Goal: Task Accomplishment & Management: Manage account settings

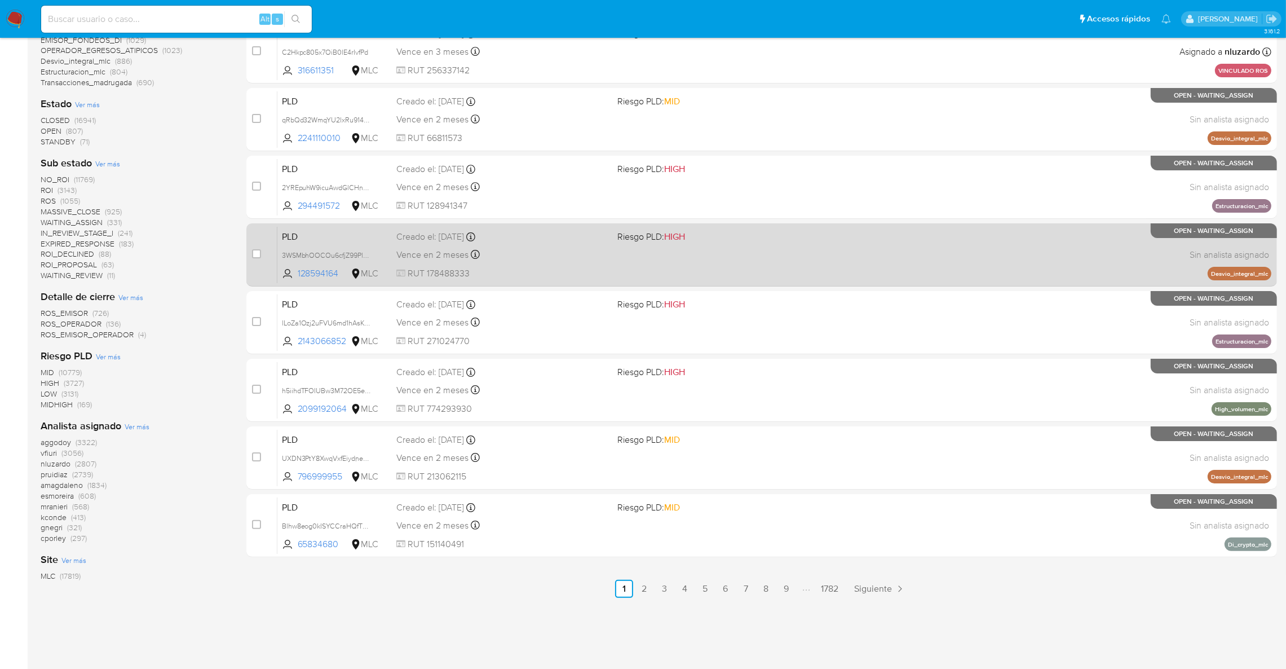
scroll to position [45, 0]
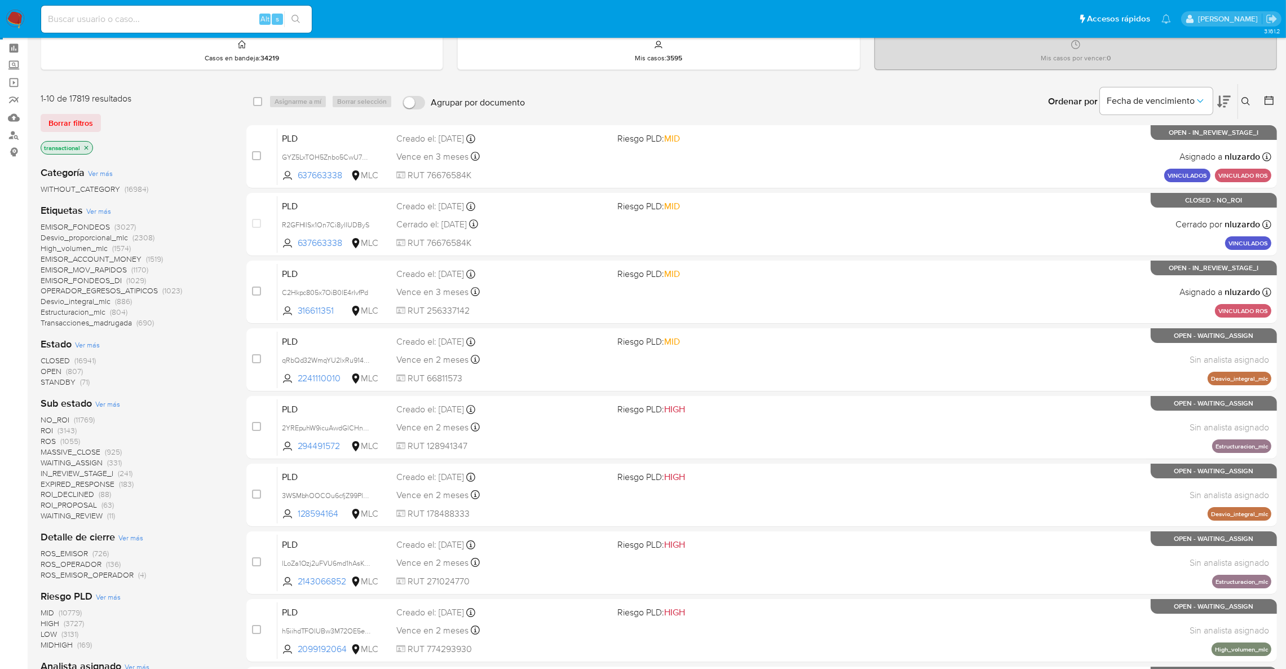
drag, startPoint x: 85, startPoint y: 145, endPoint x: 94, endPoint y: 134, distance: 14.1
click at [85, 145] on icon "close-filter" at bounding box center [87, 147] width 4 height 4
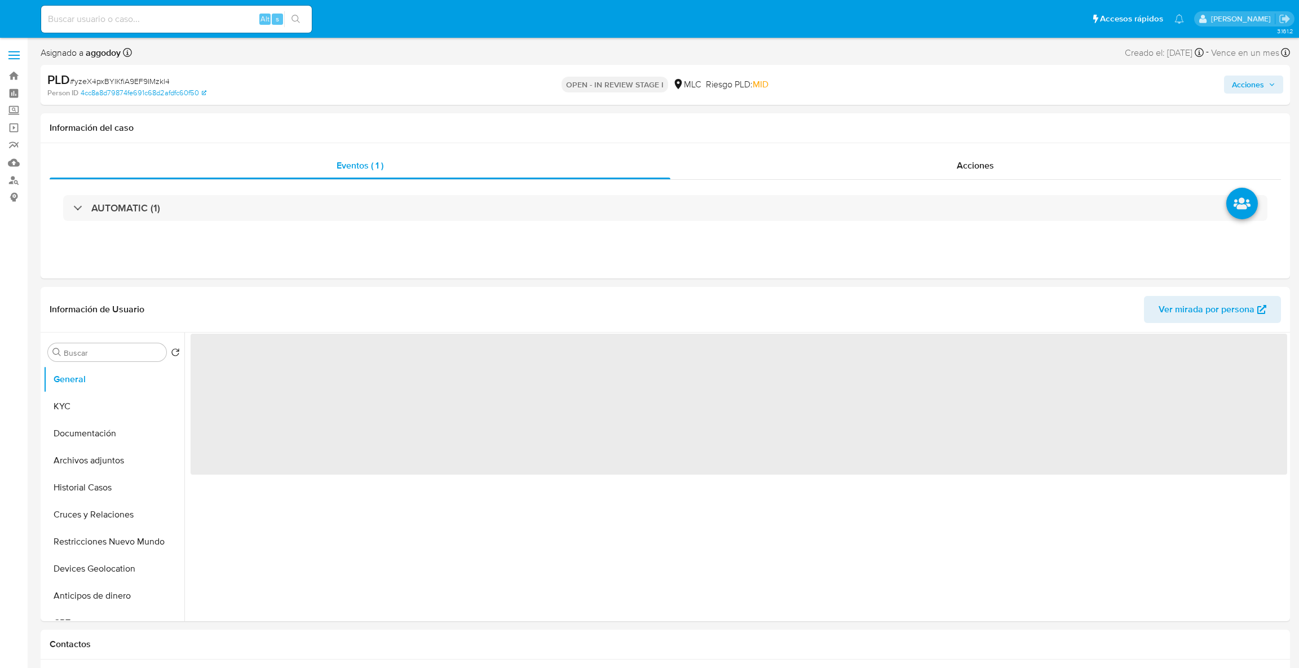
select select "10"
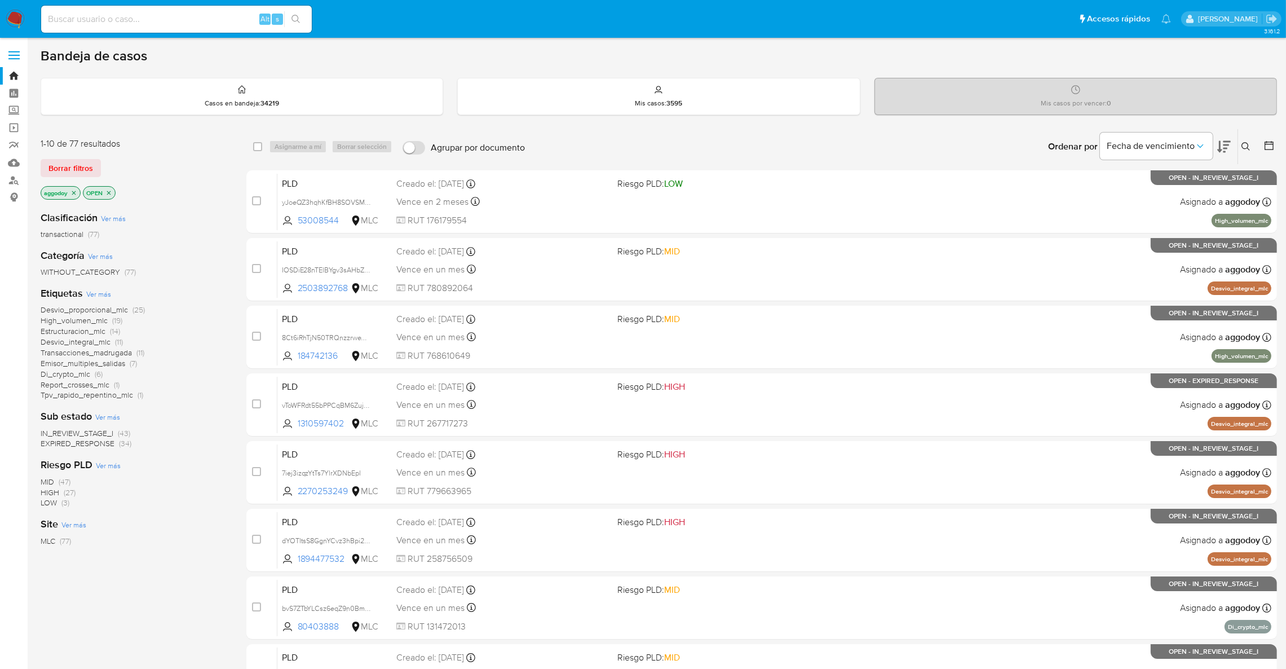
click at [100, 446] on span "EXPIRED_RESPONSE" at bounding box center [78, 442] width 74 height 11
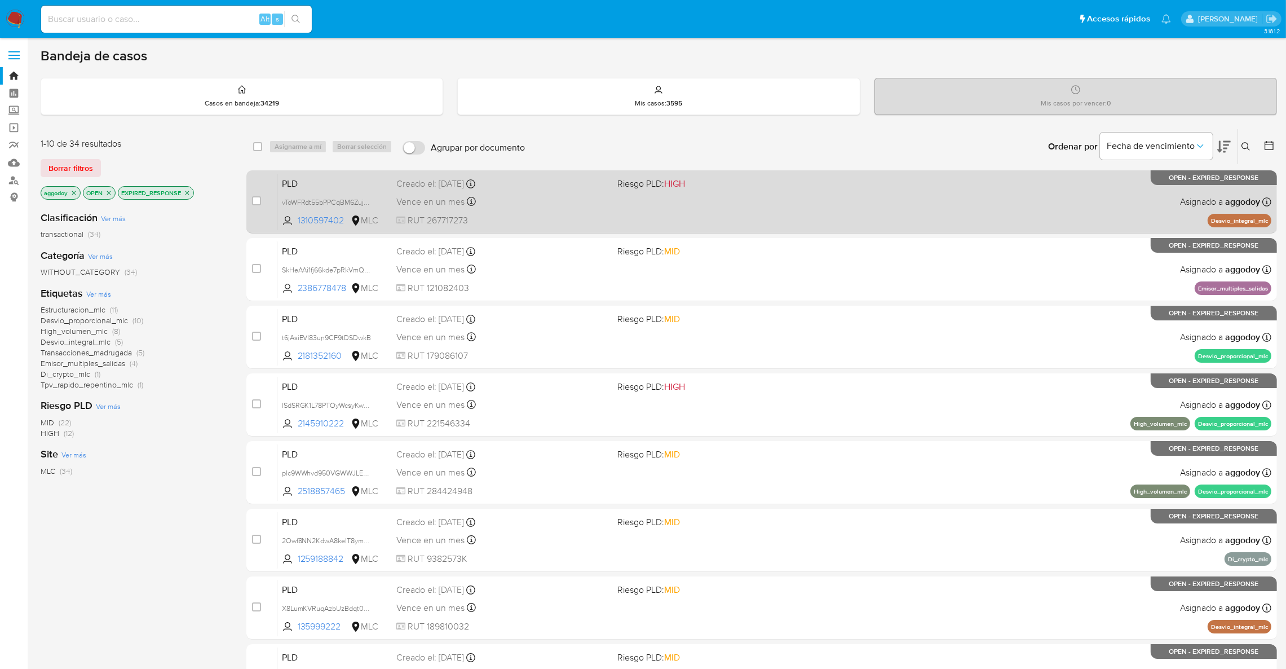
click at [573, 185] on div "Creado el: 12/08/2025 Creado el: 12/08/2025 06:08:56" at bounding box center [502, 184] width 212 height 12
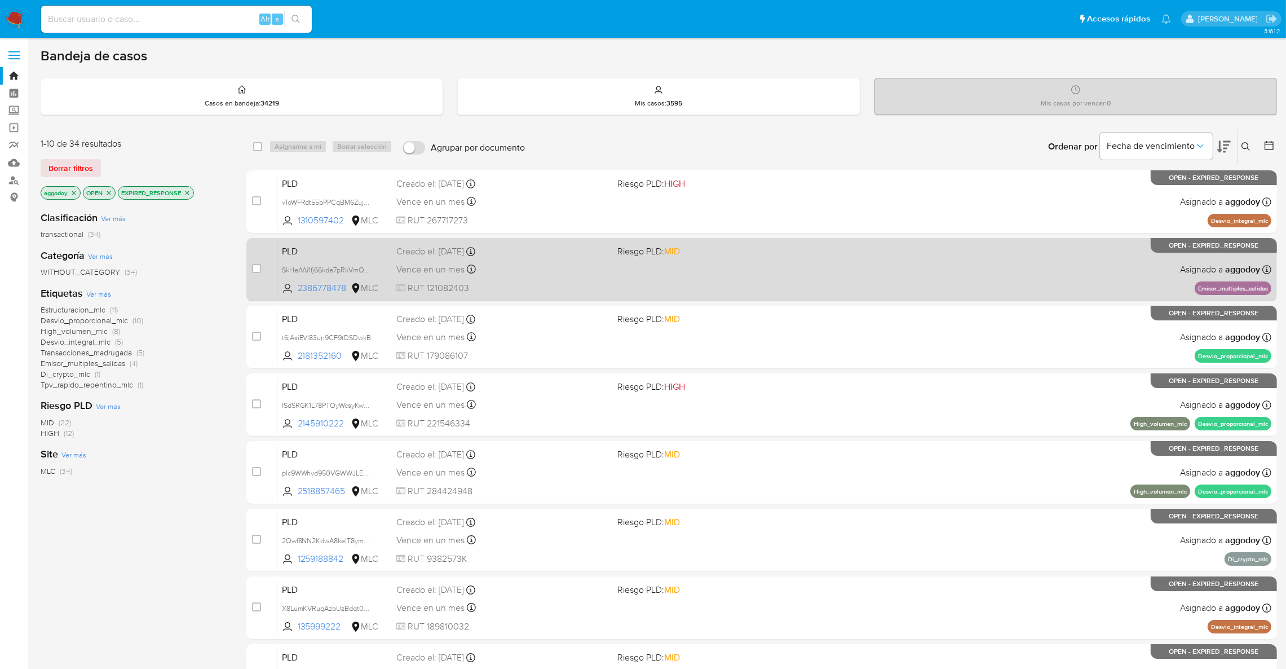
click at [761, 251] on span "Riesgo PLD: MID" at bounding box center [723, 250] width 212 height 15
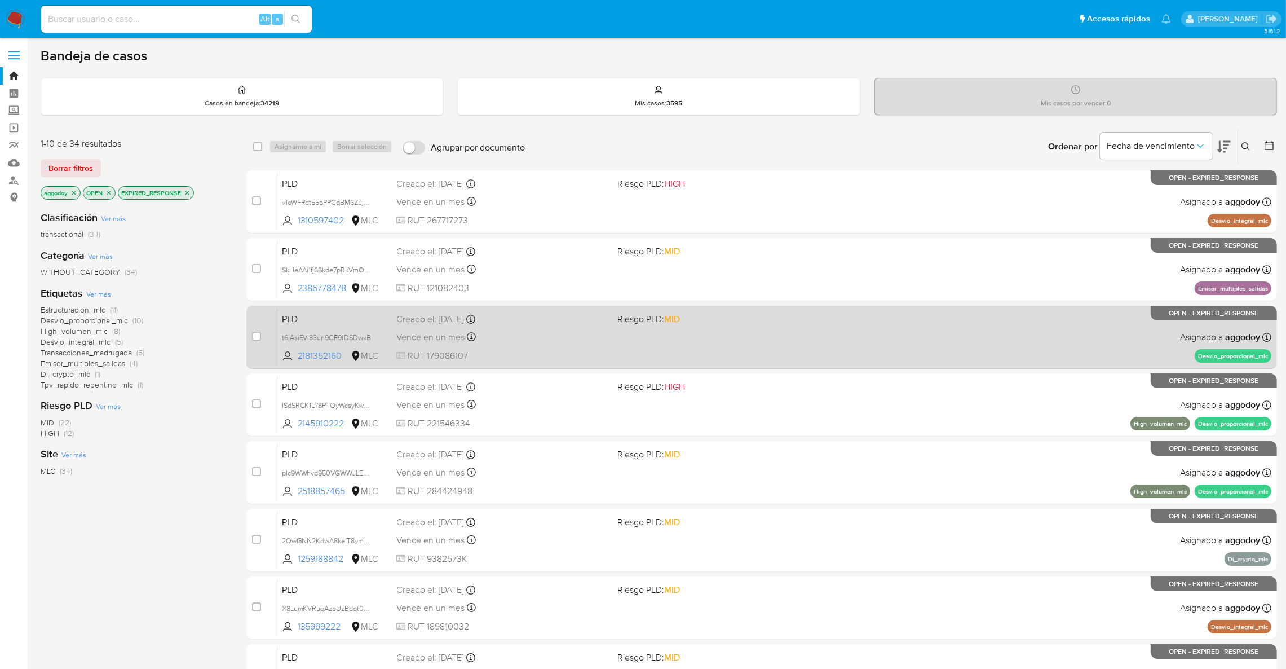
click at [544, 316] on div "Creado el: 12/08/2025 Creado el: 12/08/2025 06:08:26" at bounding box center [502, 319] width 212 height 12
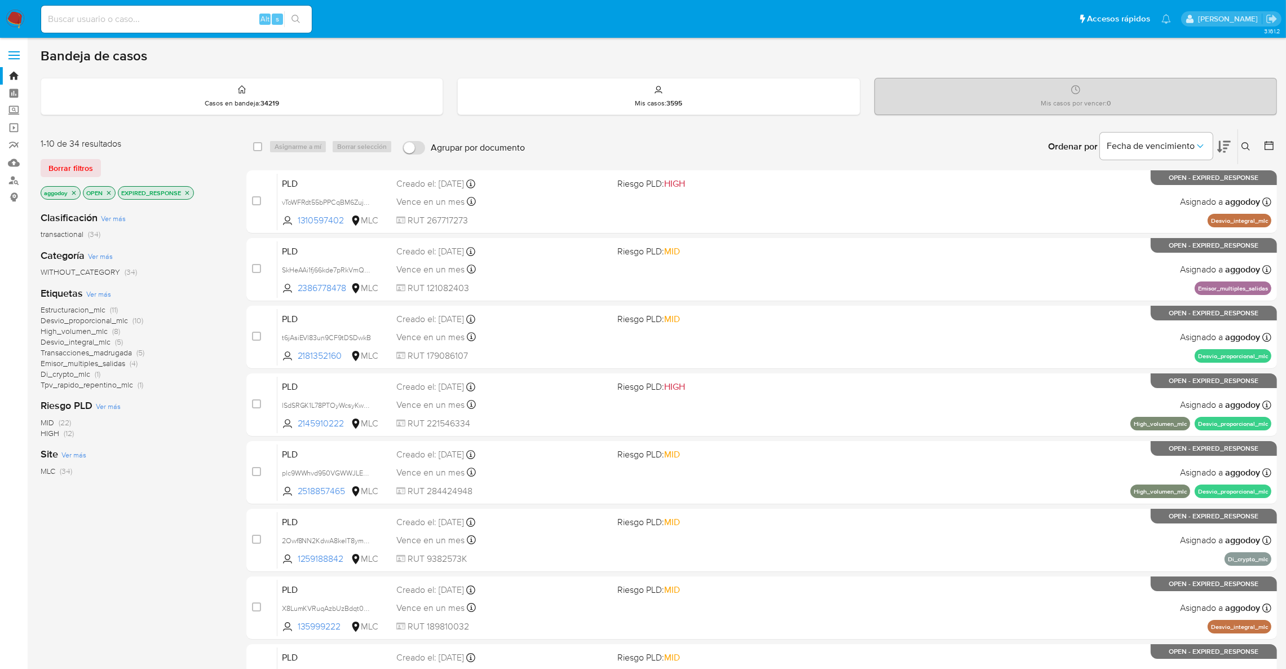
click at [129, 319] on span "Desvio_proporcional_mlc (10)" at bounding box center [92, 320] width 103 height 11
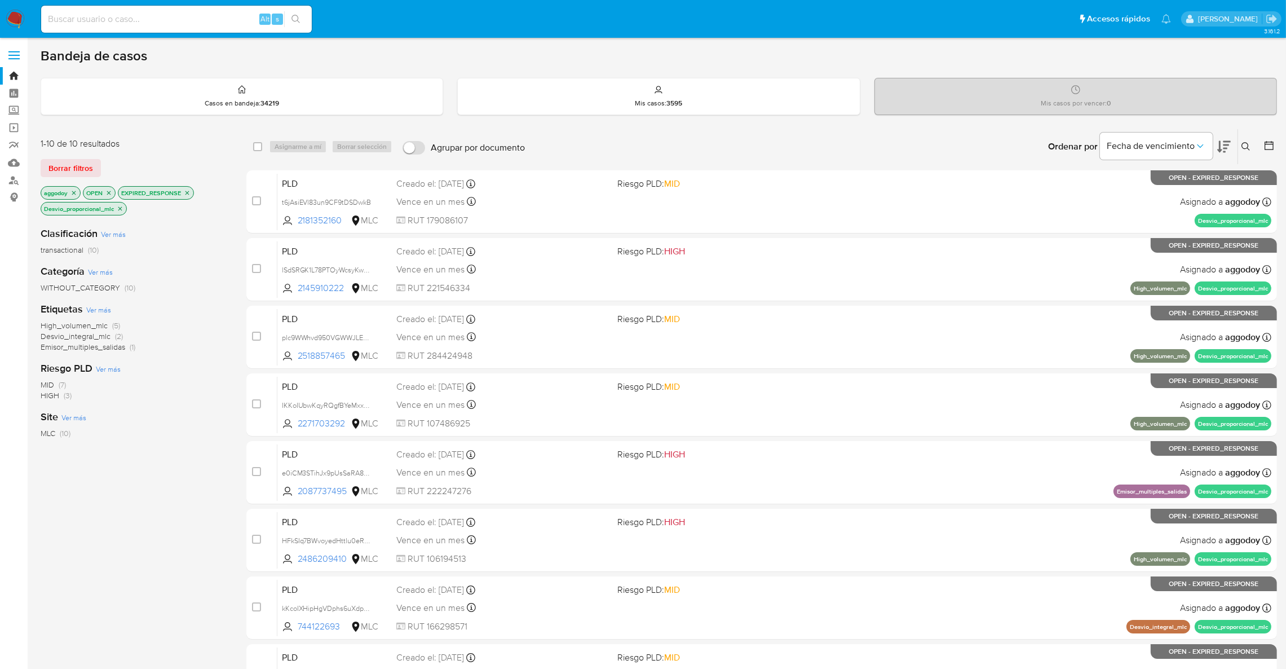
click at [121, 207] on icon "close-filter" at bounding box center [120, 208] width 7 height 7
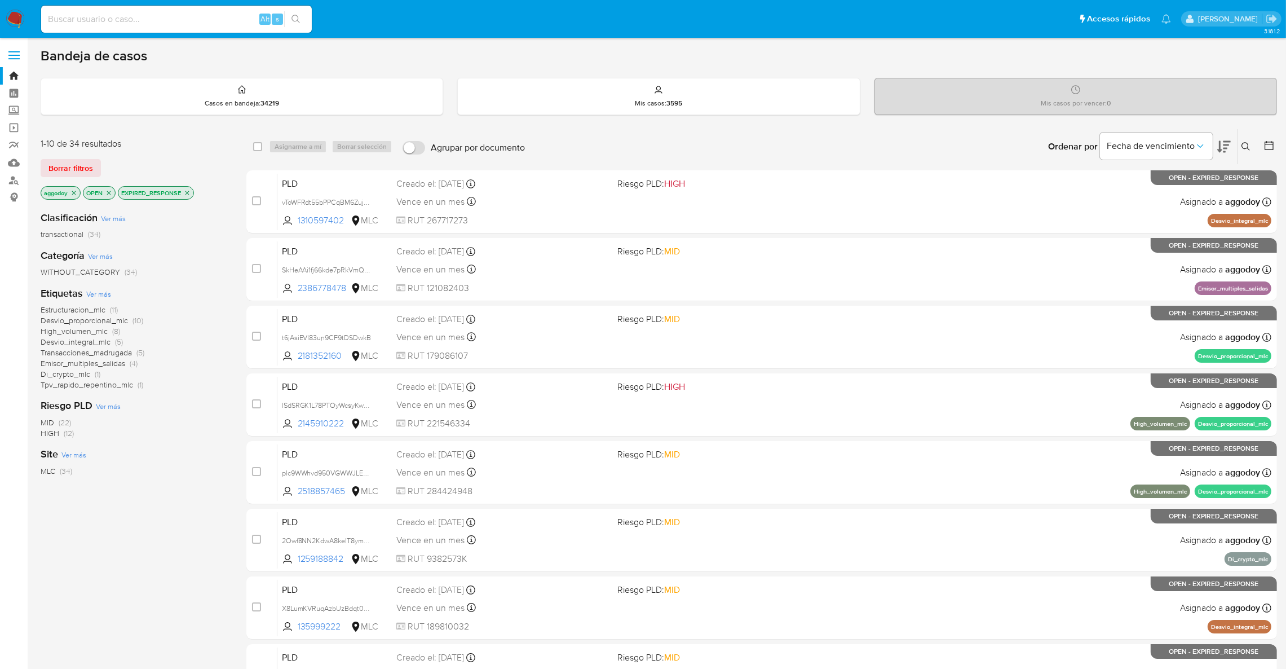
click at [90, 333] on span "High_volumen_mlc" at bounding box center [74, 330] width 67 height 11
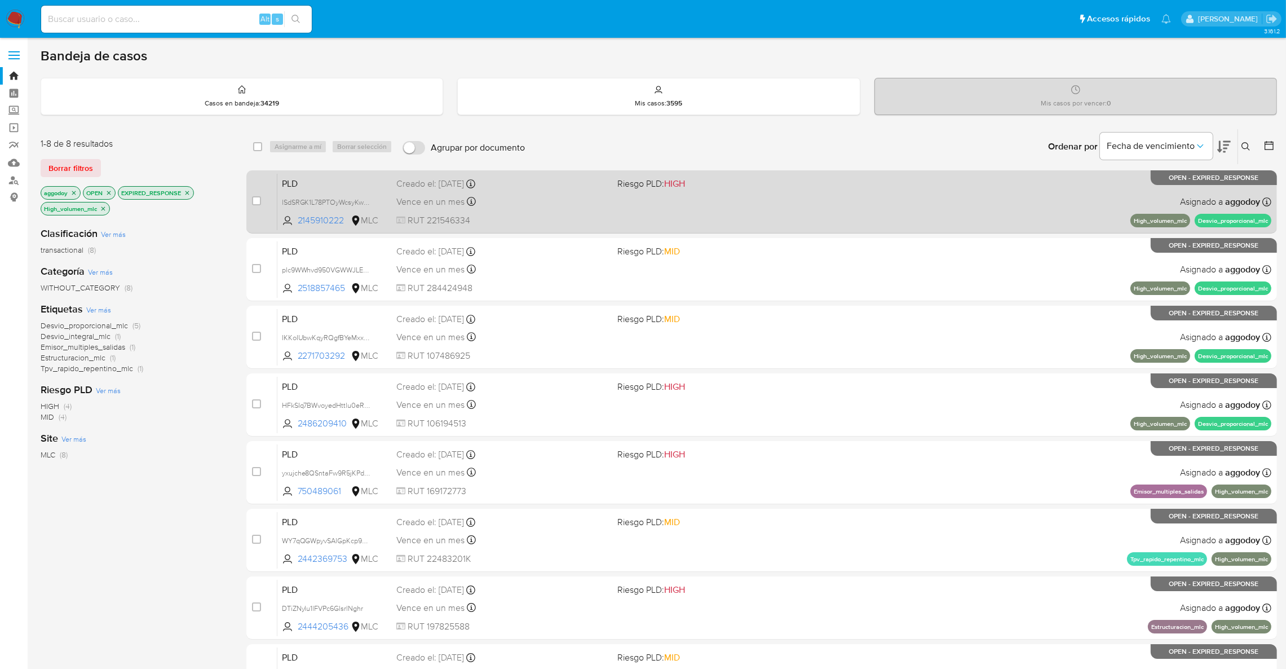
click at [435, 188] on div "Creado el: 12/08/2025 Creado el: 12/08/2025 06:08:20" at bounding box center [502, 184] width 212 height 12
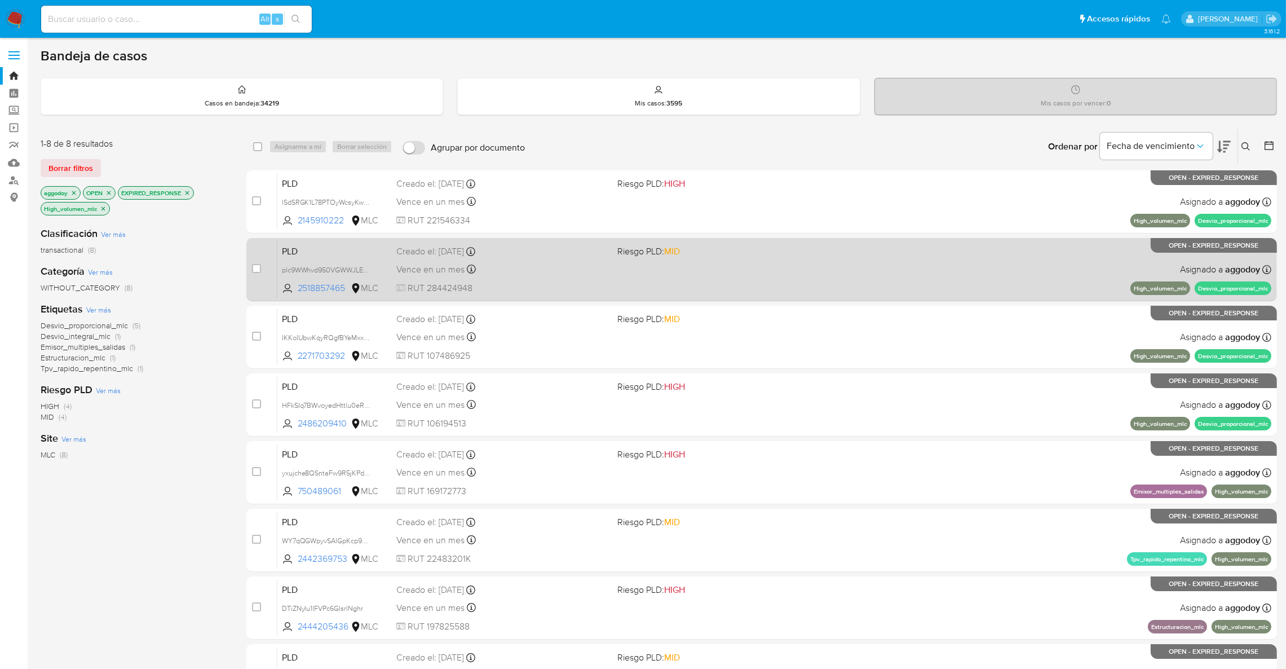
drag, startPoint x: 515, startPoint y: 231, endPoint x: 514, endPoint y: 250, distance: 18.7
click at [514, 250] on div "case-item-checkbox No es posible asignar el caso PLD lSdSRGK1L78PTOyWcsyKwscX 2…" at bounding box center [761, 438] width 1031 height 537
click at [514, 250] on div "Creado el: 12/08/2025 Creado el: 12/08/2025 06:08:02" at bounding box center [502, 251] width 212 height 12
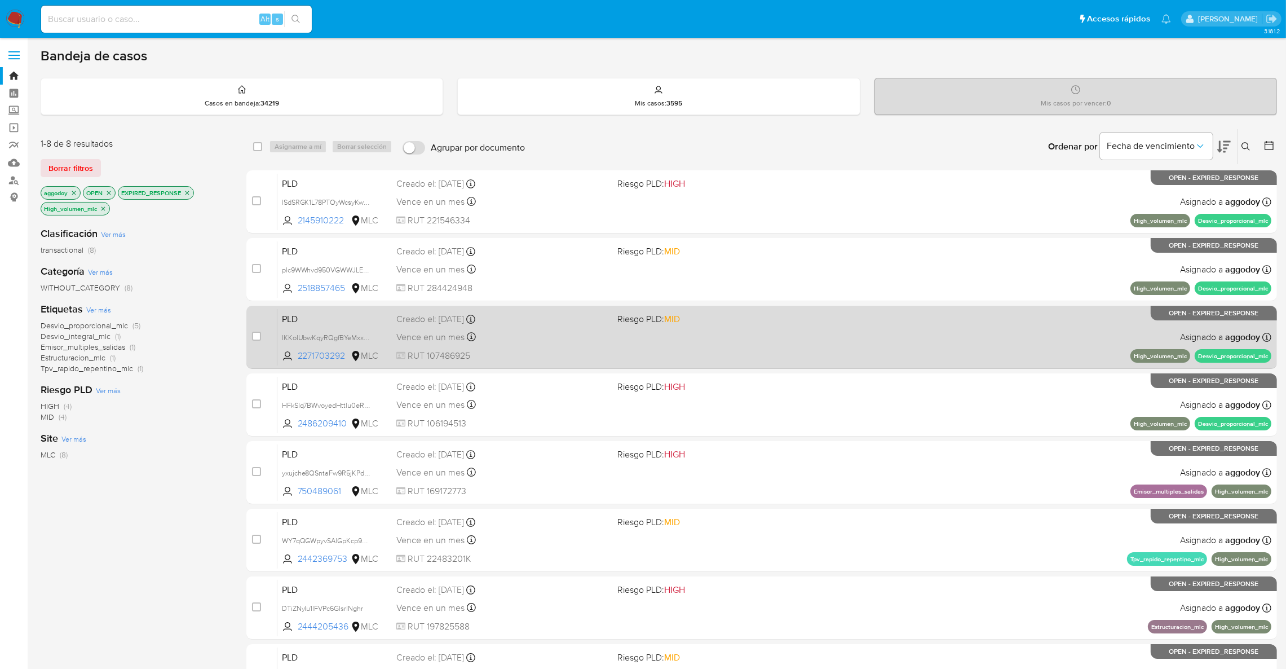
click at [512, 344] on div "PLD IKKoIUbwKqyRQgfBYeMxxzvN 2271703292 MLC Riesgo PLD: MID Creado el: 12/08/20…" at bounding box center [774, 336] width 994 height 57
click at [481, 341] on div "Vence en un mes Vence el 10/11/2025 06:07:21" at bounding box center [502, 336] width 212 height 15
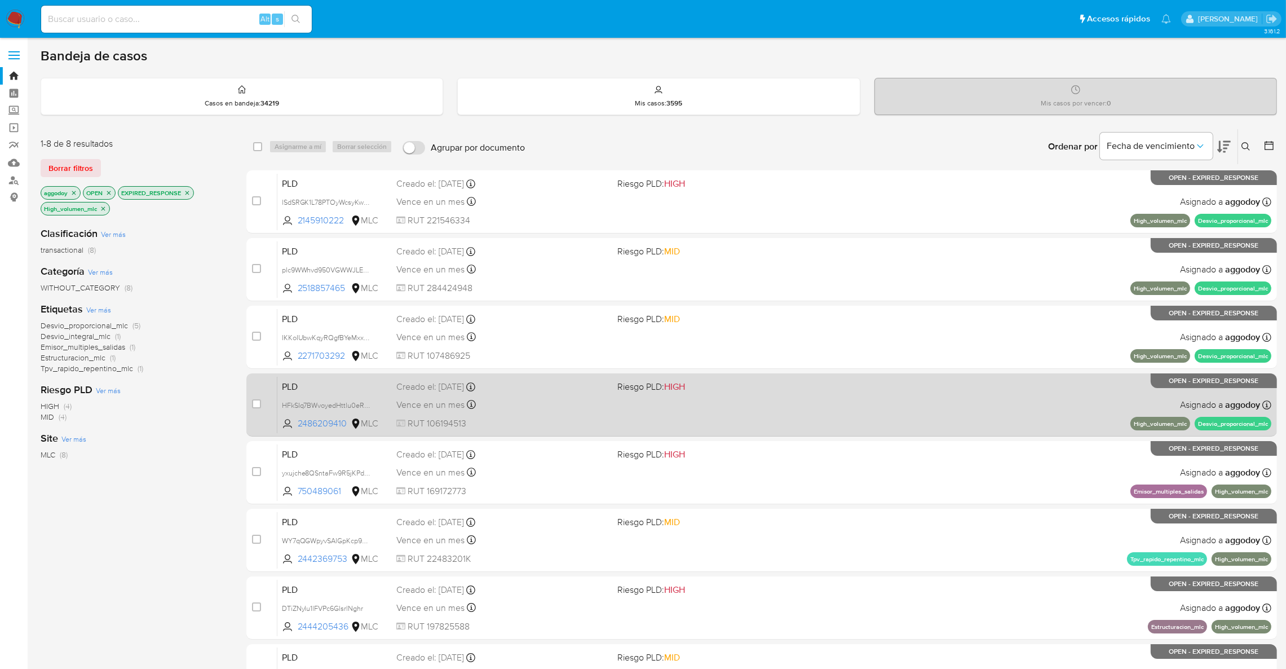
click at [699, 399] on div "PLD HFkSIq7BWvoyedHttlu0eRW9 2486209410 MLC Riesgo PLD: HIGH Creado el: 12/08/2…" at bounding box center [774, 404] width 994 height 57
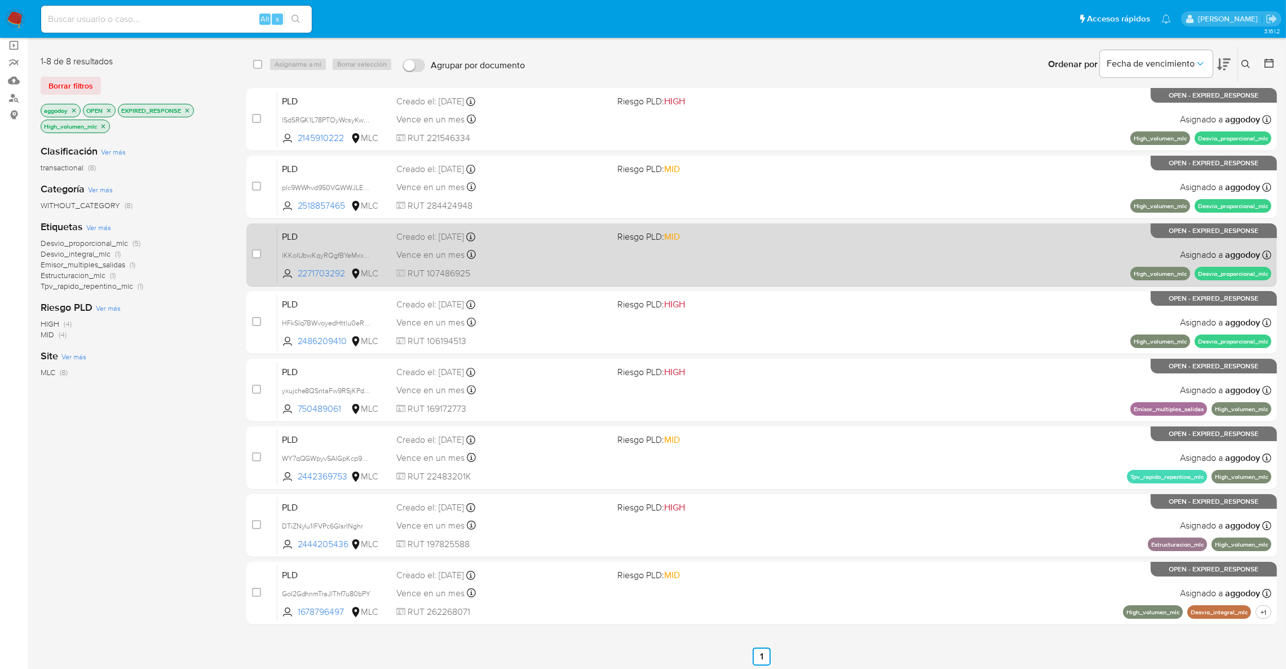
scroll to position [85, 0]
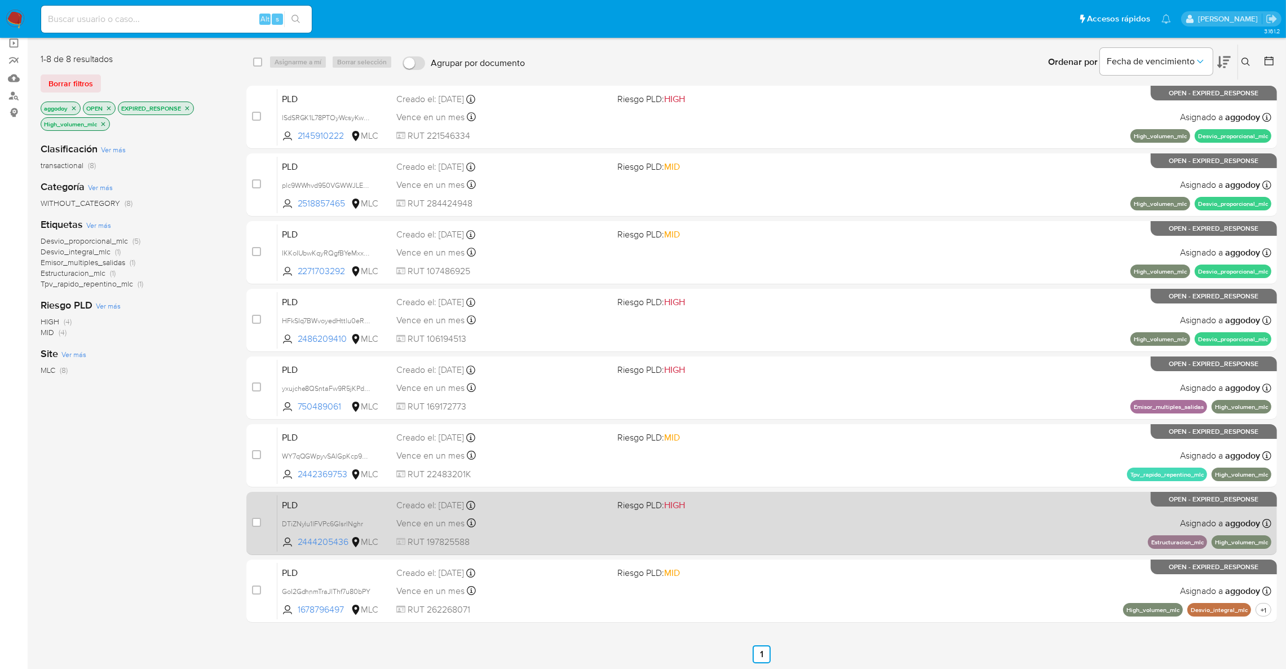
click at [988, 516] on div "PLD DTiZNylu1lFVPc6GlsrlNghr 2444205436 MLC Riesgo PLD: HIGH Creado el: 12/08/2…" at bounding box center [774, 522] width 994 height 57
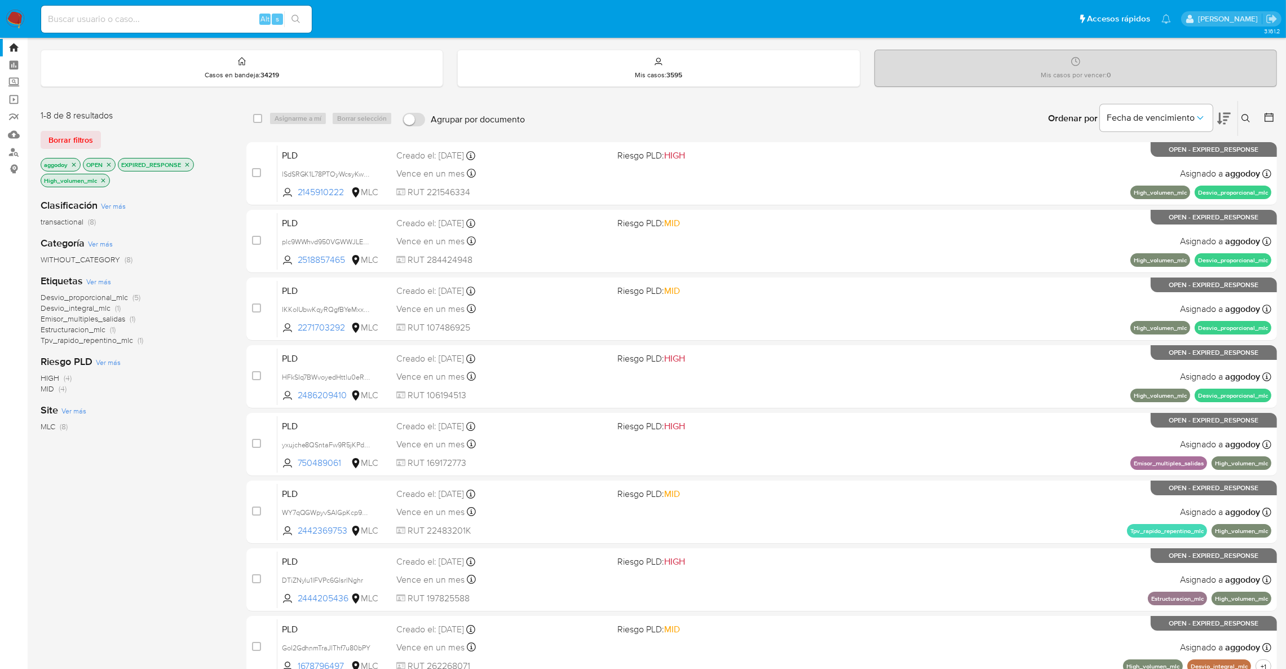
scroll to position [0, 0]
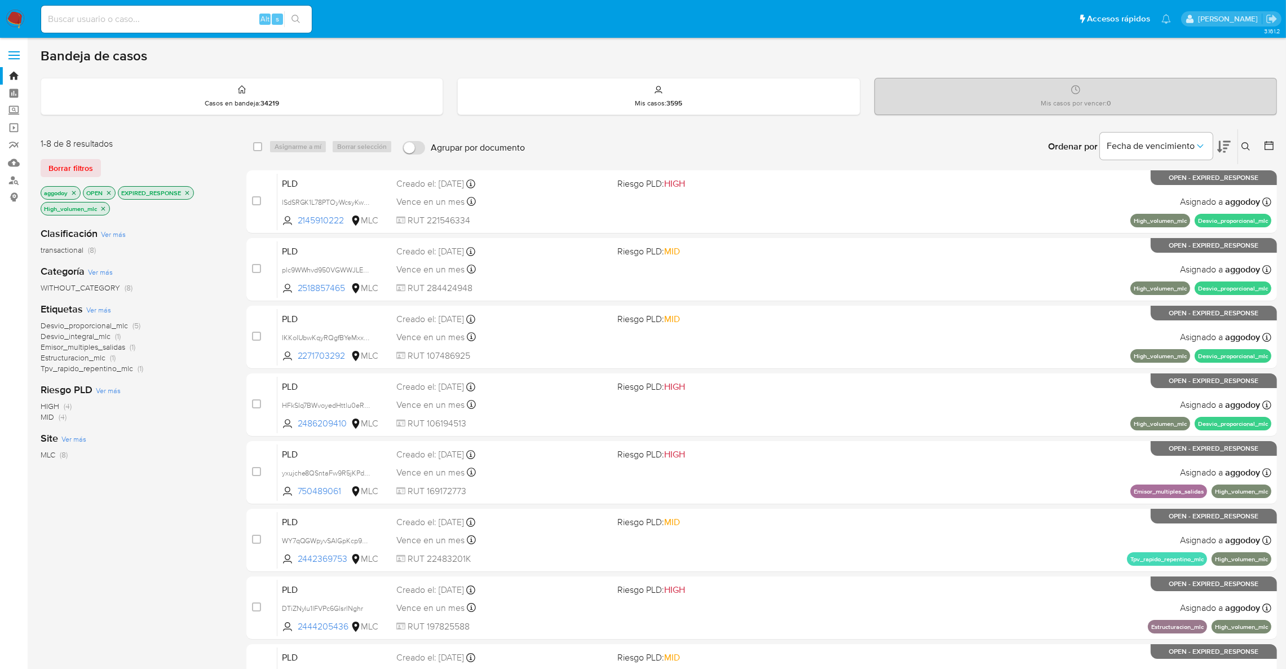
click at [1245, 152] on button at bounding box center [1247, 147] width 19 height 14
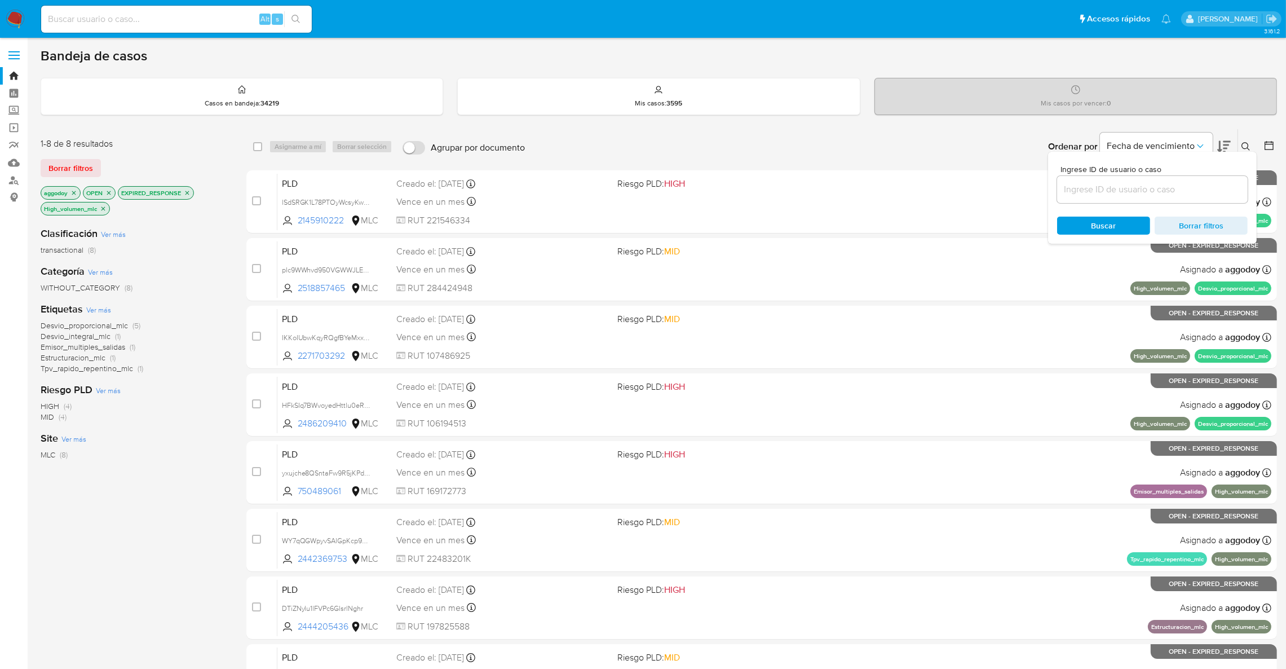
click at [1135, 198] on div at bounding box center [1152, 189] width 191 height 27
click at [1135, 194] on input at bounding box center [1152, 189] width 191 height 15
paste input "568498194"
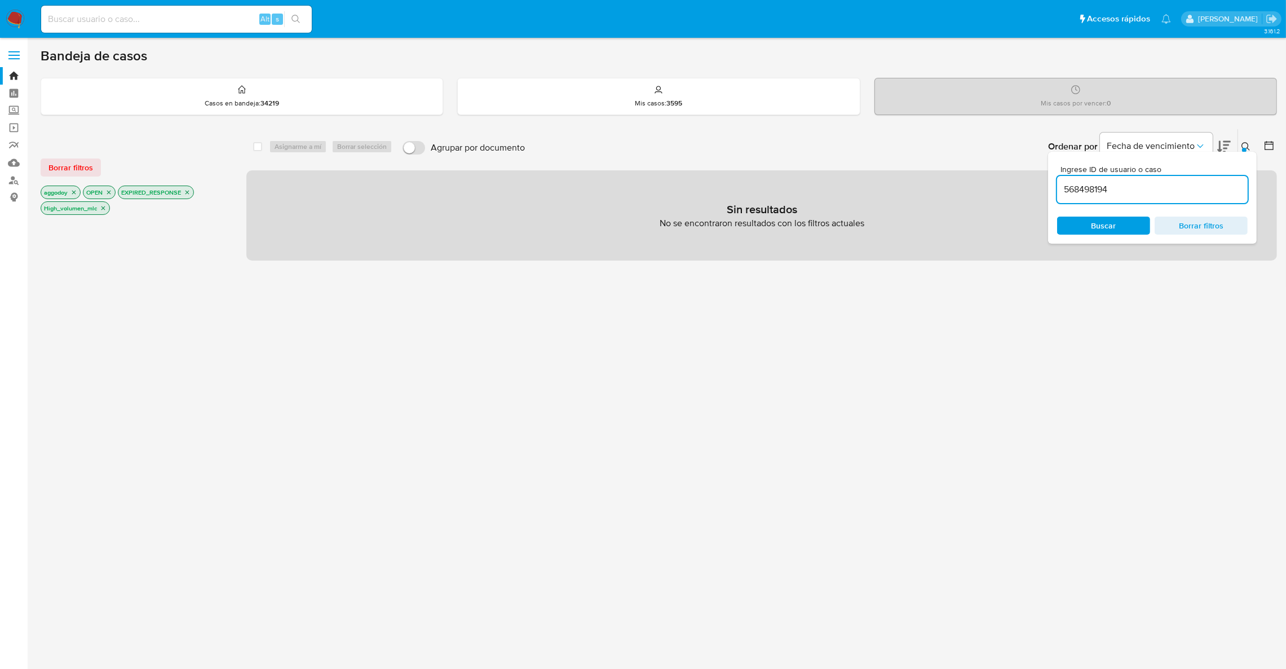
click at [187, 195] on icon "close-filter" at bounding box center [187, 192] width 7 height 7
click at [112, 194] on icon "close-filter" at bounding box center [108, 192] width 7 height 7
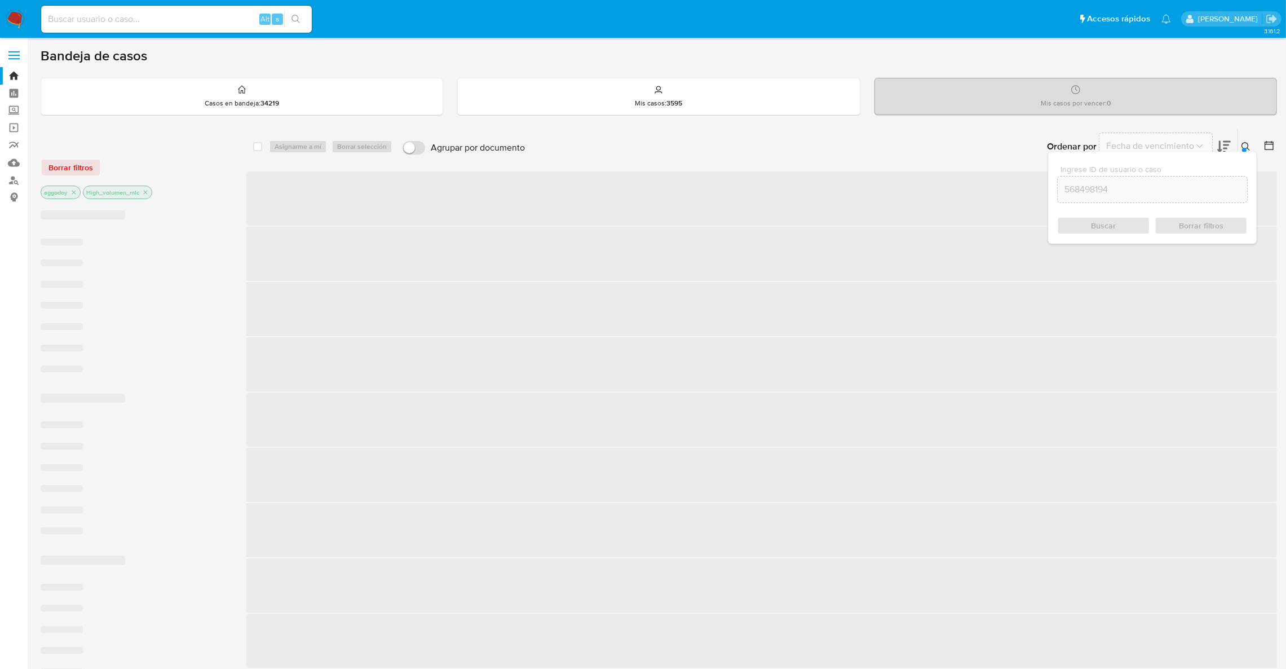
click at [110, 194] on p "High_volumen_mlc" at bounding box center [117, 192] width 68 height 12
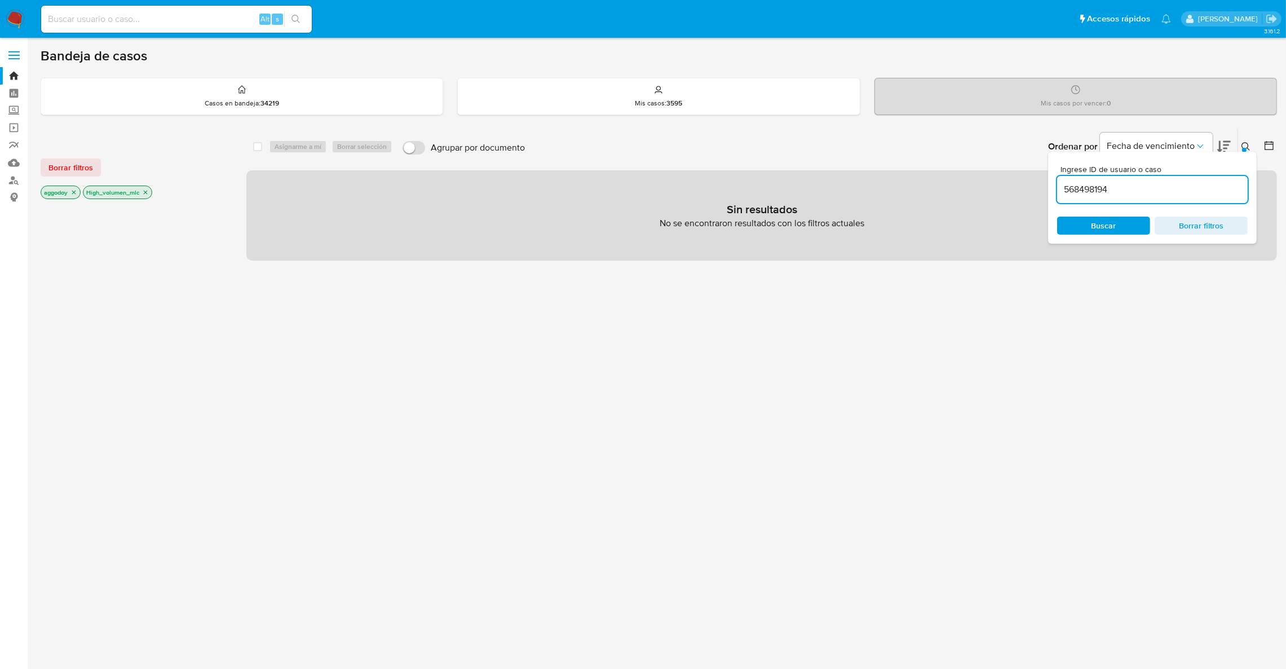
click at [144, 192] on icon "close-filter" at bounding box center [145, 192] width 7 height 7
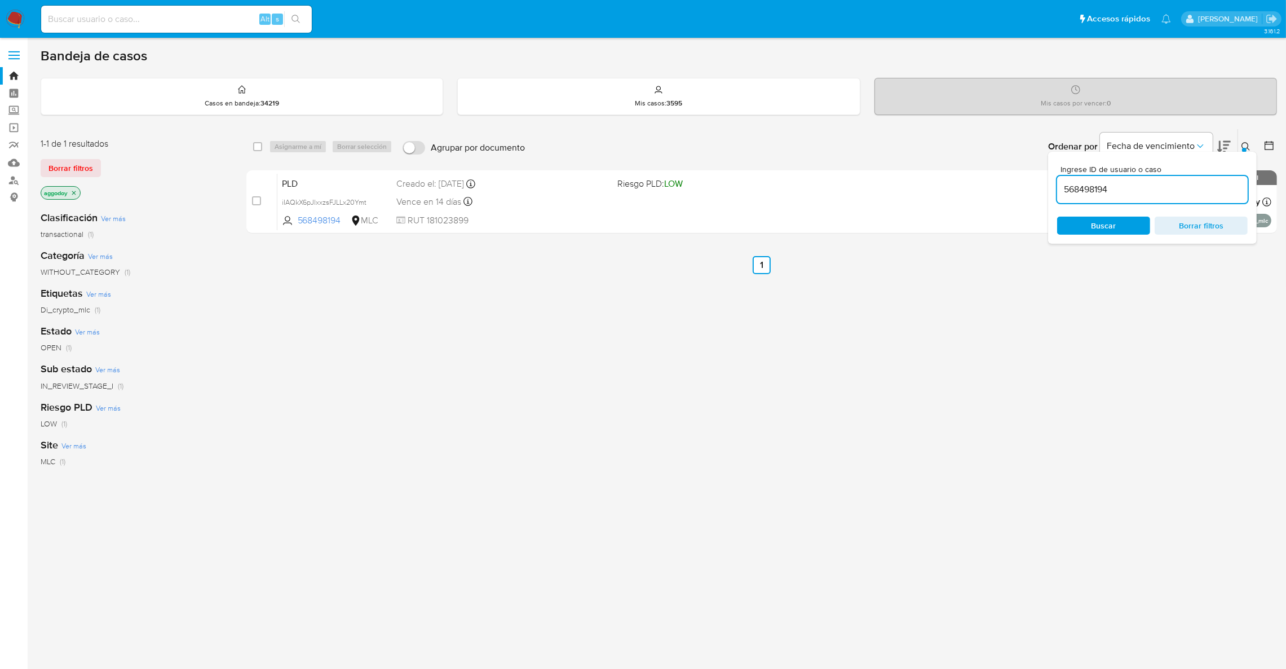
click at [1247, 143] on icon at bounding box center [1245, 146] width 9 height 9
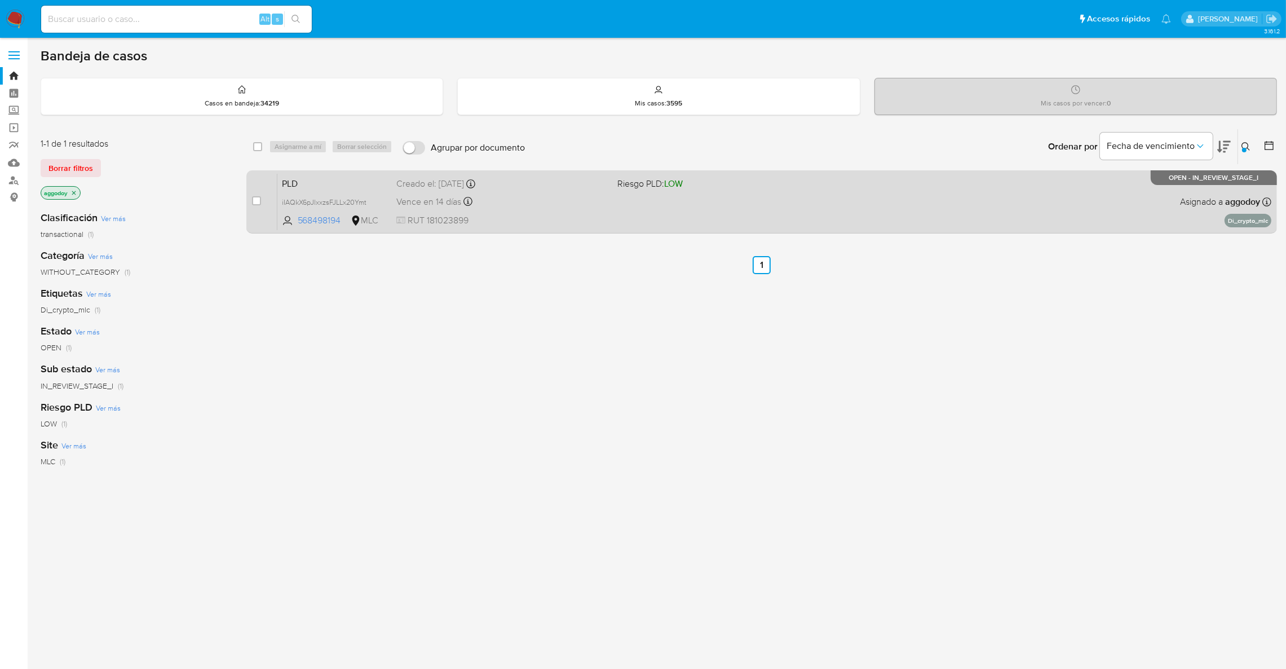
drag, startPoint x: 678, startPoint y: 129, endPoint x: 580, endPoint y: 200, distance: 121.1
click at [647, 152] on div "Ordenar por Fecha de vencimiento No es posible ordenar los resultados mientras …" at bounding box center [904, 146] width 746 height 35
click at [556, 224] on span "RUT 181023899" at bounding box center [502, 220] width 212 height 12
click at [472, 215] on span "RUT 181023899" at bounding box center [502, 220] width 212 height 12
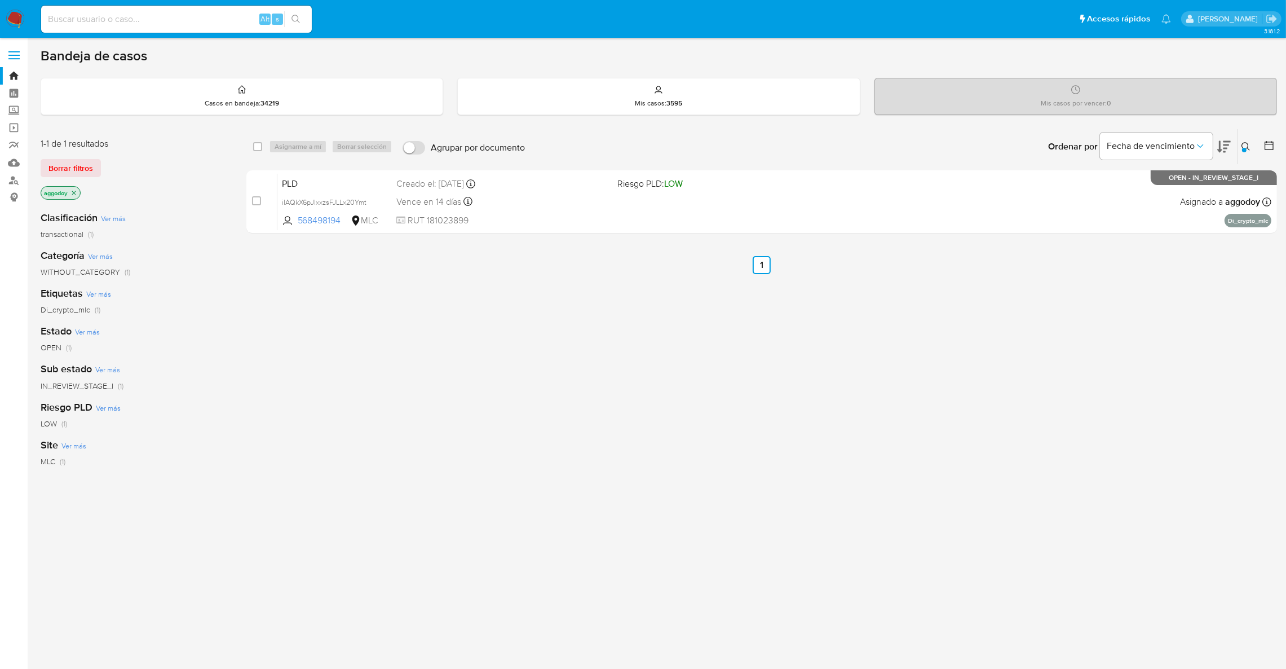
click at [1246, 151] on icon at bounding box center [1245, 146] width 9 height 9
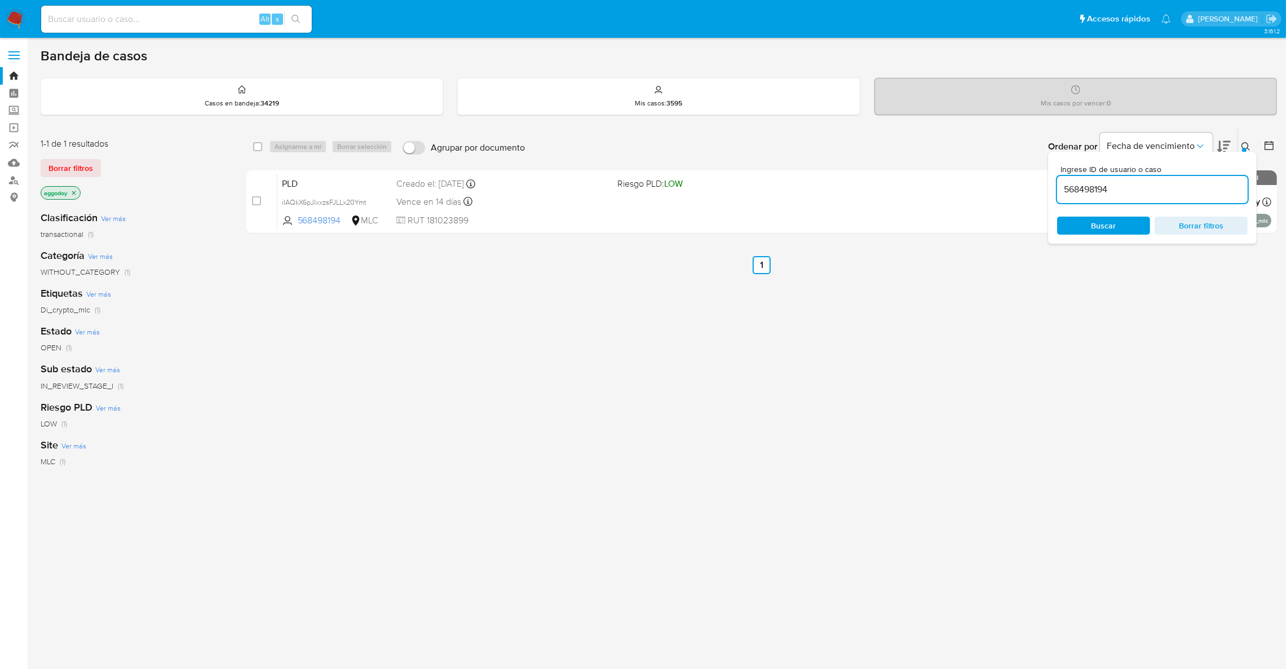
click at [1204, 186] on input "568498194" at bounding box center [1152, 189] width 191 height 15
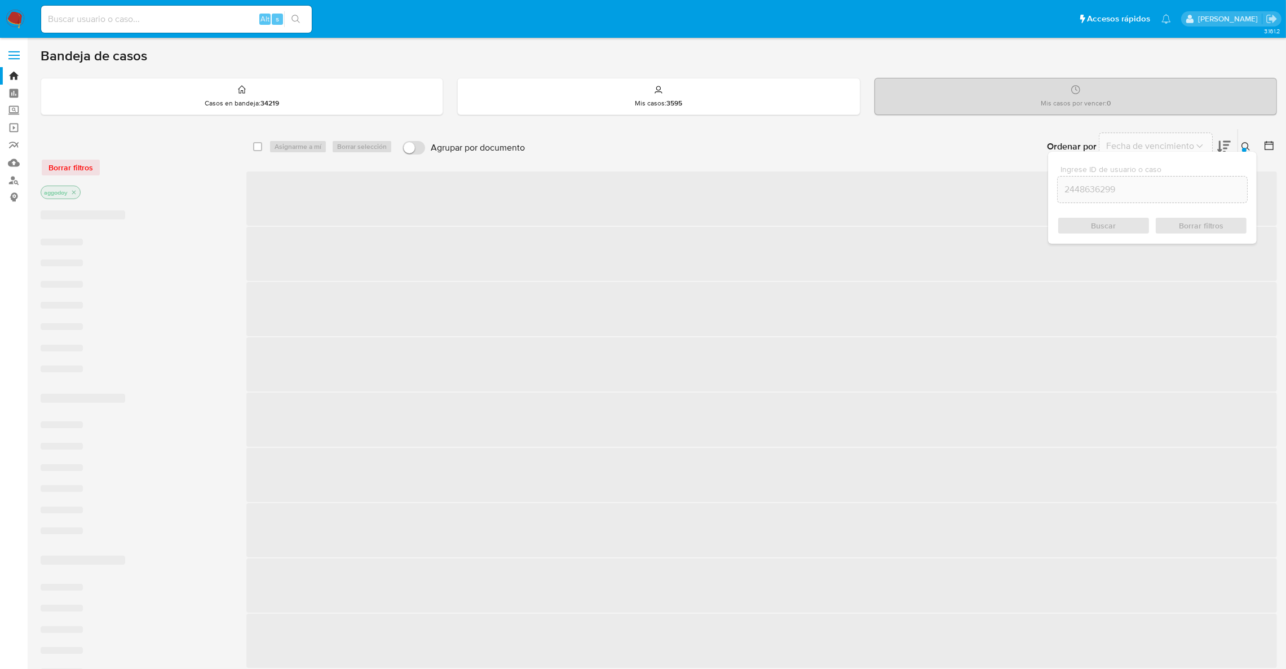
click at [1249, 145] on icon at bounding box center [1245, 146] width 9 height 9
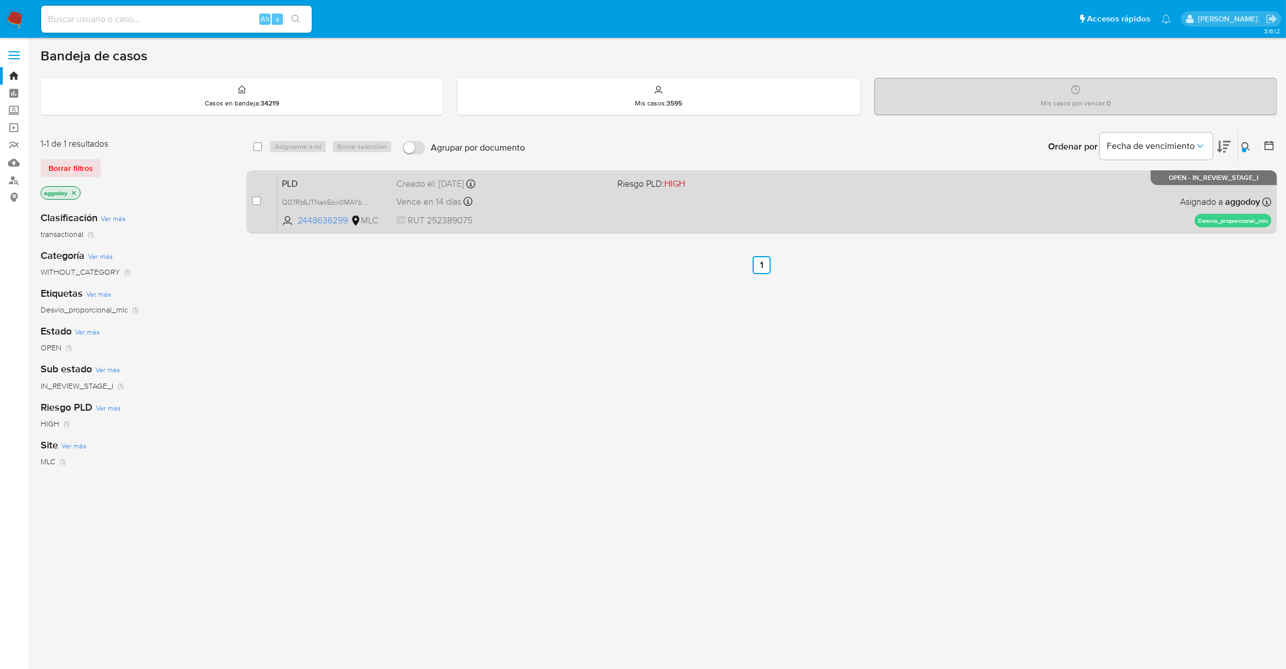
click at [600, 200] on div "Vence en 14 días Vence el 10/10/2025 16:10:06" at bounding box center [502, 201] width 212 height 15
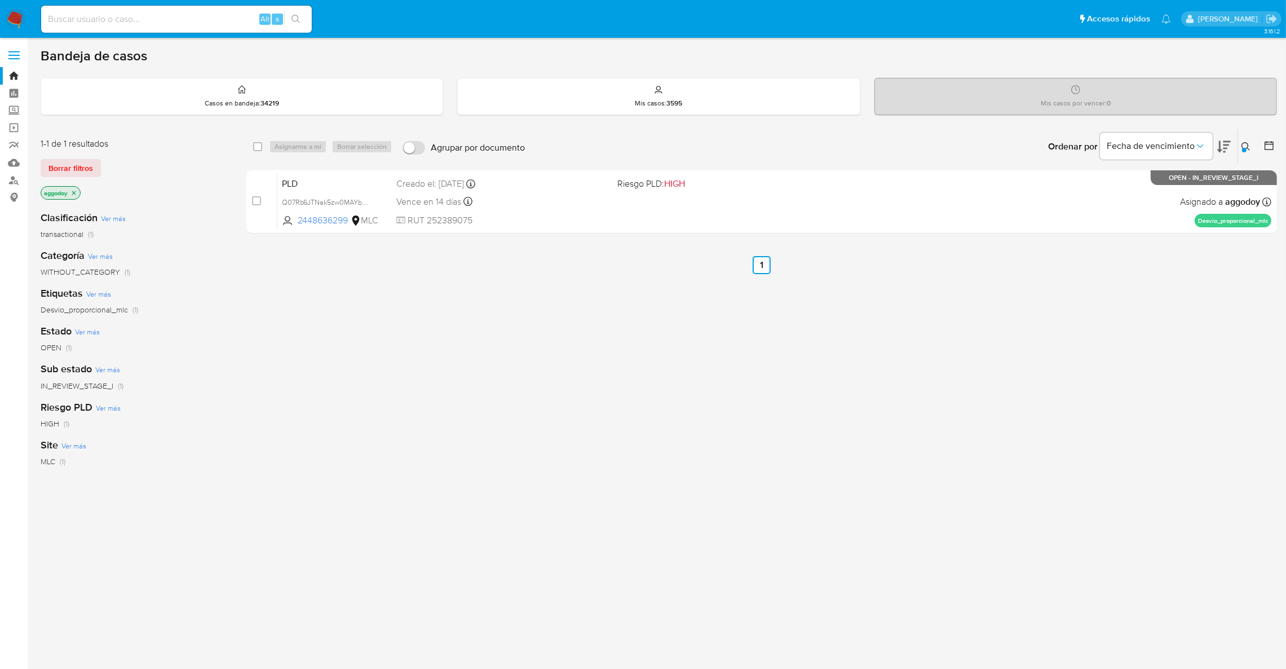
click at [1244, 147] on icon at bounding box center [1245, 146] width 9 height 9
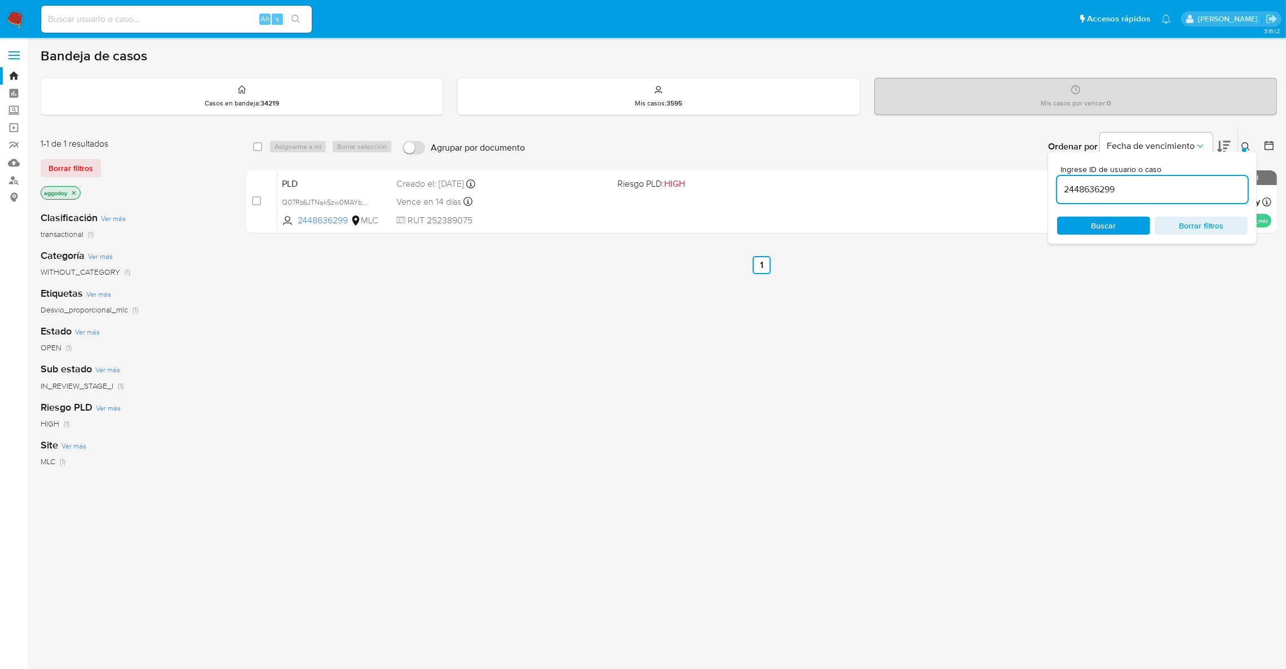
click at [1181, 192] on input "2448636299" at bounding box center [1152, 189] width 191 height 15
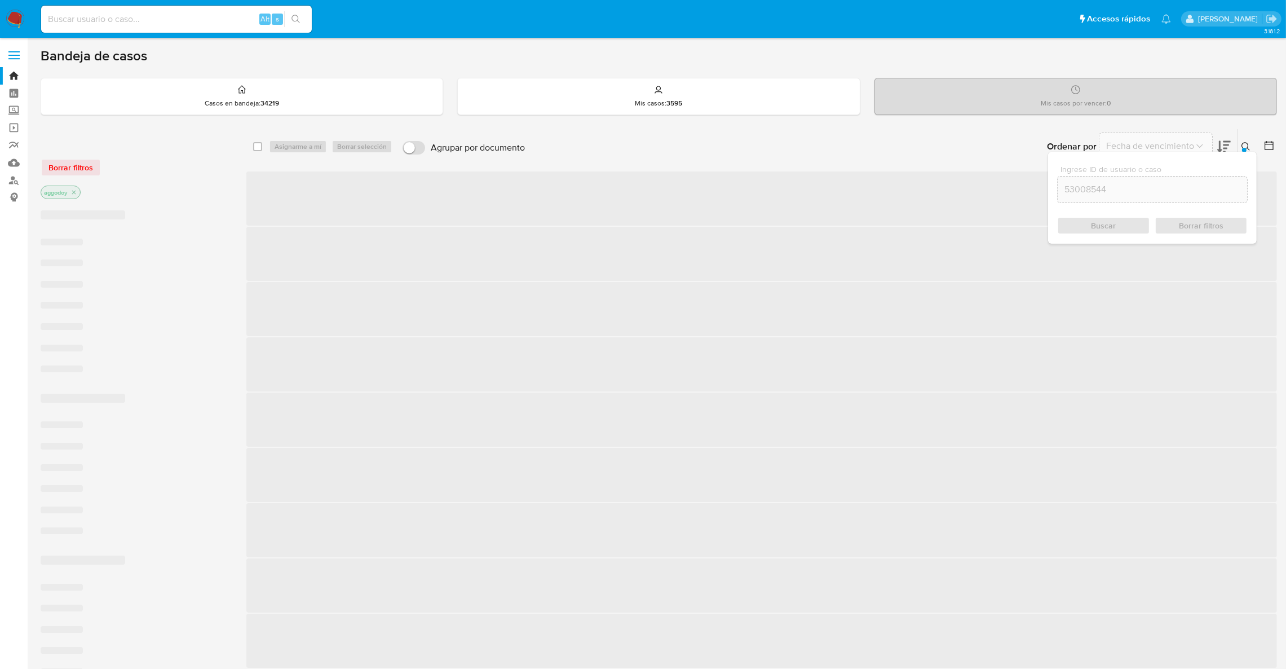
click at [1246, 145] on icon at bounding box center [1245, 146] width 9 height 9
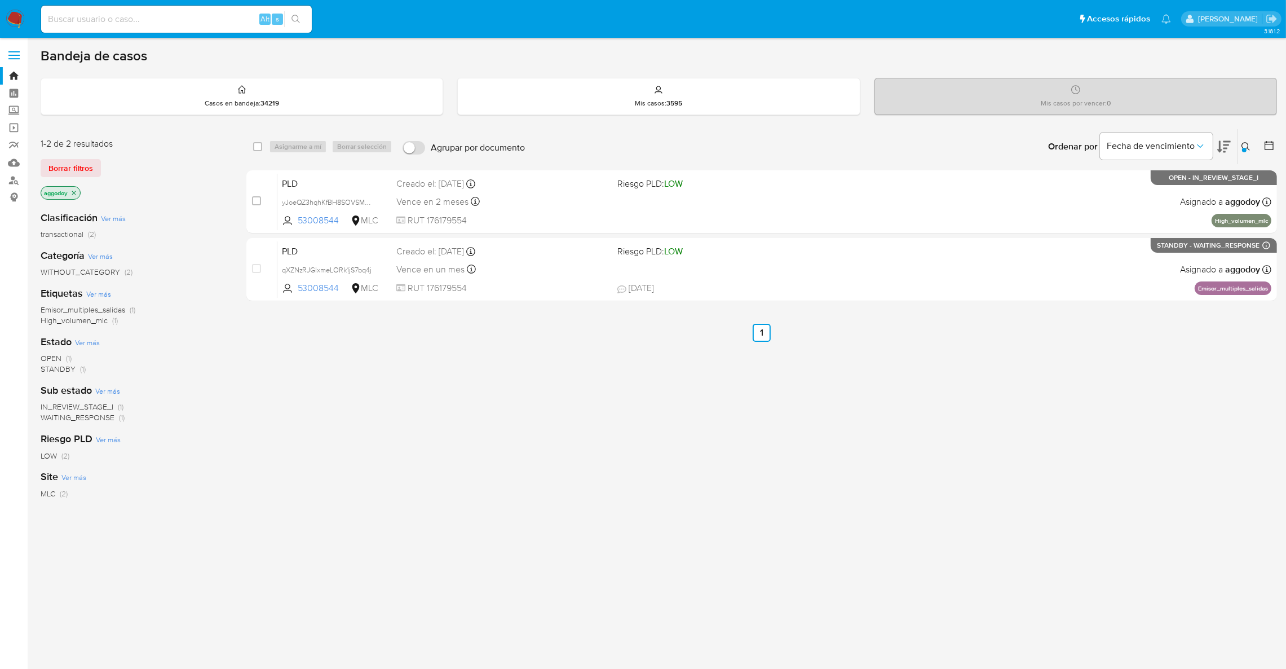
click at [1251, 142] on button at bounding box center [1247, 147] width 19 height 14
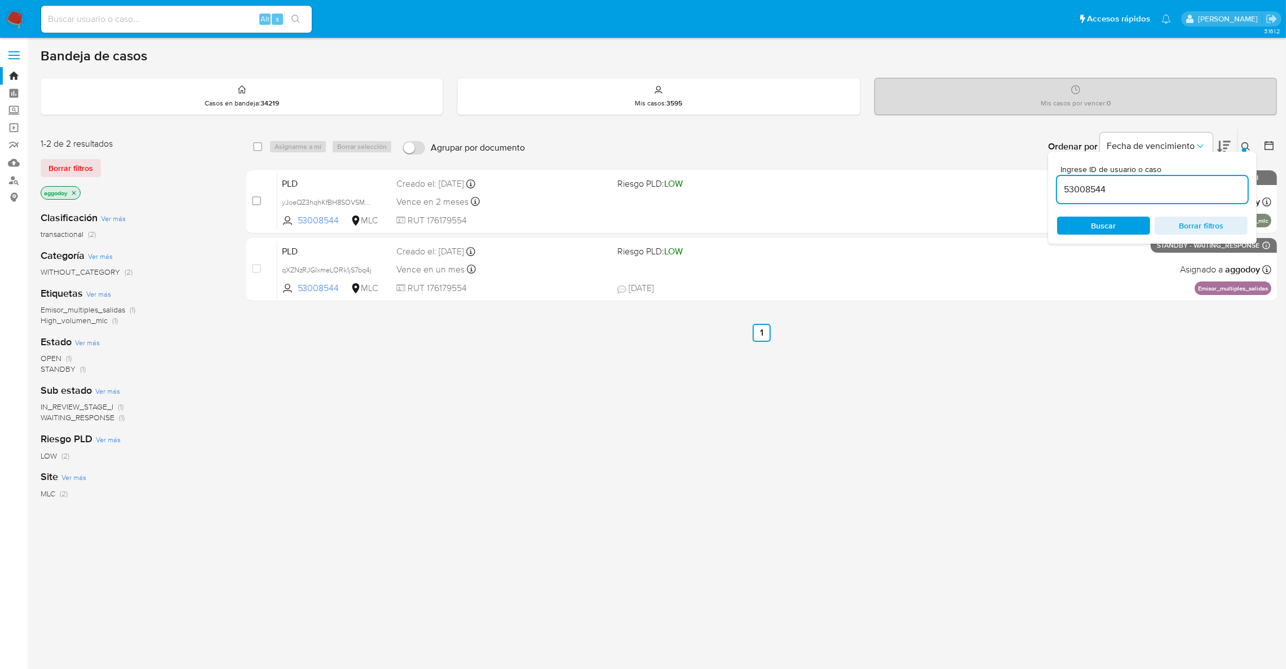
click at [1177, 178] on div "53008544" at bounding box center [1152, 189] width 191 height 27
click at [1173, 188] on input "53008544" at bounding box center [1152, 189] width 191 height 15
paste input "2448636299"
type input "2448636299"
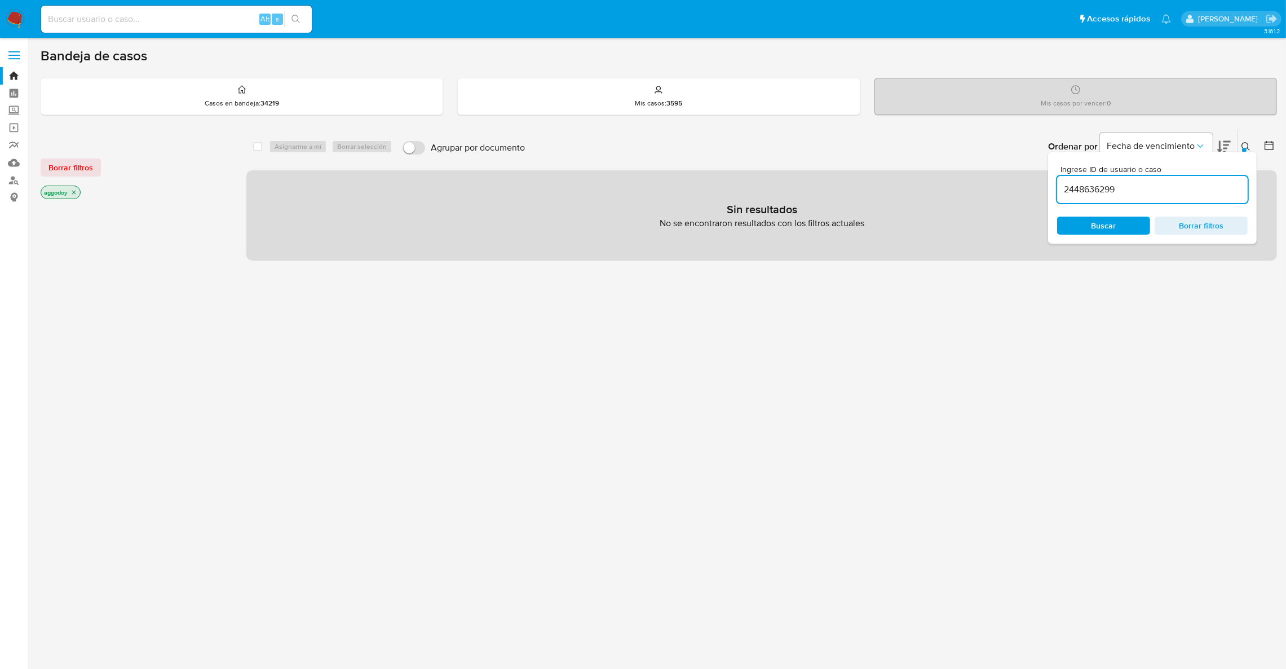
drag, startPoint x: 1185, startPoint y: 197, endPoint x: 1181, endPoint y: 192, distance: 6.9
click at [1181, 192] on div "2448636299" at bounding box center [1152, 189] width 191 height 27
click at [1181, 192] on input "2448636299" at bounding box center [1152, 189] width 191 height 15
click at [1106, 223] on span "Buscar" at bounding box center [1103, 225] width 25 height 18
click at [1091, 198] on div "2448636299" at bounding box center [1152, 189] width 191 height 27
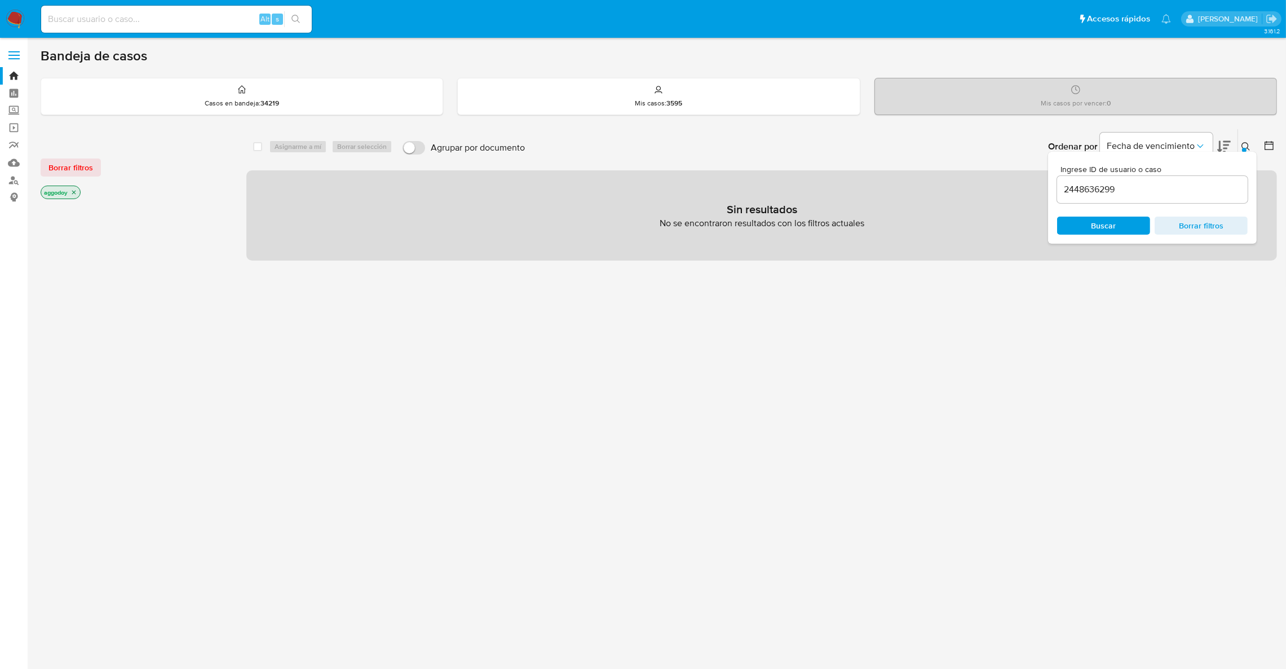
click at [1091, 198] on div "2448636299" at bounding box center [1152, 189] width 191 height 27
click at [1092, 191] on input "2448636299" at bounding box center [1152, 189] width 191 height 15
click at [1101, 211] on div "Ingrese ID de usuario o caso 2448636299 Buscar Borrar filtros" at bounding box center [1152, 198] width 209 height 92
click at [74, 193] on icon "close-filter" at bounding box center [73, 192] width 7 height 7
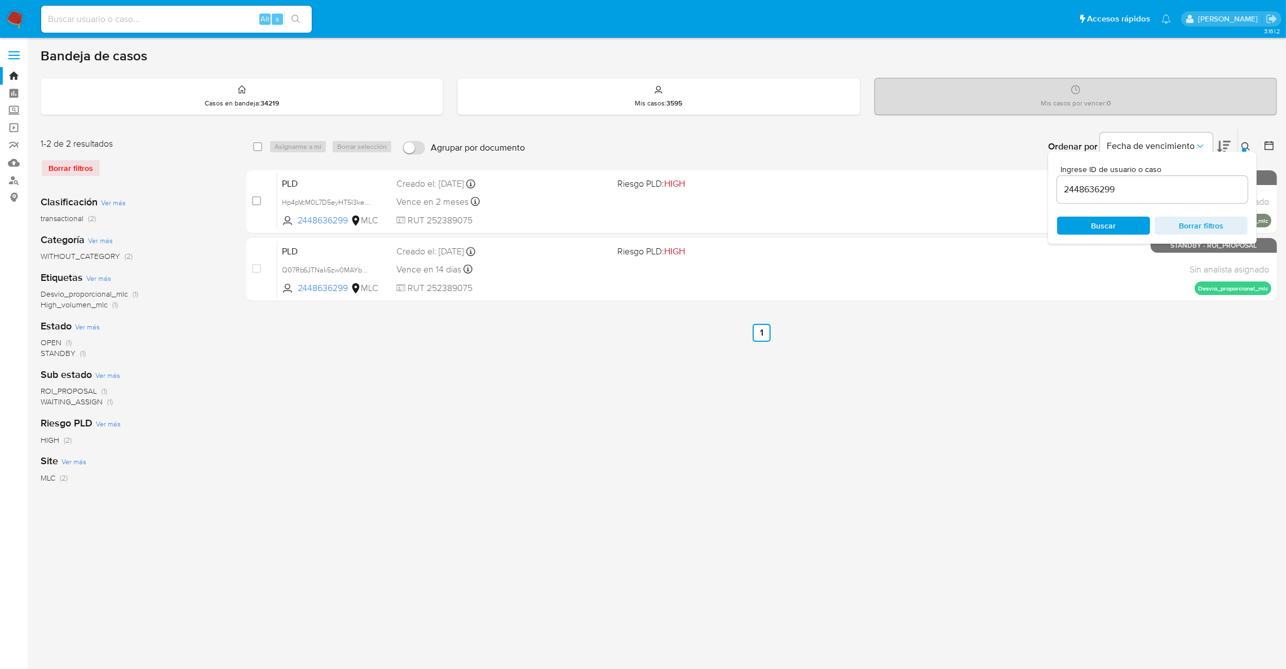
click at [1252, 148] on button at bounding box center [1247, 147] width 19 height 14
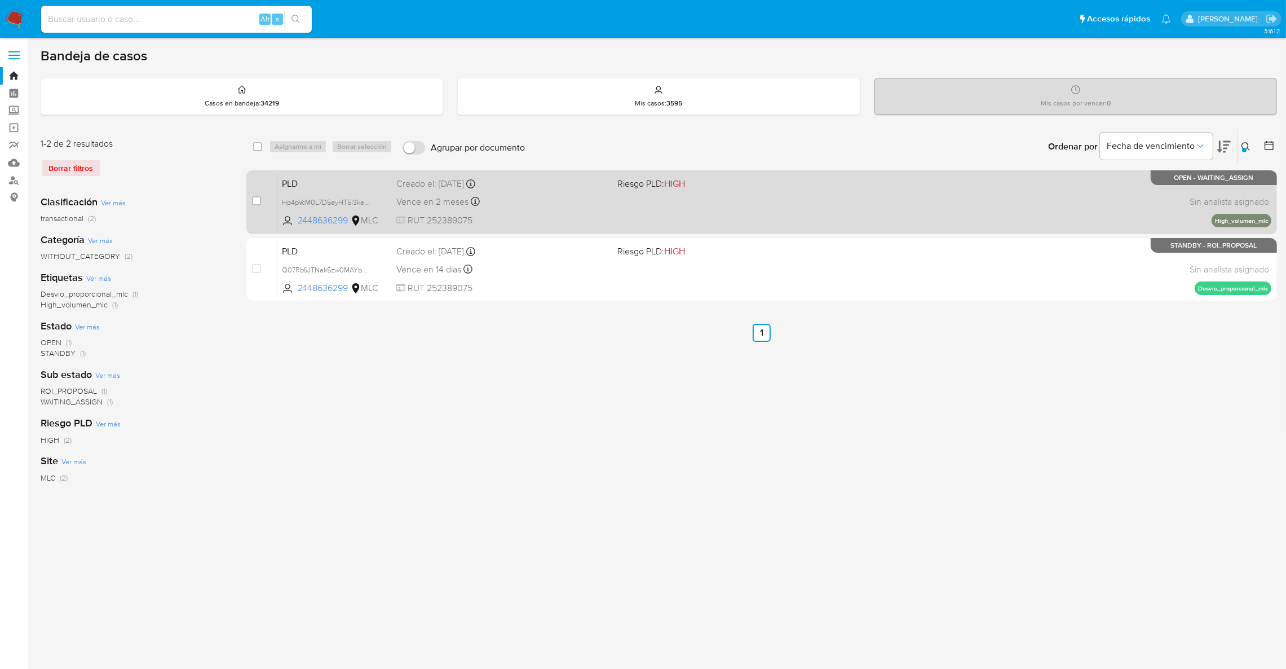
drag, startPoint x: 1038, startPoint y: 229, endPoint x: 1040, endPoint y: 221, distance: 8.1
click at [1040, 221] on div "case-item-checkbox No es posible asignar el caso PLD Hp4pVcM0L7D5eyHT5I3ke6nA 2…" at bounding box center [761, 201] width 1031 height 63
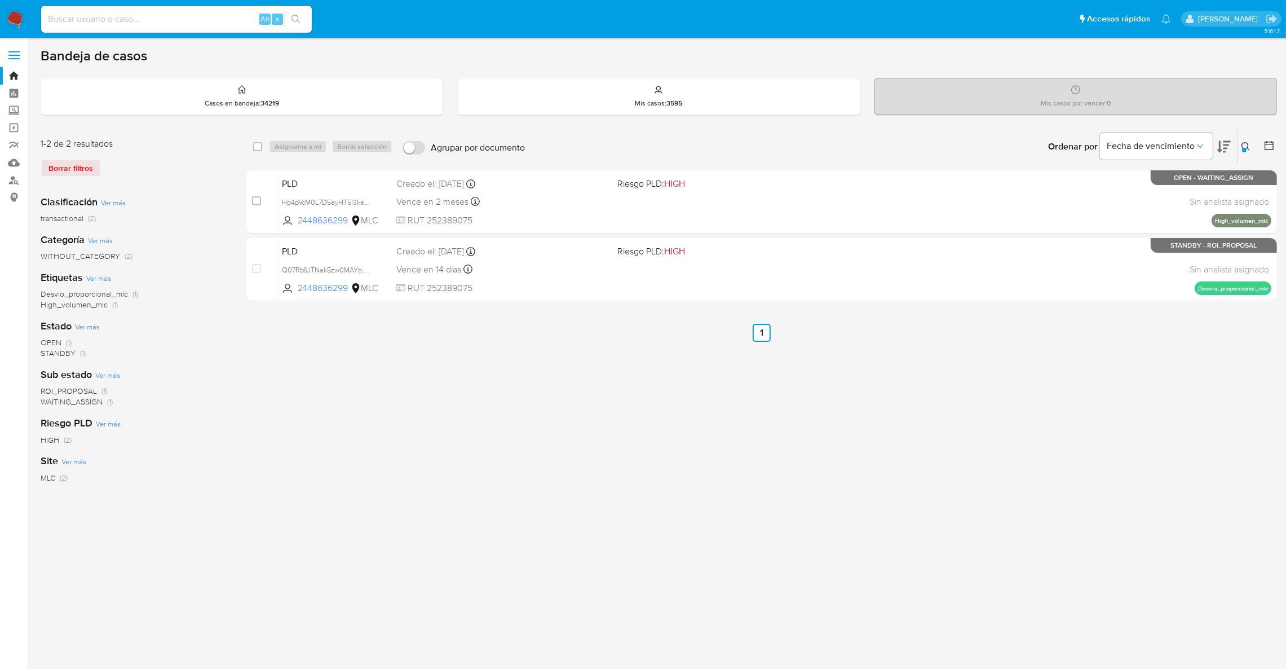
drag, startPoint x: 253, startPoint y: 203, endPoint x: 293, endPoint y: 163, distance: 56.2
click at [253, 203] on input "checkbox" at bounding box center [256, 200] width 9 height 9
checkbox input "true"
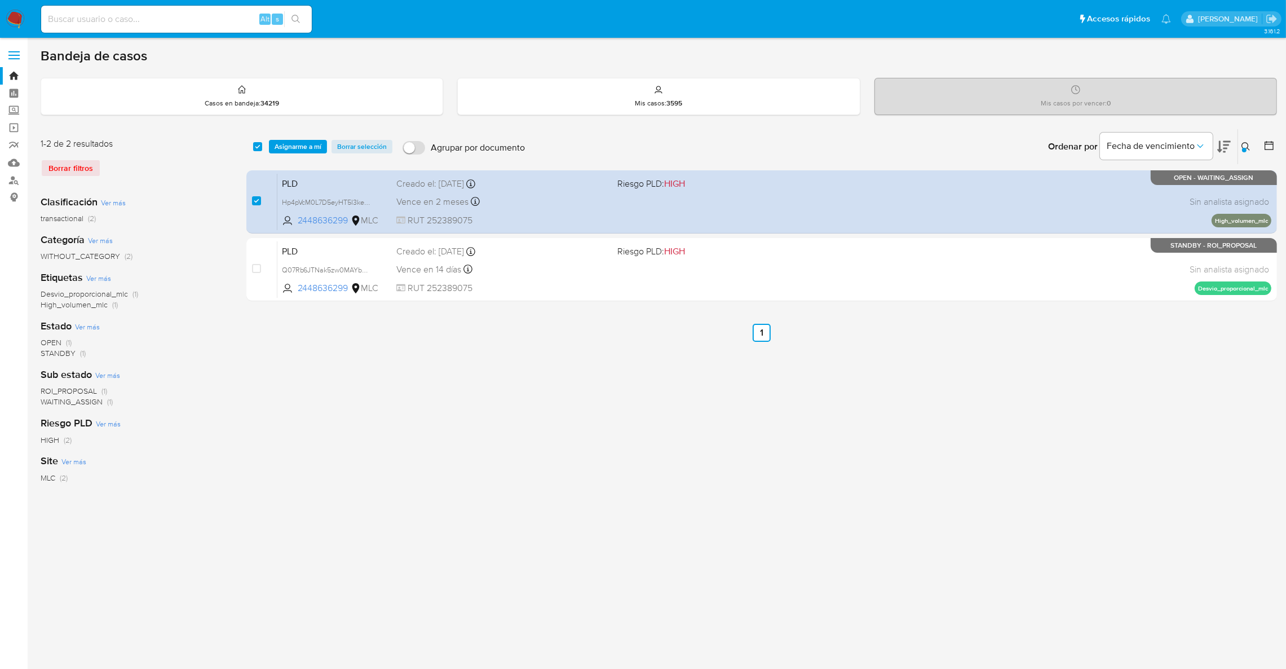
drag, startPoint x: 305, startPoint y: 152, endPoint x: 392, endPoint y: 233, distance: 118.9
click at [306, 154] on div "select-all-cases-checkbox Asignarme a mí Borrar selección Agrupar por documento…" at bounding box center [761, 146] width 1031 height 35
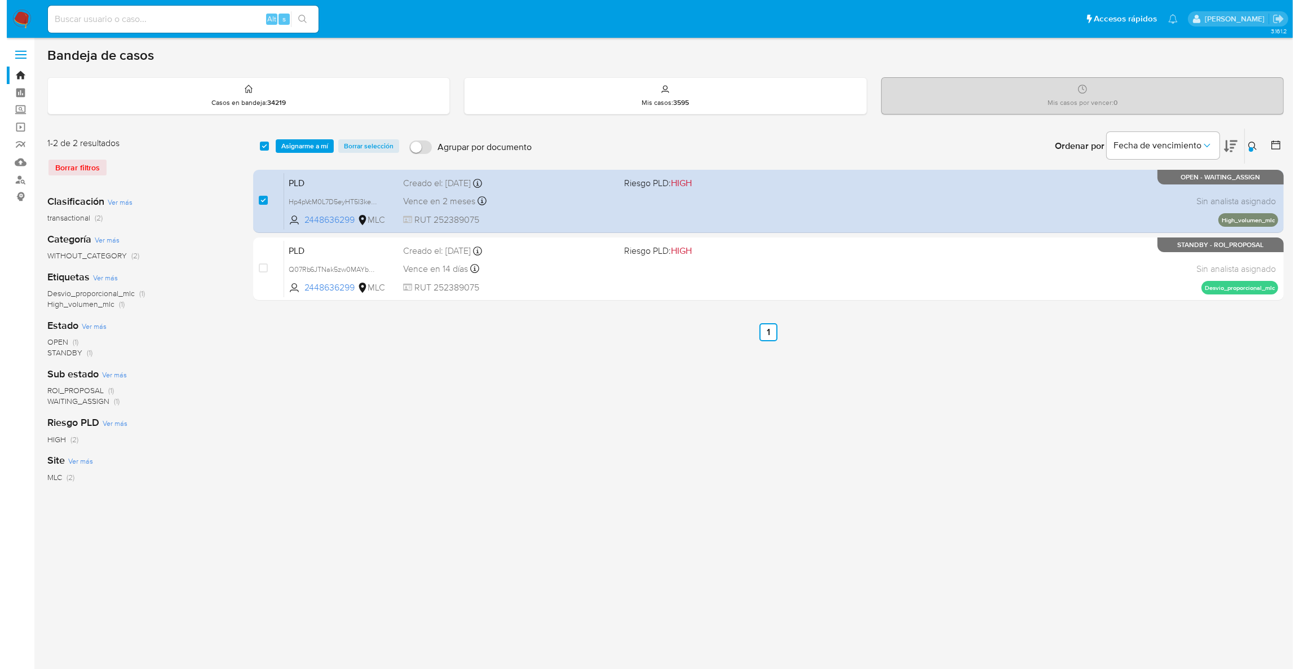
scroll to position [1, 0]
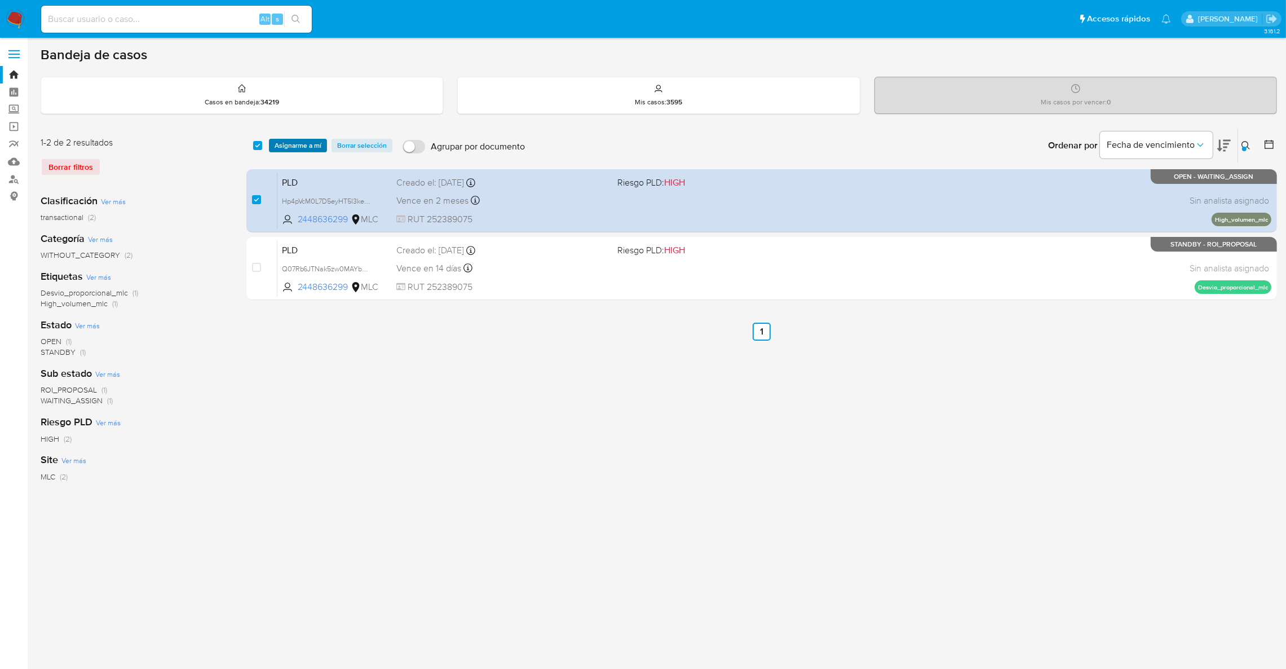
click at [279, 147] on span "Asignarme a mí" at bounding box center [298, 145] width 47 height 11
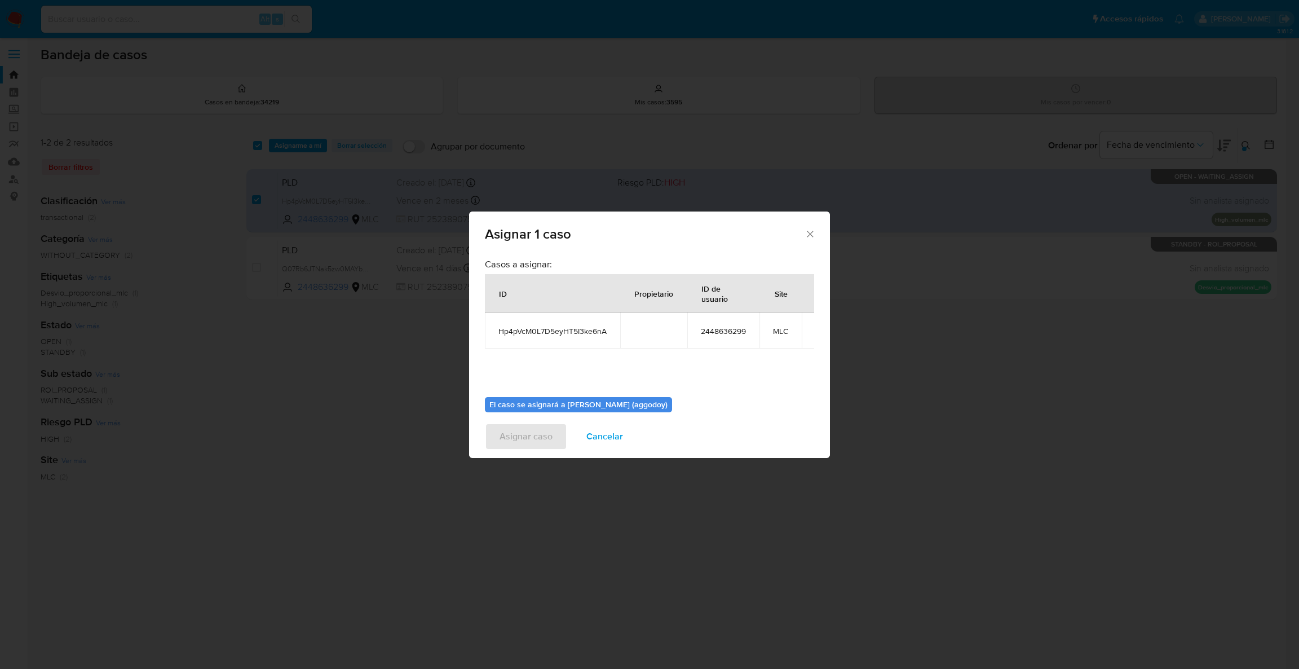
scroll to position [58, 0]
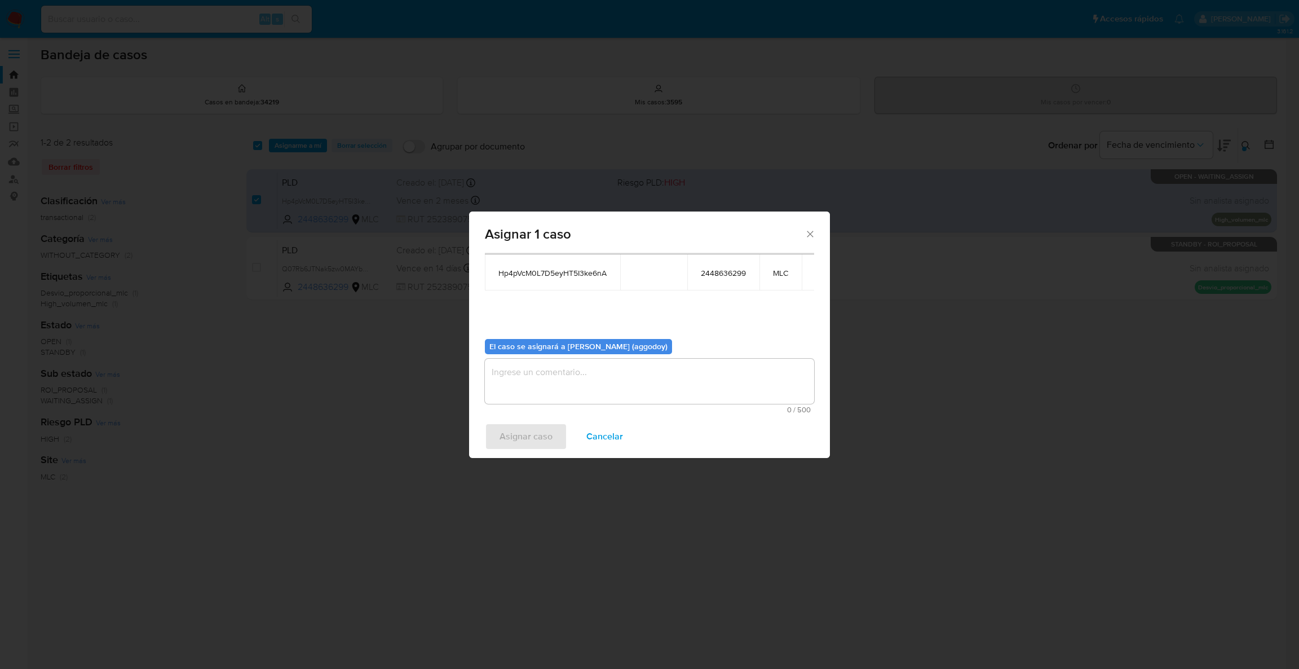
click at [563, 382] on textarea "assign-modal" at bounding box center [649, 381] width 329 height 45
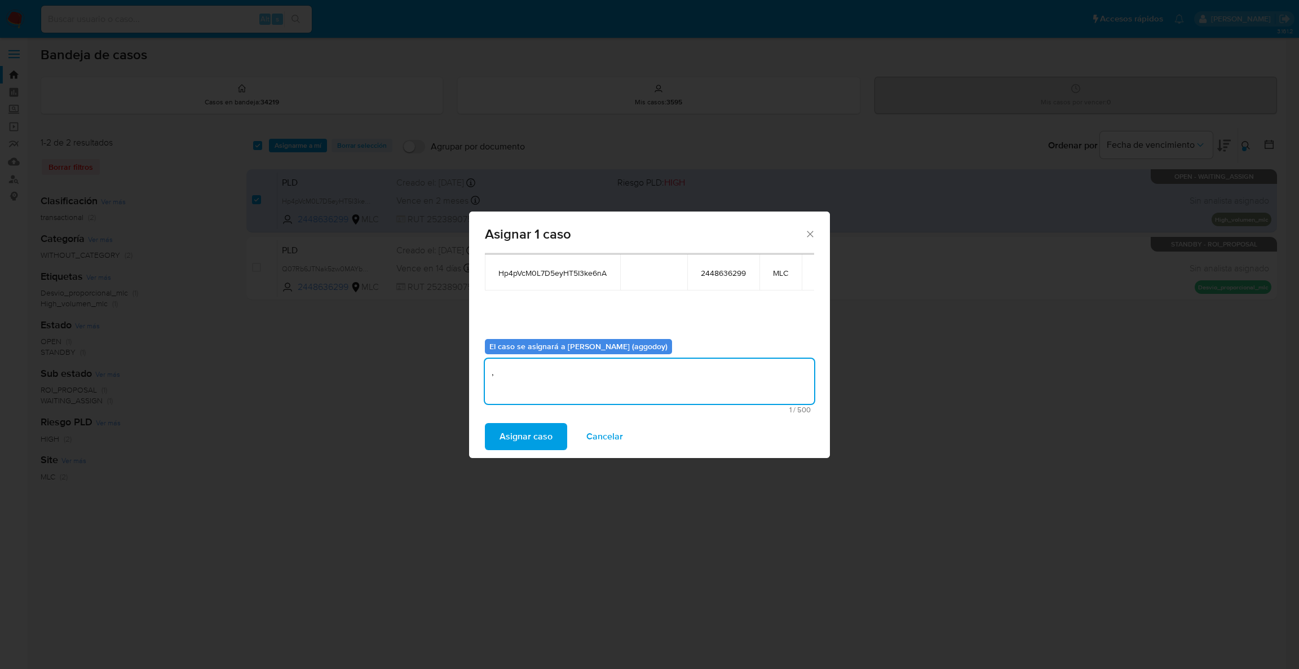
type textarea ","
drag, startPoint x: 530, startPoint y: 415, endPoint x: 527, endPoint y: 425, distance: 10.0
click at [530, 416] on div "Asignar caso Cancelar" at bounding box center [649, 436] width 361 height 43
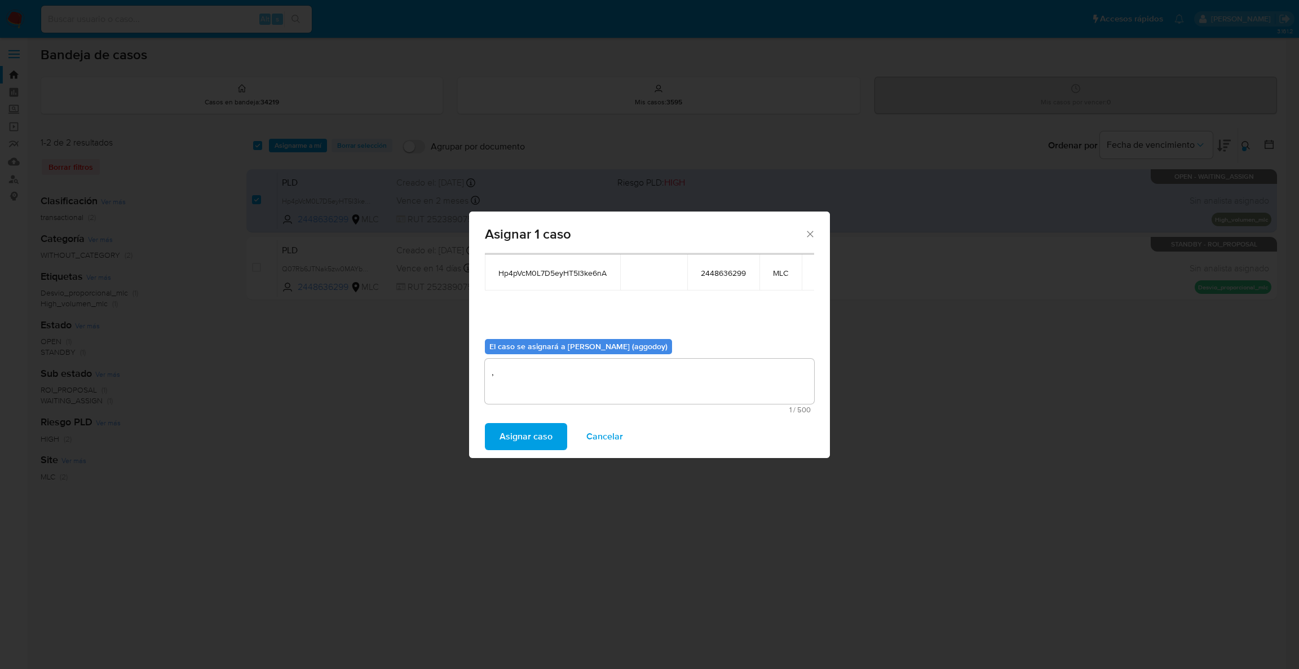
click at [527, 425] on span "Asignar caso" at bounding box center [525, 436] width 53 height 25
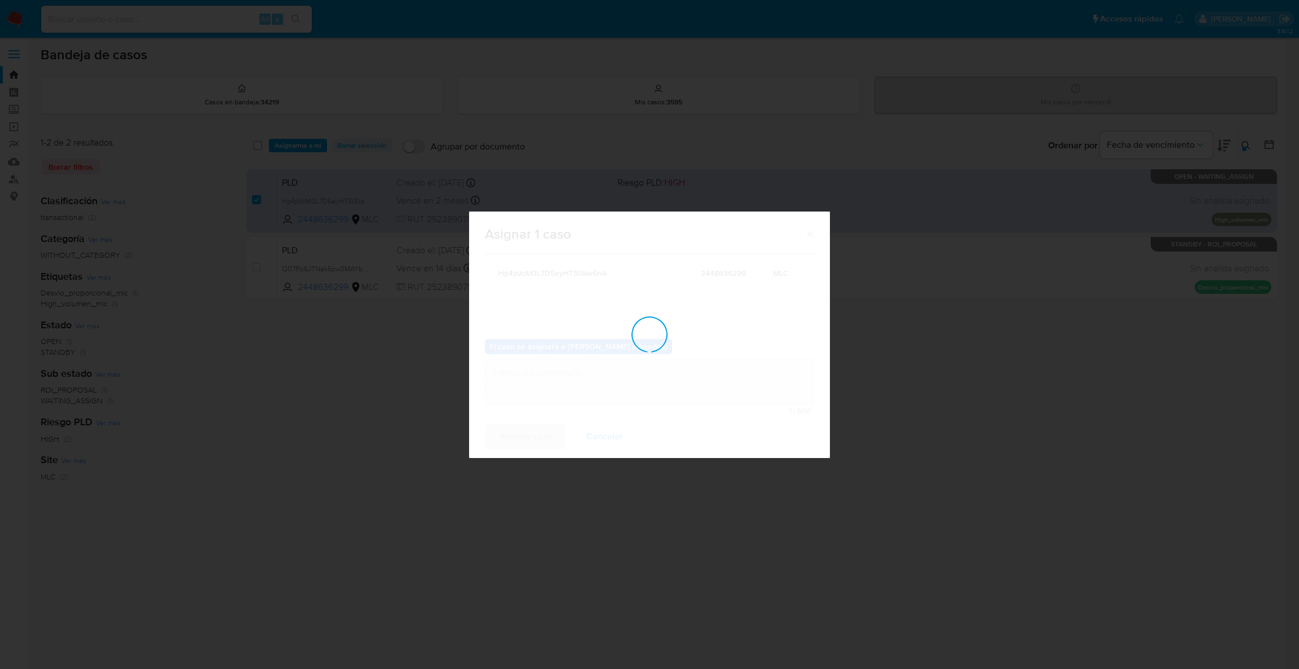
checkbox input "false"
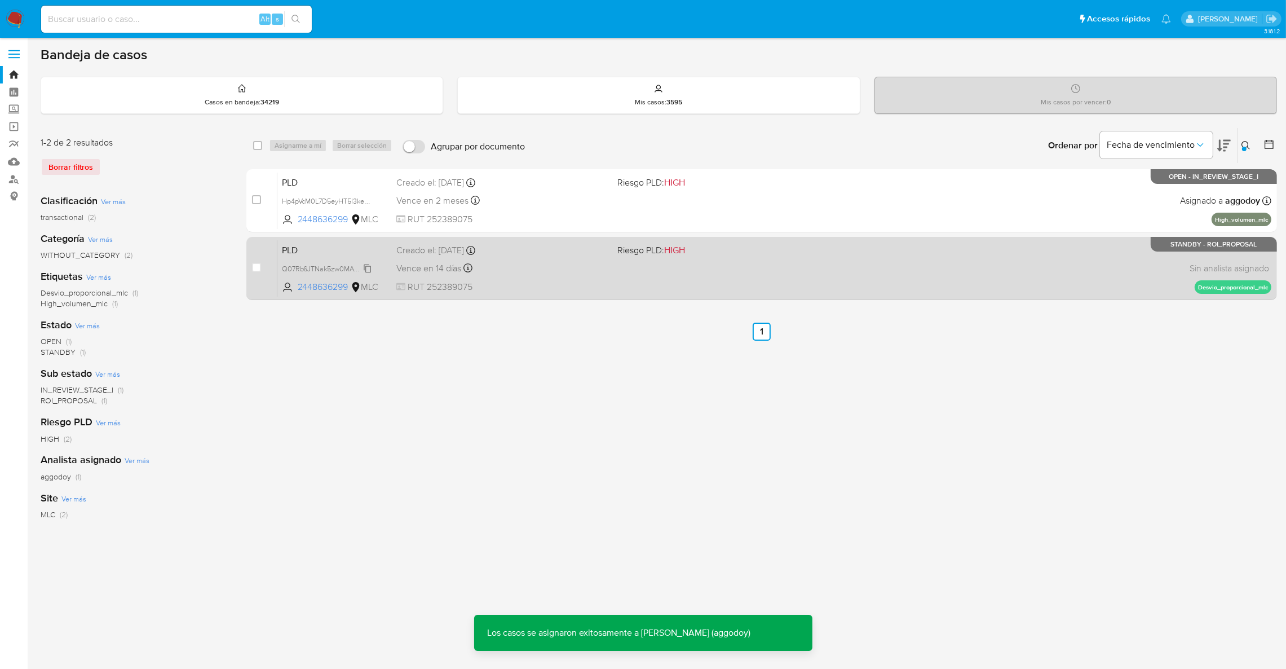
click at [320, 266] on span "Q07Rb6JTNak5zw0MAYbADVA5" at bounding box center [333, 268] width 103 height 12
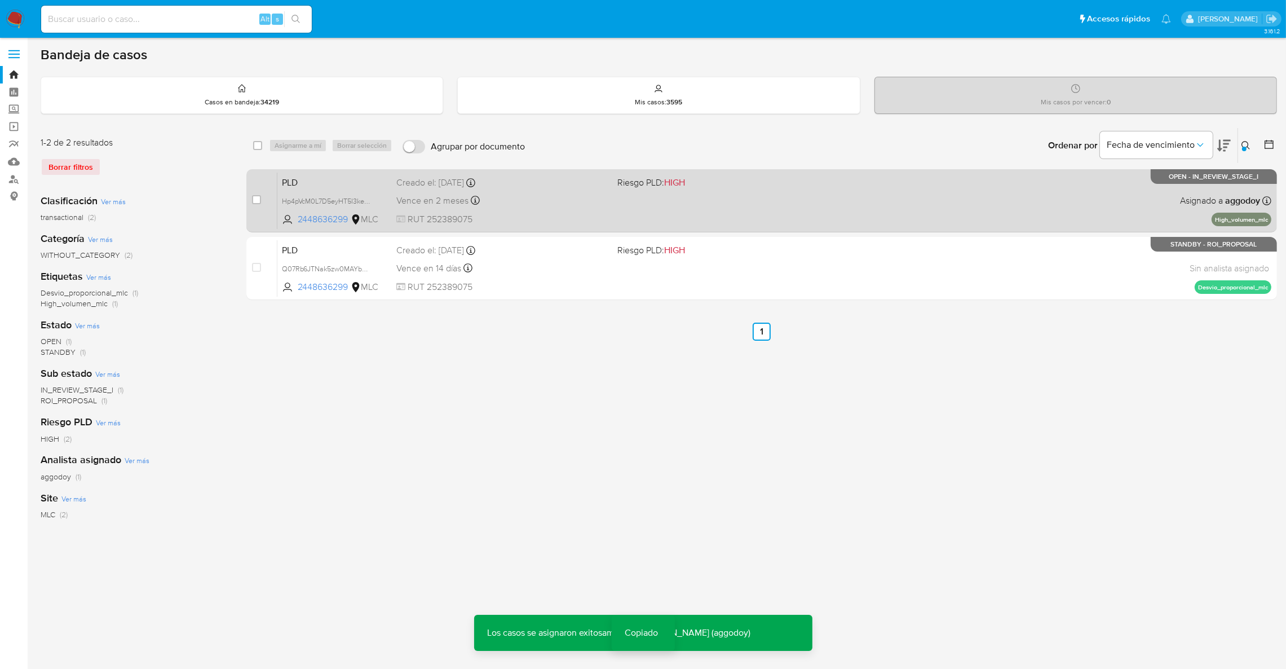
click at [567, 196] on div "Vence en 2 meses Vence el 11/12/2025 06:06:55" at bounding box center [502, 200] width 212 height 15
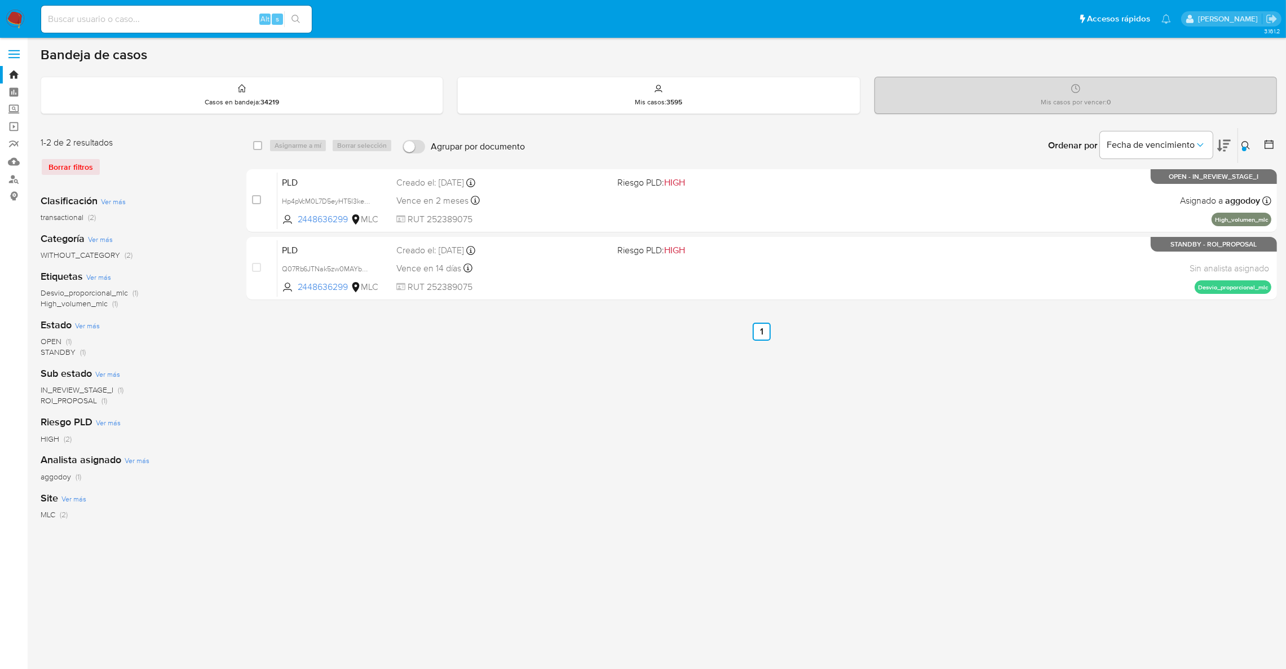
click at [1243, 147] on div at bounding box center [1244, 149] width 5 height 5
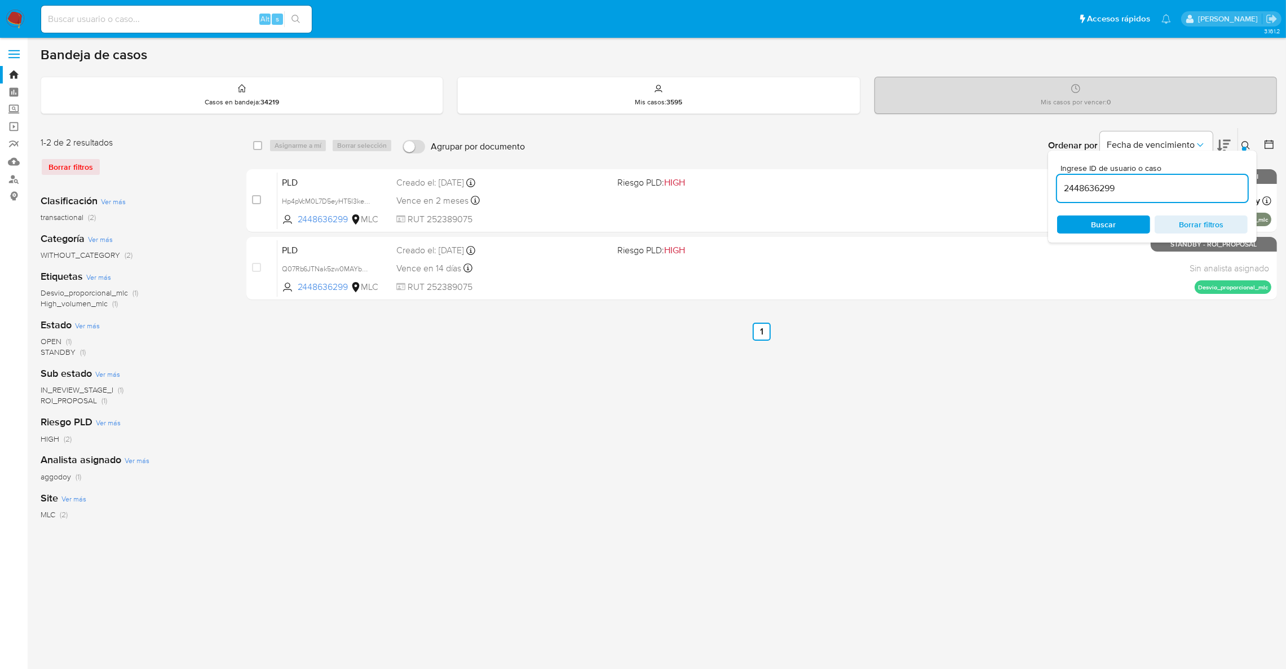
click at [1161, 191] on input "2448636299" at bounding box center [1152, 188] width 191 height 15
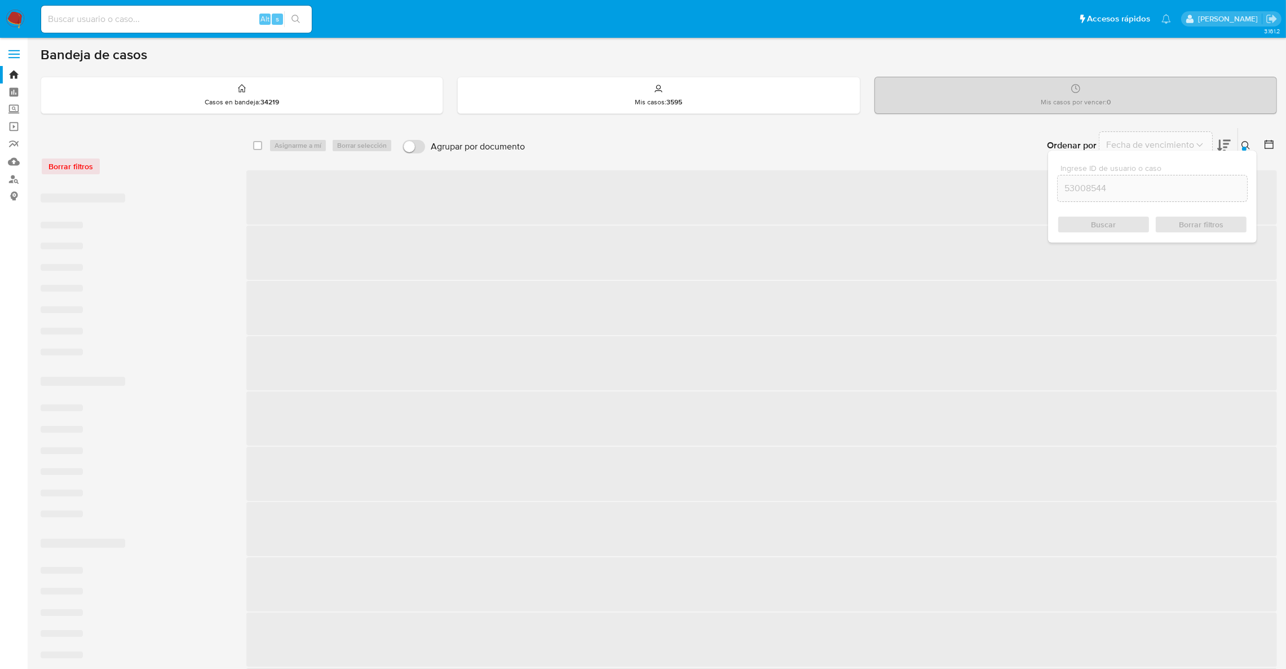
click at [1243, 143] on icon at bounding box center [1245, 145] width 9 height 9
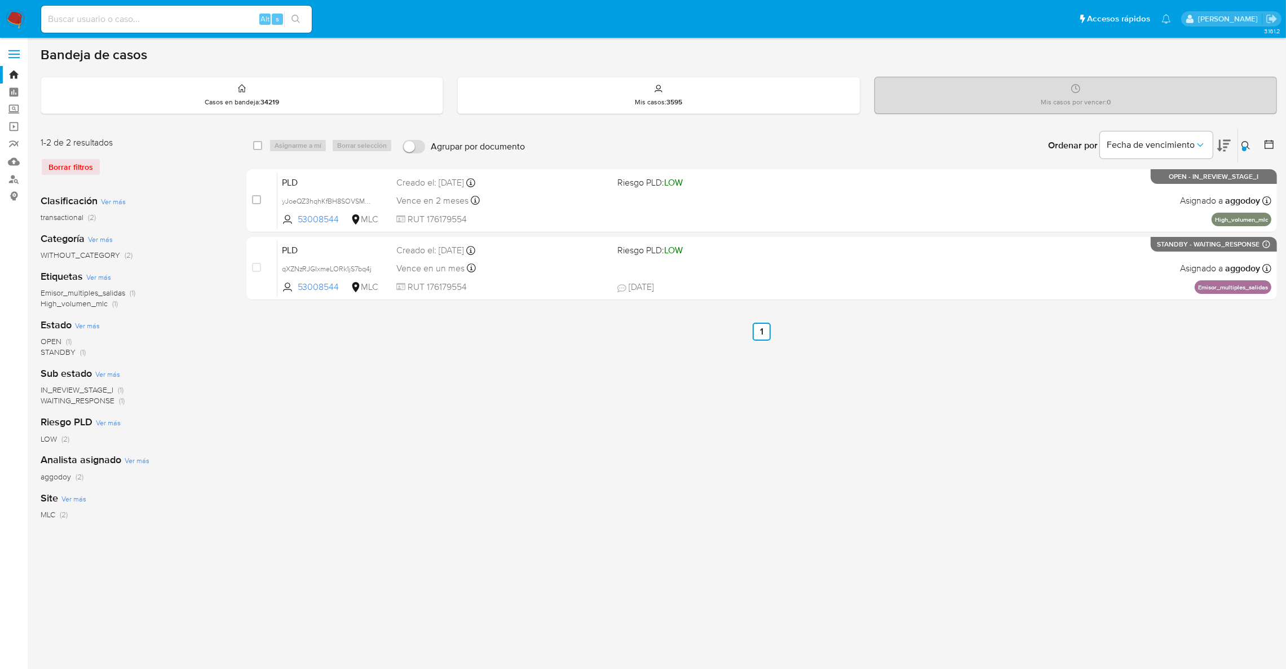
click at [1243, 149] on div at bounding box center [1244, 149] width 5 height 5
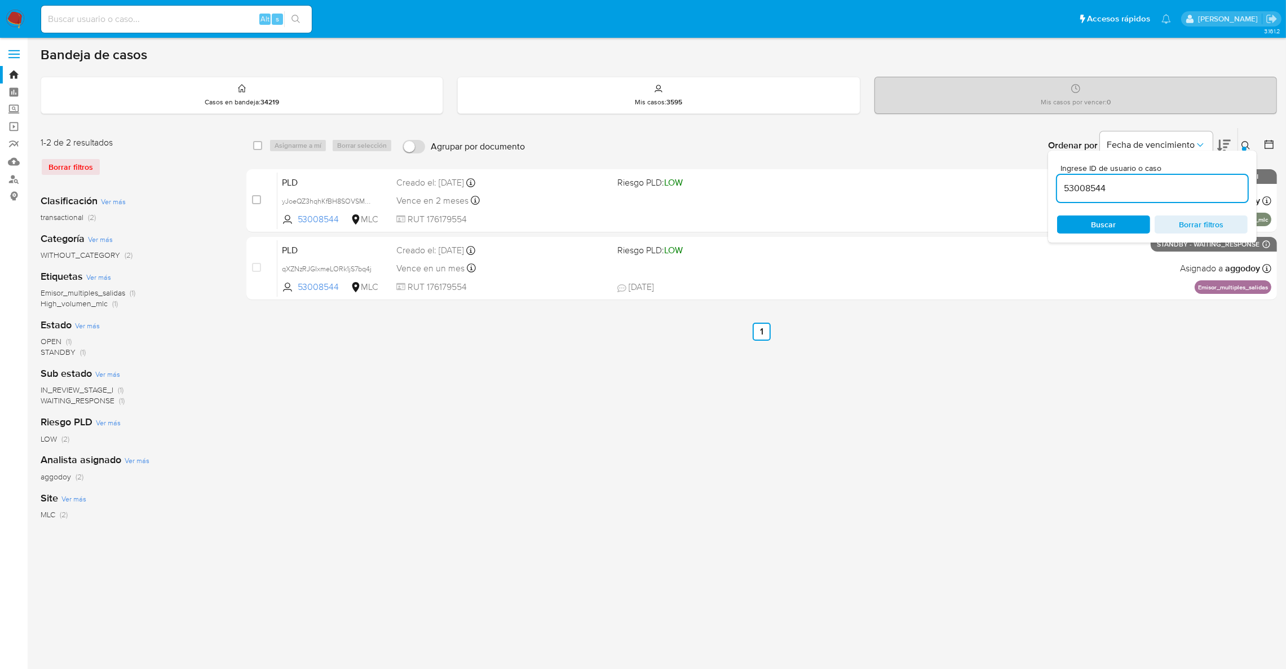
click at [1093, 191] on input "53008544" at bounding box center [1152, 188] width 191 height 15
click at [1092, 191] on input "53008544" at bounding box center [1152, 188] width 191 height 15
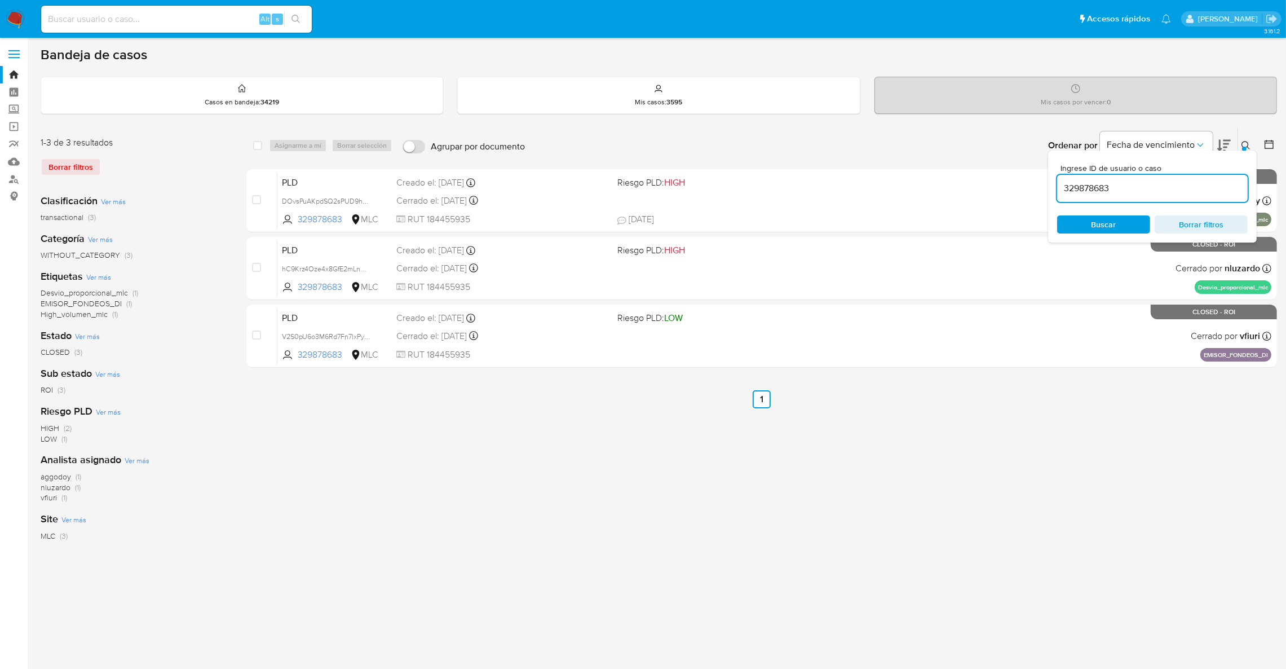
click at [1244, 144] on icon at bounding box center [1245, 145] width 9 height 9
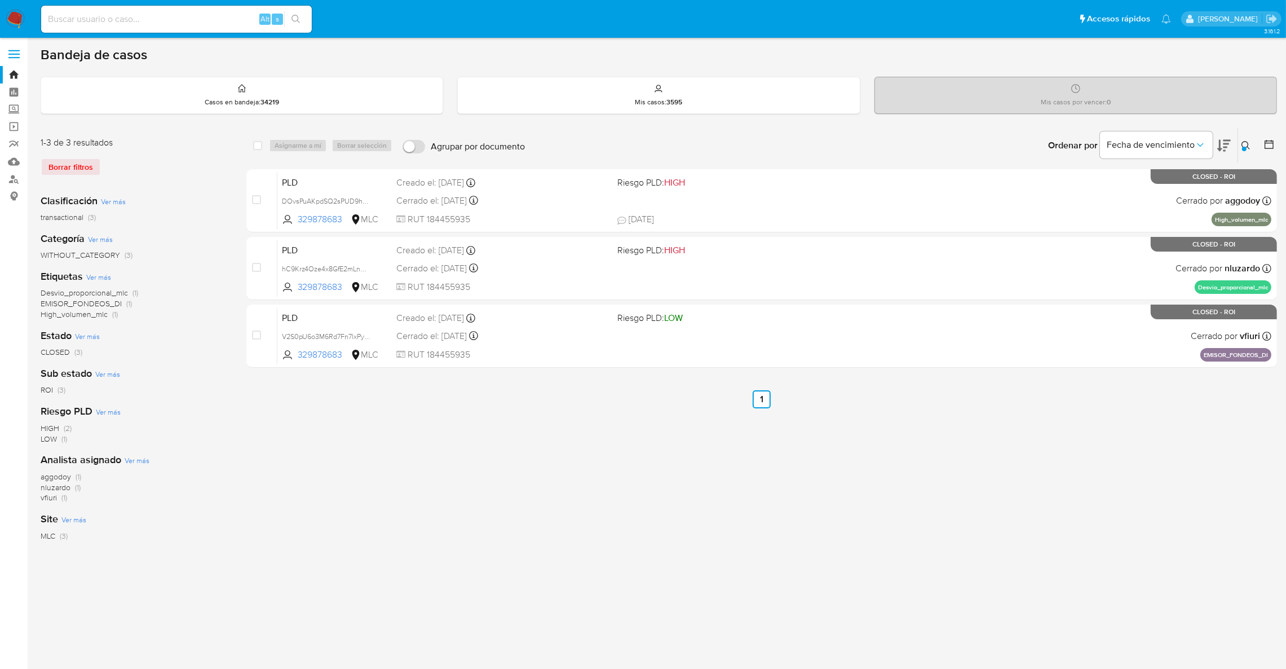
click at [1250, 144] on button at bounding box center [1247, 146] width 19 height 14
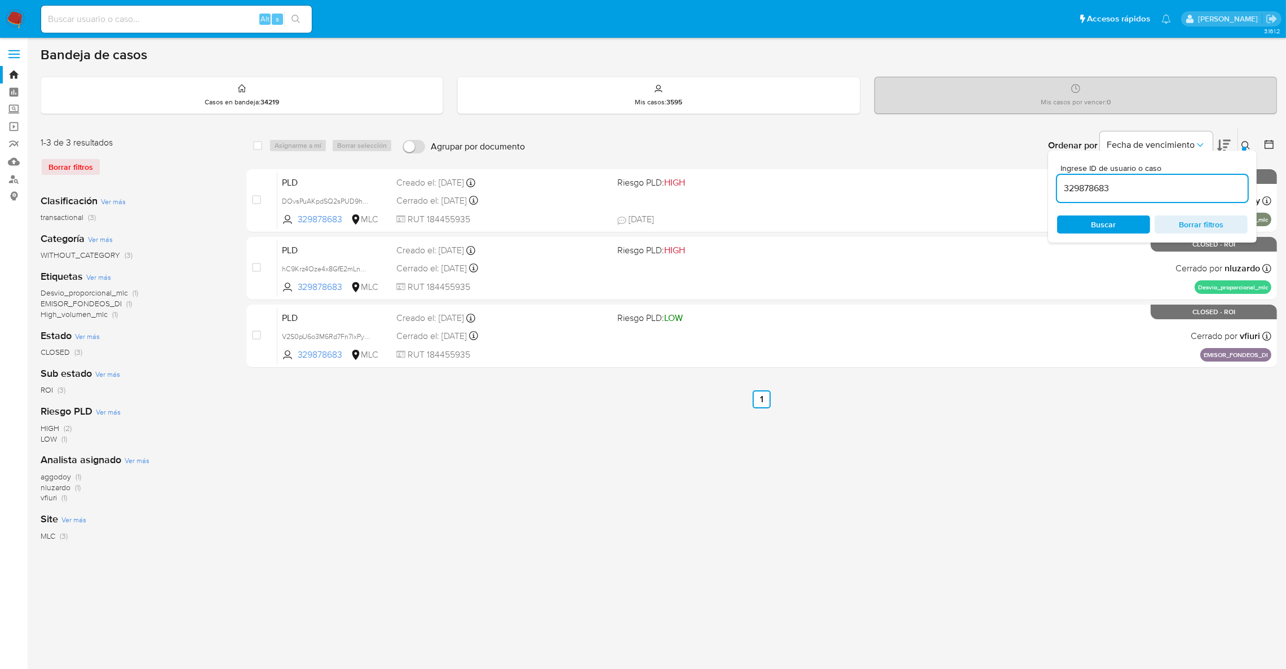
click at [1111, 191] on input "329878683" at bounding box center [1152, 188] width 191 height 15
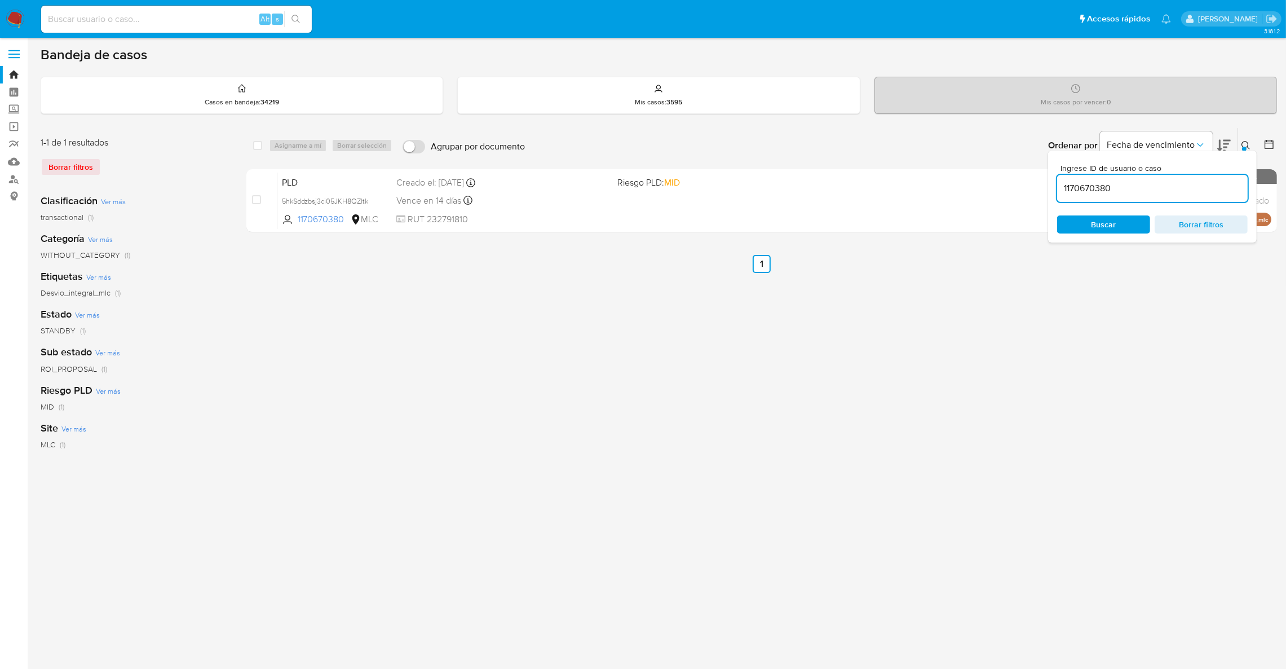
click at [1236, 154] on div "Ingrese ID de usuario o caso 1170670380 Buscar Borrar filtros" at bounding box center [1152, 197] width 209 height 92
click at [1243, 151] on div "Ingrese ID de usuario o caso 1170670380 Buscar Borrar filtros" at bounding box center [1152, 197] width 209 height 92
click at [1246, 147] on icon at bounding box center [1245, 145] width 8 height 8
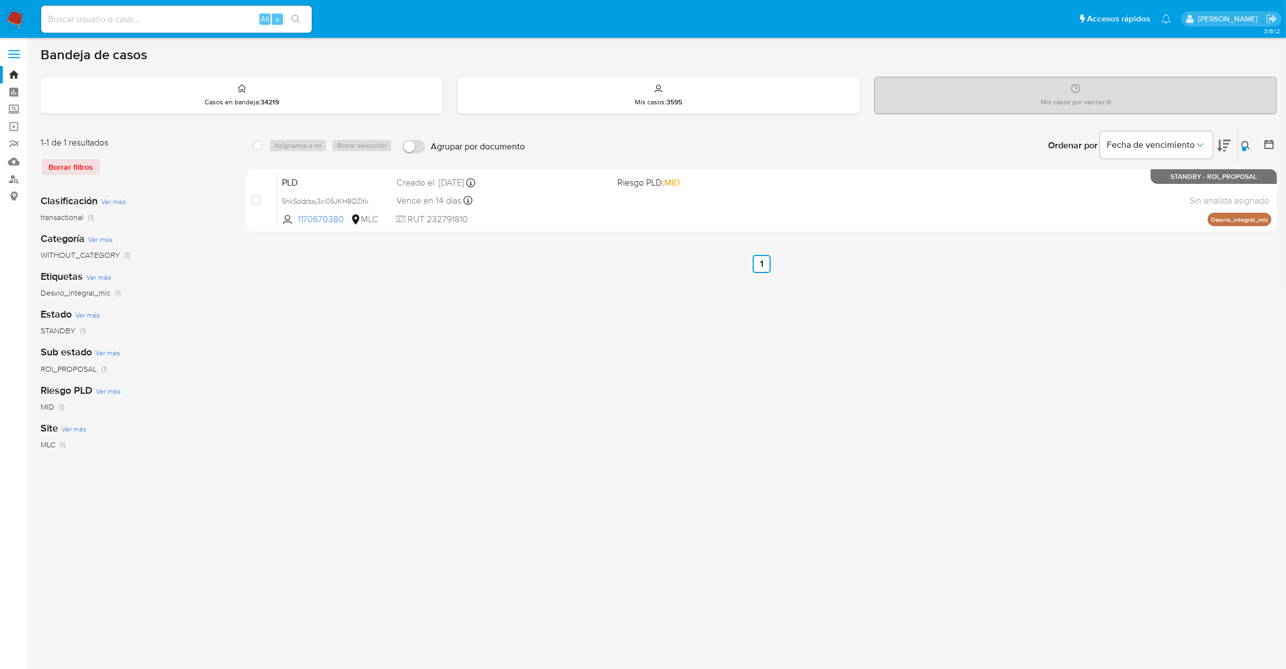
click at [1250, 150] on button at bounding box center [1247, 146] width 19 height 14
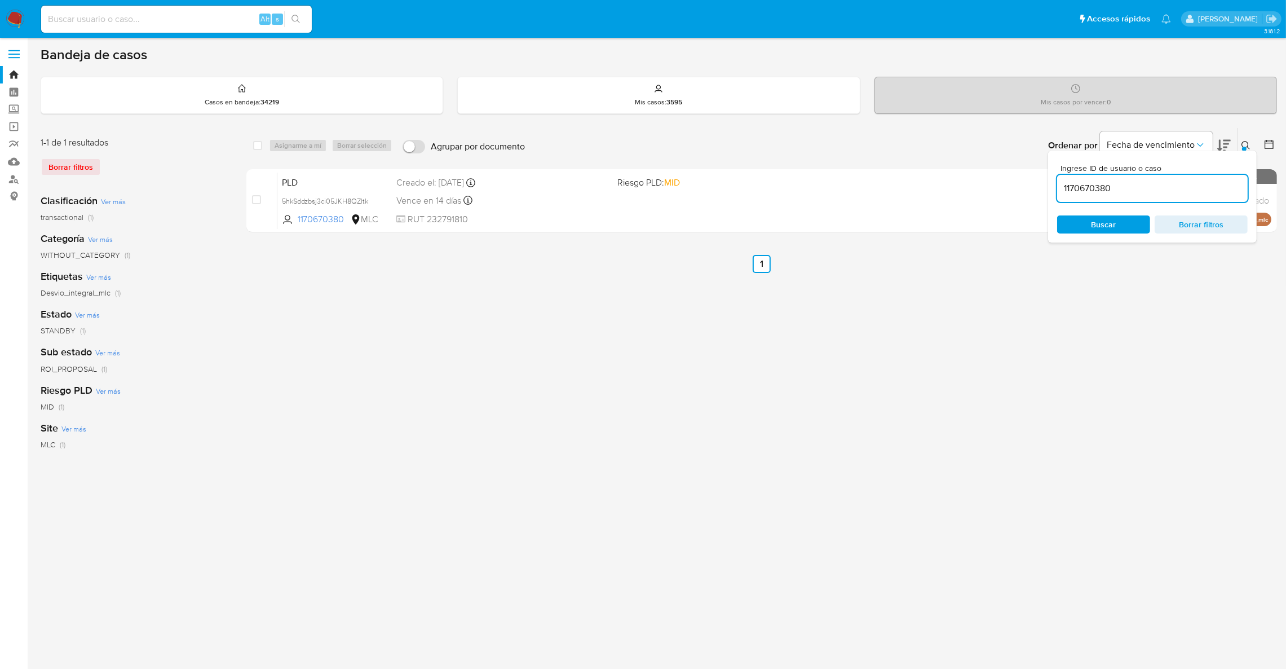
click at [1177, 188] on input "1170670380" at bounding box center [1152, 188] width 191 height 15
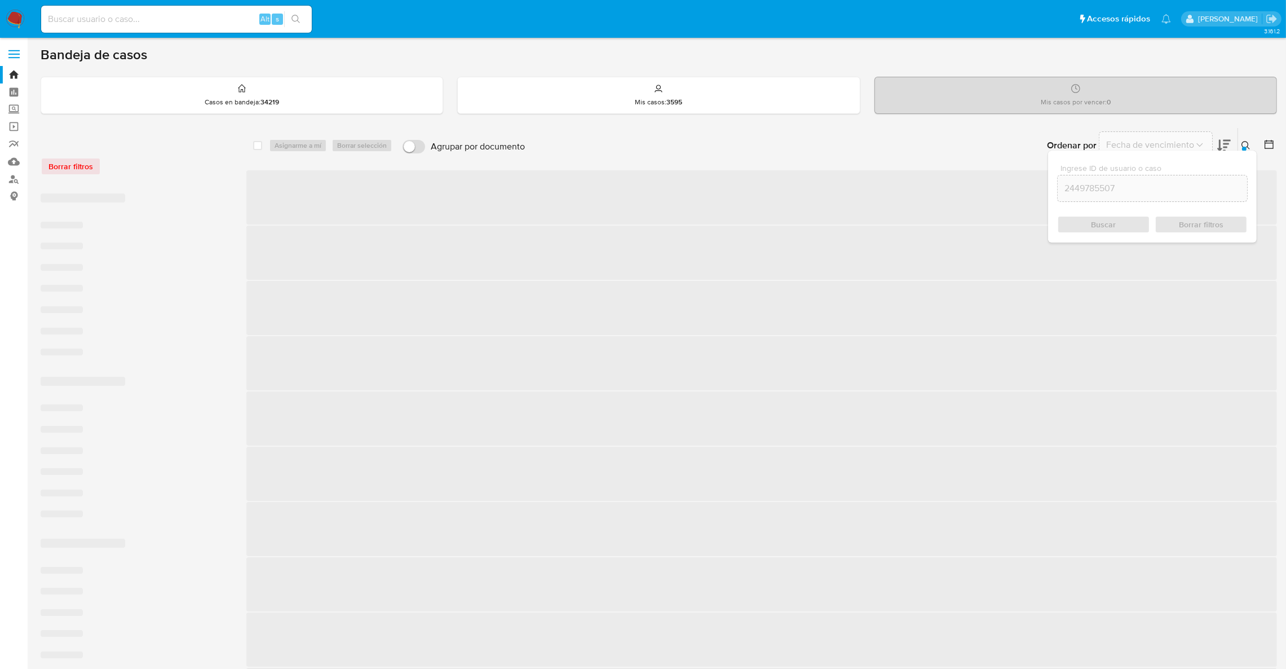
click at [1238, 142] on button at bounding box center [1247, 146] width 19 height 14
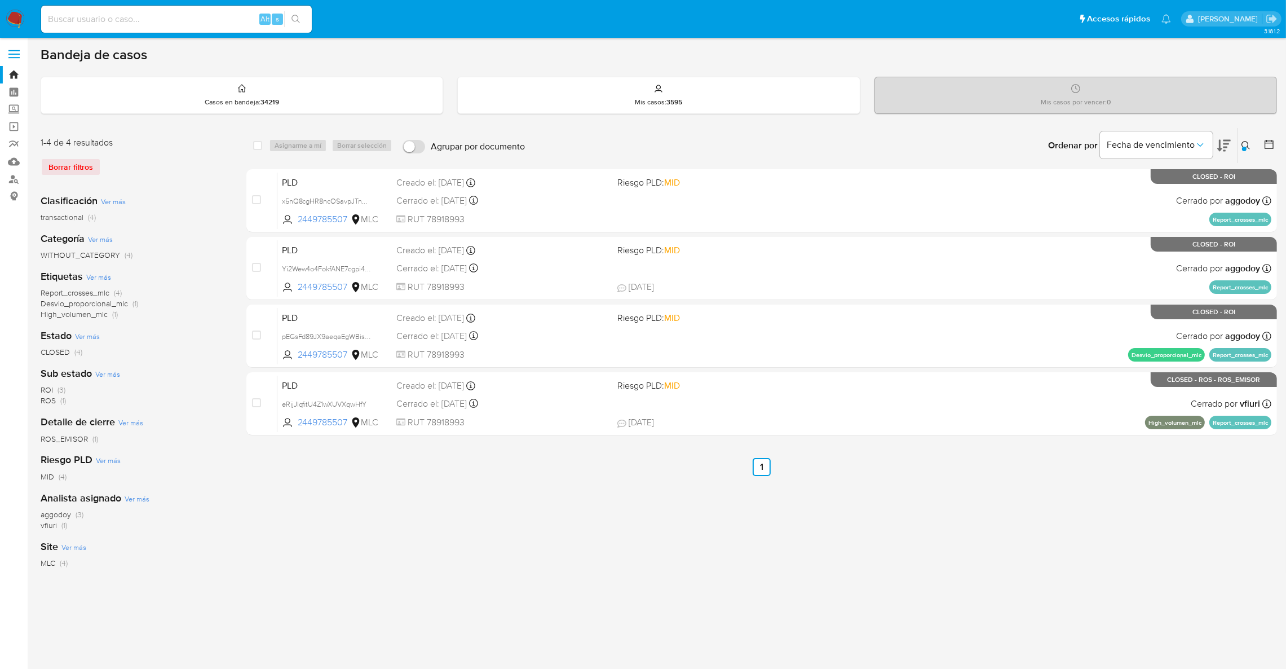
click at [1243, 142] on icon at bounding box center [1245, 145] width 8 height 8
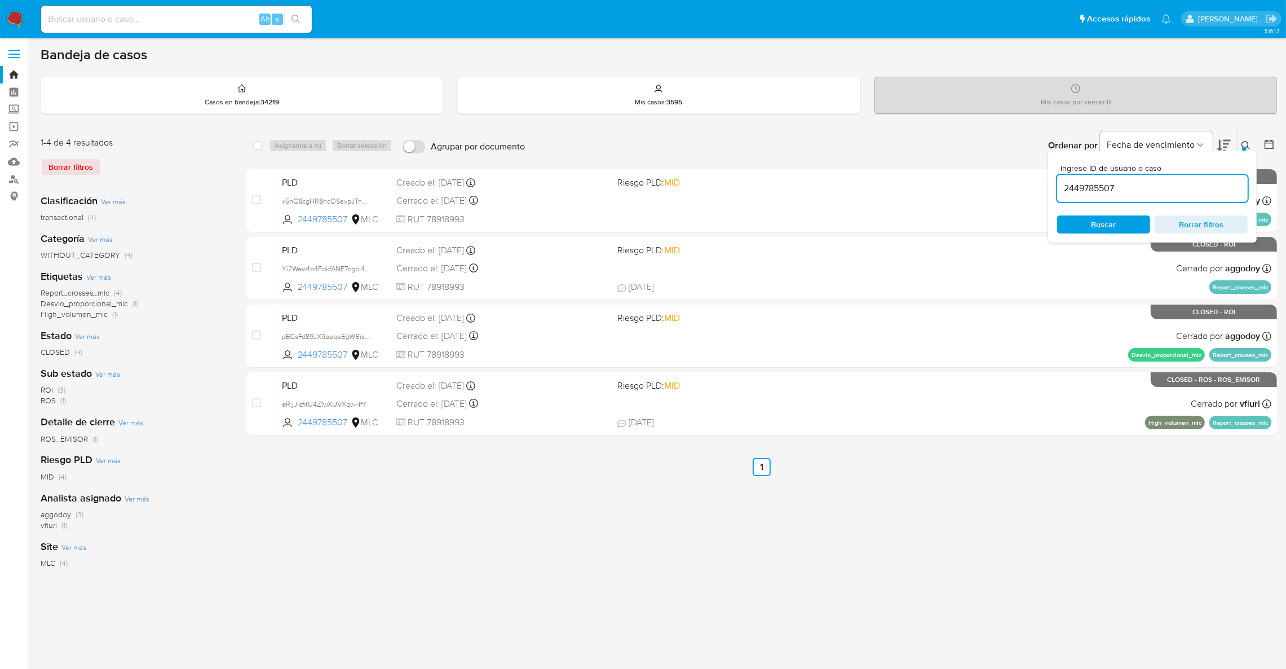
click at [1236, 142] on div "Ordenar por Fecha de vencimiento" at bounding box center [1138, 145] width 198 height 35
click at [1215, 172] on div "Ingrese ID de usuario o caso 2449785507" at bounding box center [1152, 183] width 191 height 38
click at [1212, 182] on input "2449785507" at bounding box center [1152, 188] width 191 height 15
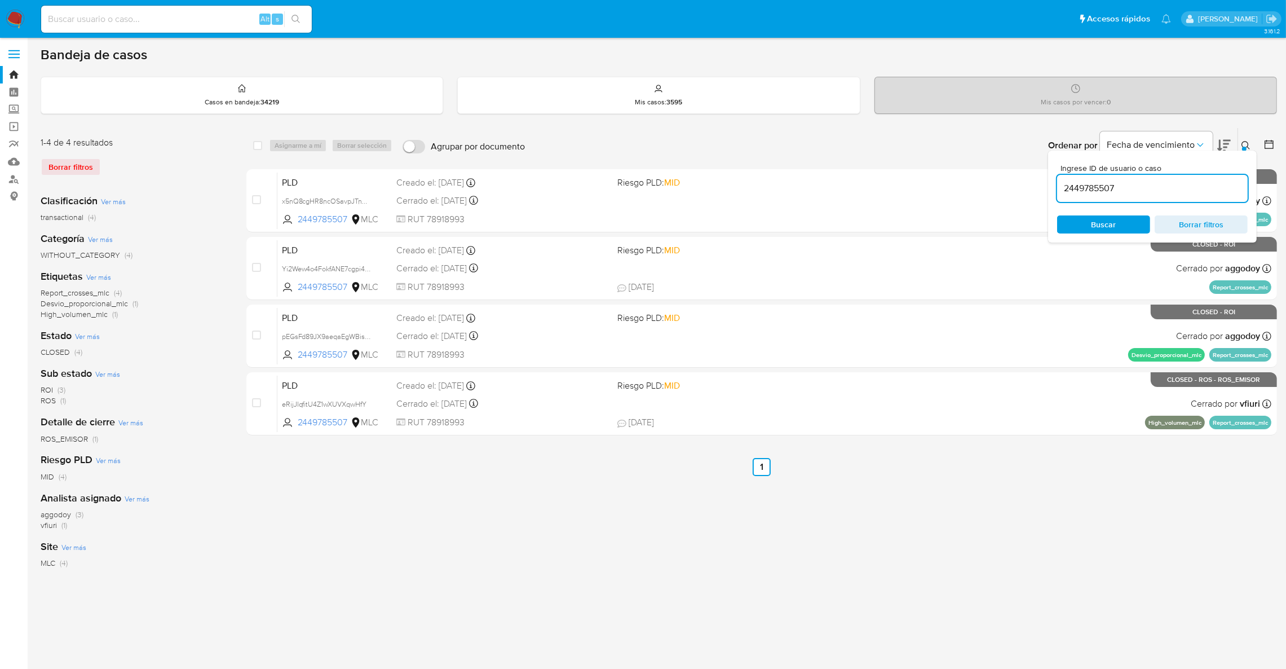
click at [1212, 182] on input "2449785507" at bounding box center [1152, 188] width 191 height 15
paste input "53008544"
click at [1246, 143] on icon at bounding box center [1245, 145] width 9 height 9
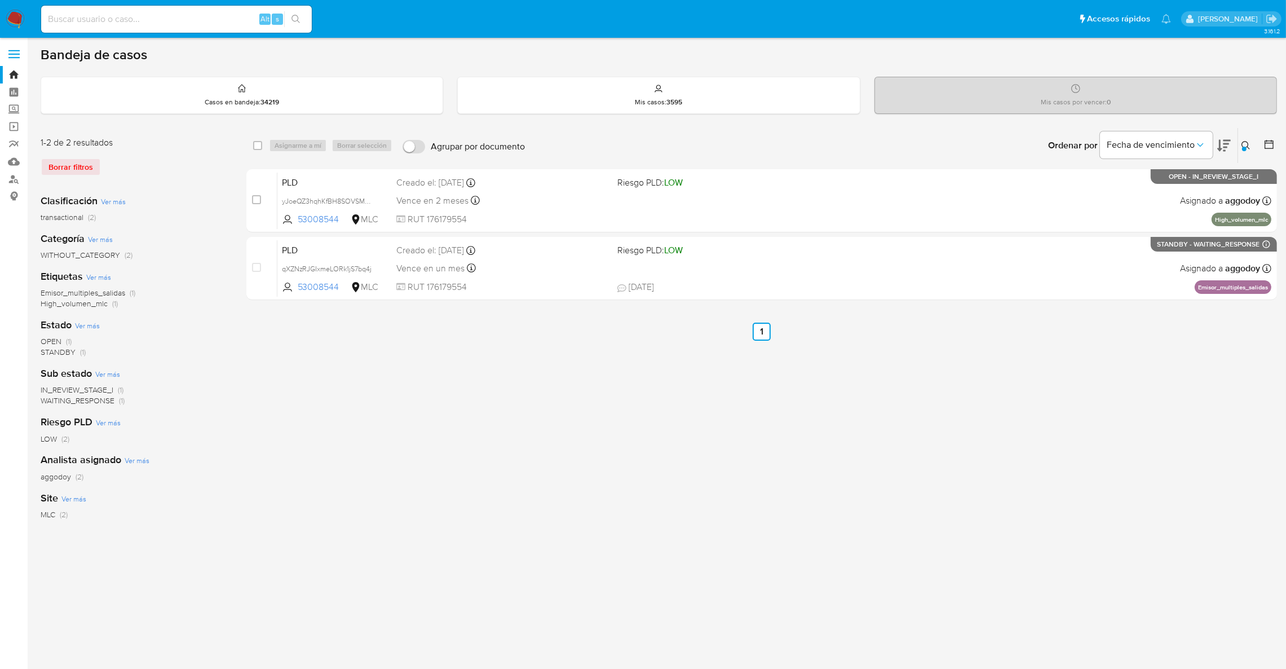
click at [1251, 147] on button at bounding box center [1247, 146] width 19 height 14
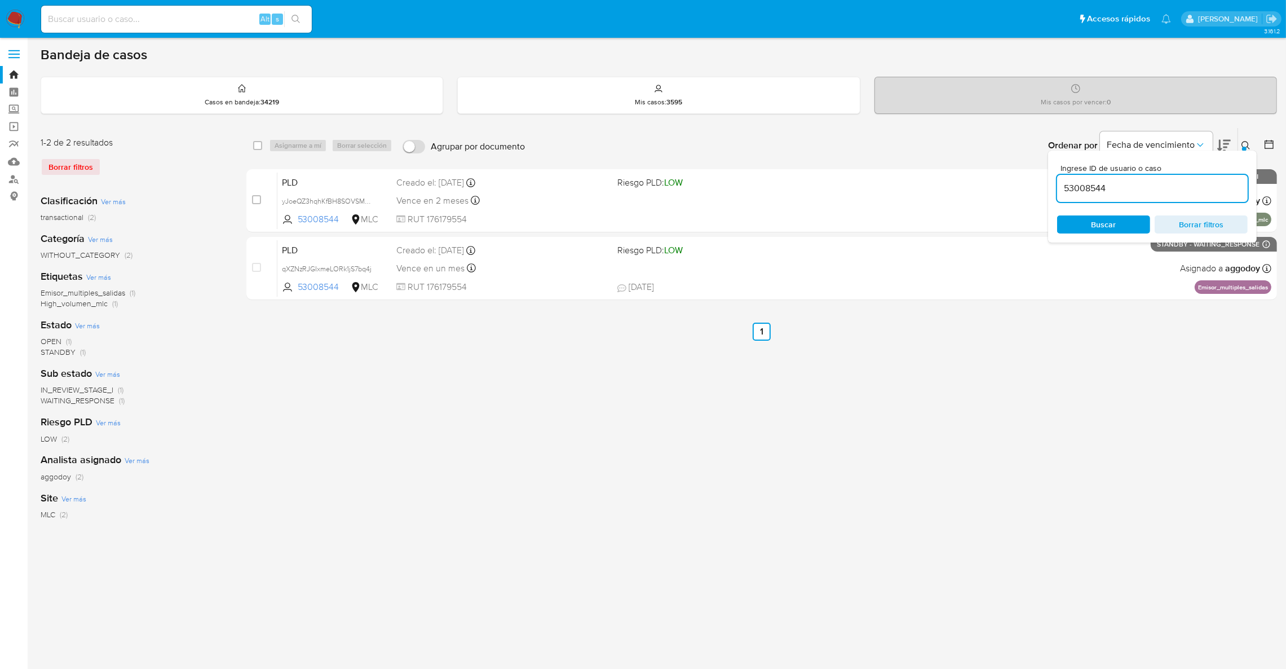
click at [1152, 185] on input "53008544" at bounding box center [1152, 188] width 191 height 15
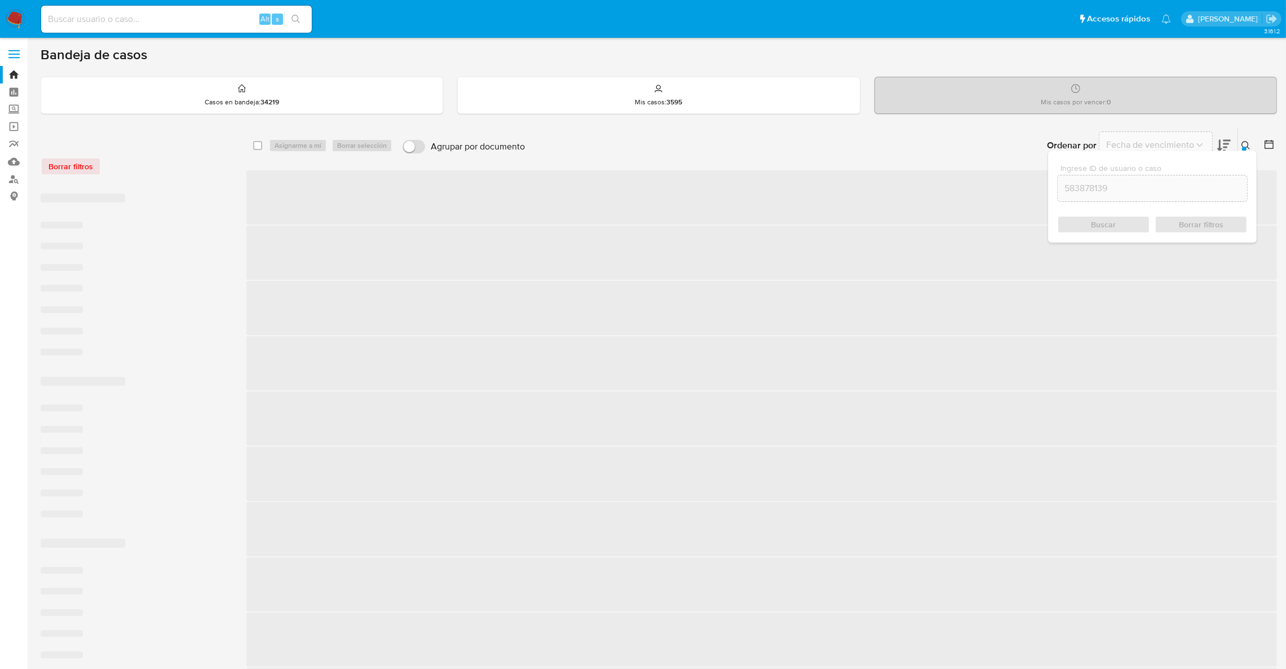
click at [1247, 145] on icon at bounding box center [1245, 145] width 8 height 8
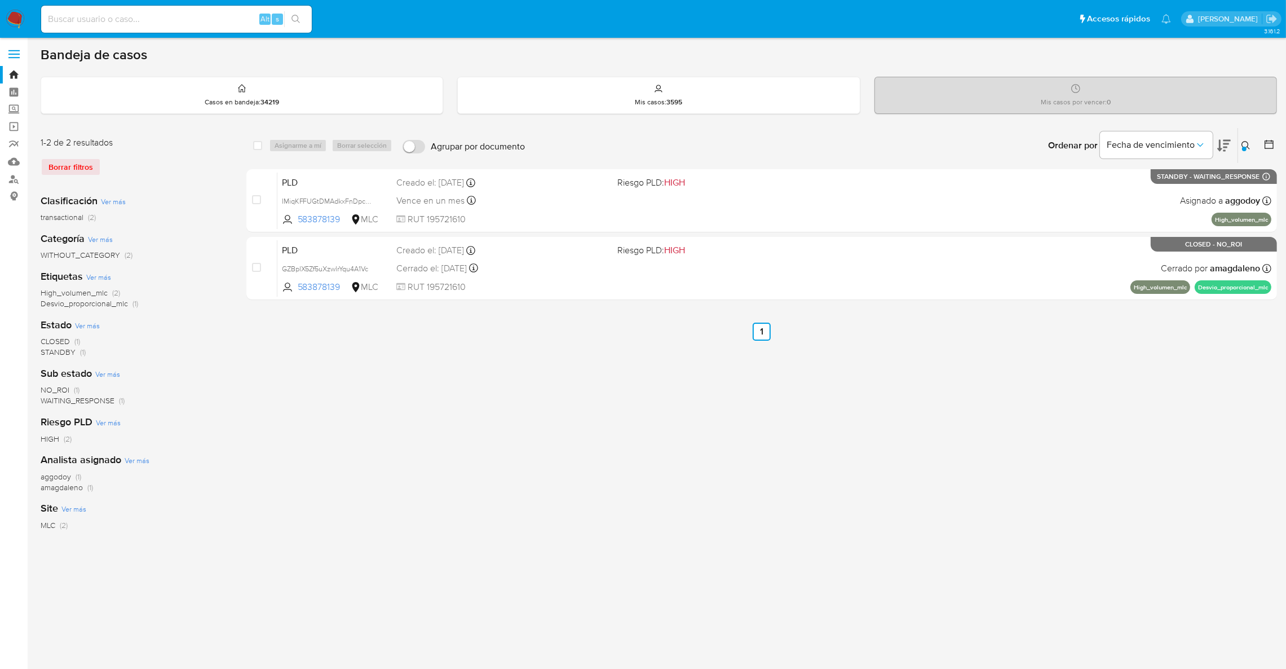
click at [1249, 141] on icon at bounding box center [1245, 145] width 9 height 9
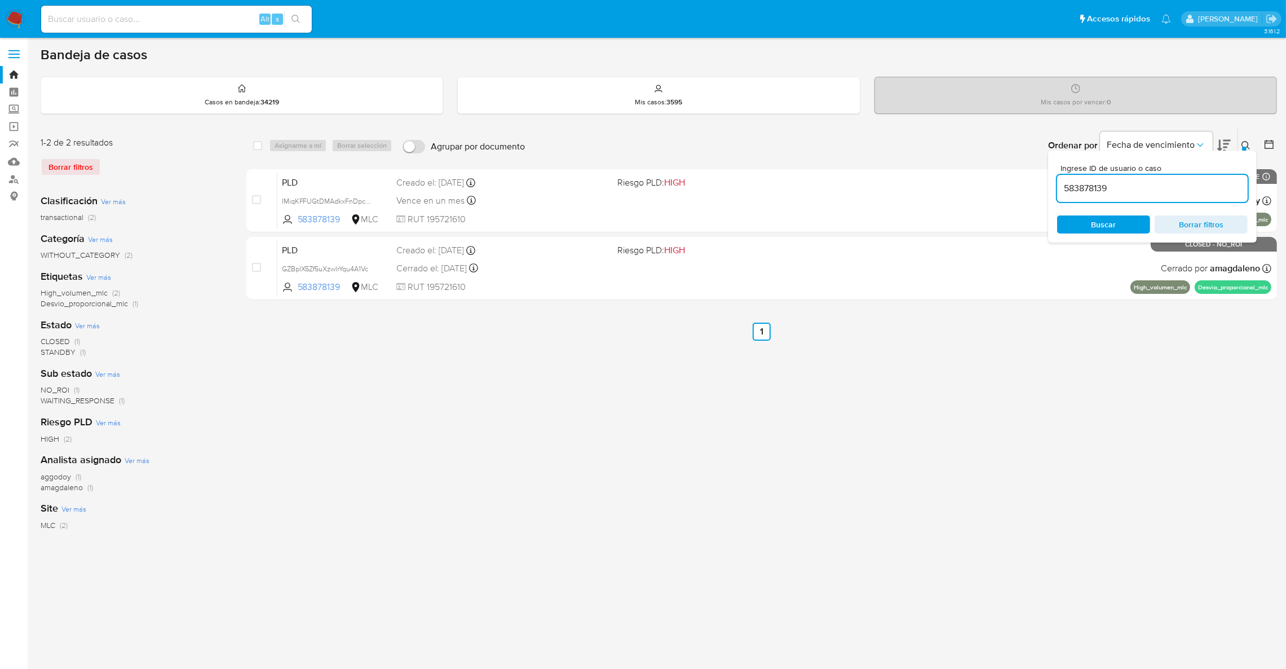
click at [1195, 187] on input "583878139" at bounding box center [1152, 188] width 191 height 15
click at [1246, 144] on icon at bounding box center [1245, 145] width 9 height 9
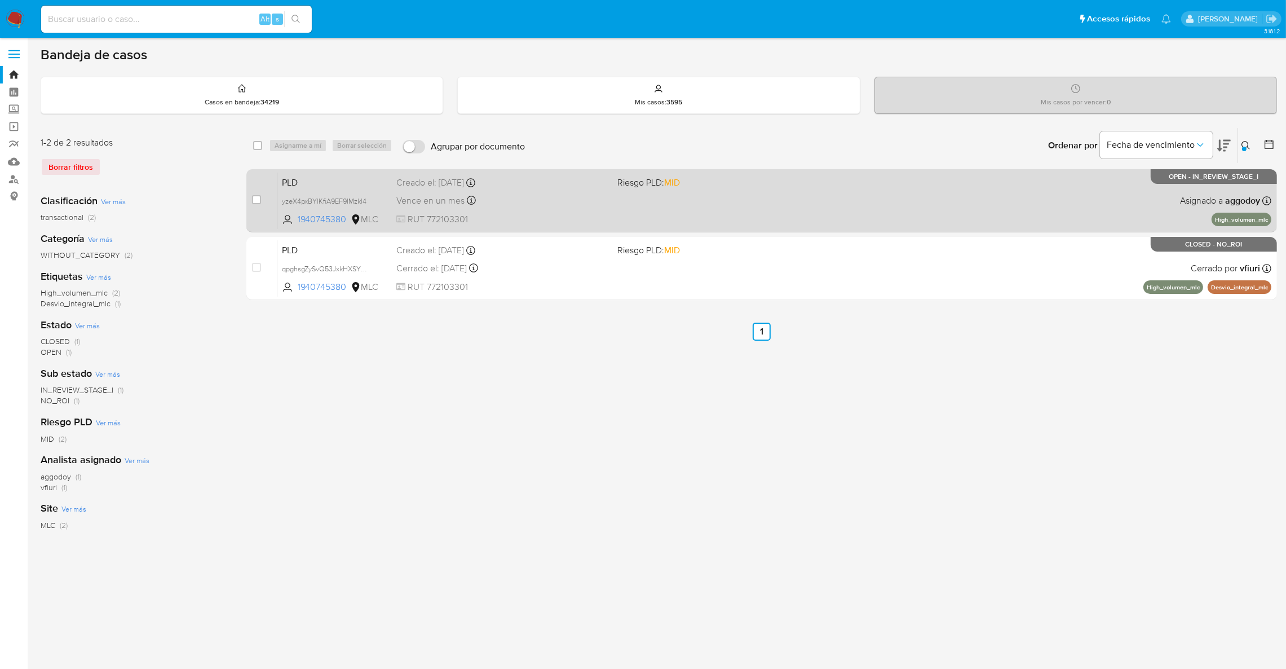
click at [490, 202] on div "Vence en un mes Vence el 10/11/2025 06:06:28" at bounding box center [502, 200] width 212 height 15
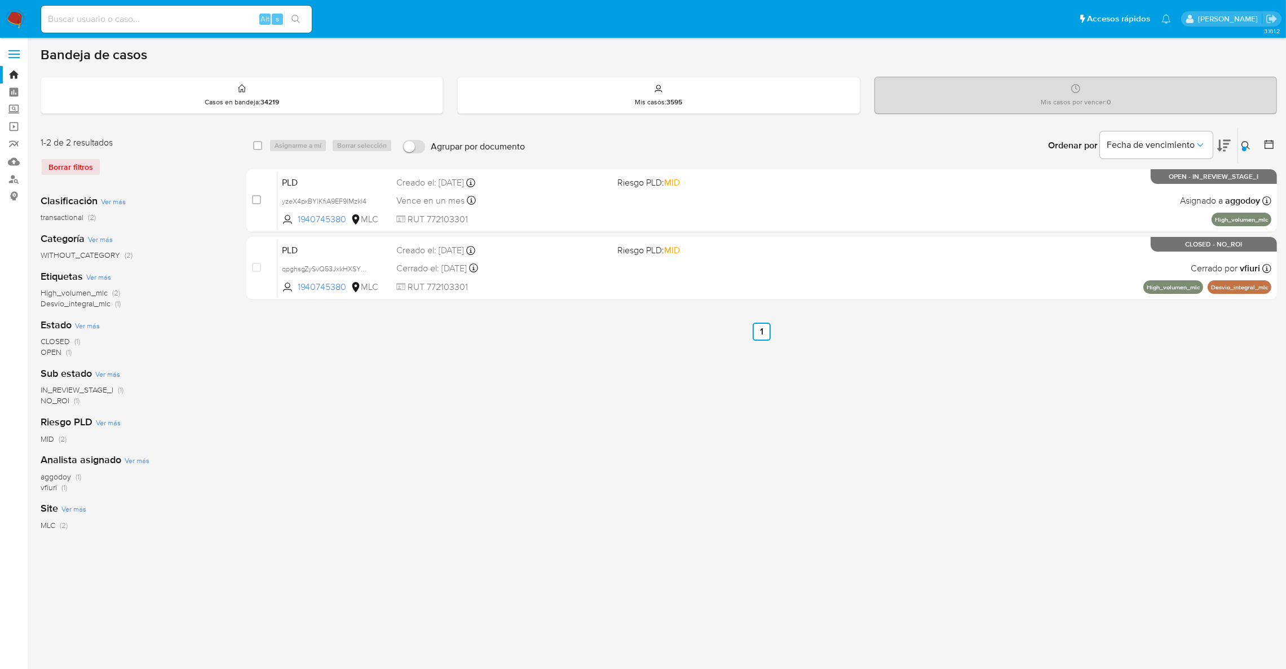
click at [1253, 147] on button at bounding box center [1247, 146] width 19 height 14
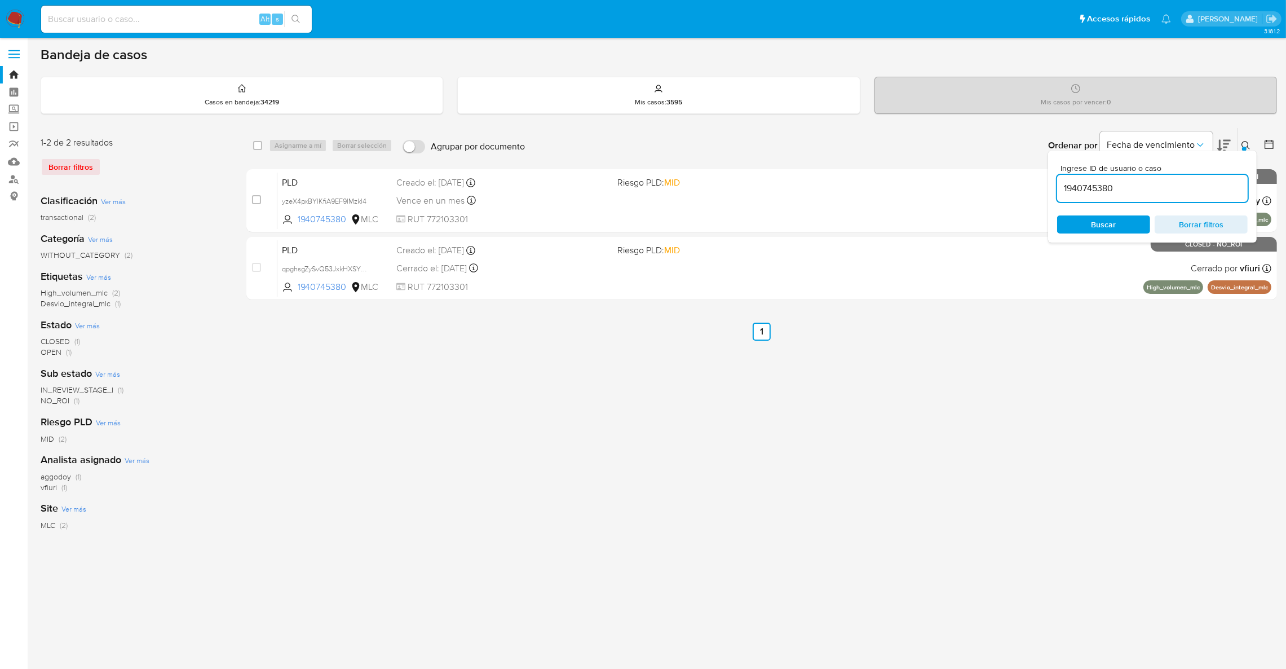
click at [1175, 175] on div "1940745380" at bounding box center [1152, 188] width 191 height 27
click at [1175, 182] on input "1940745380" at bounding box center [1152, 188] width 191 height 15
paste input "2145910222"
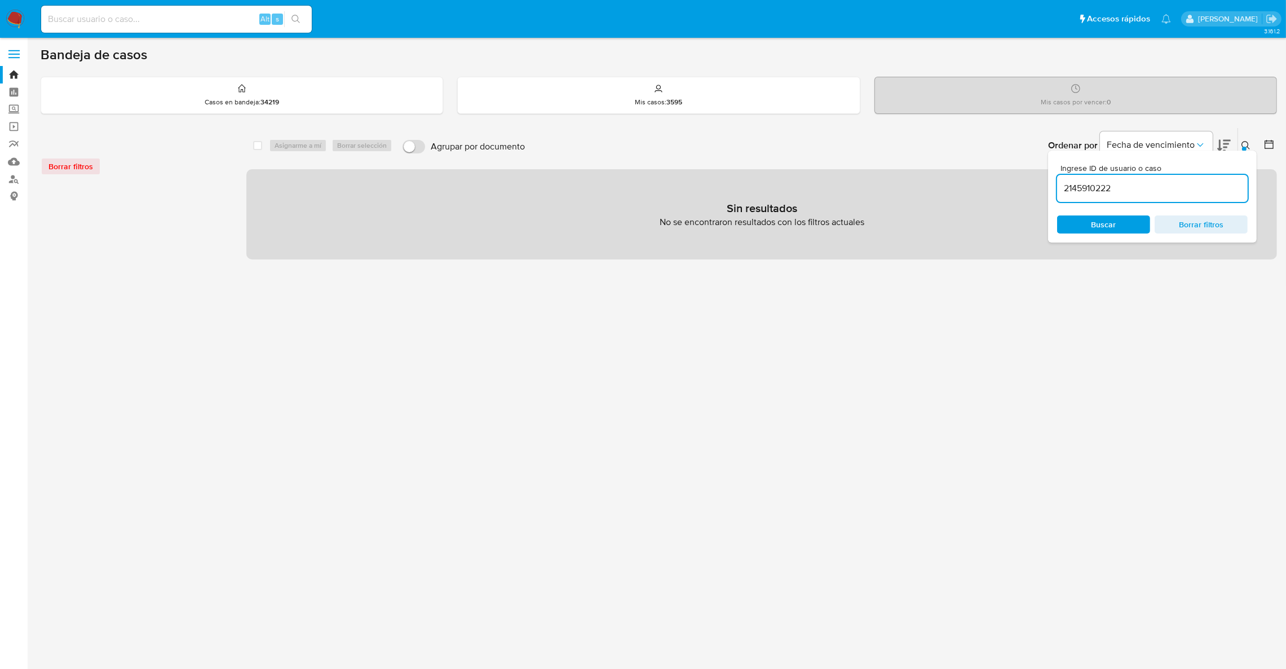
click at [1147, 189] on input "2145910222" at bounding box center [1152, 188] width 191 height 15
type input "2145910222"
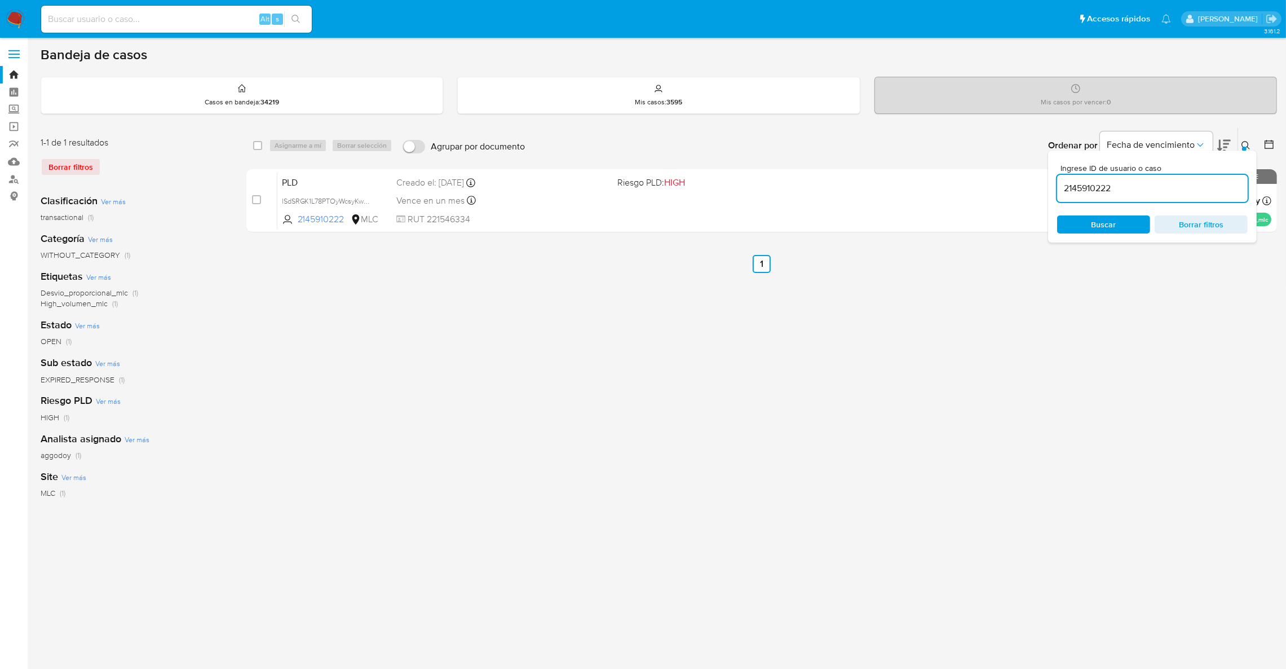
click at [1250, 147] on button at bounding box center [1247, 146] width 19 height 14
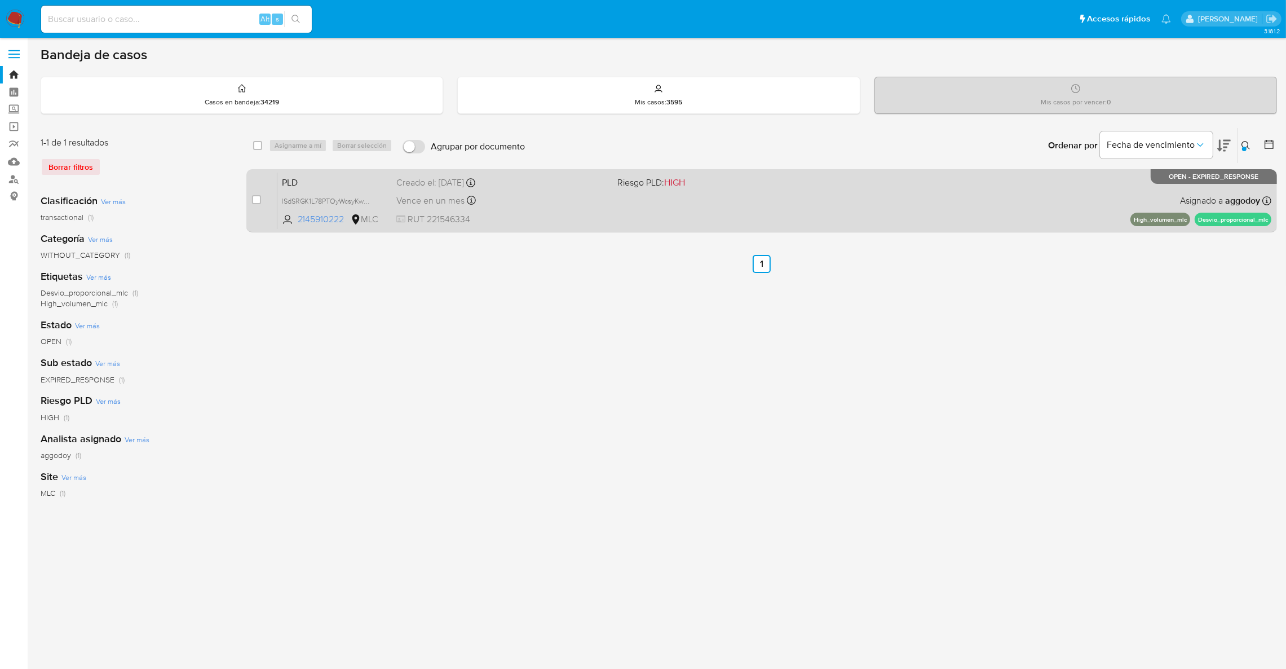
click at [858, 218] on div "PLD lSdSRGK1L78PTOyWcsyKwscX 2145910222 MLC Riesgo PLD: HIGH Creado el: 12/08/2…" at bounding box center [774, 200] width 994 height 57
click at [260, 197] on input "checkbox" at bounding box center [256, 199] width 9 height 9
checkbox input "true"
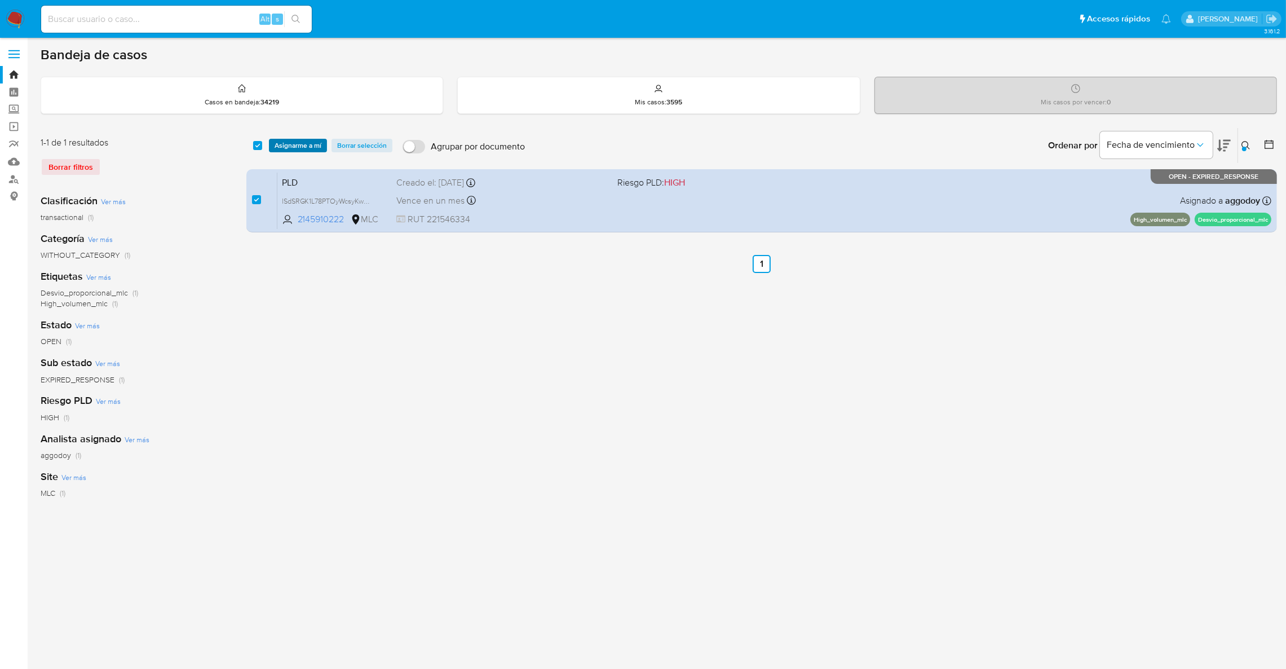
click at [295, 150] on span "Asignarme a mí" at bounding box center [298, 145] width 47 height 11
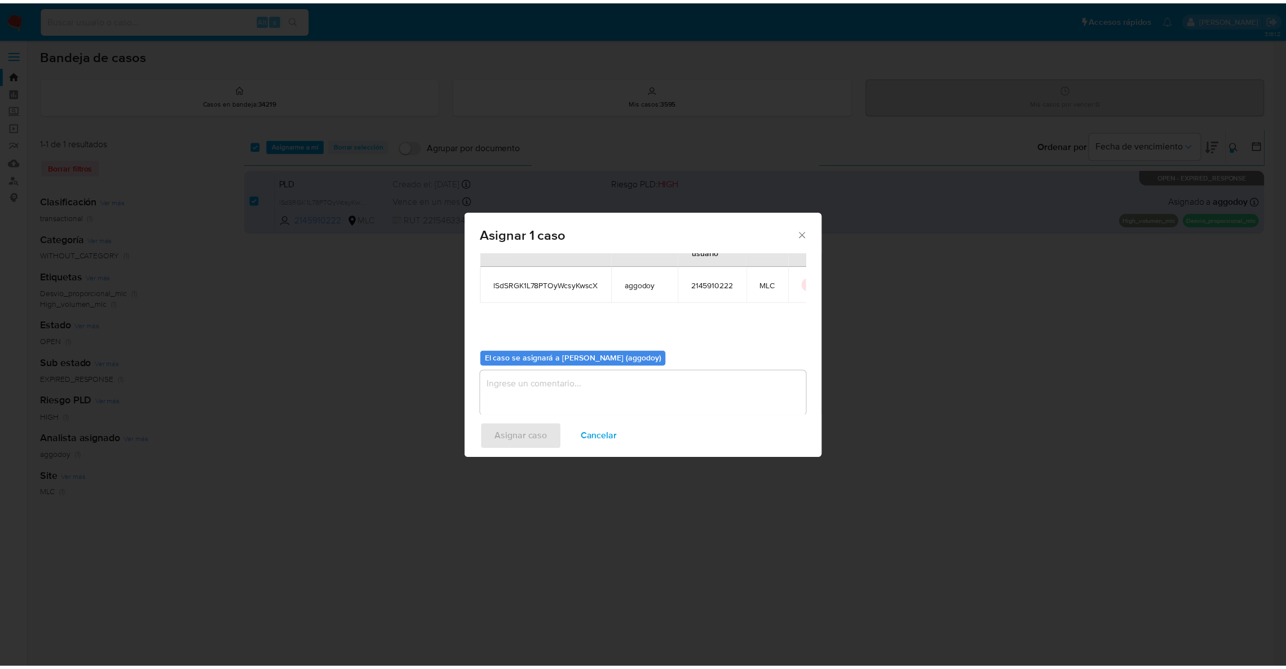
scroll to position [58, 0]
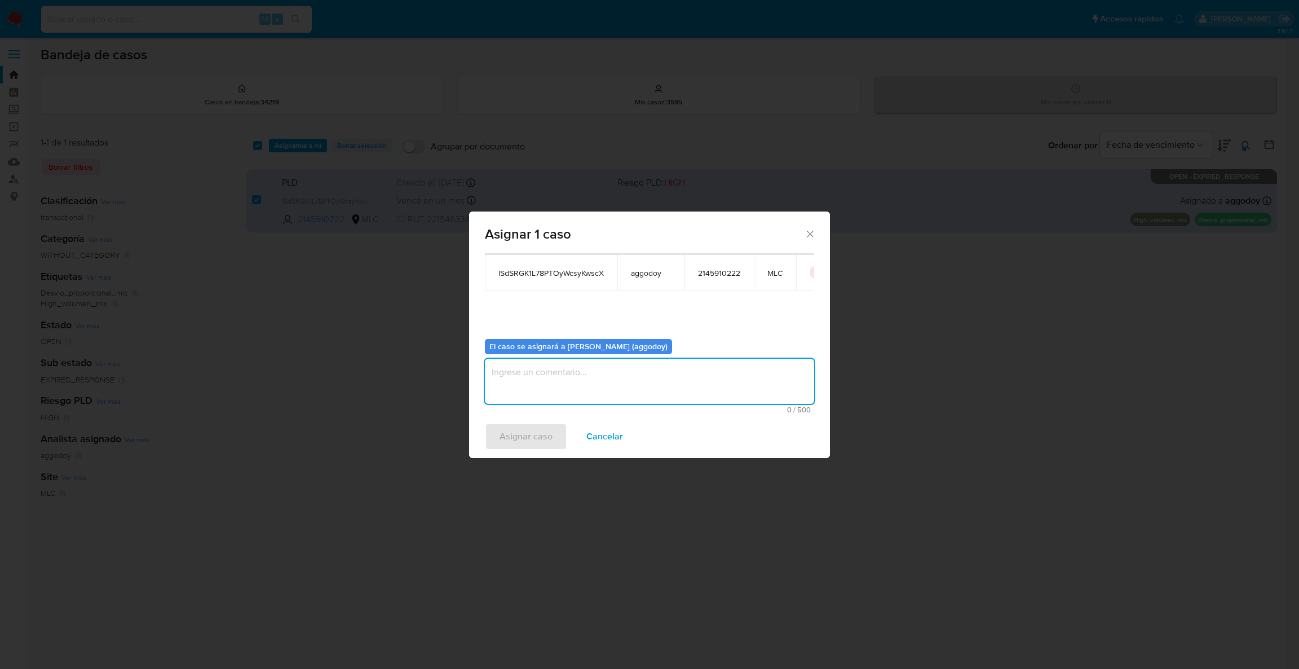
click at [590, 382] on textarea "assign-modal" at bounding box center [649, 381] width 329 height 45
type textarea "."
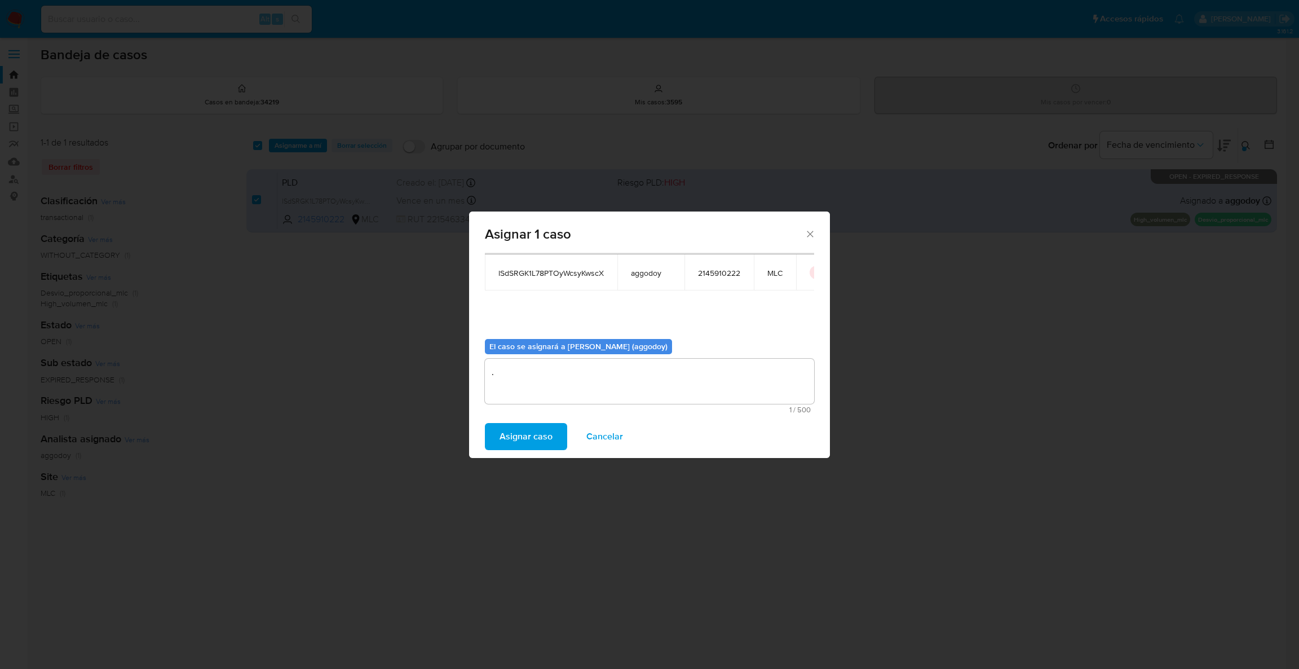
click at [549, 430] on span "Asignar caso" at bounding box center [525, 436] width 53 height 25
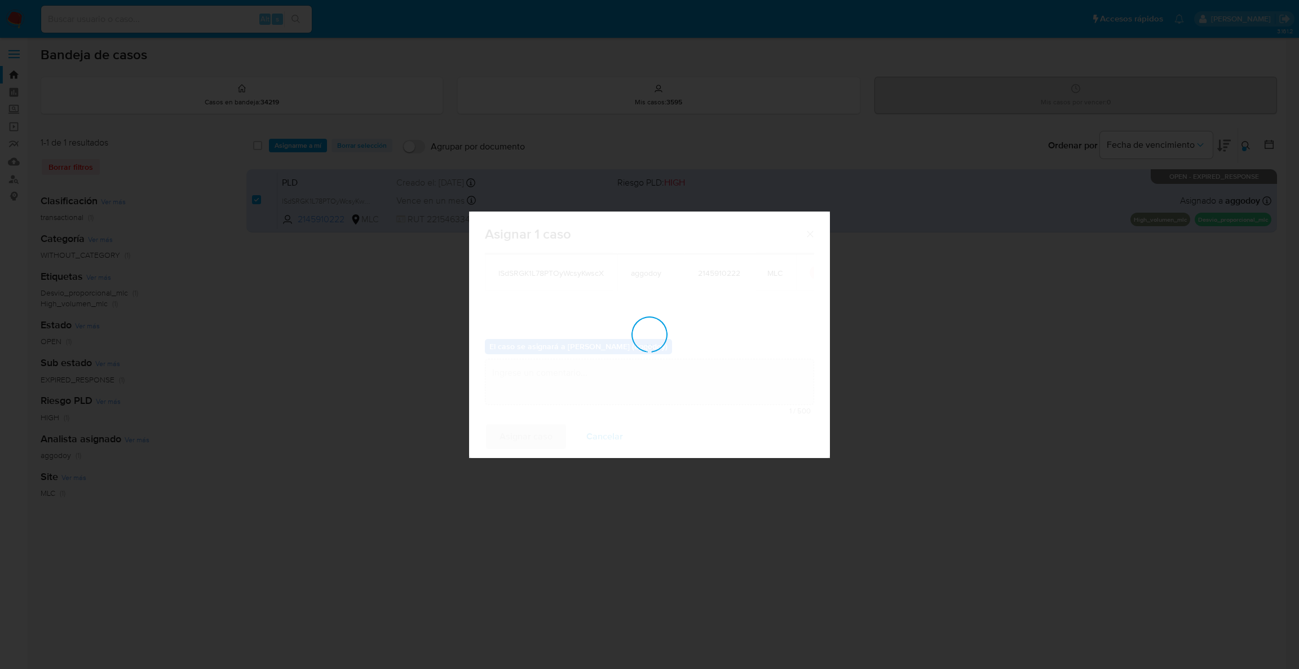
checkbox input "false"
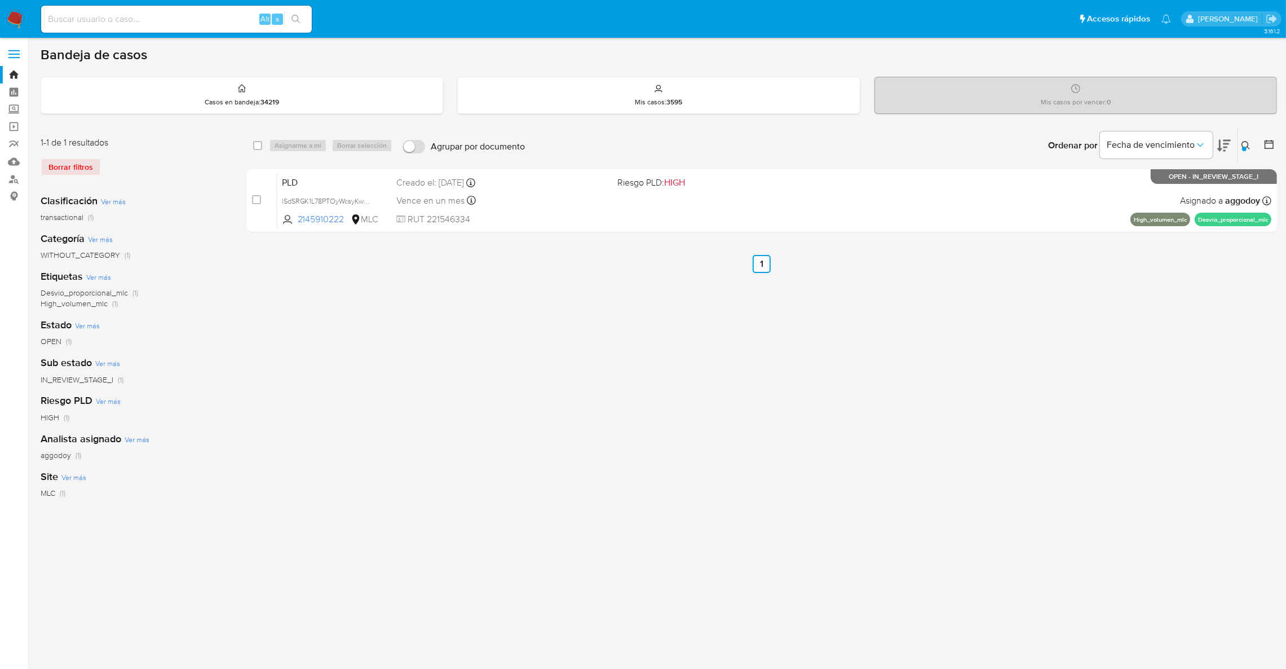
click at [1246, 140] on button at bounding box center [1247, 146] width 19 height 14
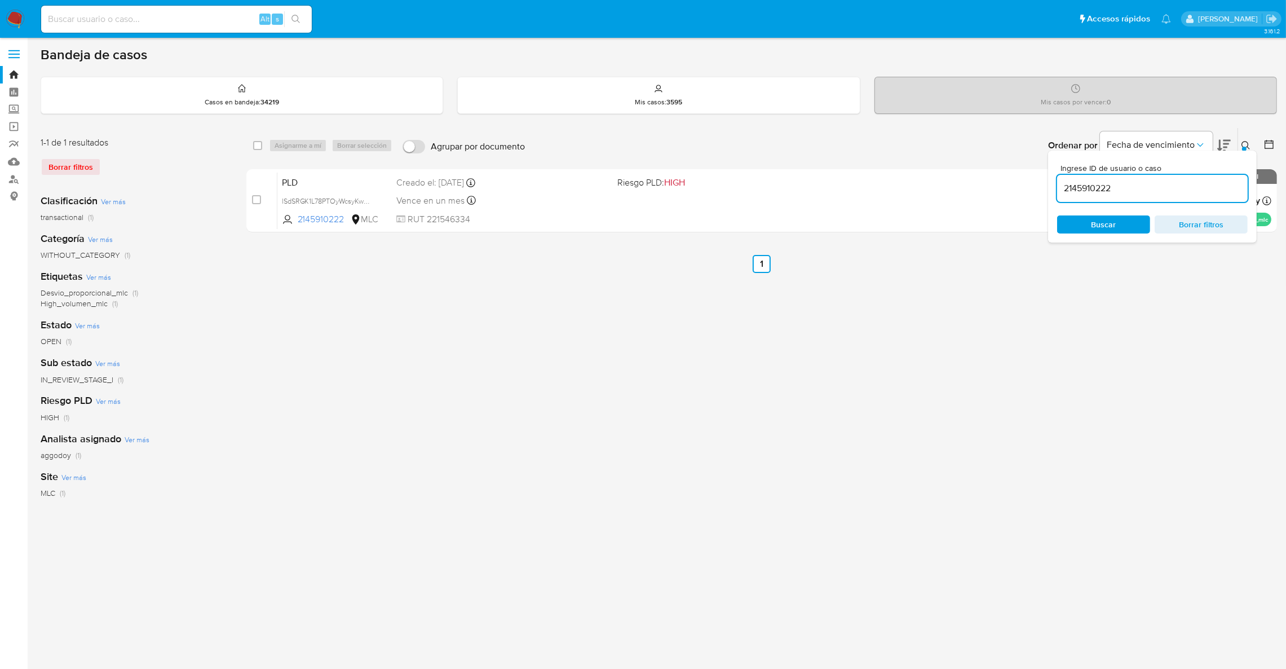
click at [1177, 186] on input "2145910222" at bounding box center [1152, 188] width 191 height 15
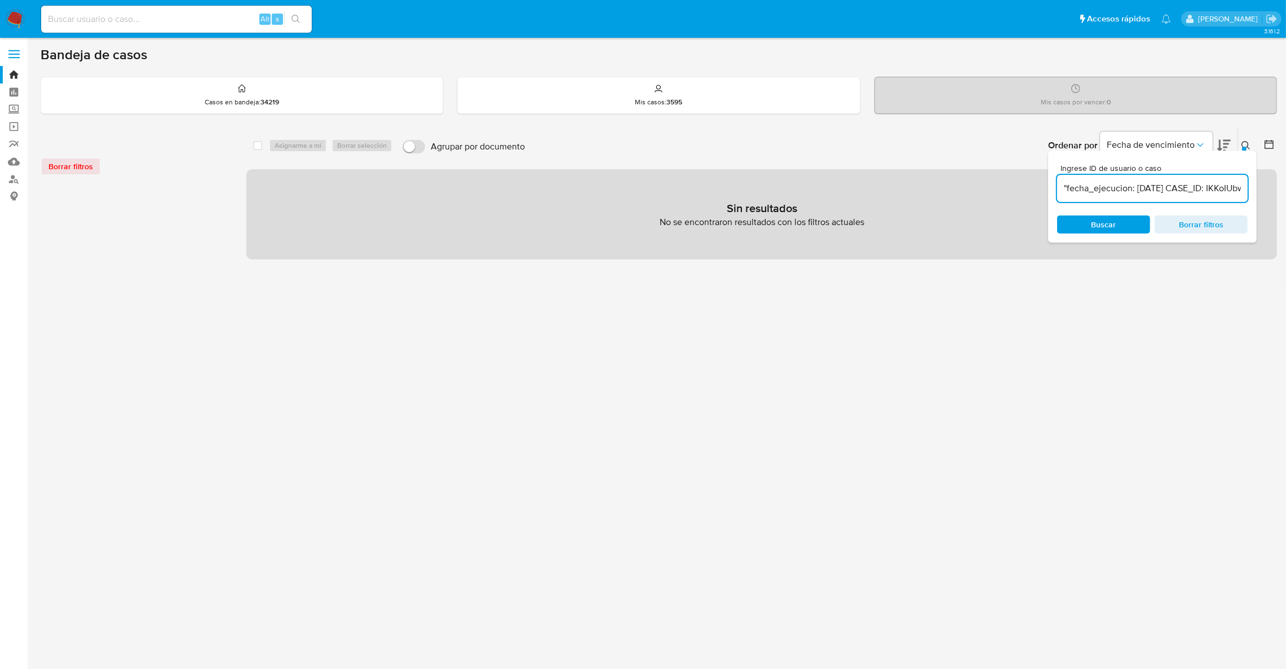
click at [1092, 187] on input ""fecha_ejecucion: 2025-09-25 CASE_ID: IKKoIUbwKqyRQgfBYeMxxzvN mes_alerta: 2025…" at bounding box center [1152, 188] width 191 height 15
paste input "2271703292"
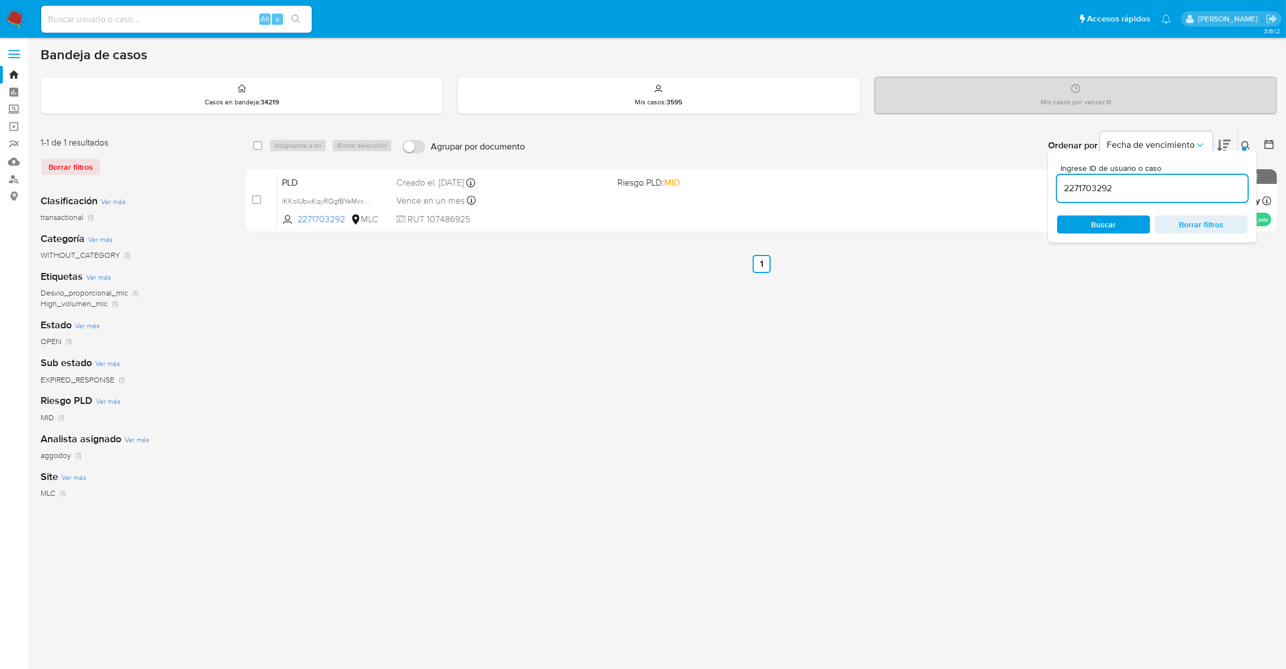
click at [1246, 142] on icon at bounding box center [1245, 145] width 9 height 9
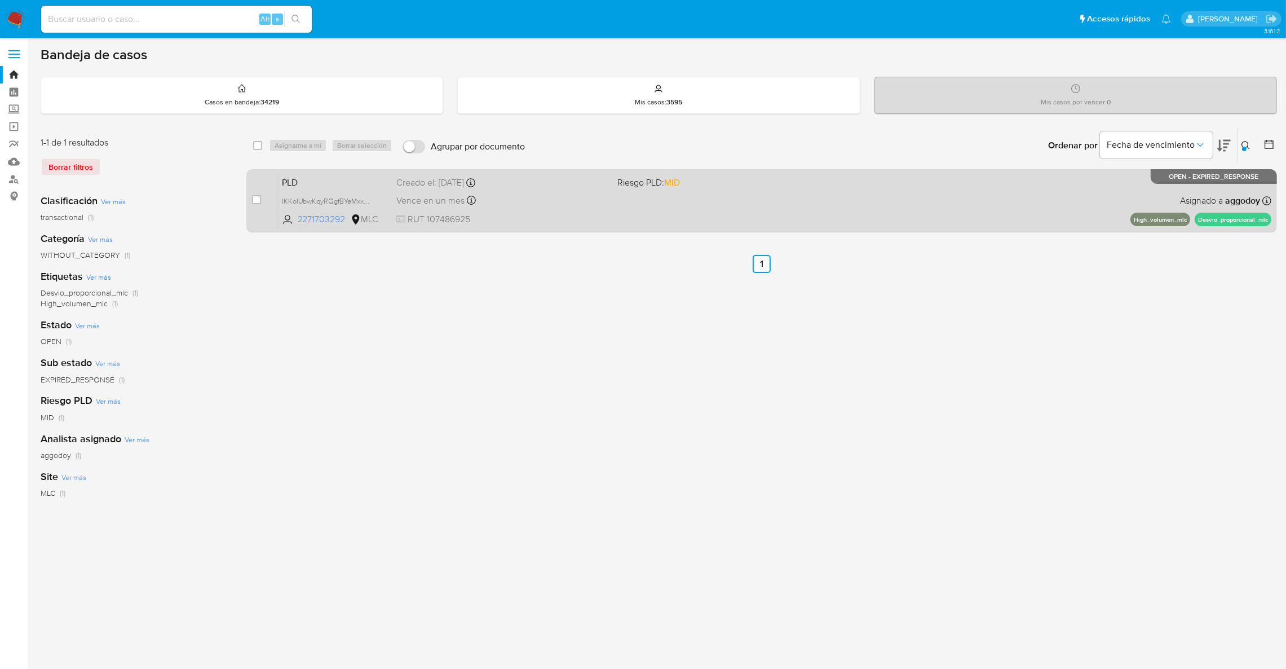
click at [678, 225] on div "PLD IKKoIUbwKqyRQgfBYeMxxzvN 2271703292 MLC Riesgo PLD: MID Creado el: 12/08/20…" at bounding box center [774, 200] width 994 height 57
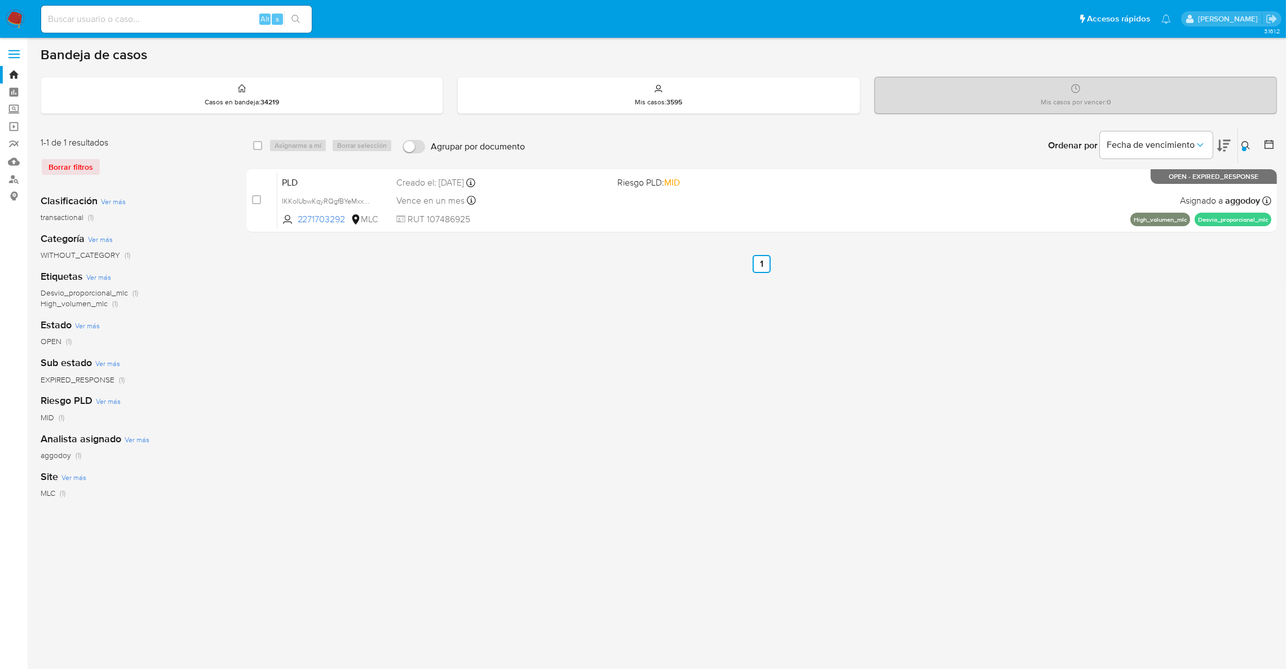
click at [1252, 143] on button at bounding box center [1247, 146] width 19 height 14
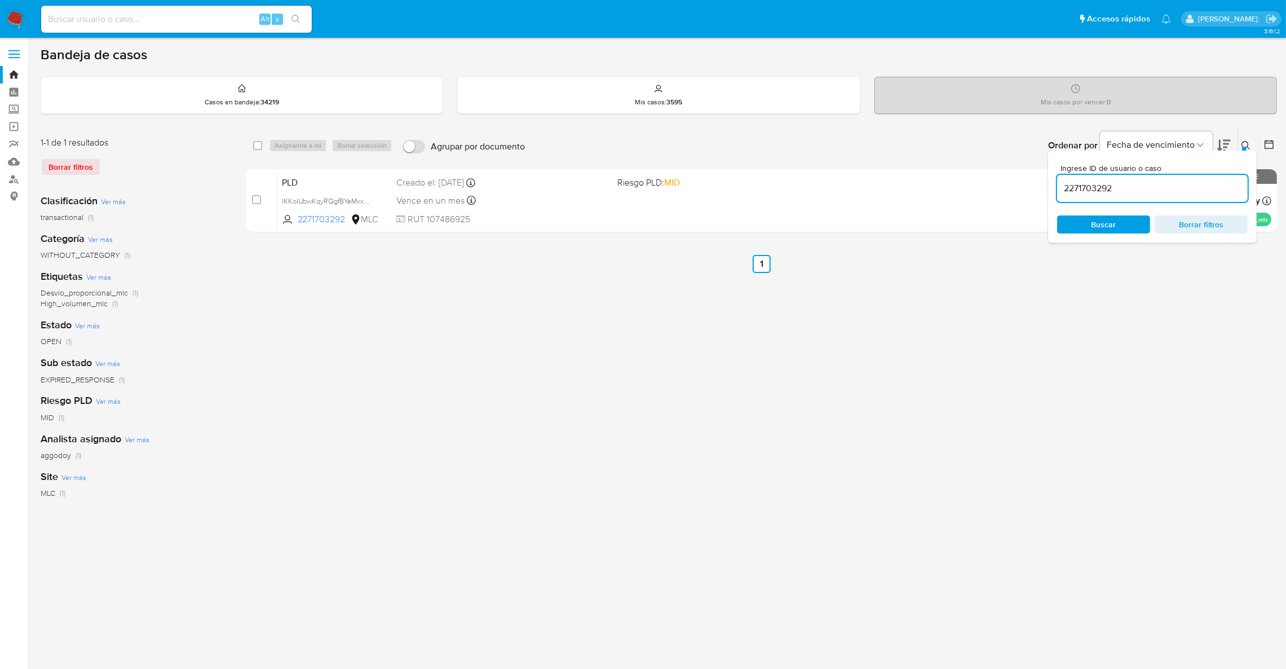
click at [1189, 194] on input "2271703292" at bounding box center [1152, 188] width 191 height 15
type input "294346052"
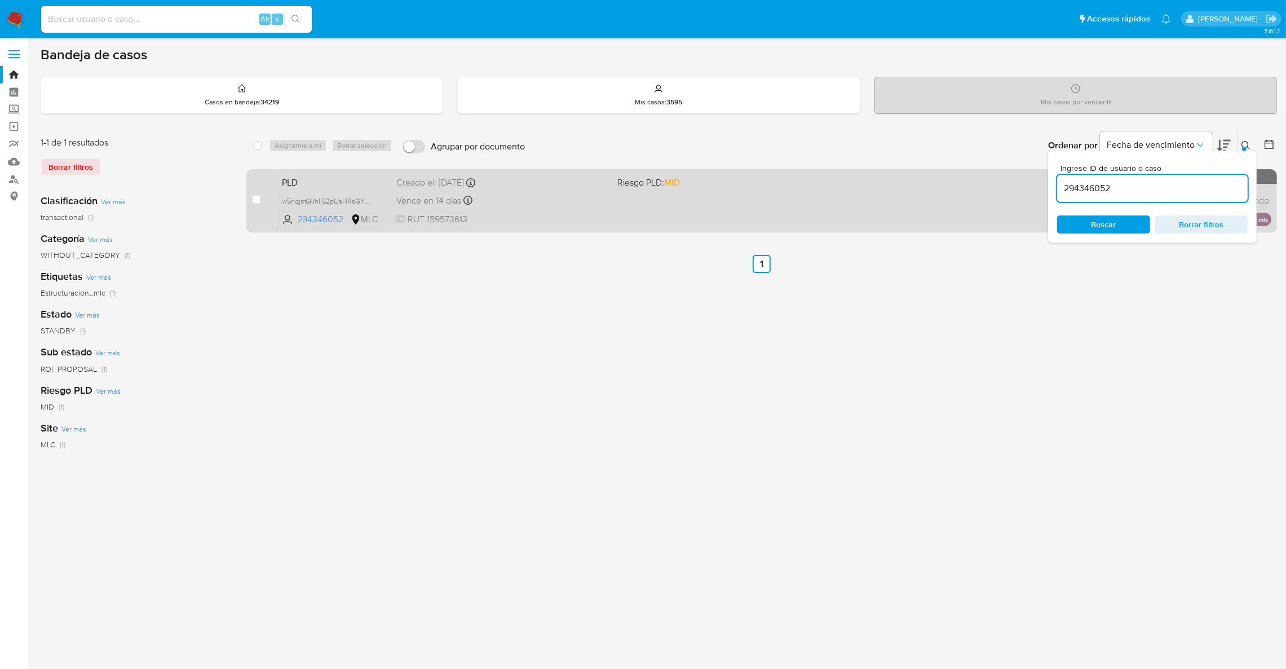
click at [555, 215] on span "RUT 159573613" at bounding box center [502, 219] width 212 height 12
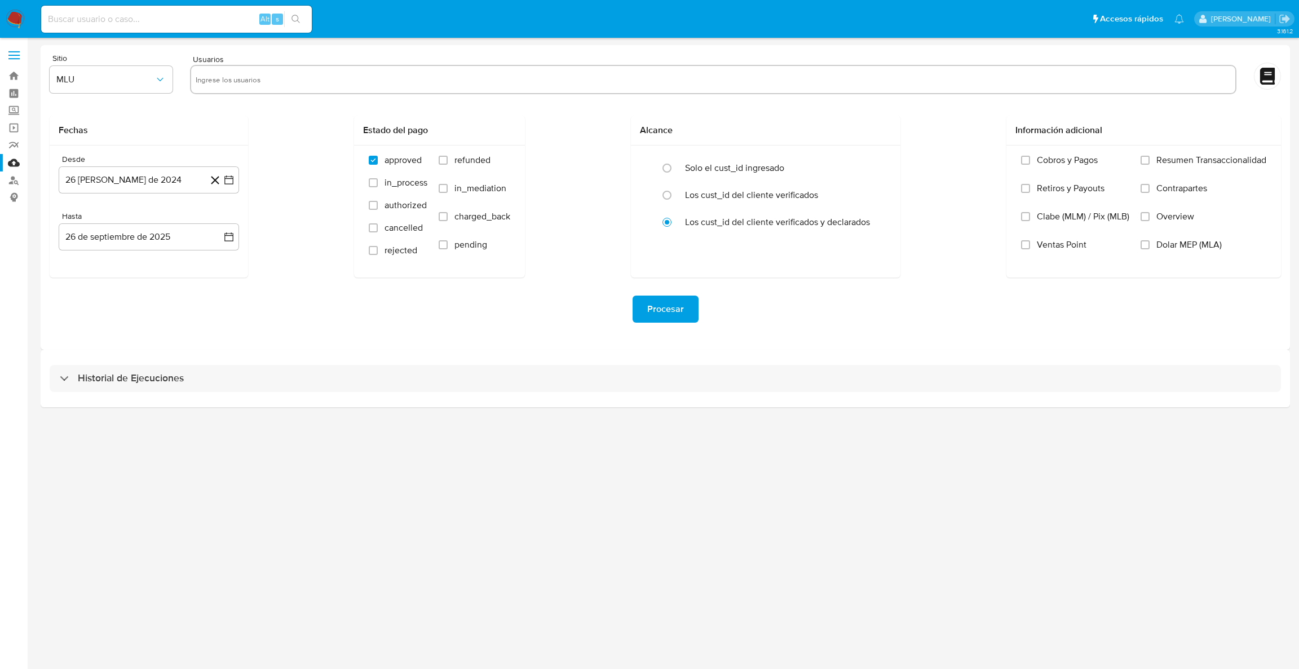
click at [242, 73] on input "text" at bounding box center [713, 79] width 1035 height 18
paste input "2145910222"
type input "2145910222"
click at [128, 71] on button "MLU" at bounding box center [111, 79] width 123 height 27
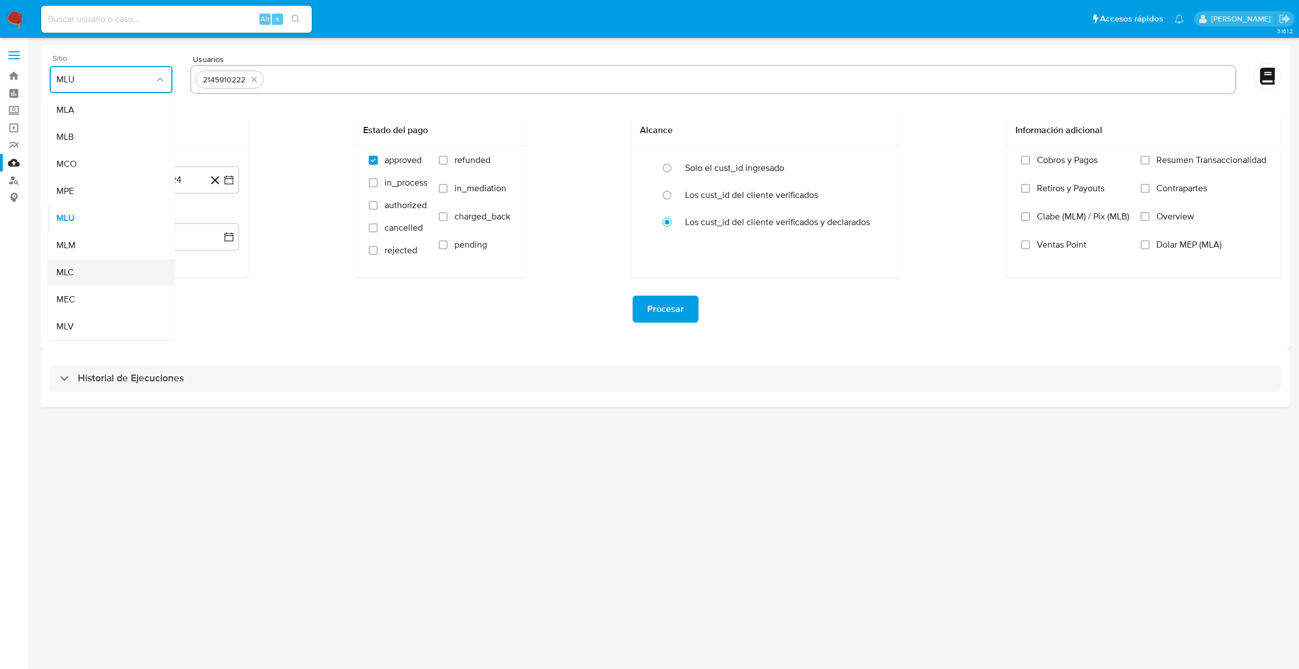
click at [107, 263] on div "MLC" at bounding box center [107, 272] width 103 height 27
click at [232, 189] on button "26 de agosto de 2024" at bounding box center [149, 179] width 180 height 27
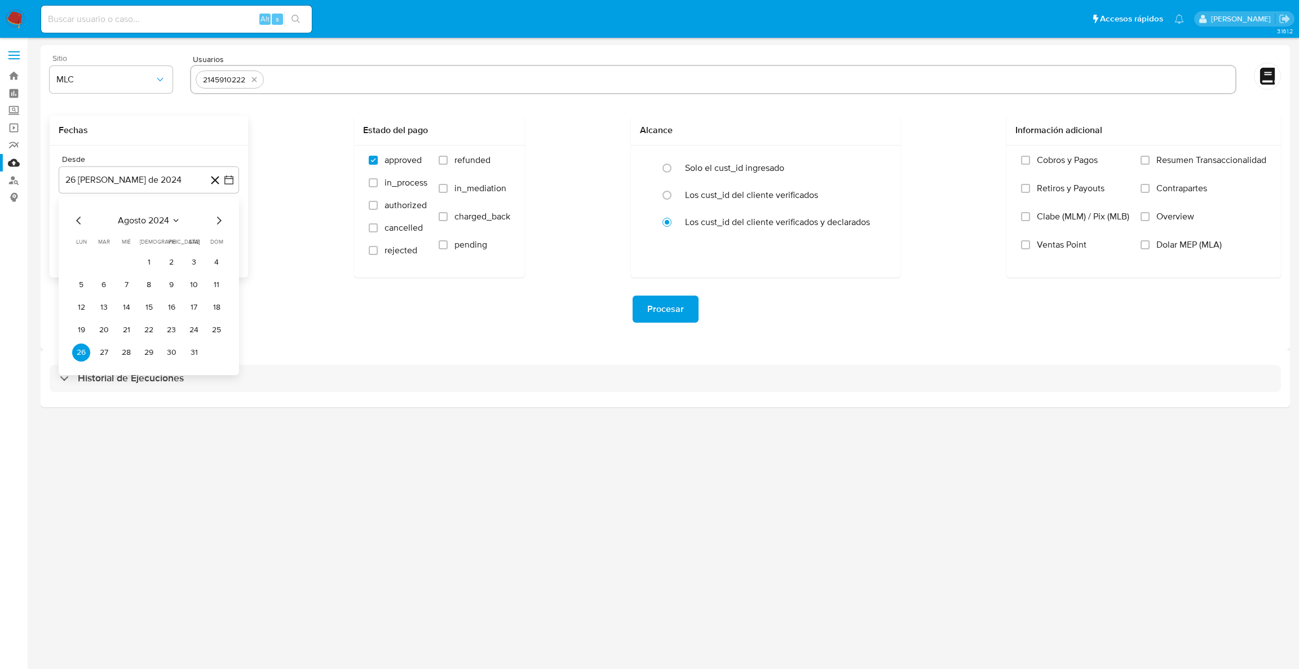
click at [215, 216] on icon "Mes siguiente" at bounding box center [219, 221] width 14 height 14
click at [120, 355] on button "25" at bounding box center [126, 352] width 18 height 18
click at [232, 235] on icon "button" at bounding box center [228, 236] width 9 height 9
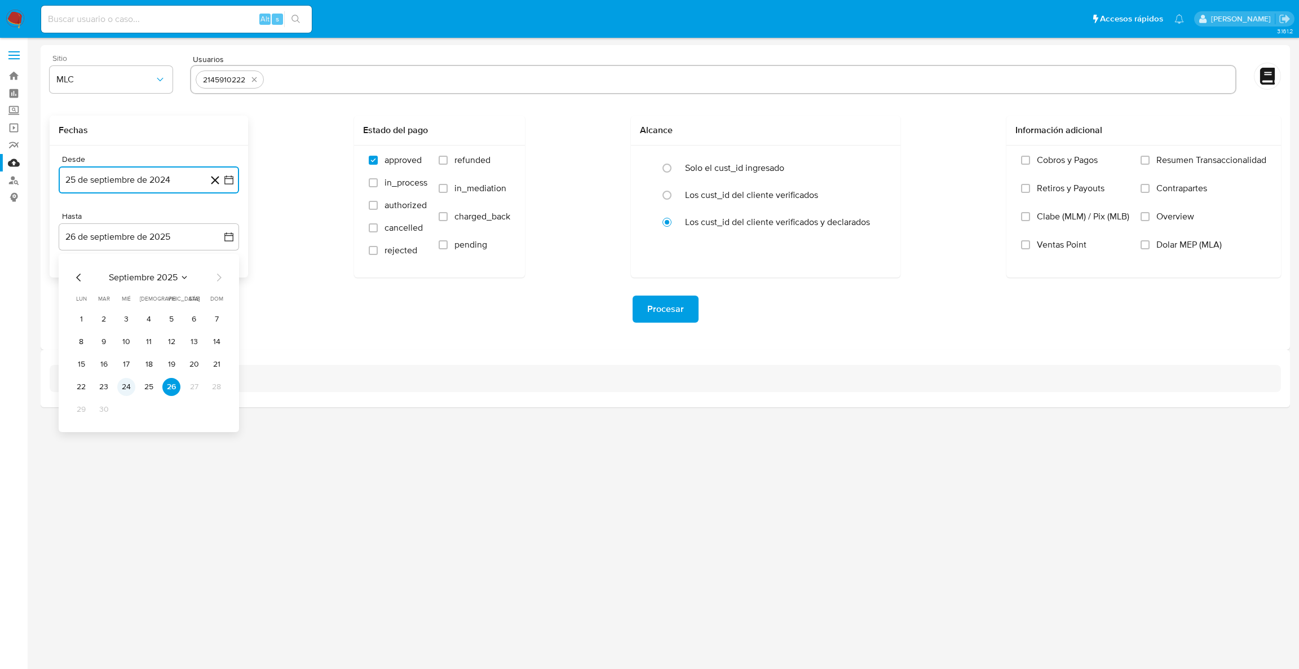
click at [130, 391] on button "24" at bounding box center [126, 387] width 18 height 18
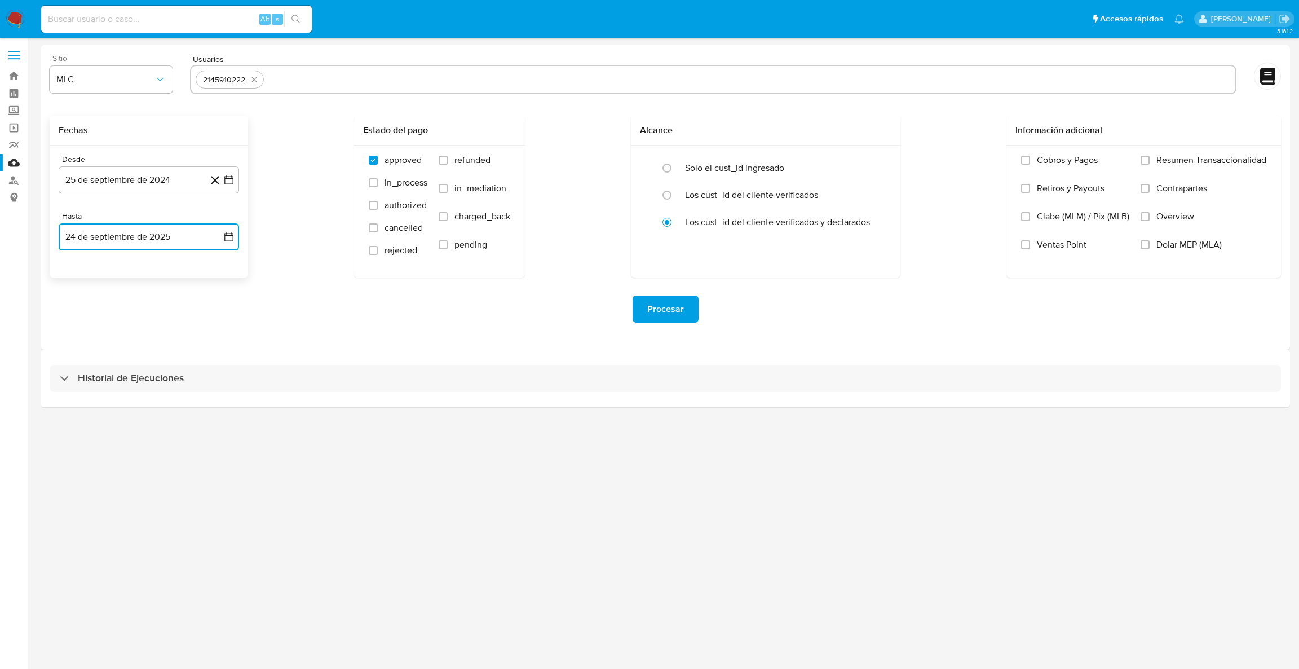
click at [309, 83] on input "text" at bounding box center [749, 79] width 962 height 18
type input "2518857465"
paste input "2271703292"
type input "2271703292"
paste input "2486209410"
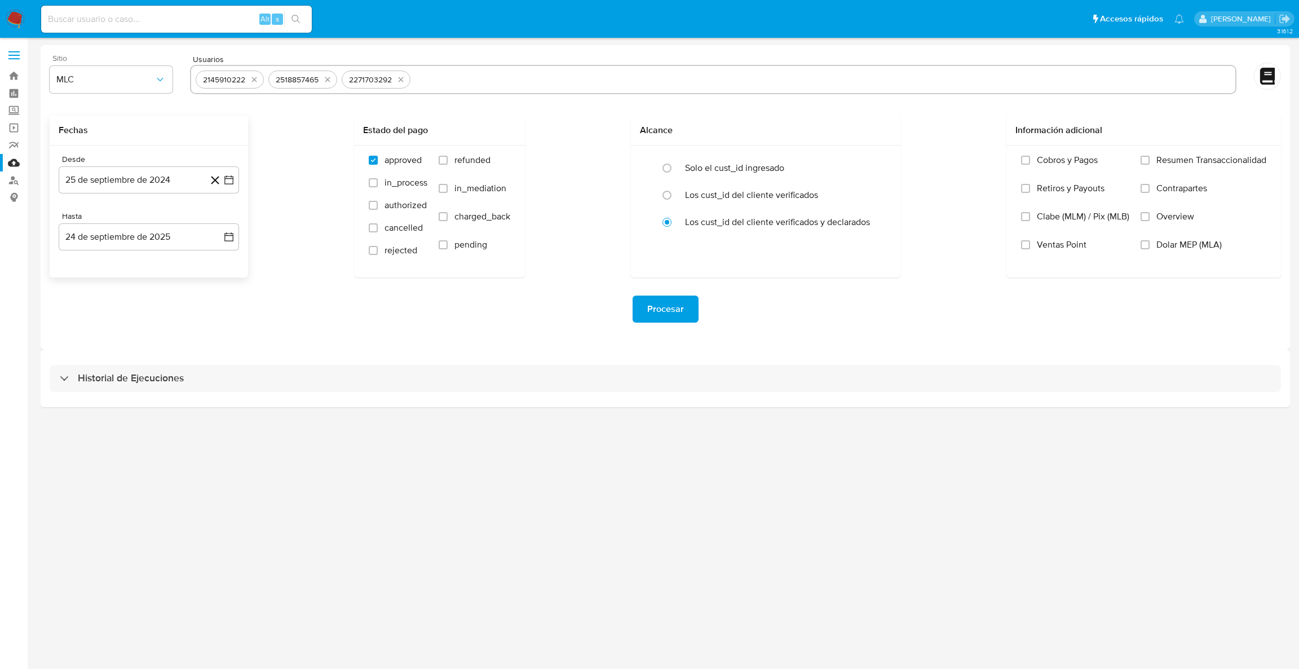
type input "2486209410"
click at [674, 303] on span "Procesar" at bounding box center [665, 309] width 37 height 25
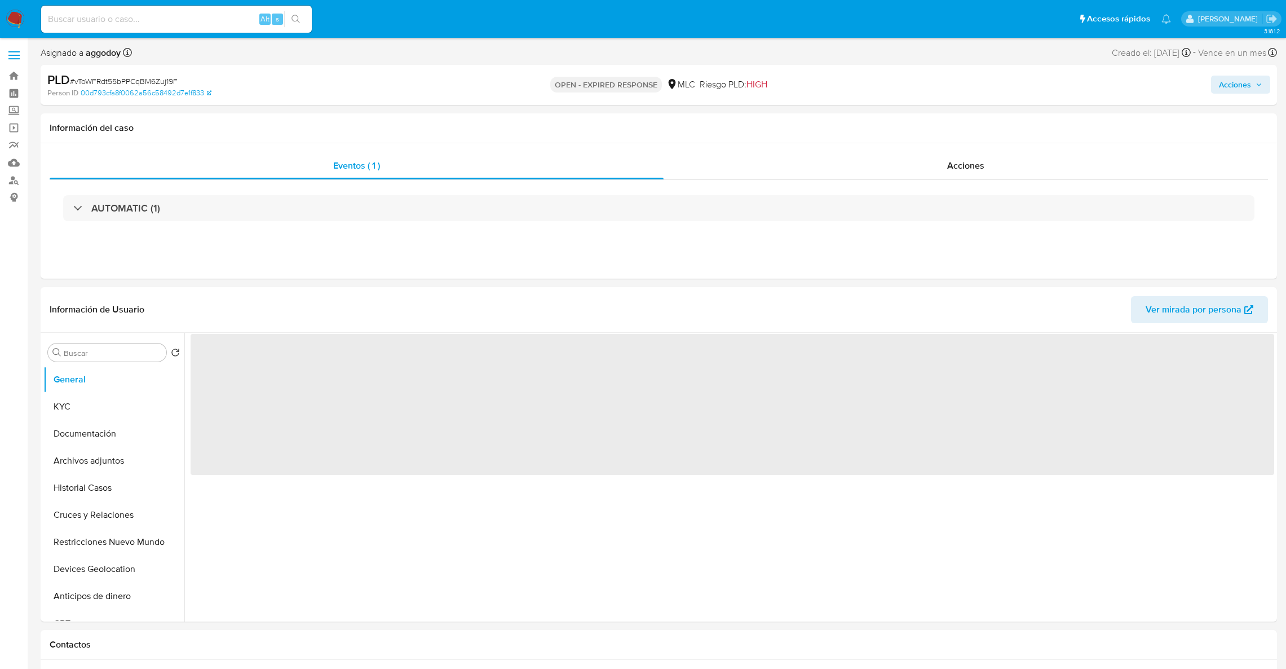
select select "10"
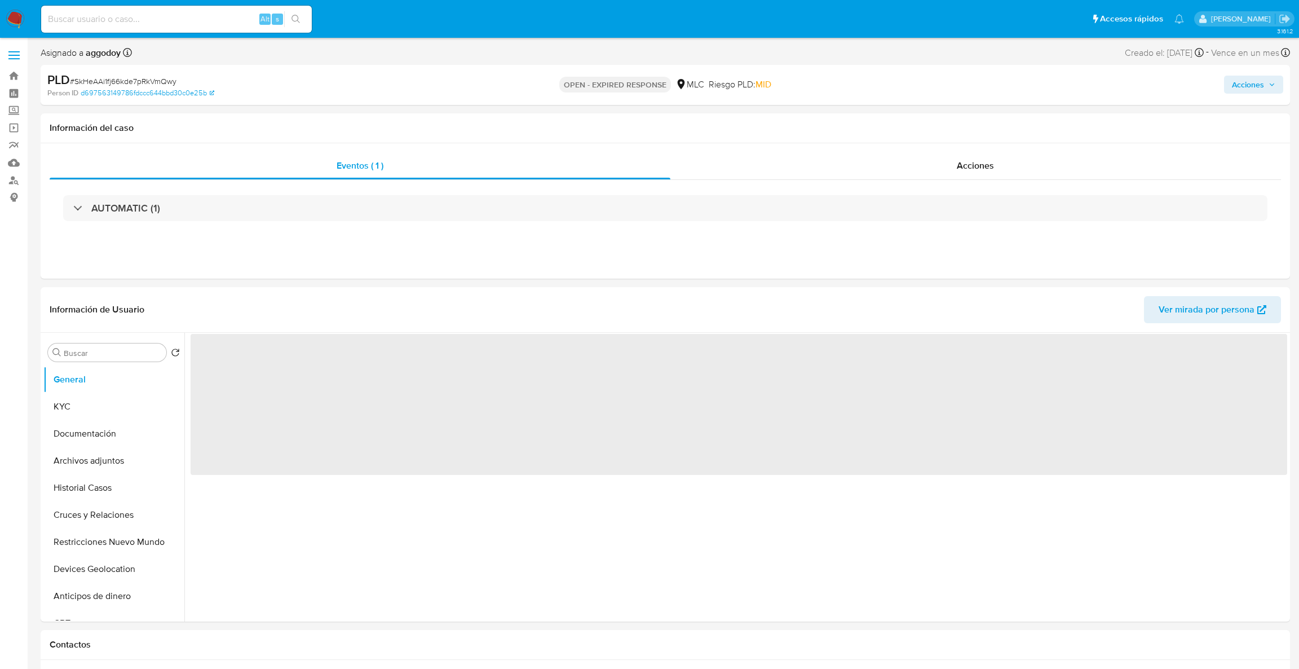
select select "10"
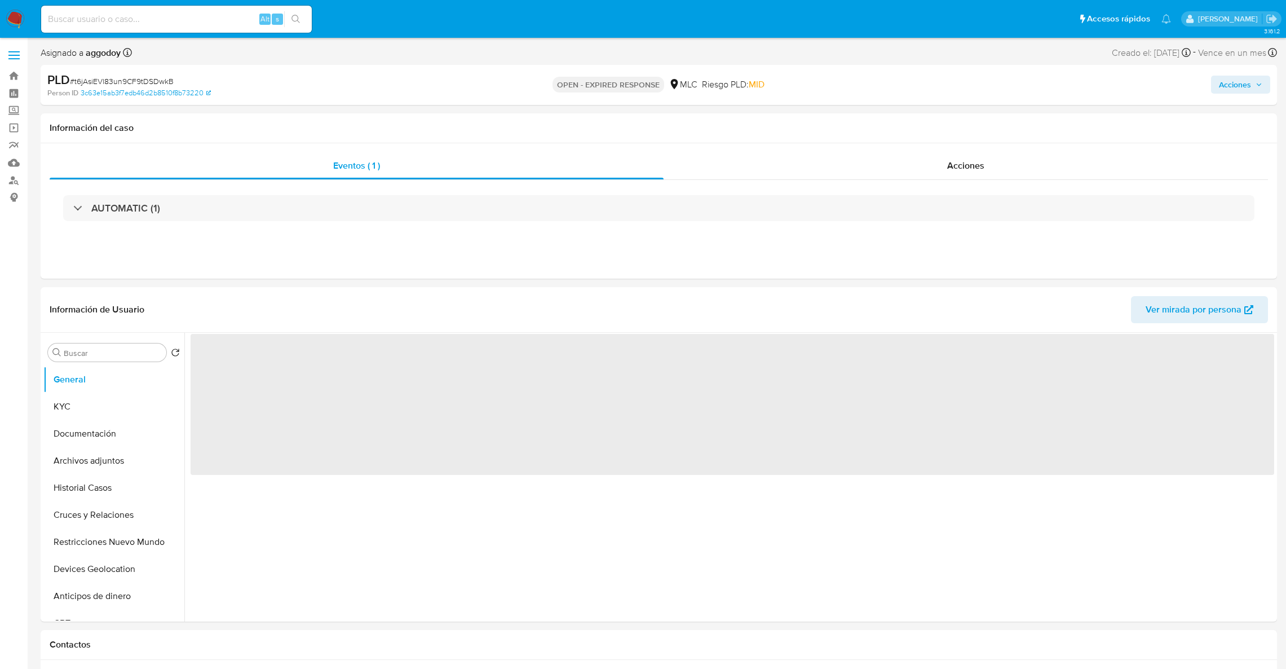
select select "10"
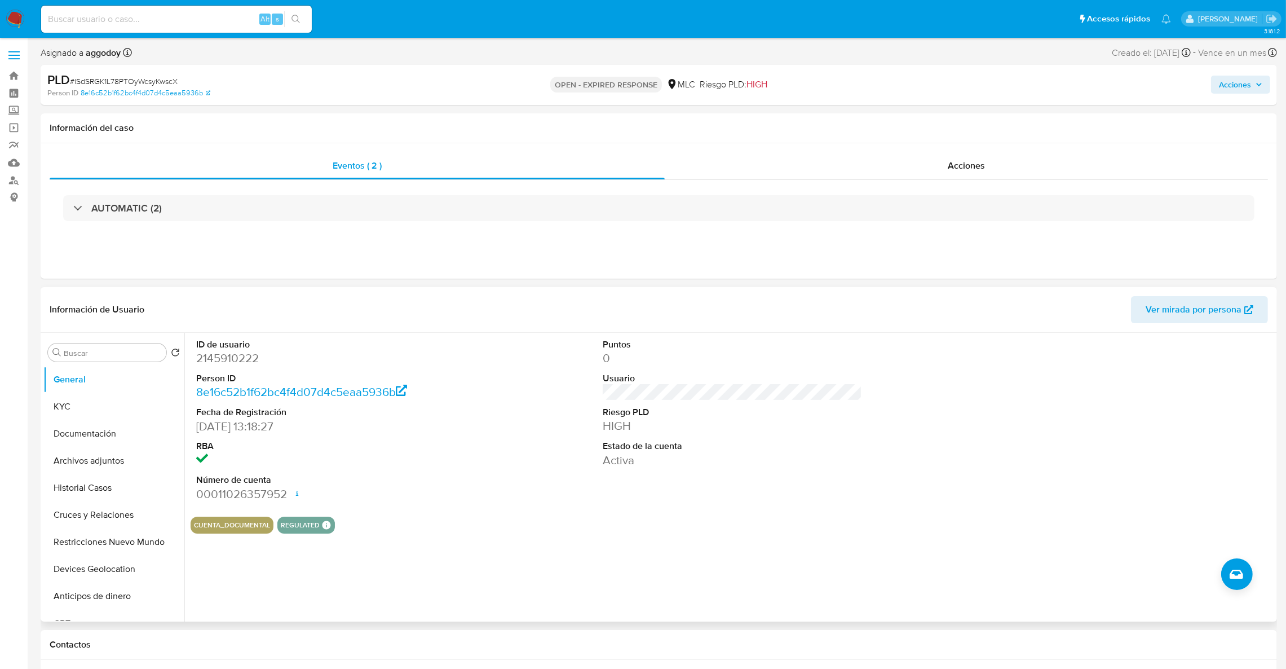
click at [219, 354] on dd "2145910222" at bounding box center [326, 358] width 260 height 16
copy dd "2145910222"
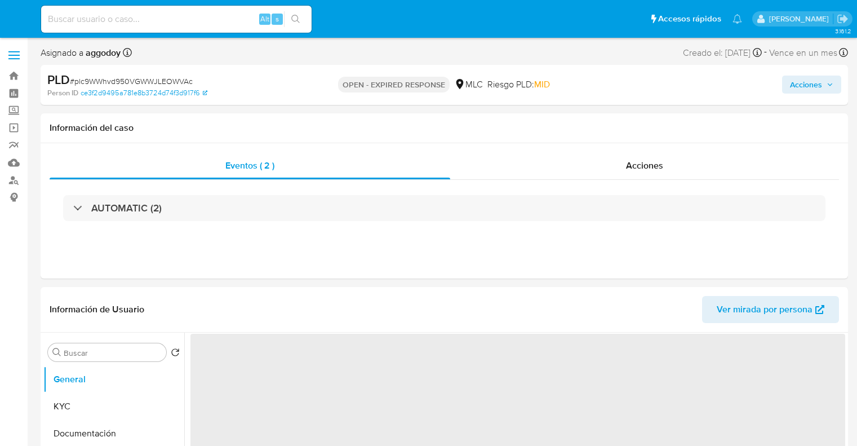
select select "10"
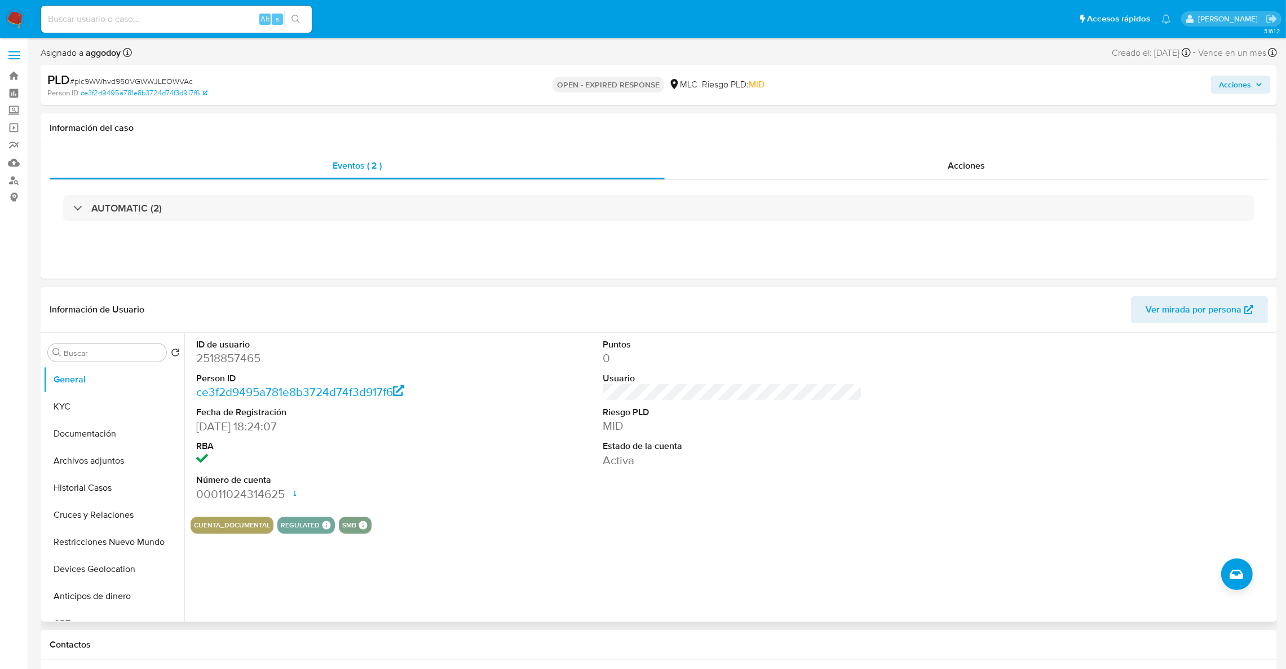
click at [235, 367] on dl "ID de usuario 2518857465 Person ID ce3f2d9495a781e8b3724d74f3d917f6 Fecha de Re…" at bounding box center [326, 419] width 260 height 163
drag, startPoint x: 234, startPoint y: 367, endPoint x: 219, endPoint y: 365, distance: 14.8
click at [219, 365] on dd "2518857465" at bounding box center [326, 358] width 260 height 16
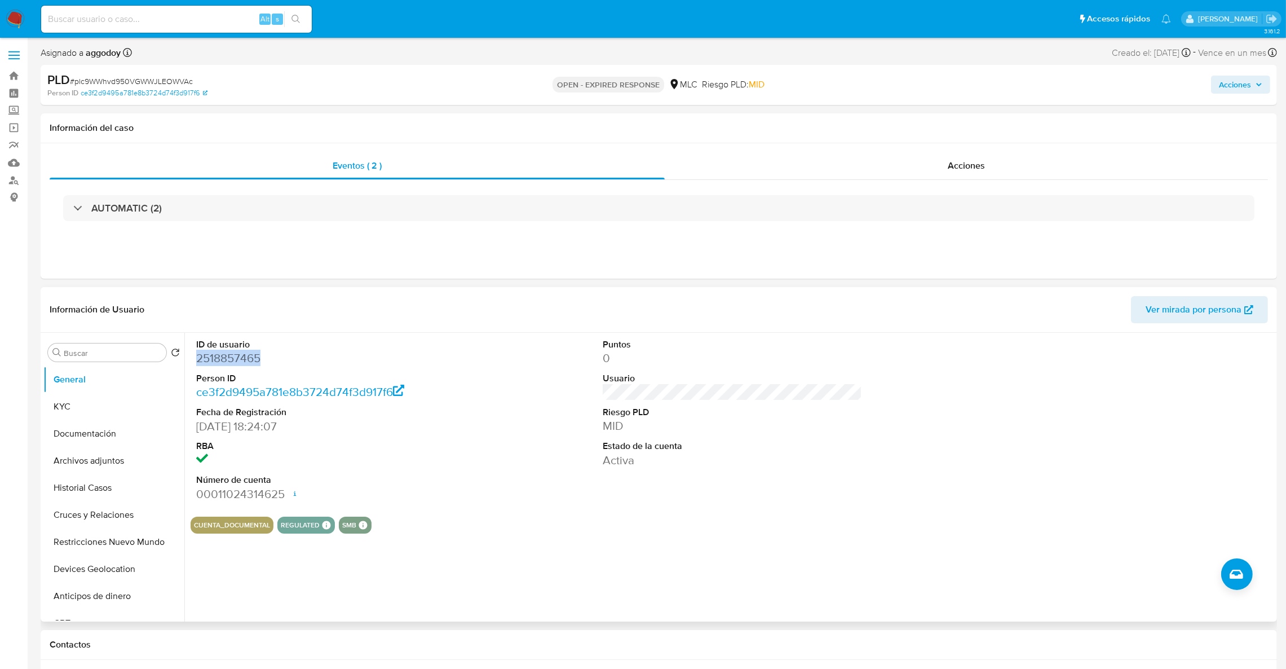
copy dd "2518857465"
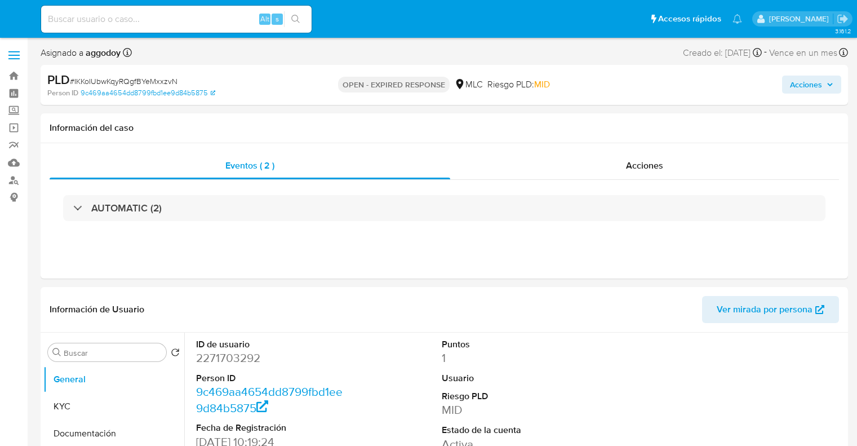
select select "10"
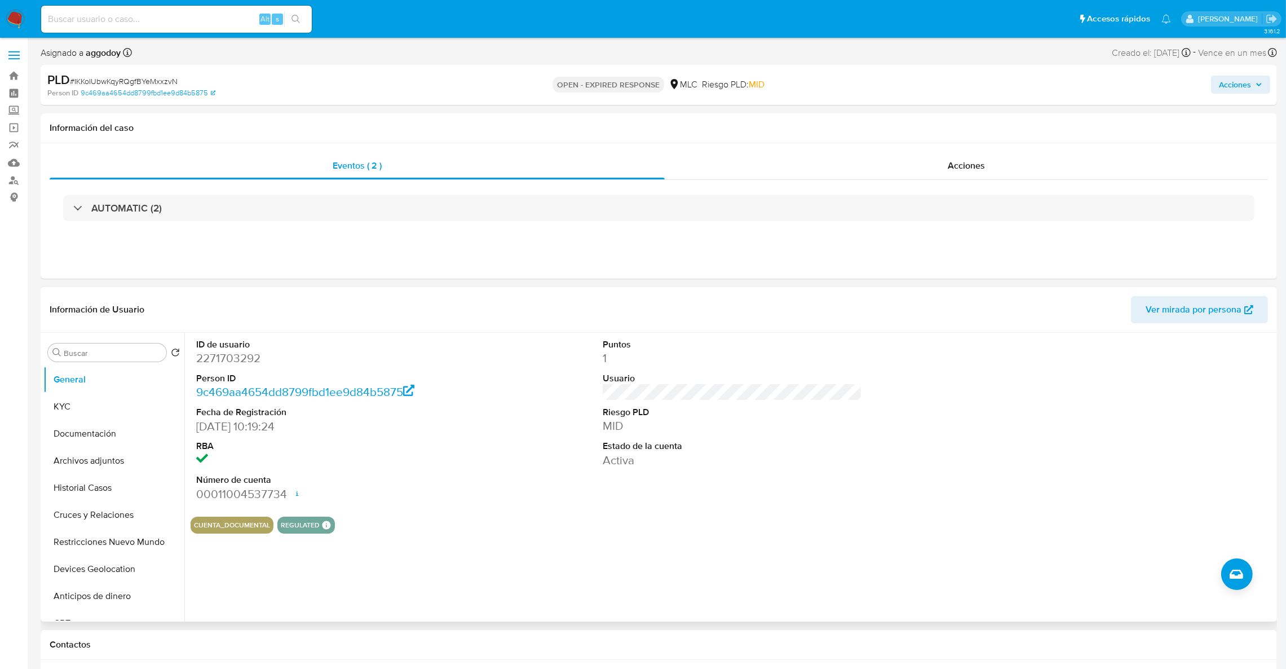
click at [244, 343] on dt "ID de usuario" at bounding box center [326, 344] width 260 height 12
click at [238, 357] on dd "2271703292" at bounding box center [326, 358] width 260 height 16
copy dd "2271703292"
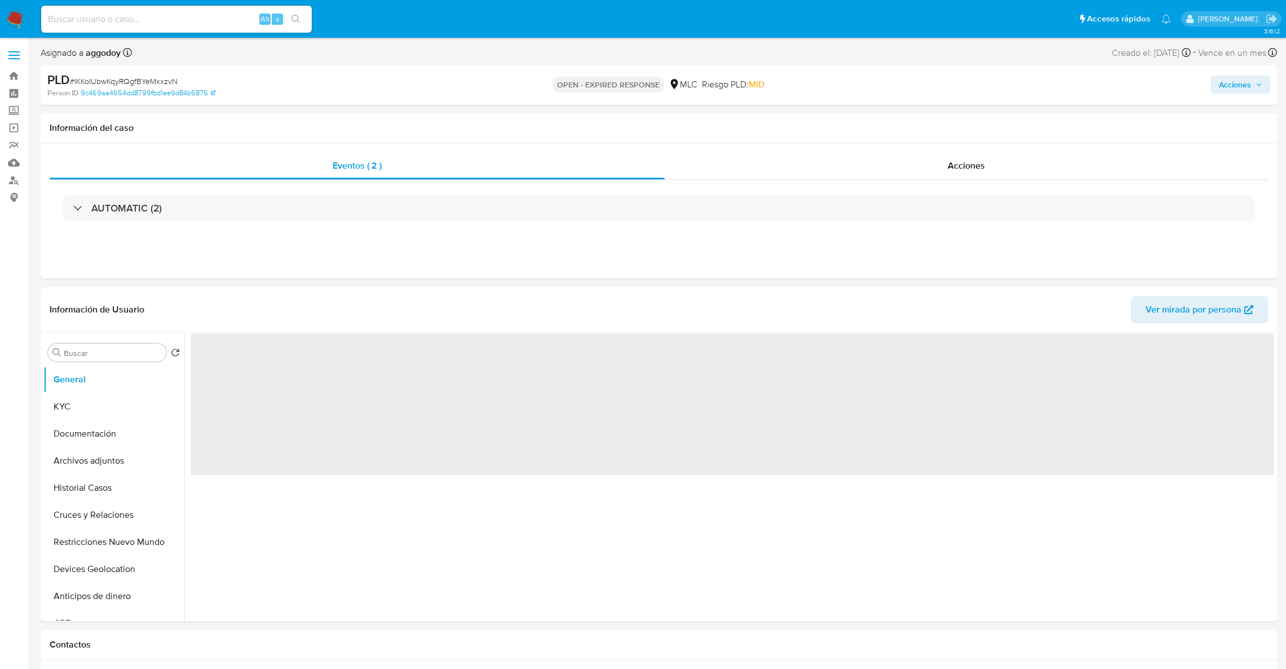
select select "10"
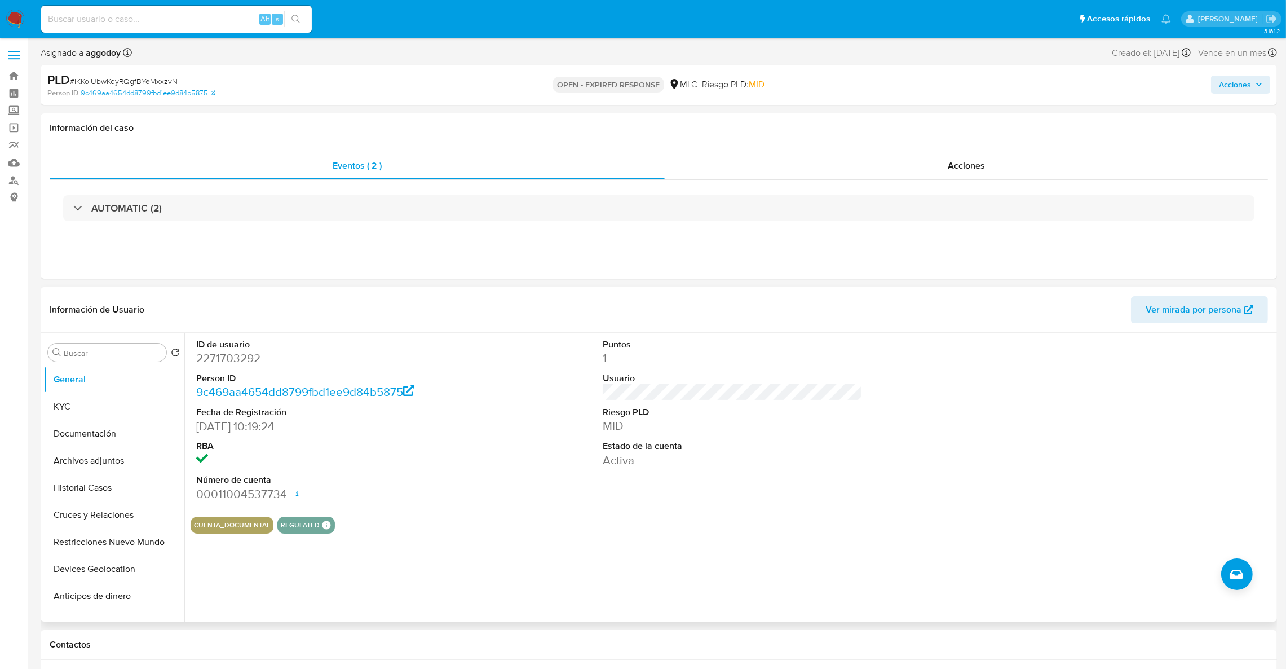
click at [227, 359] on dd "2271703292" at bounding box center [326, 358] width 260 height 16
copy dd "2271703292"
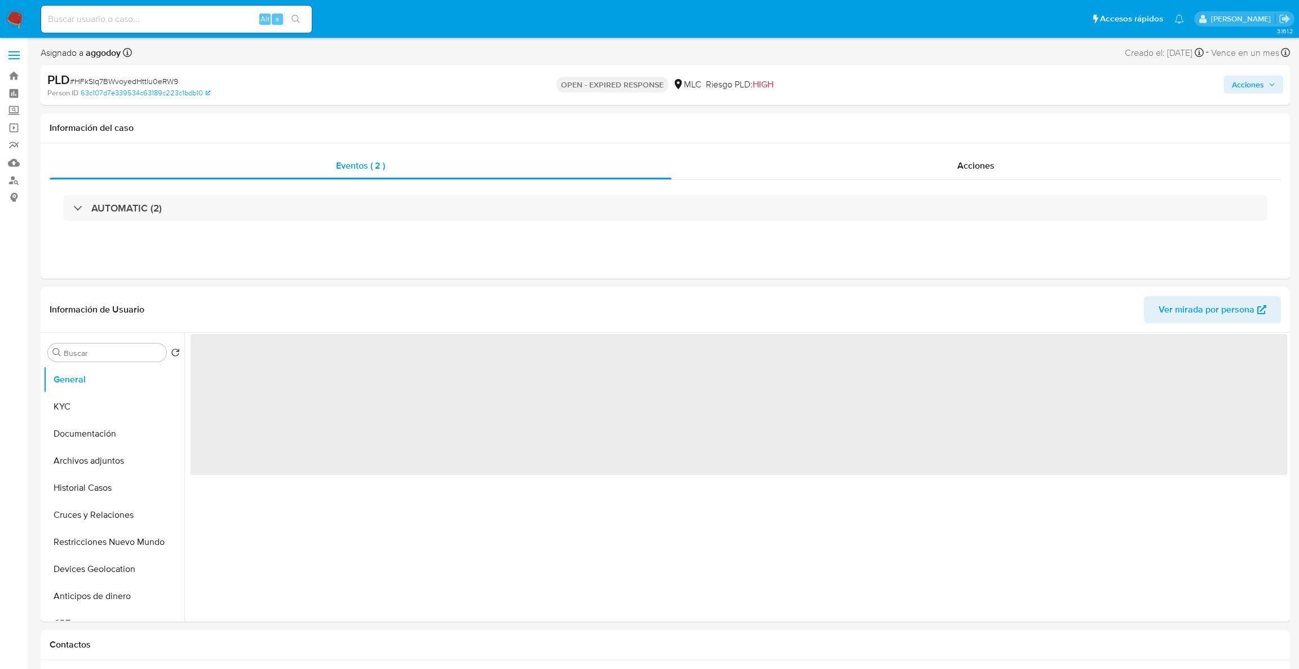
select select "10"
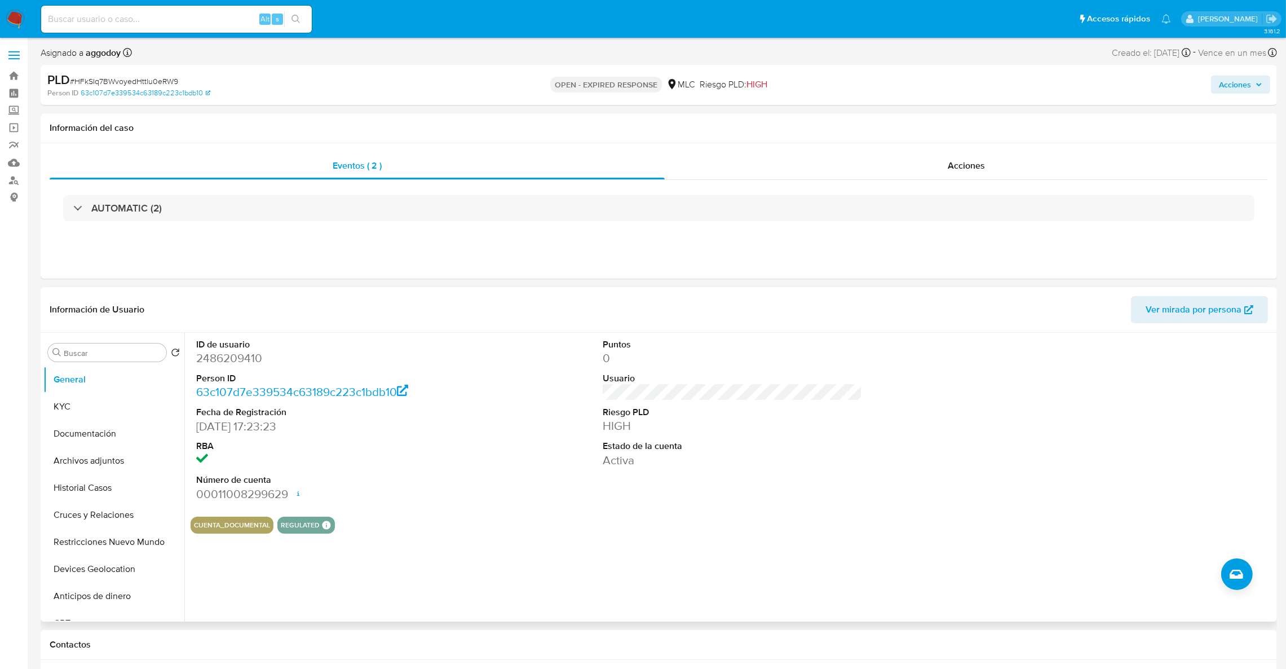
drag, startPoint x: 219, startPoint y: 381, endPoint x: 217, endPoint y: 357, distance: 24.3
click at [219, 381] on dt "Person ID" at bounding box center [326, 378] width 260 height 12
click at [217, 356] on dd "2486209410" at bounding box center [326, 358] width 260 height 16
copy dd "2486209410"
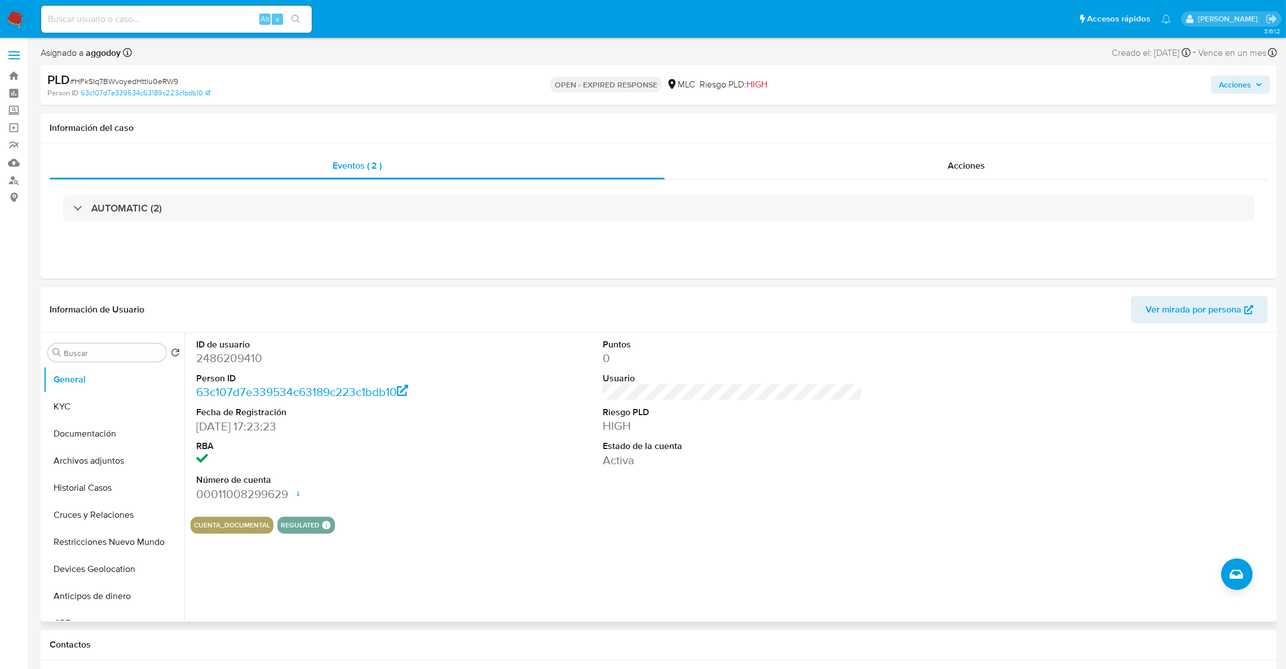
drag, startPoint x: 256, startPoint y: 373, endPoint x: 245, endPoint y: 365, distance: 13.6
click at [253, 372] on dt "Person ID" at bounding box center [326, 378] width 260 height 12
click at [241, 360] on dd "2486209410" at bounding box center [326, 358] width 260 height 16
copy dd "2486209410"
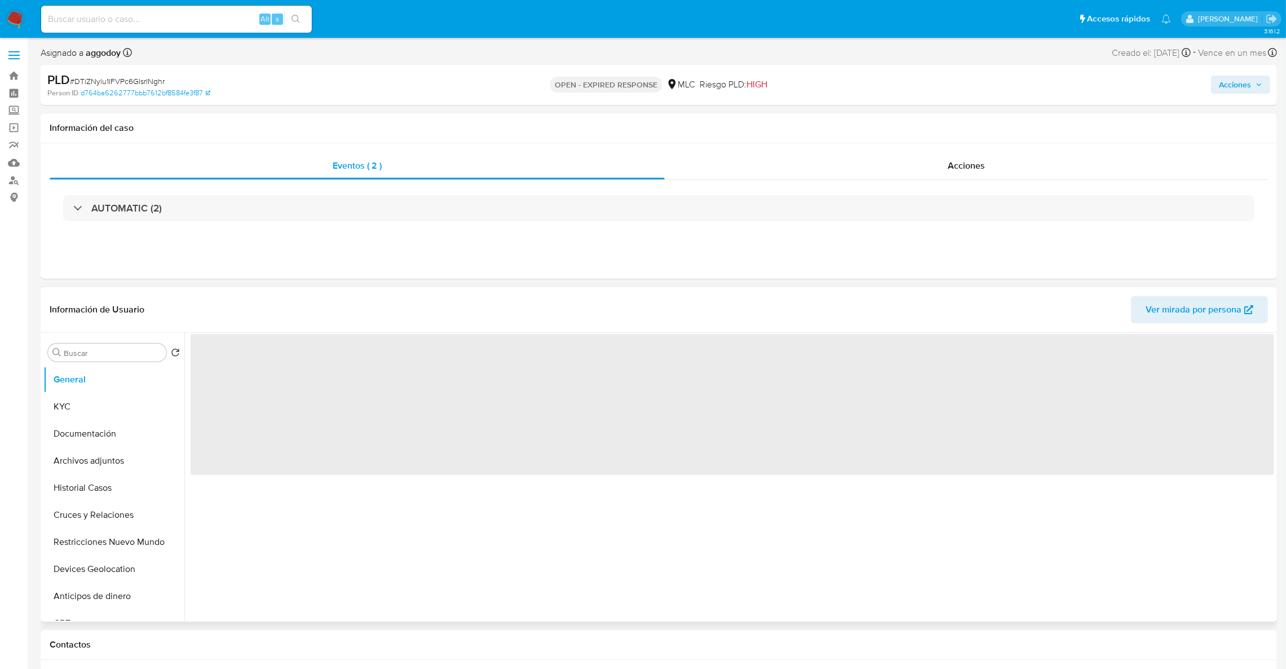
select select "10"
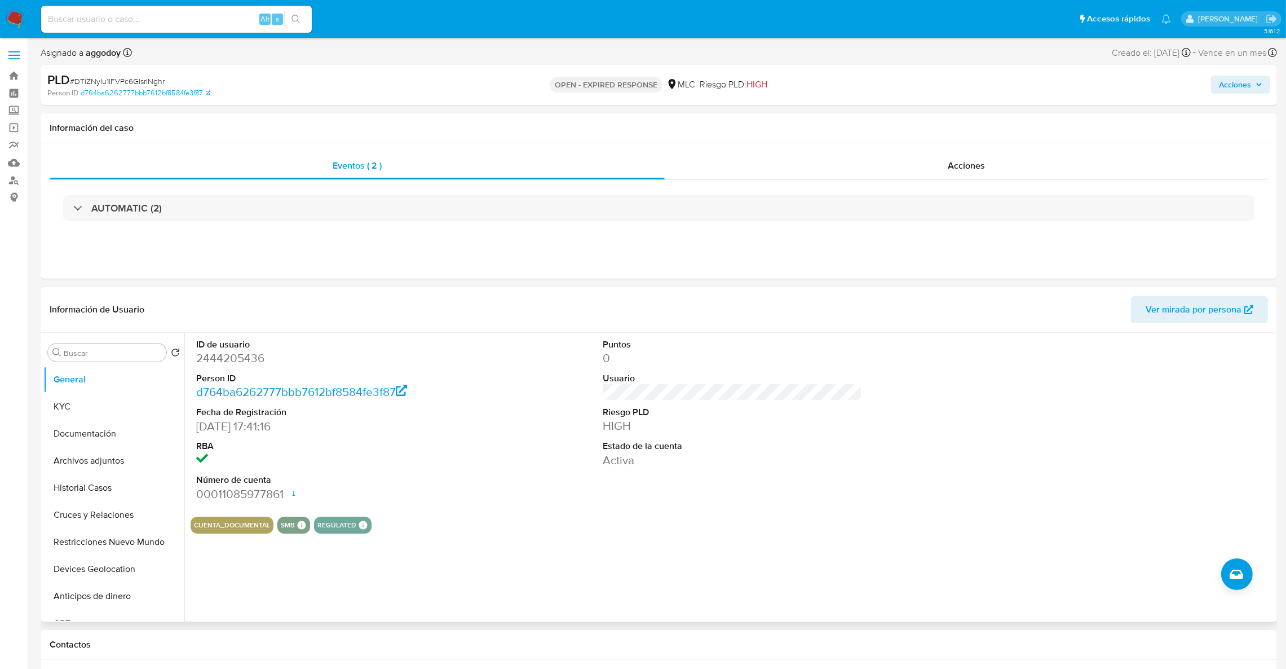
click at [199, 360] on dd "2444205436" at bounding box center [326, 358] width 260 height 16
copy dd "2444205436"
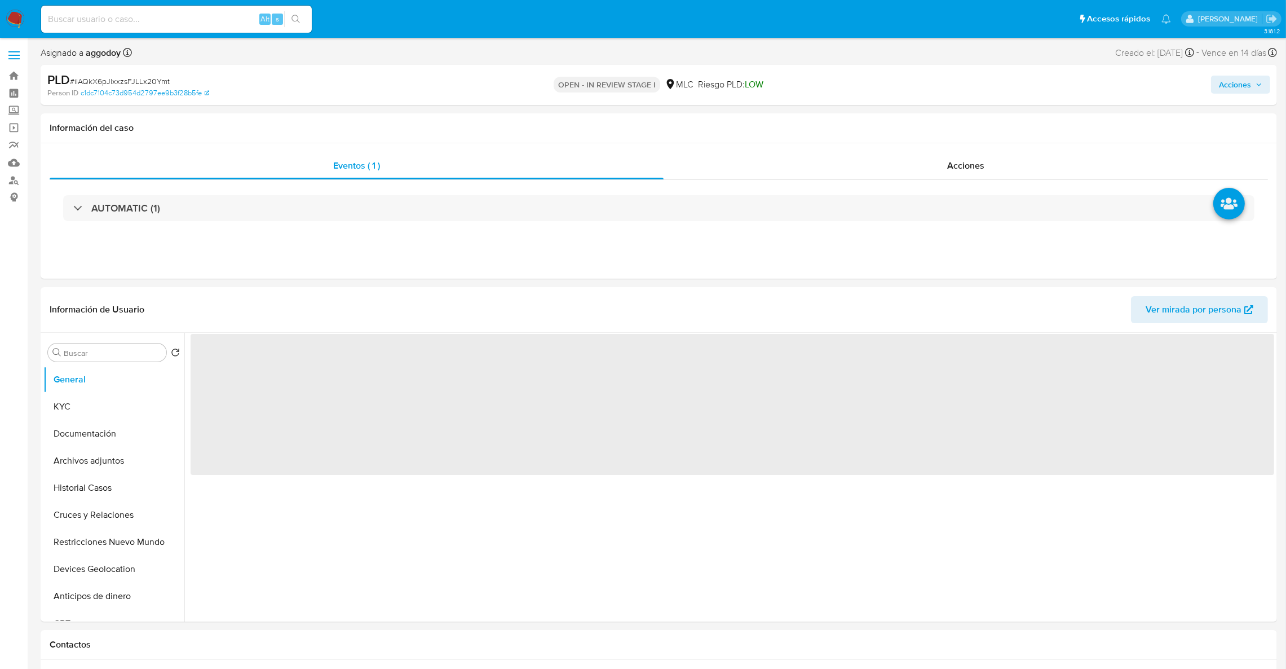
select select "10"
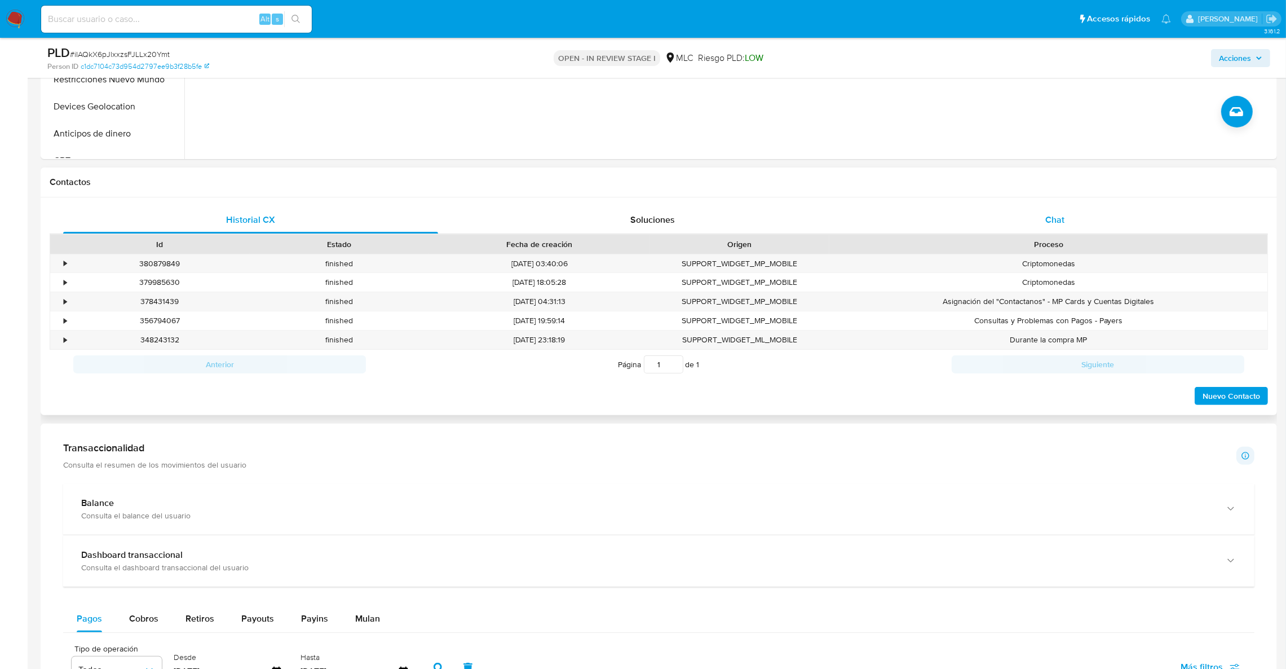
click at [1047, 216] on span "Chat" at bounding box center [1054, 219] width 19 height 13
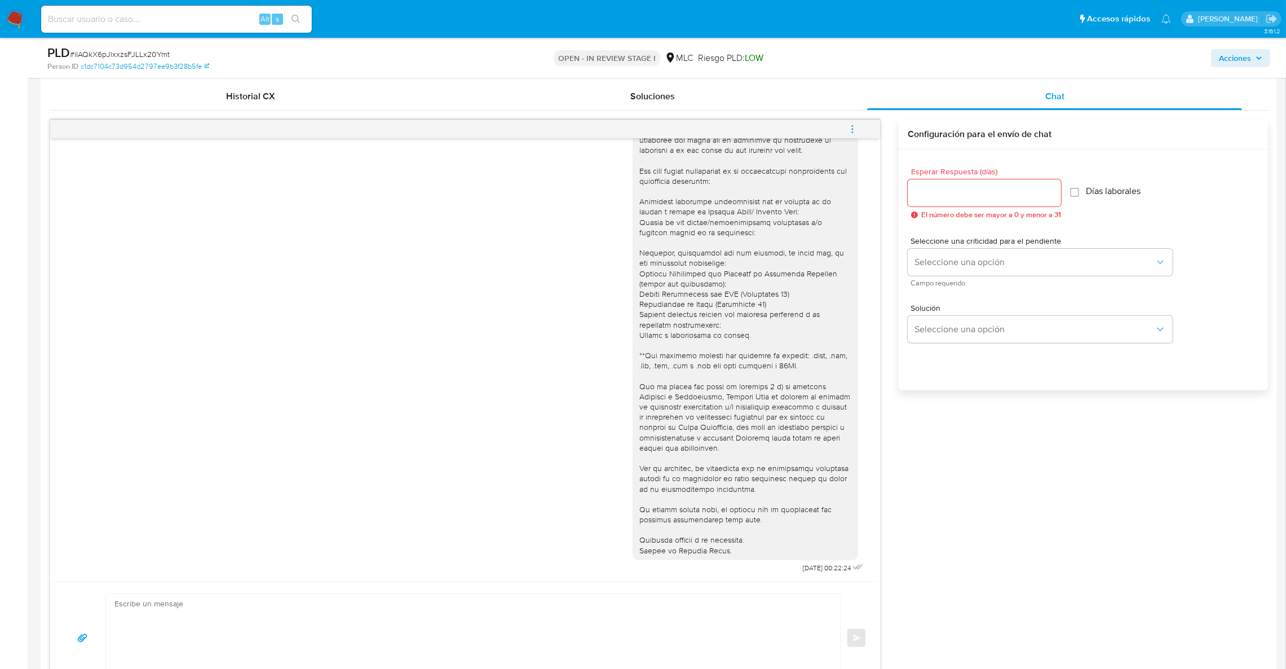
scroll to position [587, 0]
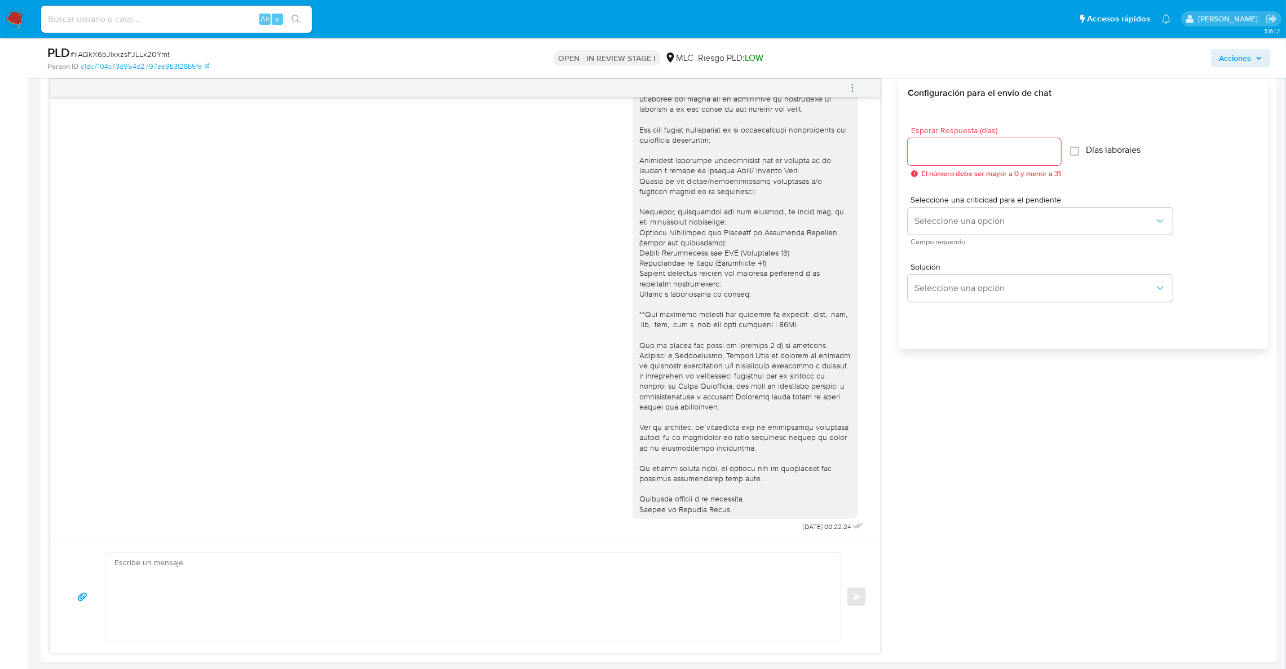
drag, startPoint x: 929, startPoint y: 470, endPoint x: 724, endPoint y: 10, distance: 503.5
click at [930, 470] on div "21/09/2025 00:22:24 Enviar Configuración para el envío de chat Esperar Respuest…" at bounding box center [659, 365] width 1218 height 575
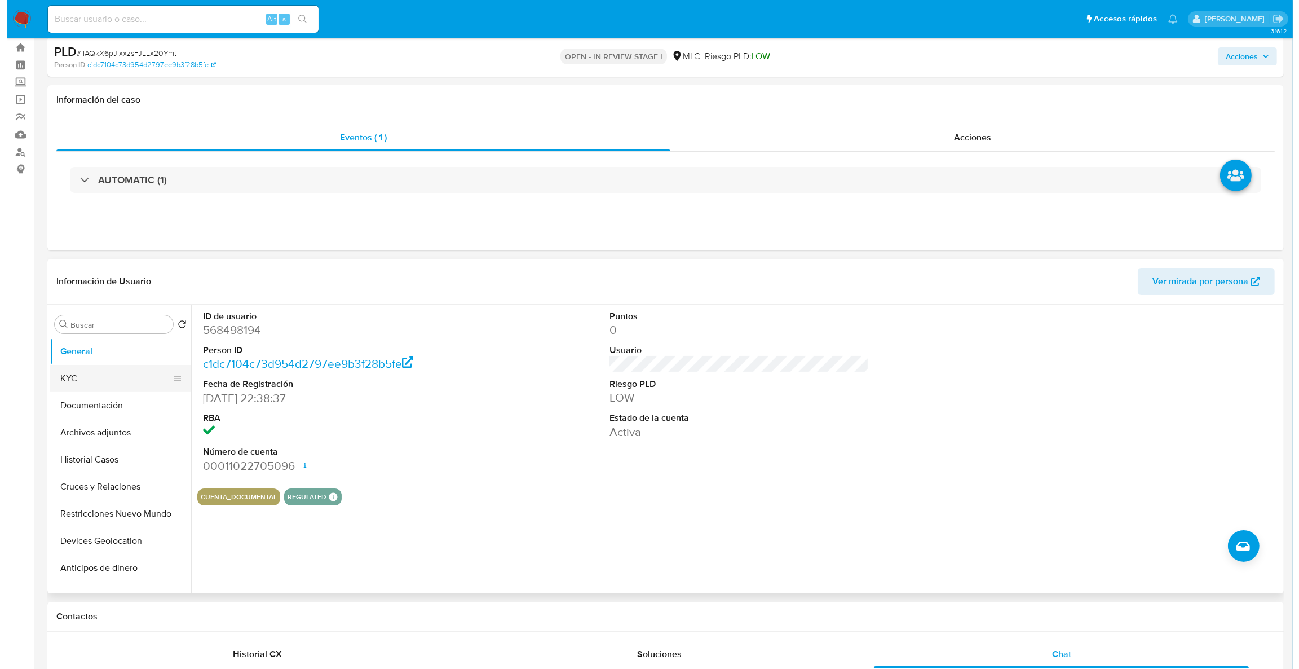
scroll to position [0, 0]
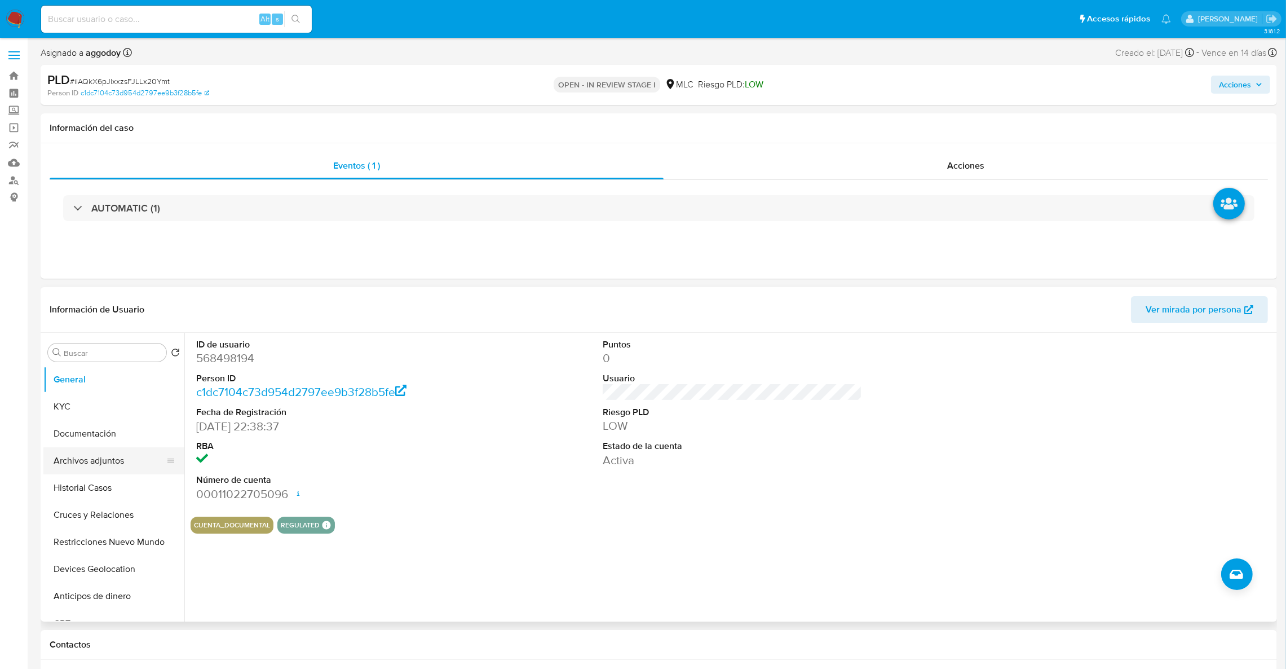
click at [106, 470] on button "Archivos adjuntos" at bounding box center [109, 460] width 132 height 27
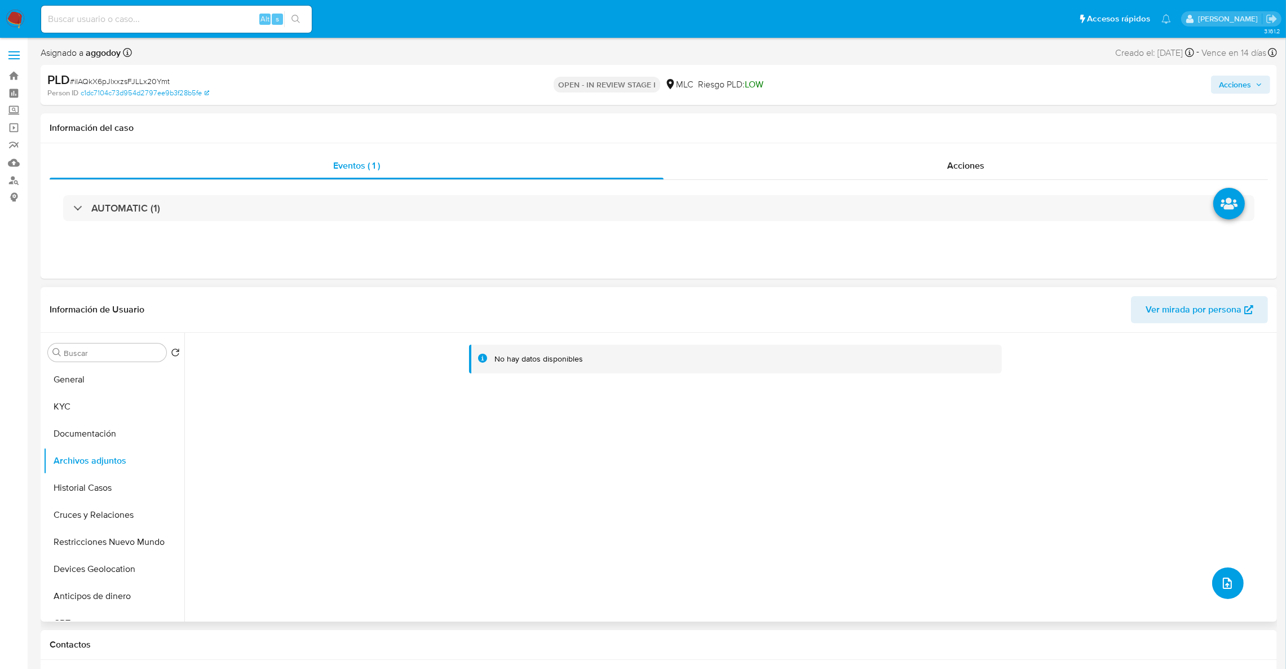
click at [1223, 598] on button "upload-file" at bounding box center [1228, 583] width 32 height 32
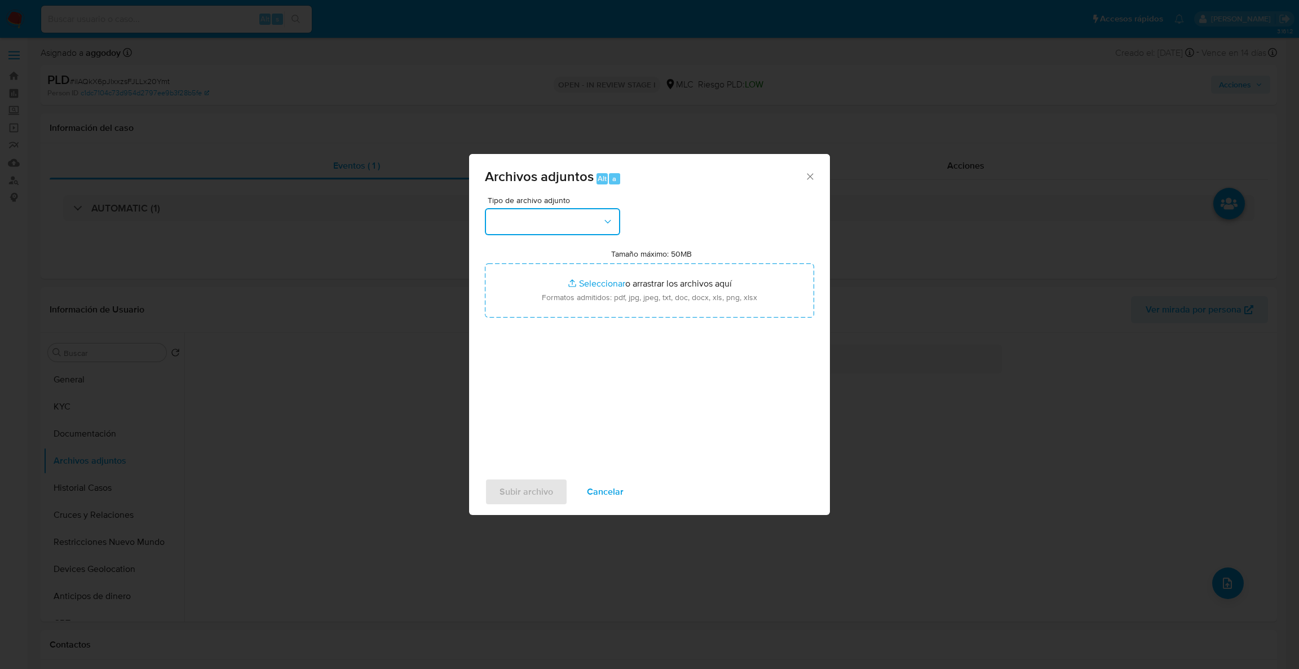
click at [607, 227] on button "button" at bounding box center [552, 221] width 135 height 27
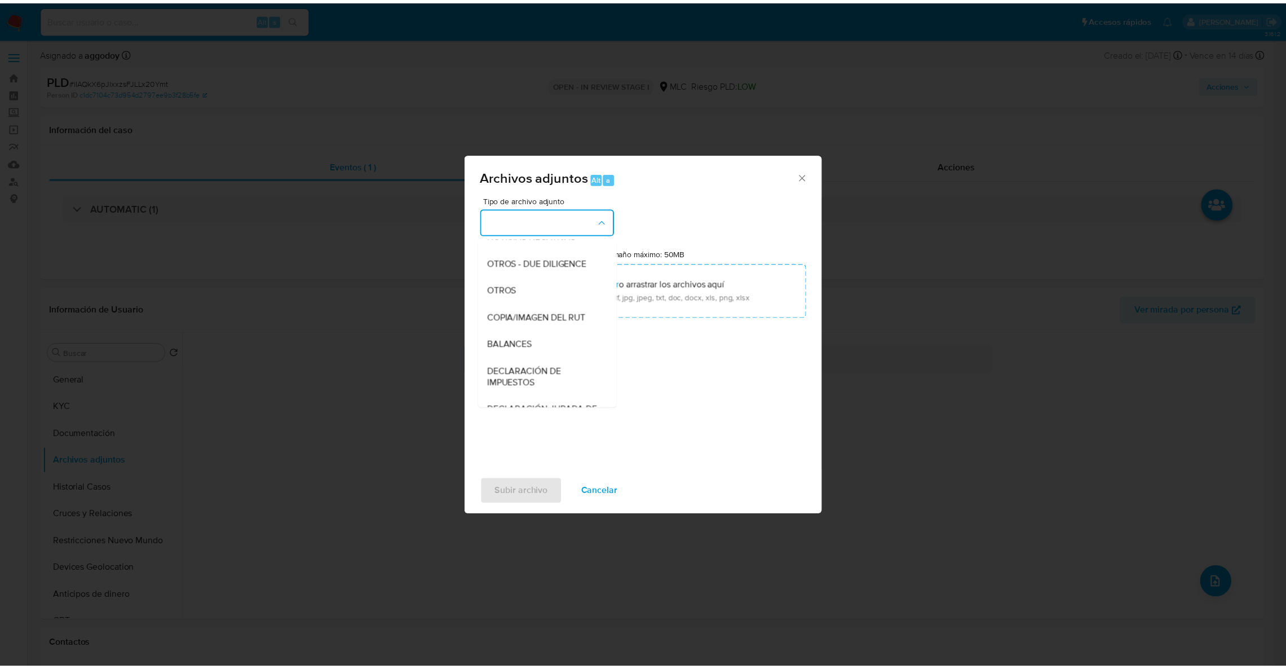
scroll to position [131, 0]
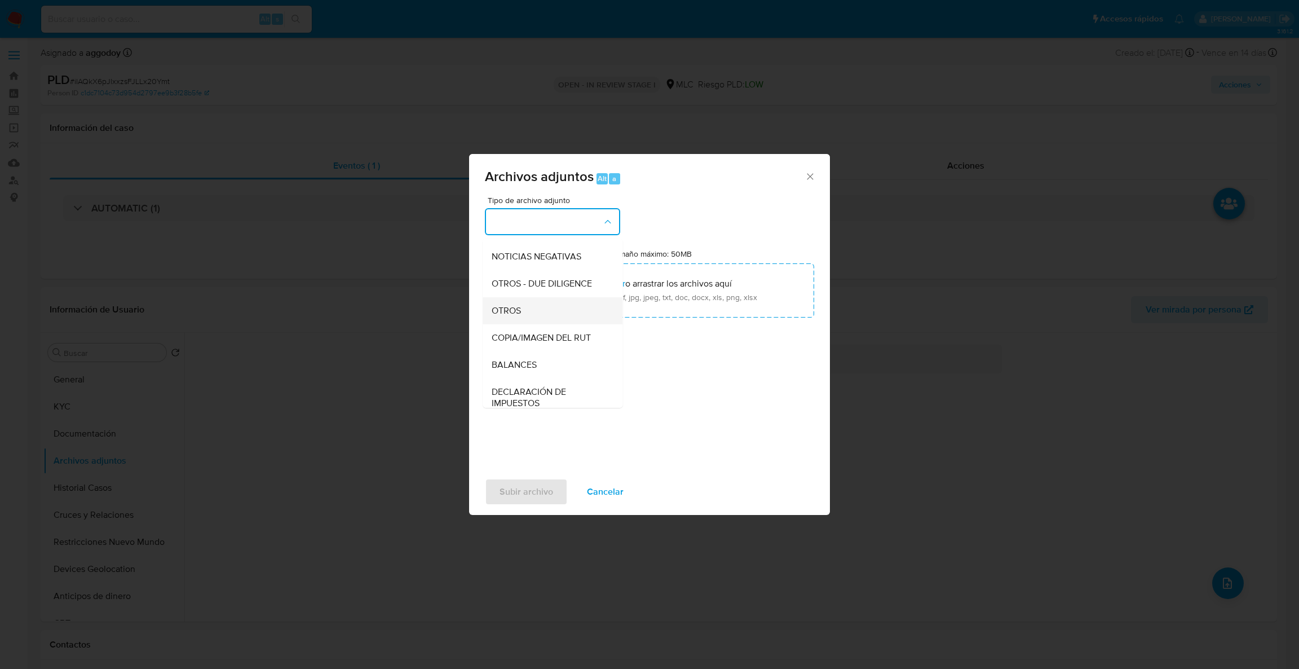
click at [537, 324] on div "OTROS" at bounding box center [549, 310] width 115 height 27
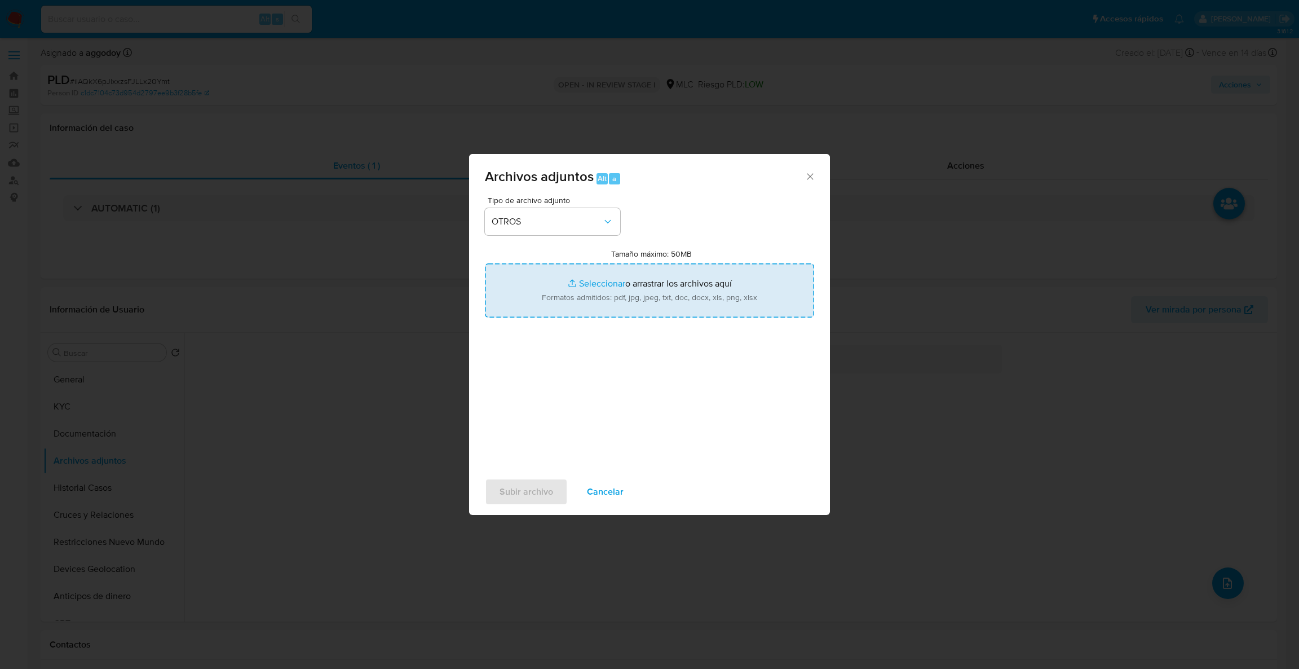
click at [556, 306] on input "Tamaño máximo: 50MB Seleccionar archivos" at bounding box center [649, 290] width 329 height 54
type input "C:\fakepath\Case Log - 568498194.pdf"
click at [634, 276] on input "Tamaño máximo: 50MB Seleccionar archivos" at bounding box center [649, 290] width 329 height 54
type input "C:\fakepath\568498194Movimientos .xlsx"
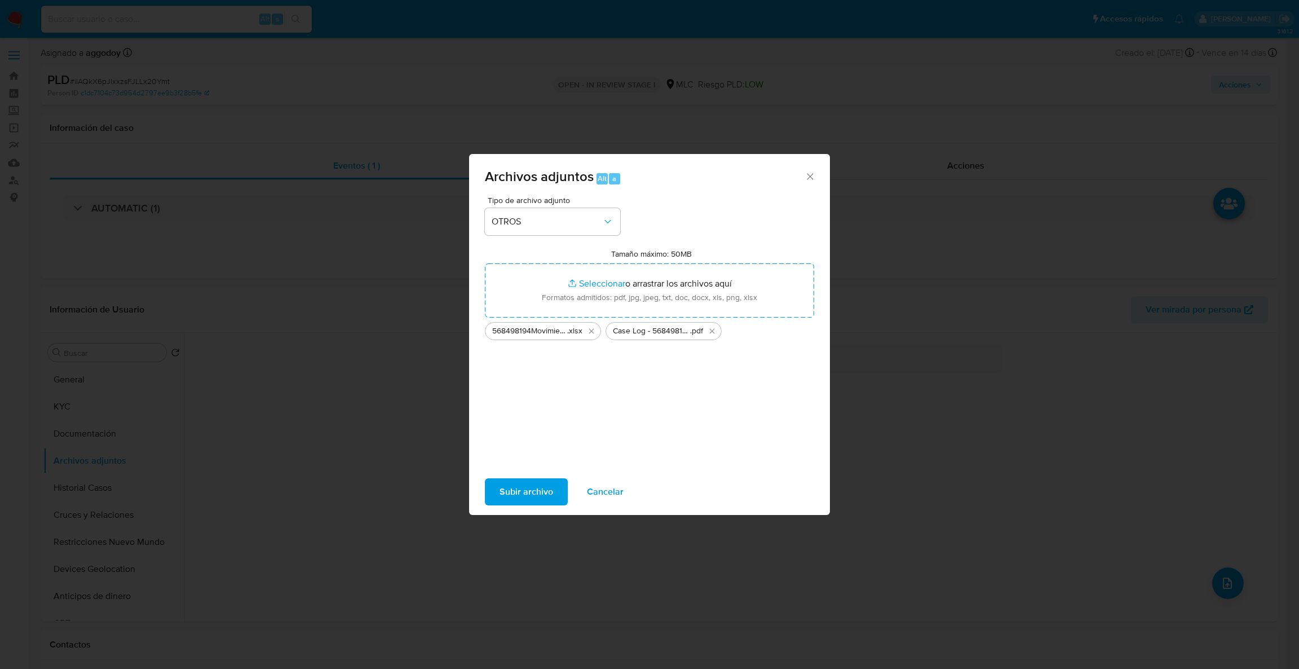
click at [529, 485] on span "Subir archivo" at bounding box center [526, 491] width 54 height 25
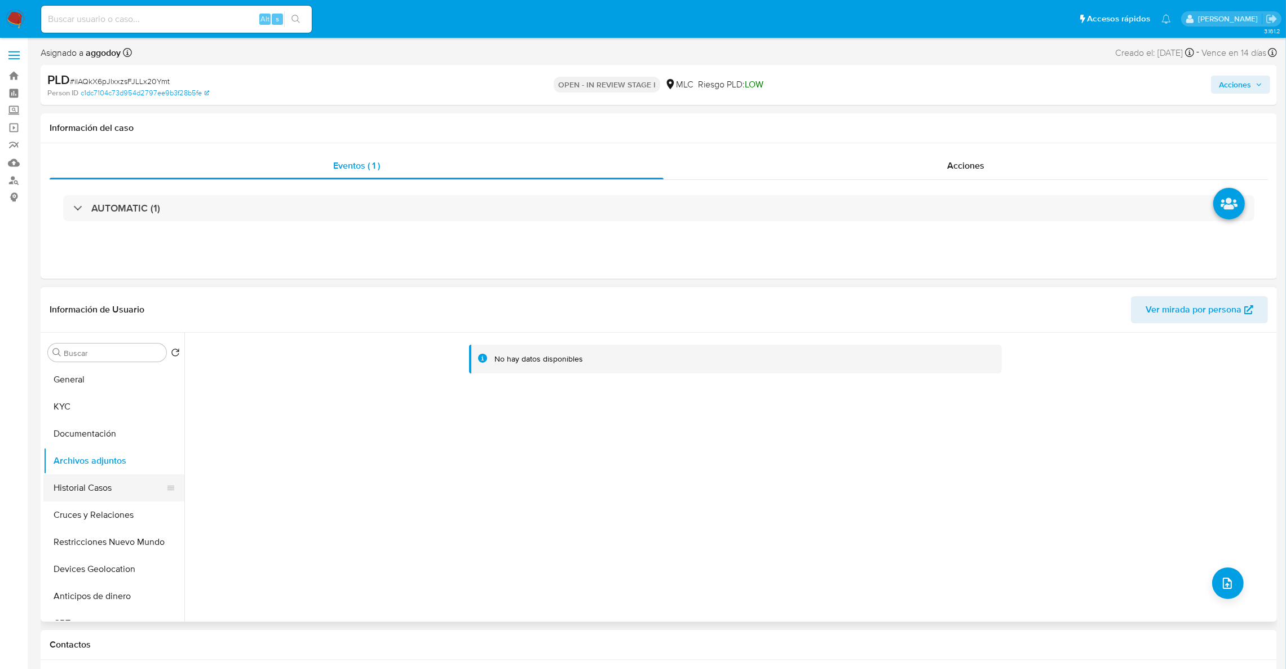
click at [109, 497] on button "Historial Casos" at bounding box center [109, 487] width 132 height 27
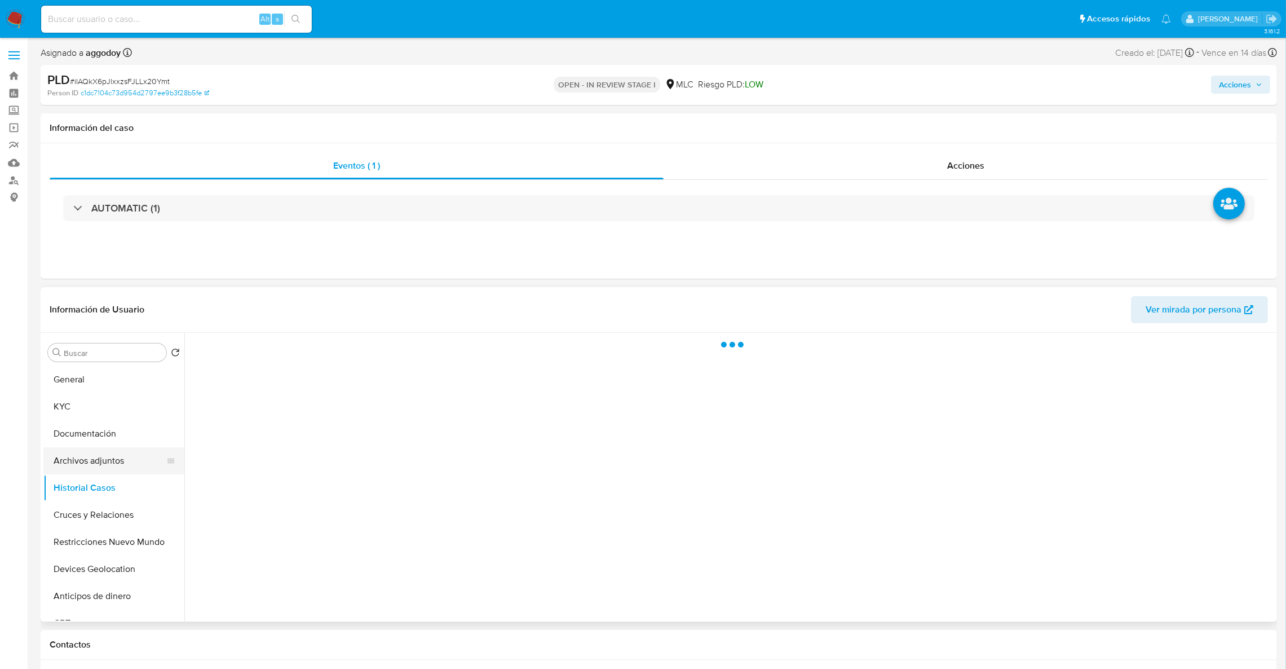
click at [108, 465] on button "Archivos adjuntos" at bounding box center [109, 460] width 132 height 27
click at [1250, 77] on span "Acciones" at bounding box center [1235, 85] width 32 height 18
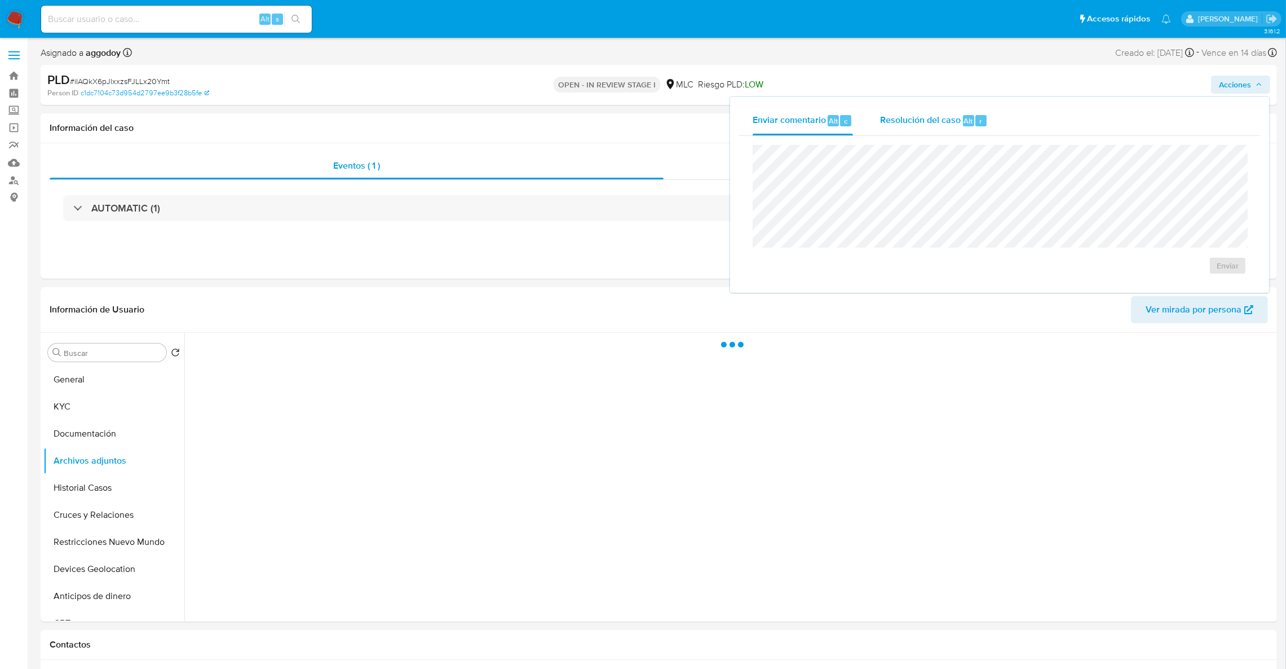
click at [959, 125] on div "Resolución del caso Alt r" at bounding box center [934, 120] width 108 height 29
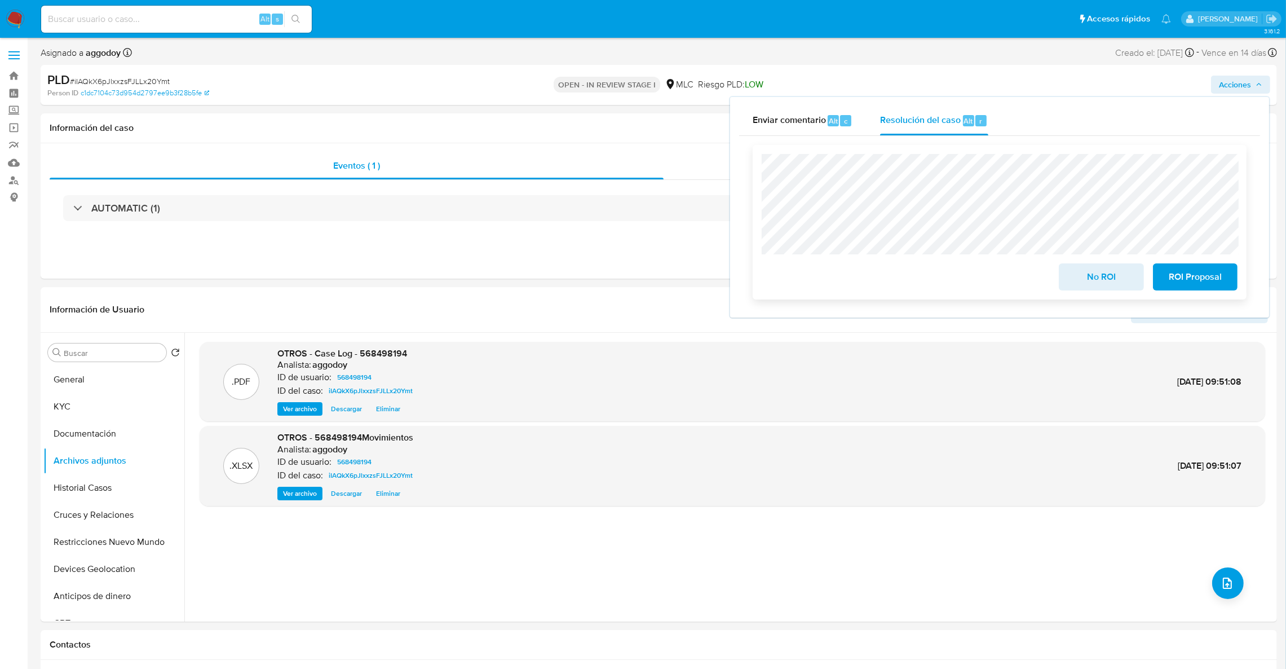
click at [1191, 282] on span "ROI Proposal" at bounding box center [1195, 276] width 55 height 25
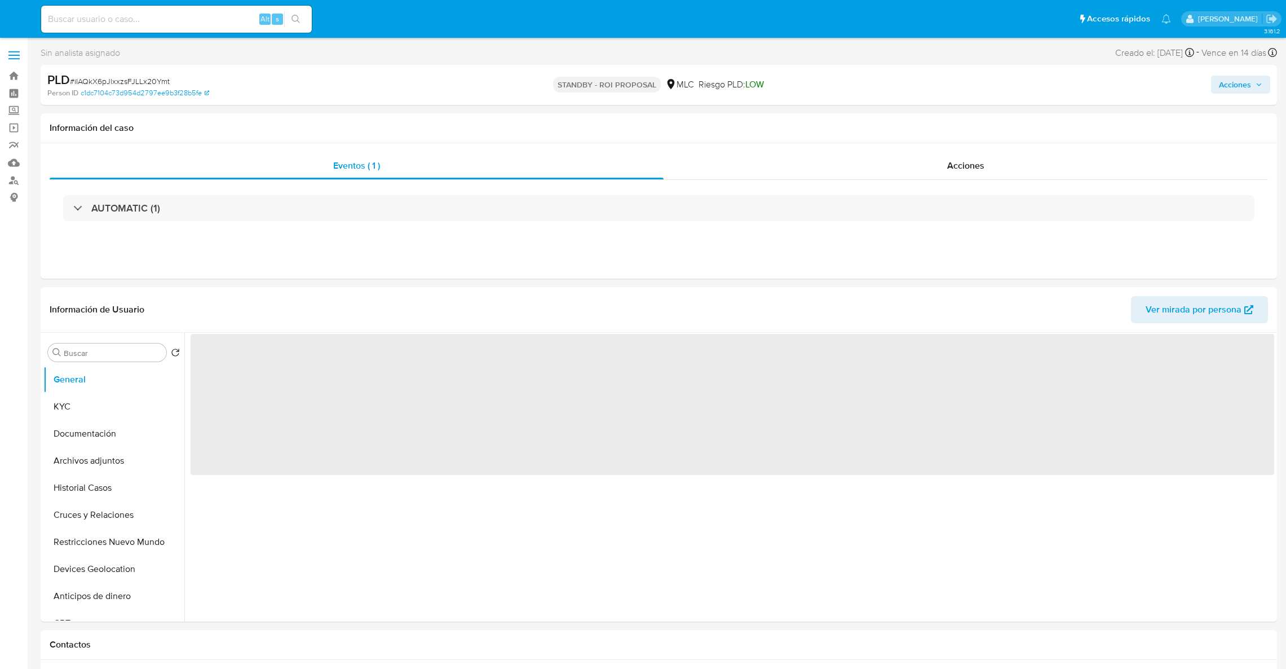
select select "10"
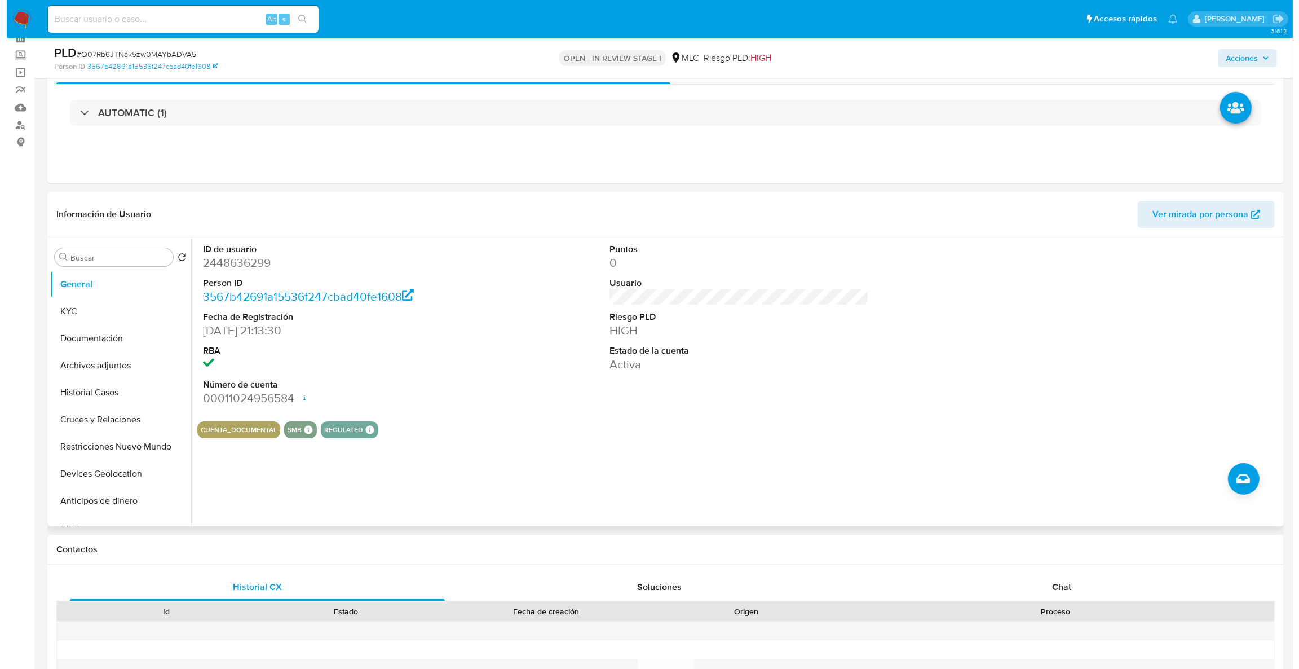
scroll to position [85, 0]
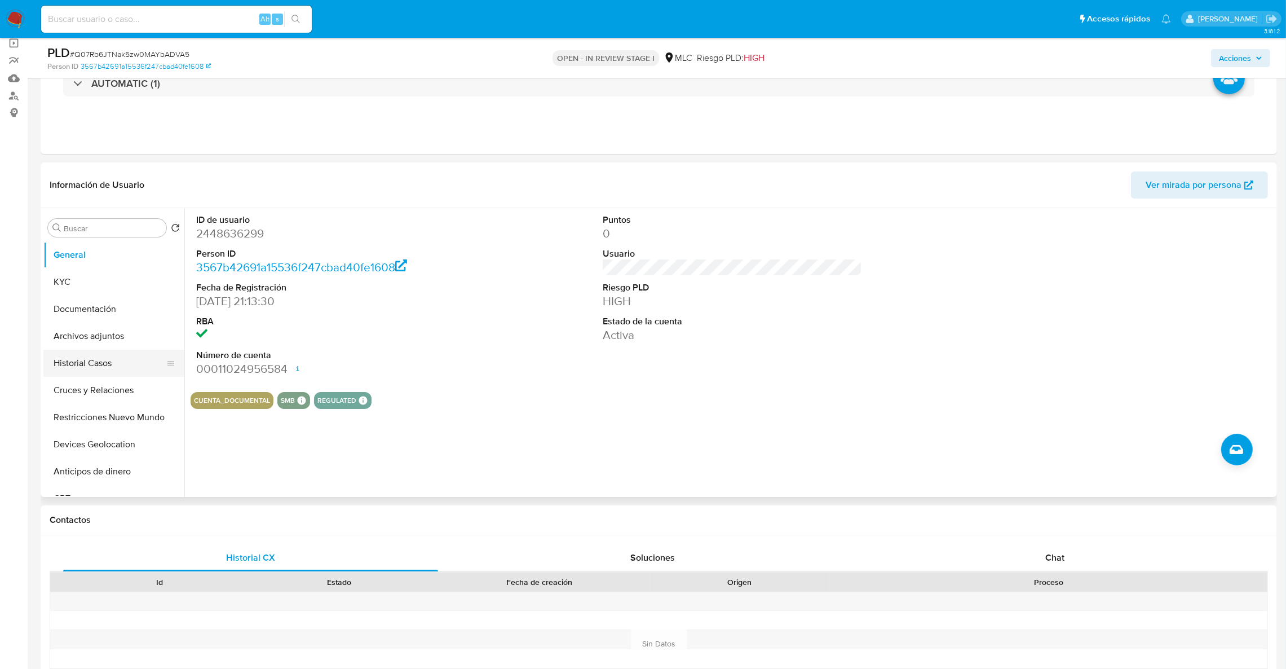
click at [73, 350] on button "Historial Casos" at bounding box center [109, 363] width 132 height 27
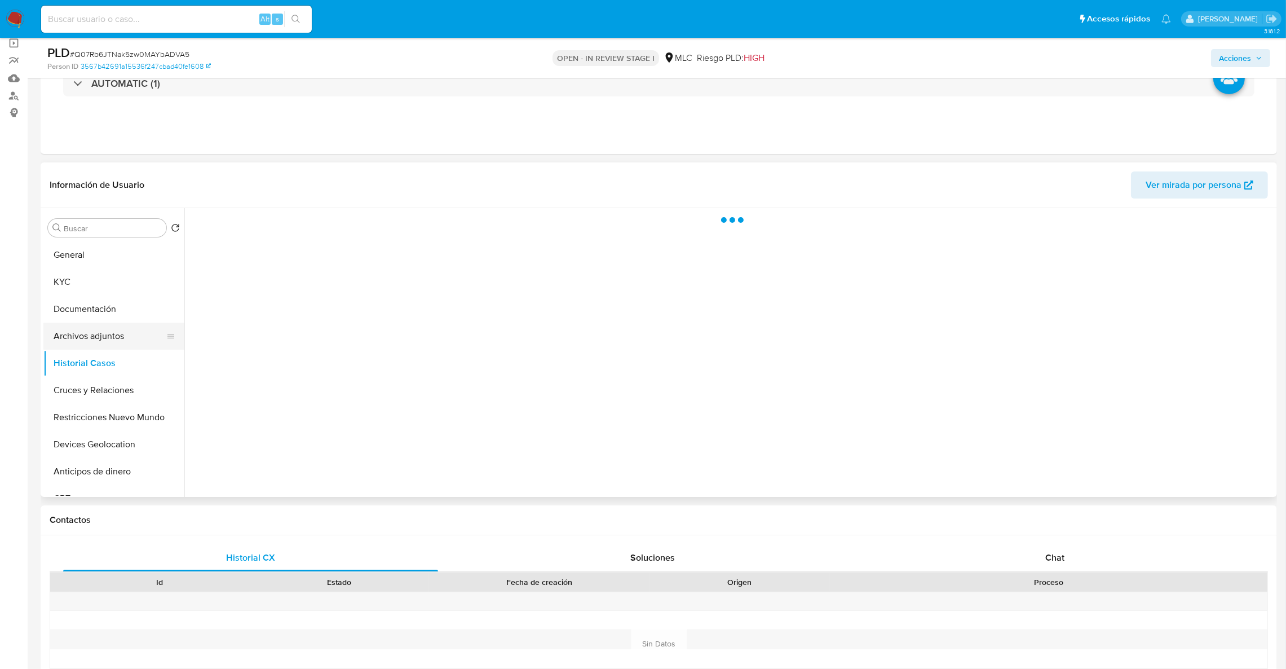
click at [80, 337] on button "Archivos adjuntos" at bounding box center [109, 335] width 132 height 27
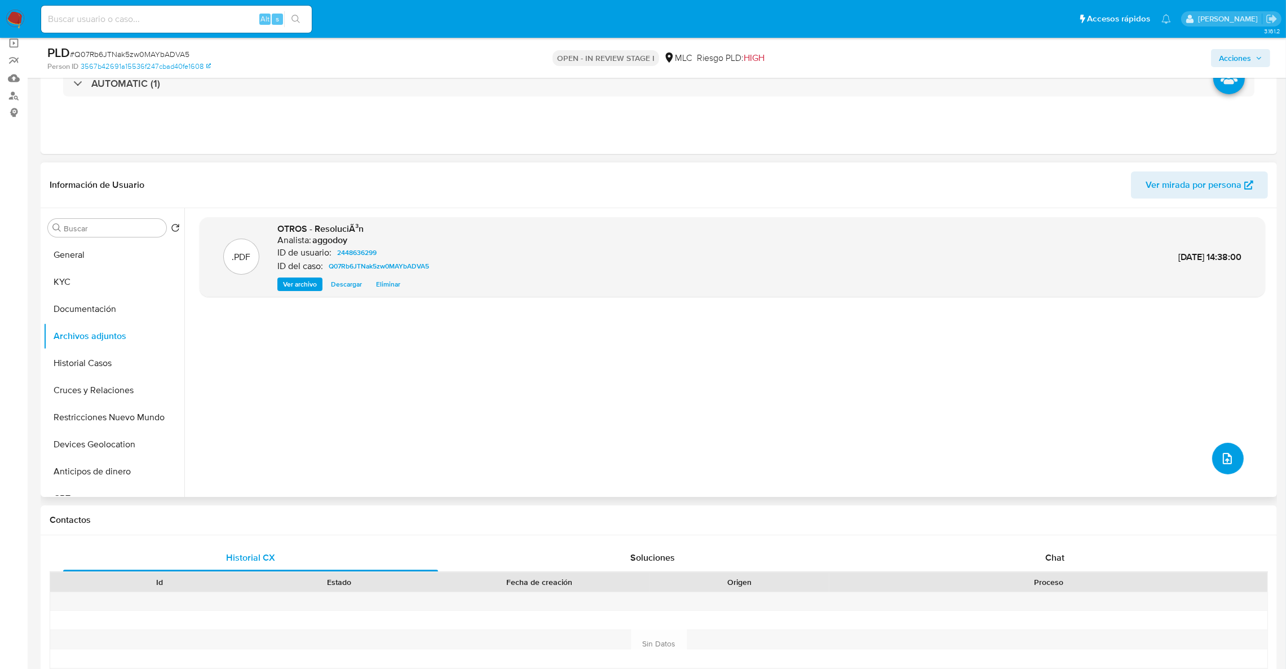
click at [1221, 461] on icon "upload-file" at bounding box center [1228, 459] width 14 height 14
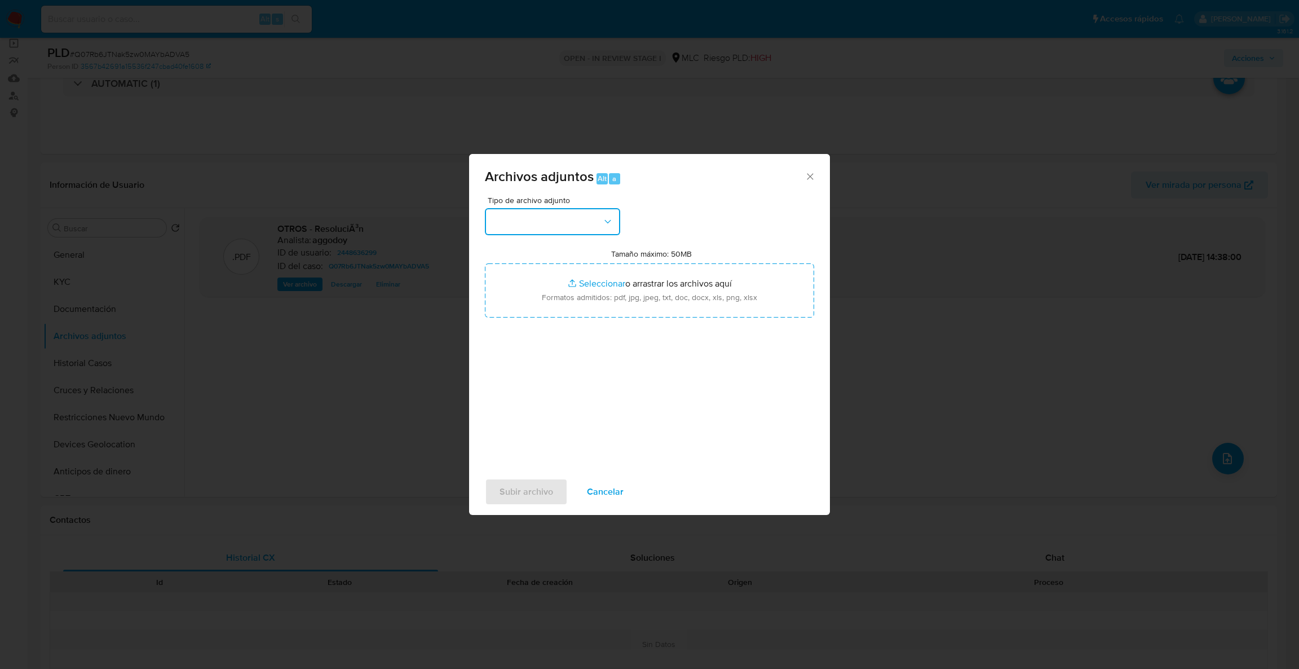
click at [576, 233] on button "button" at bounding box center [552, 221] width 135 height 27
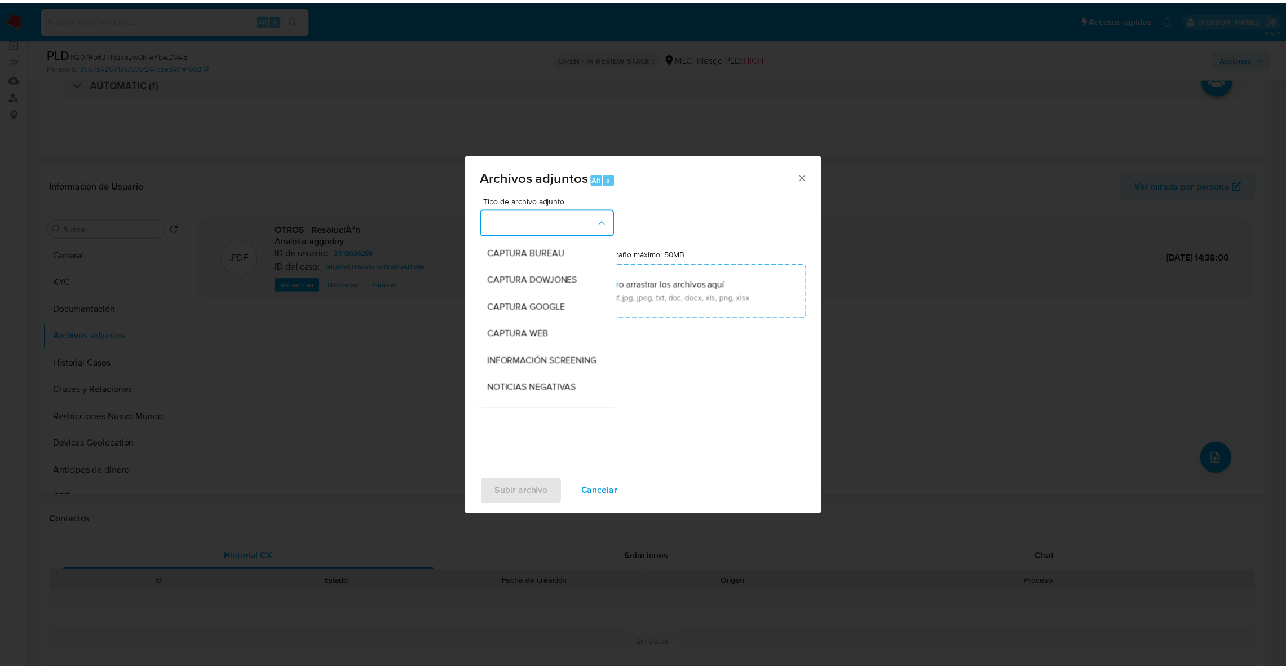
scroll to position [104, 0]
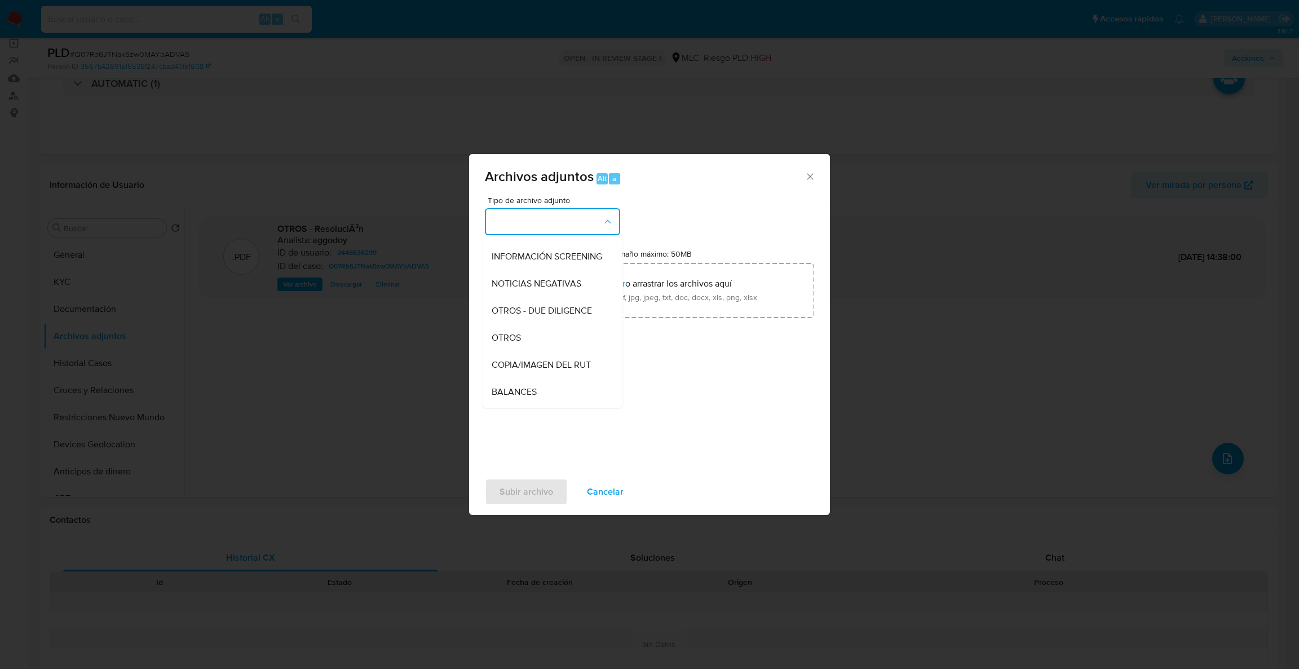
click at [558, 343] on div "OTROS" at bounding box center [549, 337] width 115 height 27
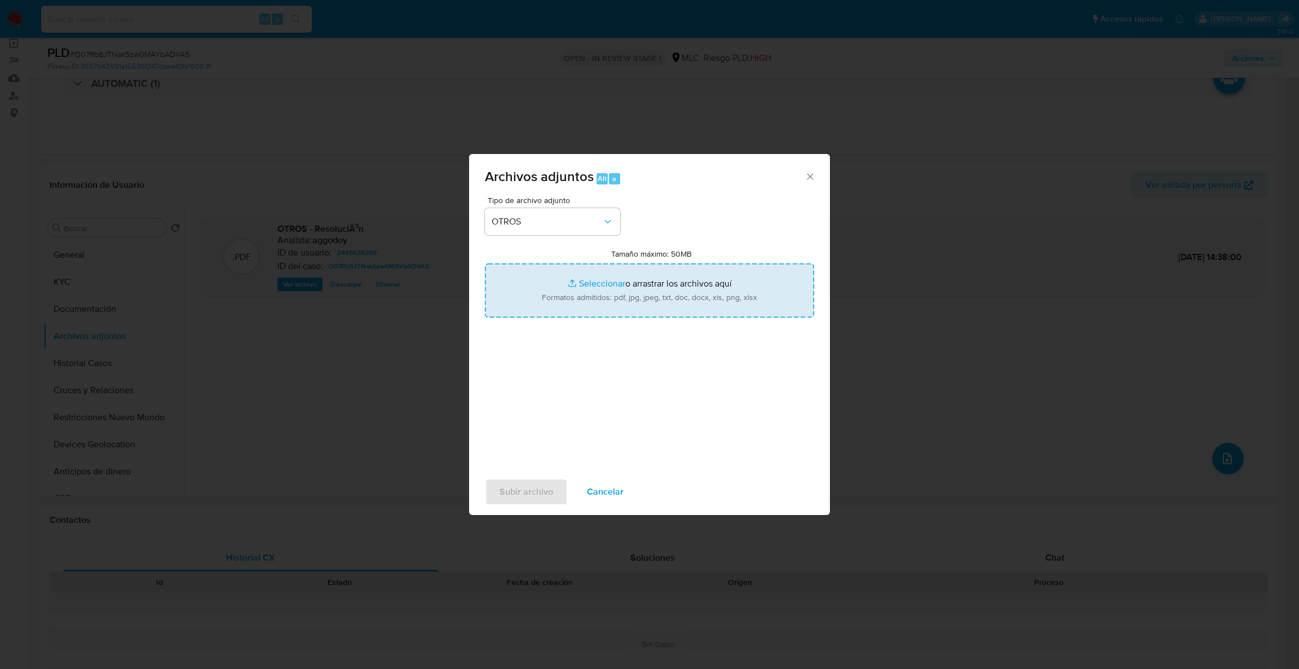
click at [571, 307] on input "Tamaño máximo: 50MB Seleccionar archivos" at bounding box center [649, 290] width 329 height 54
type input "C:\fakepath\2448636299Movimientos.xlsx"
click at [604, 267] on input "Tamaño máximo: 50MB Seleccionar archivos" at bounding box center [649, 290] width 329 height 54
type input "C:\fakepath\Case Log - 2448636299.pdf"
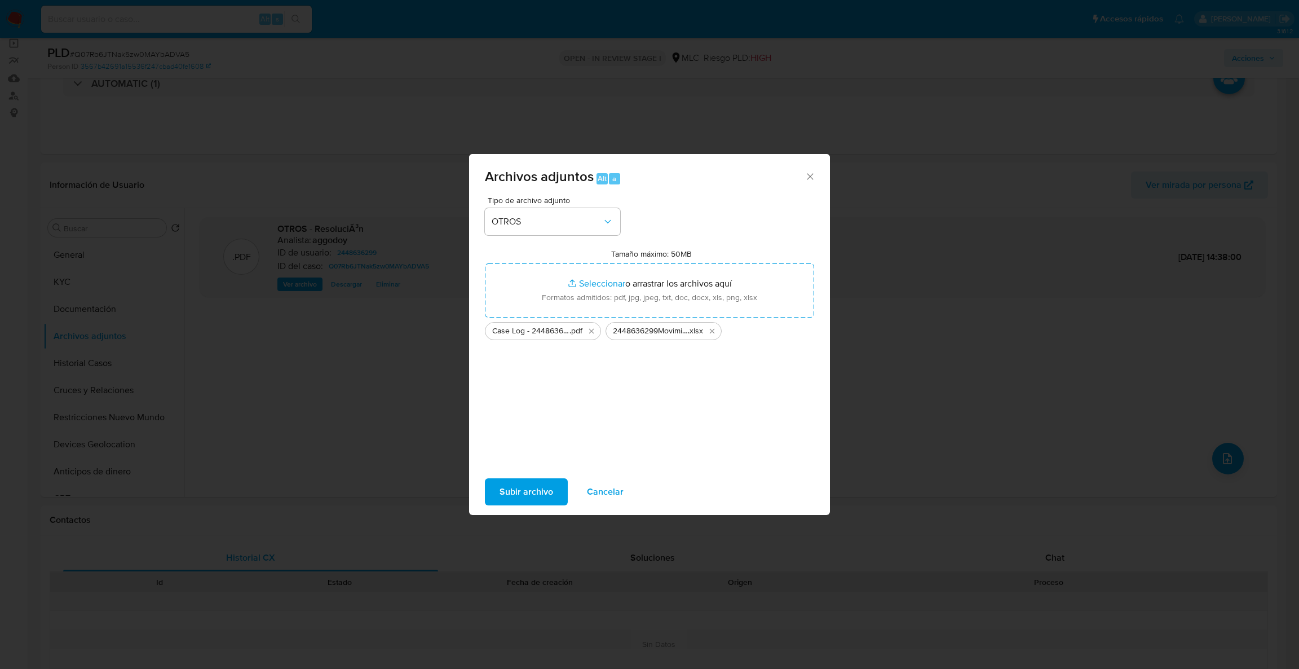
click at [507, 489] on span "Subir archivo" at bounding box center [526, 491] width 54 height 25
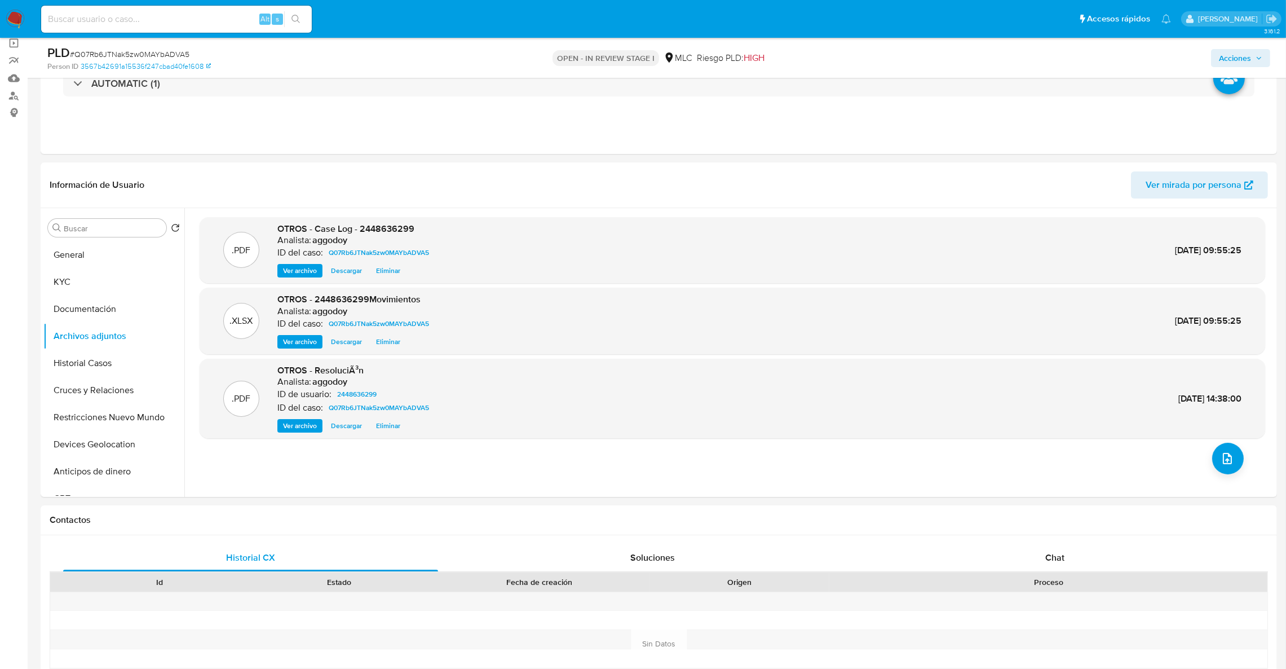
click at [1254, 55] on span "Acciones" at bounding box center [1240, 58] width 43 height 16
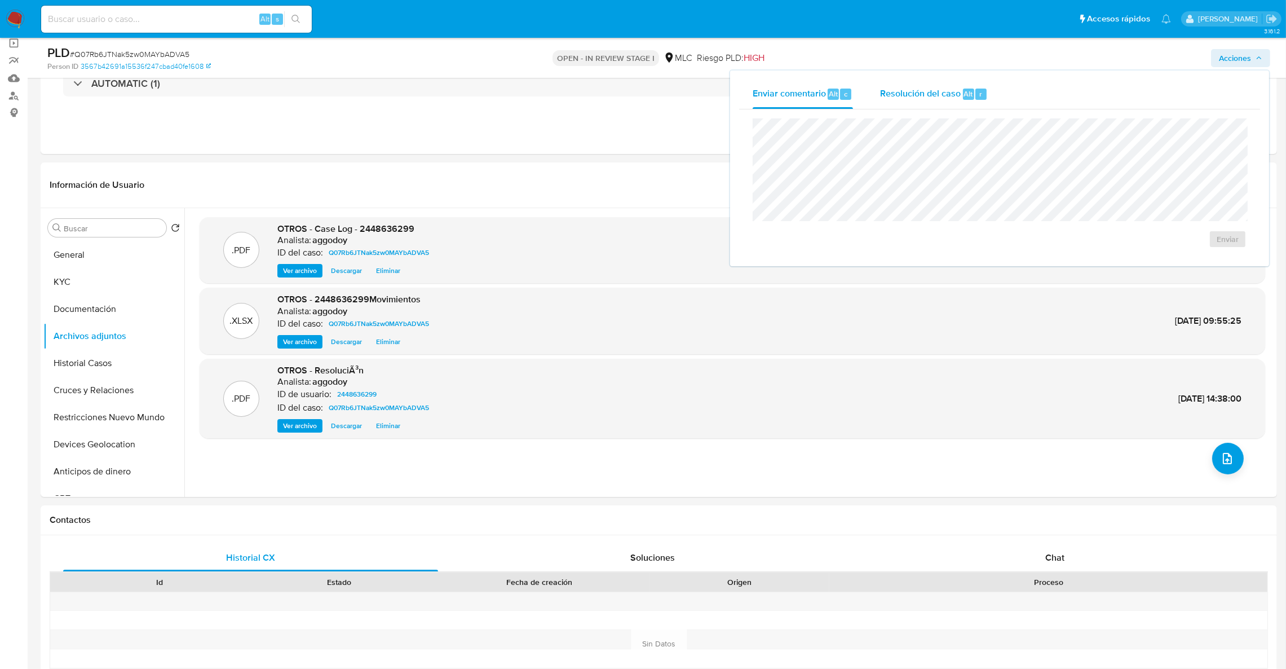
click at [891, 89] on span "Resolución del caso" at bounding box center [920, 93] width 81 height 13
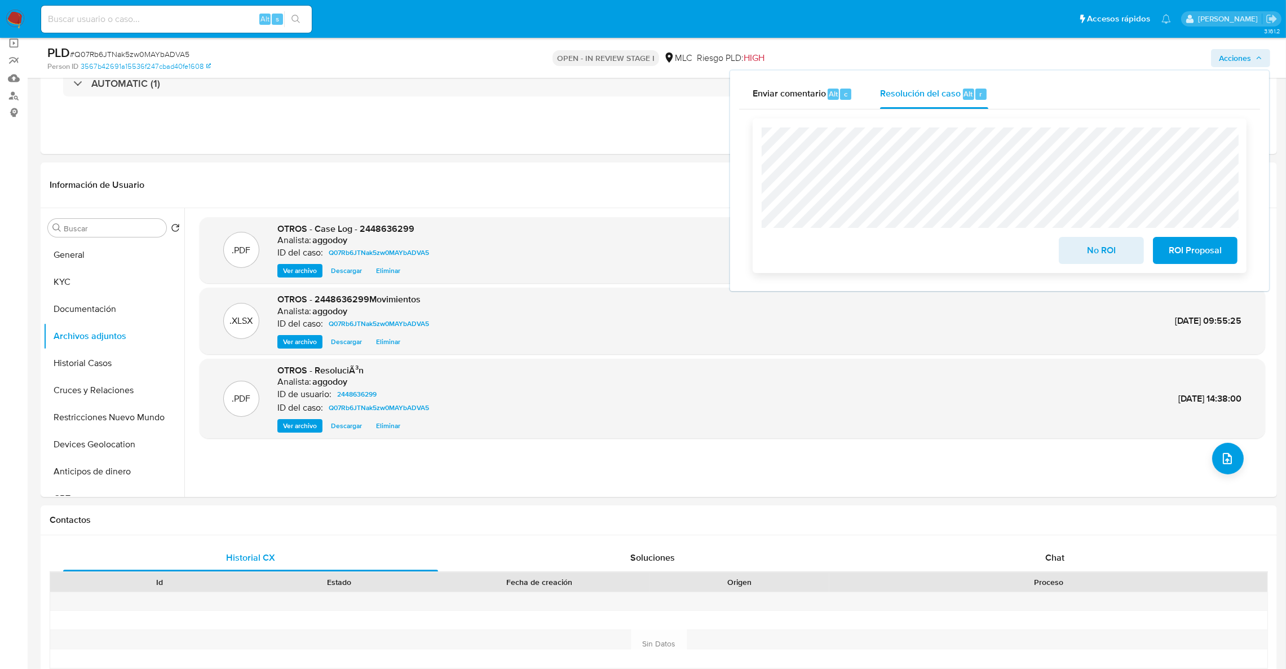
click at [1214, 245] on span "ROI Proposal" at bounding box center [1195, 250] width 55 height 25
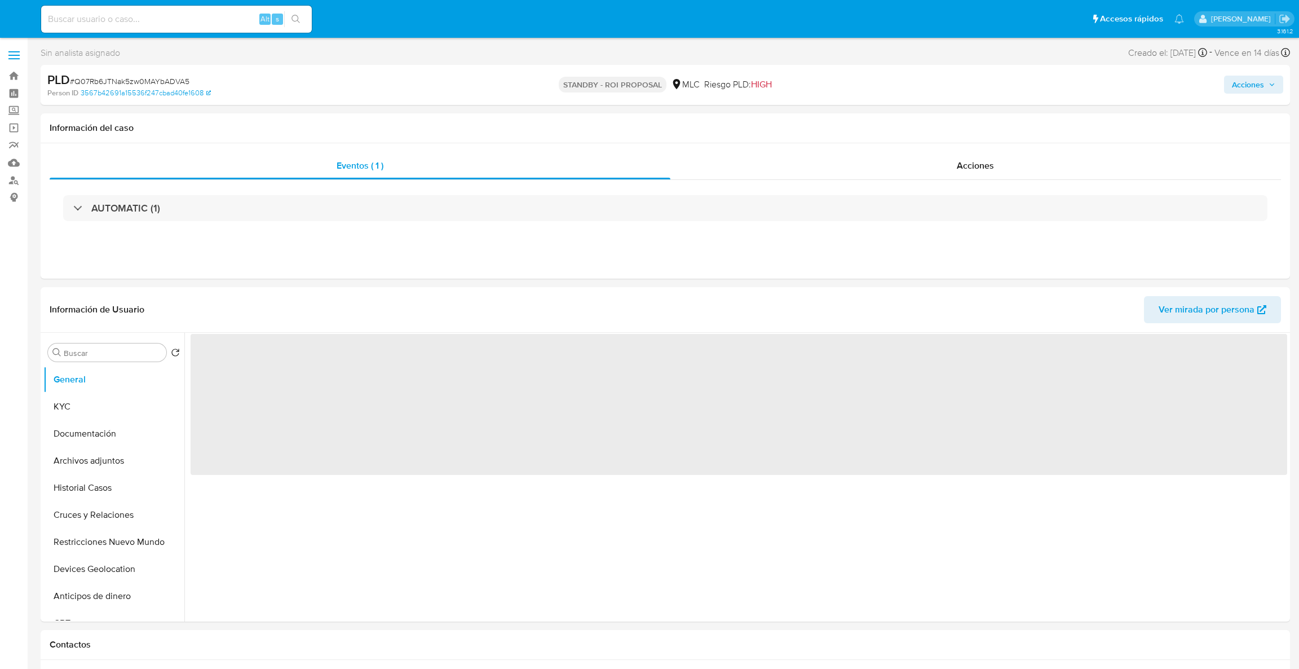
select select "10"
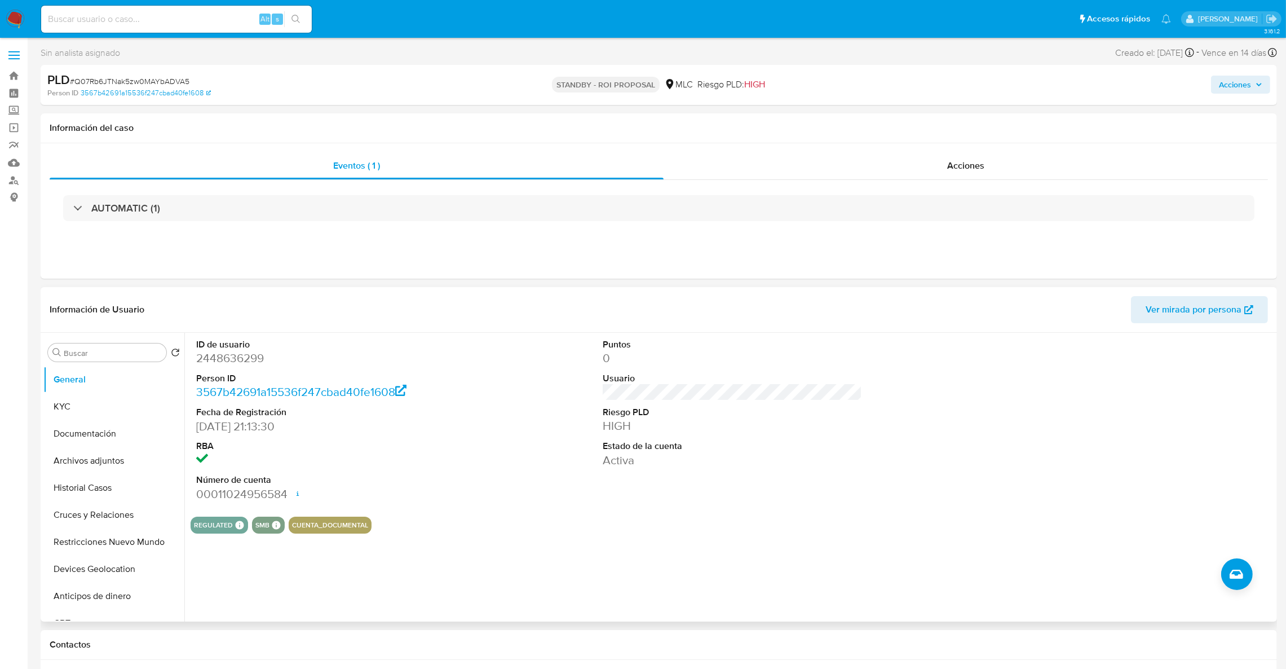
click at [235, 359] on dd "2448636299" at bounding box center [326, 358] width 260 height 16
copy dd "2448636299"
click at [70, 487] on button "Historial Casos" at bounding box center [109, 487] width 132 height 27
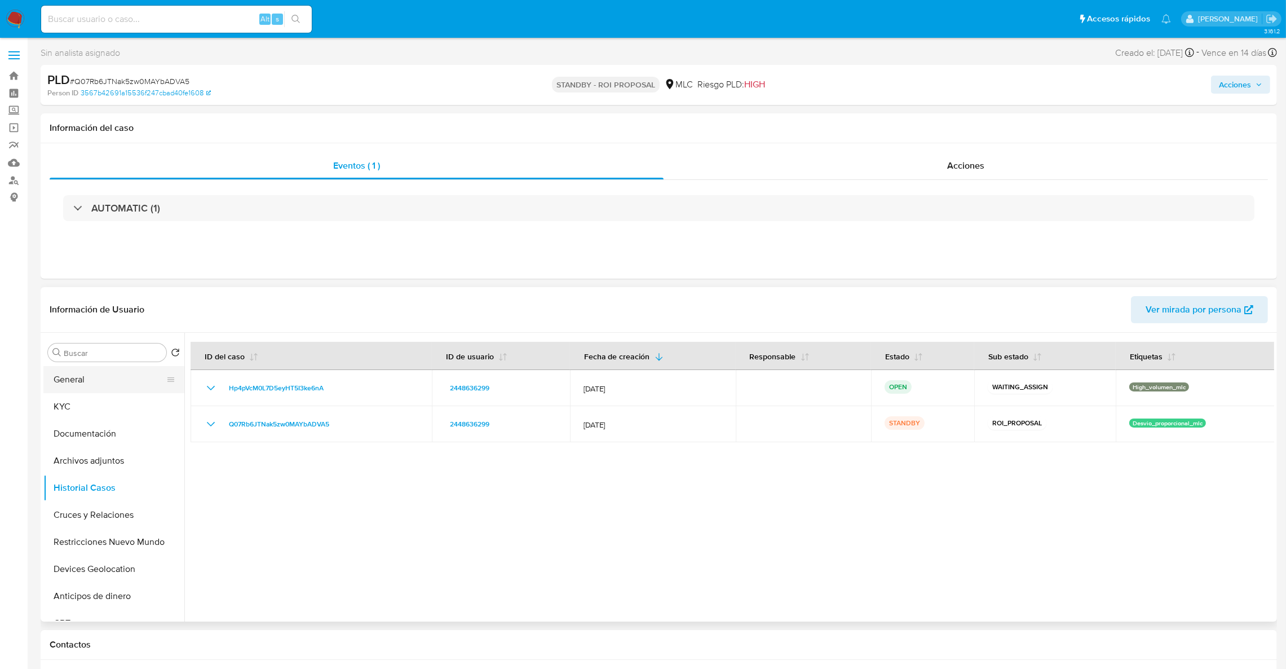
click at [60, 378] on button "General" at bounding box center [109, 379] width 132 height 27
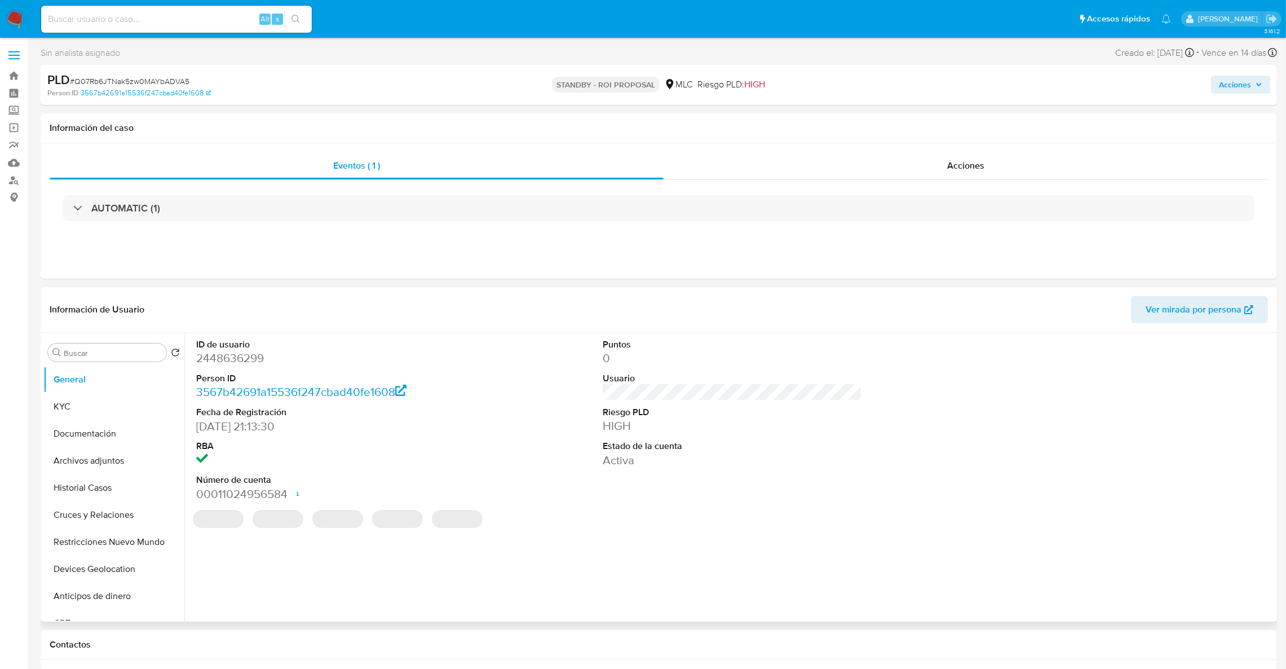
click at [257, 357] on dd "2448636299" at bounding box center [326, 358] width 260 height 16
copy dd "2448636299"
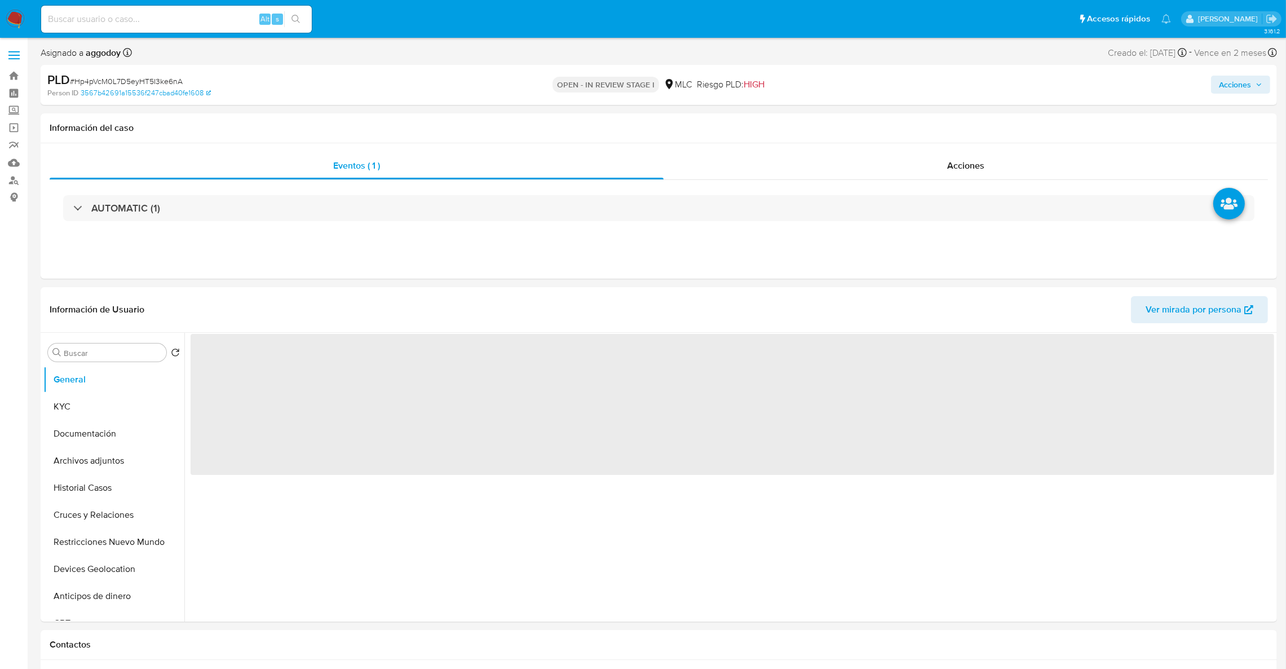
click at [1242, 90] on span "Acciones" at bounding box center [1235, 85] width 32 height 18
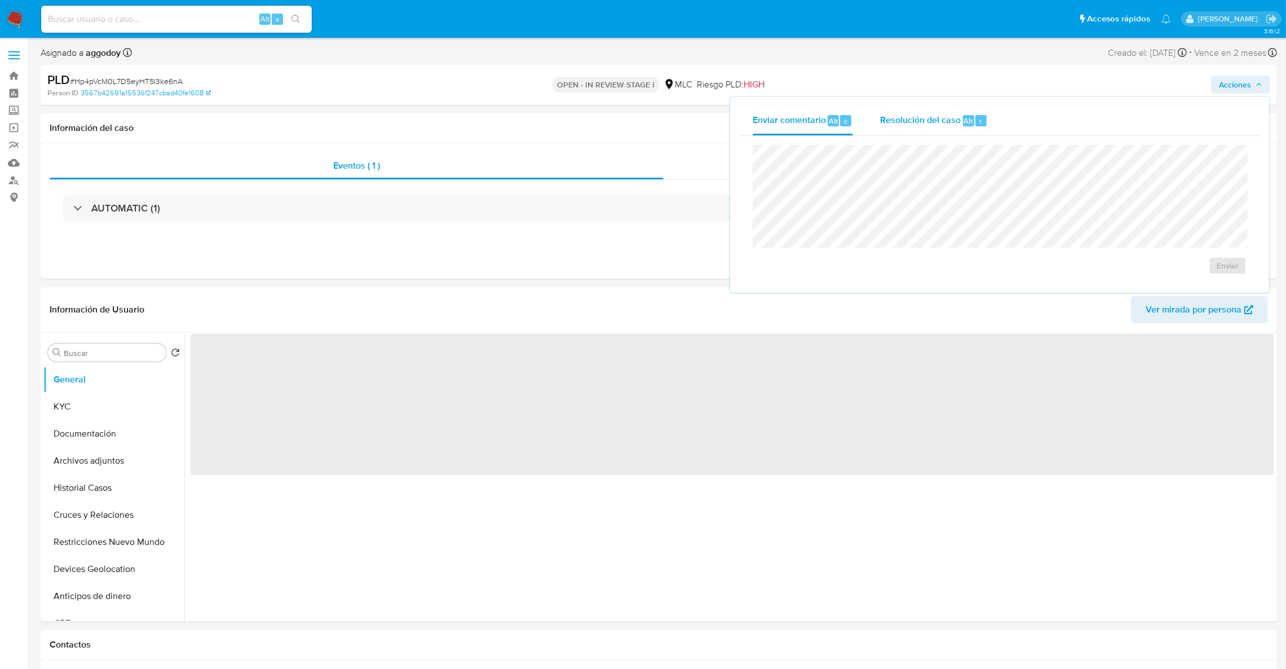
click at [918, 121] on span "Resolución del caso" at bounding box center [920, 120] width 81 height 13
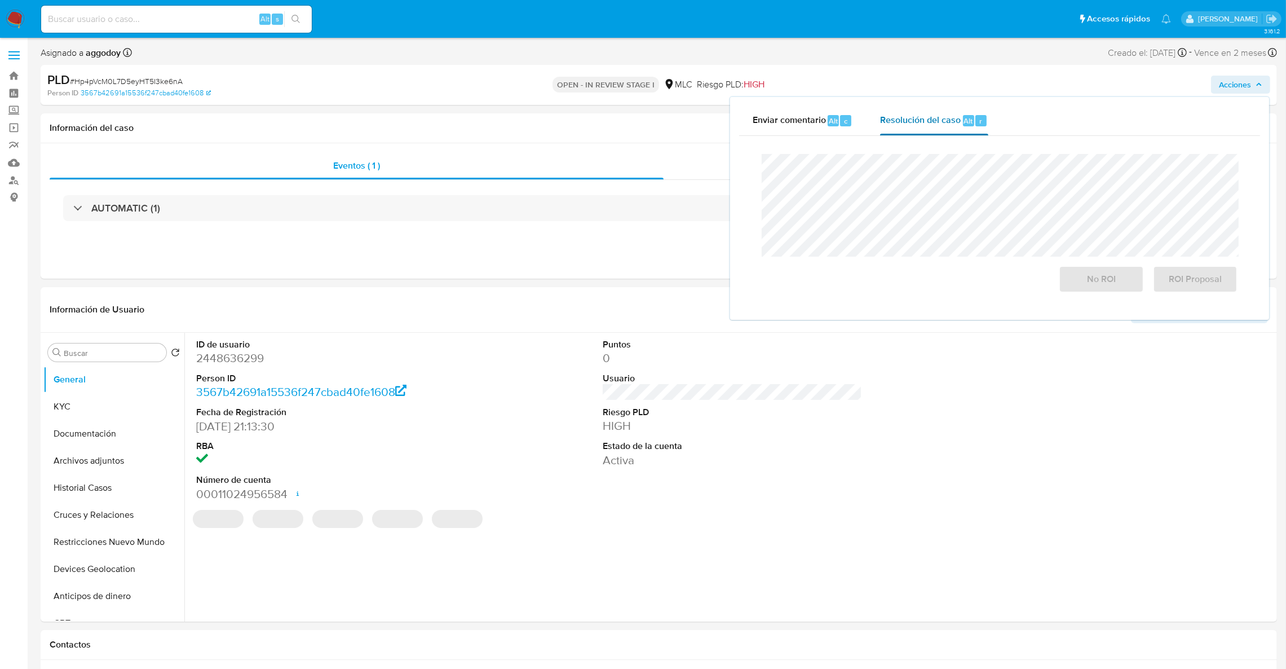
select select "10"
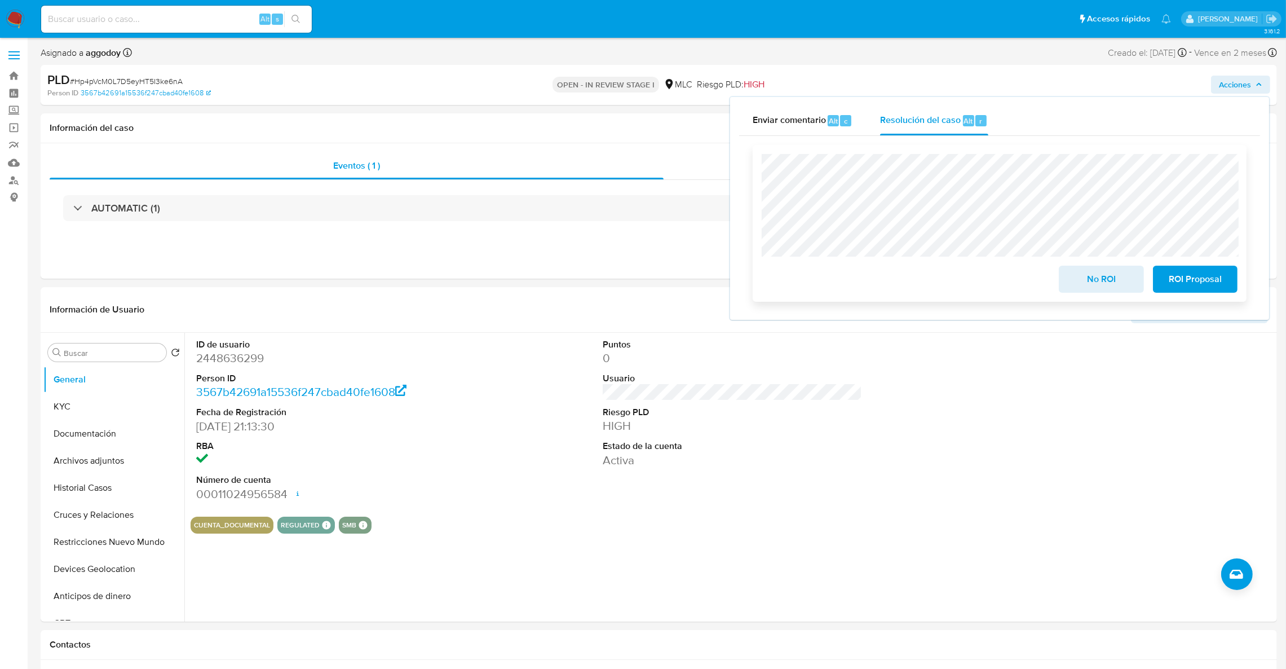
click at [1212, 278] on span "ROI Proposal" at bounding box center [1195, 279] width 55 height 25
click at [1212, 278] on div "ROI Proposal" at bounding box center [1192, 279] width 89 height 32
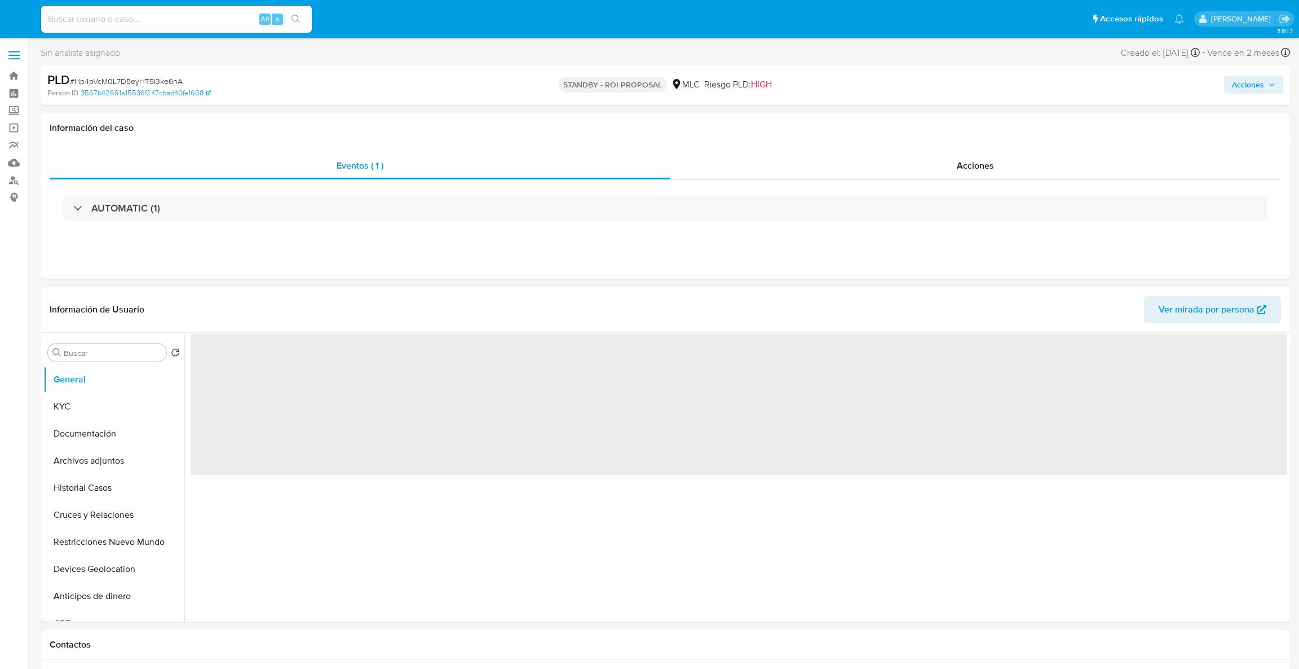
select select "10"
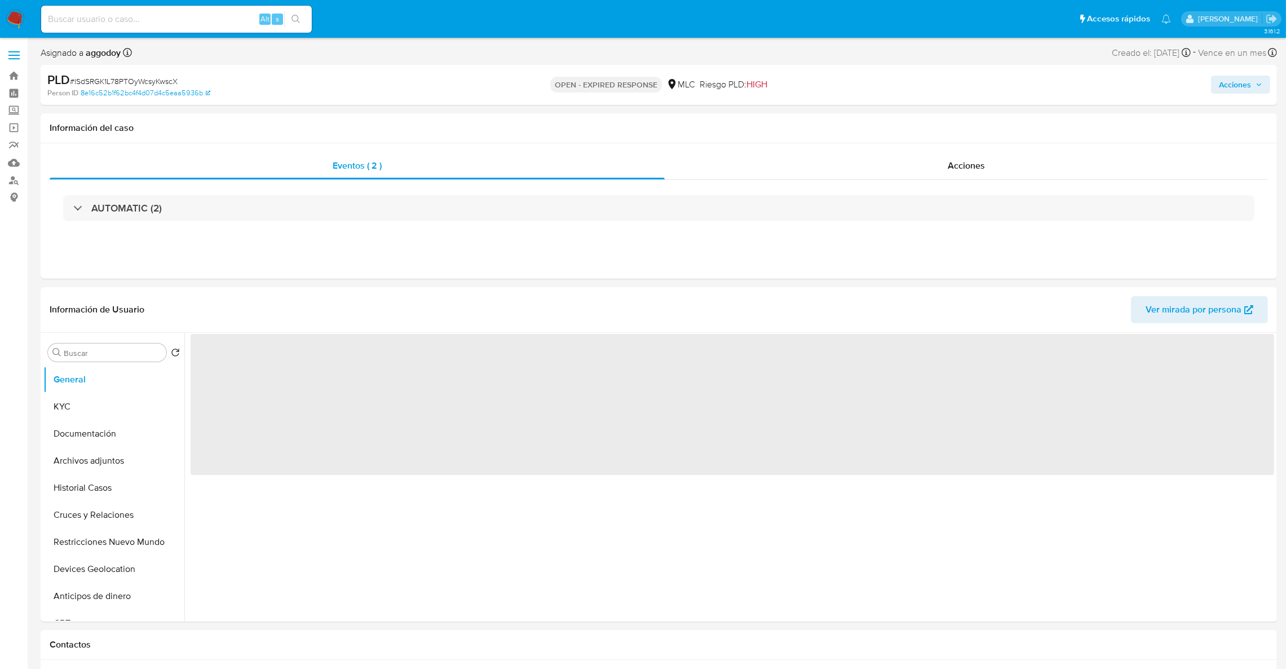
select select "10"
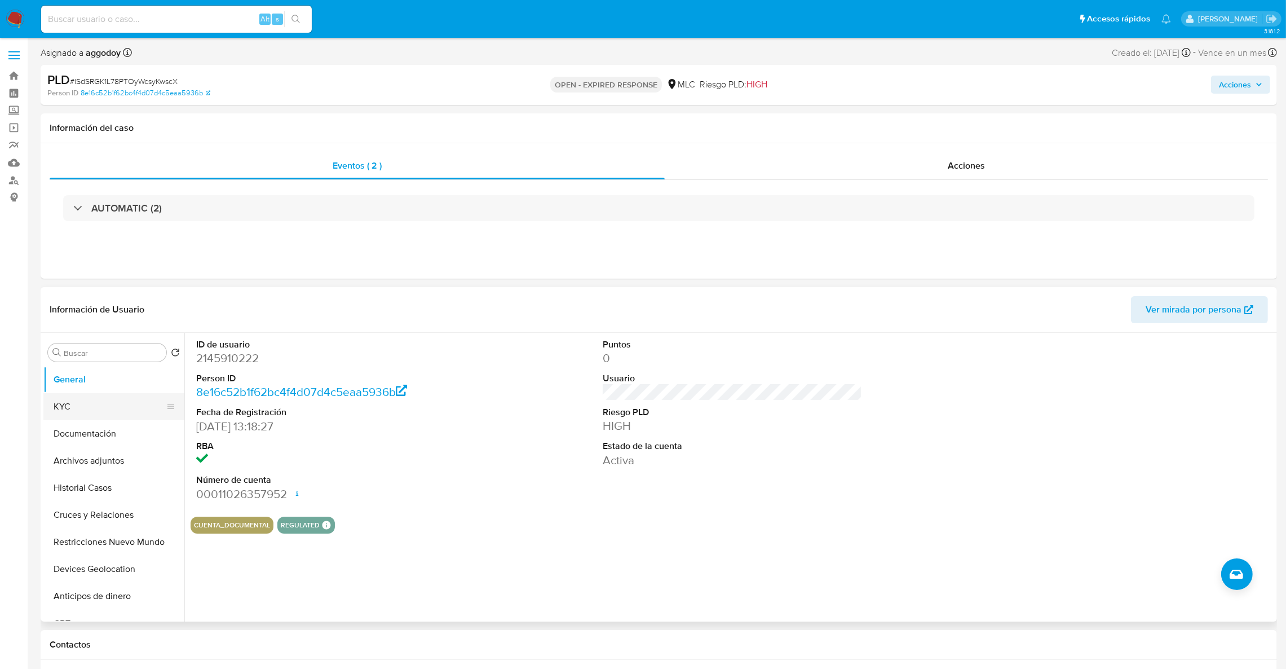
click at [86, 412] on button "KYC" at bounding box center [109, 406] width 132 height 27
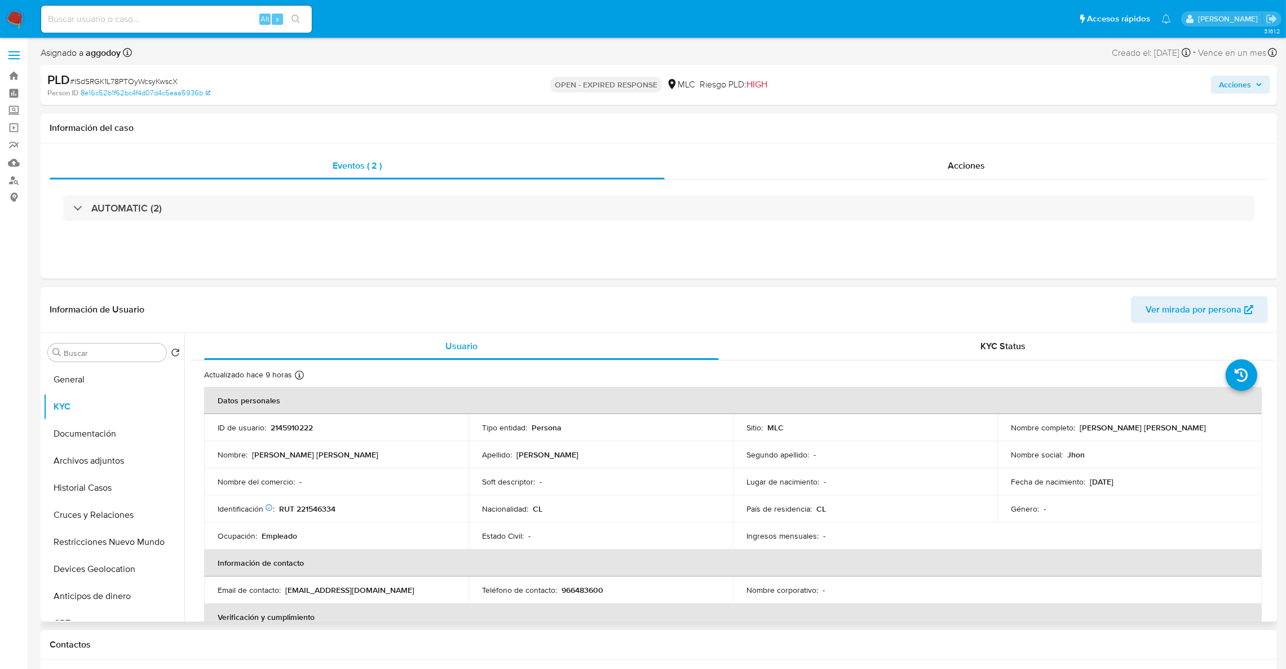
drag, startPoint x: 1077, startPoint y: 428, endPoint x: 1212, endPoint y: 425, distance: 134.8
click at [1212, 425] on div "Nombre completo : Jhon Felipe Benjamin Burgos Rivera" at bounding box center [1129, 427] width 237 height 10
copy p "[PERSON_NAME] [PERSON_NAME]"
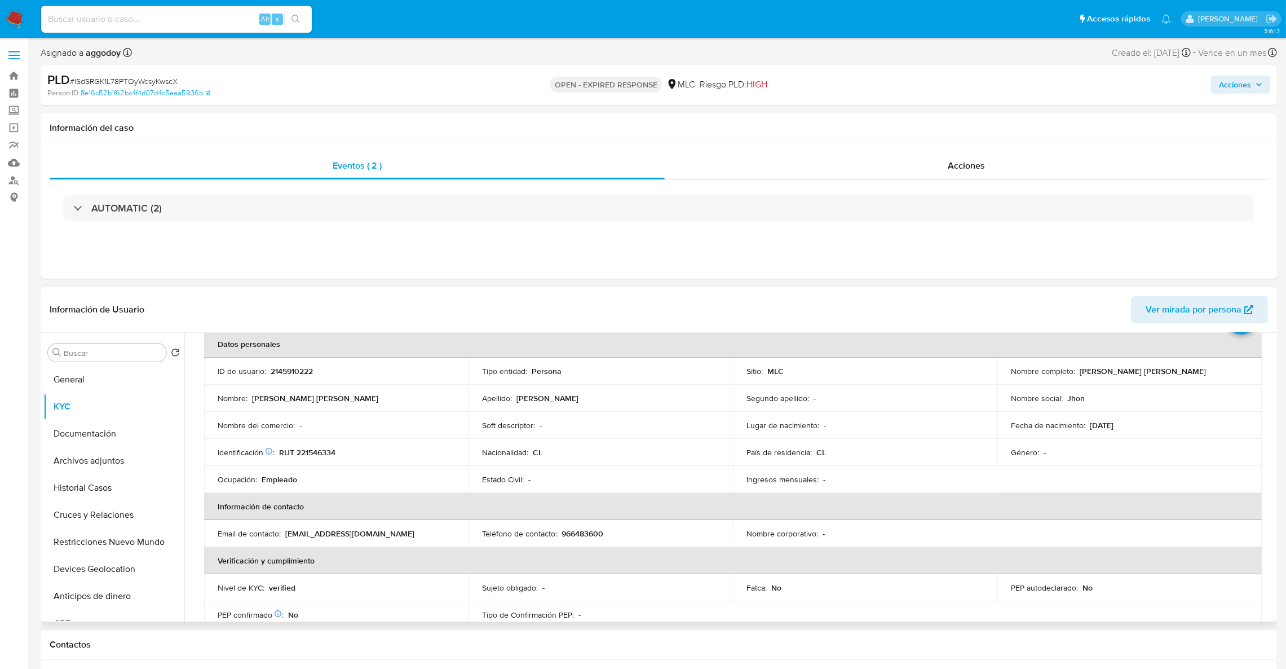
scroll to position [67, 0]
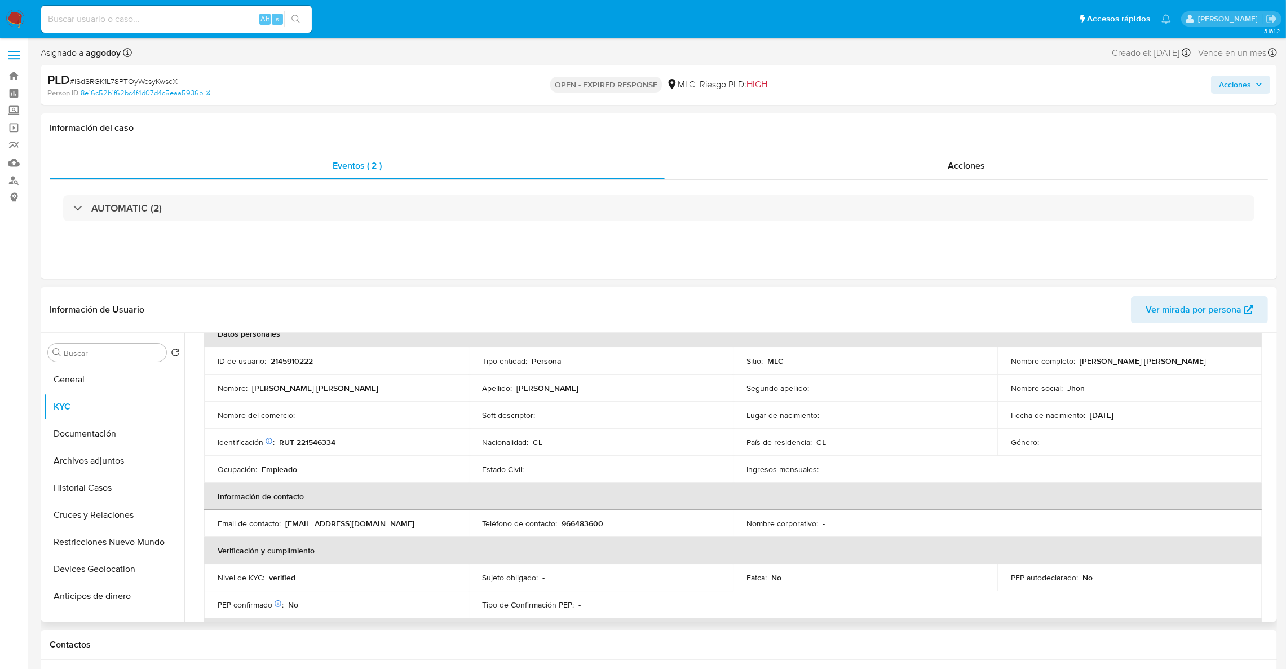
drag, startPoint x: 1272, startPoint y: 343, endPoint x: 1266, endPoint y: 348, distance: 8.1
click at [1266, 348] on div "Buscar Volver al orden por defecto General KYC Documentación Archivos adjuntos …" at bounding box center [659, 477] width 1236 height 289
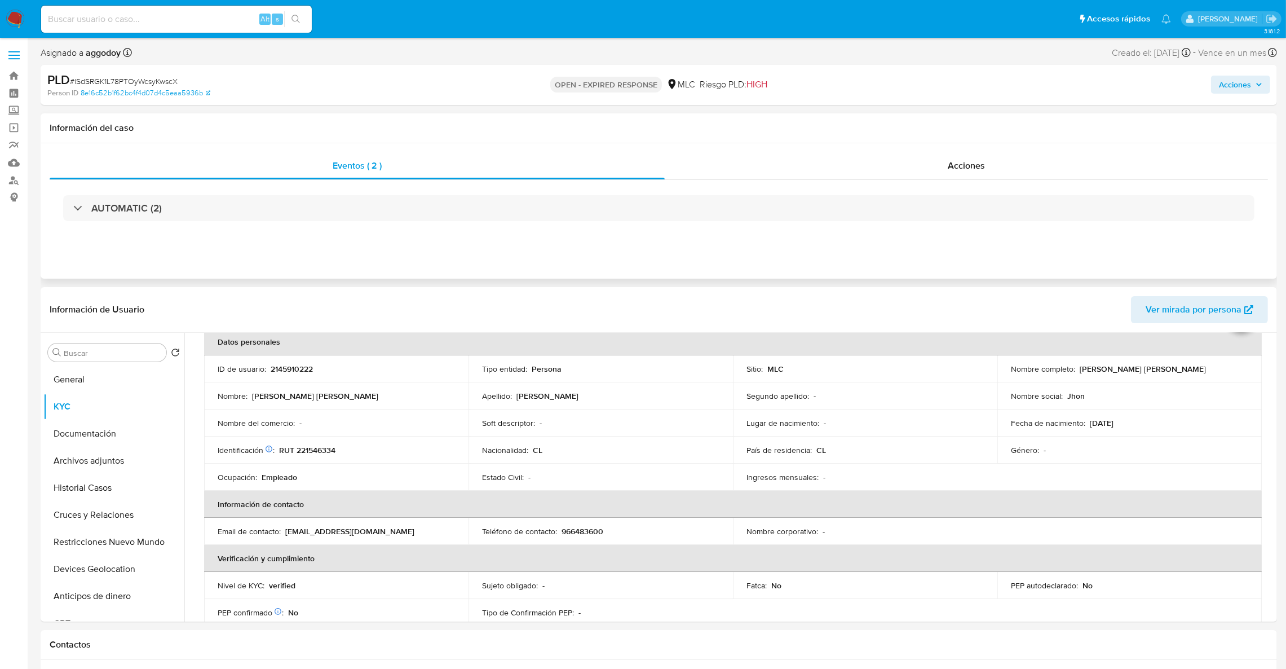
click at [853, 267] on div "Eventos ( 2 ) Acciones AUTOMATIC (2)" at bounding box center [659, 210] width 1236 height 135
click at [299, 368] on p "2145910222" at bounding box center [292, 369] width 42 height 10
copy p "2145910222"
click at [330, 445] on p "RUT 221546334" at bounding box center [307, 450] width 56 height 10
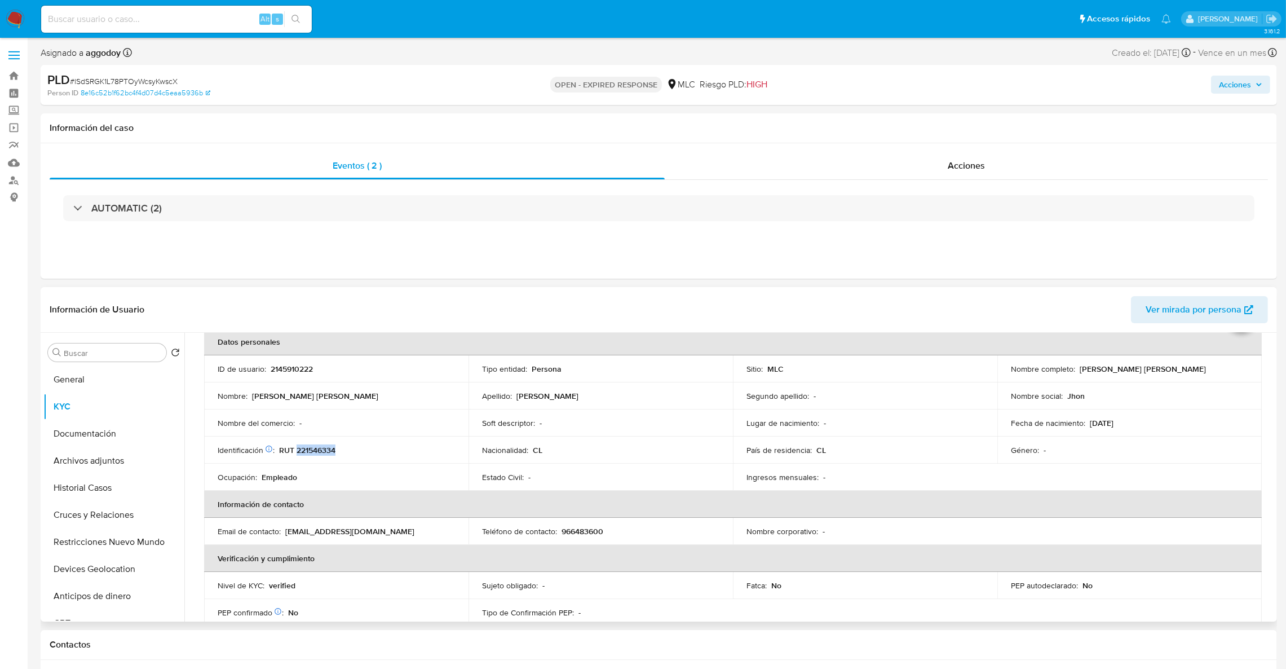
click at [330, 445] on p "RUT 221546334" at bounding box center [307, 450] width 56 height 10
drag, startPoint x: 331, startPoint y: 444, endPoint x: 300, endPoint y: 446, distance: 30.5
click at [286, 452] on p "RUT 221546334" at bounding box center [307, 450] width 56 height 10
click at [302, 446] on p "RUT 221546334" at bounding box center [307, 450] width 56 height 10
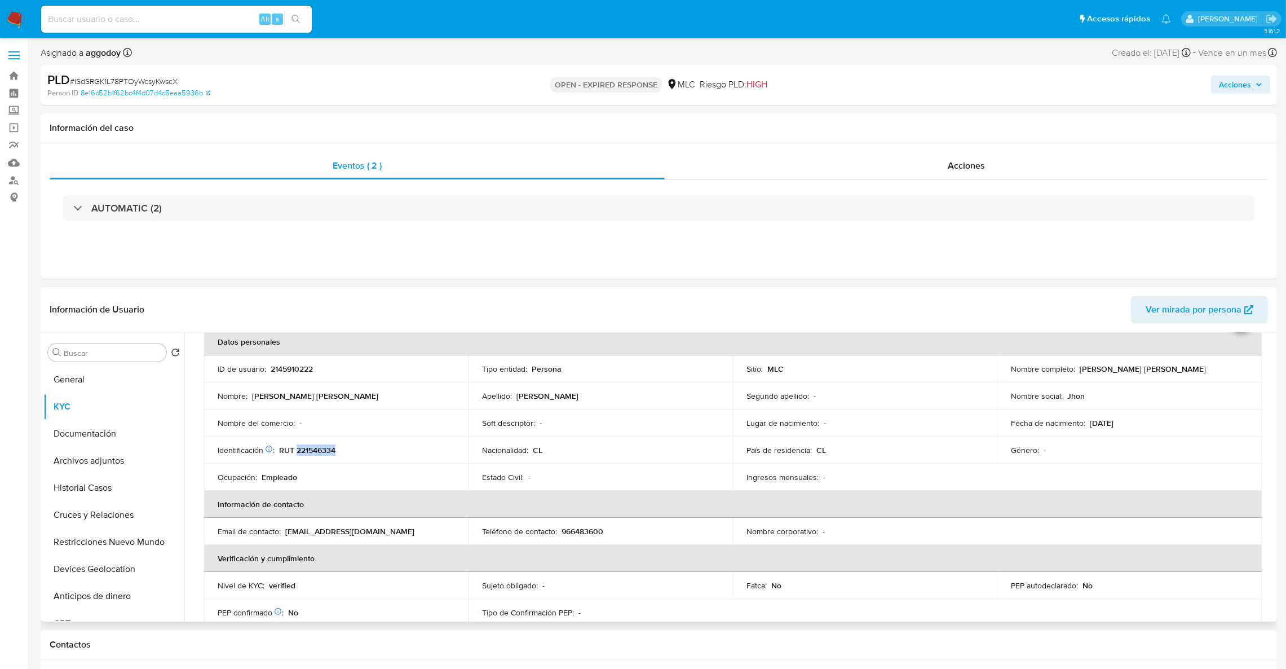
copy p "221546334"
click at [90, 438] on button "Documentación" at bounding box center [109, 433] width 132 height 27
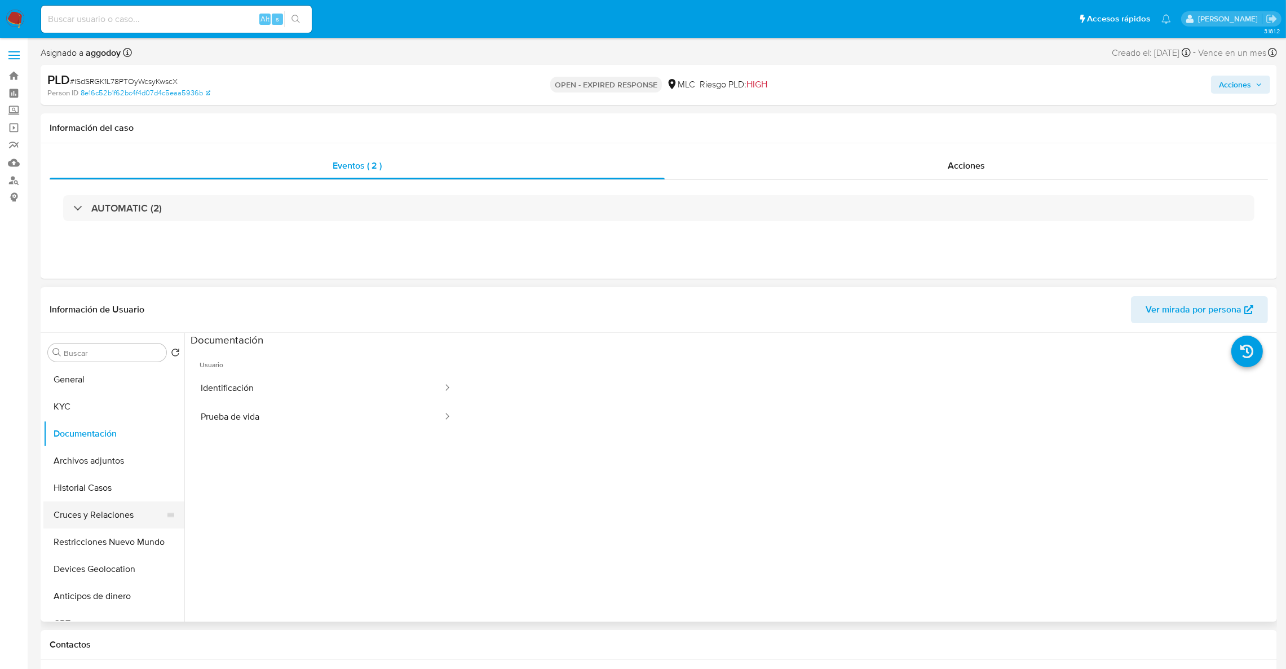
click at [100, 523] on button "Cruces y Relaciones" at bounding box center [109, 514] width 132 height 27
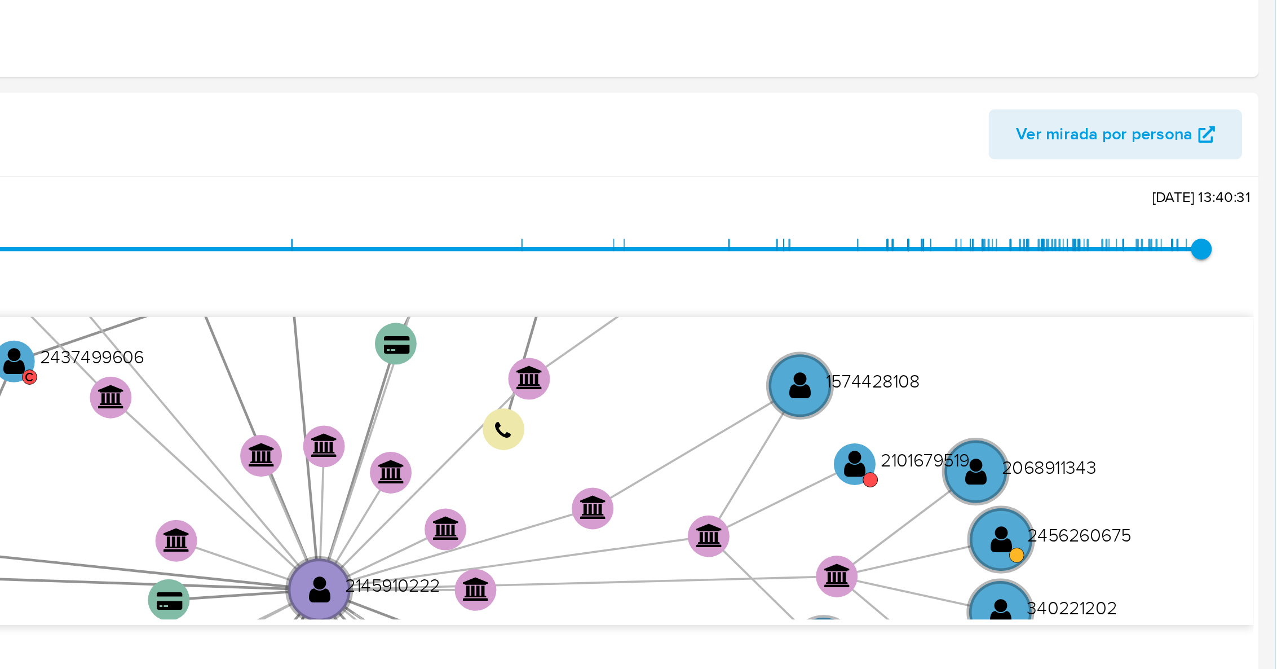
scroll to position [65, 0]
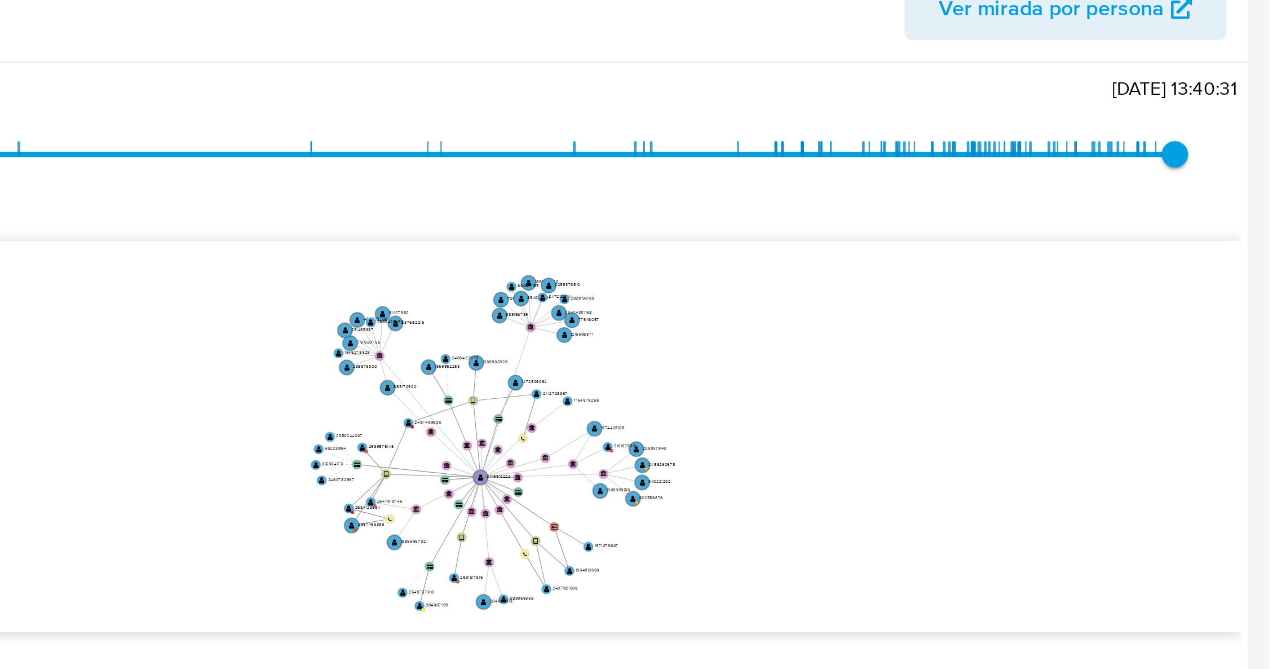
drag, startPoint x: 1031, startPoint y: 384, endPoint x: 1041, endPoint y: 381, distance: 10.7
click at [1041, 381] on icon "user-2684123584  2684123584 C user-2357463389  2357463389 device-67e6c591d3a6…" at bounding box center [740, 384] width 1067 height 163
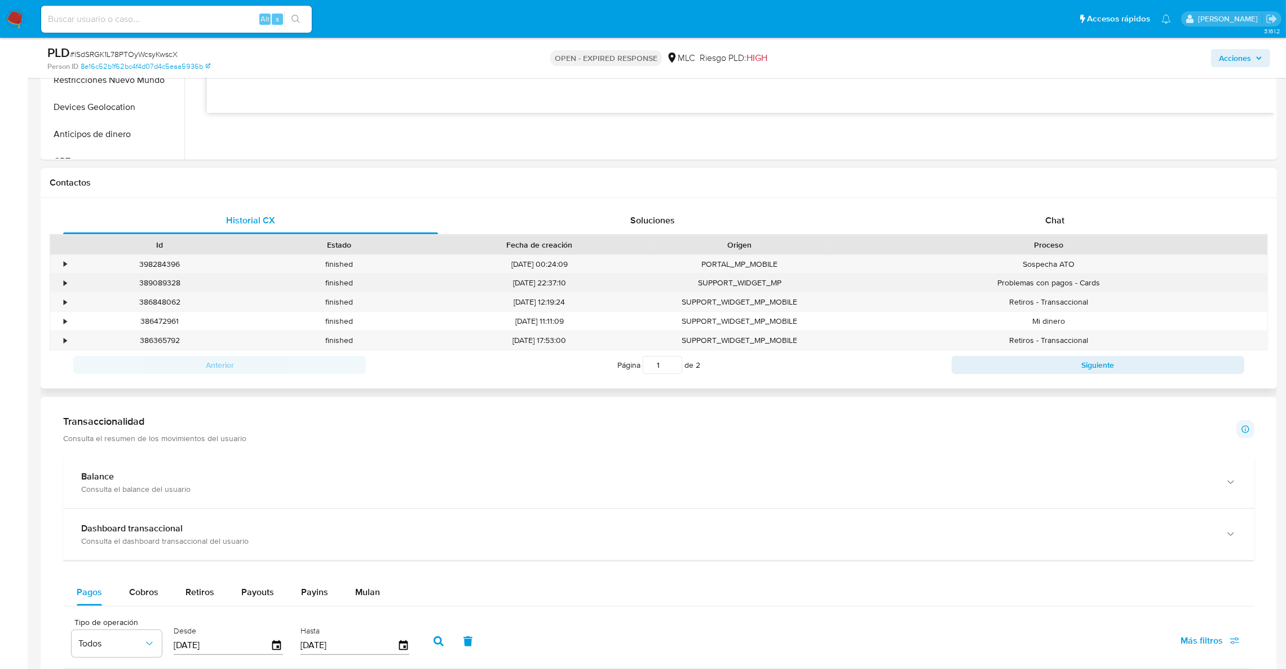
scroll to position [418, 0]
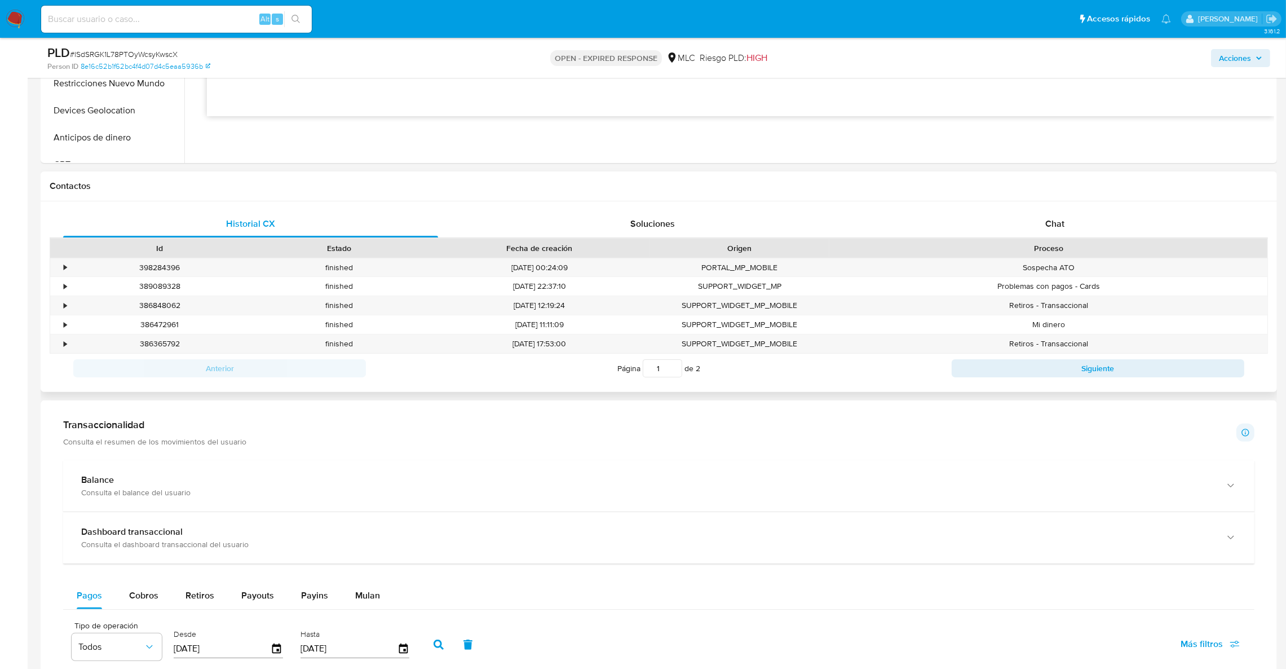
click at [1067, 203] on div "Historial CX Soluciones Chat Id Estado Fecha de creación Origen Proceso • 39828…" at bounding box center [659, 296] width 1236 height 191
click at [1067, 218] on div "Chat" at bounding box center [1054, 223] width 375 height 27
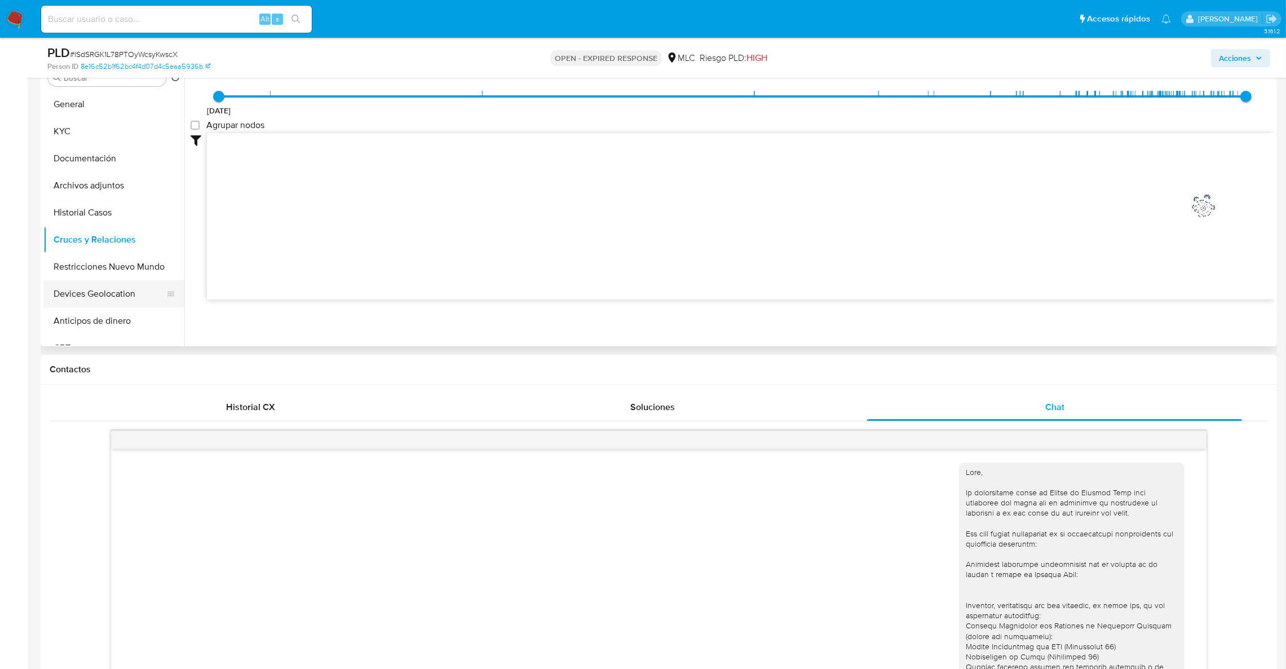
scroll to position [169, 0]
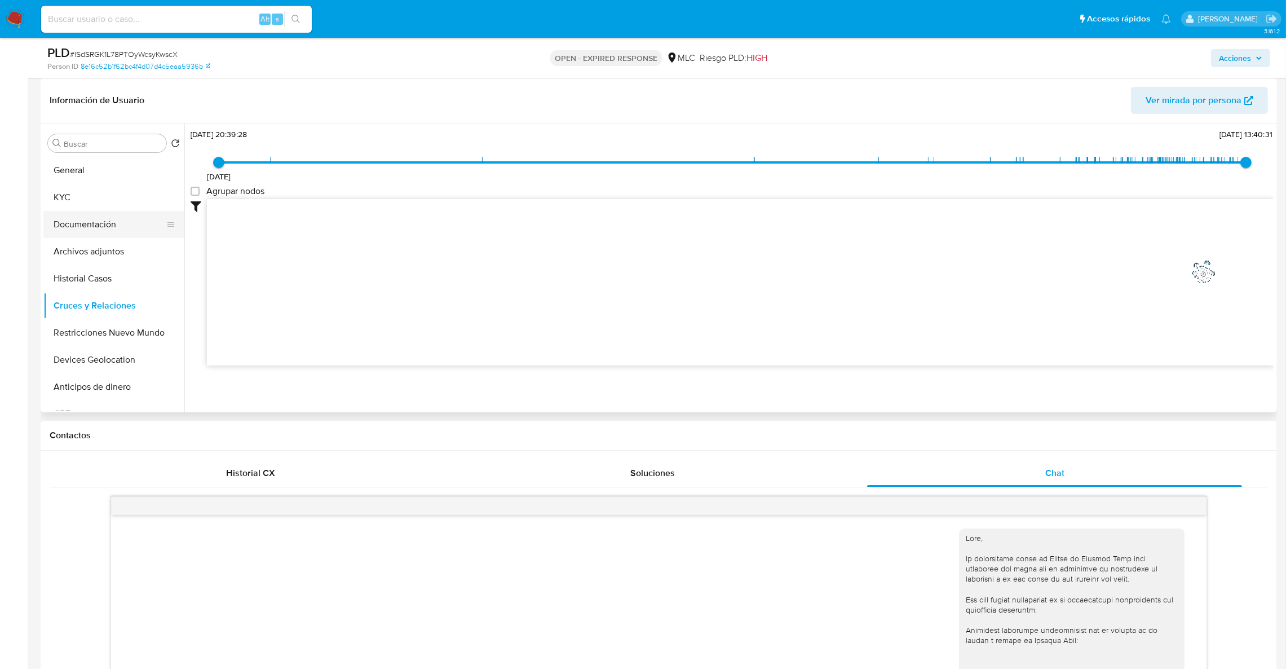
click at [102, 233] on button "Documentación" at bounding box center [109, 224] width 132 height 27
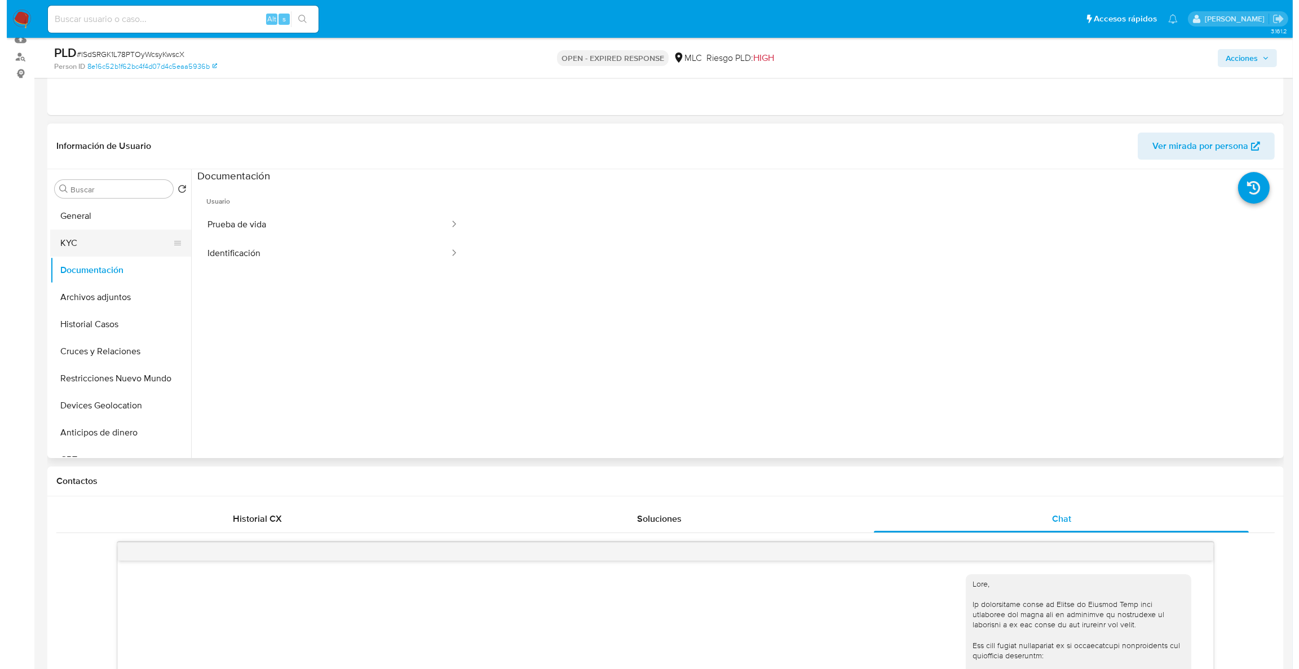
scroll to position [85, 0]
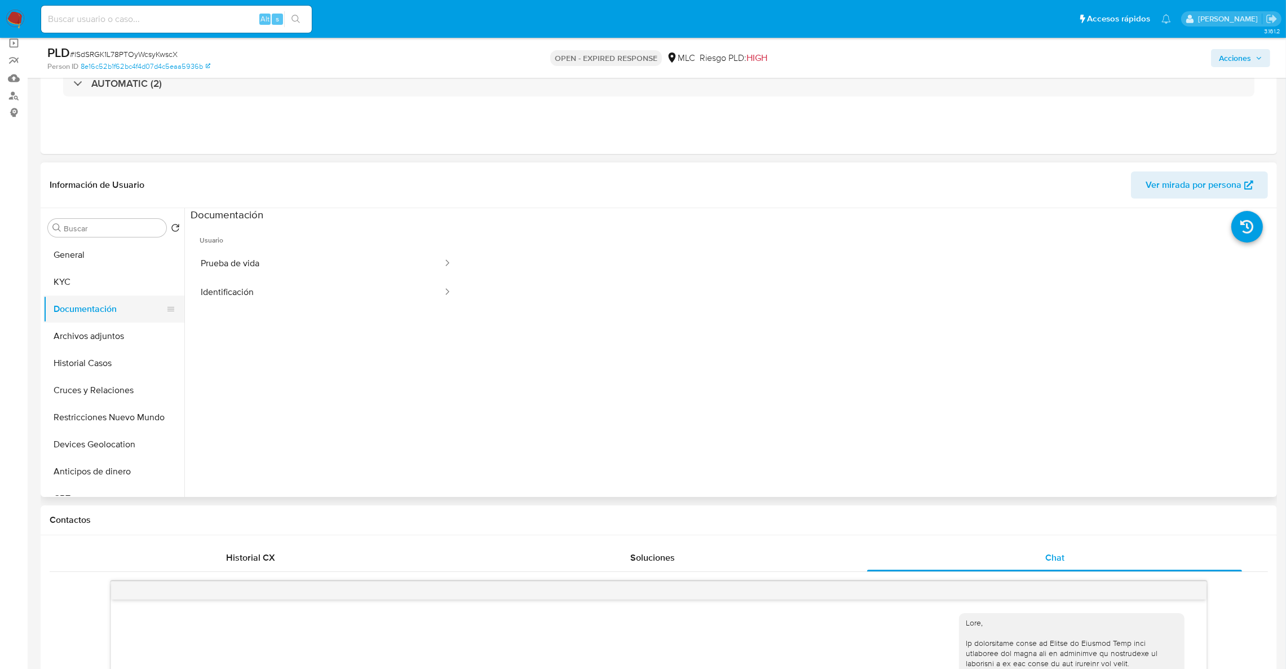
drag, startPoint x: 98, startPoint y: 328, endPoint x: 103, endPoint y: 297, distance: 31.4
click at [98, 327] on button "Archivos adjuntos" at bounding box center [113, 335] width 141 height 27
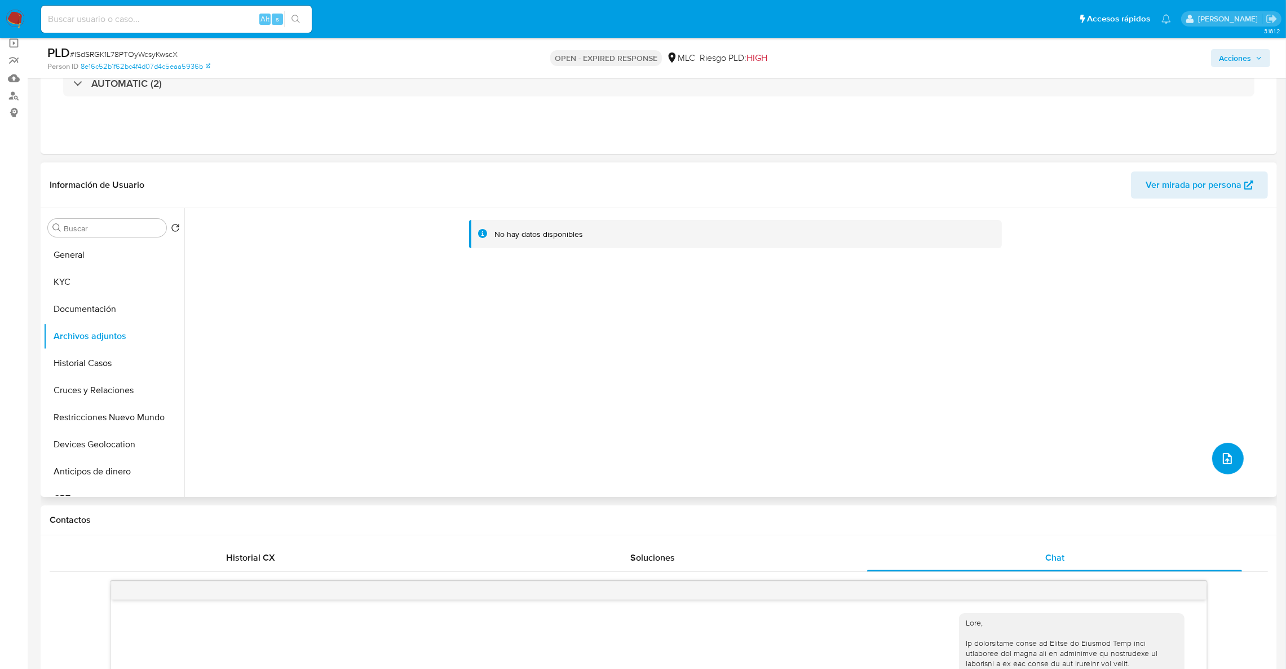
click at [1223, 458] on icon "upload-file" at bounding box center [1227, 458] width 9 height 11
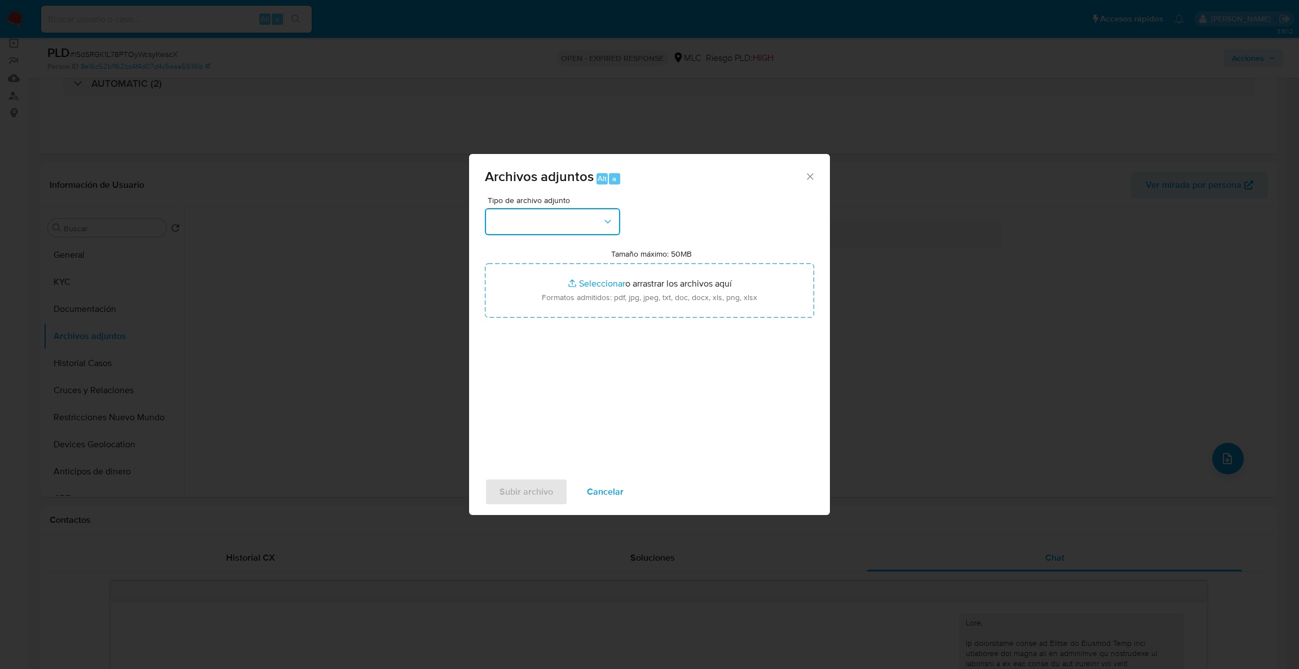
drag, startPoint x: 571, startPoint y: 227, endPoint x: 576, endPoint y: 233, distance: 8.0
click at [569, 224] on button "button" at bounding box center [552, 221] width 135 height 27
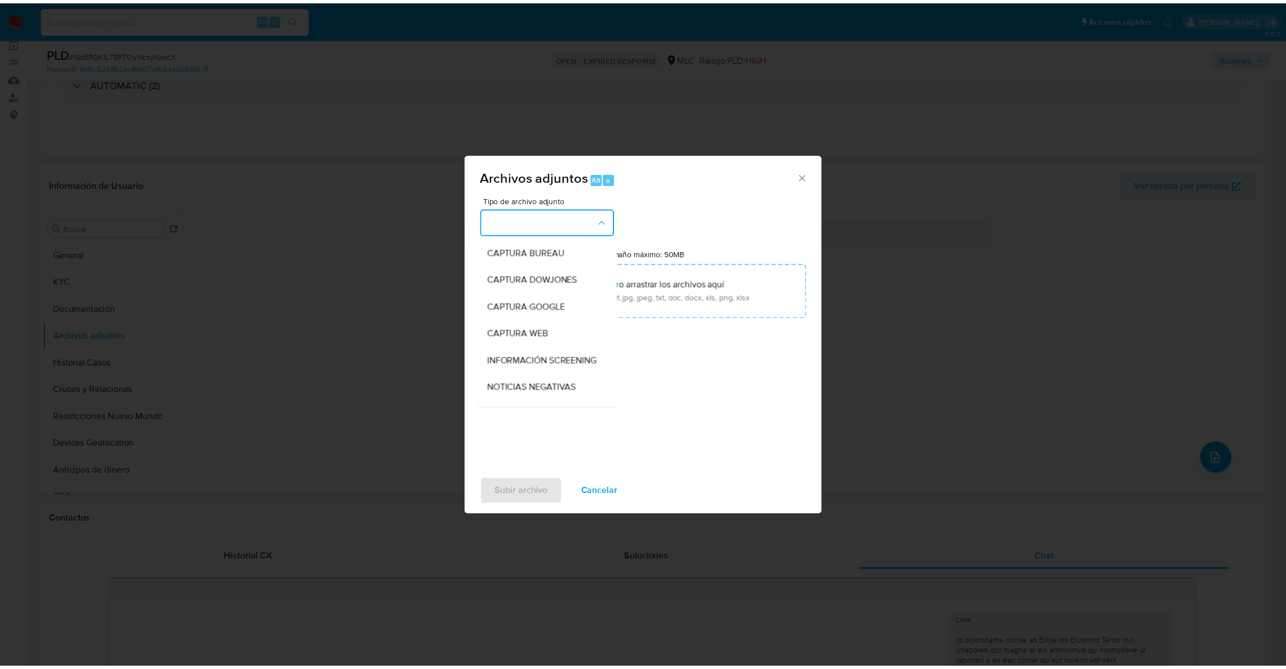
scroll to position [85, 0]
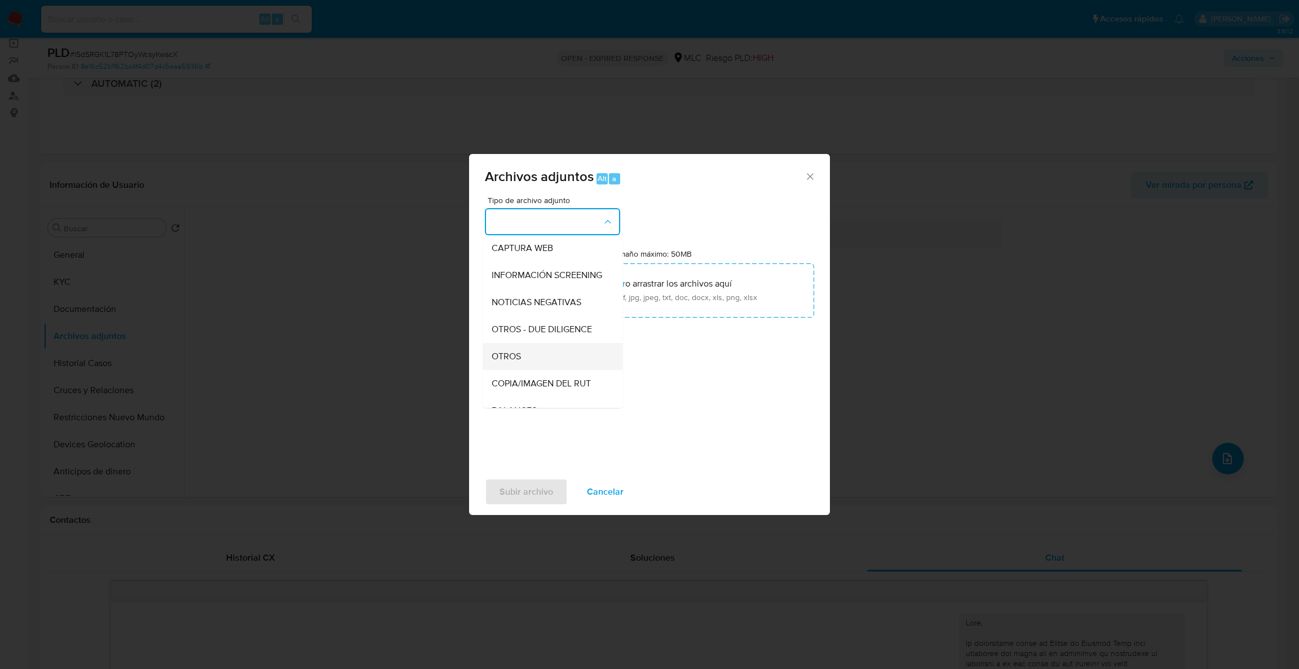
click at [570, 360] on div "OTROS" at bounding box center [549, 356] width 115 height 27
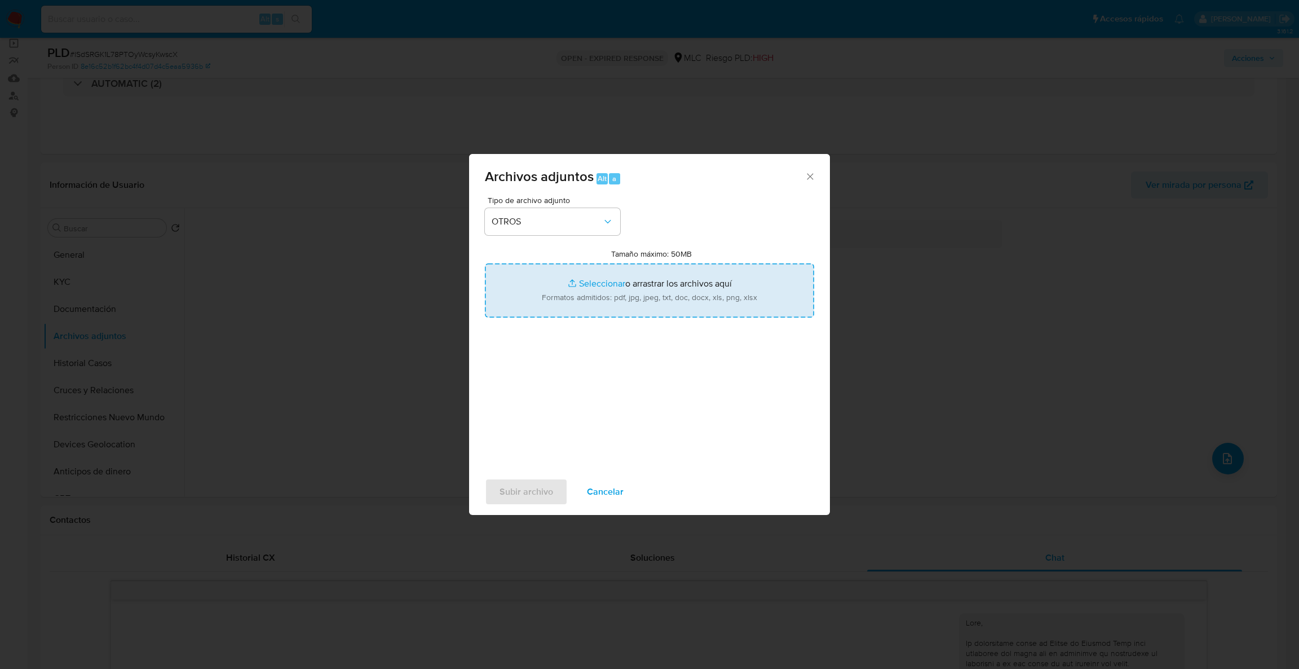
click at [579, 266] on input "Tamaño máximo: 50MB Seleccionar archivos" at bounding box center [649, 290] width 329 height 54
click at [652, 295] on input "Tamaño máximo: 50MB Seleccionar archivos" at bounding box center [649, 290] width 329 height 54
type input "C:\fakepath\Case Log - 2145910222.pdf"
click at [589, 292] on input "Tamaño máximo: 50MB Seleccionar archivos" at bounding box center [649, 290] width 329 height 54
type input "C:\fakepath\2145910222Movimientos.xlsx"
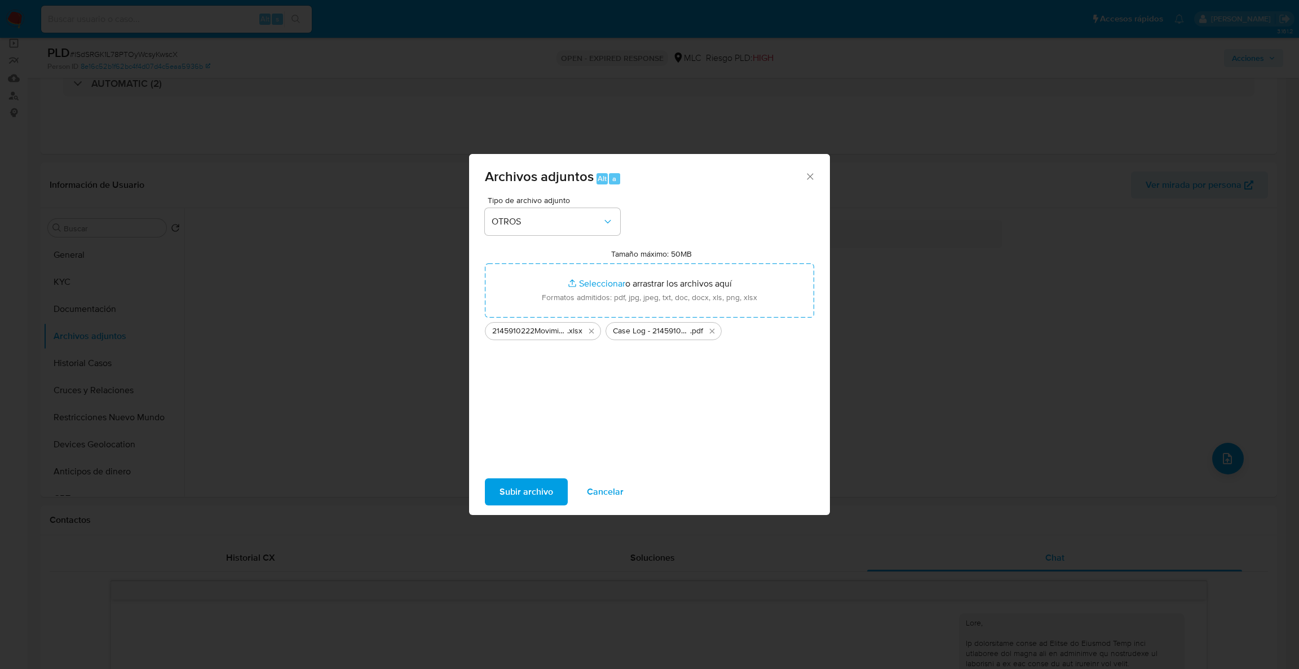
click at [530, 488] on span "Subir archivo" at bounding box center [526, 491] width 54 height 25
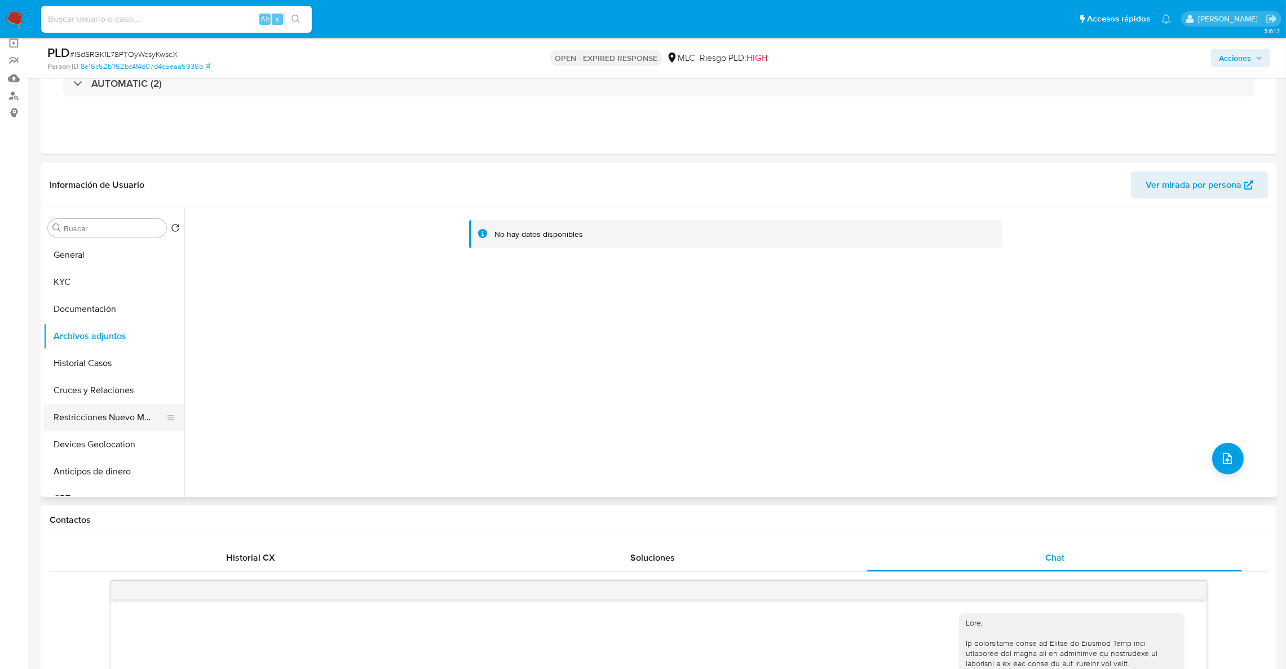
click at [153, 414] on button "Restricciones Nuevo Mundo" at bounding box center [109, 417] width 132 height 27
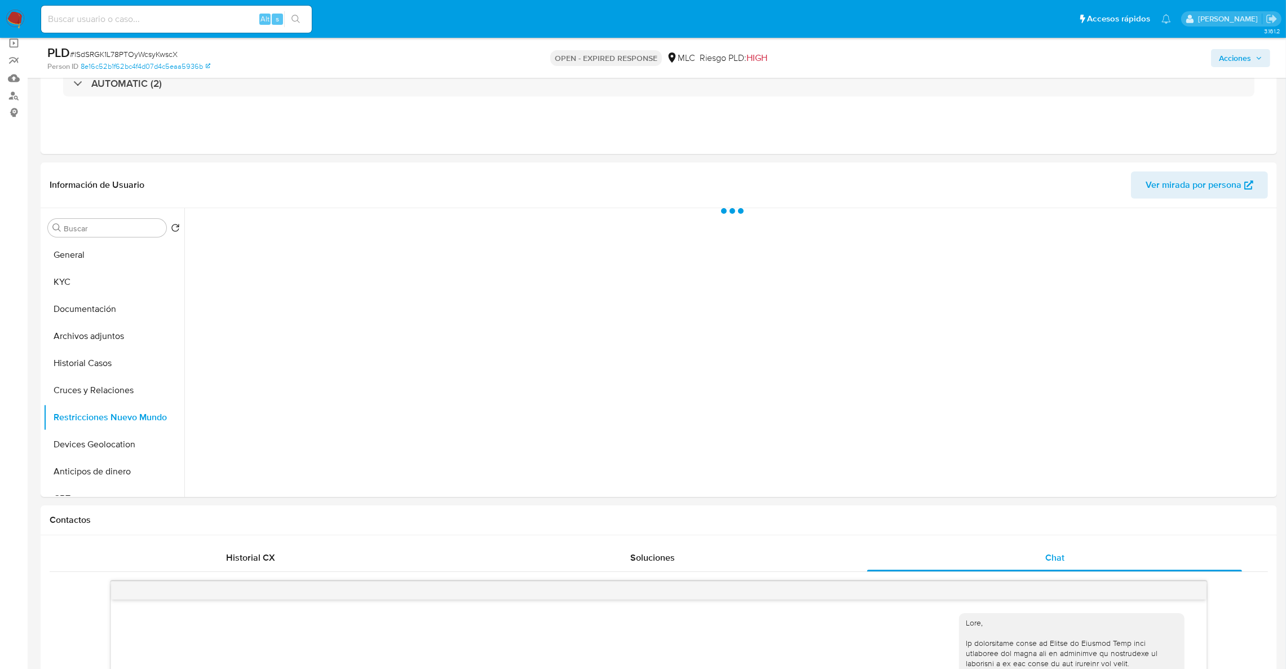
click at [1250, 60] on span "Acciones" at bounding box center [1235, 58] width 32 height 18
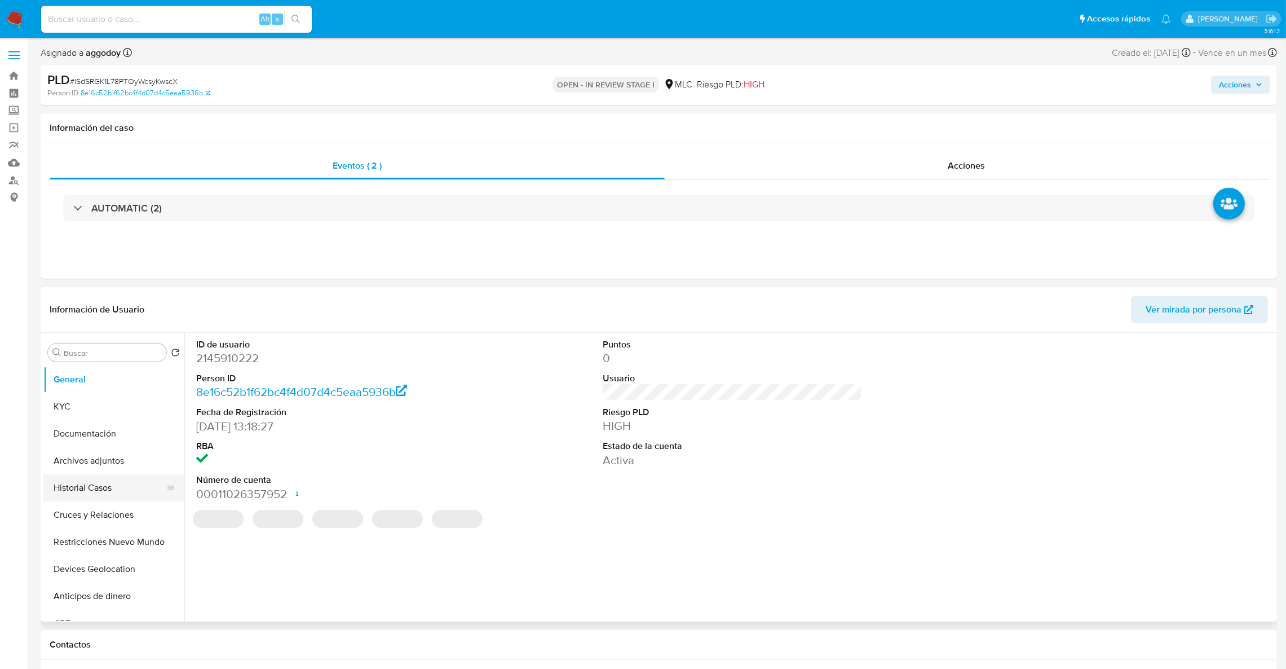
select select "10"
click at [117, 524] on button "Cruces y Relaciones" at bounding box center [109, 514] width 132 height 27
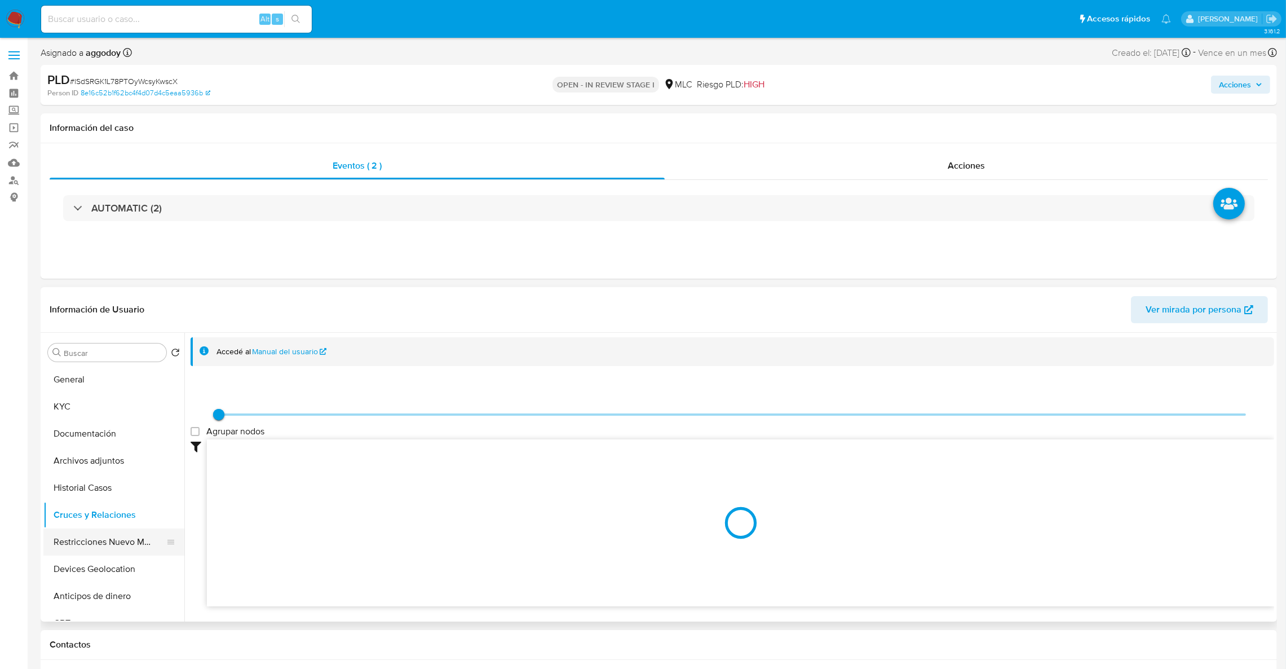
click at [129, 549] on button "Restricciones Nuevo Mundo" at bounding box center [109, 541] width 132 height 27
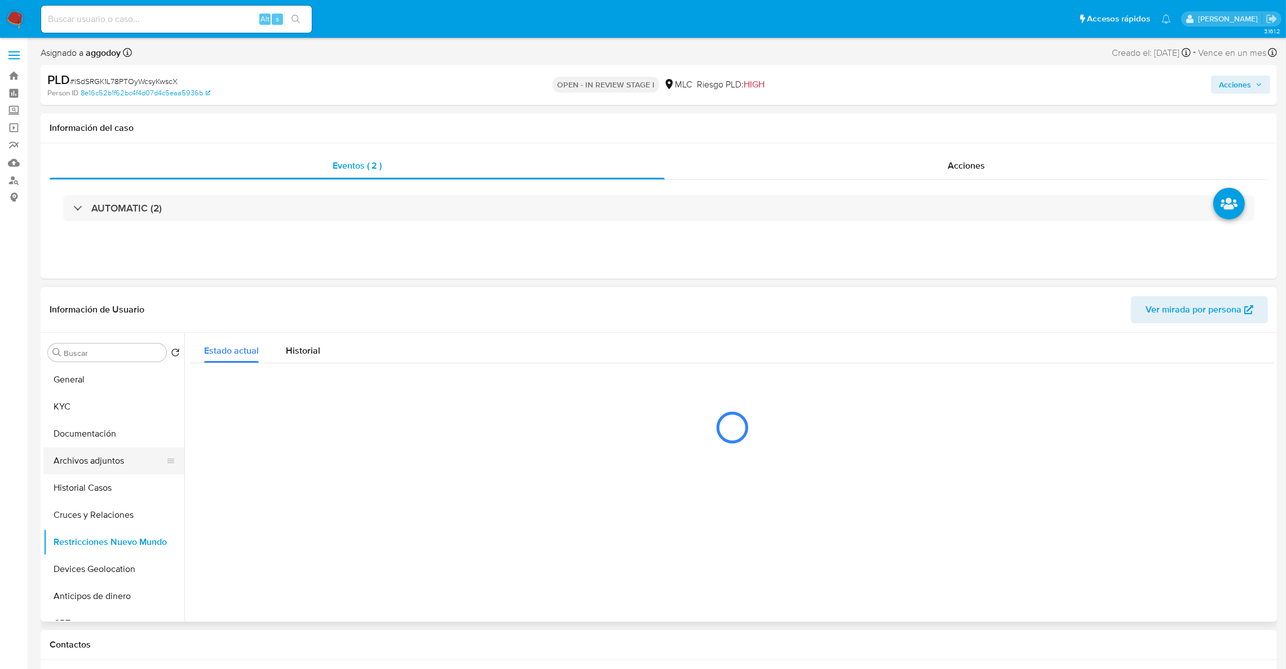
click at [76, 457] on button "Archivos adjuntos" at bounding box center [109, 460] width 132 height 27
click at [77, 410] on button "KYC" at bounding box center [109, 406] width 132 height 27
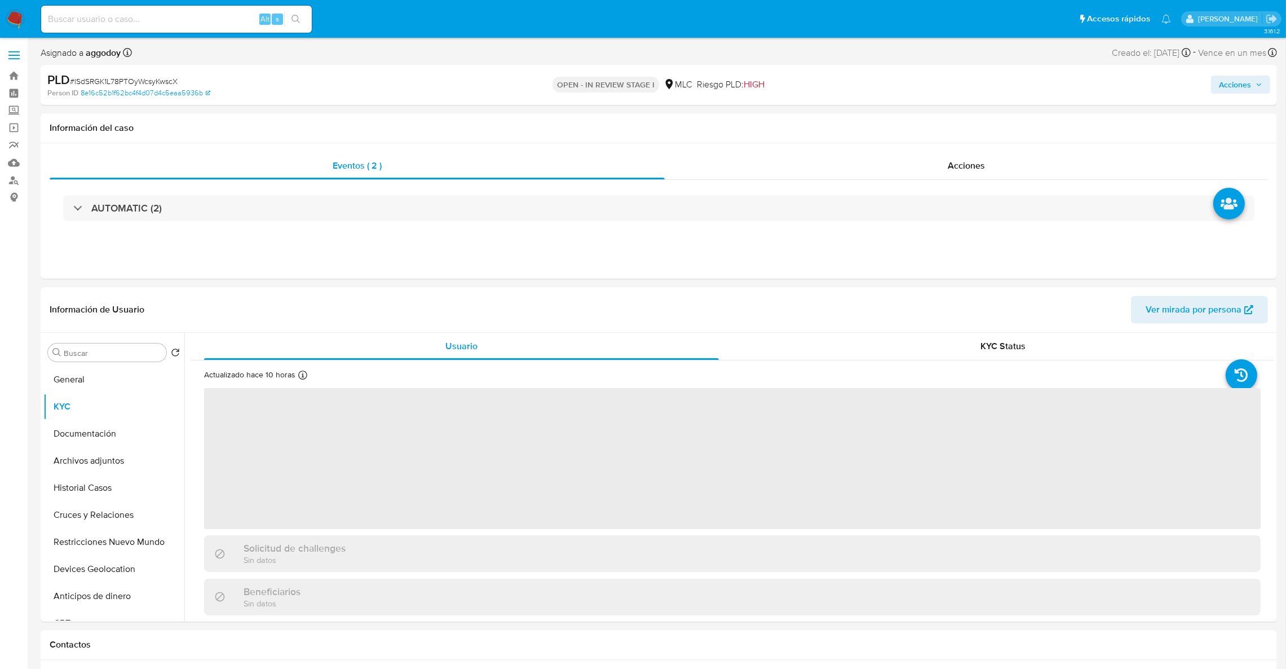
click at [1257, 87] on icon "button" at bounding box center [1258, 84] width 7 height 7
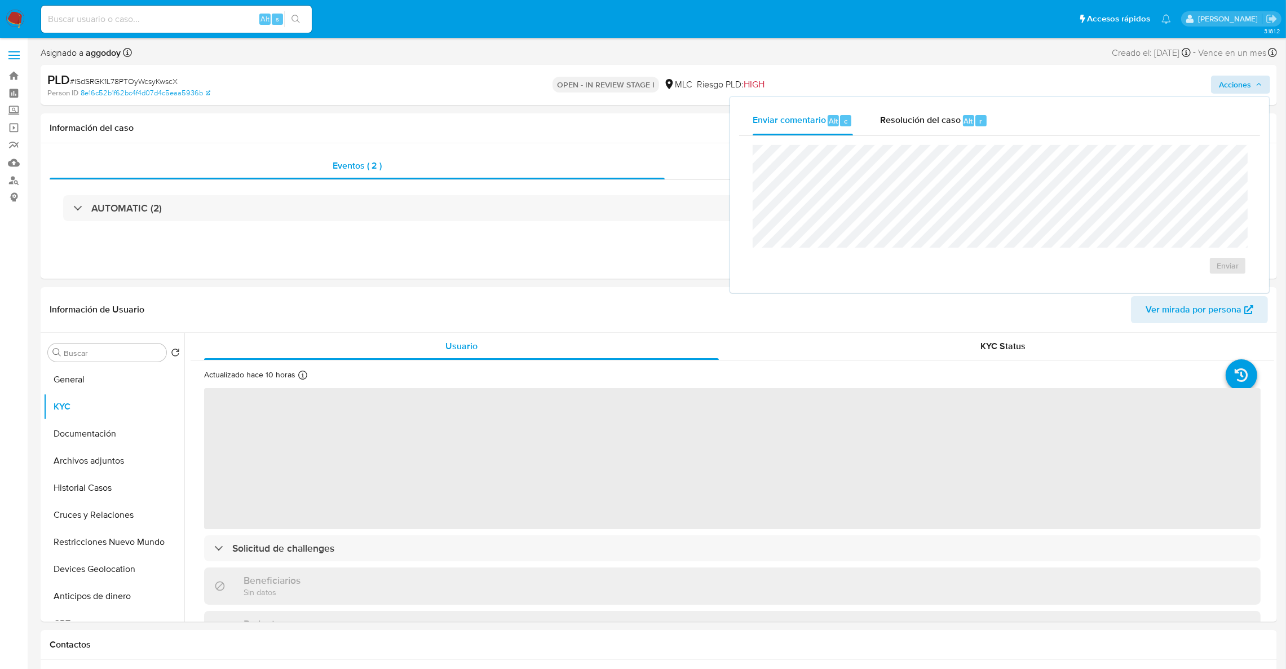
drag, startPoint x: 940, startPoint y: 125, endPoint x: 931, endPoint y: 144, distance: 20.4
click at [940, 127] on div "Resolución del caso Alt r" at bounding box center [934, 120] width 108 height 29
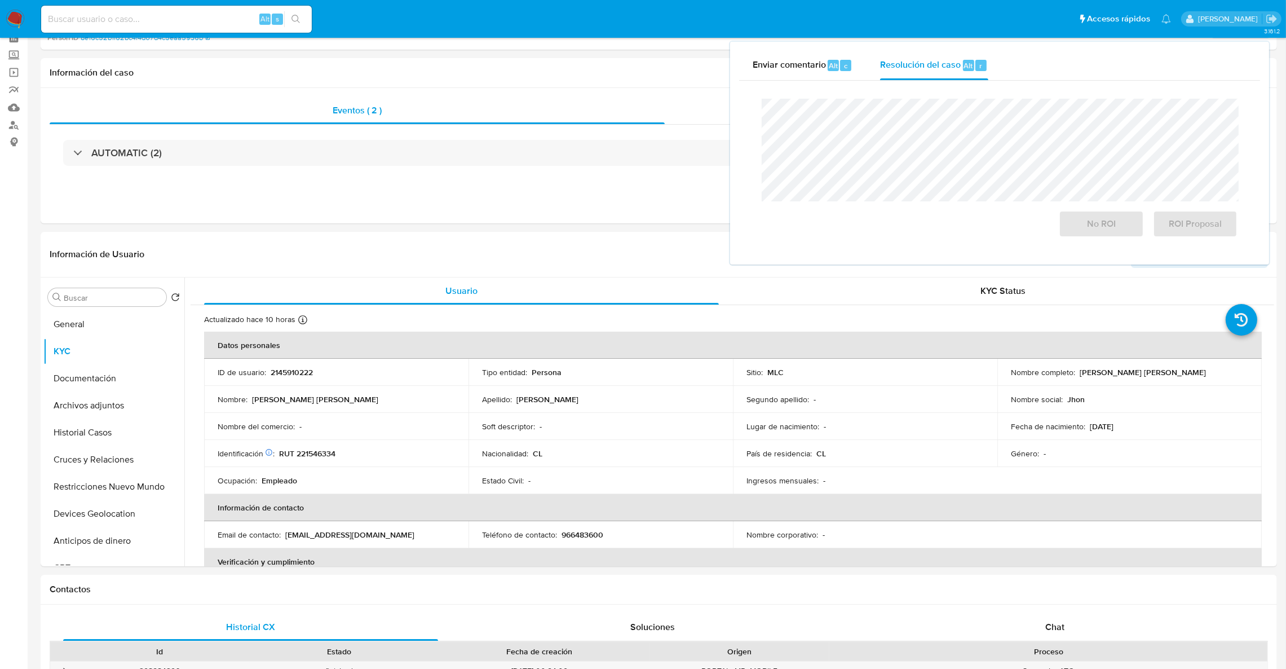
scroll to position [85, 0]
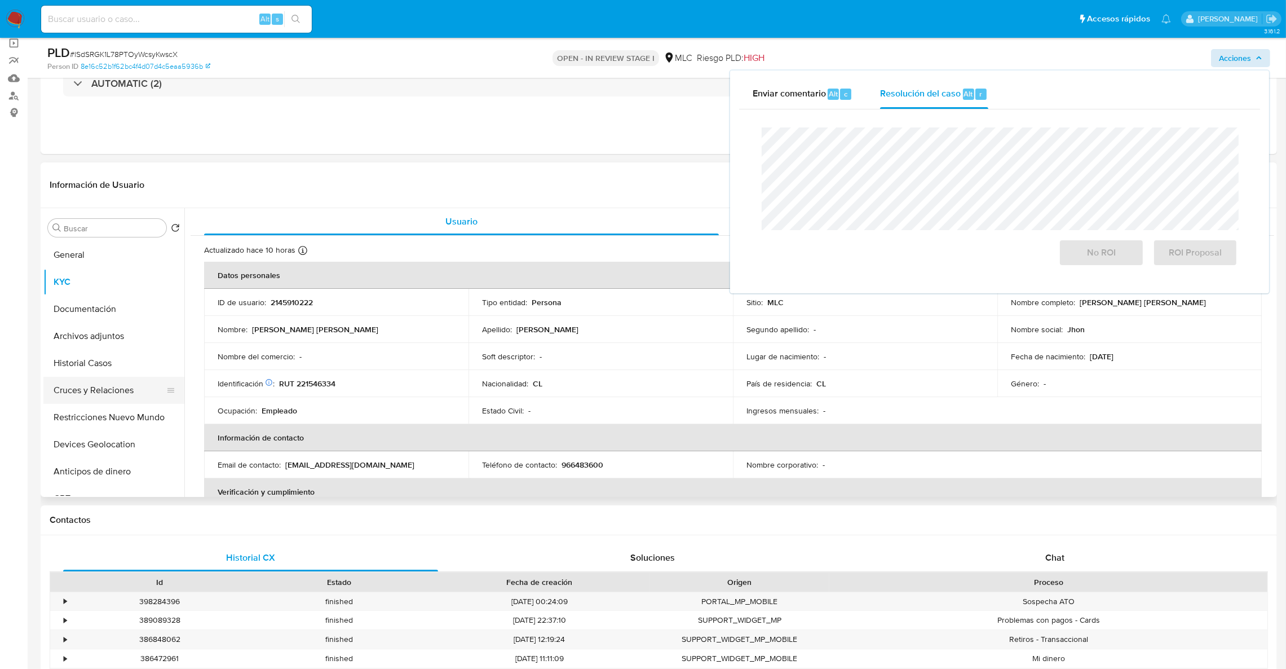
click at [139, 386] on button "Cruces y Relaciones" at bounding box center [109, 390] width 132 height 27
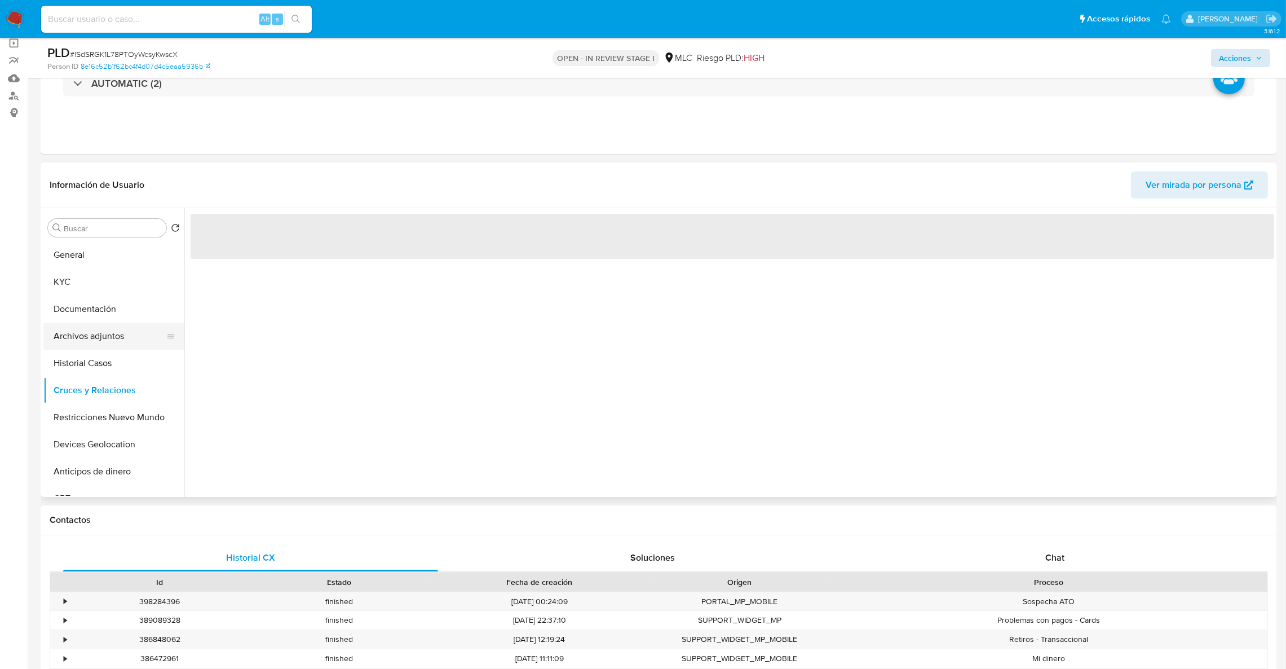
click at [106, 341] on button "Archivos adjuntos" at bounding box center [109, 335] width 132 height 27
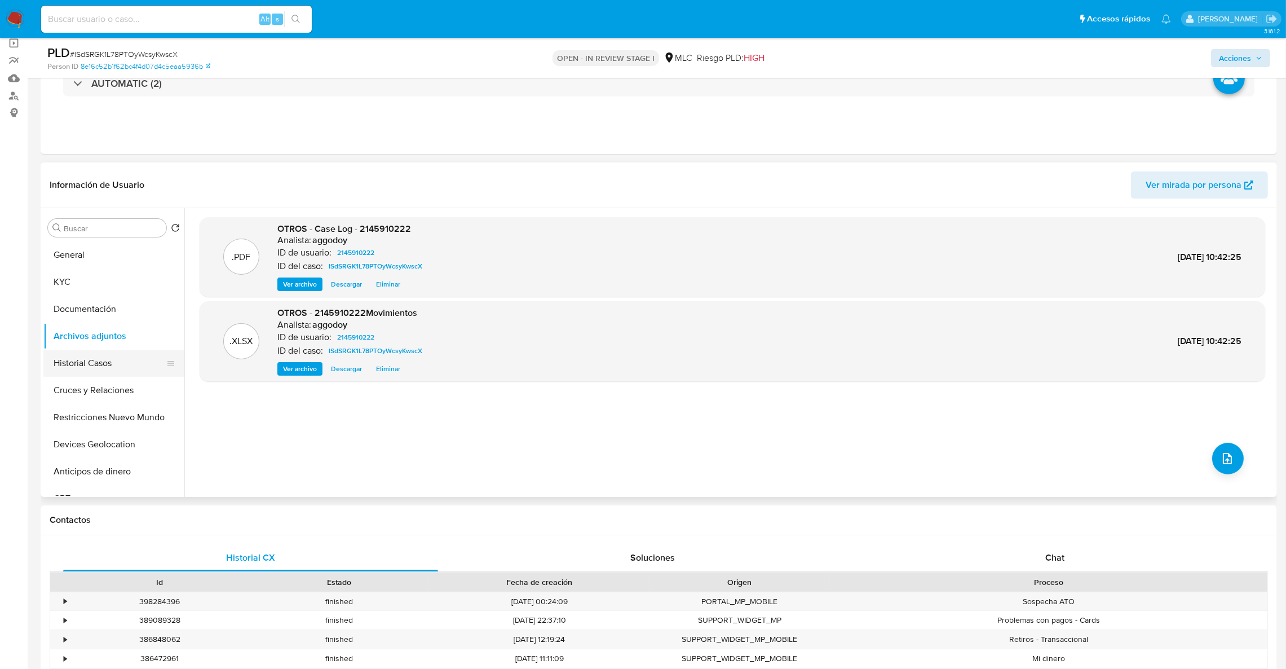
click at [112, 365] on button "Historial Casos" at bounding box center [109, 363] width 132 height 27
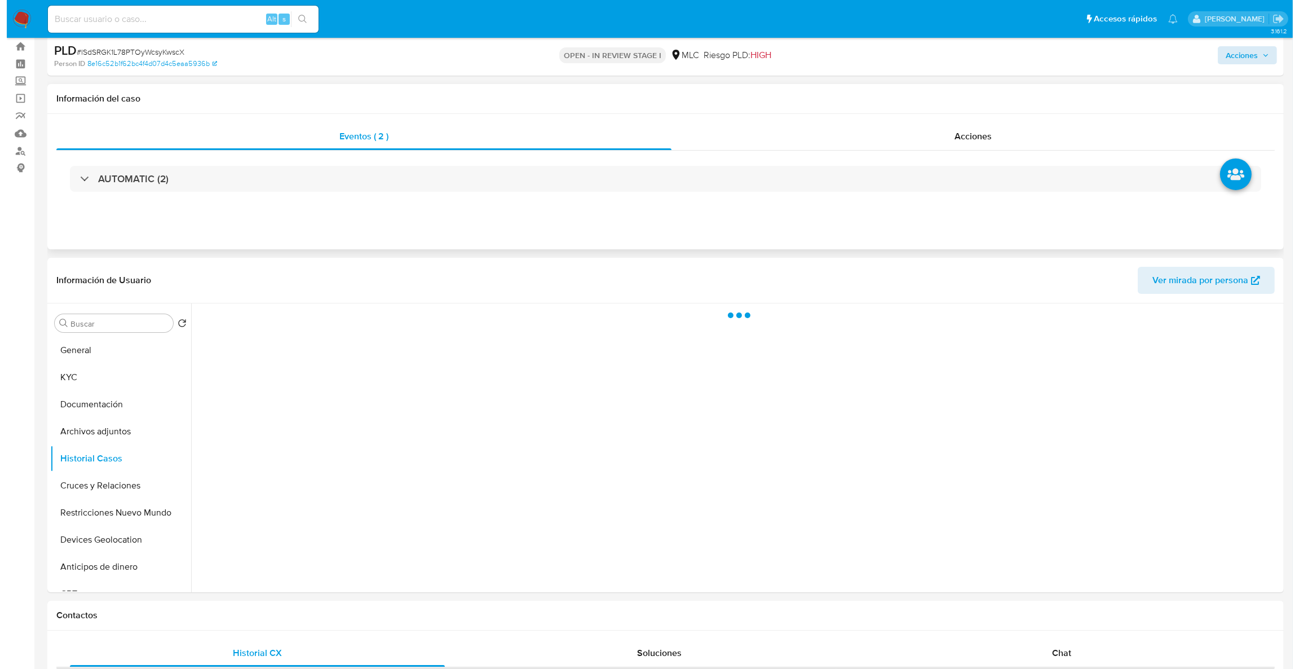
scroll to position [0, 0]
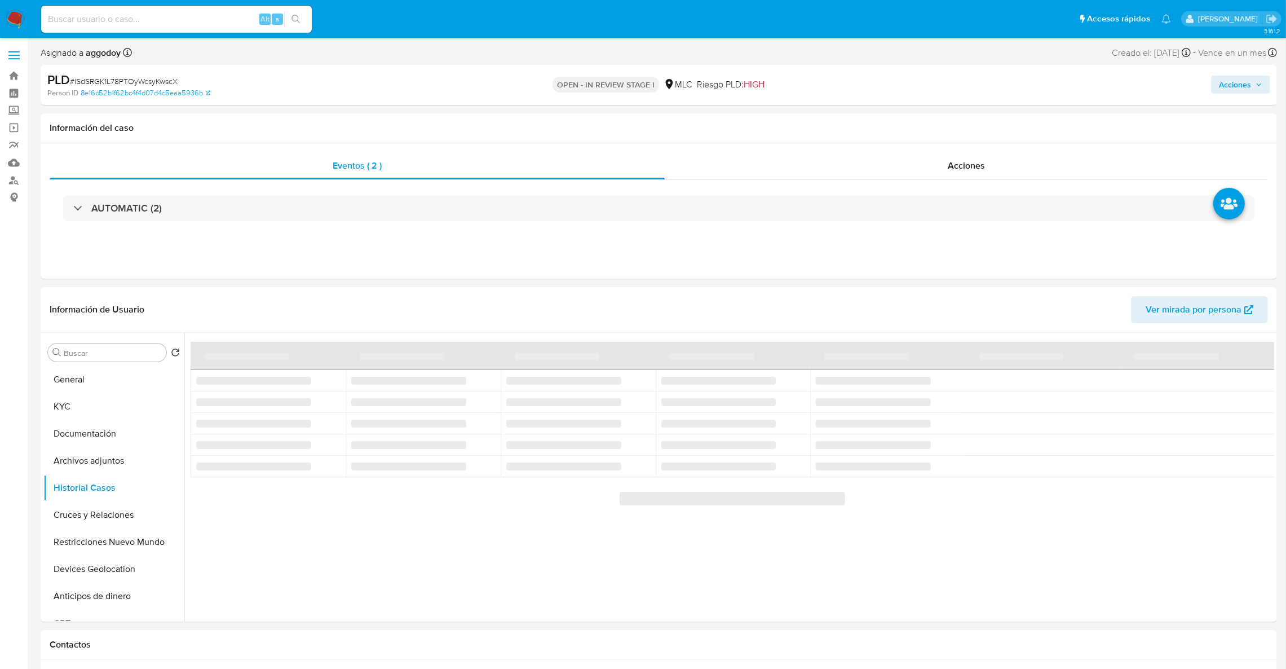
click at [1230, 94] on span "Acciones" at bounding box center [1235, 85] width 32 height 18
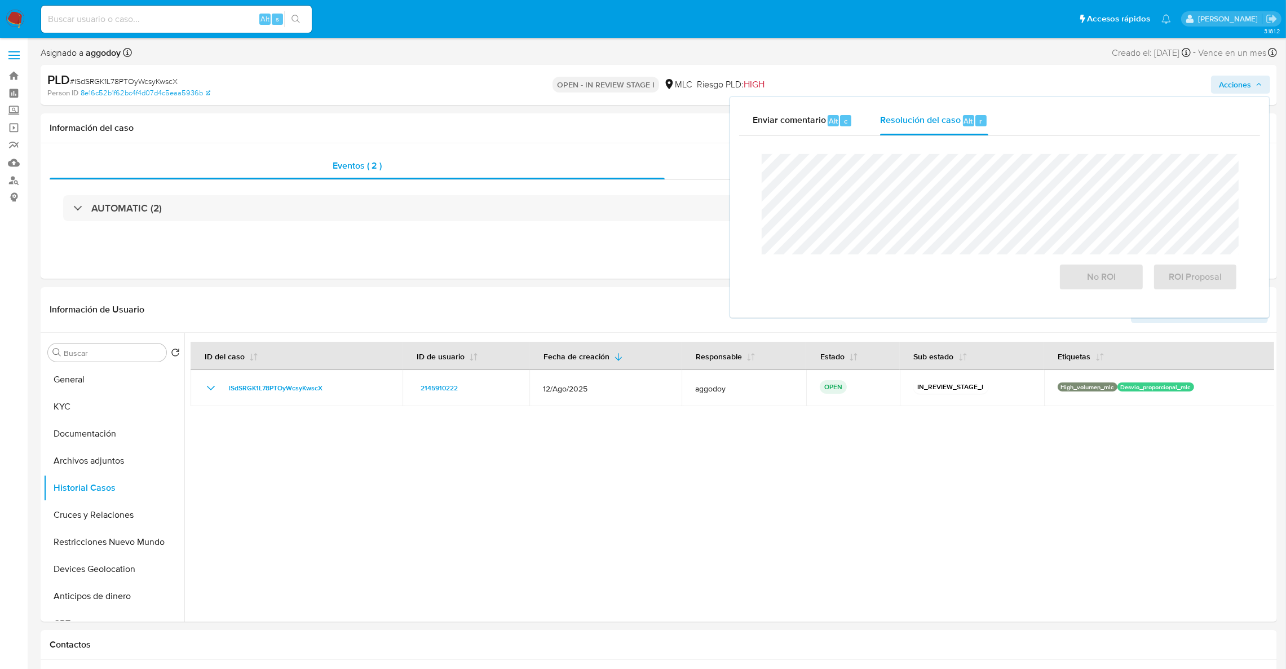
click at [943, 139] on div "Cierre de caso No ROI ROI Proposal" at bounding box center [999, 222] width 521 height 173
click at [114, 538] on button "Restricciones Nuevo Mundo" at bounding box center [109, 541] width 132 height 27
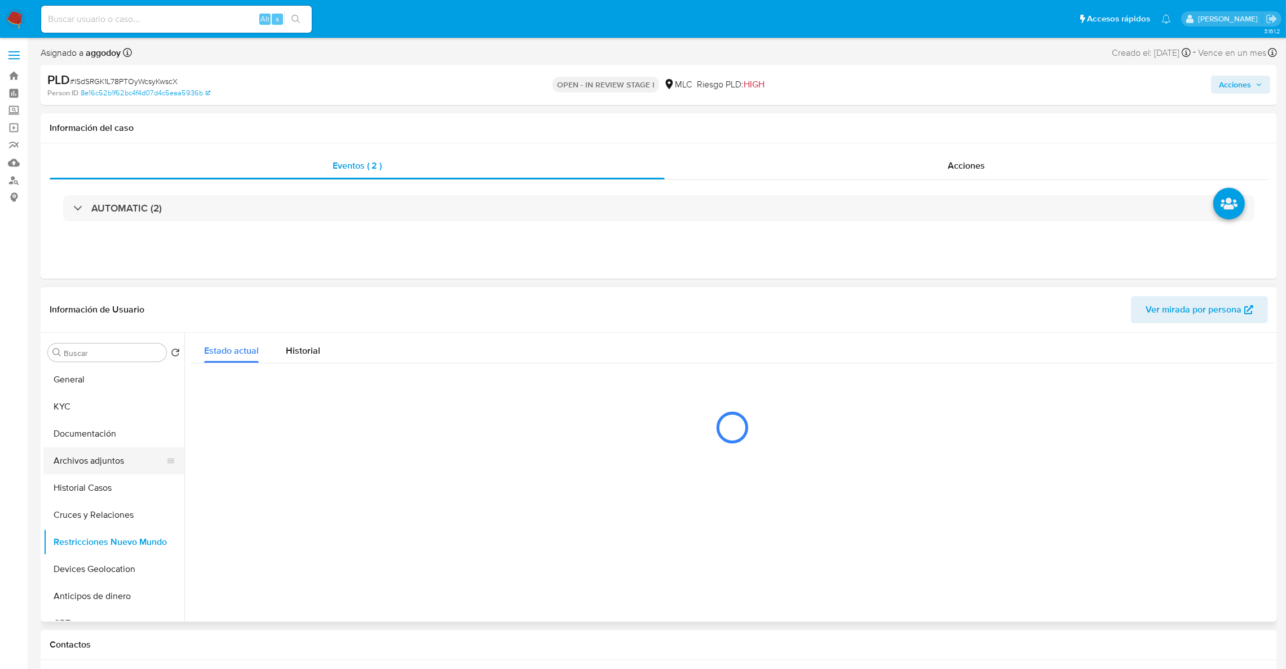
click at [99, 449] on button "Archivos adjuntos" at bounding box center [109, 460] width 132 height 27
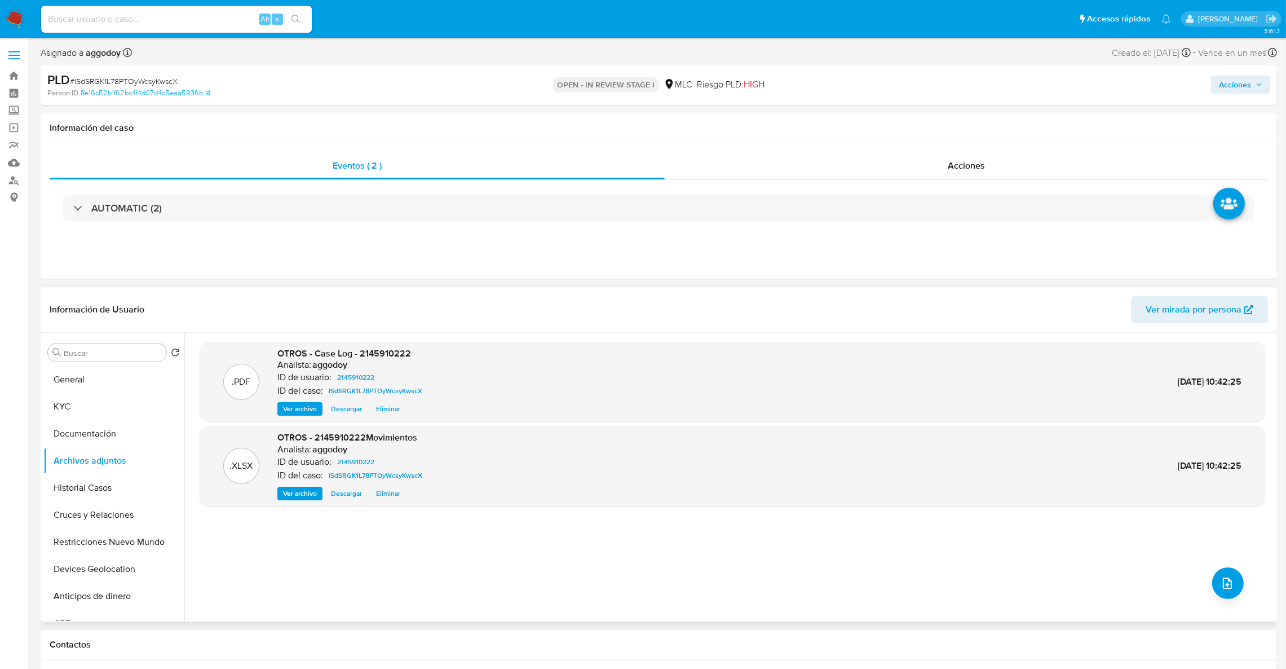
click at [381, 411] on span "Eliminar" at bounding box center [388, 408] width 24 height 11
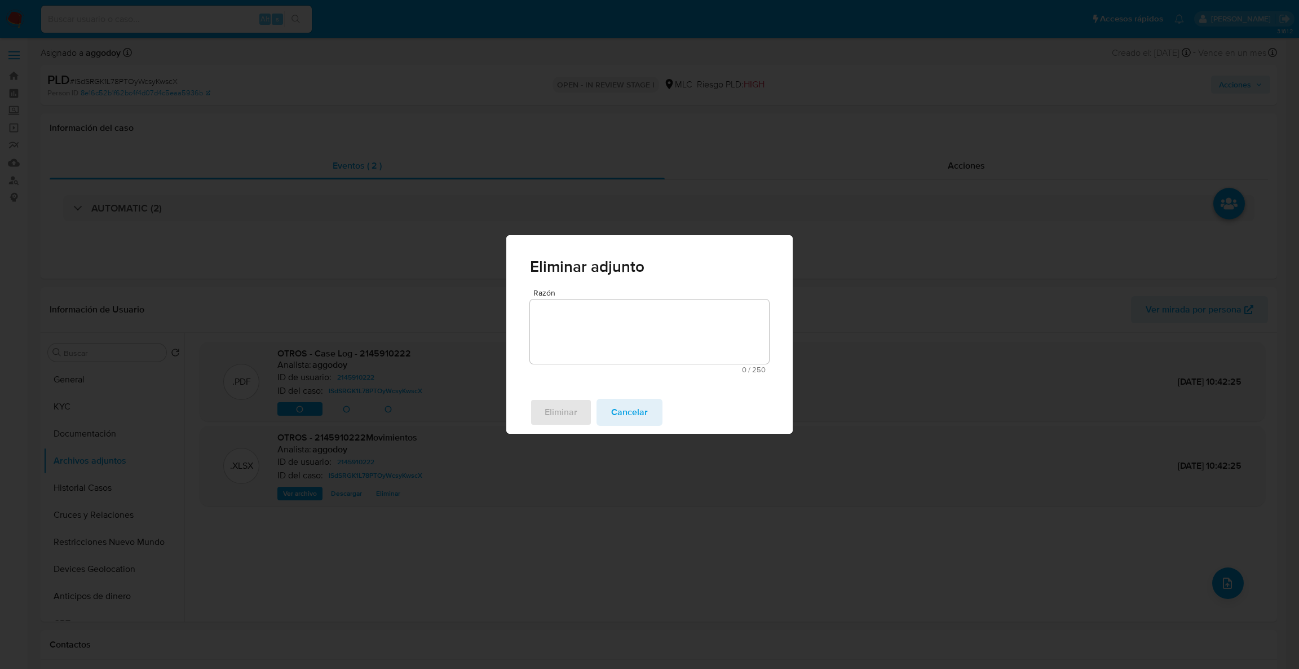
click at [600, 338] on textarea "Razón" at bounding box center [649, 331] width 239 height 64
type textarea "Duplicidad"
click at [554, 414] on span "Eliminar" at bounding box center [561, 412] width 33 height 25
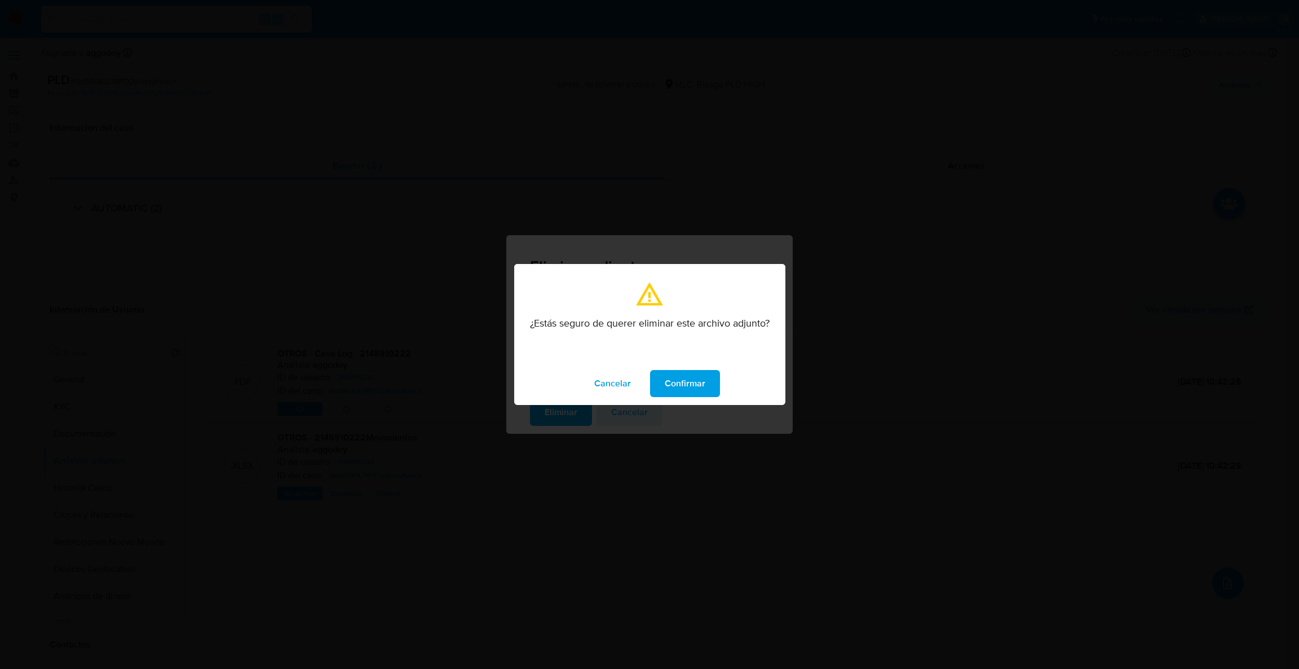
click at [706, 392] on button "Confirmar" at bounding box center [685, 383] width 70 height 27
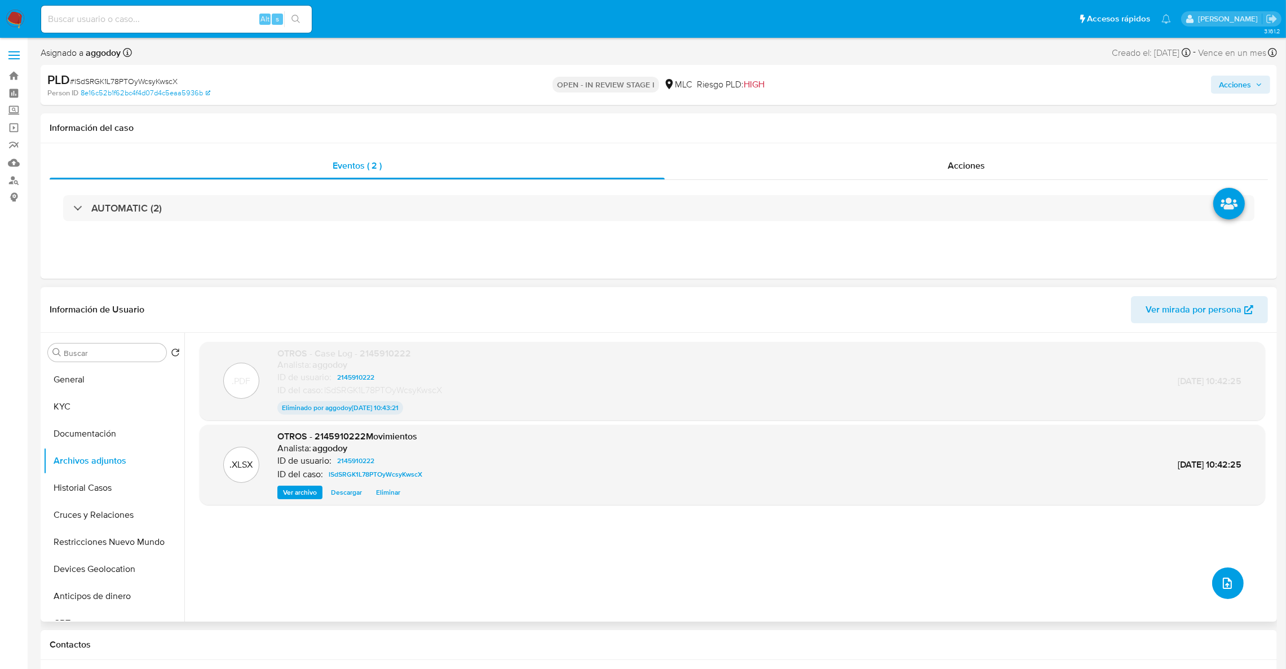
click at [1221, 586] on icon "upload-file" at bounding box center [1228, 583] width 14 height 14
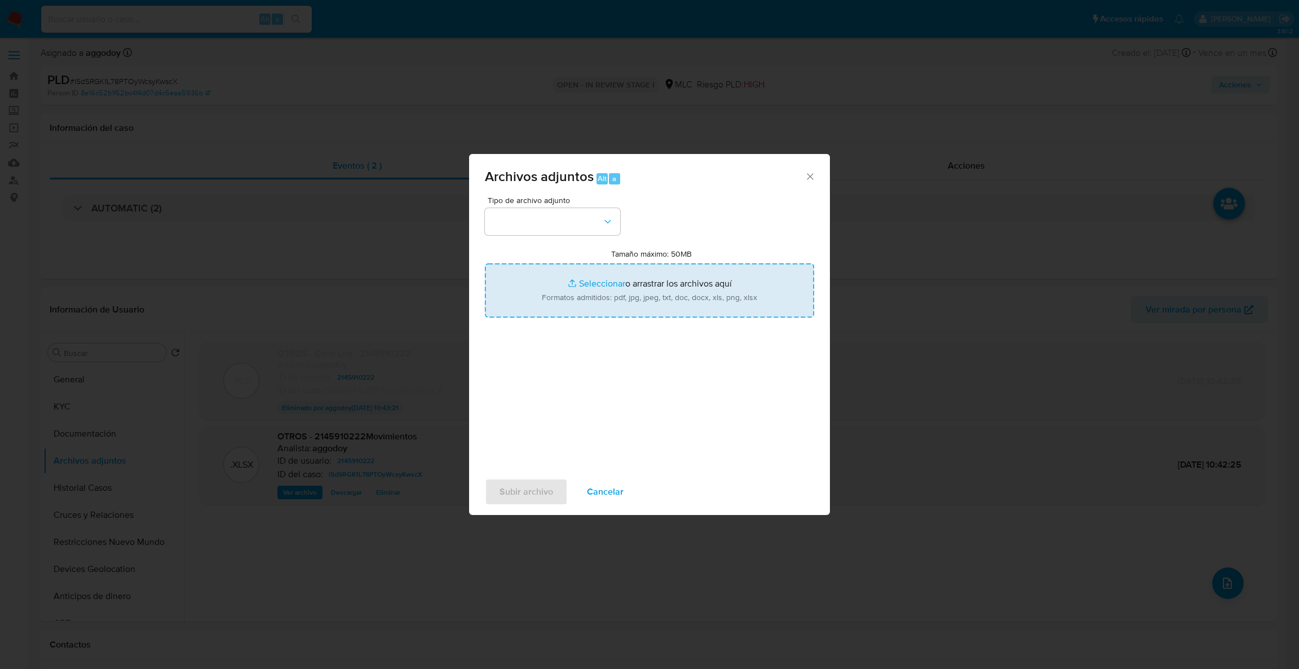
click at [735, 295] on input "Tamaño máximo: 50MB Seleccionar archivos" at bounding box center [649, 290] width 329 height 54
type input "C:\fakepath\Case Log - 2145910222 vol2.pdf"
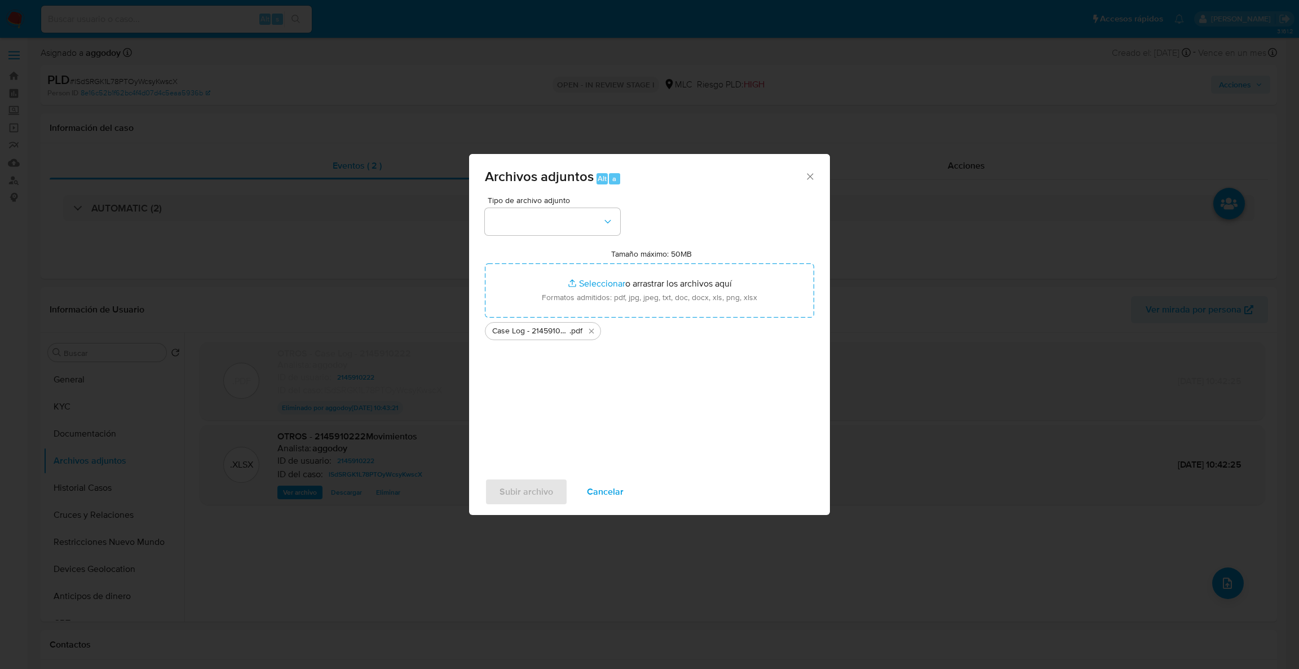
click at [552, 262] on div "Tamaño máximo: 50MB Seleccionar archivos Seleccionar o arrastrar los archivos a…" at bounding box center [649, 294] width 329 height 91
click at [553, 235] on button "button" at bounding box center [552, 221] width 135 height 27
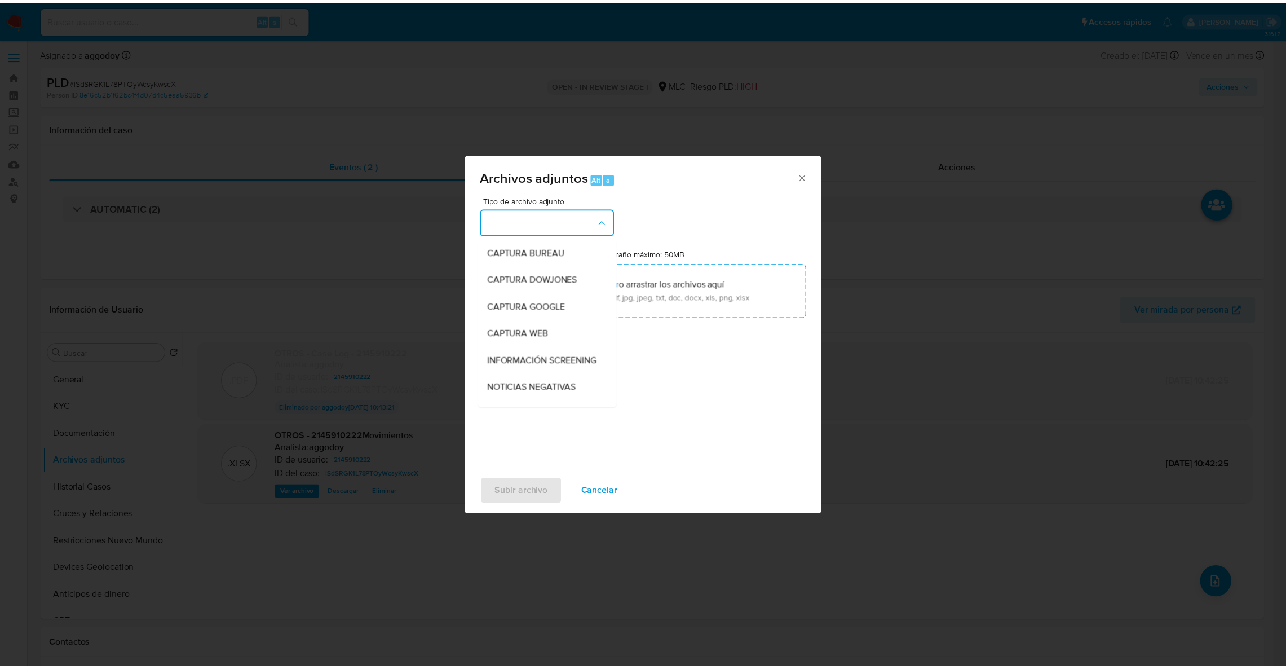
scroll to position [116, 0]
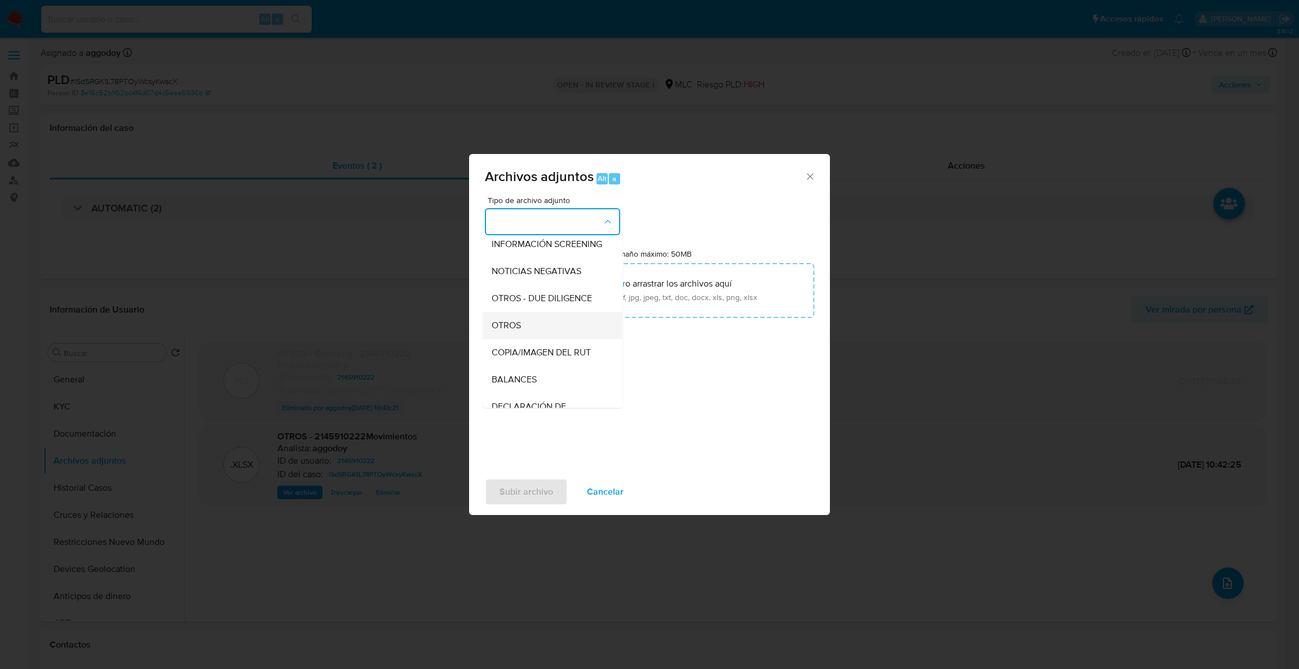
click at [552, 339] on div "OTROS" at bounding box center [549, 325] width 115 height 27
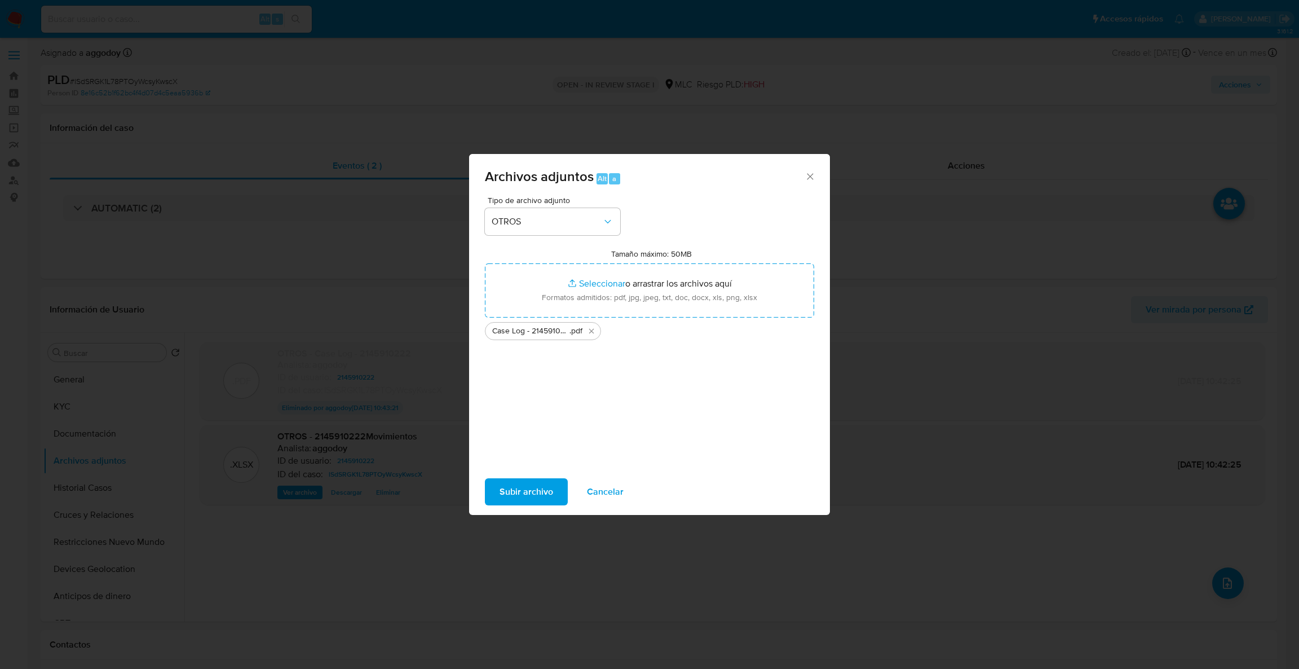
click at [506, 489] on span "Subir archivo" at bounding box center [526, 491] width 54 height 25
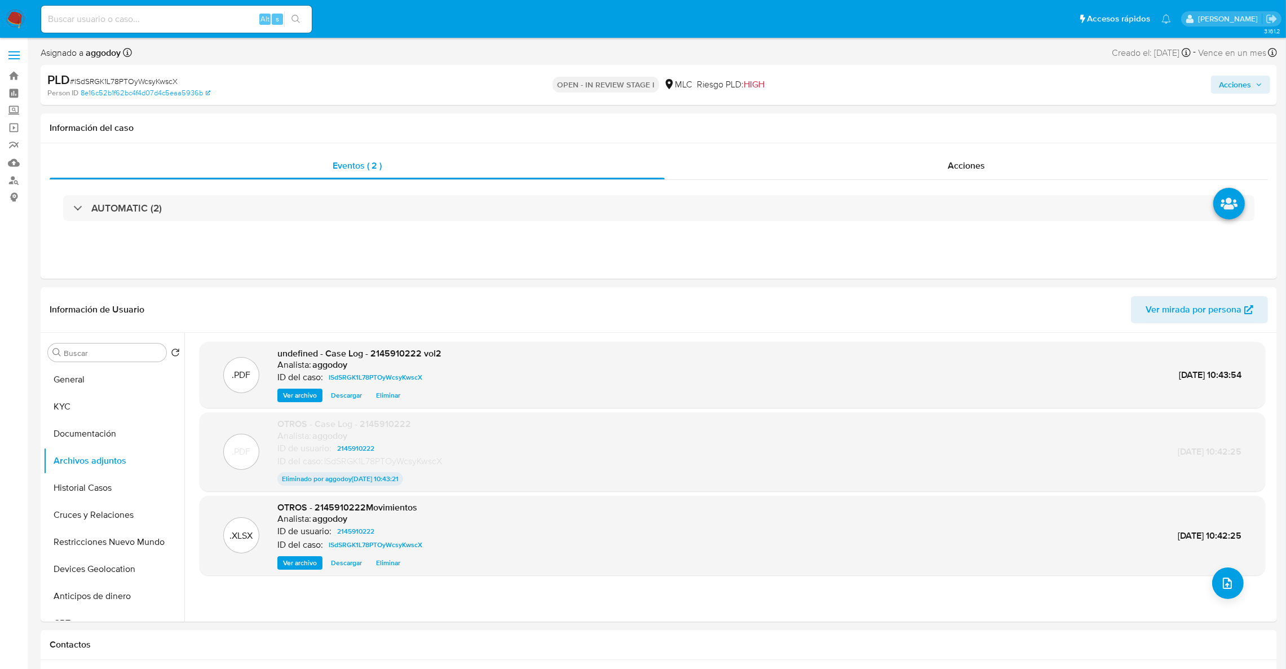
click at [1236, 83] on span "Acciones" at bounding box center [1235, 85] width 32 height 18
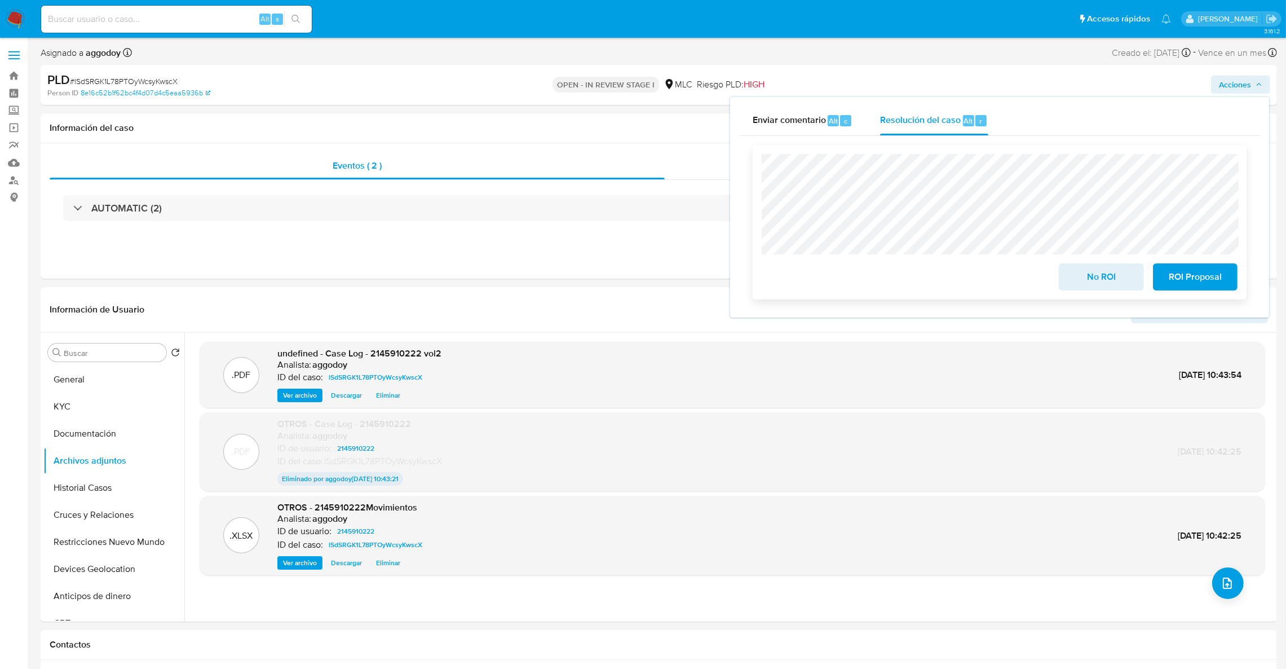
click at [1185, 276] on span "ROI Proposal" at bounding box center [1195, 276] width 55 height 25
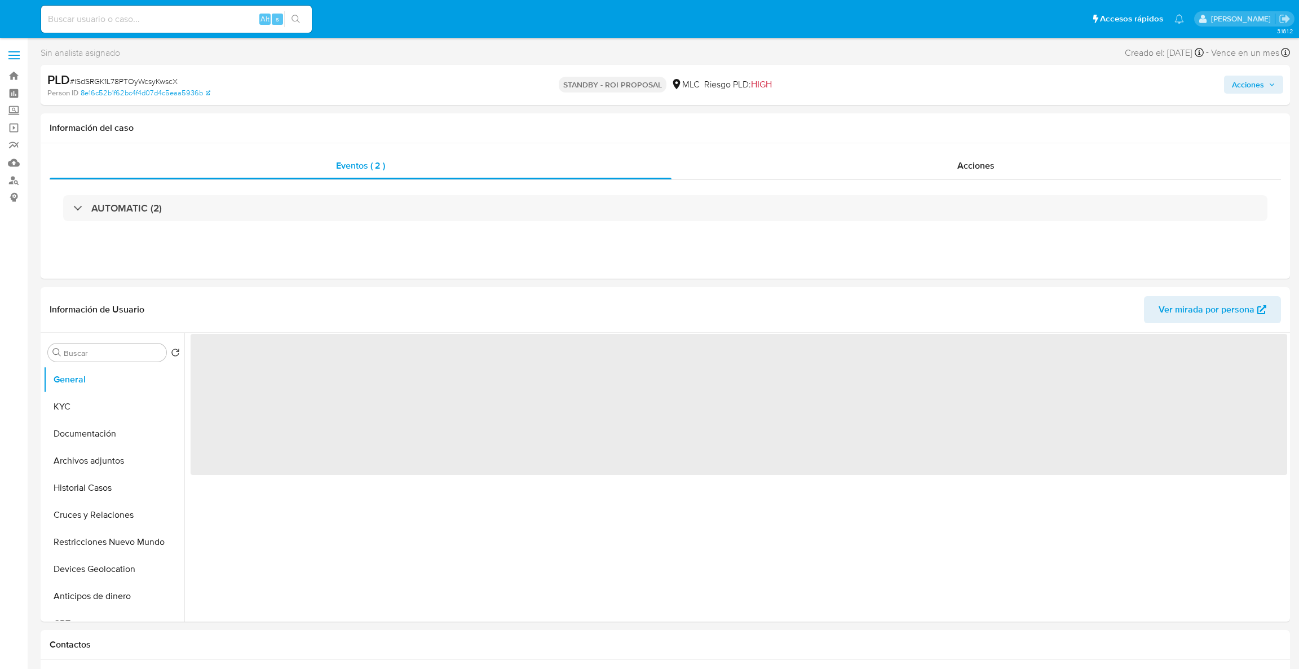
select select "10"
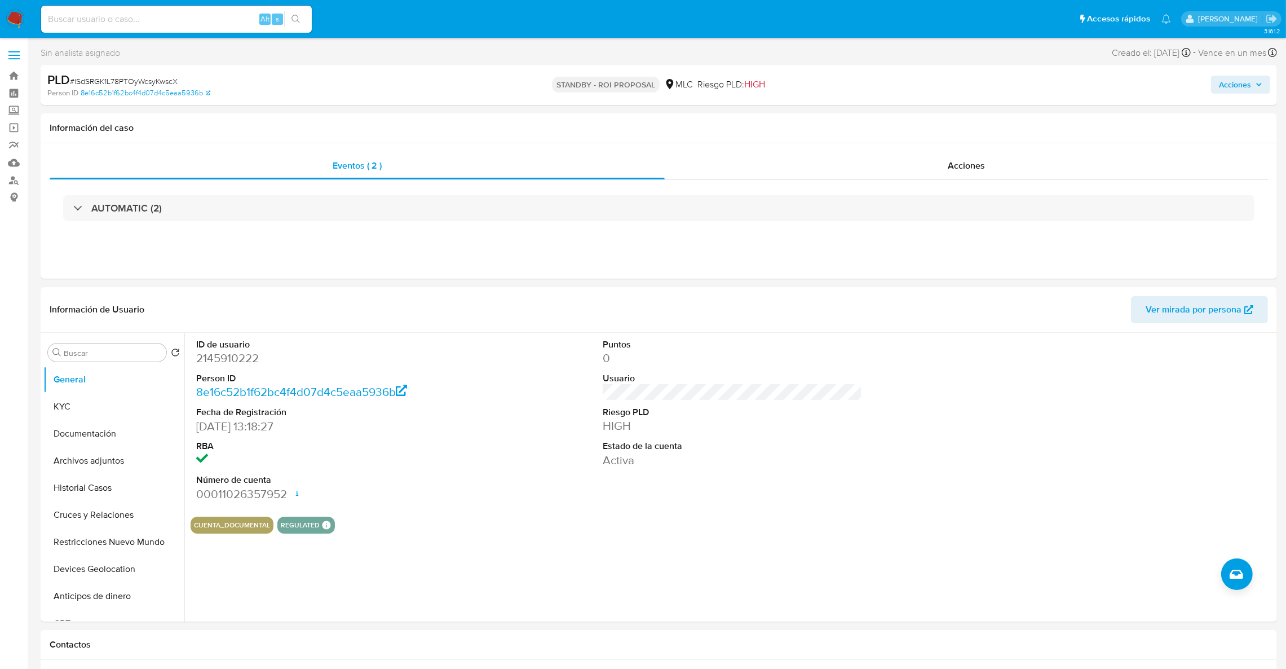
click at [167, 85] on span "# lSdSRGK1L78PTOyWcsyKwscX" at bounding box center [124, 81] width 108 height 11
click at [167, 79] on span "# lSdSRGK1L78PTOyWcsyKwscX" at bounding box center [124, 81] width 108 height 11
copy span "lSdSRGK1L78PTOyWcsyKwscX"
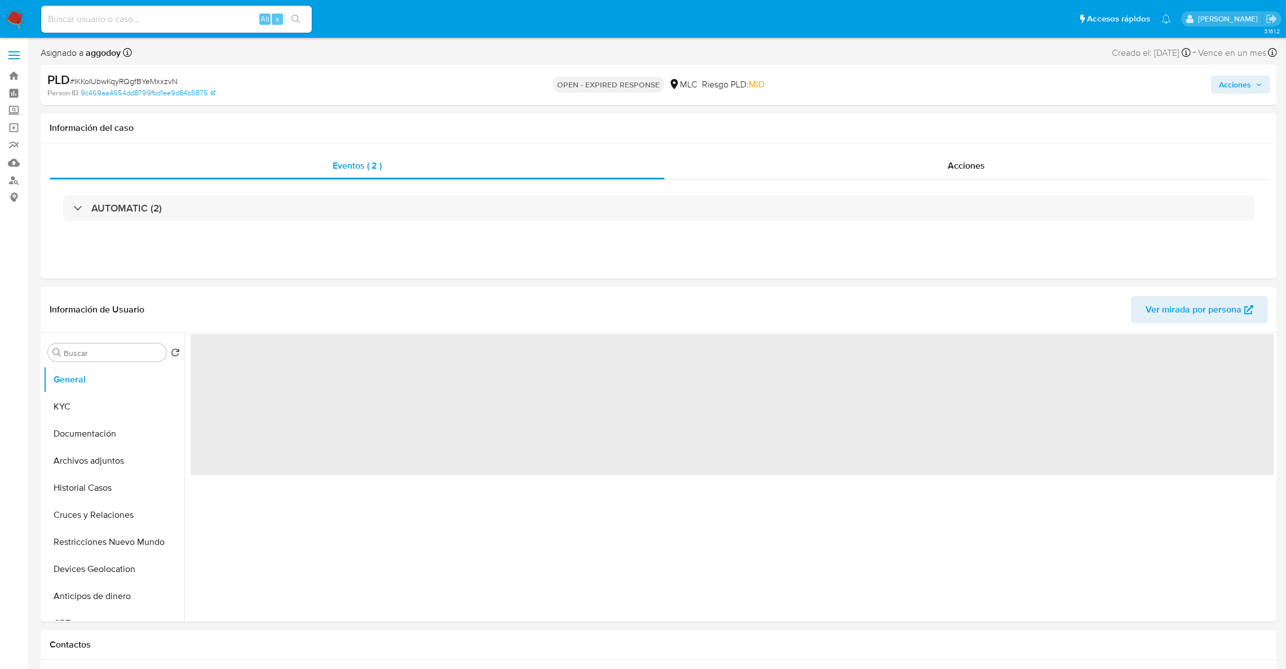
select select "10"
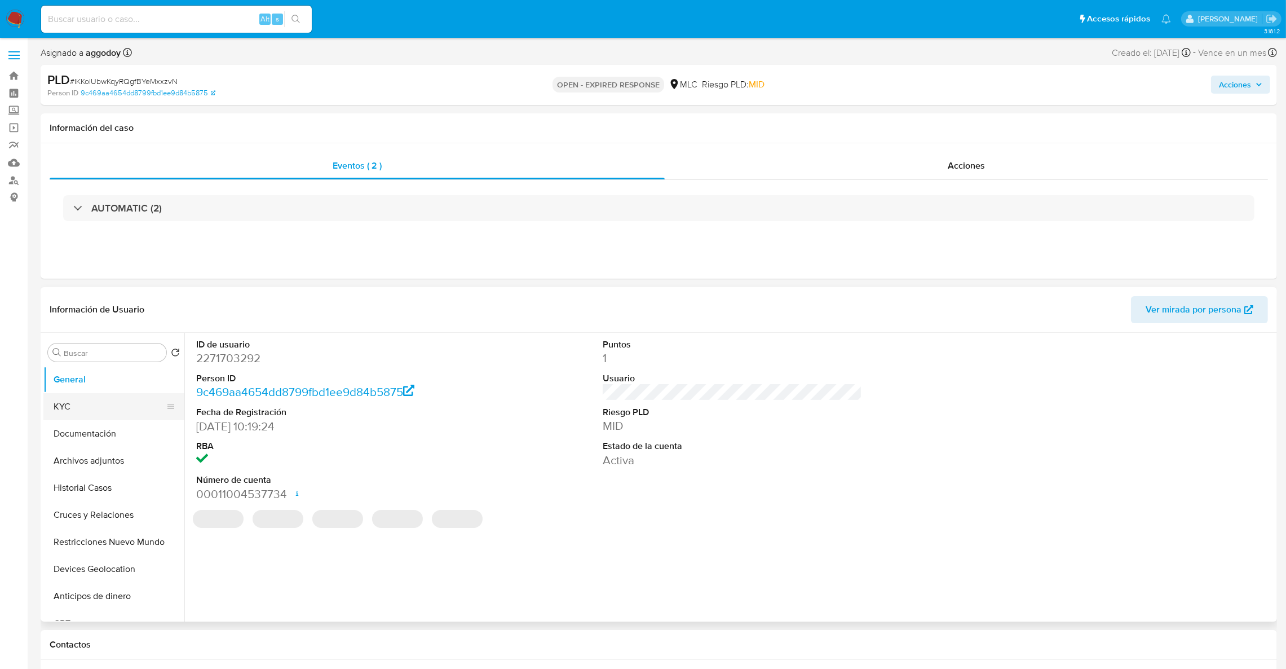
click at [79, 409] on button "KYC" at bounding box center [109, 406] width 132 height 27
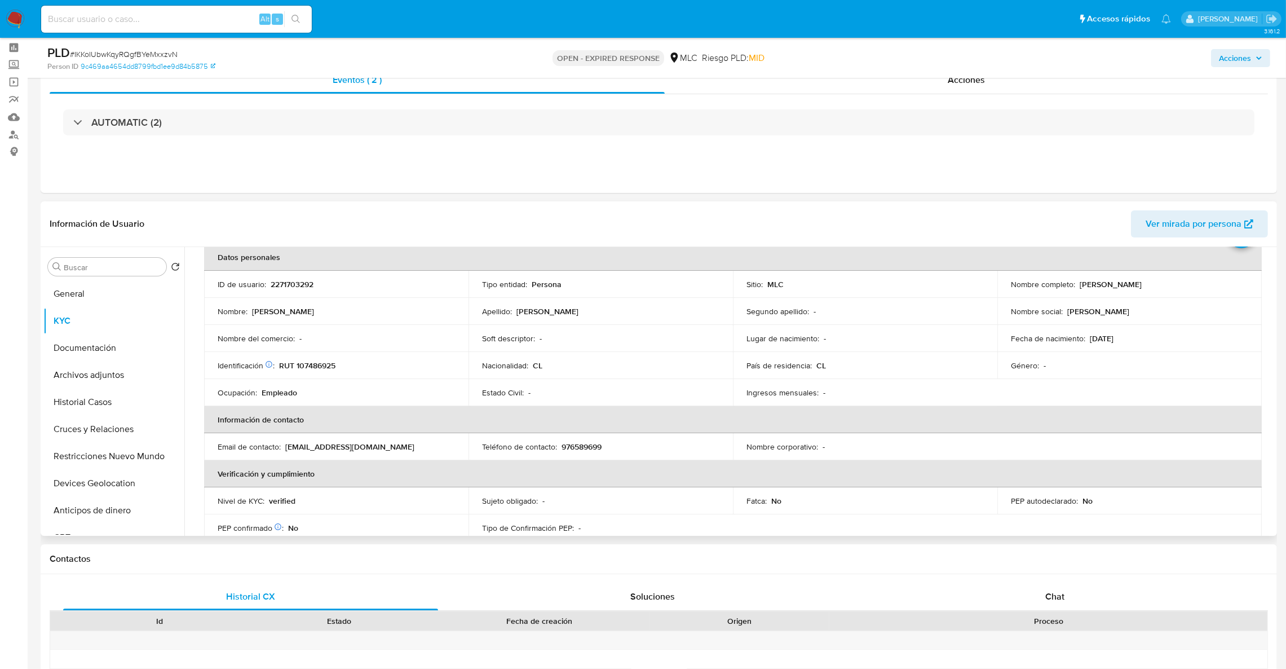
scroll to position [59, 0]
click at [320, 368] on p "RUT 107486925" at bounding box center [307, 364] width 56 height 10
copy p "107486925"
click at [296, 283] on p "2271703292" at bounding box center [292, 282] width 43 height 10
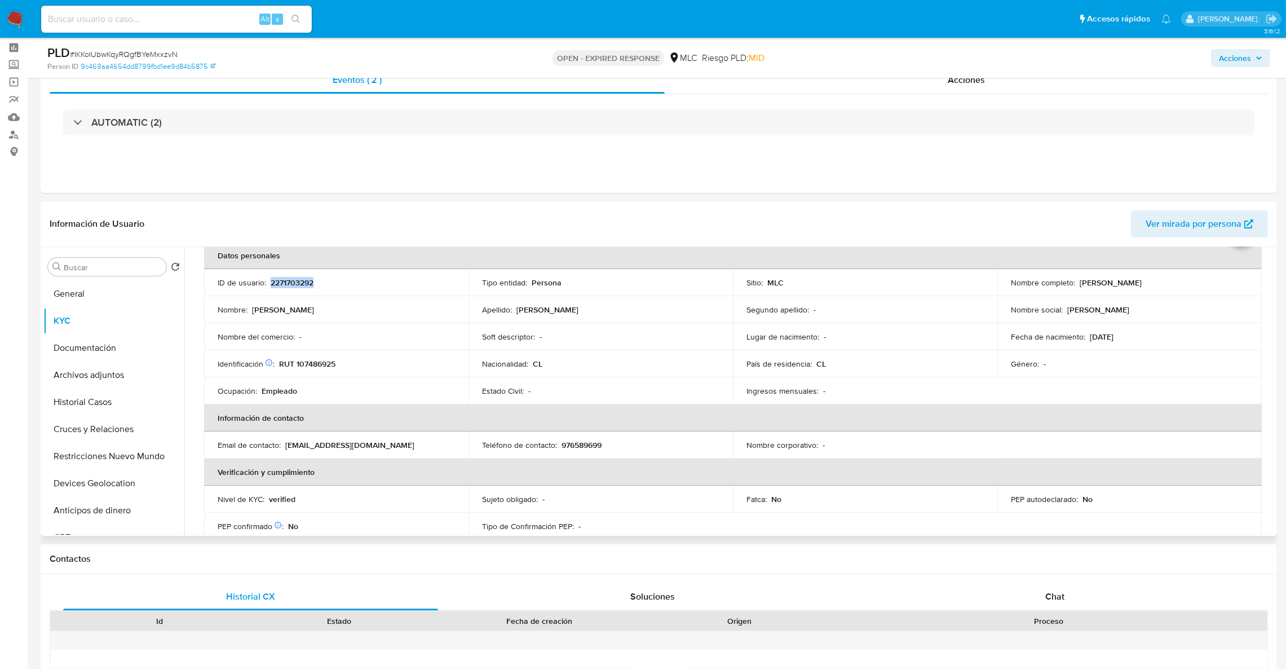
click at [296, 283] on p "2271703292" at bounding box center [292, 282] width 43 height 10
copy p "2271703292"
click at [92, 435] on button "Cruces y Relaciones" at bounding box center [109, 428] width 132 height 27
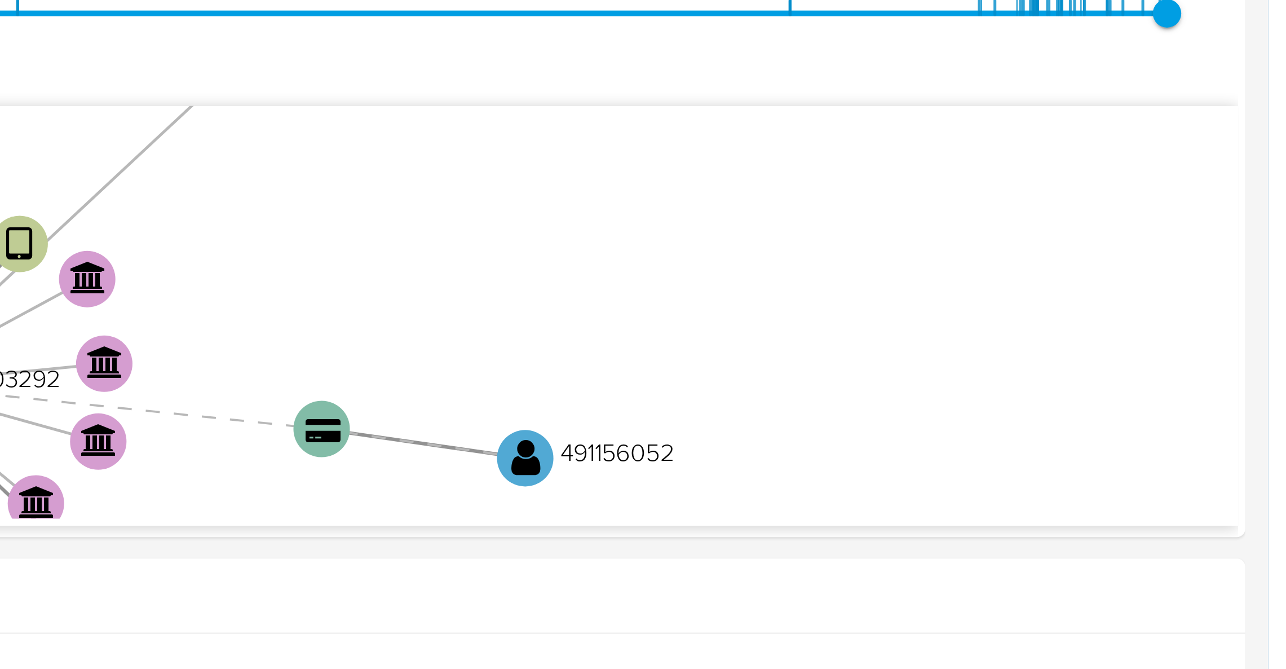
scroll to position [215, 0]
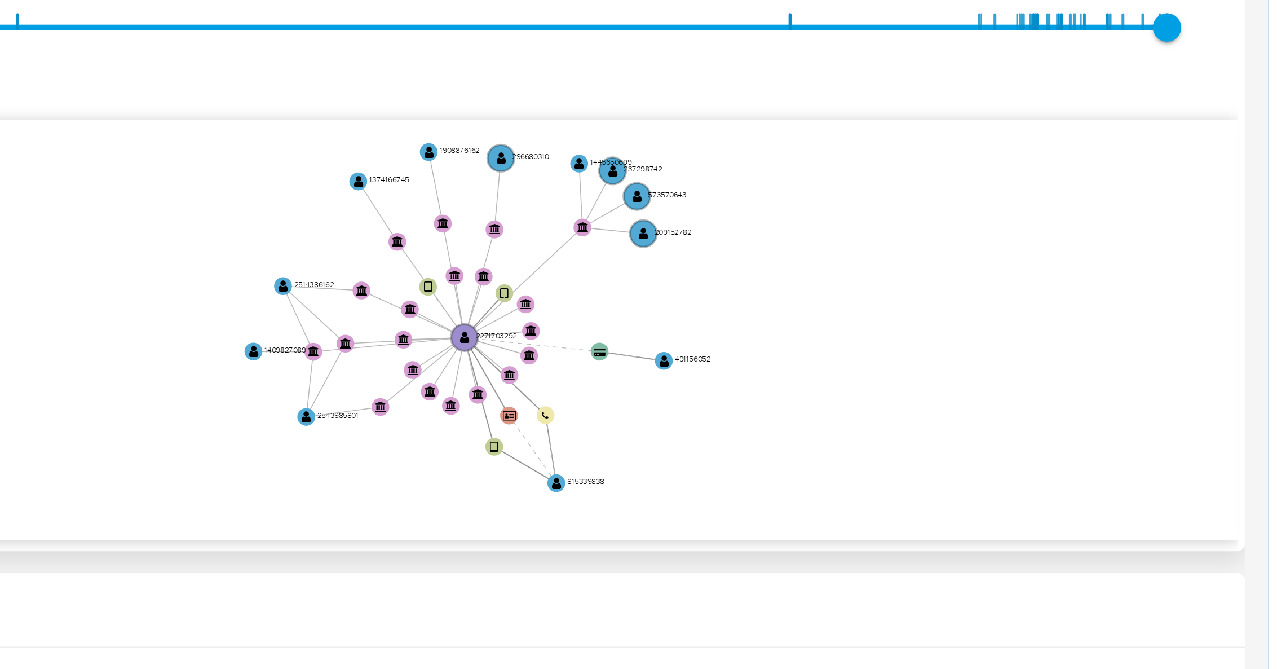
drag, startPoint x: 1077, startPoint y: 287, endPoint x: 1095, endPoint y: 272, distance: 24.0
click at [1095, 272] on icon "device-68305ec6a9c1321deef6ae3c  user-2271703292  2271703292 device-6840b434d…" at bounding box center [740, 277] width 1067 height 163
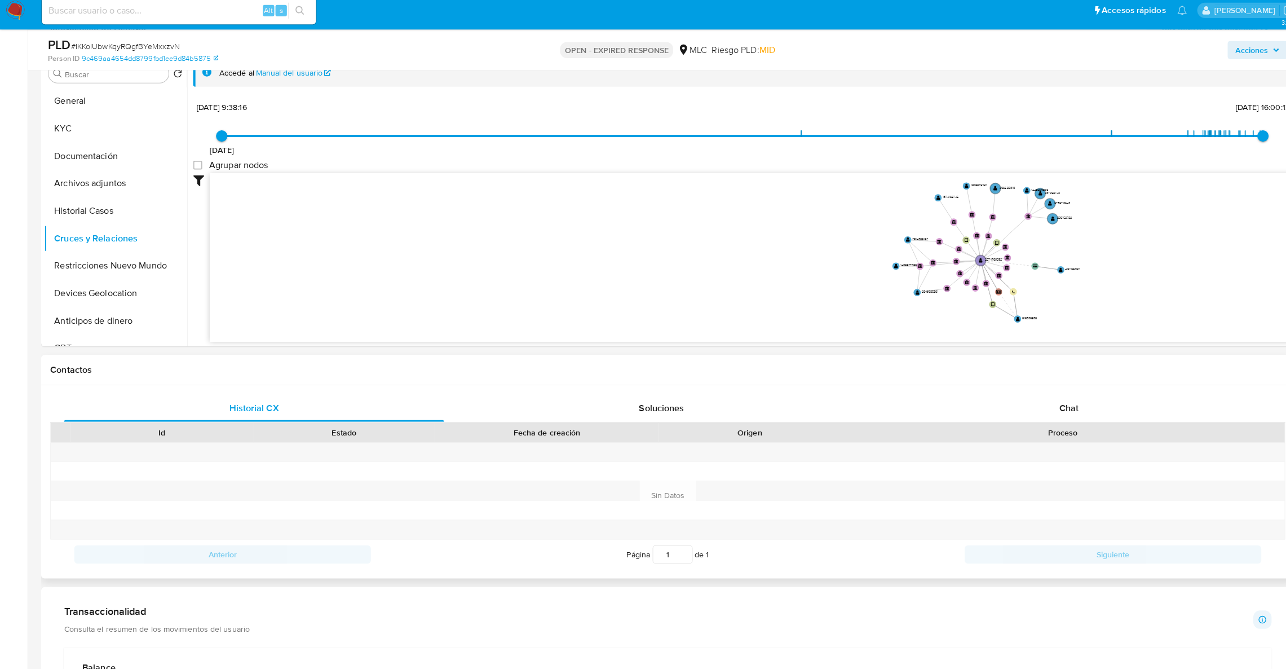
scroll to position [235, 0]
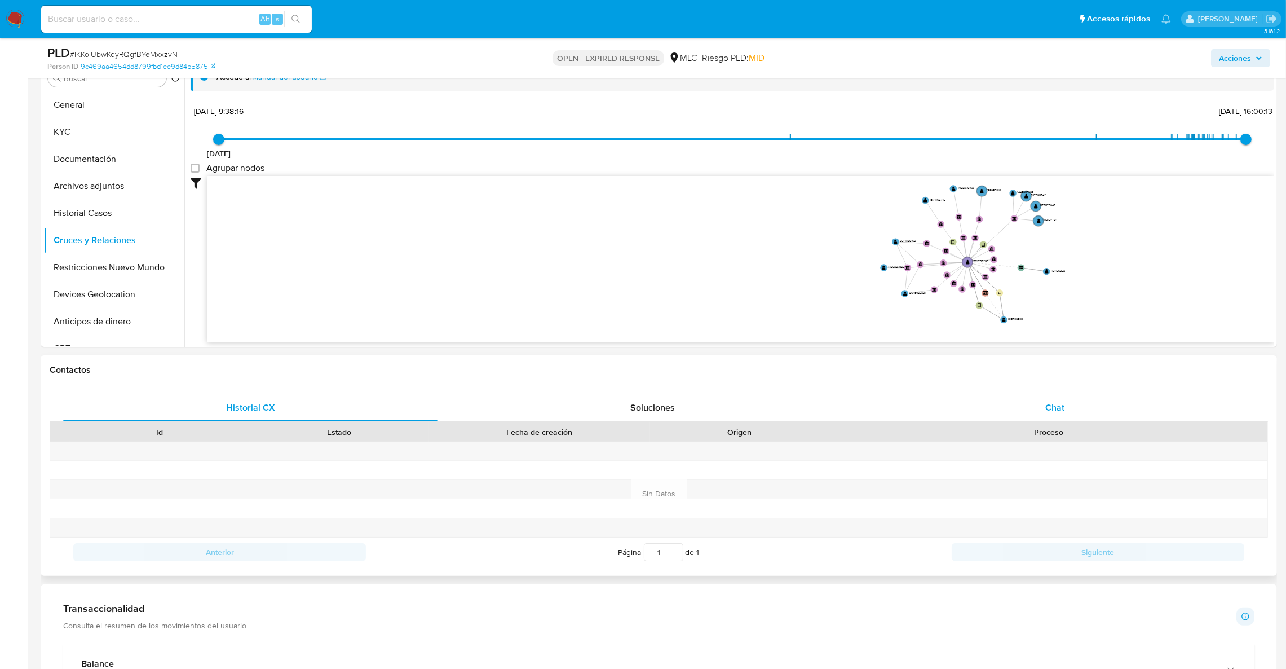
click at [1065, 412] on div "Chat" at bounding box center [1054, 407] width 375 height 27
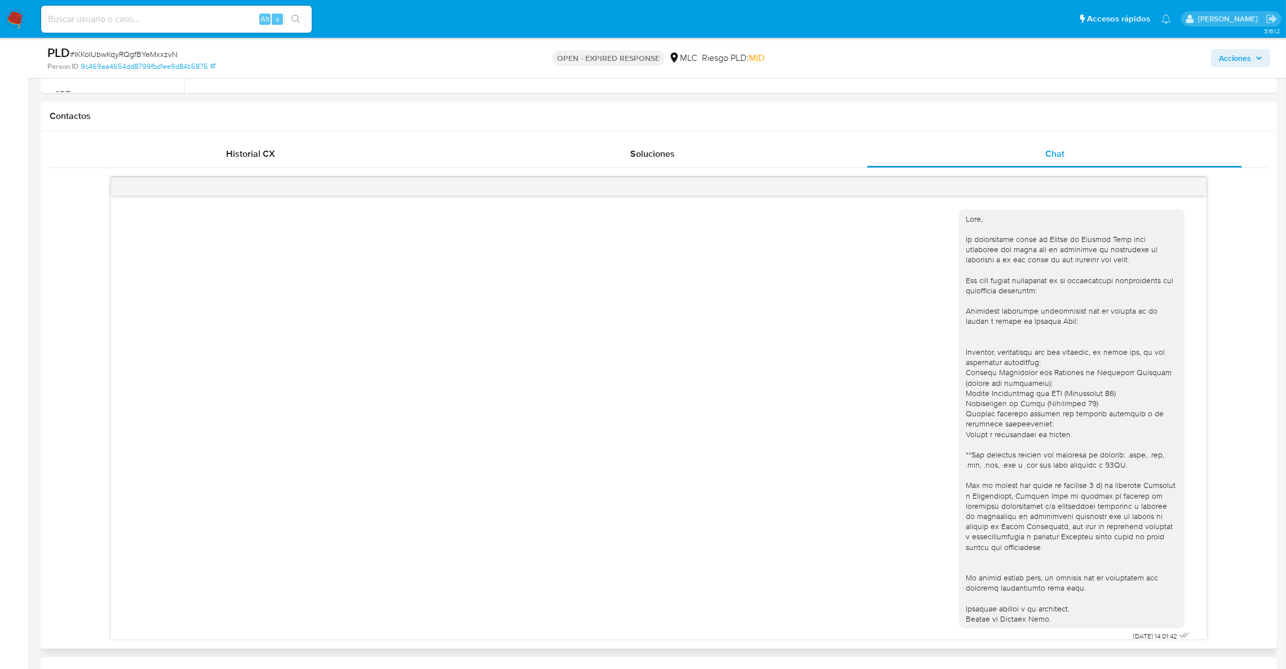
scroll to position [150, 0]
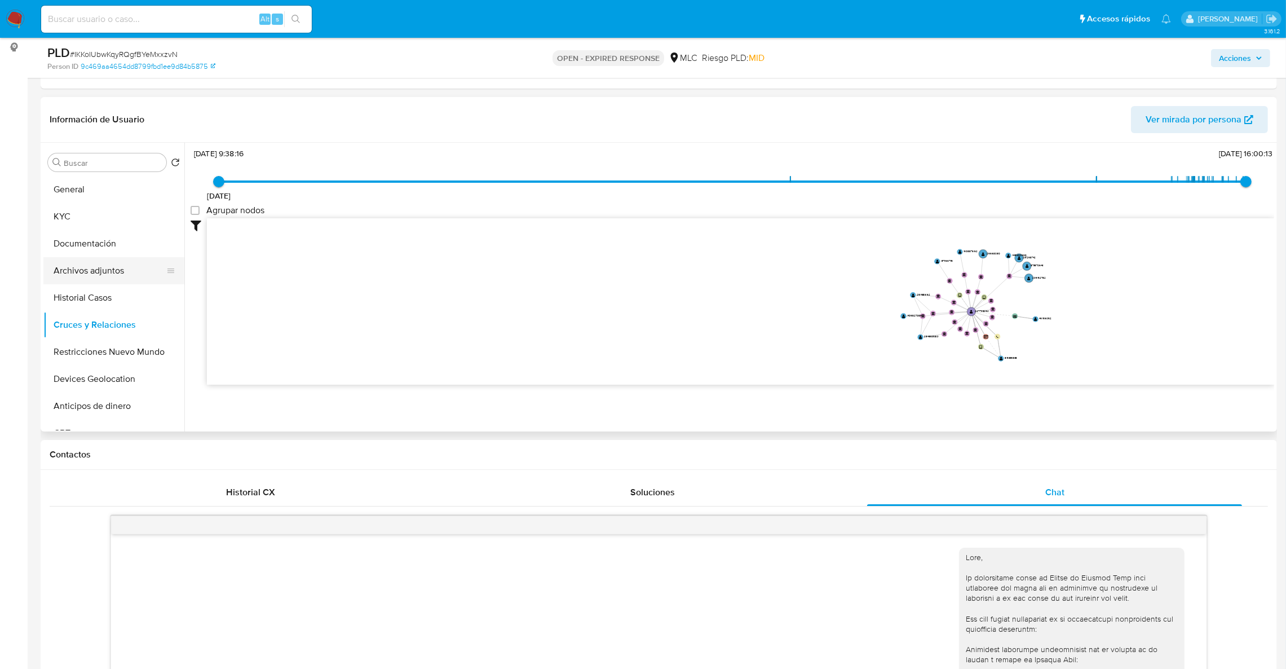
click at [69, 257] on button "Archivos adjuntos" at bounding box center [109, 270] width 132 height 27
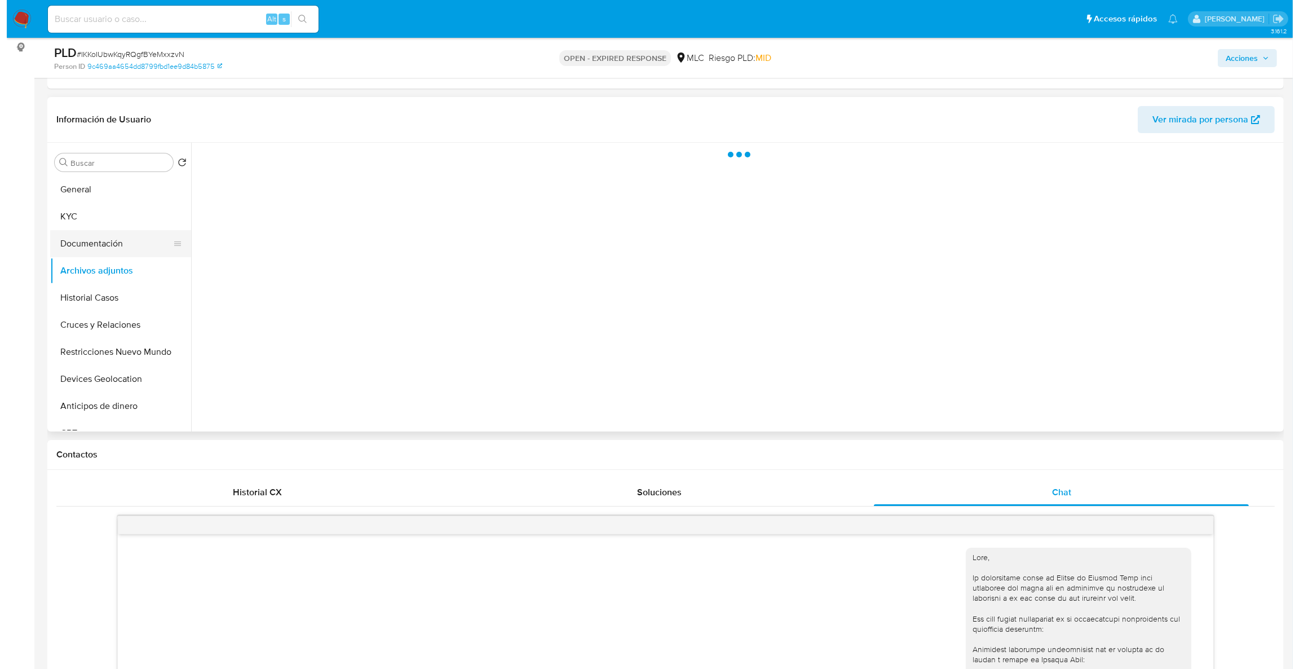
scroll to position [0, 0]
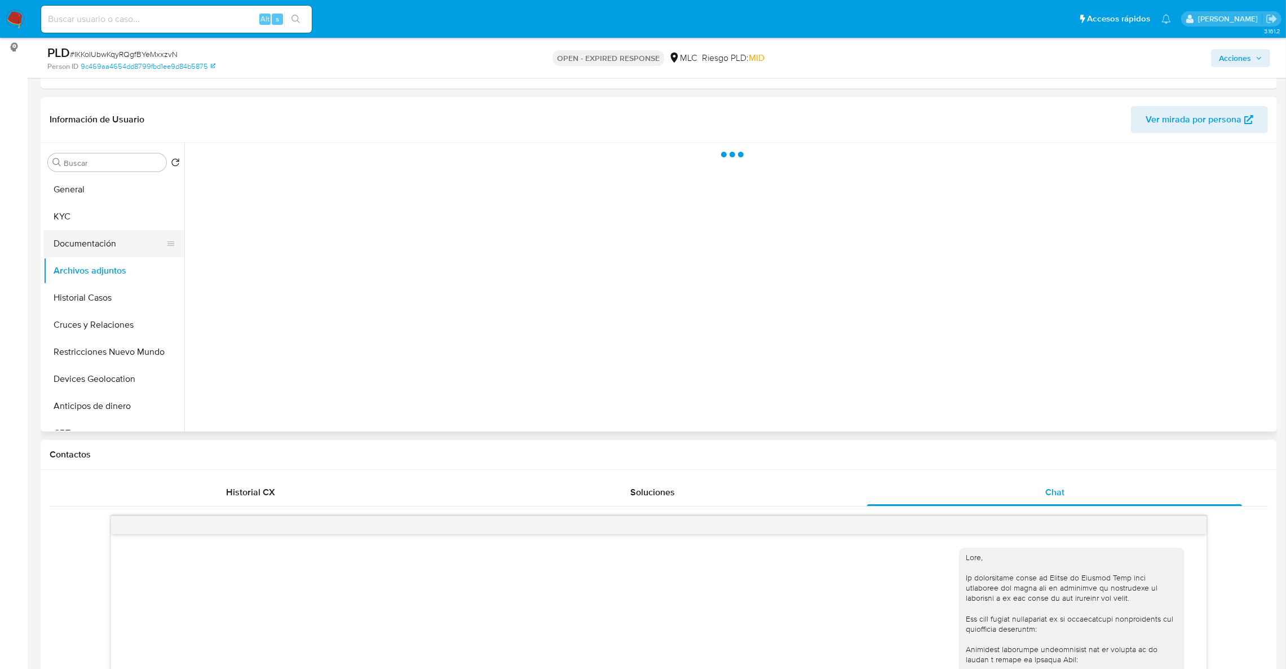
click at [74, 249] on button "Documentación" at bounding box center [109, 243] width 132 height 27
click at [121, 271] on button "Archivos adjuntos" at bounding box center [109, 270] width 132 height 27
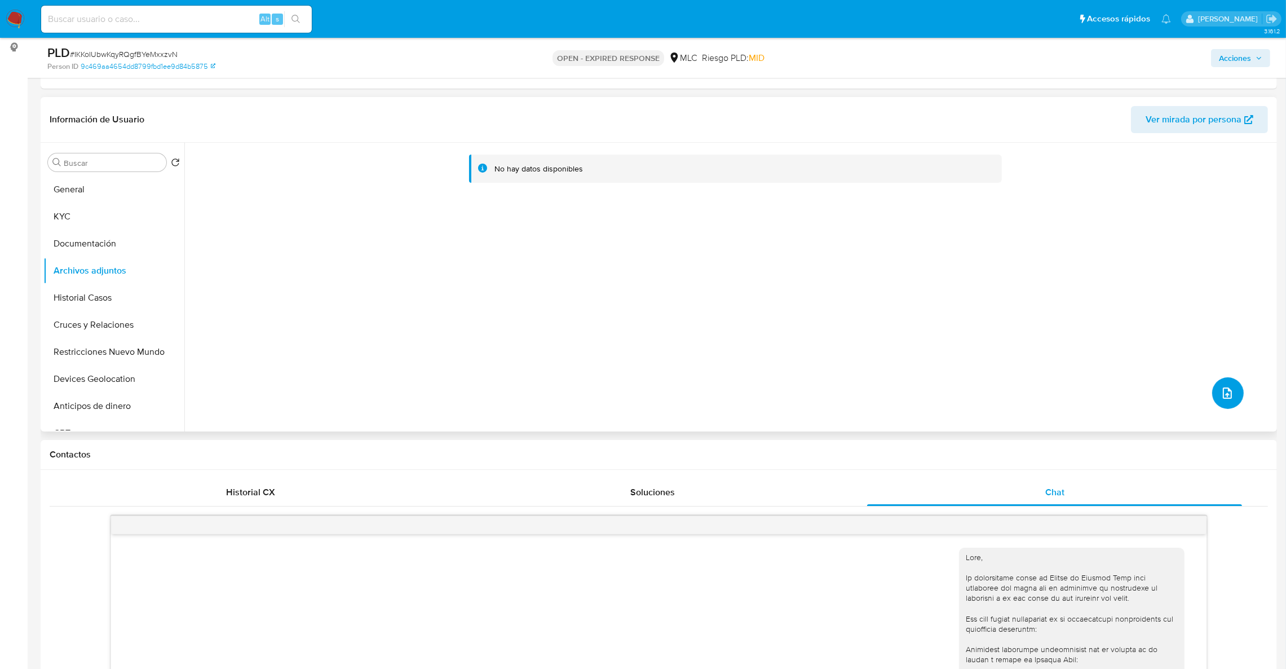
click at [1221, 395] on icon "upload-file" at bounding box center [1228, 393] width 14 height 14
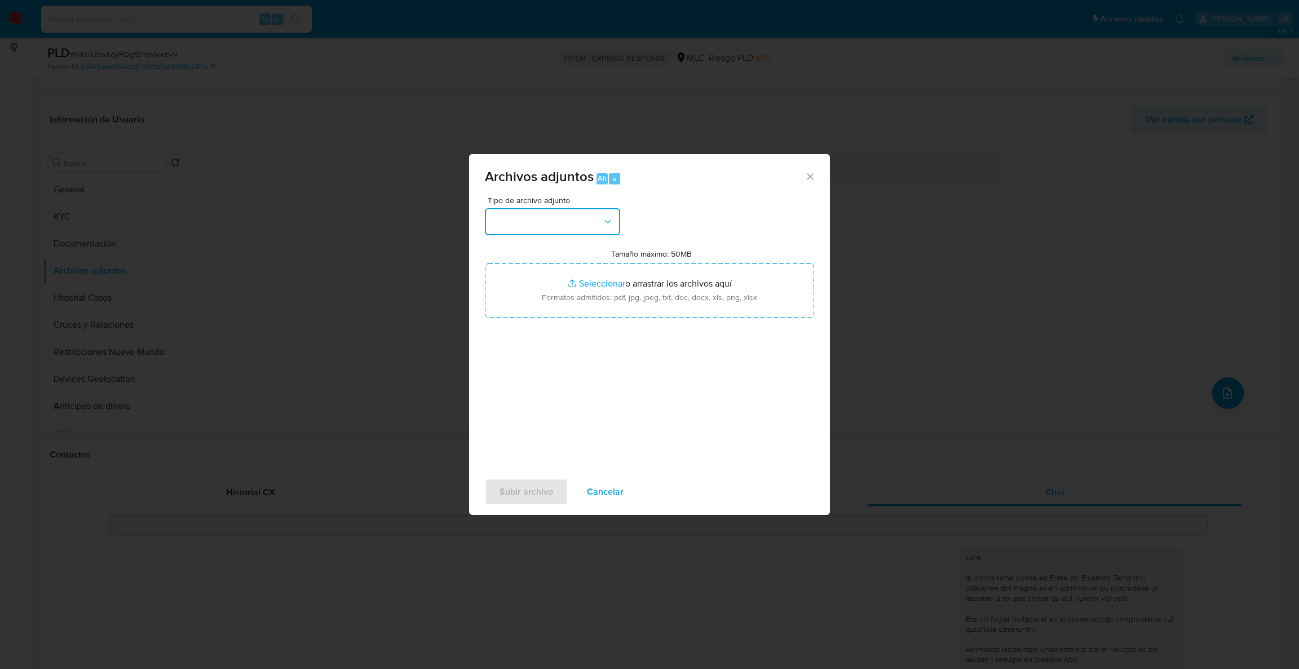
click at [608, 216] on icon "button" at bounding box center [607, 221] width 11 height 11
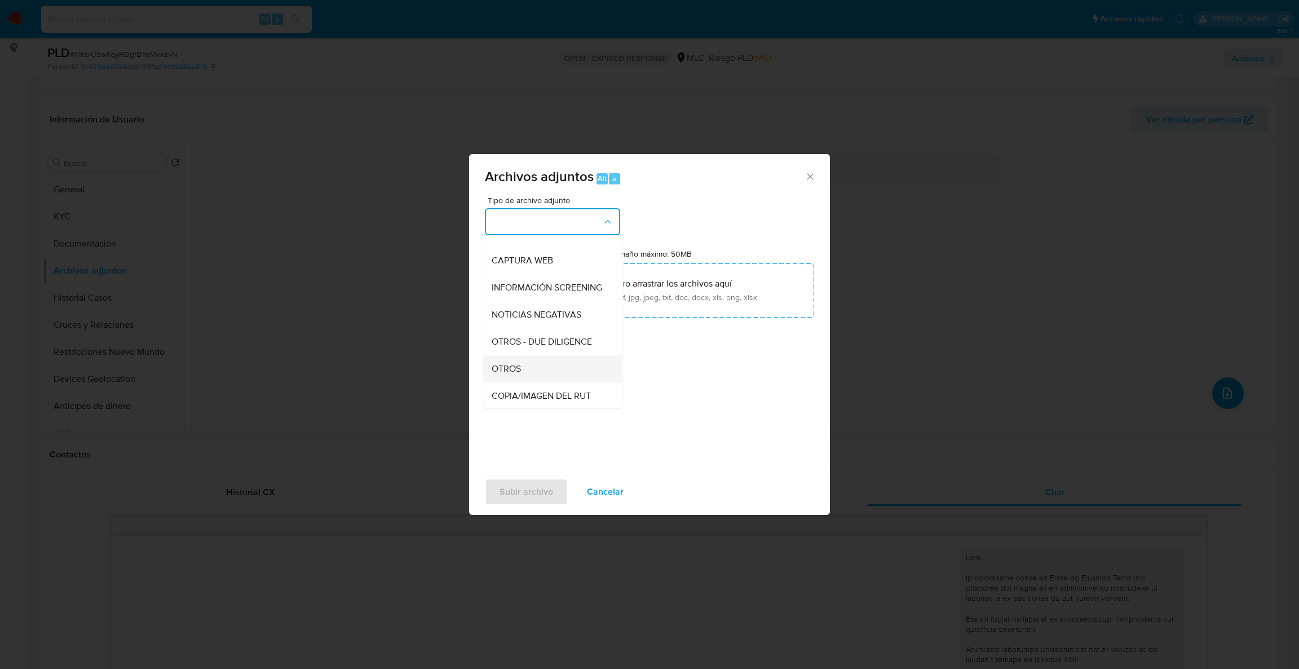
click at [541, 382] on div "OTROS" at bounding box center [549, 368] width 115 height 27
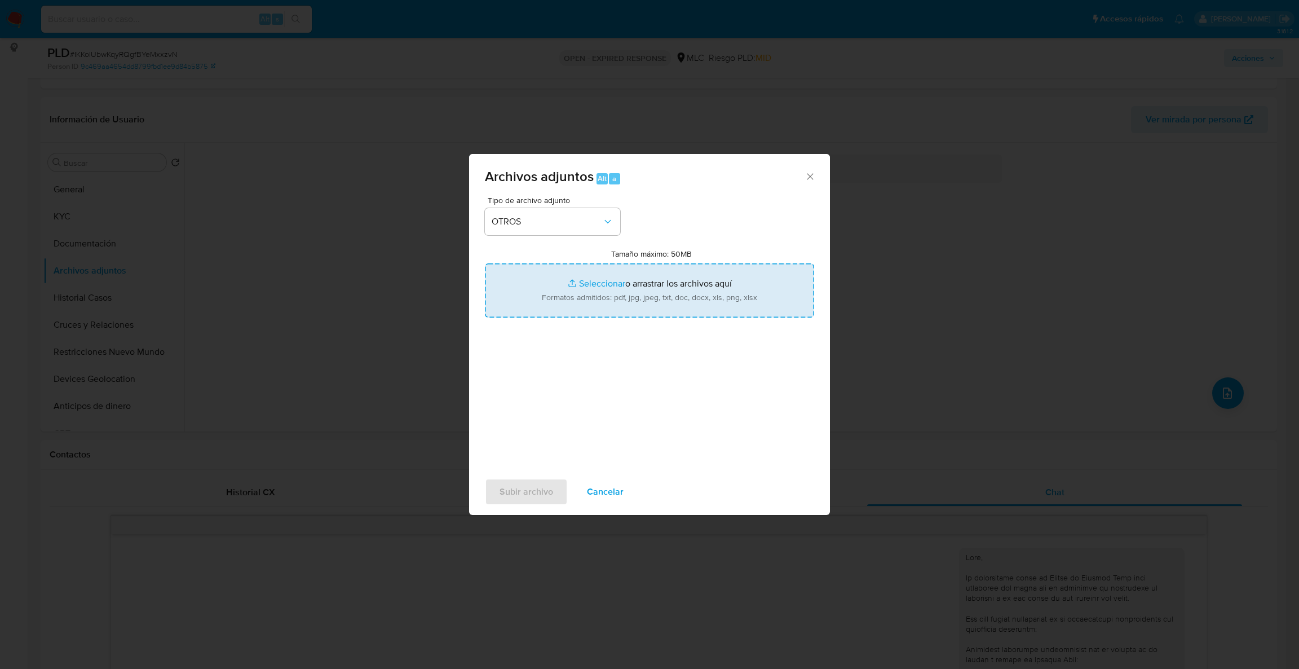
click at [565, 303] on input "Tamaño máximo: 50MB Seleccionar archivos" at bounding box center [649, 290] width 329 height 54
type input "C:\fakepath\Case Log - 2271703292.pdf"
click at [630, 277] on input "Tamaño máximo: 50MB Seleccionar archivos" at bounding box center [649, 290] width 329 height 54
click at [615, 292] on input "Tamaño máximo: 50MB Seleccionar archivos" at bounding box center [649, 290] width 329 height 54
type input "C:\fakepath\2271703292Movimientos .xlsx"
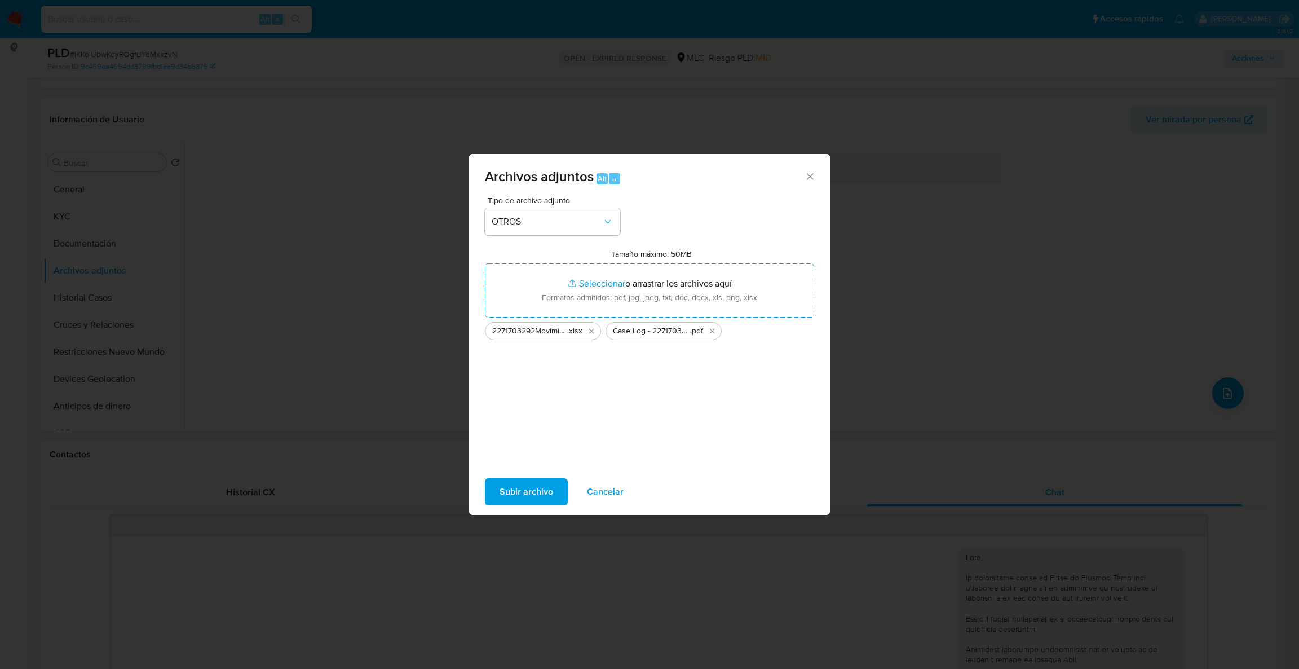
click at [508, 486] on span "Subir archivo" at bounding box center [526, 491] width 54 height 25
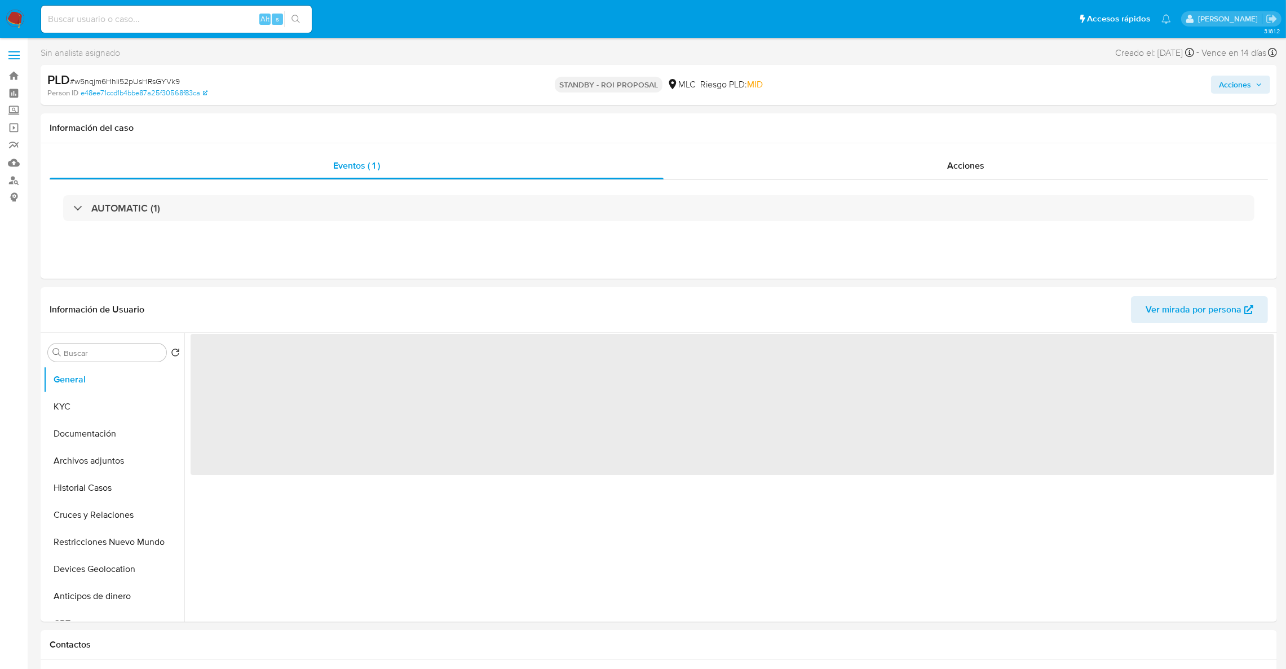
select select "10"
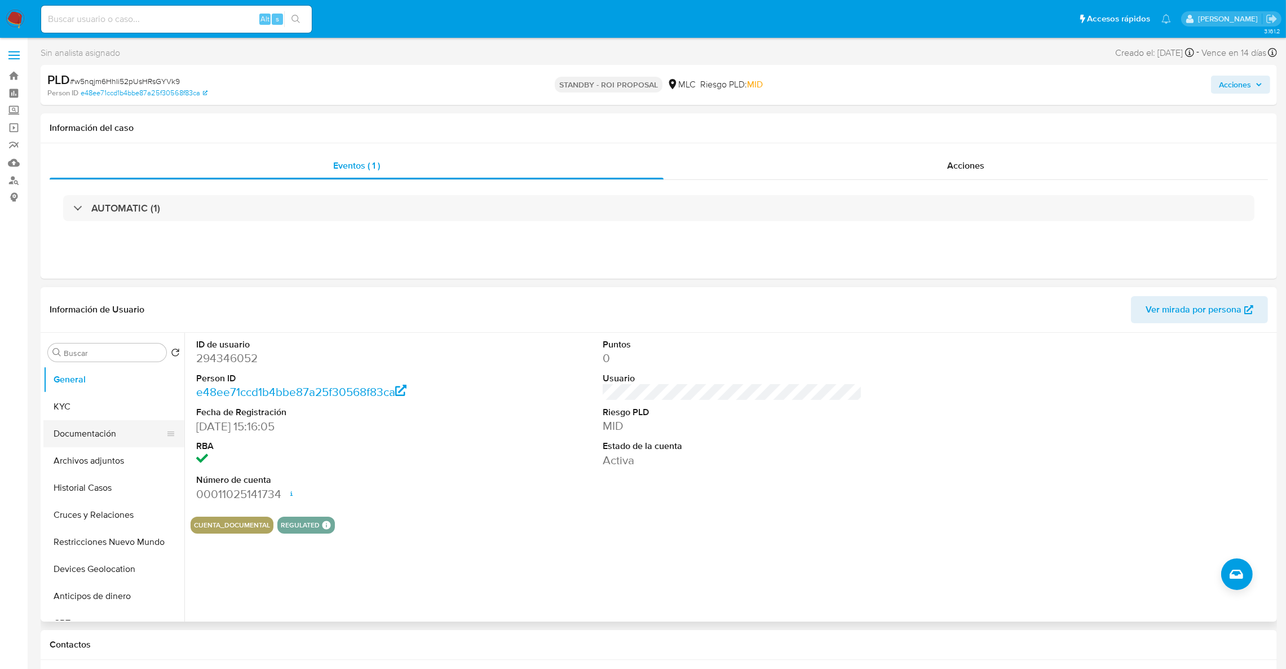
click at [85, 434] on button "Documentación" at bounding box center [109, 433] width 132 height 27
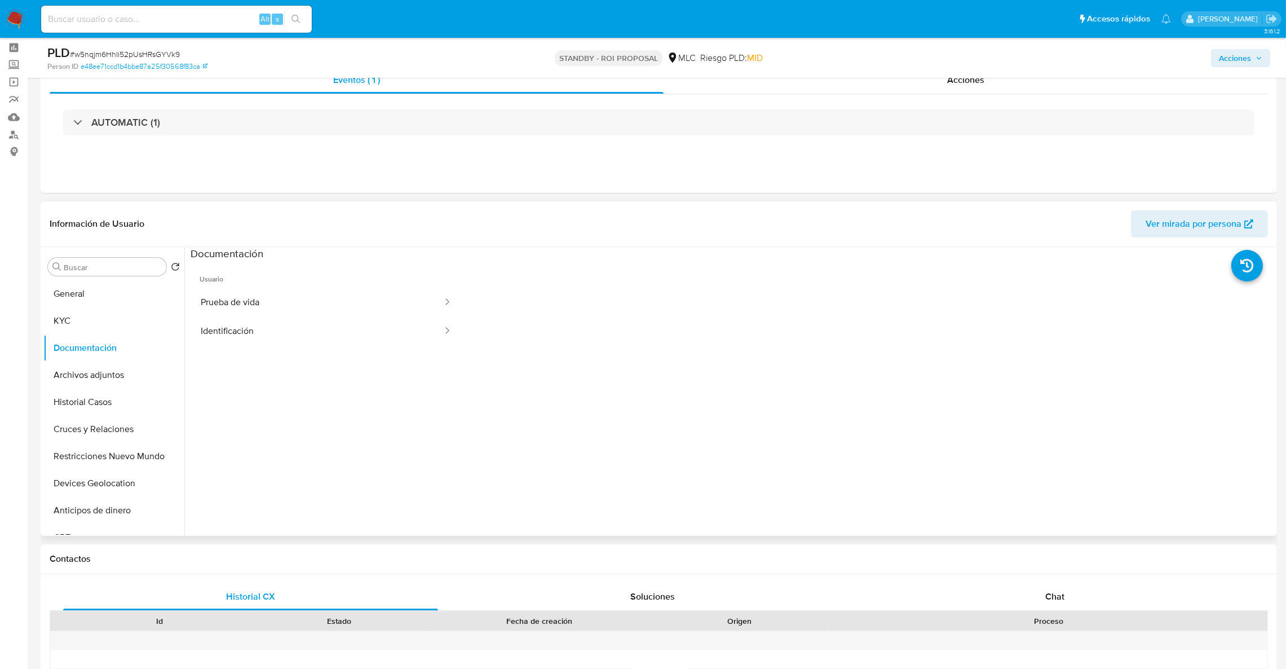
scroll to position [85, 0]
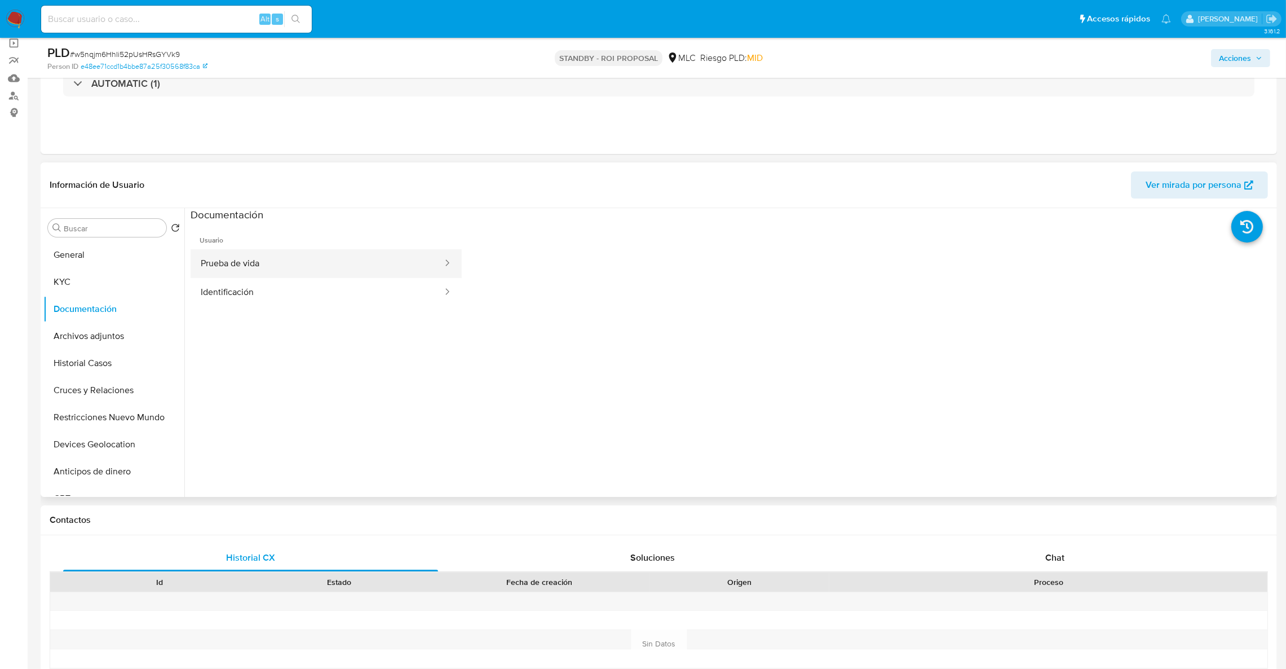
click at [266, 255] on button "Prueba de vida" at bounding box center [317, 263] width 253 height 29
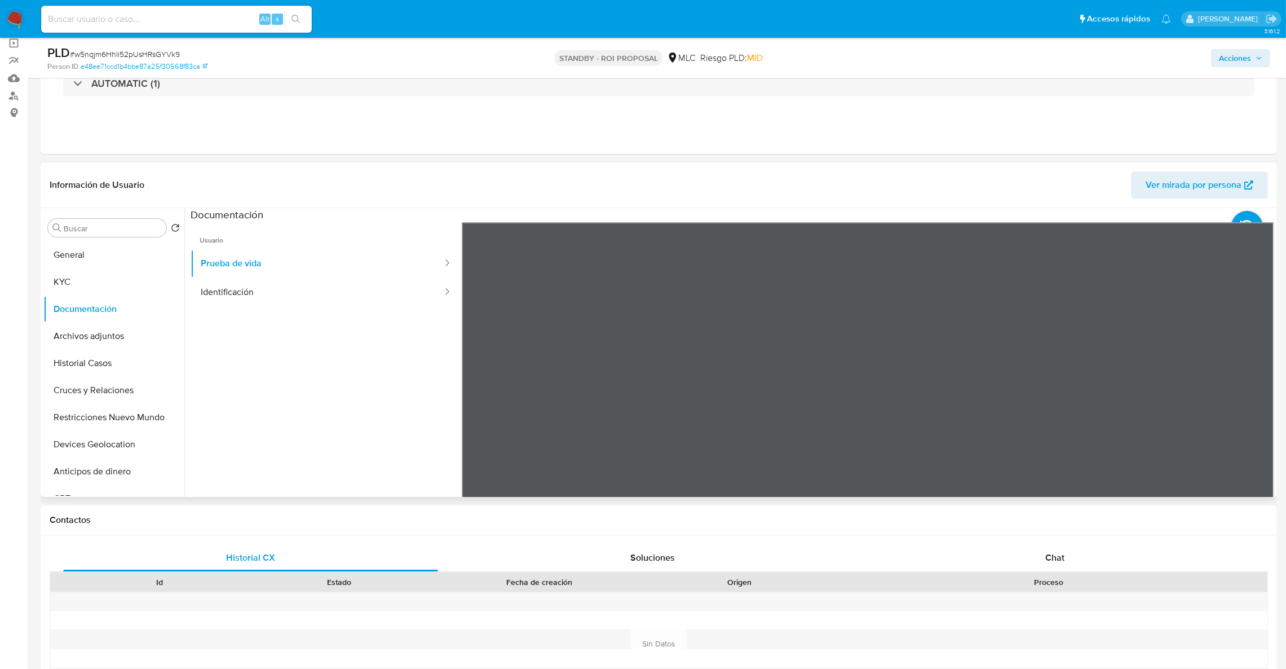
scroll to position [0, 0]
click at [102, 445] on button "Devices Geolocation" at bounding box center [109, 444] width 132 height 27
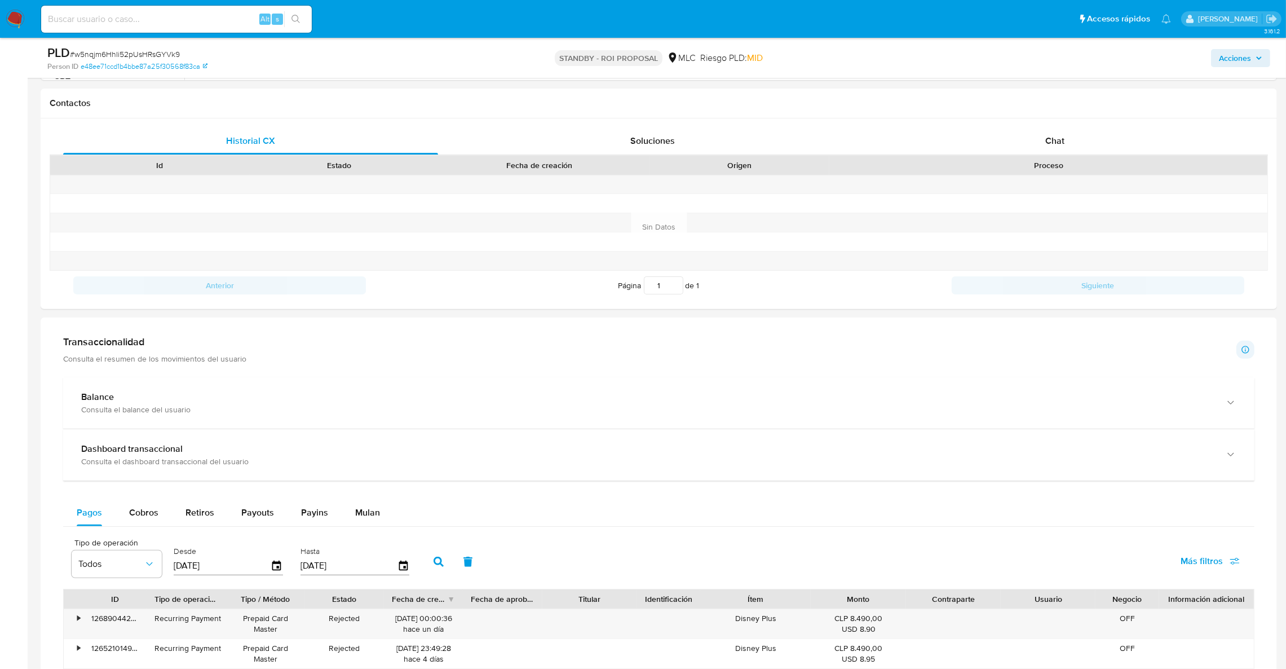
scroll to position [677, 0]
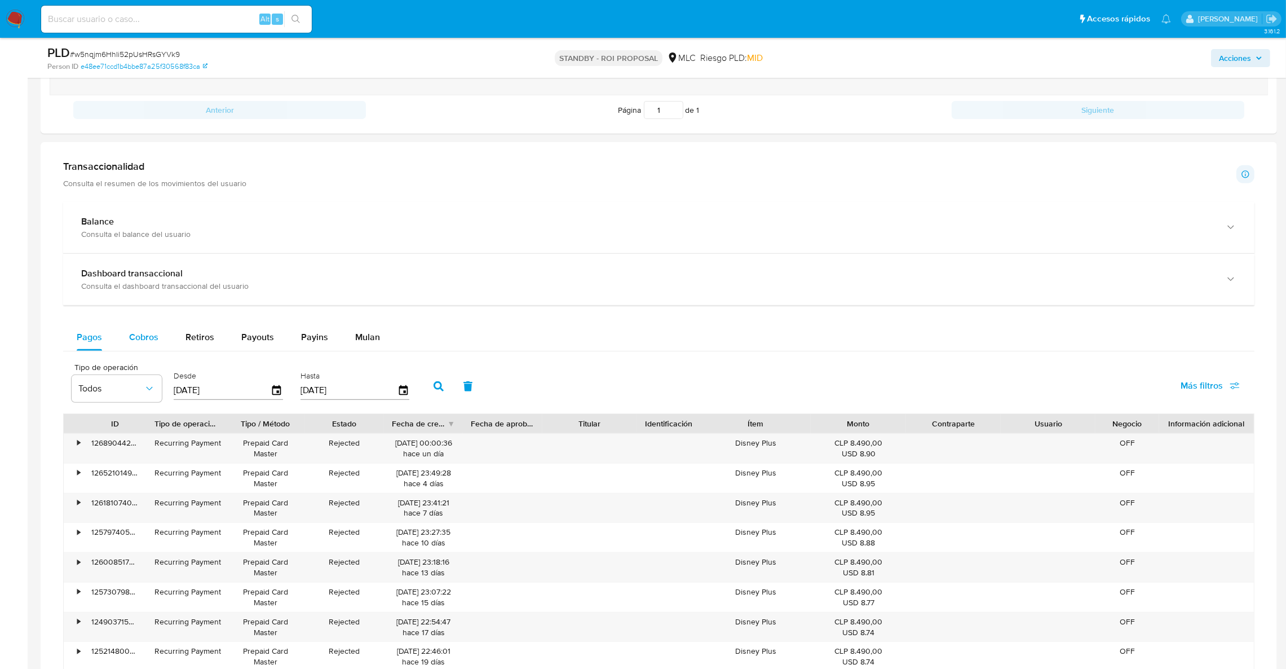
click at [142, 335] on span "Cobros" at bounding box center [143, 336] width 29 height 13
select select "10"
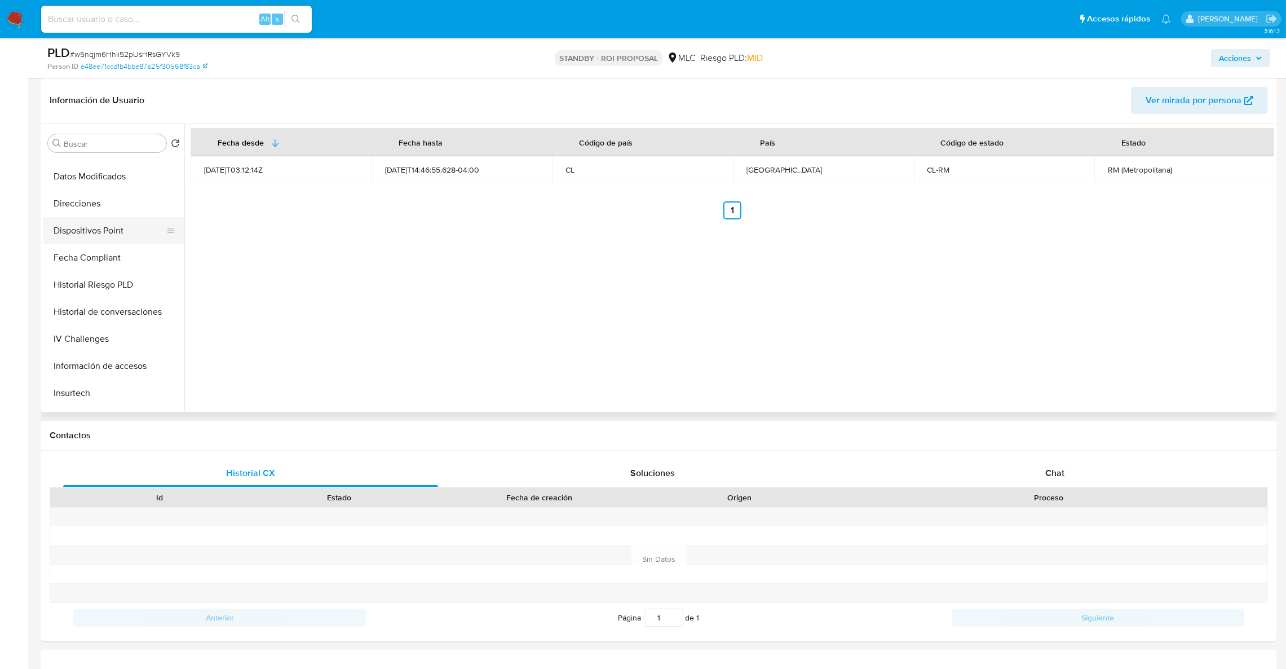
scroll to position [338, 0]
click at [131, 351] on button "Información de accesos" at bounding box center [109, 346] width 132 height 27
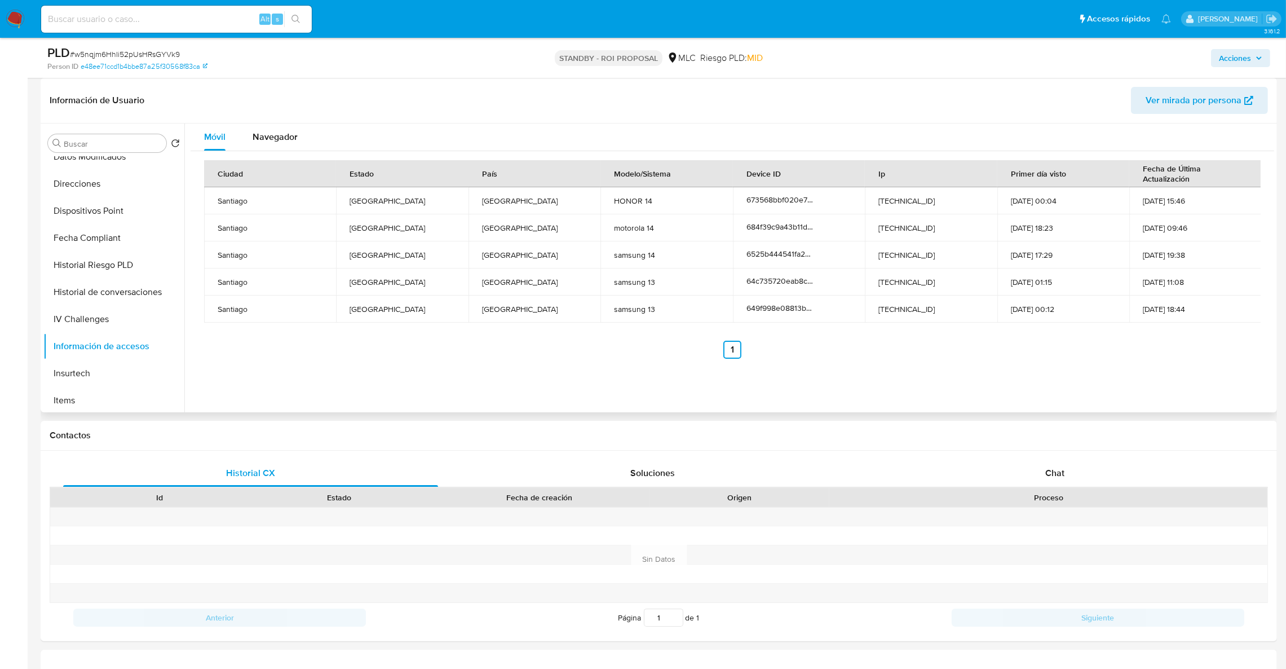
click at [1179, 202] on td "[DATE] 15:46" at bounding box center [1195, 200] width 132 height 27
click at [236, 128] on button "Móvil" at bounding box center [215, 136] width 48 height 27
click at [254, 129] on div "Navegador" at bounding box center [275, 136] width 45 height 27
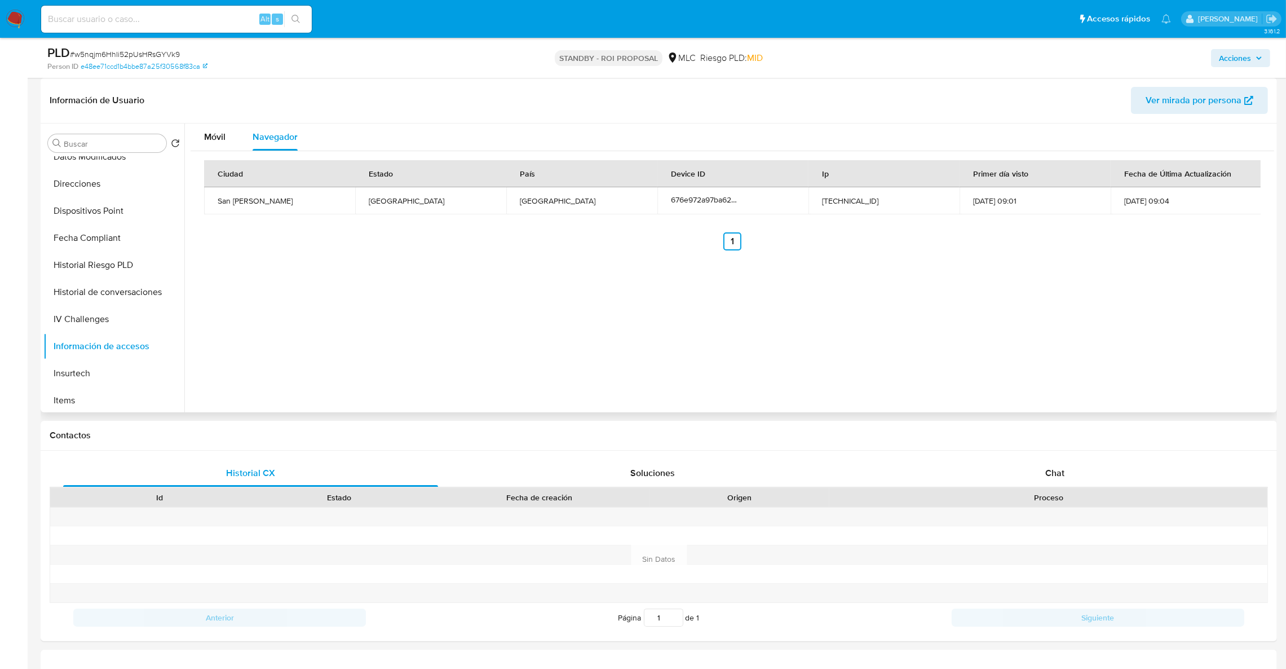
click at [989, 205] on td "[DATE] 09:01" at bounding box center [1035, 200] width 151 height 27
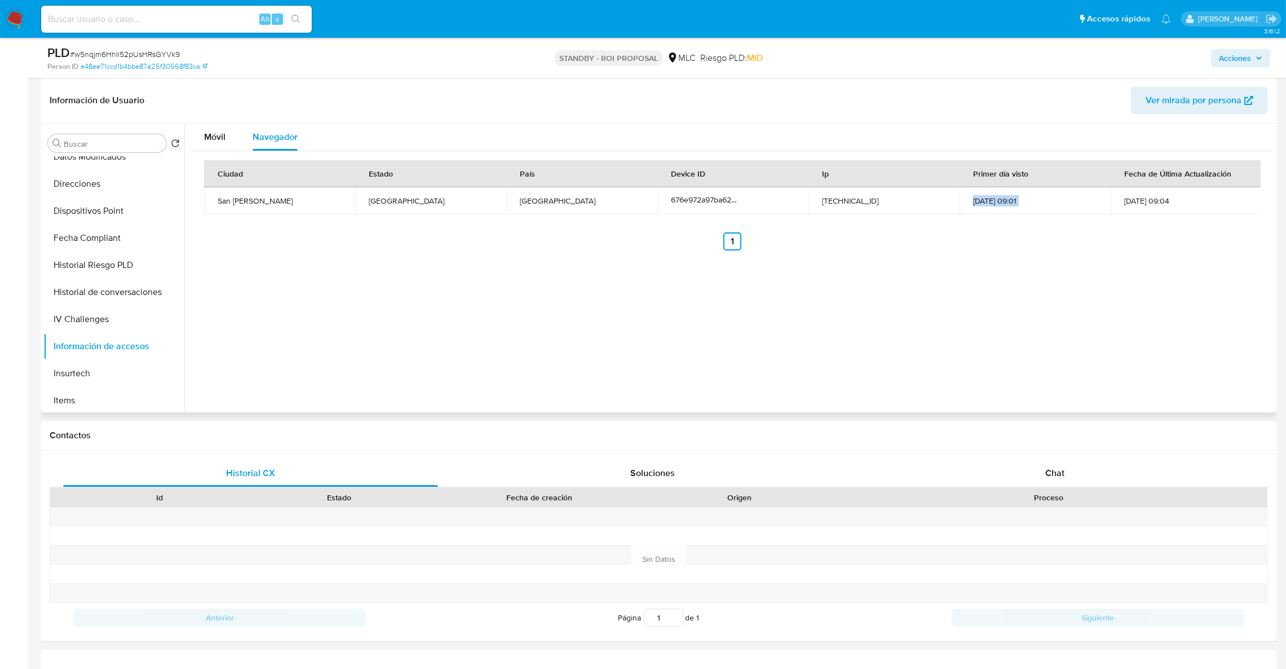
click at [989, 205] on td "[DATE] 09:01" at bounding box center [1035, 200] width 151 height 27
click at [215, 138] on span "Móvil" at bounding box center [214, 136] width 21 height 13
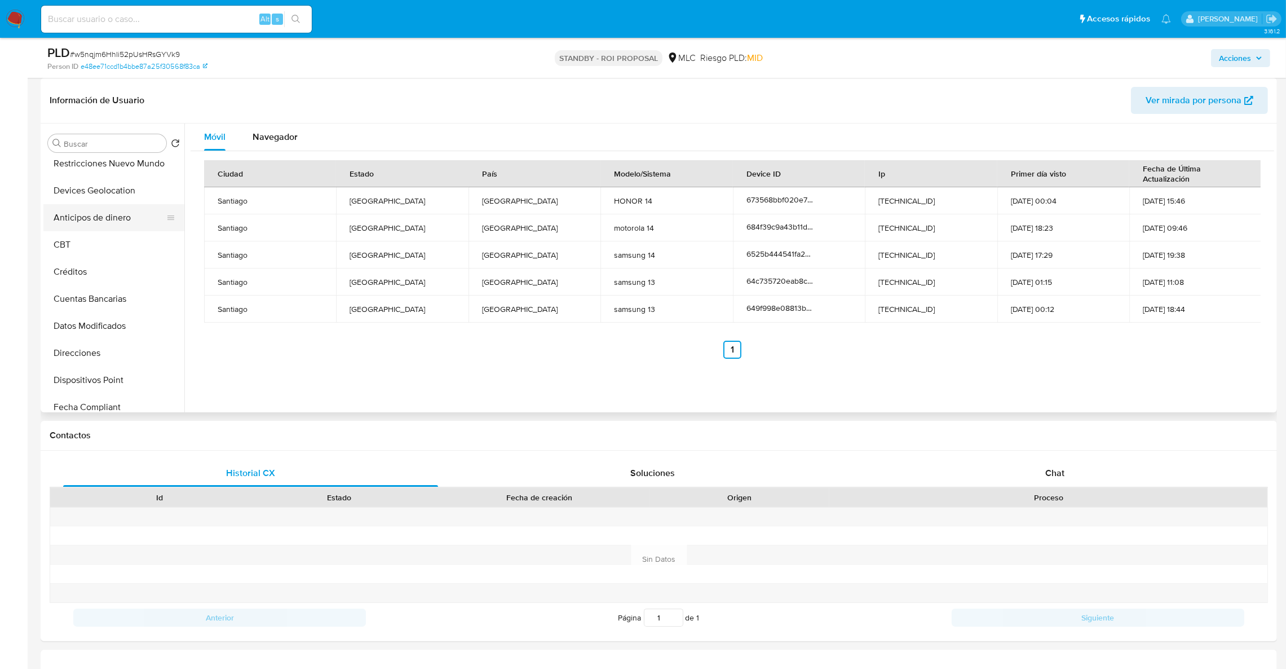
scroll to position [85, 0]
click at [112, 253] on button "Restricciones Nuevo Mundo" at bounding box center [109, 248] width 132 height 27
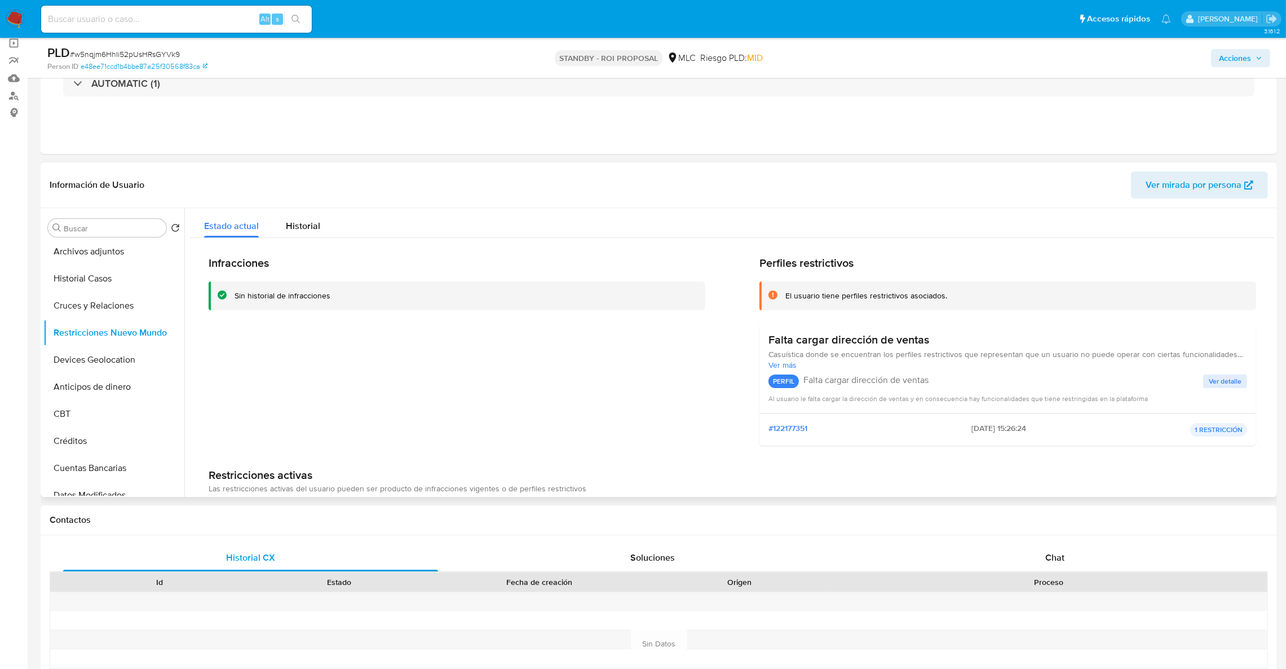
drag, startPoint x: 833, startPoint y: 336, endPoint x: 915, endPoint y: 347, distance: 83.1
click at [915, 347] on h3 "Falta cargar dirección de ventas" at bounding box center [848, 340] width 161 height 14
click at [109, 294] on button "Cruces y Relaciones" at bounding box center [109, 305] width 132 height 27
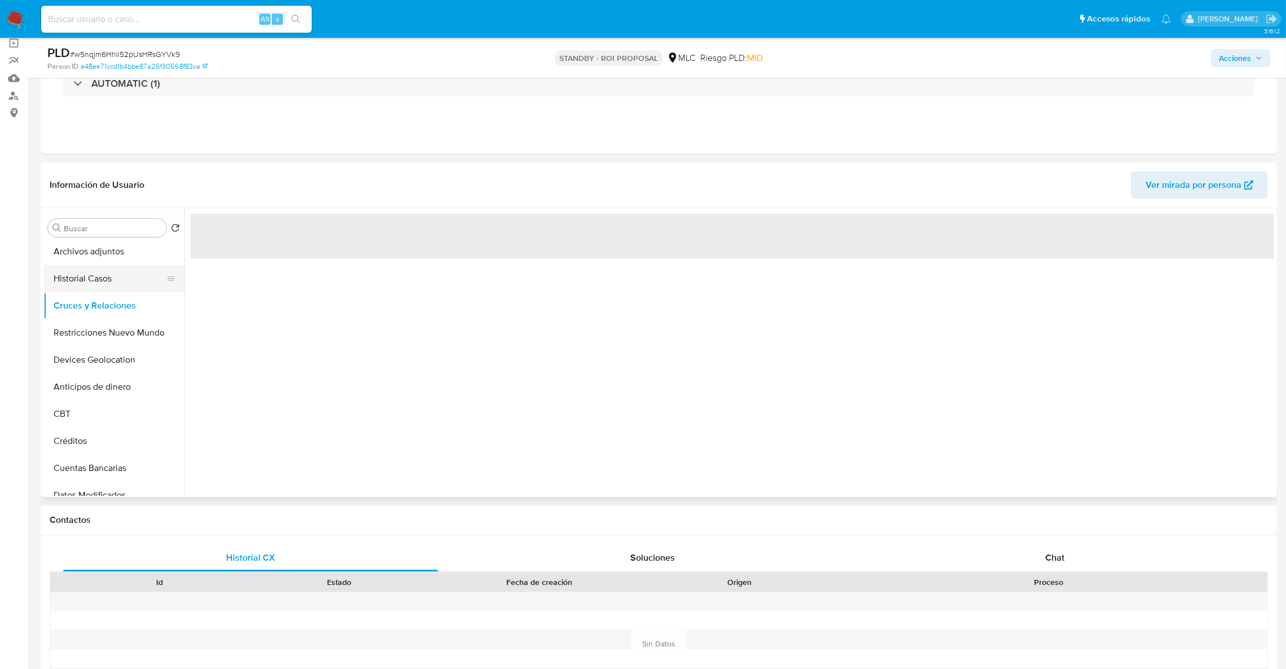
click at [116, 282] on button "Historial Casos" at bounding box center [109, 278] width 132 height 27
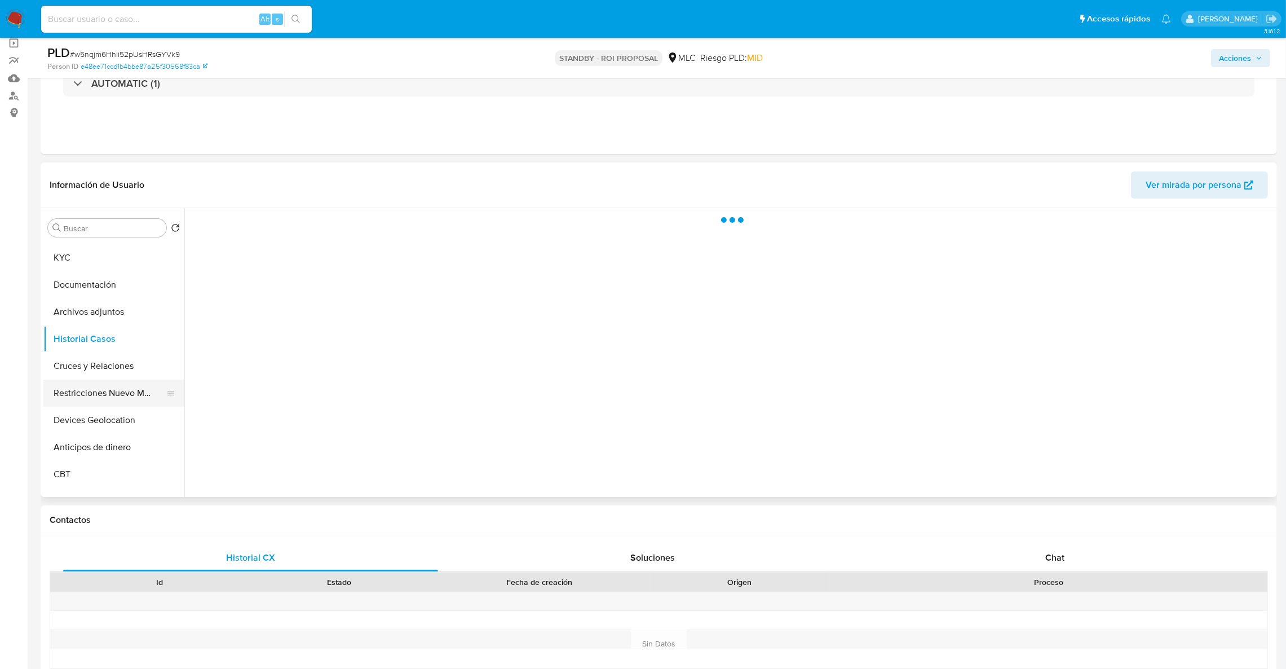
scroll to position [0, 0]
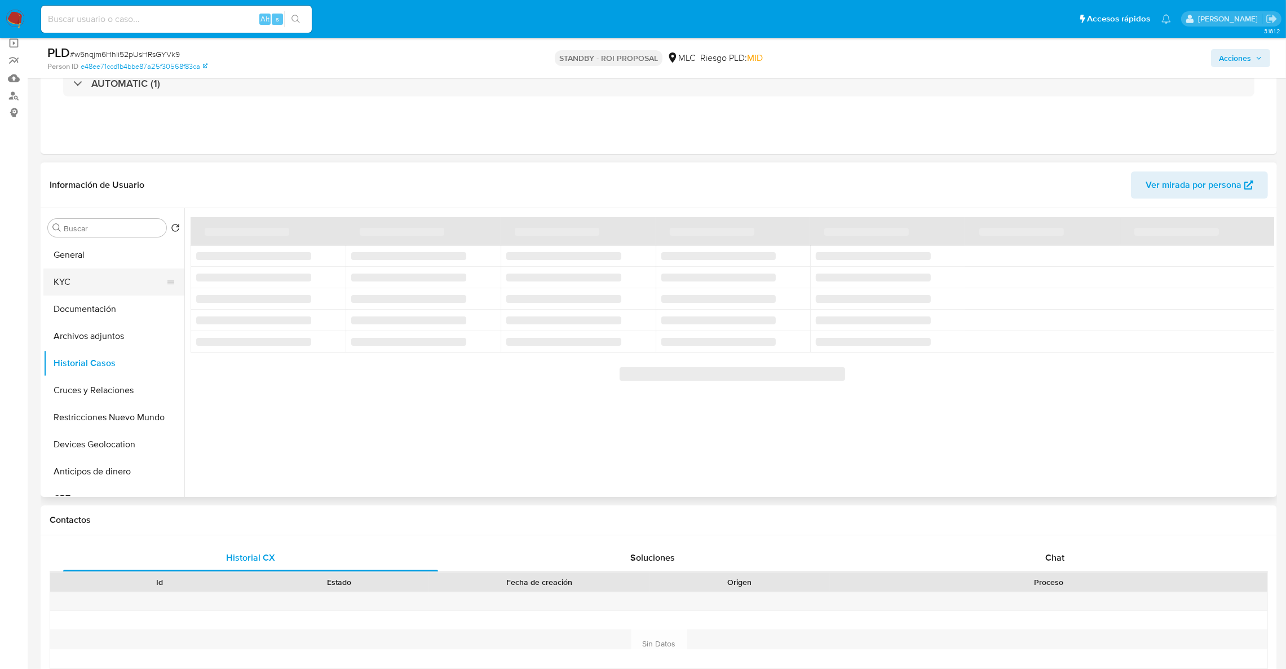
click at [117, 273] on button "KYC" at bounding box center [109, 281] width 132 height 27
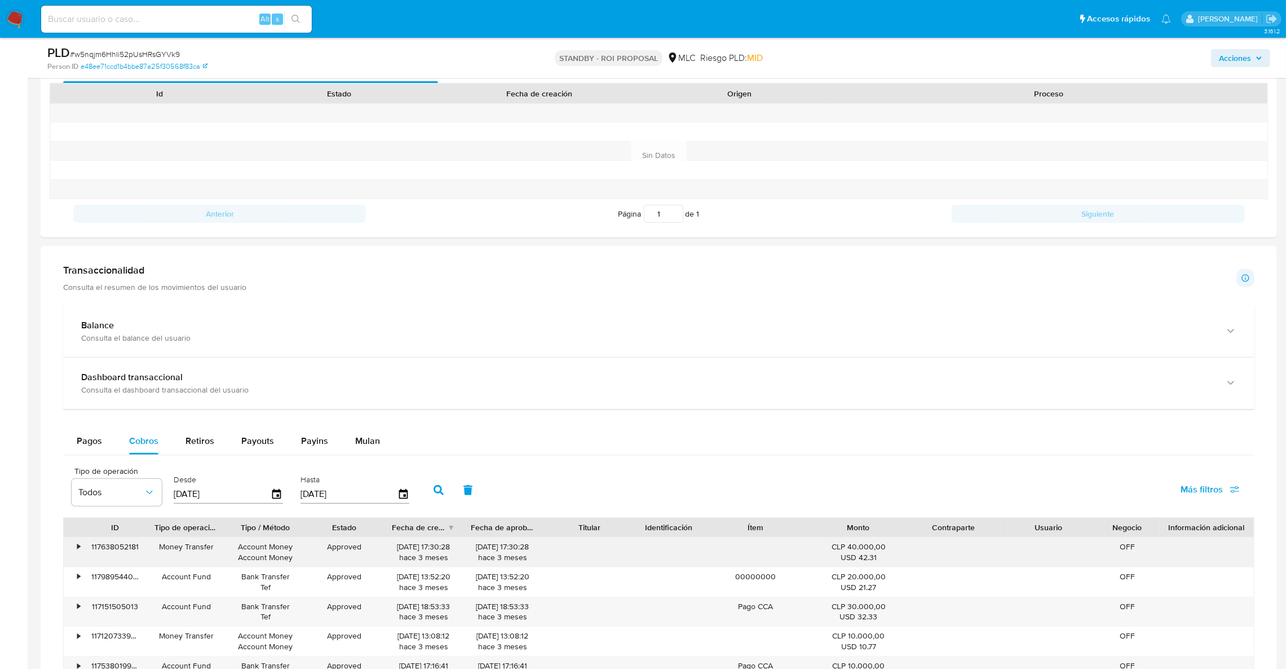
scroll to position [677, 0]
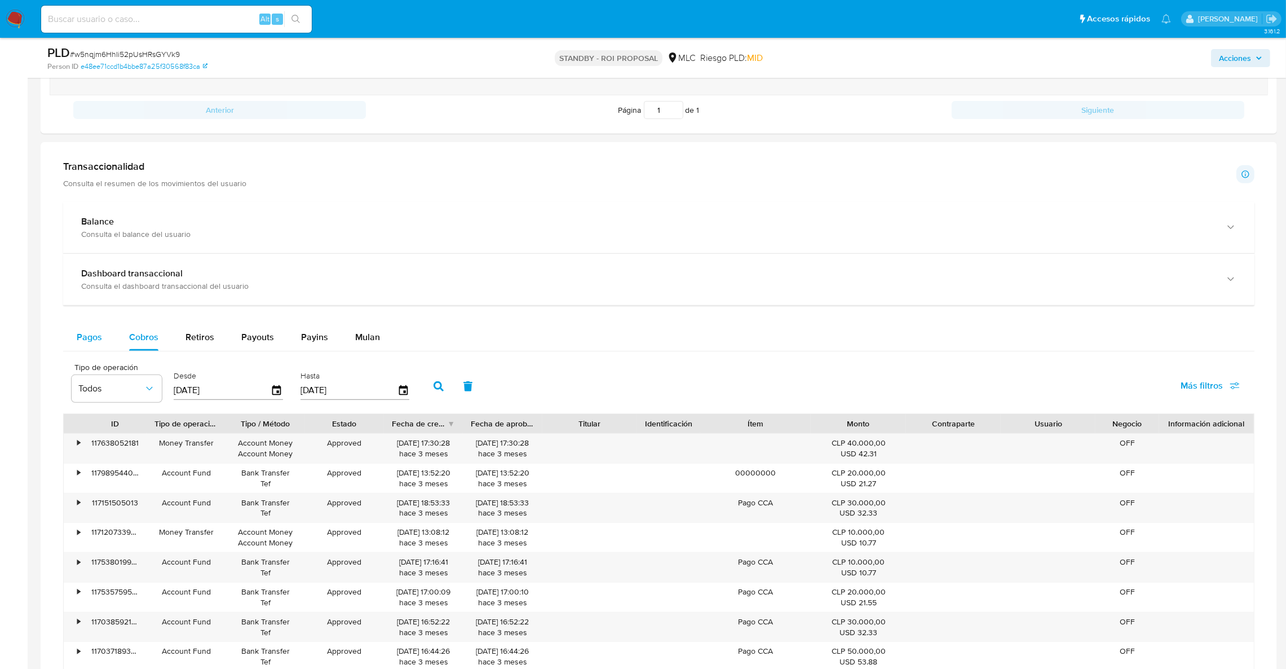
click at [82, 338] on span "Pagos" at bounding box center [89, 336] width 25 height 13
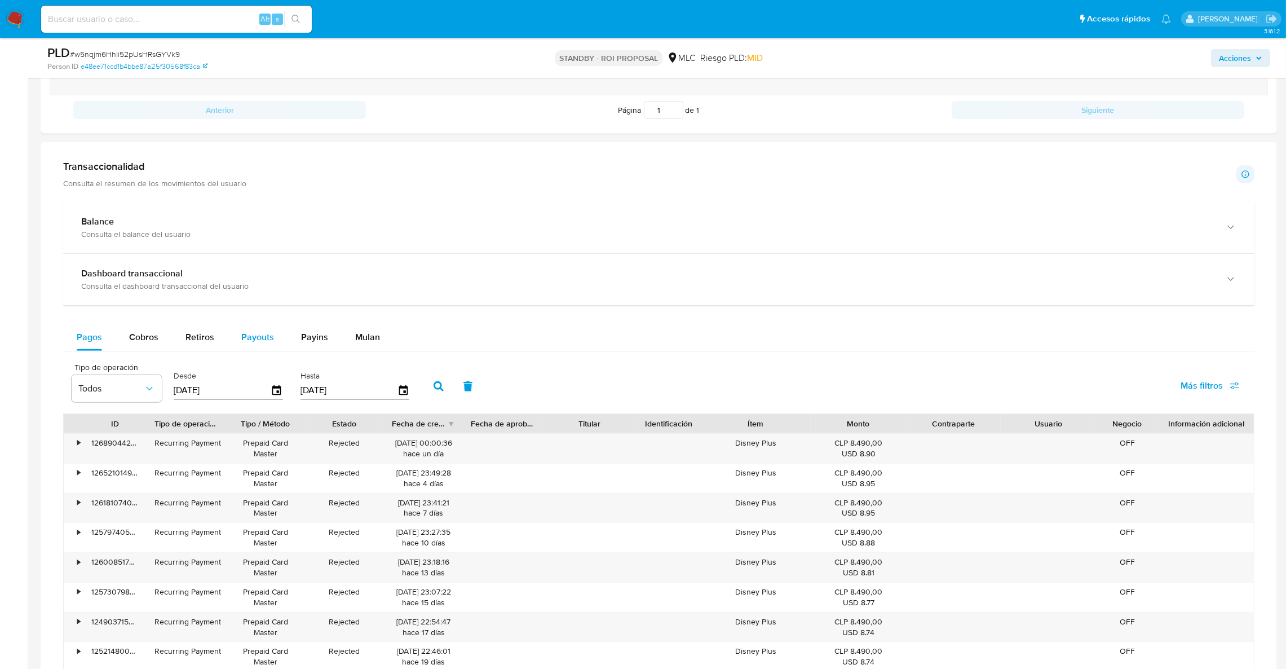
click at [253, 339] on span "Payouts" at bounding box center [257, 336] width 33 height 13
select select "10"
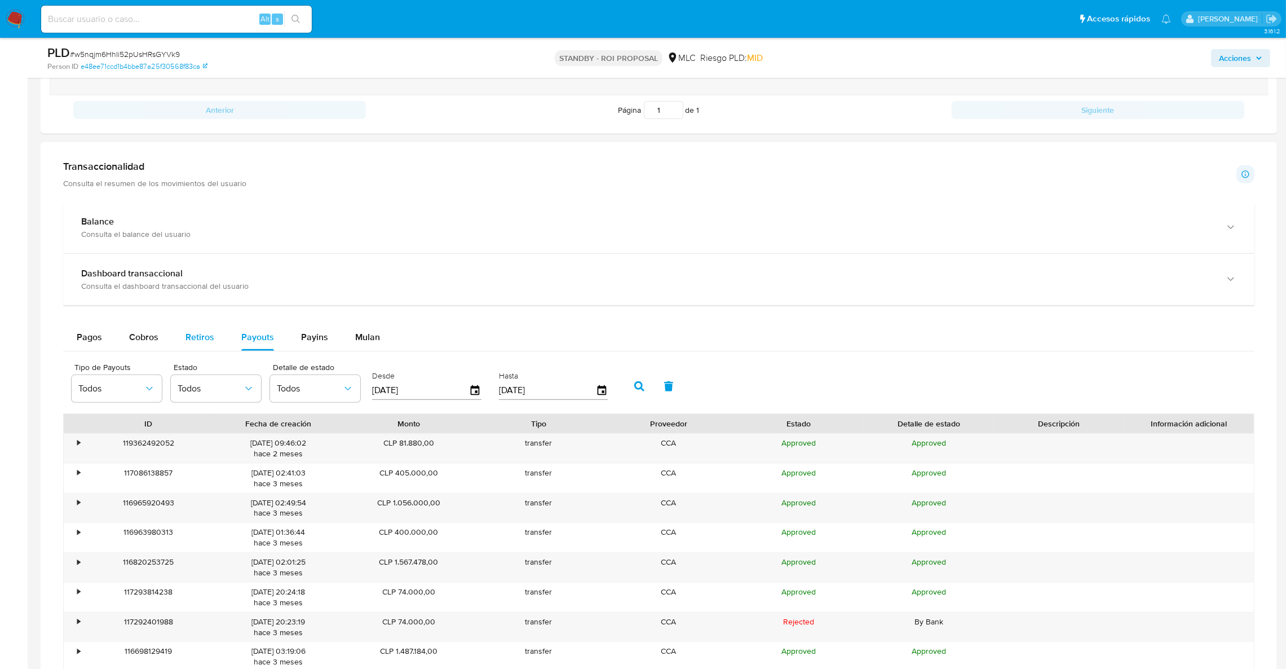
click at [198, 339] on span "Retiros" at bounding box center [199, 336] width 29 height 13
select select "10"
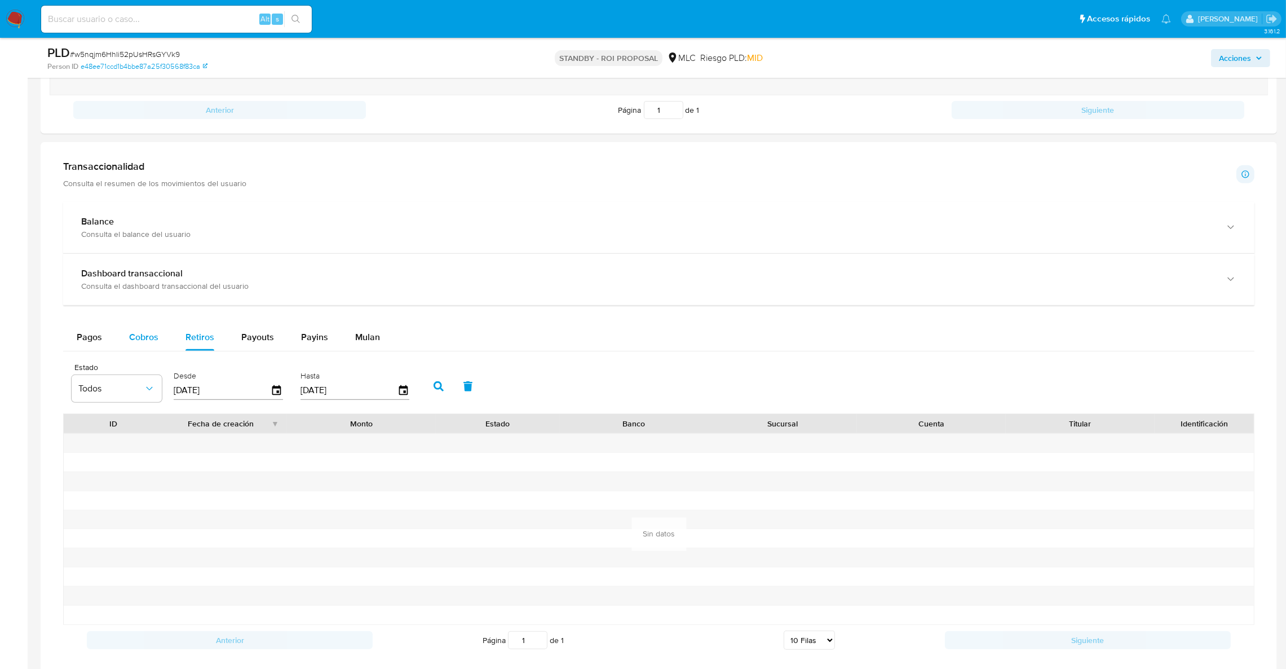
click at [165, 341] on button "Cobros" at bounding box center [144, 337] width 56 height 27
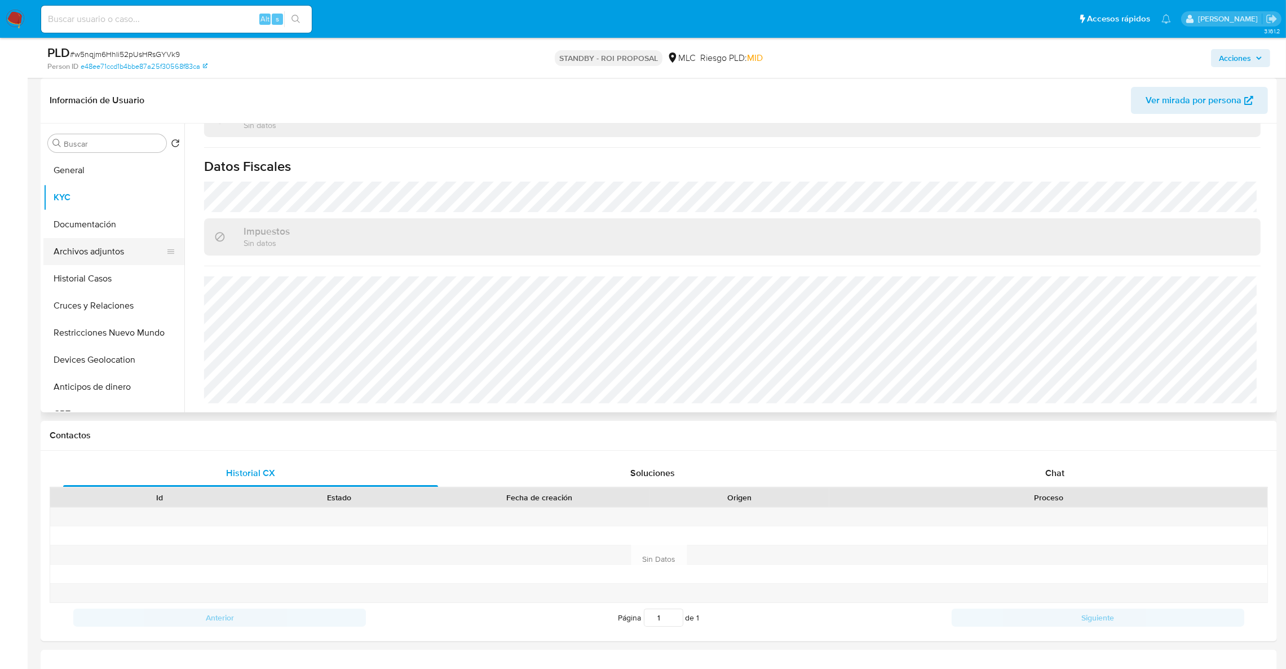
scroll to position [85, 0]
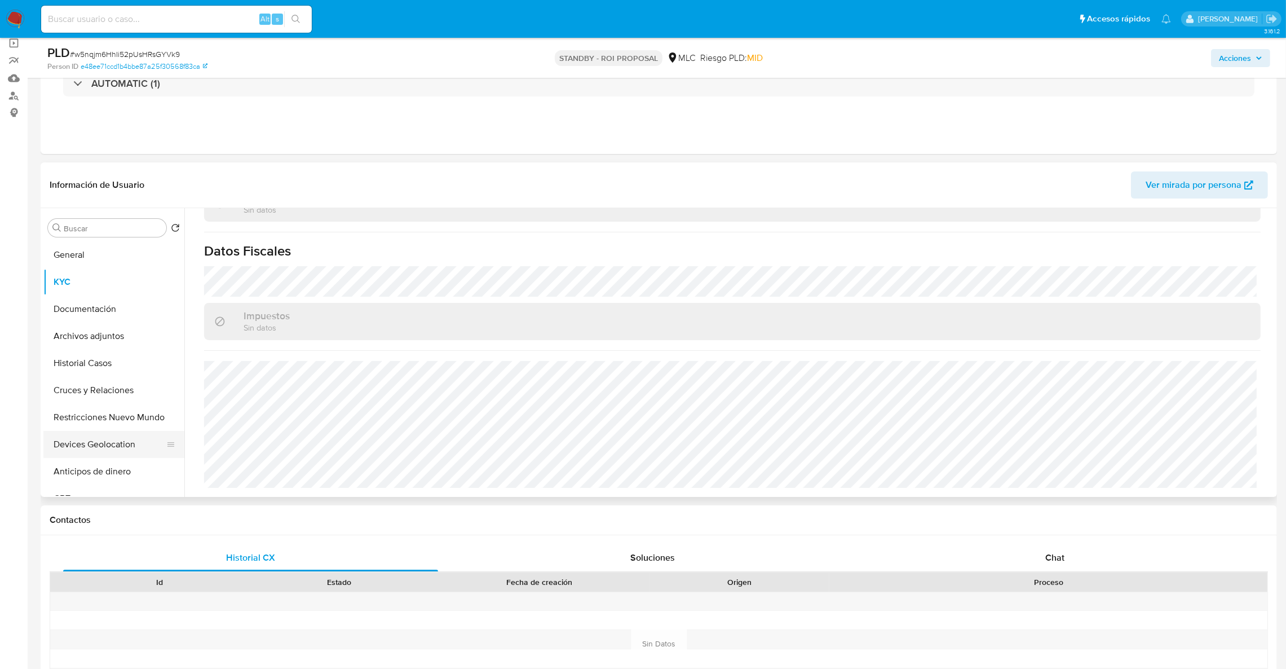
click at [110, 451] on button "Devices Geolocation" at bounding box center [109, 444] width 132 height 27
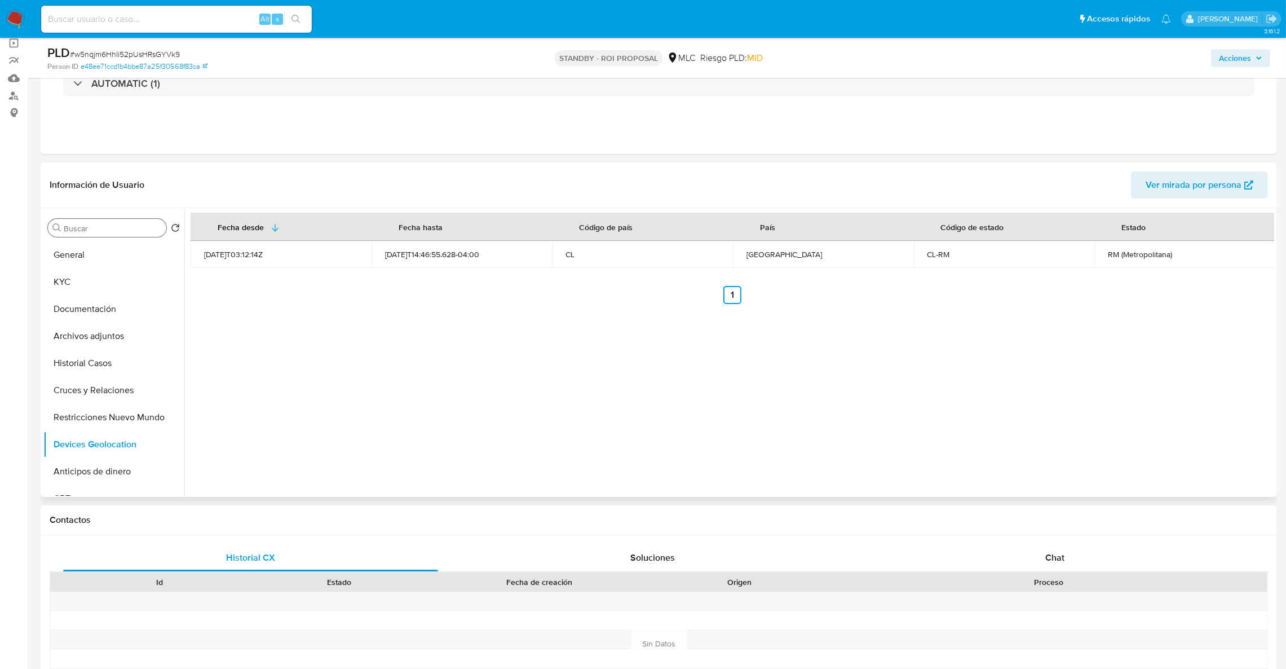
click at [111, 220] on div "Buscar" at bounding box center [107, 228] width 118 height 18
click at [112, 226] on input "Buscar" at bounding box center [113, 228] width 98 height 10
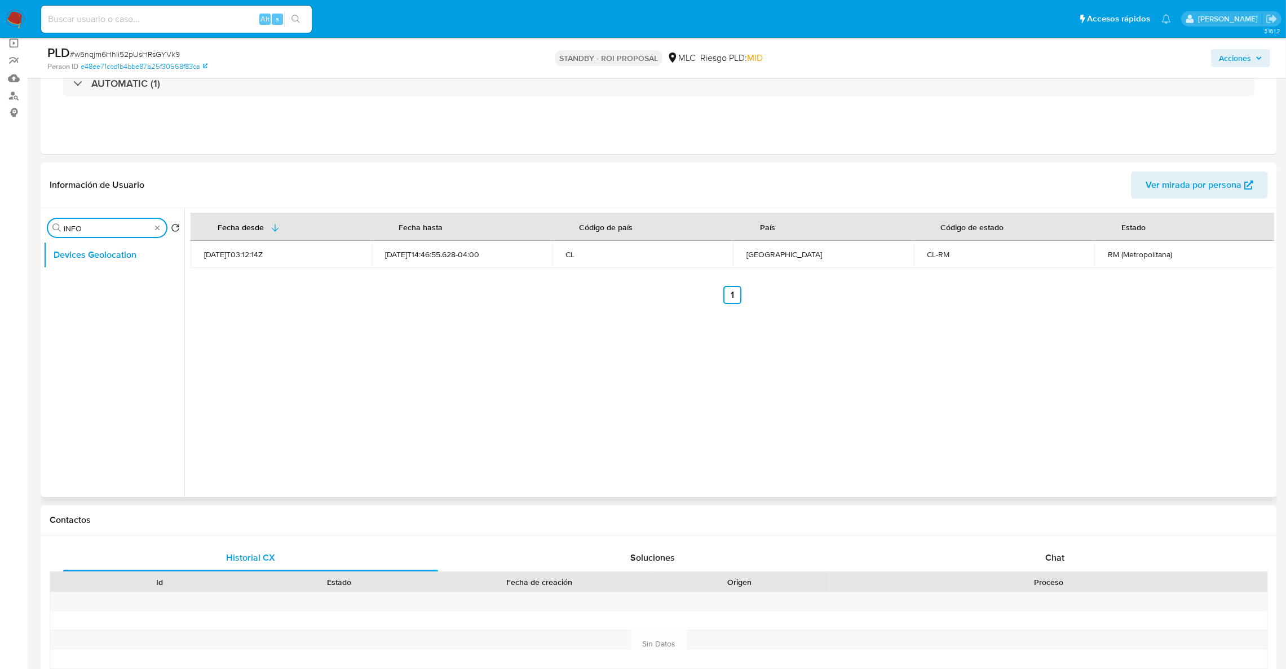
click at [128, 233] on div "Buscar INFO" at bounding box center [107, 228] width 118 height 18
click at [126, 229] on input "INFO" at bounding box center [107, 228] width 87 height 10
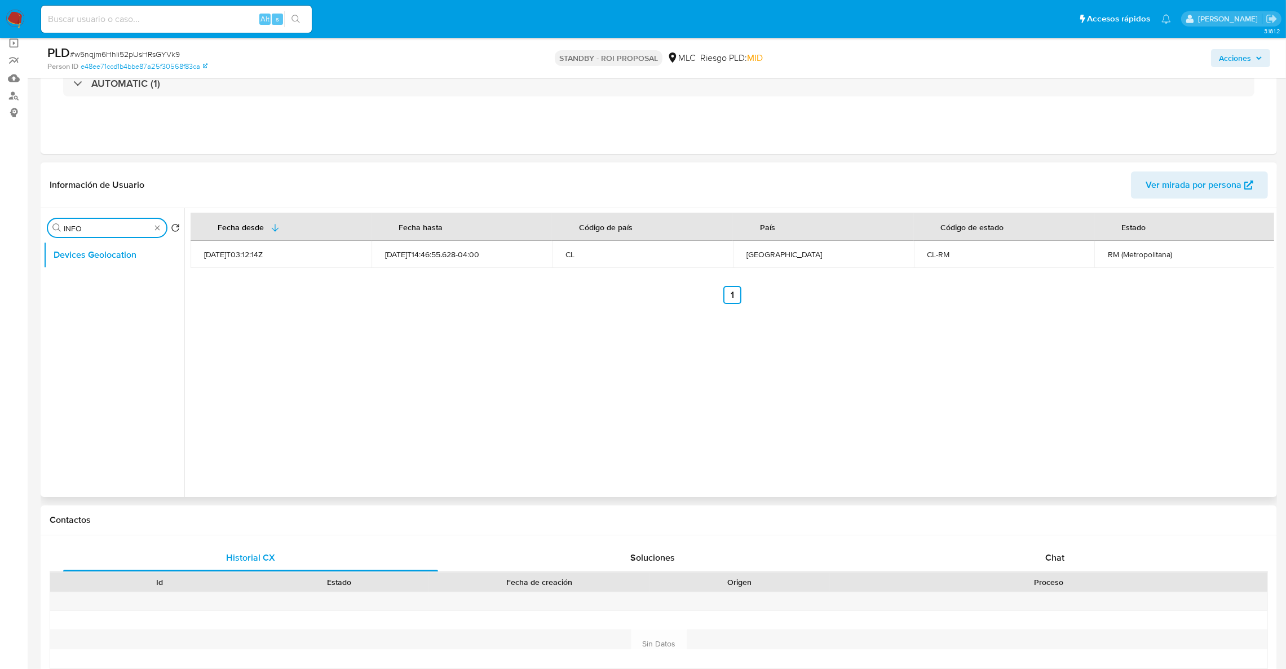
click at [126, 229] on input "INFO" at bounding box center [107, 228] width 87 height 10
type input "INFO"
click at [128, 287] on button "Información de accesos" at bounding box center [109, 281] width 132 height 27
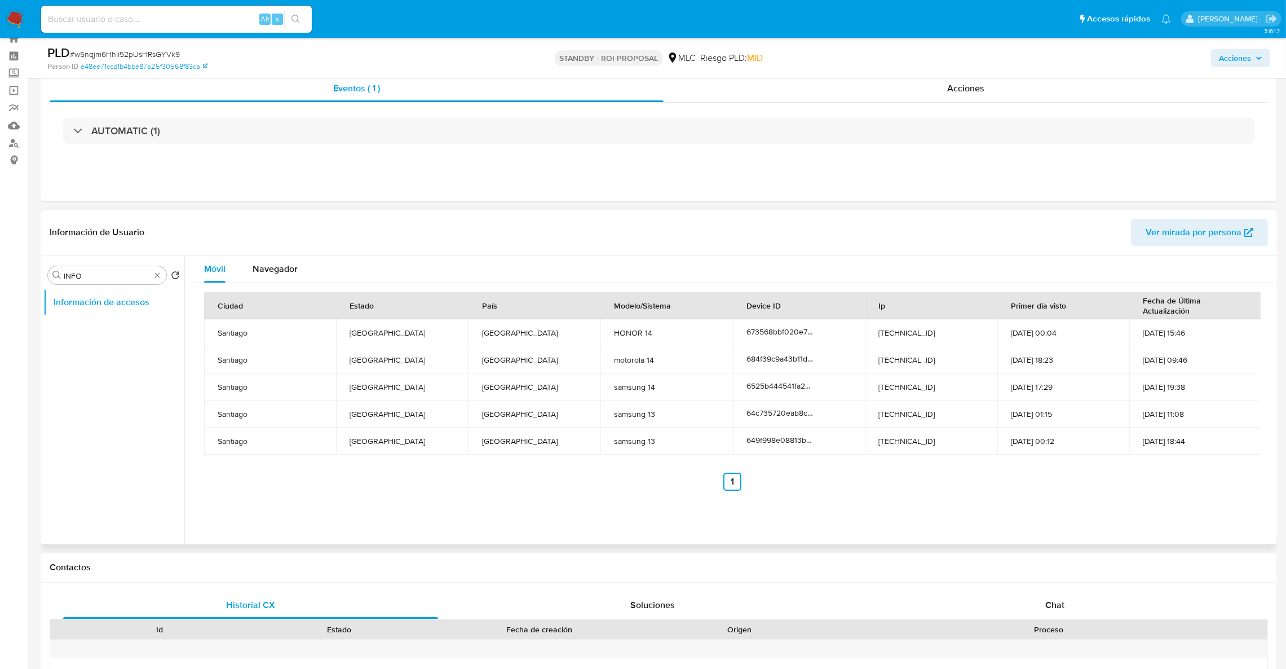
scroll to position [0, 0]
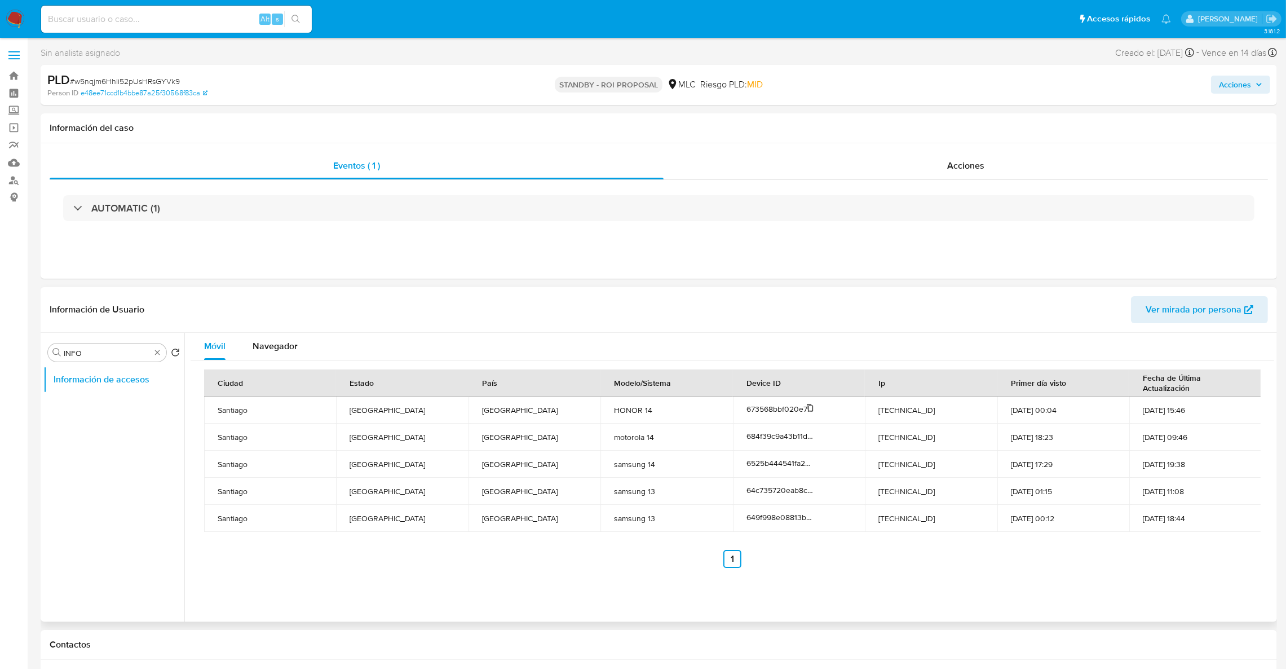
click at [785, 408] on span "673568bbf020e776aac43e7e" at bounding box center [797, 408] width 103 height 11
click at [885, 421] on td "38.7.222.48" at bounding box center [931, 409] width 132 height 27
click at [884, 415] on td "38.7.222.48" at bounding box center [931, 409] width 132 height 27
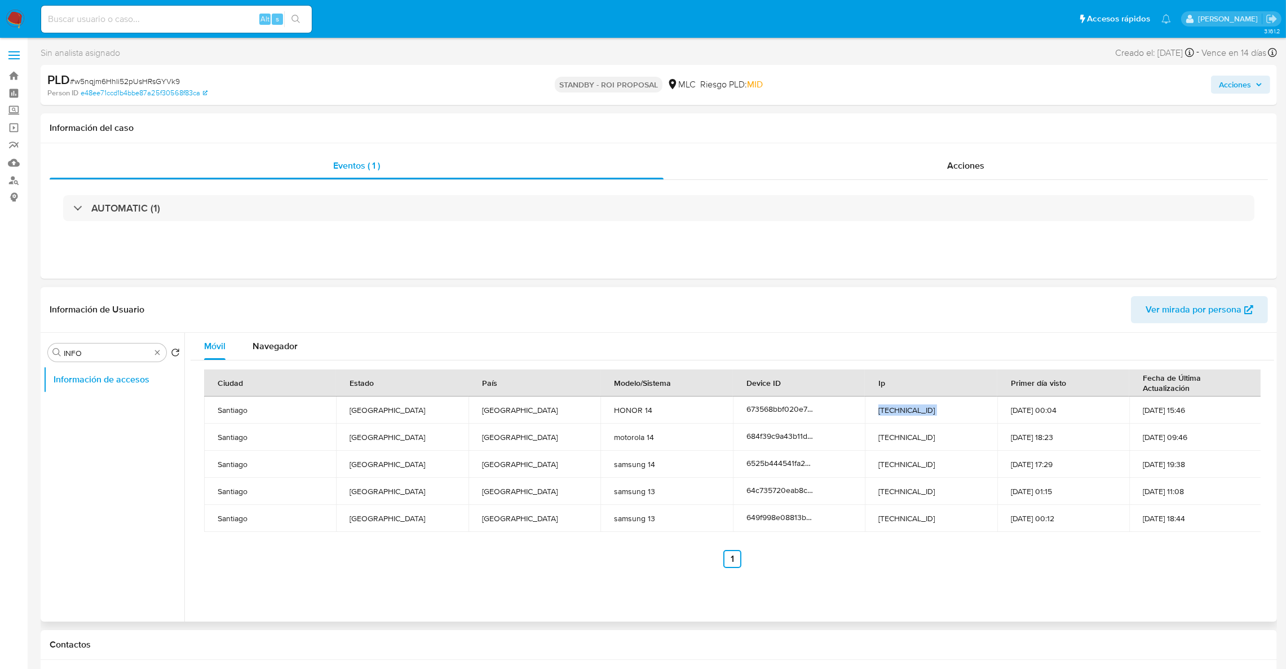
click at [884, 415] on td "38.7.222.48" at bounding box center [931, 409] width 132 height 27
copy td "38.7.222.48"
click at [870, 442] on td "186.189.92.135" at bounding box center [931, 436] width 132 height 27
drag, startPoint x: 874, startPoint y: 440, endPoint x: 929, endPoint y: 435, distance: 54.9
click at [929, 435] on td "186.189.92.135" at bounding box center [931, 436] width 132 height 27
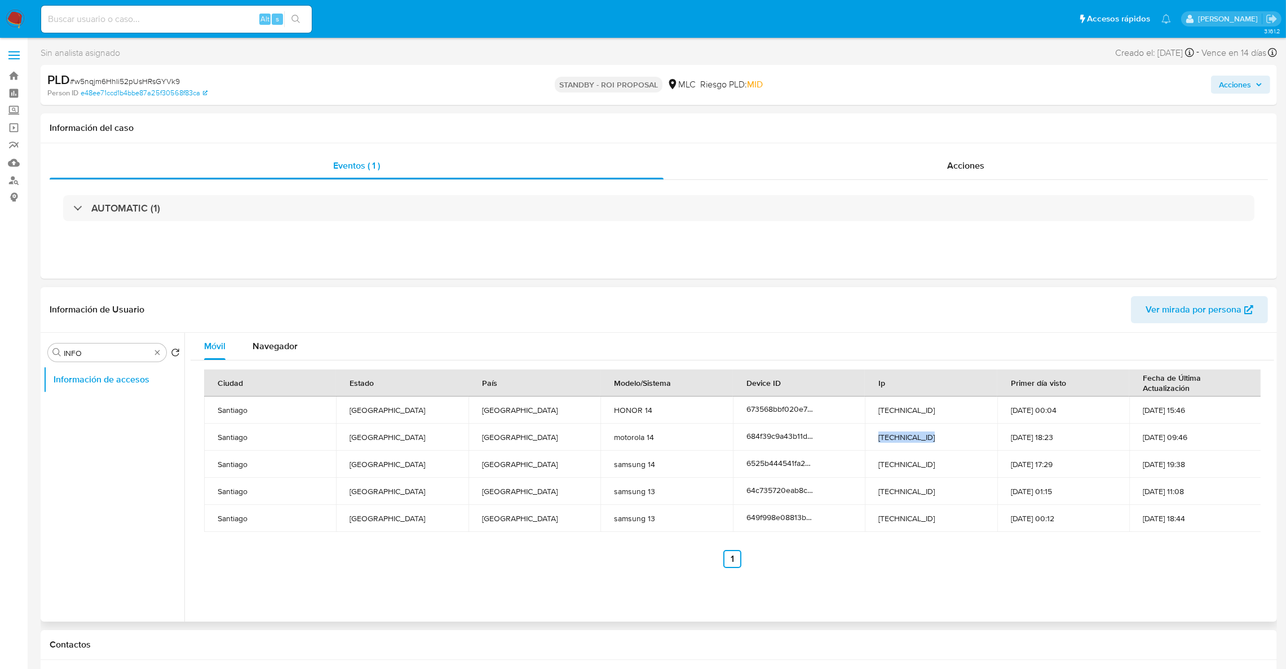
copy td "186.189.92.135"
drag, startPoint x: 869, startPoint y: 466, endPoint x: 925, endPoint y: 466, distance: 56.4
click at [929, 465] on td "186.189.96.115" at bounding box center [931, 463] width 132 height 27
copy td "186.189.96.115"
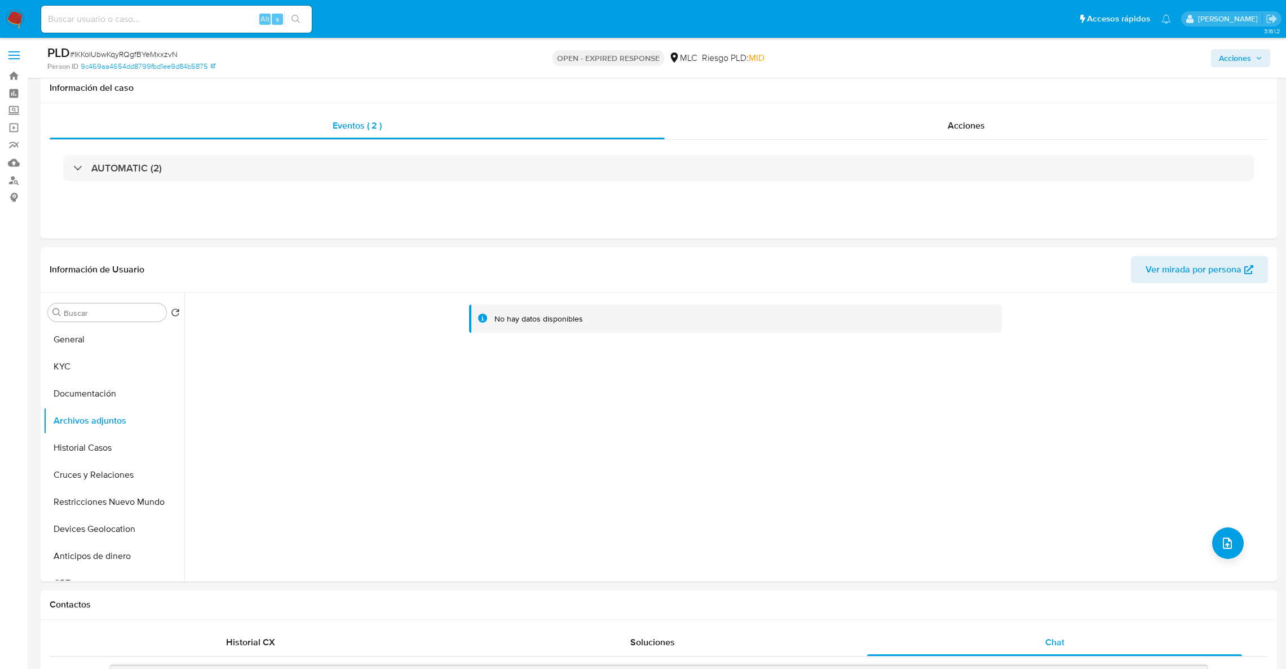
select select "10"
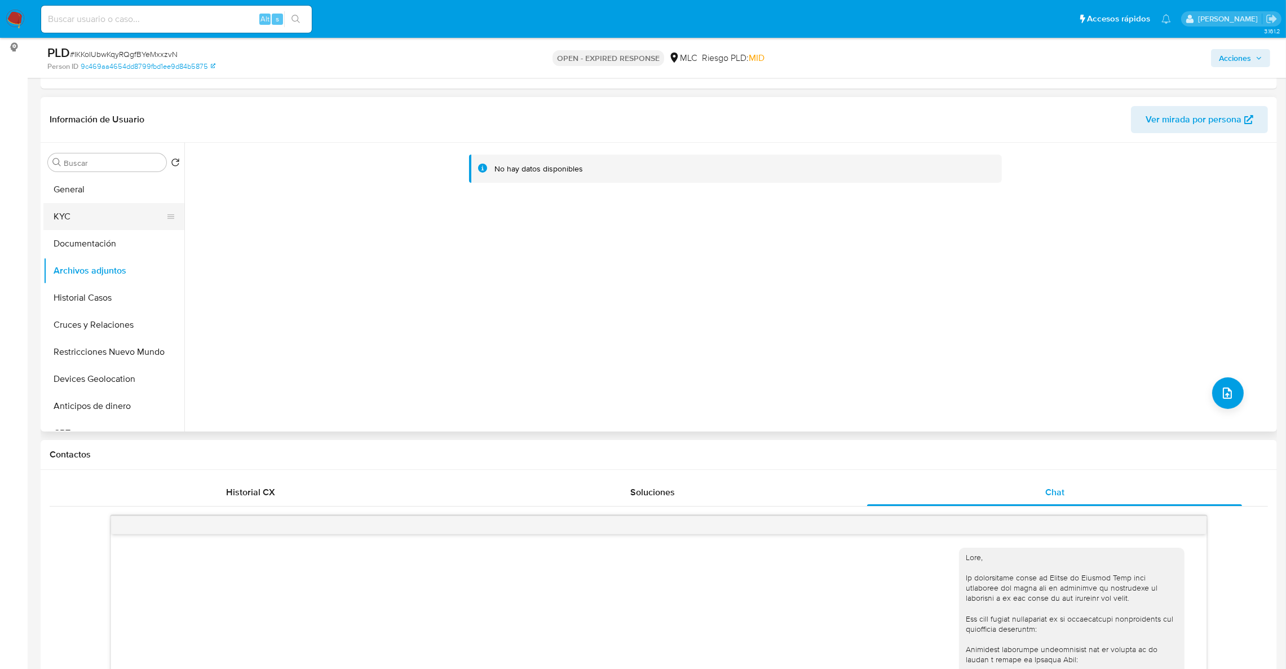
click at [155, 203] on button "KYC" at bounding box center [109, 216] width 132 height 27
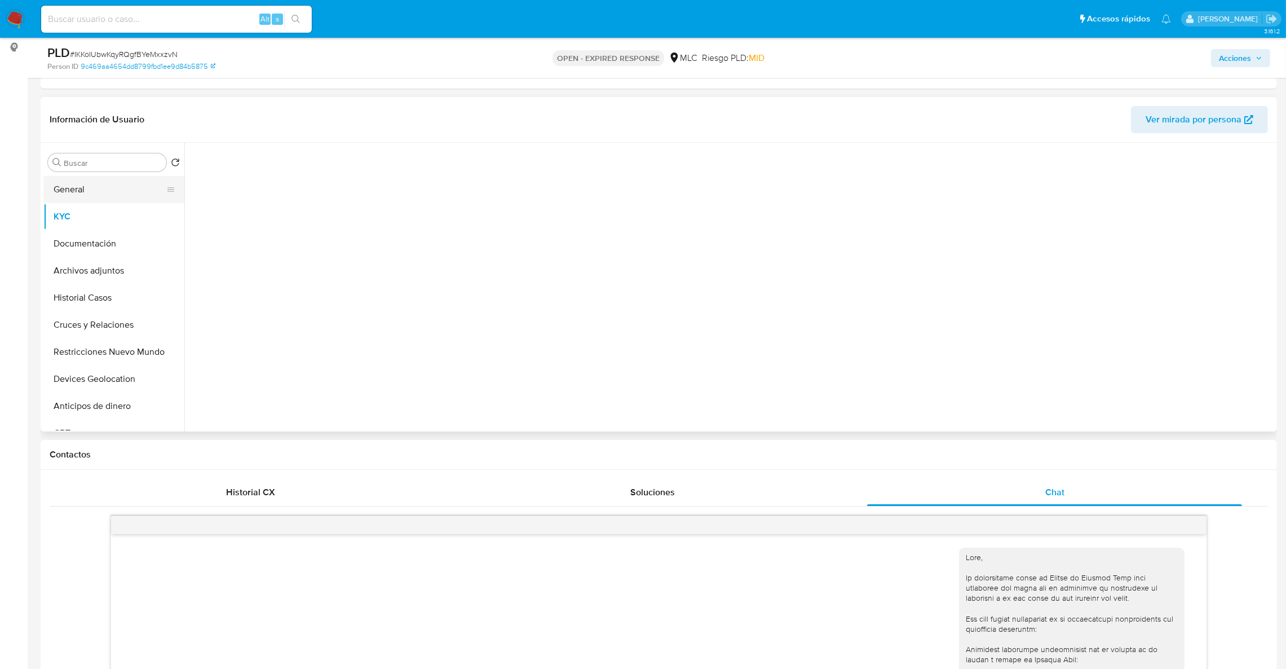
click at [148, 189] on button "General" at bounding box center [109, 189] width 132 height 27
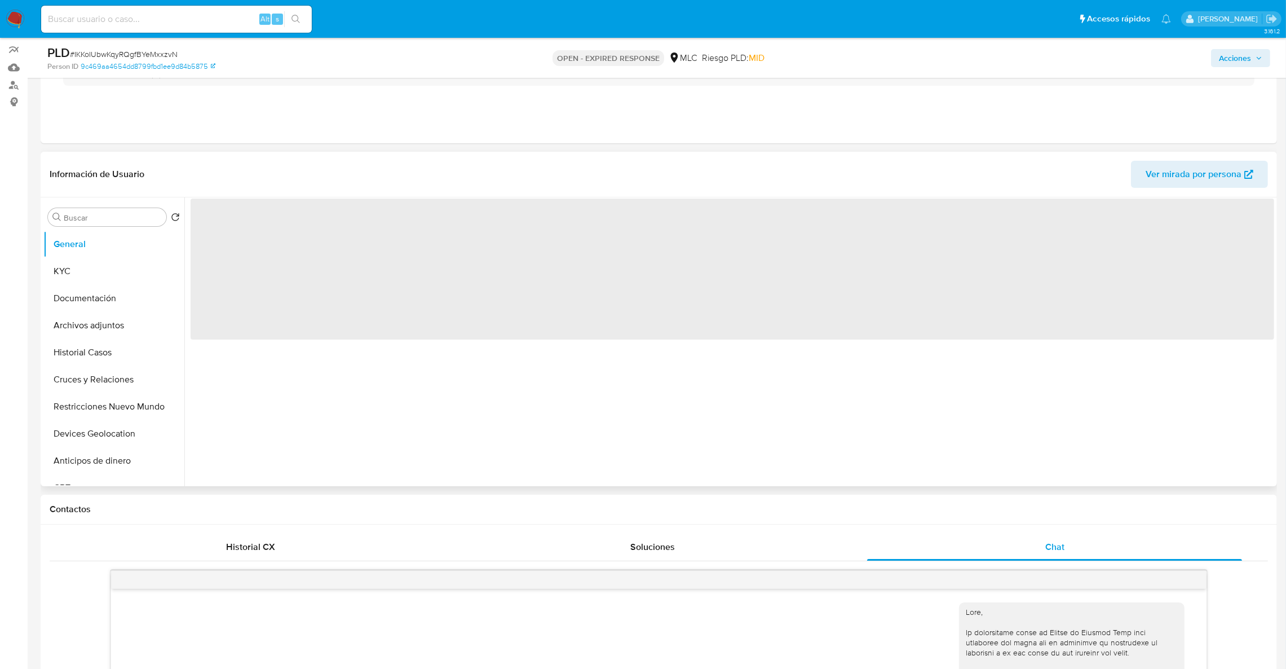
scroll to position [65, 0]
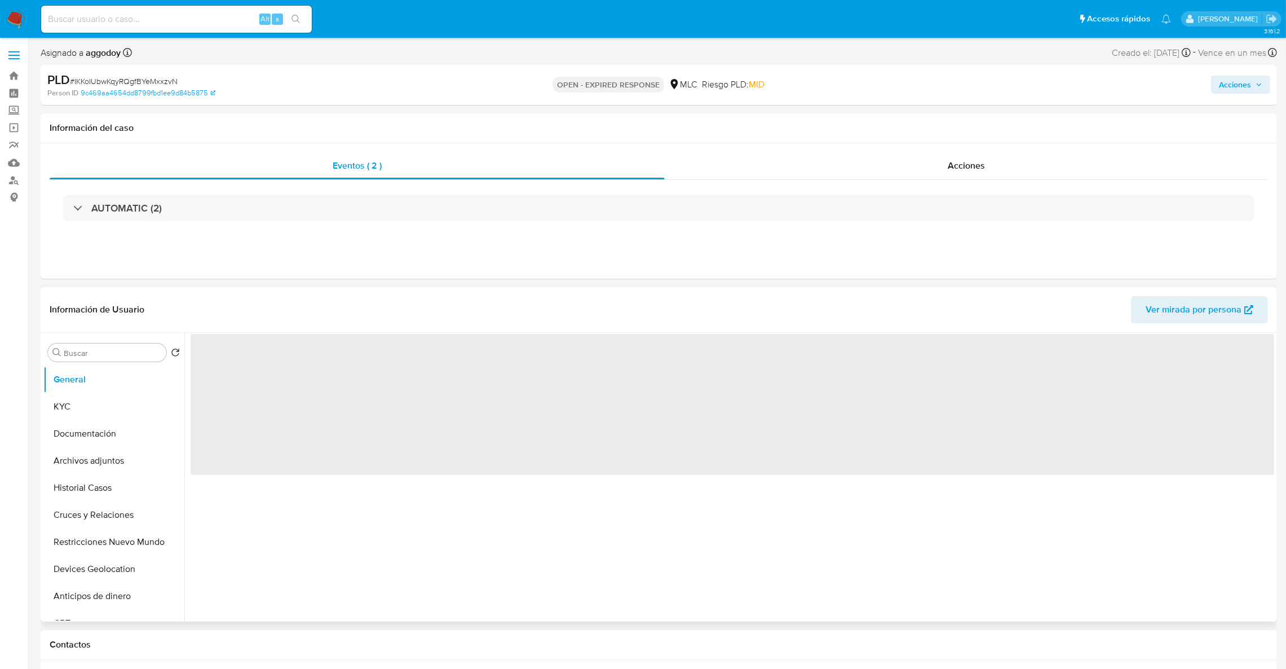
select select "10"
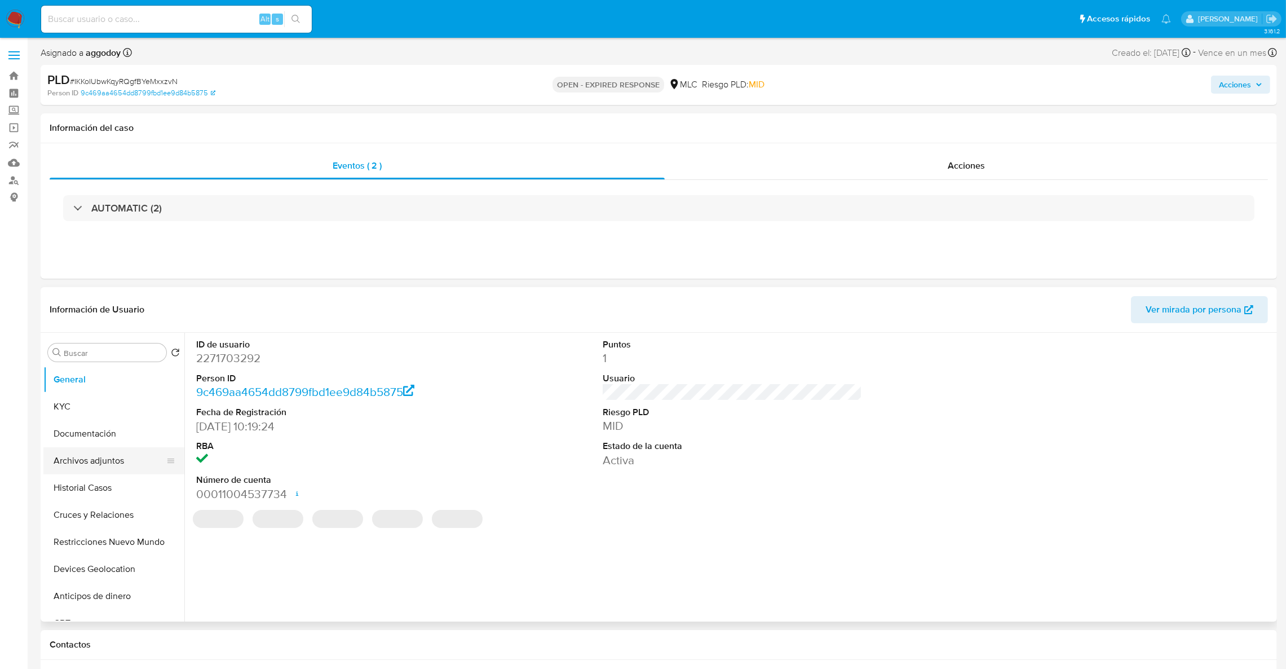
click at [107, 470] on button "Archivos adjuntos" at bounding box center [109, 460] width 132 height 27
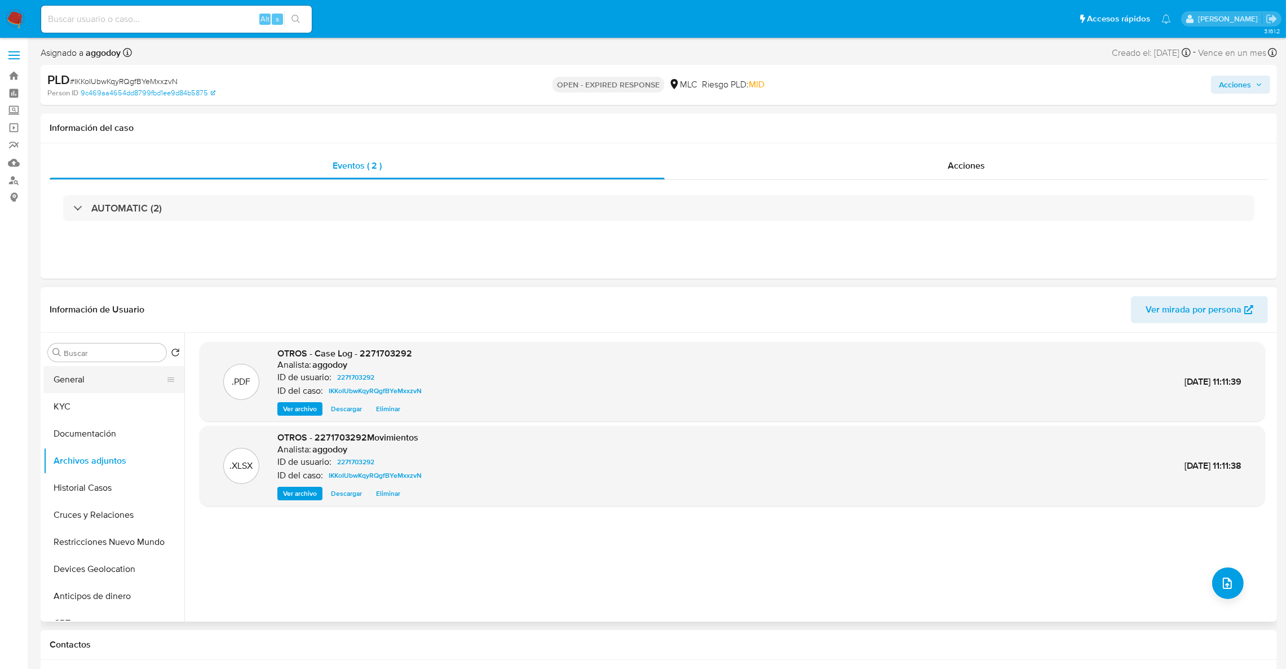
click at [116, 377] on button "General" at bounding box center [109, 379] width 132 height 27
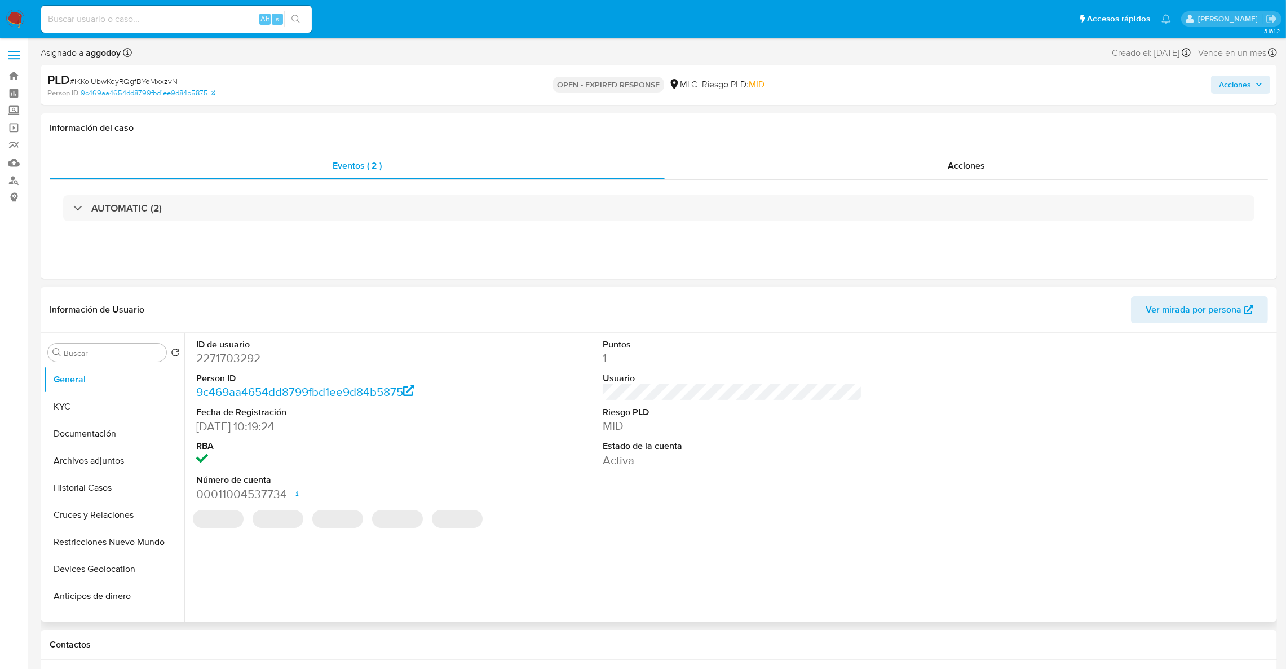
click at [255, 364] on dd "2271703292" at bounding box center [326, 358] width 260 height 16
copy dd "2271703292"
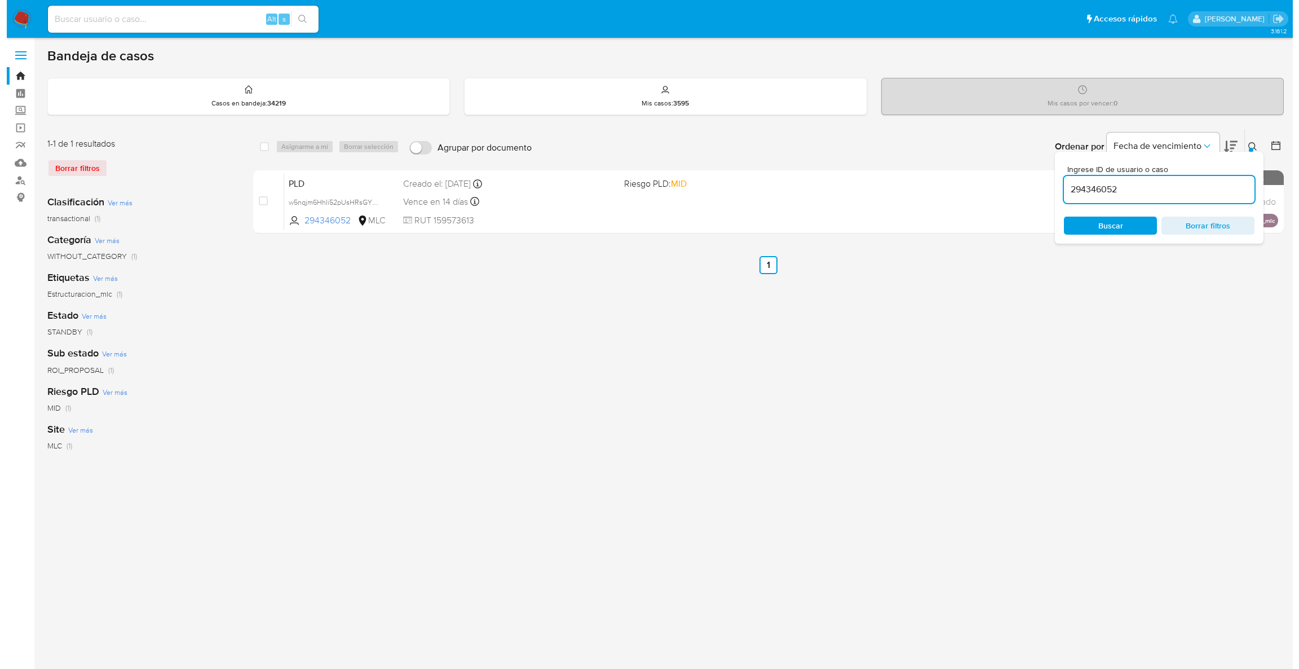
scroll to position [1, 0]
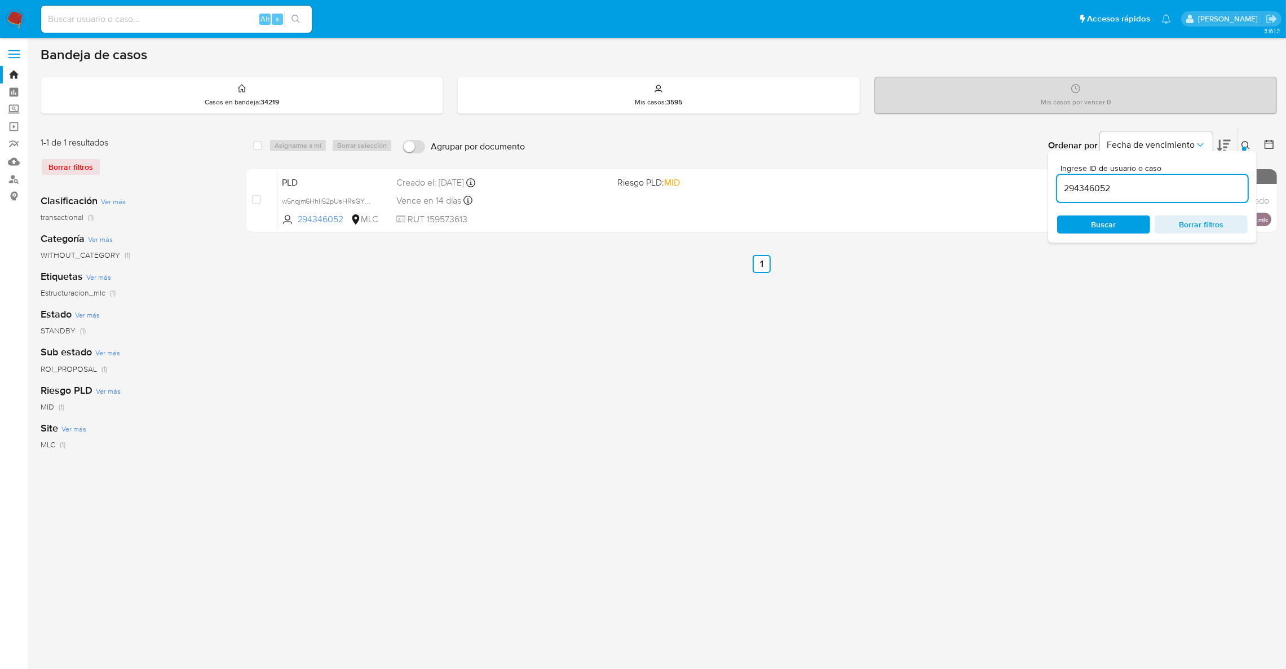
click at [1249, 142] on icon at bounding box center [1245, 145] width 9 height 9
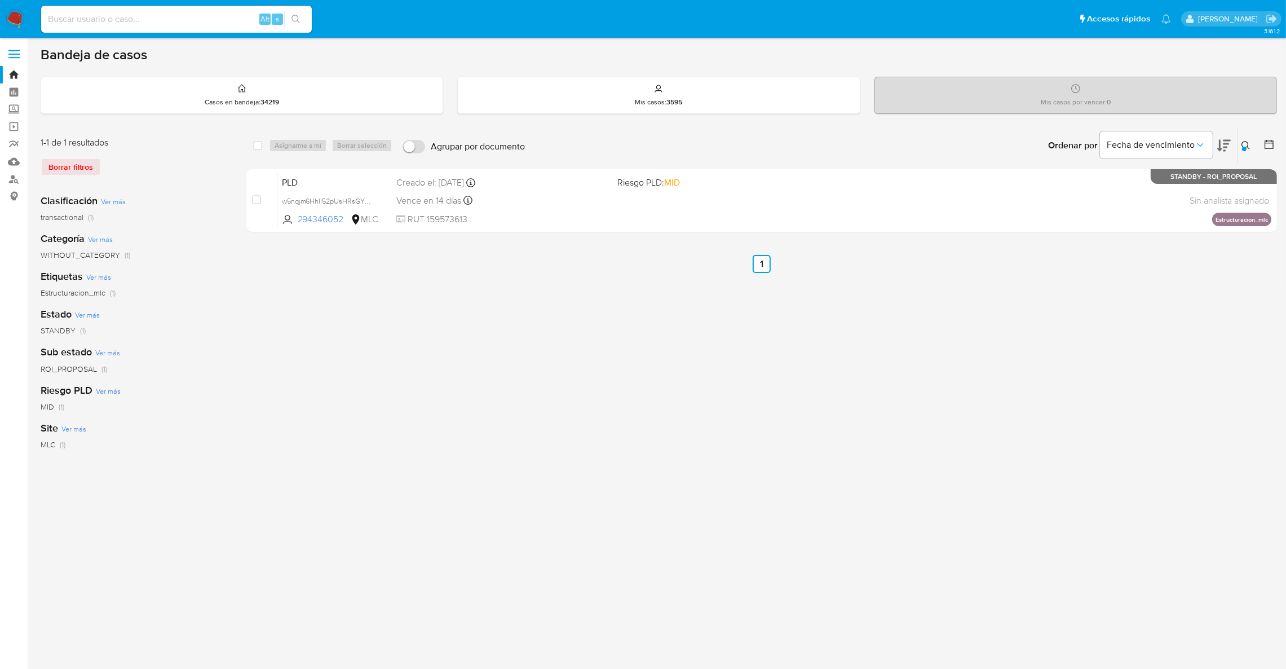
click at [1246, 139] on button at bounding box center [1247, 146] width 19 height 14
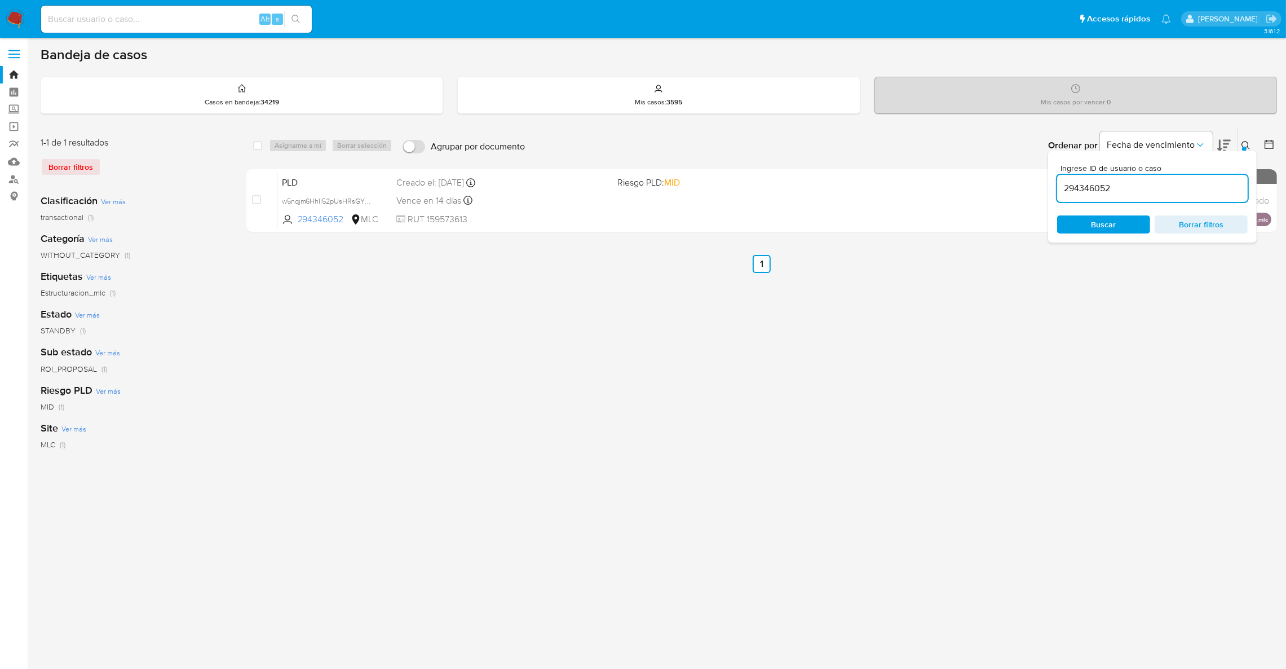
click at [1173, 185] on input "294346052" at bounding box center [1152, 188] width 191 height 15
type input "2271703292"
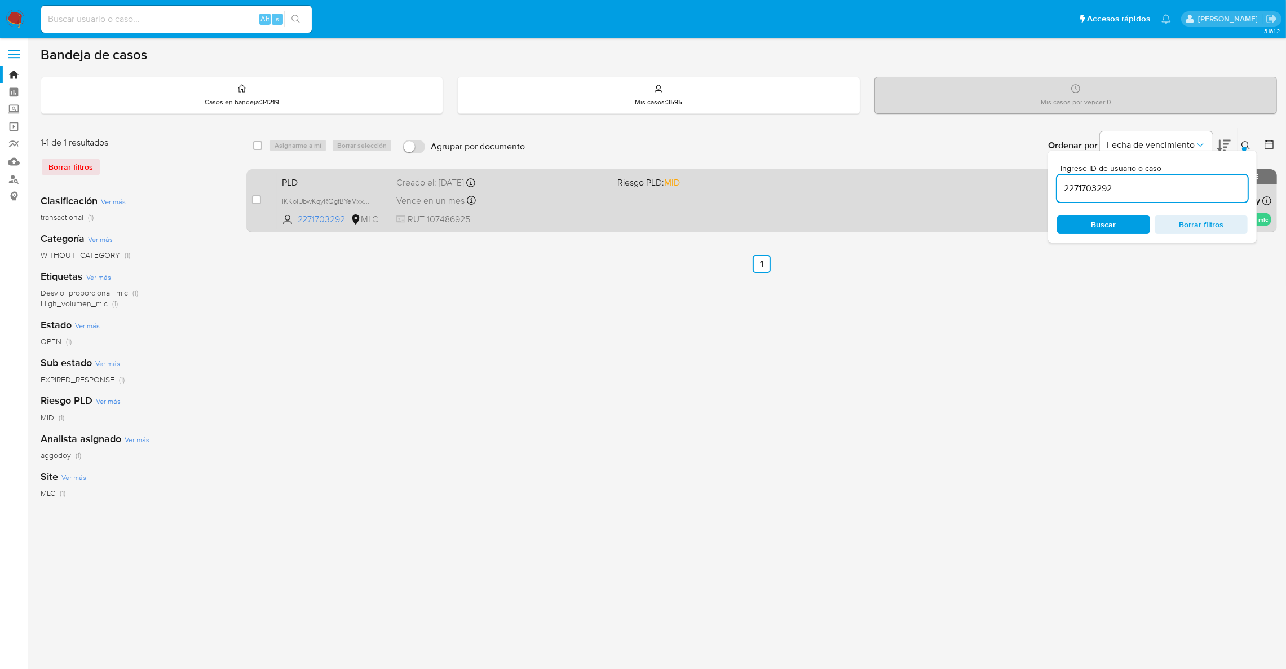
drag, startPoint x: 1248, startPoint y: 145, endPoint x: 1144, endPoint y: 194, distance: 114.7
click at [1247, 145] on icon at bounding box center [1245, 145] width 9 height 9
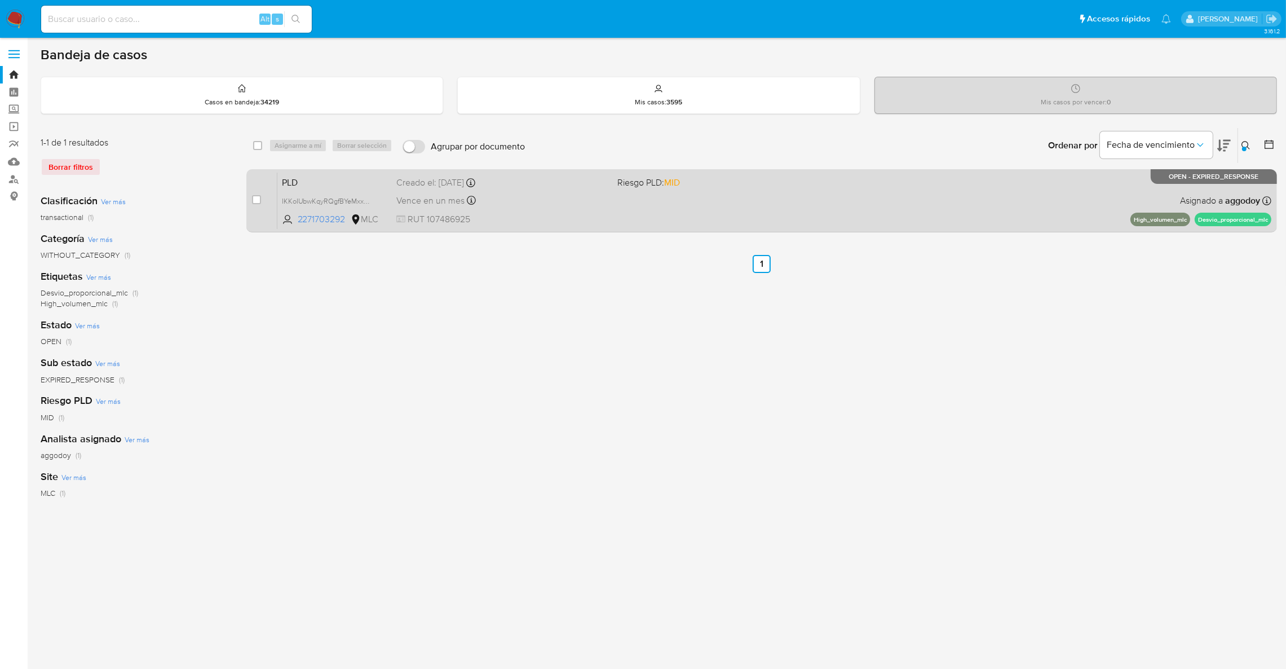
click at [973, 194] on div "PLD IKKoIUbwKqyRQgfBYeMxxzvN 2271703292 MLC Riesgo PLD: MID Creado el: 12/08/20…" at bounding box center [774, 200] width 994 height 57
click at [258, 196] on input "checkbox" at bounding box center [256, 199] width 9 height 9
checkbox input "true"
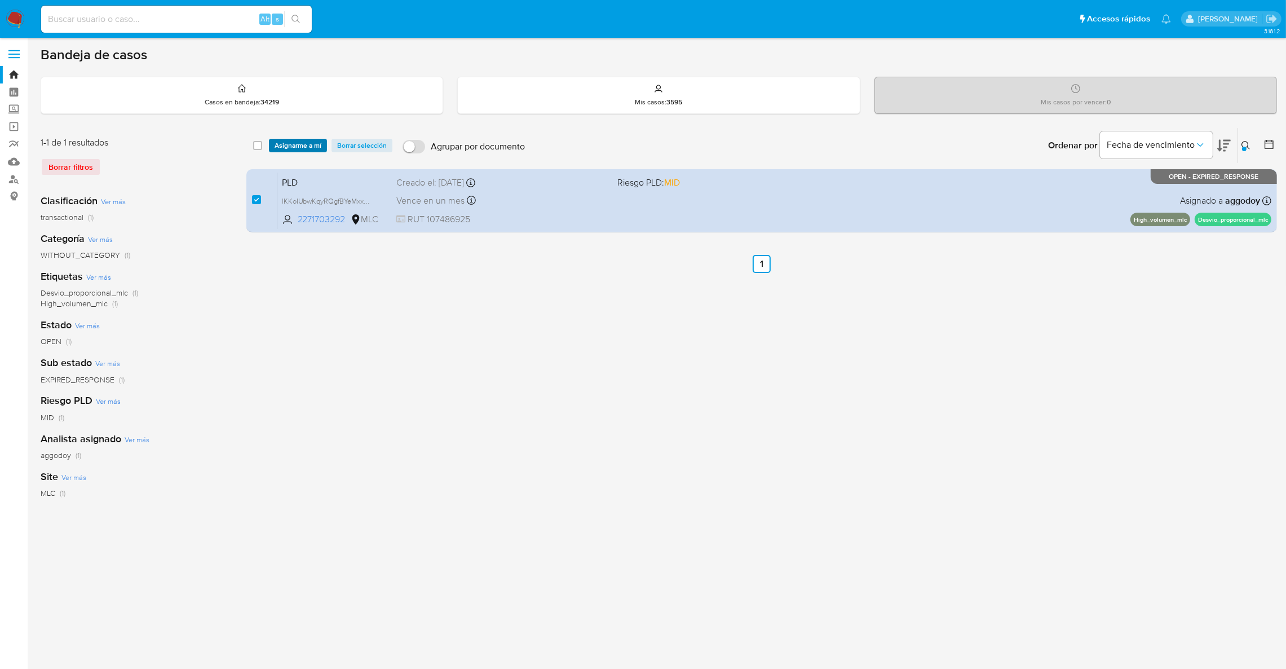
click at [291, 149] on span "Asignarme a mí" at bounding box center [298, 145] width 47 height 11
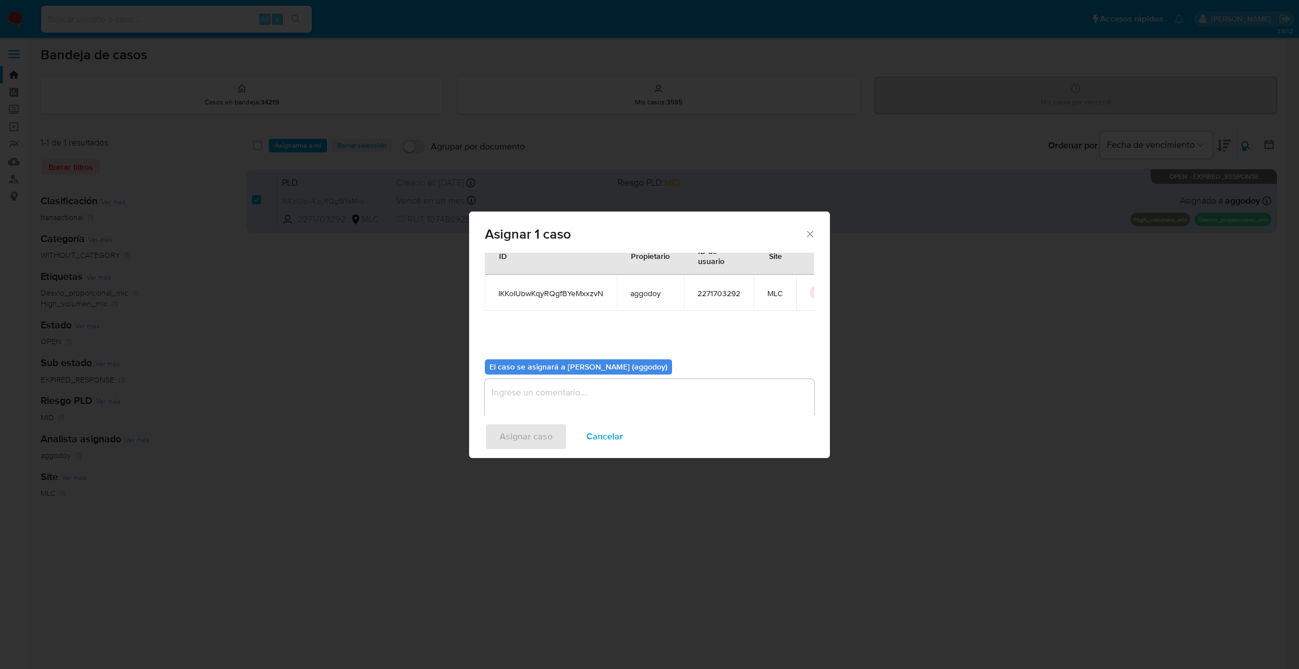
scroll to position [58, 0]
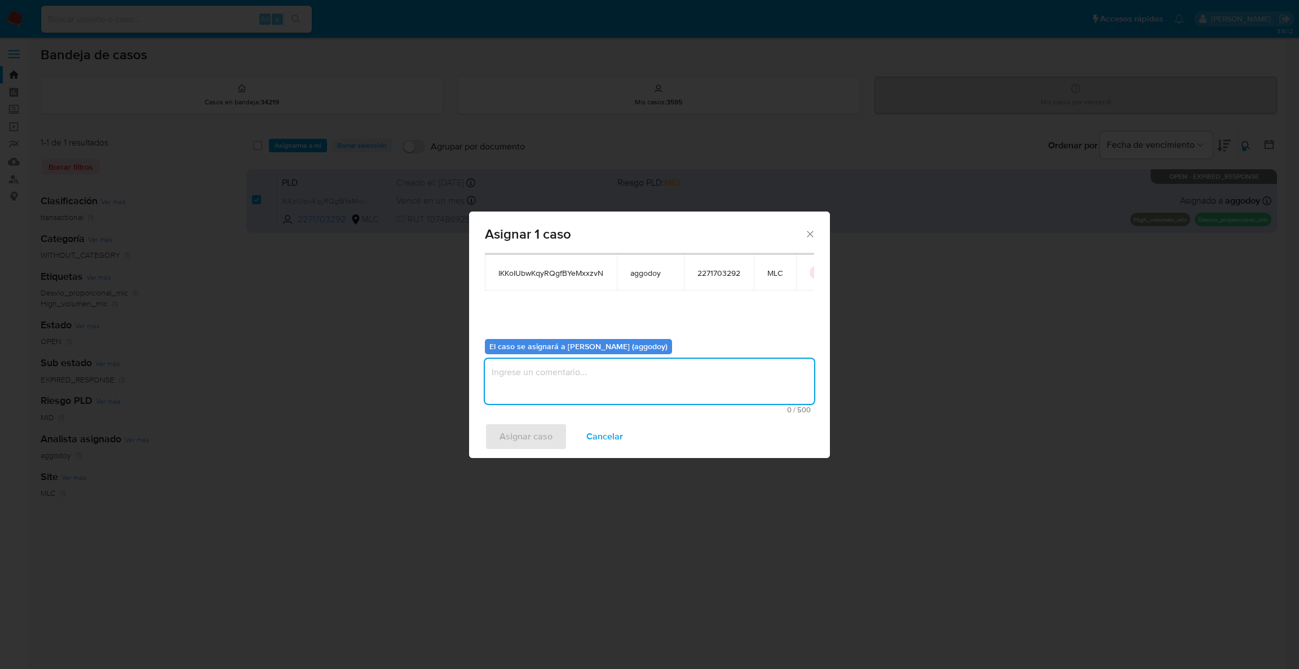
click at [676, 379] on textarea "assign-modal" at bounding box center [649, 381] width 329 height 45
type textarea ","
click at [532, 443] on span "Asignar caso" at bounding box center [525, 436] width 53 height 25
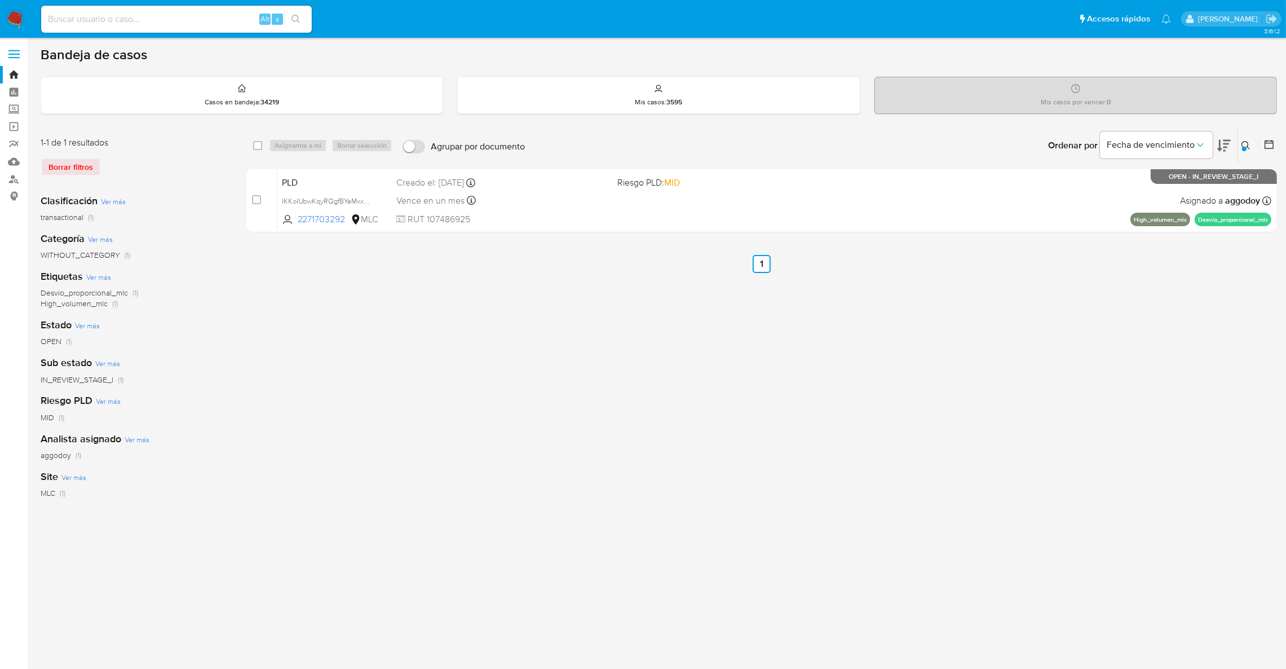
click at [1243, 147] on div at bounding box center [1244, 149] width 5 height 5
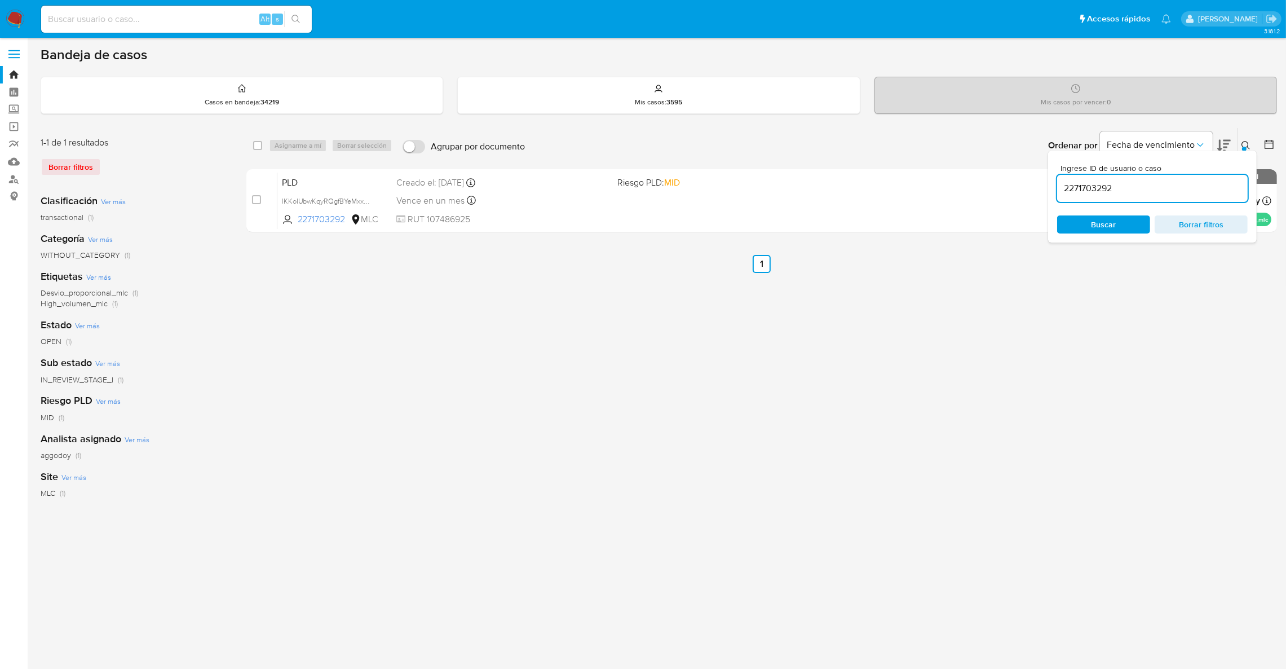
click at [1116, 184] on input "2271703292" at bounding box center [1152, 188] width 191 height 15
click at [1105, 220] on span "Buscar" at bounding box center [1103, 224] width 25 height 18
click at [1104, 196] on div "2271703292" at bounding box center [1152, 188] width 191 height 27
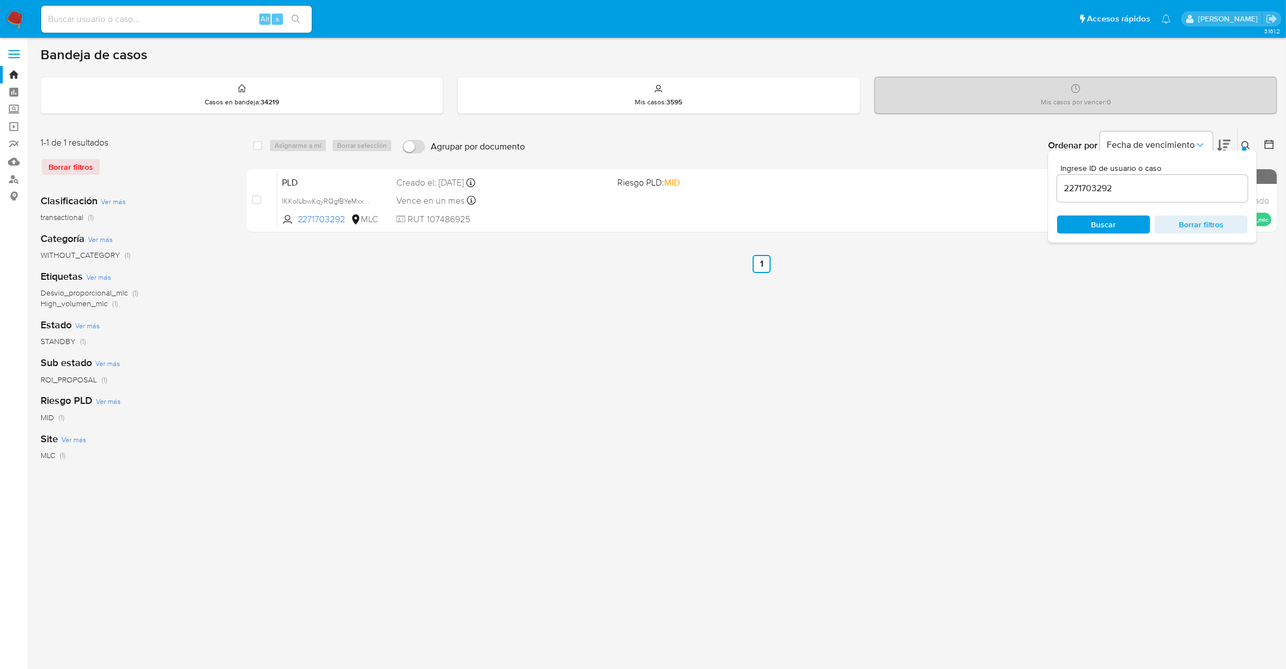
click at [1164, 200] on div "2271703292" at bounding box center [1152, 188] width 191 height 27
click at [1162, 191] on input "2271703292" at bounding box center [1152, 188] width 191 height 15
paste input "486209410"
type input "2486209410"
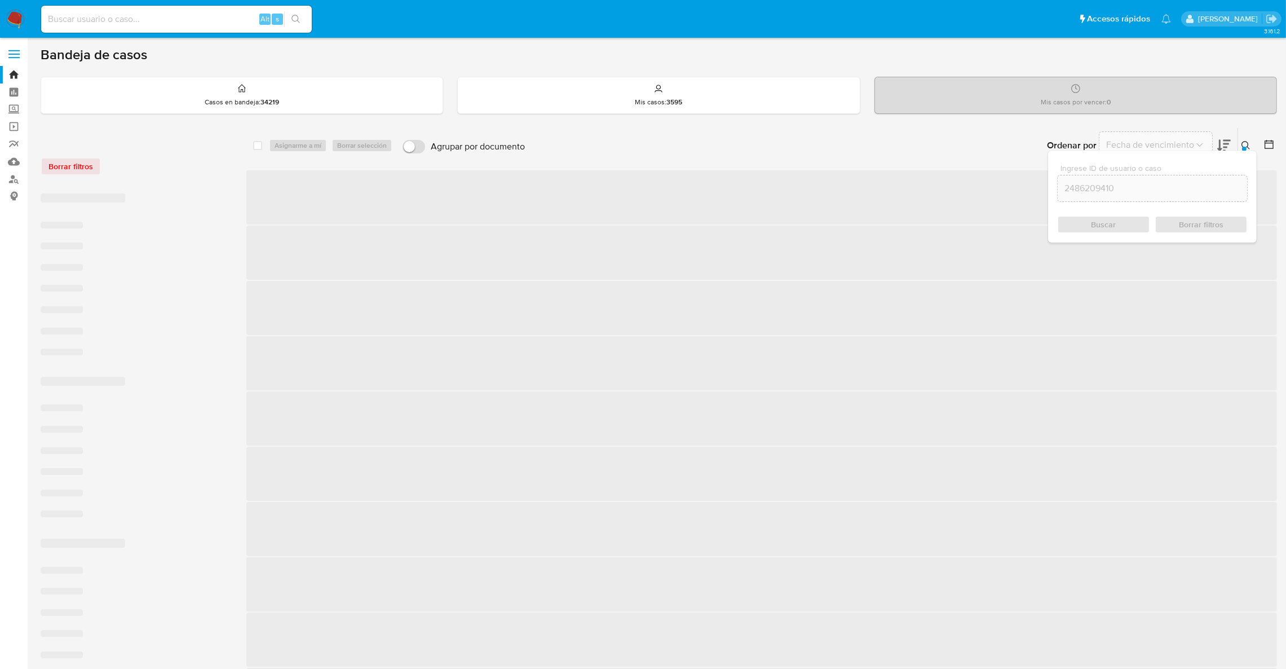
click at [1245, 147] on div at bounding box center [1244, 149] width 5 height 5
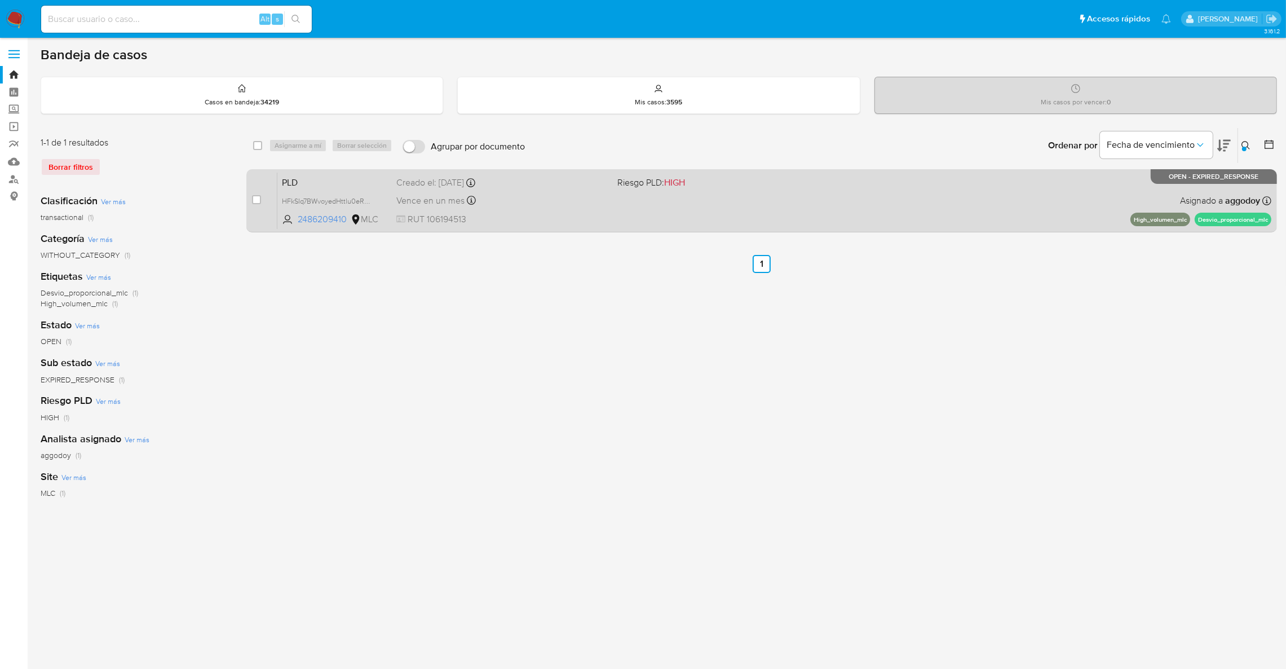
click at [908, 182] on div "PLD HFkSIq7BWvoyedHttlu0eRW9 2486209410 MLC Riesgo PLD: HIGH Creado el: 12/08/2…" at bounding box center [774, 200] width 994 height 57
click at [249, 198] on div "case-item-checkbox No es posible asignar el caso PLD HFkSIq7BWvoyedHttlu0eRW9 2…" at bounding box center [761, 200] width 1031 height 63
click at [255, 200] on input "checkbox" at bounding box center [256, 199] width 9 height 9
checkbox input "true"
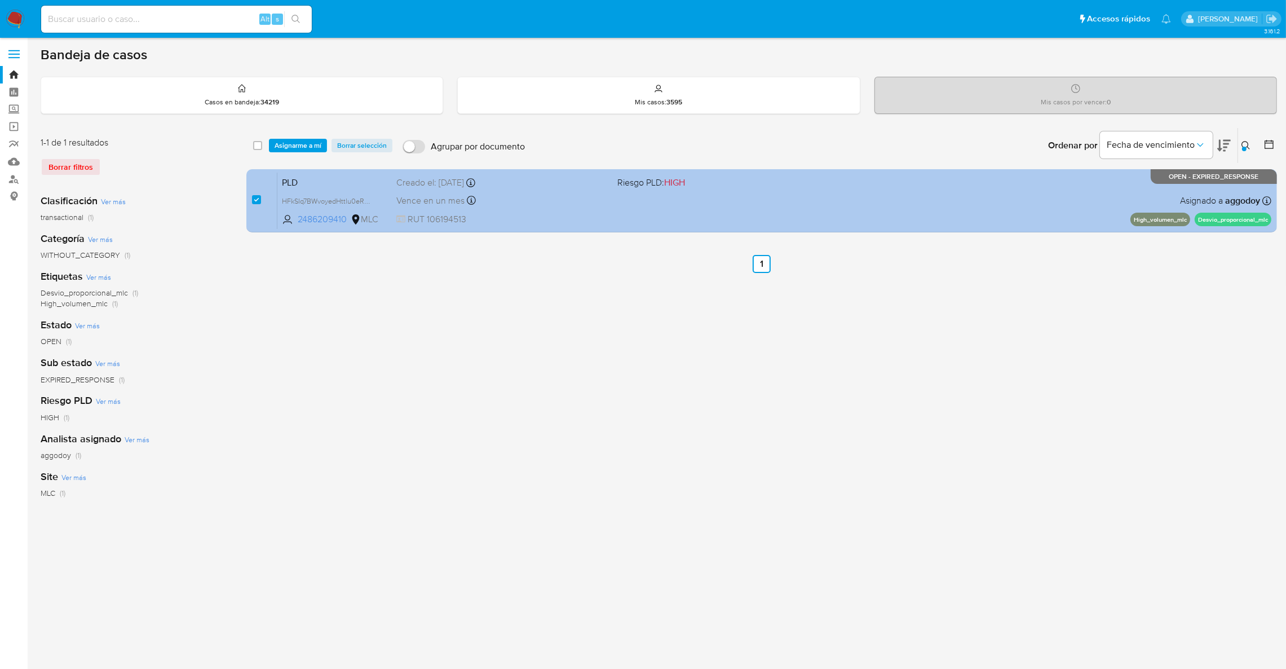
drag, startPoint x: 292, startPoint y: 144, endPoint x: 319, endPoint y: 168, distance: 36.3
click at [303, 153] on div "select-all-cases-checkbox Asignarme a mí Borrar selección Agrupar por documento…" at bounding box center [761, 145] width 1031 height 35
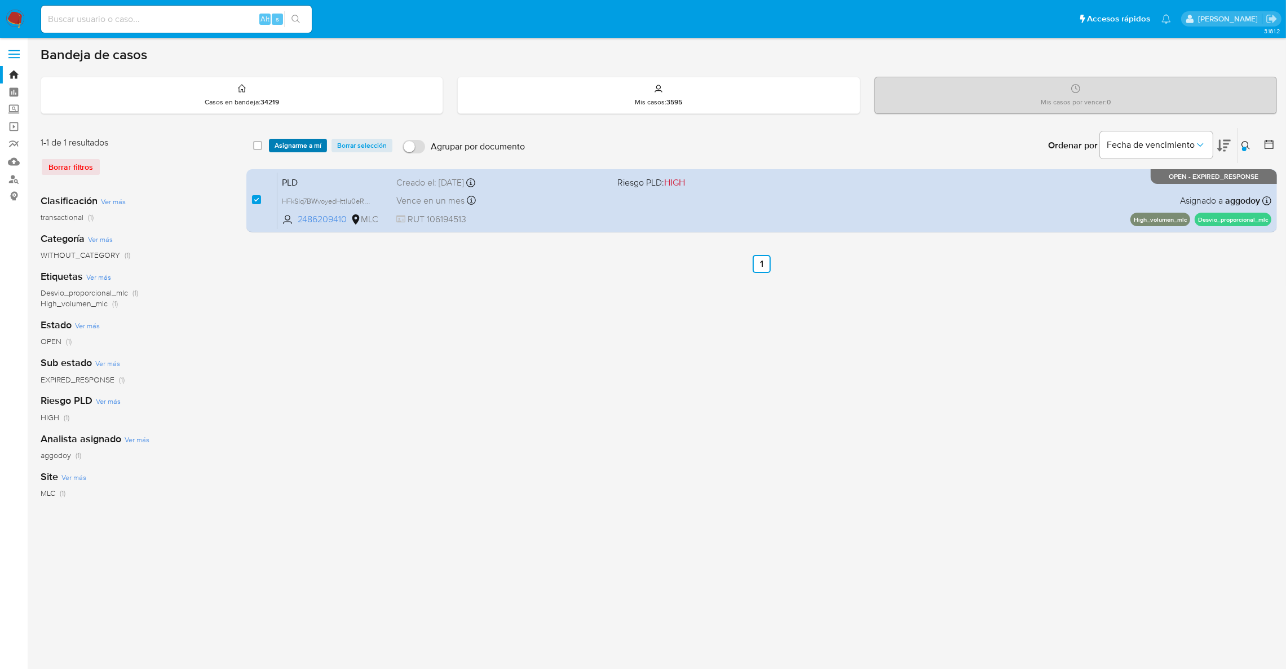
click at [304, 145] on span "Asignarme a mí" at bounding box center [298, 145] width 47 height 11
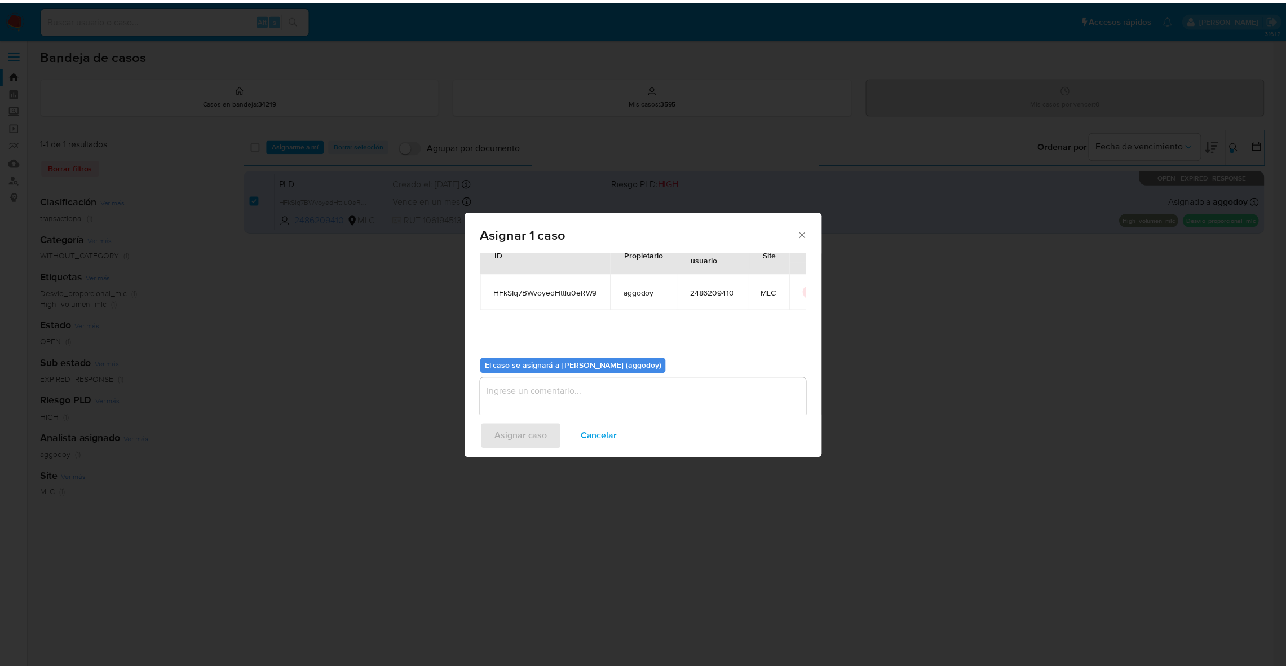
scroll to position [58, 0]
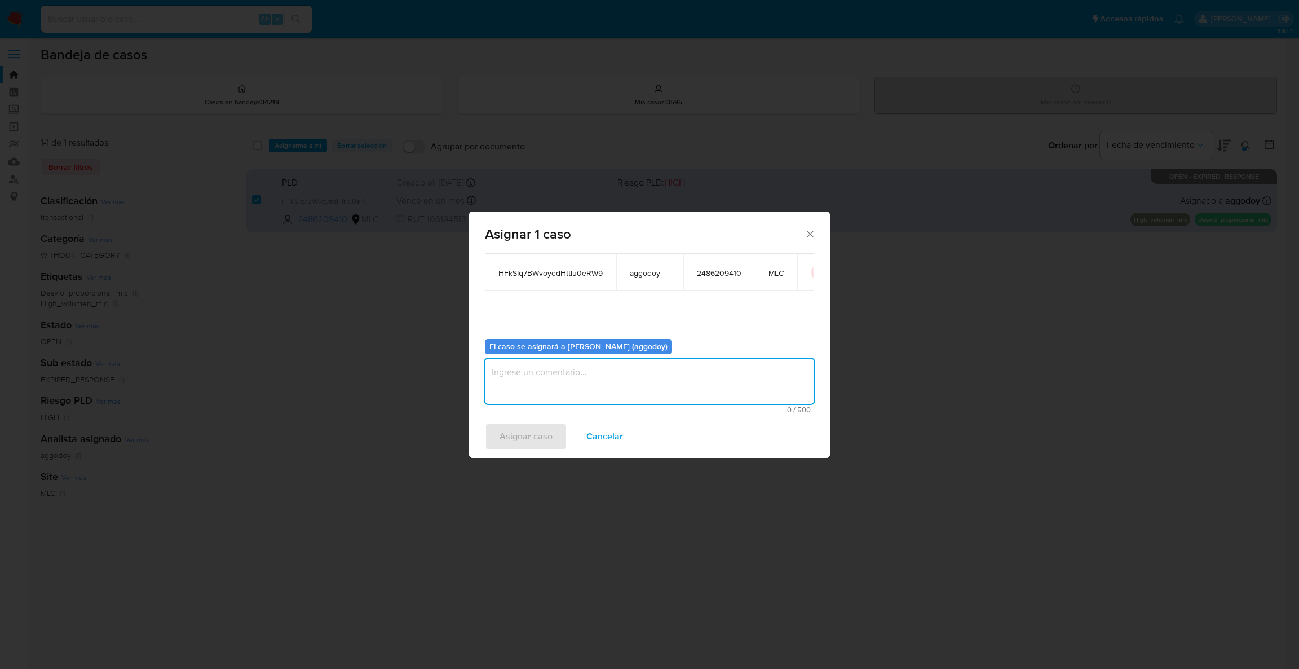
click at [527, 372] on textarea "assign-modal" at bounding box center [649, 381] width 329 height 45
type textarea ","
click at [506, 432] on span "Asignar caso" at bounding box center [525, 436] width 53 height 25
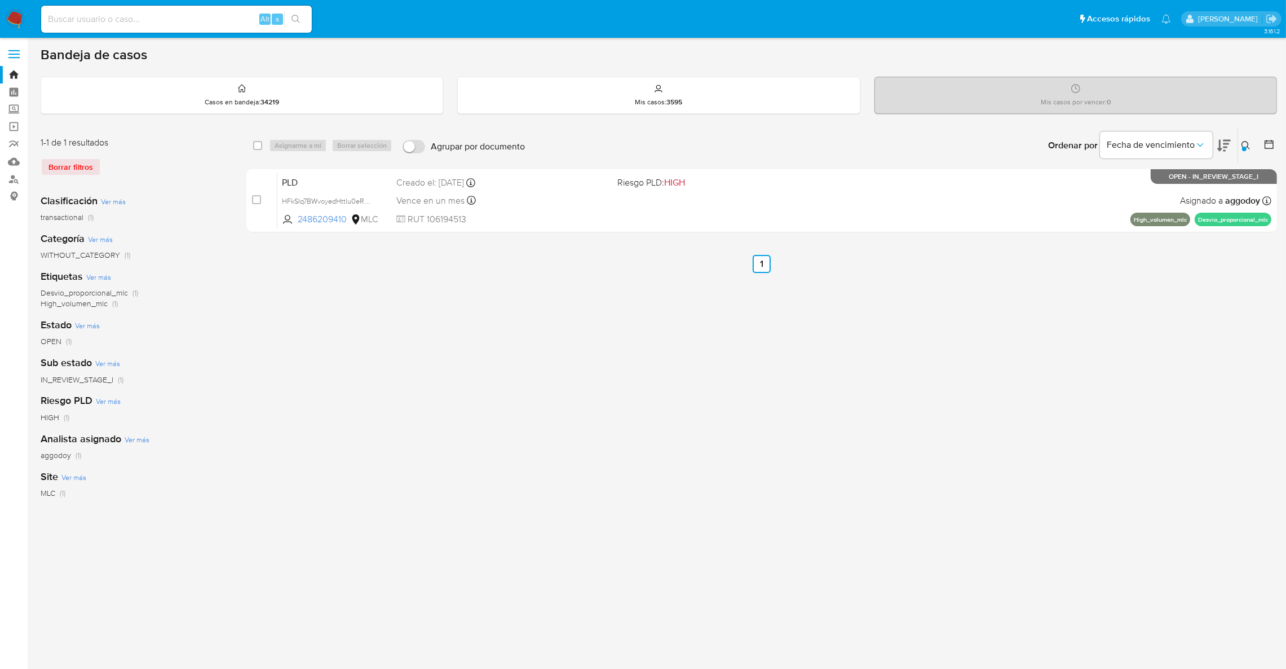
click at [109, 27] on div "Alt s" at bounding box center [176, 19] width 271 height 27
click at [108, 20] on input at bounding box center [176, 19] width 271 height 15
paste input "2204822306"
type input "2204822306"
click at [302, 19] on button "search-icon" at bounding box center [295, 19] width 23 height 16
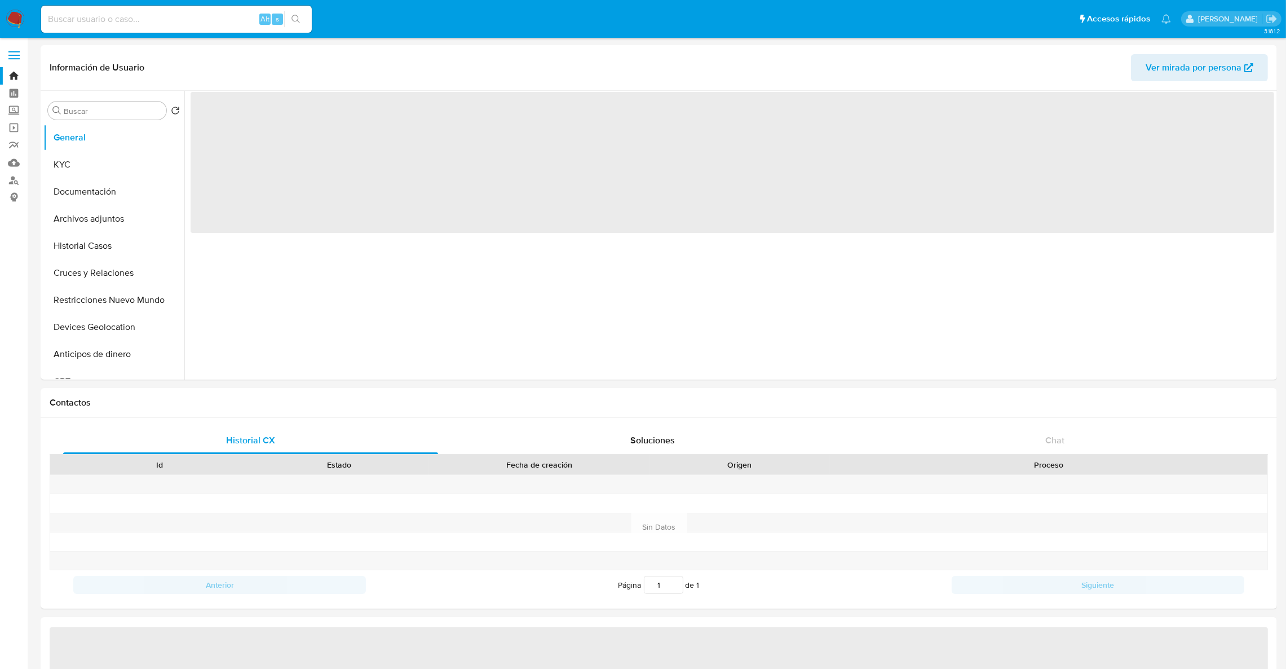
select select "10"
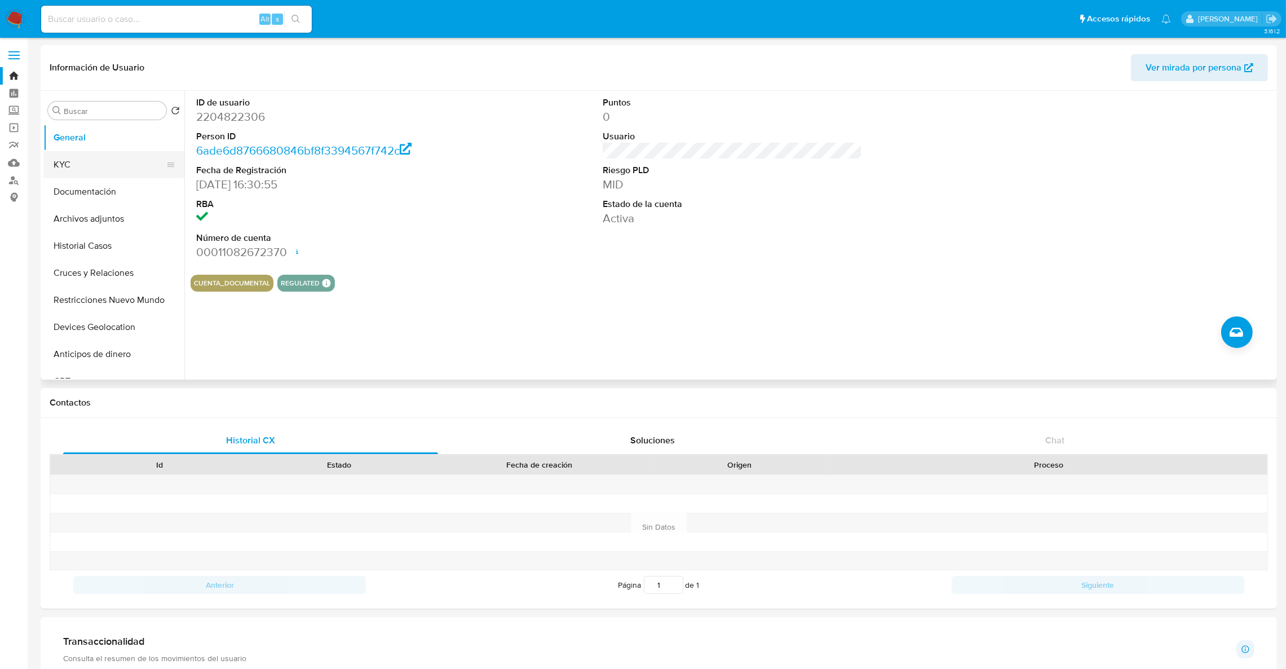
click at [90, 158] on button "KYC" at bounding box center [109, 164] width 132 height 27
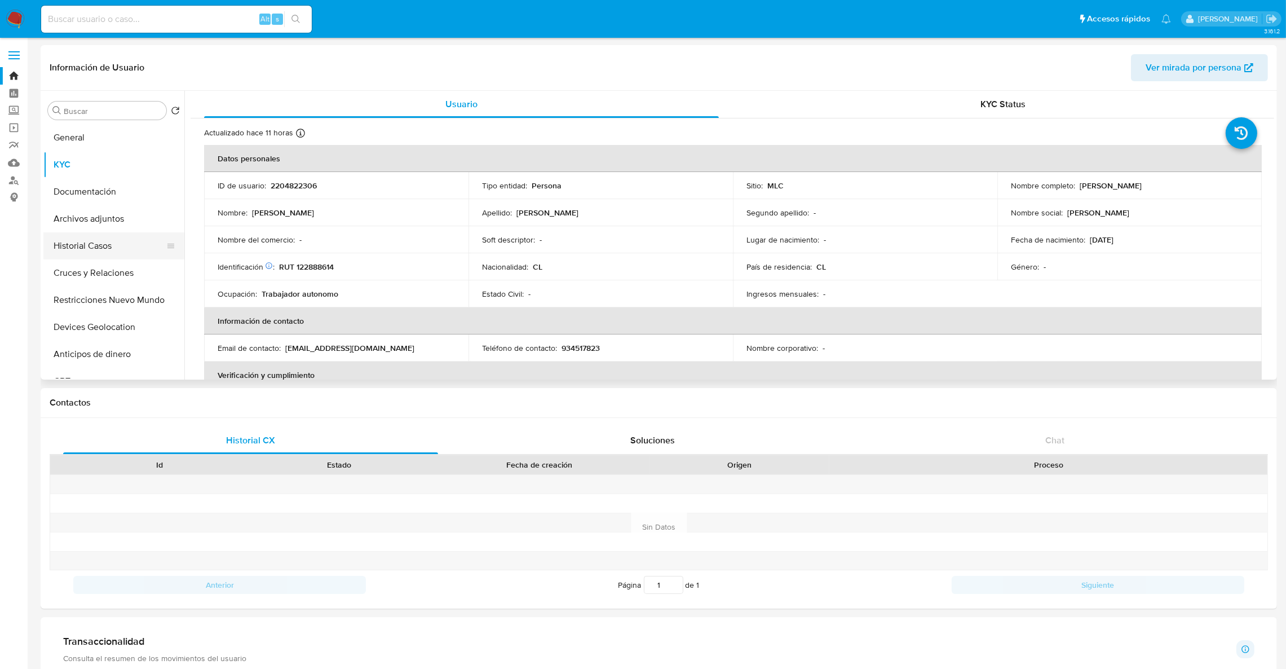
click at [77, 249] on button "Historial Casos" at bounding box center [109, 245] width 132 height 27
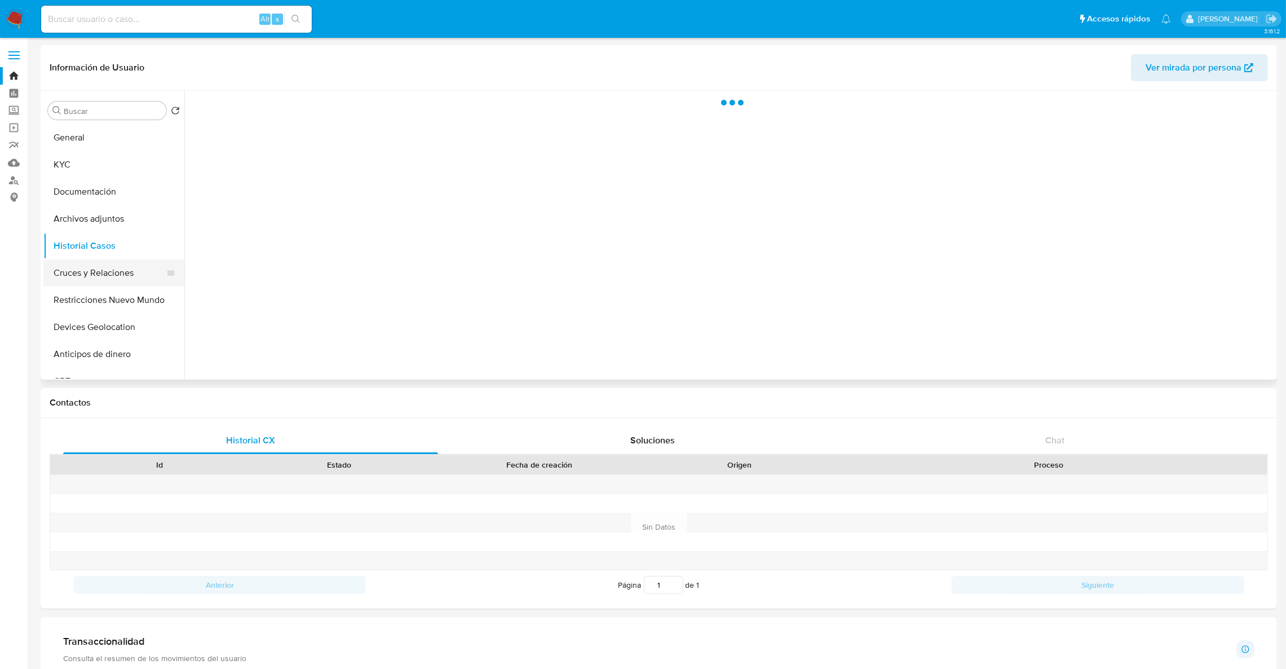
click at [79, 270] on button "Cruces y Relaciones" at bounding box center [109, 272] width 132 height 27
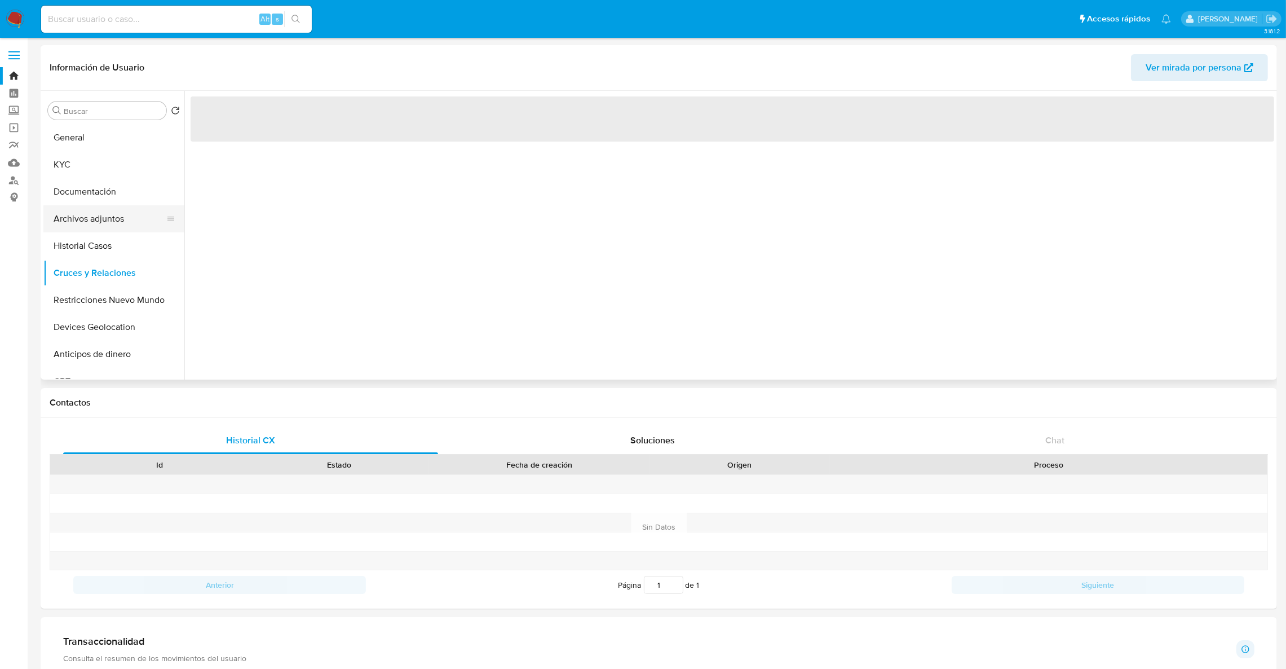
click at [82, 206] on button "Archivos adjuntos" at bounding box center [109, 218] width 132 height 27
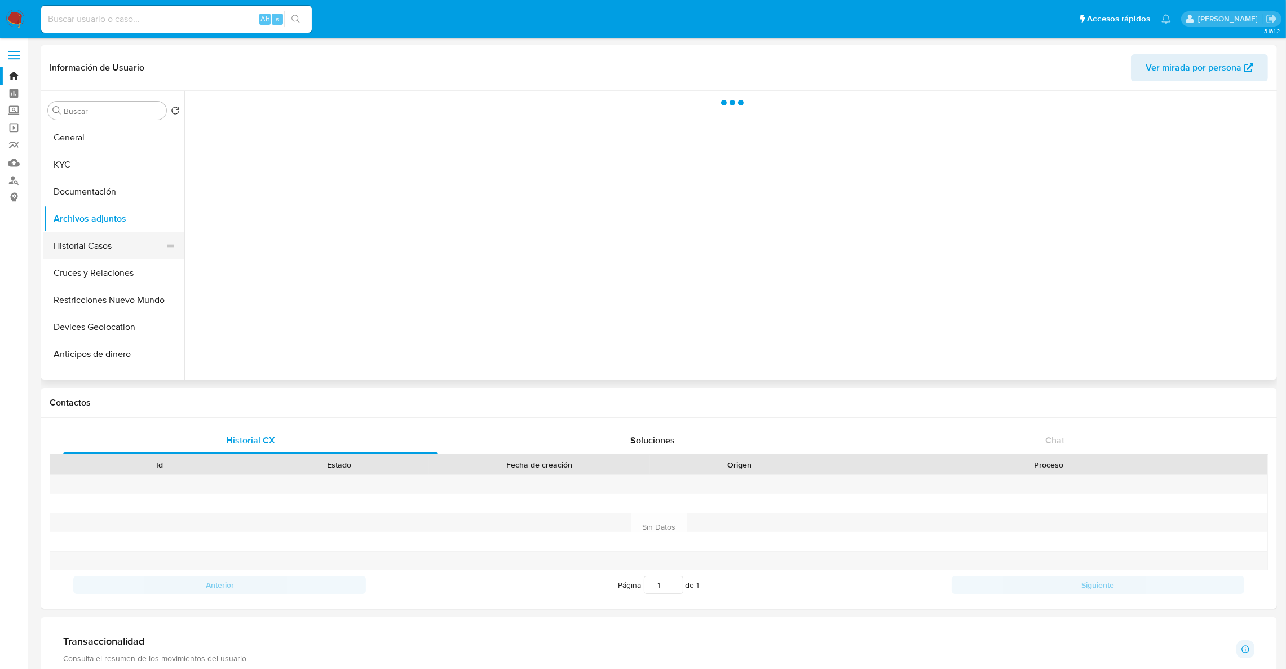
click at [82, 240] on button "Historial Casos" at bounding box center [109, 245] width 132 height 27
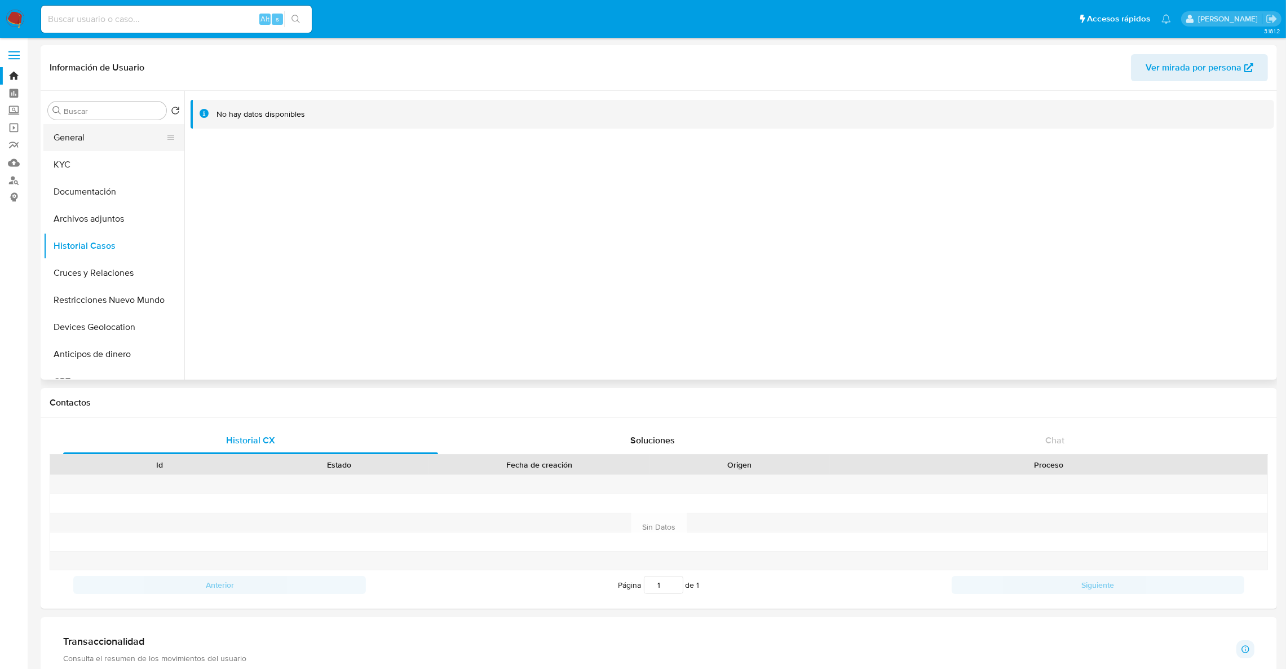
click at [111, 131] on button "General" at bounding box center [109, 137] width 132 height 27
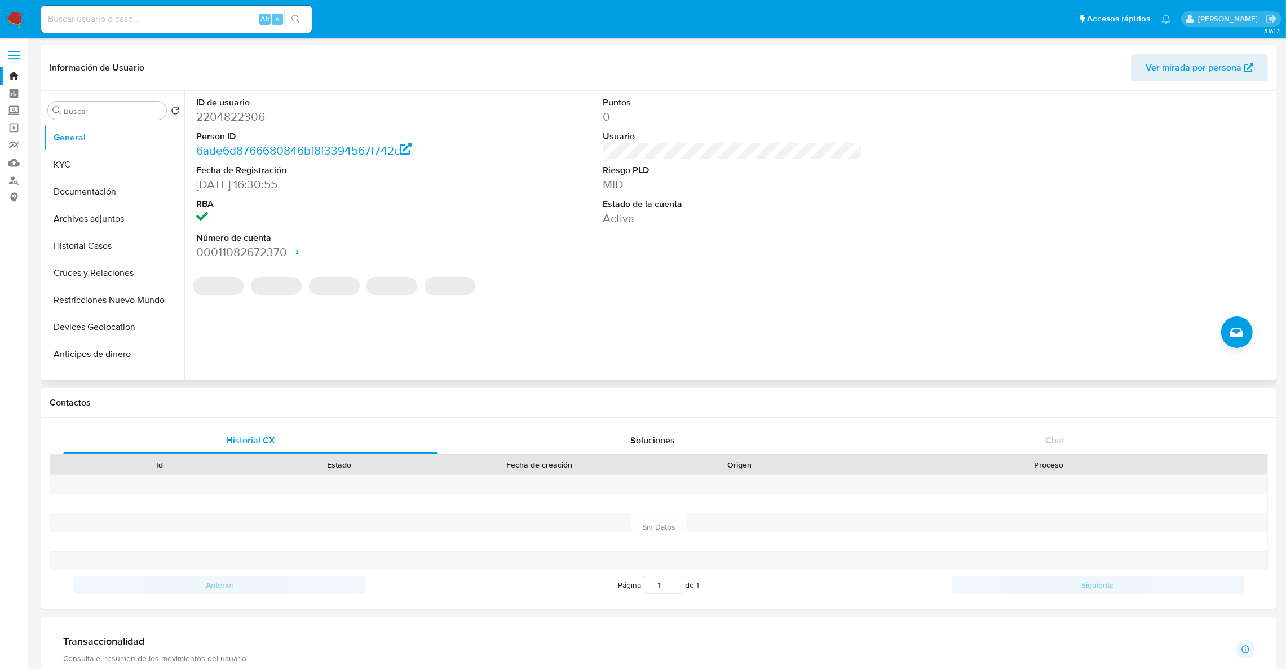
click at [219, 112] on dd "2204822306" at bounding box center [326, 117] width 260 height 16
click at [6, 71] on link "Bandeja" at bounding box center [67, 75] width 134 height 17
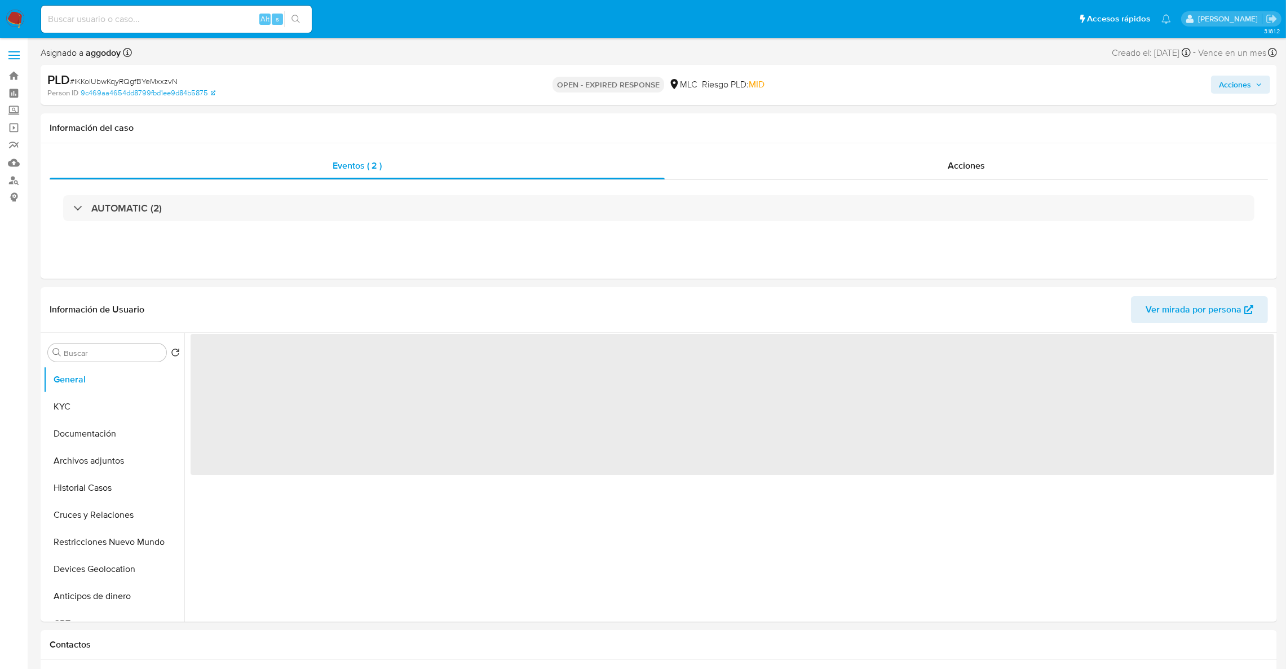
select select "10"
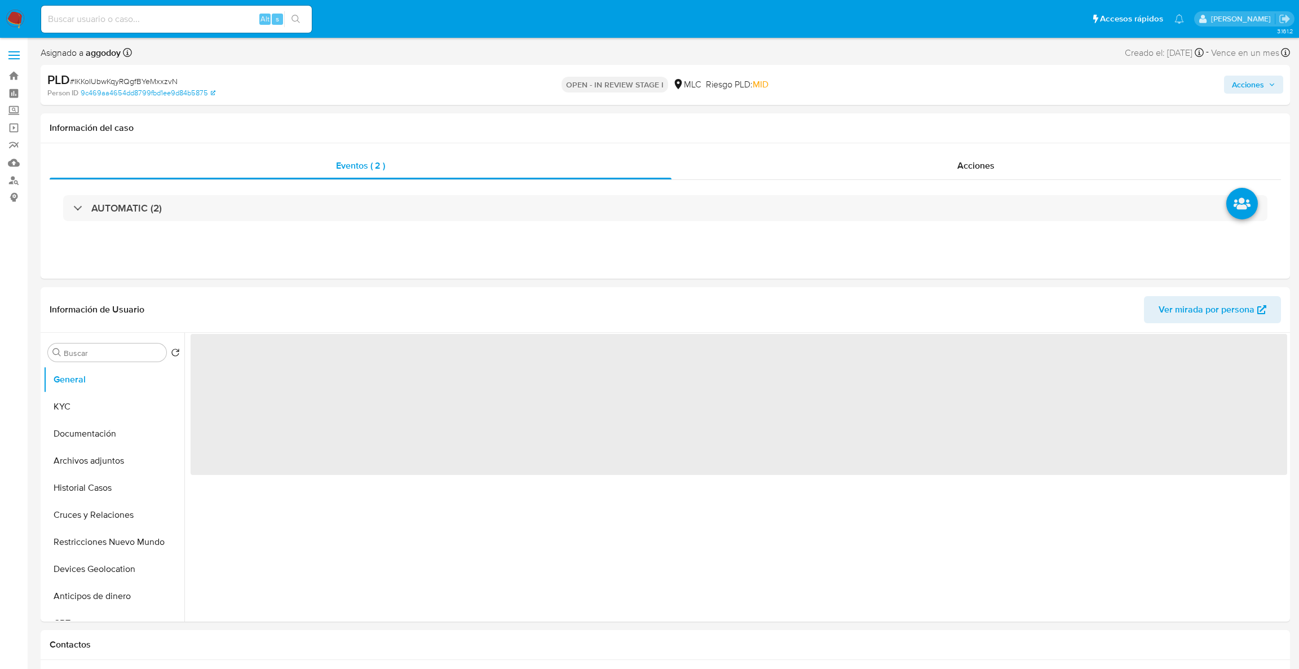
select select "10"
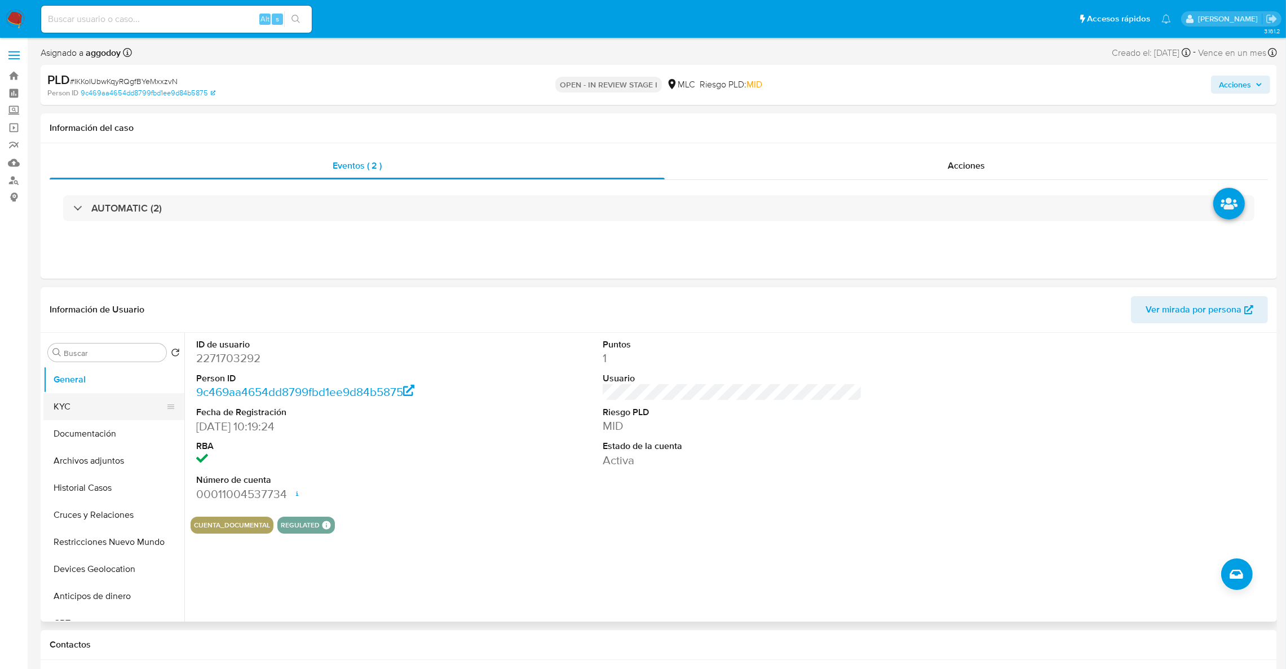
click at [67, 405] on button "KYC" at bounding box center [109, 406] width 132 height 27
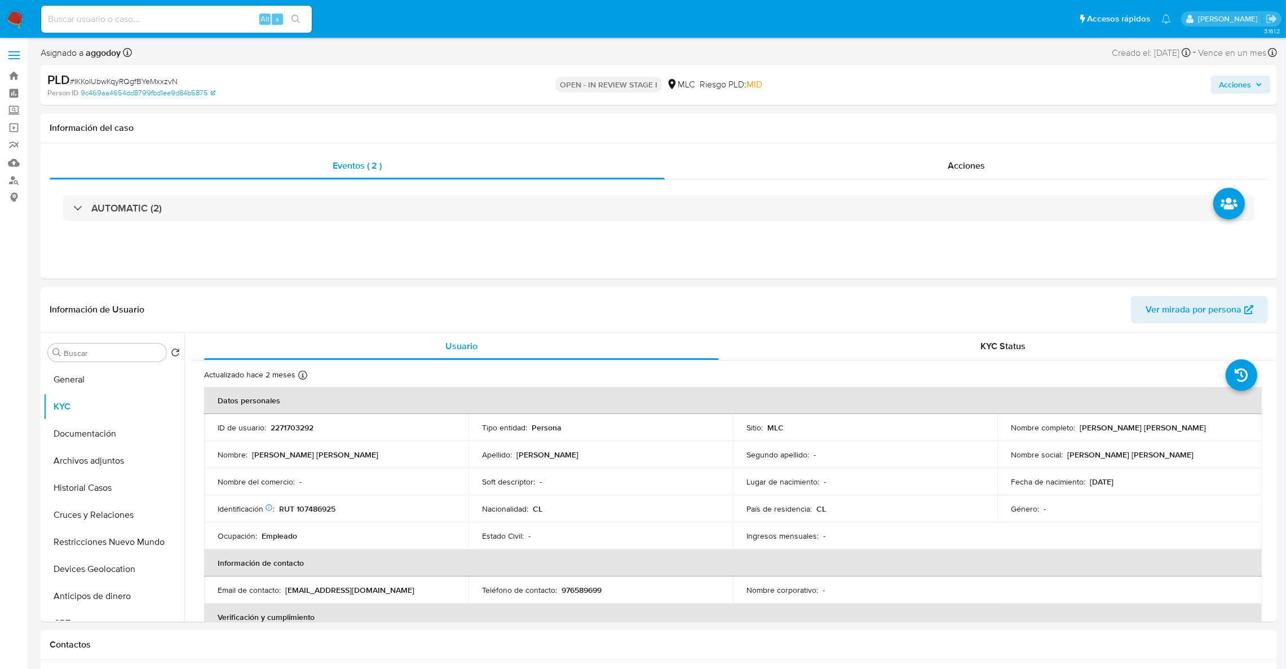
click at [1219, 81] on span "Acciones" at bounding box center [1235, 85] width 32 height 18
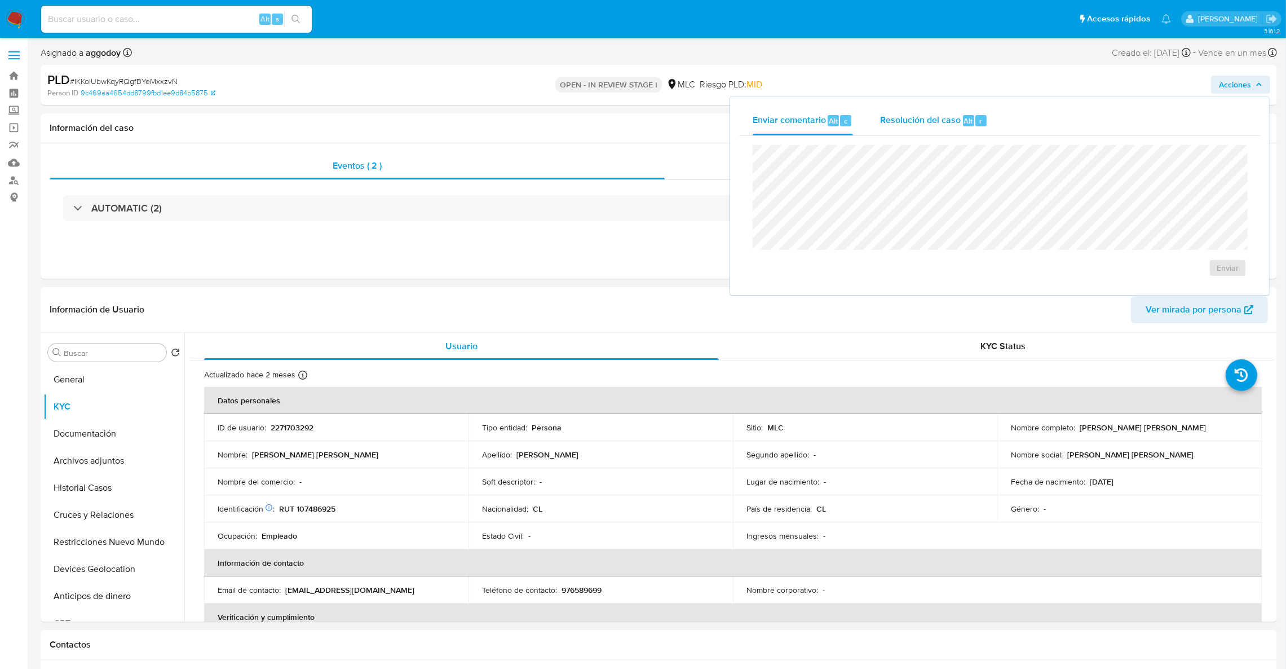
click at [904, 110] on div "Resolución del caso Alt r" at bounding box center [934, 120] width 108 height 29
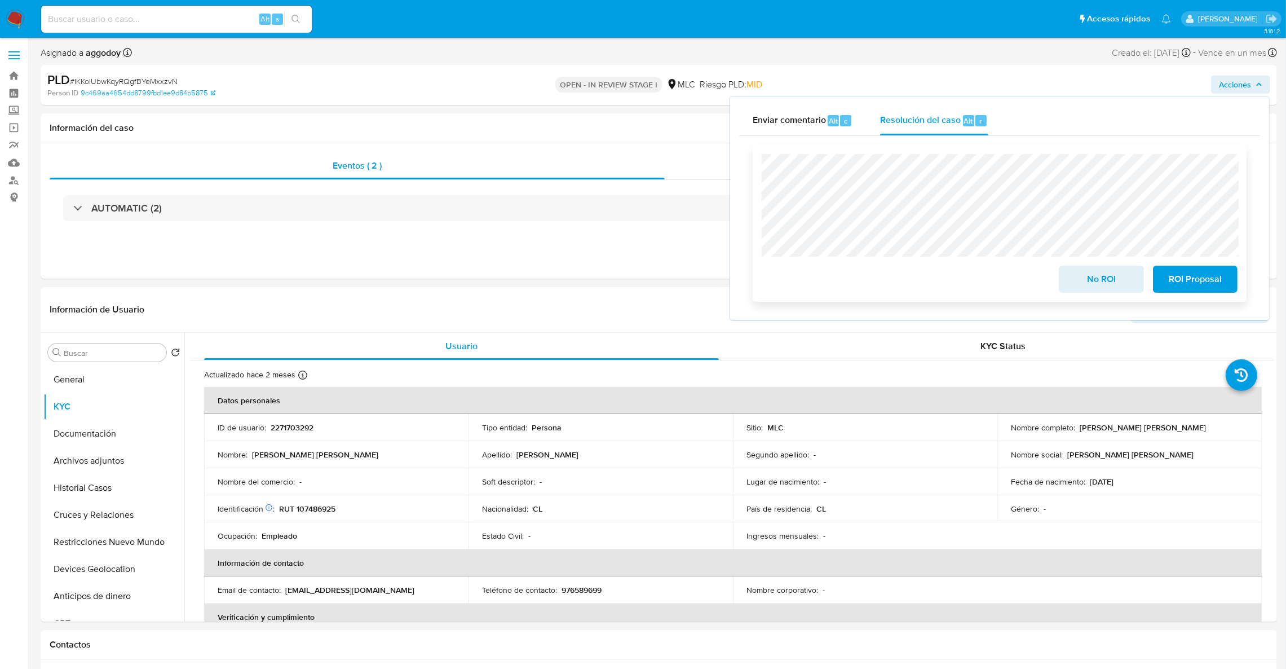
click at [1210, 273] on span "ROI Proposal" at bounding box center [1195, 279] width 55 height 25
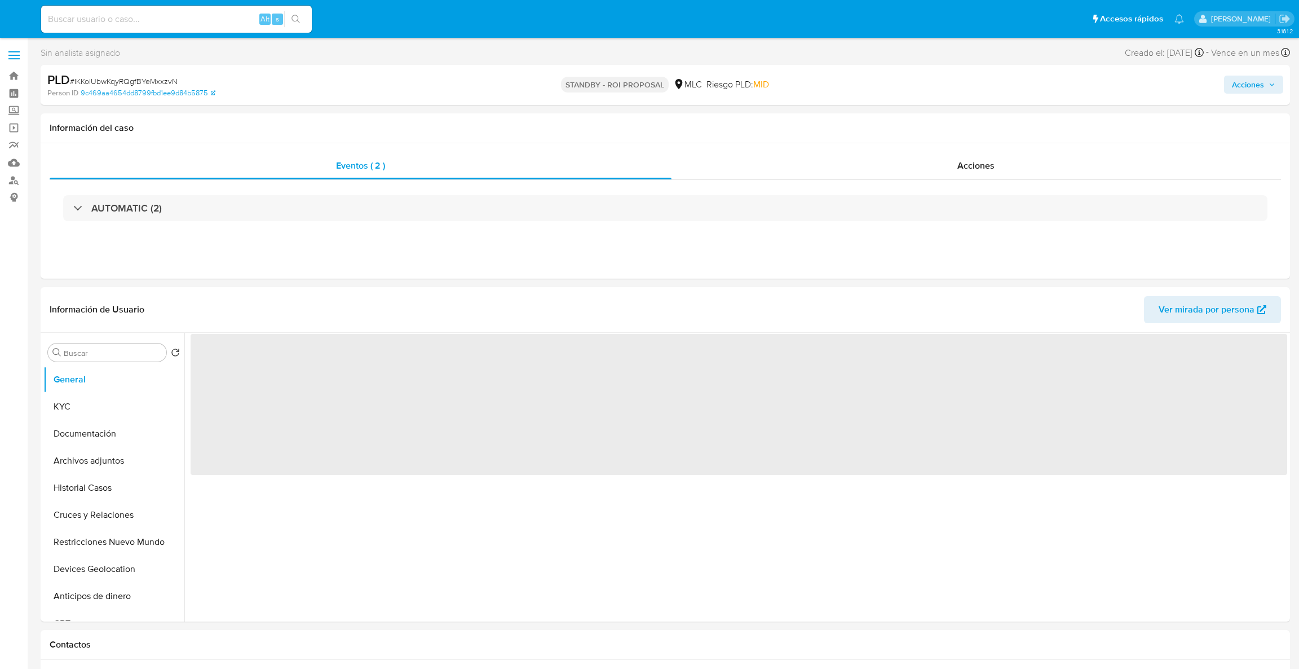
select select "10"
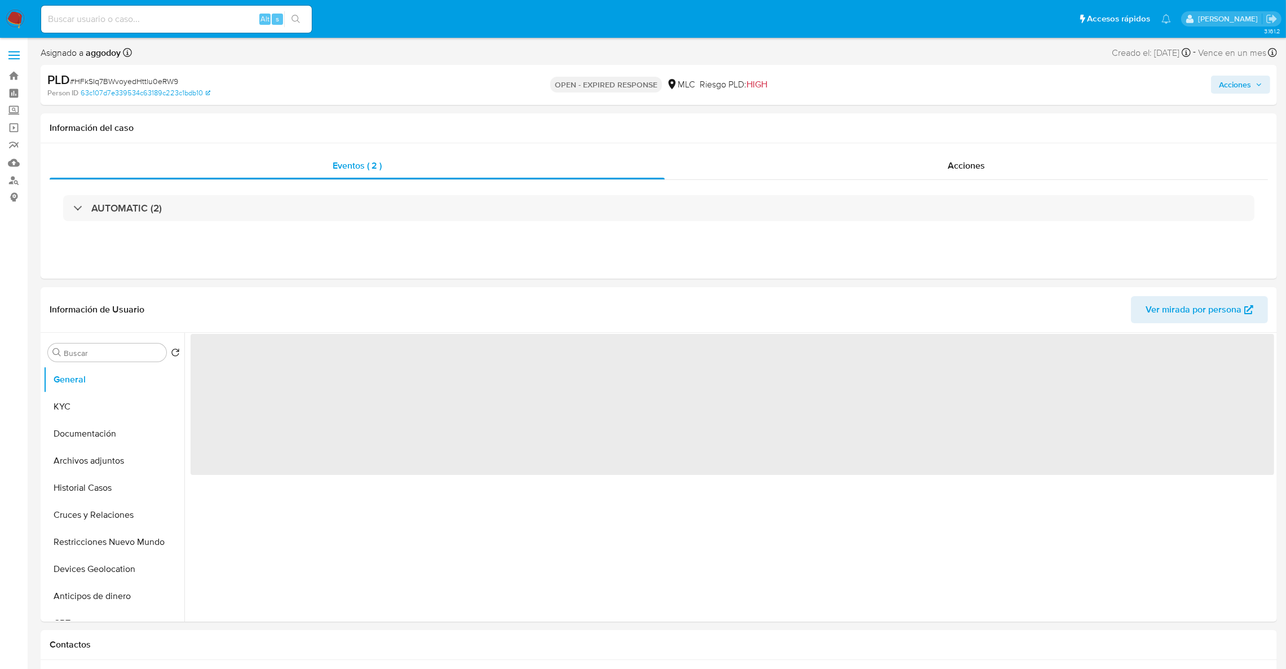
select select "10"
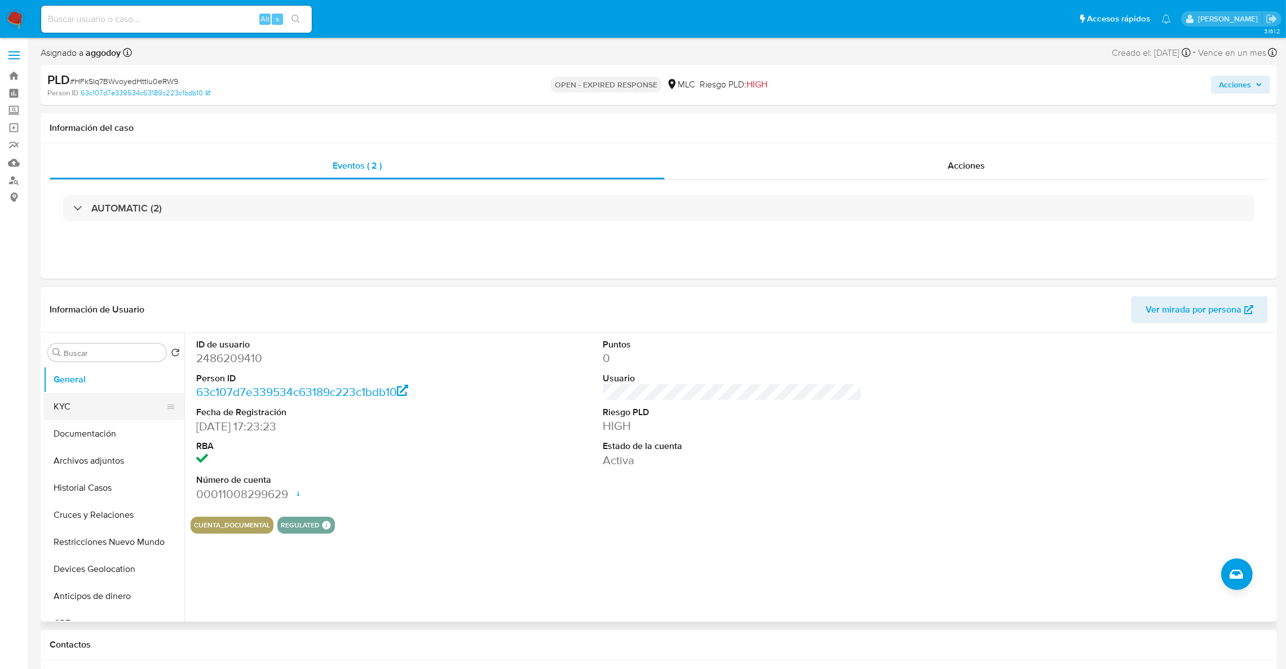
click at [113, 409] on button "KYC" at bounding box center [109, 406] width 132 height 27
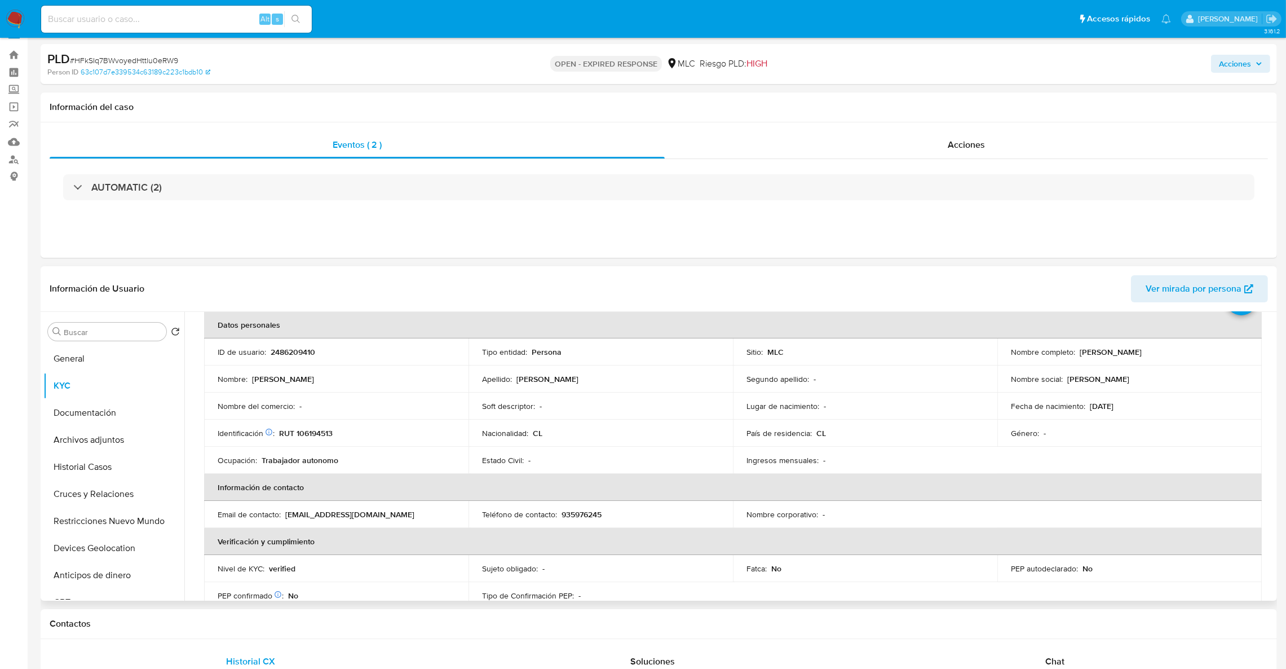
scroll to position [56, 0]
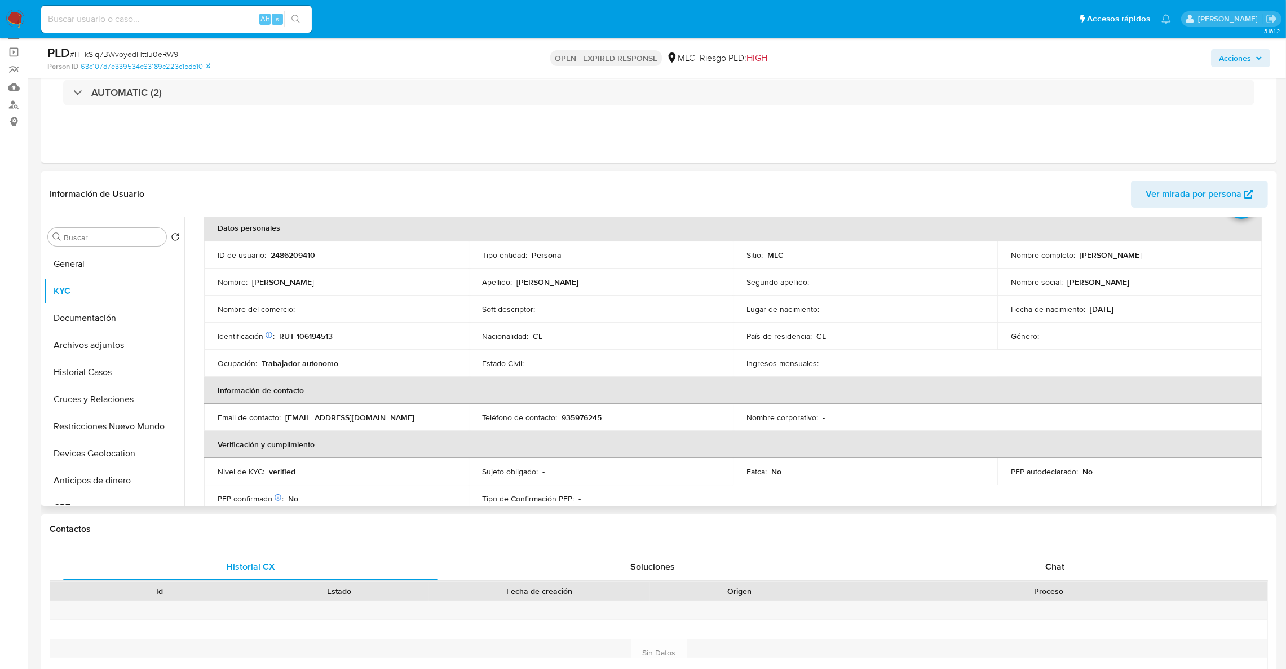
scroll to position [105, 0]
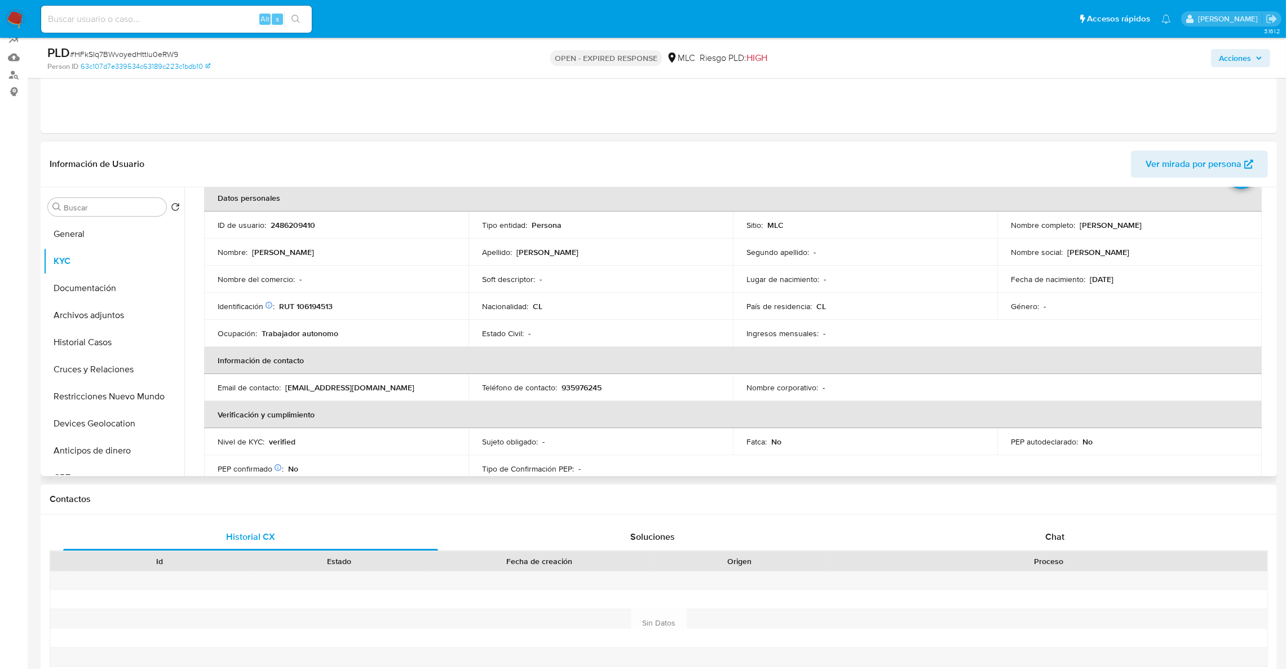
drag, startPoint x: 1075, startPoint y: 222, endPoint x: 1227, endPoint y: 230, distance: 151.9
click at [1227, 230] on td "Nombre completo : Héctor Patricio Urrea González" at bounding box center [1129, 224] width 264 height 27
copy div "[PERSON_NAME] [PERSON_NAME]"
click at [94, 209] on input "Buscar" at bounding box center [113, 207] width 98 height 10
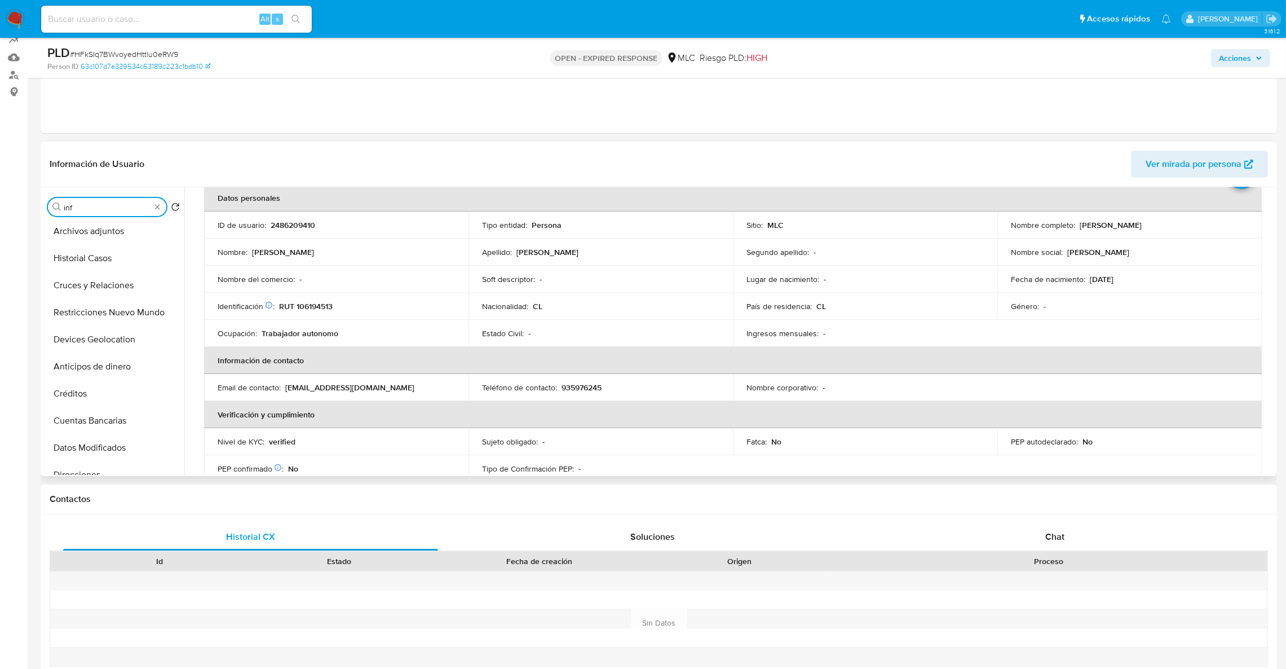
scroll to position [0, 0]
type input "inf"
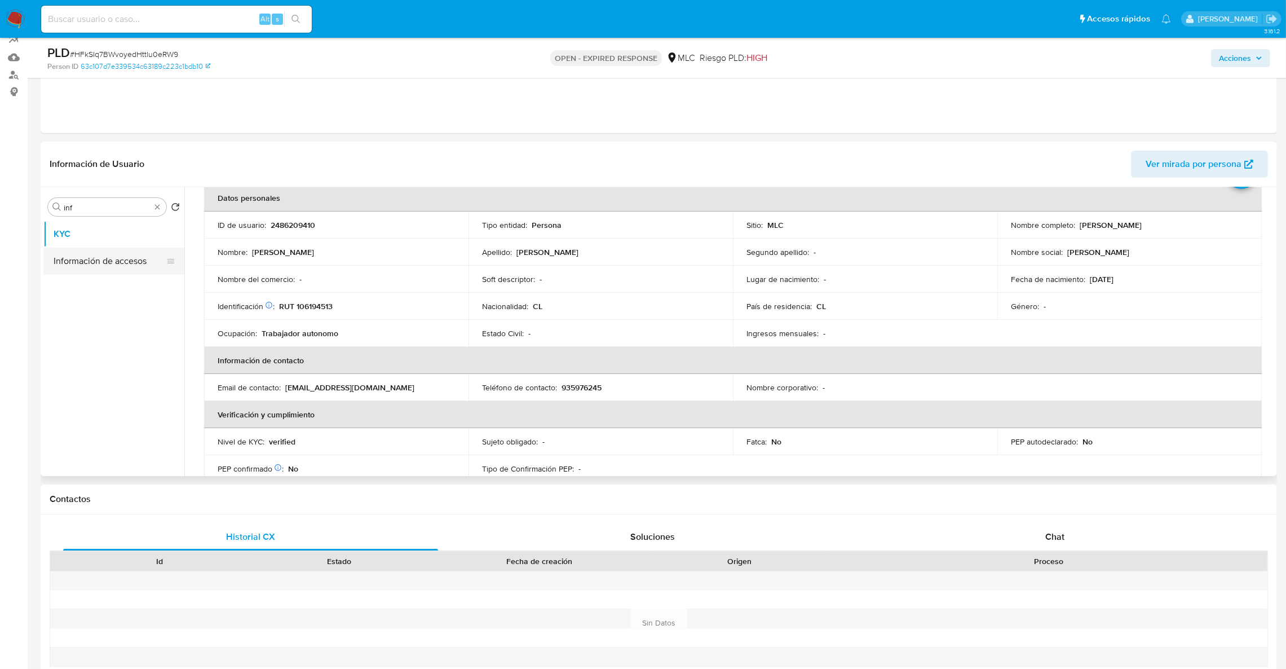
click at [99, 262] on button "Información de accesos" at bounding box center [109, 260] width 132 height 27
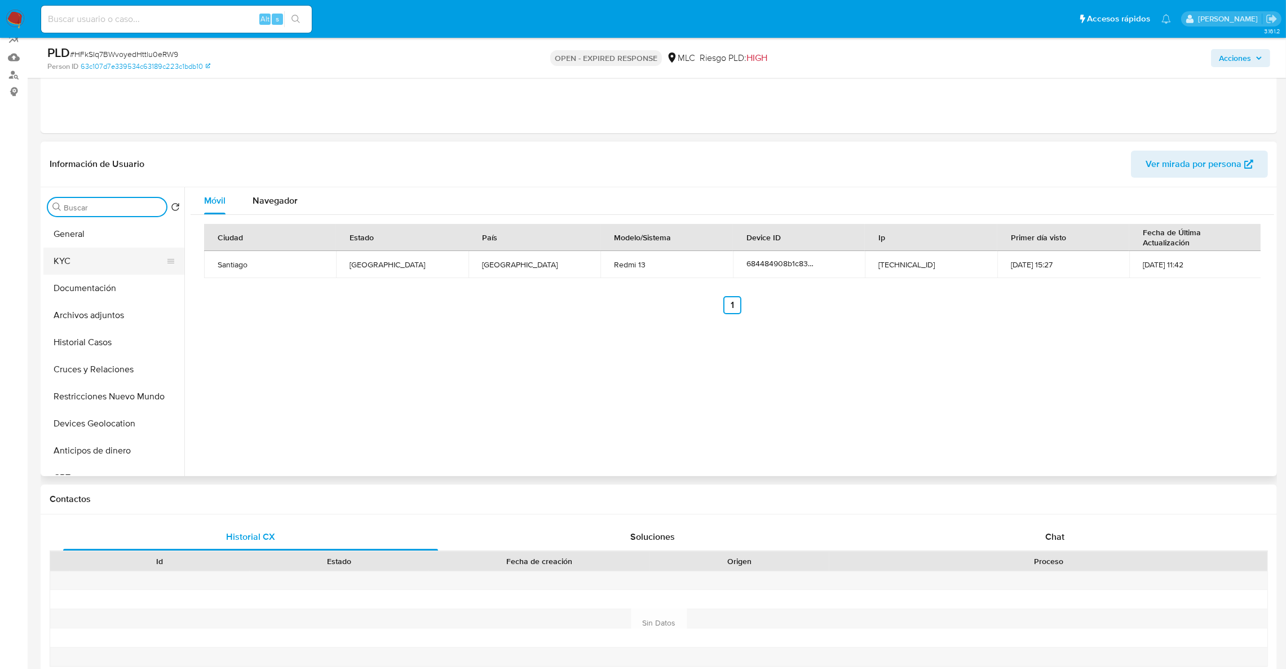
click at [98, 269] on button "KYC" at bounding box center [109, 260] width 132 height 27
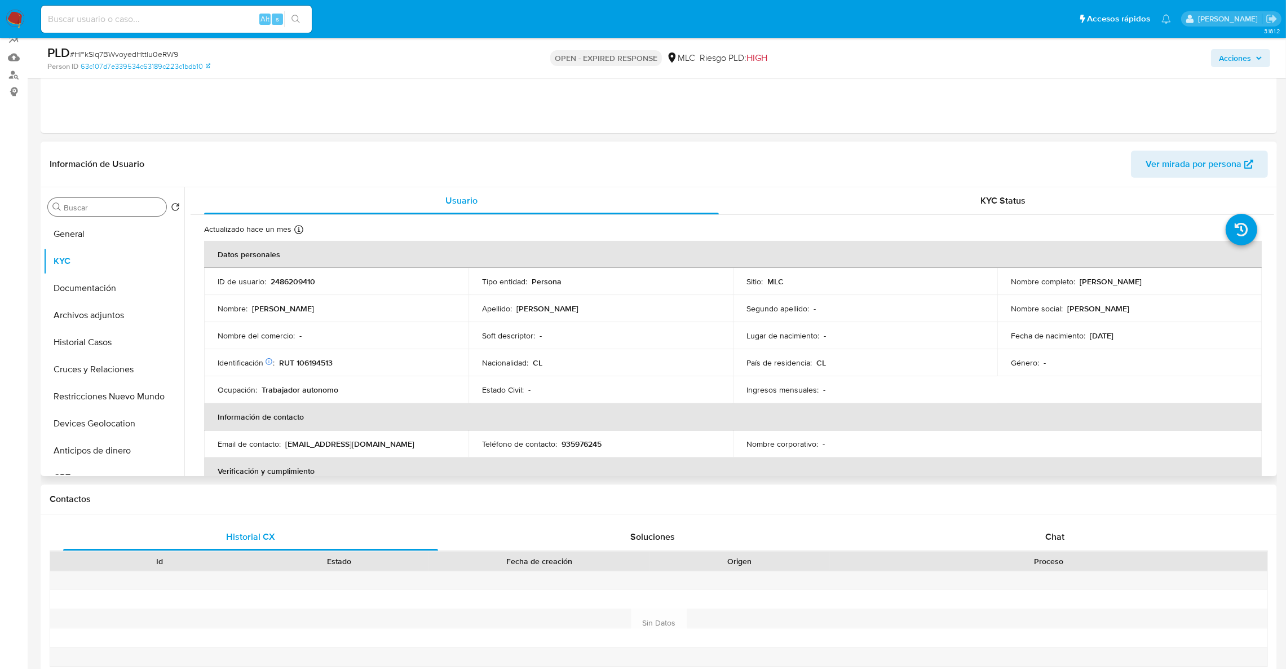
click at [320, 365] on p "RUT 106194513" at bounding box center [306, 362] width 54 height 10
copy p "106194513"
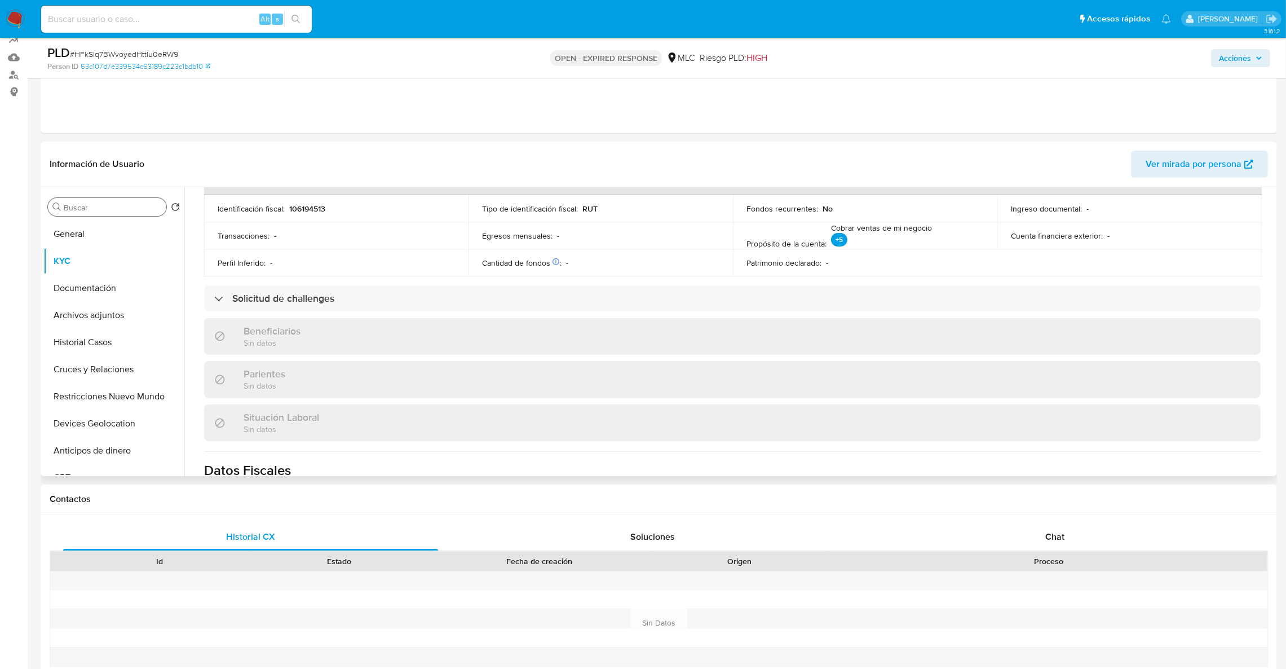
scroll to position [611, 0]
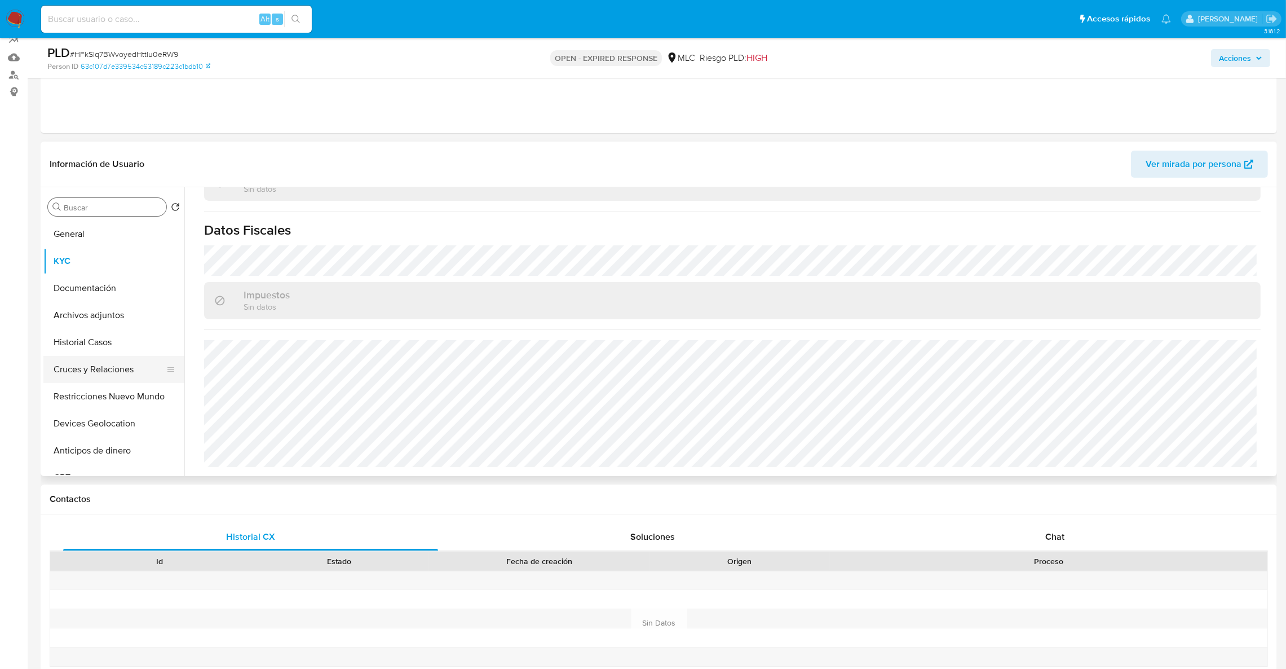
click at [114, 375] on button "Cruces y Relaciones" at bounding box center [109, 369] width 132 height 27
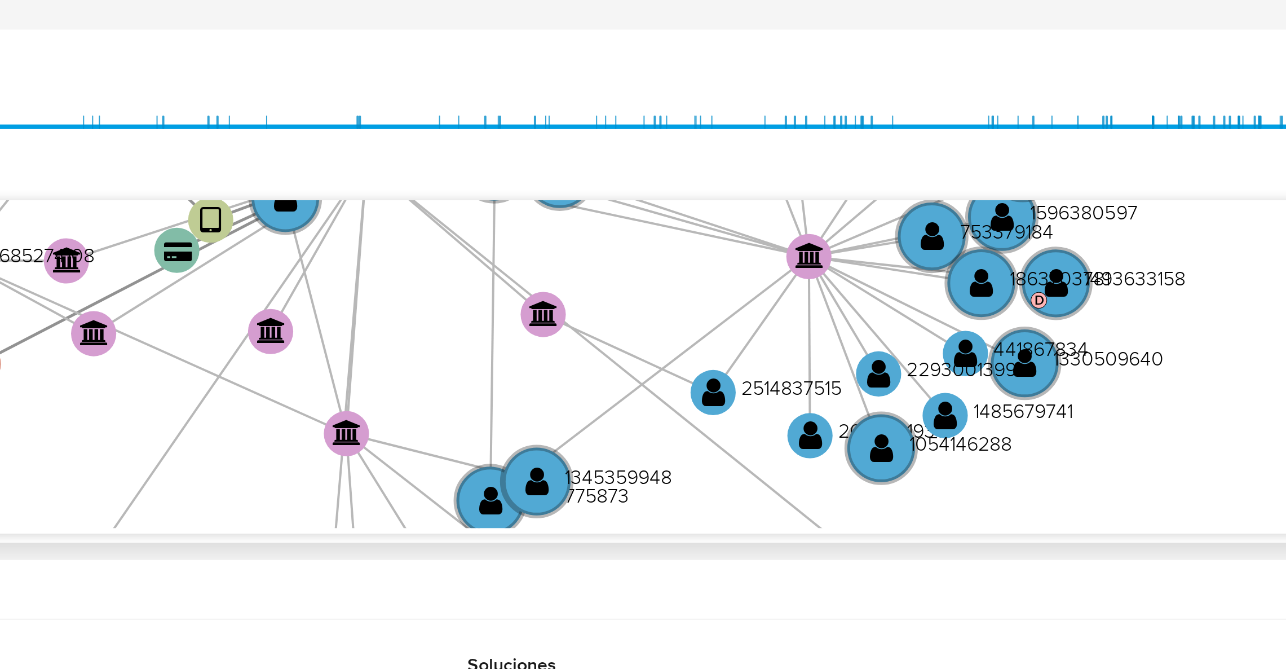
scroll to position [190, 0]
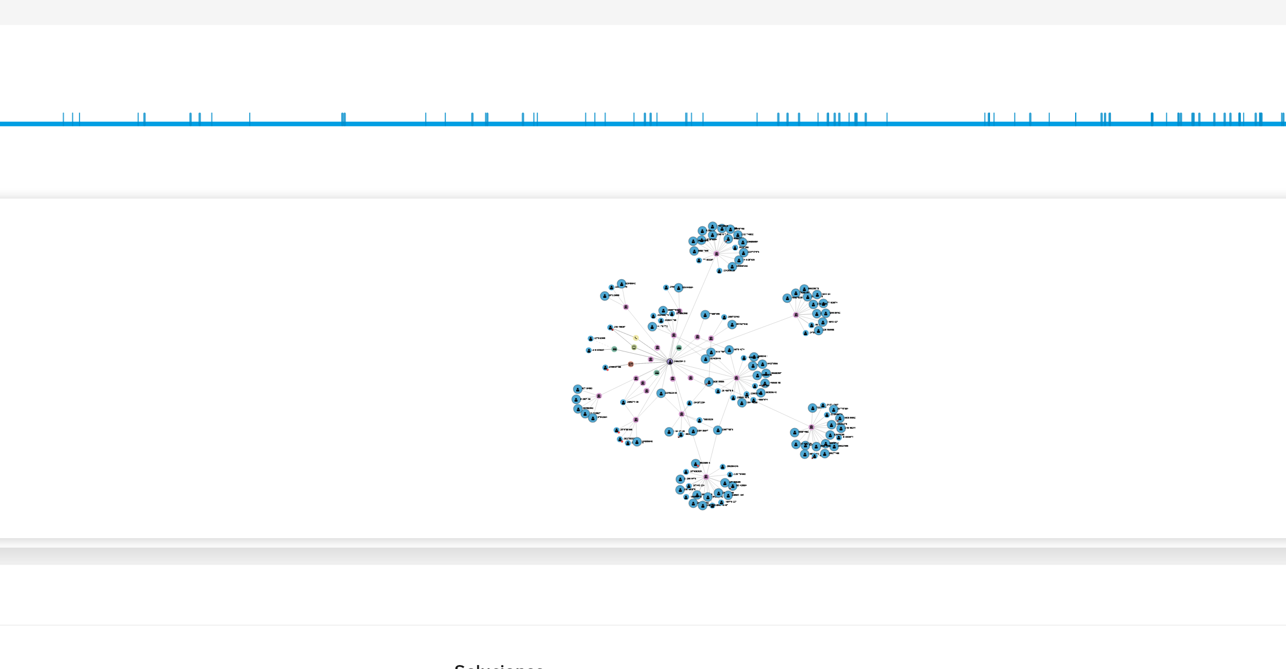
drag, startPoint x: 826, startPoint y: 290, endPoint x: 826, endPoint y: 302, distance: 11.8
click at [826, 302] on icon "device-684484908b1c830d38198875  user-2481455057  2481455057 C user-248620941…" at bounding box center [740, 301] width 1067 height 163
click at [652, 152] on div "11/8/2024 11/8/2024, 3:54:35 24/9/2025, 18:05:13 Agrupar nodos Filtros Confianz…" at bounding box center [733, 287] width 1084 height 280
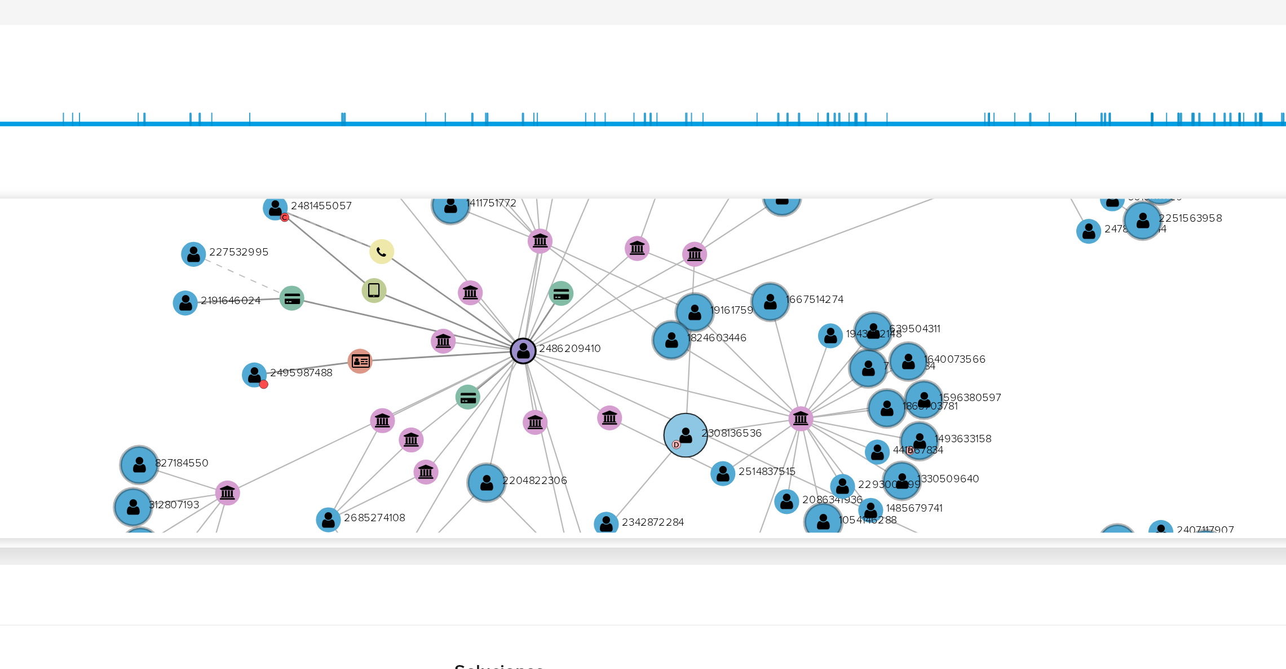
click at [751, 330] on circle at bounding box center [743, 335] width 21 height 21
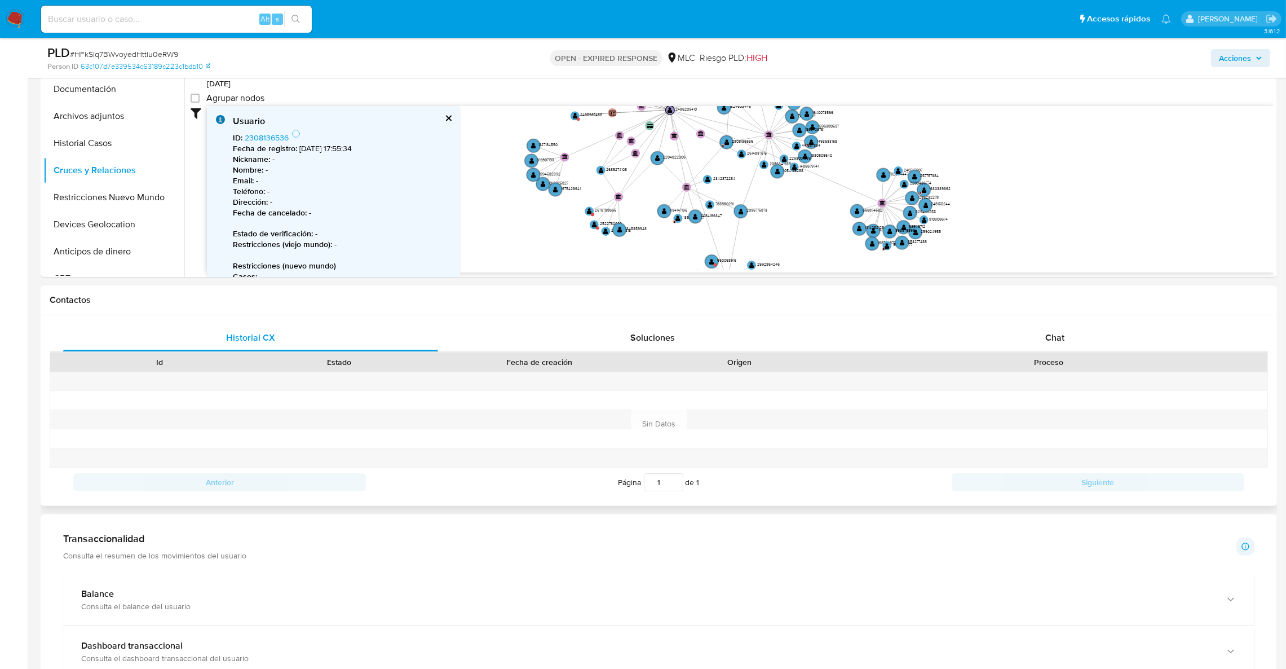
scroll to position [303, 0]
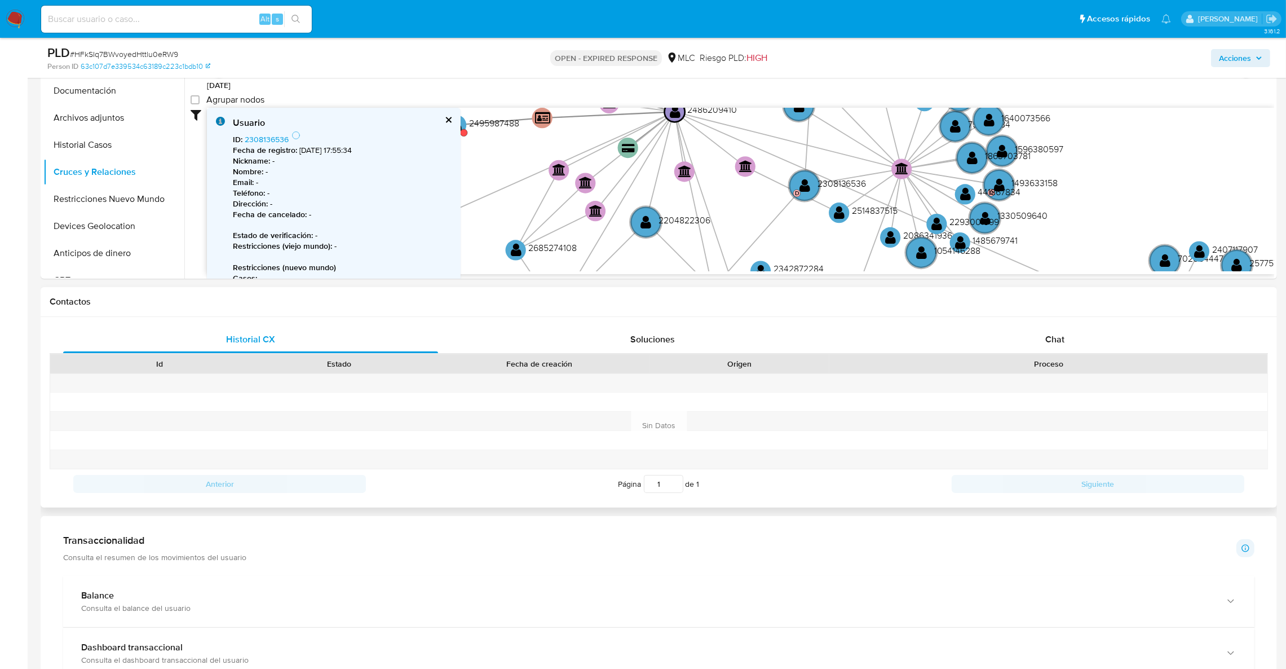
drag, startPoint x: 699, startPoint y: 198, endPoint x: 657, endPoint y: 315, distance: 123.4
click at [657, 317] on div "Información de Usuario Ver mirada por persona Buscar Volver al orden por defect…" at bounding box center [659, 645] width 1236 height 1402
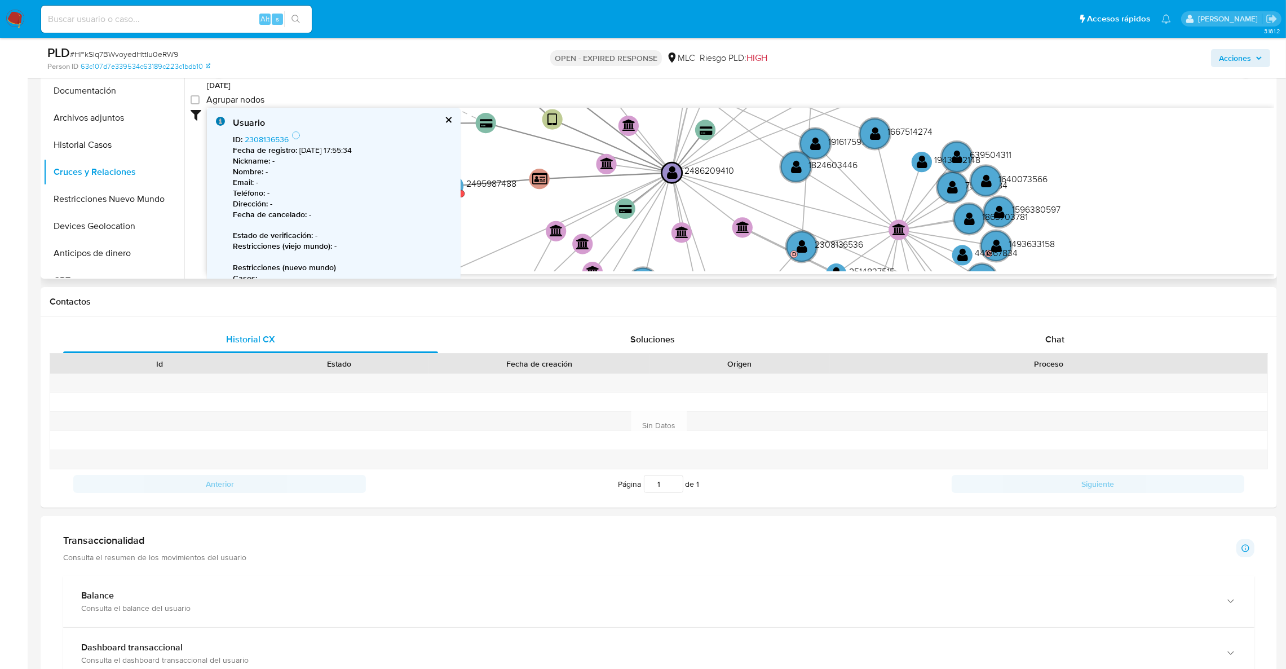
drag, startPoint x: 768, startPoint y: 218, endPoint x: 764, endPoint y: 235, distance: 17.5
click at [764, 235] on icon "device-684484908b1c830d38198875  user-2481455057  2481455057 C user-248620941…" at bounding box center [740, 189] width 1067 height 163
click at [814, 245] on circle at bounding box center [802, 246] width 36 height 36
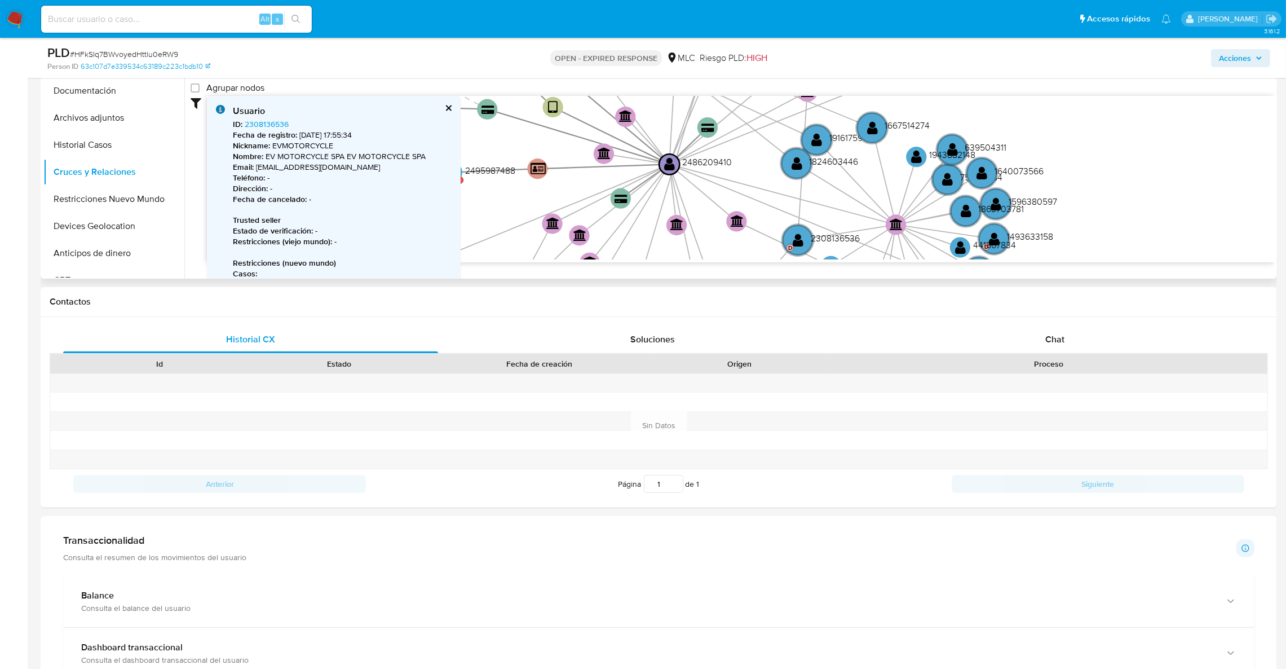
scroll to position [0, 0]
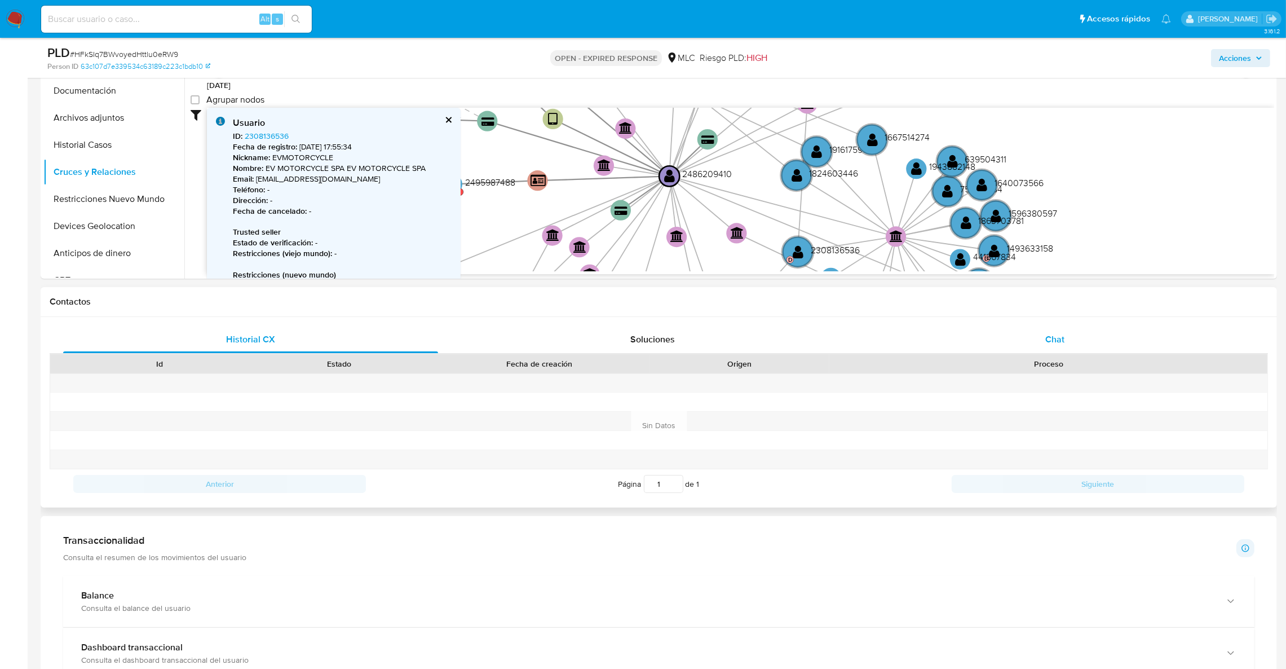
click at [1078, 329] on div "Chat" at bounding box center [1054, 339] width 375 height 27
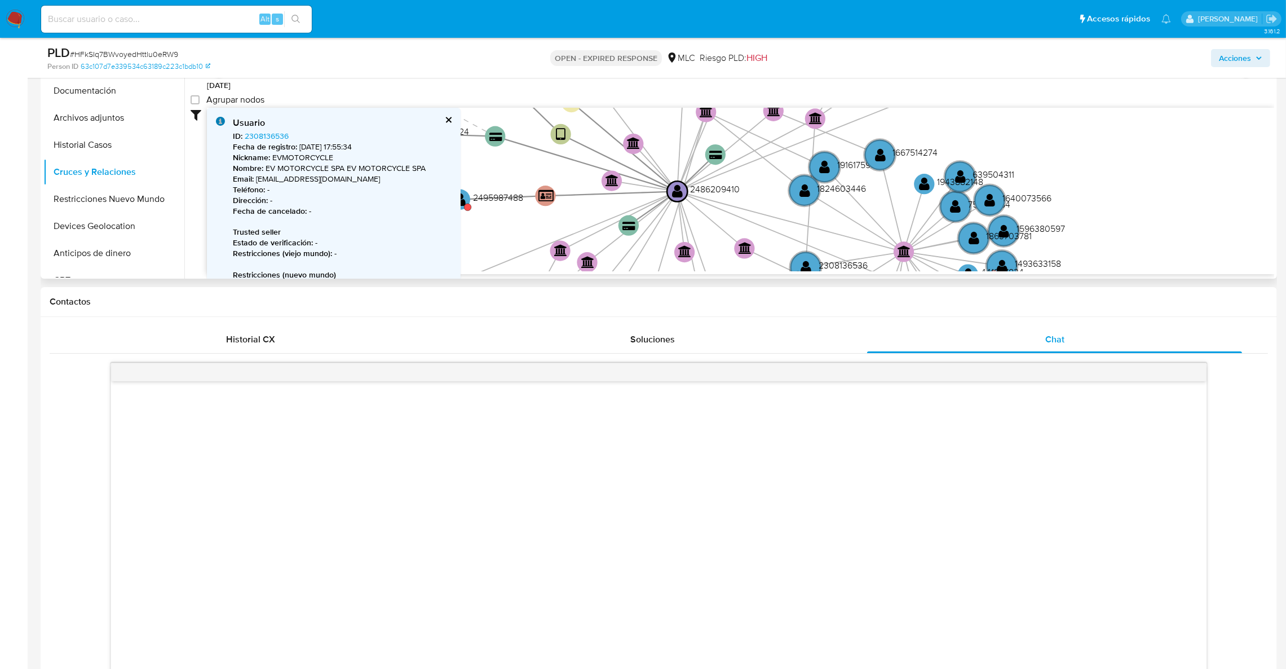
drag, startPoint x: 1267, startPoint y: 238, endPoint x: 1275, endPoint y: 267, distance: 29.8
click at [1275, 267] on div "Buscar Volver al orden por defecto General KYC Documentación Archivos adjuntos …" at bounding box center [659, 134] width 1236 height 289
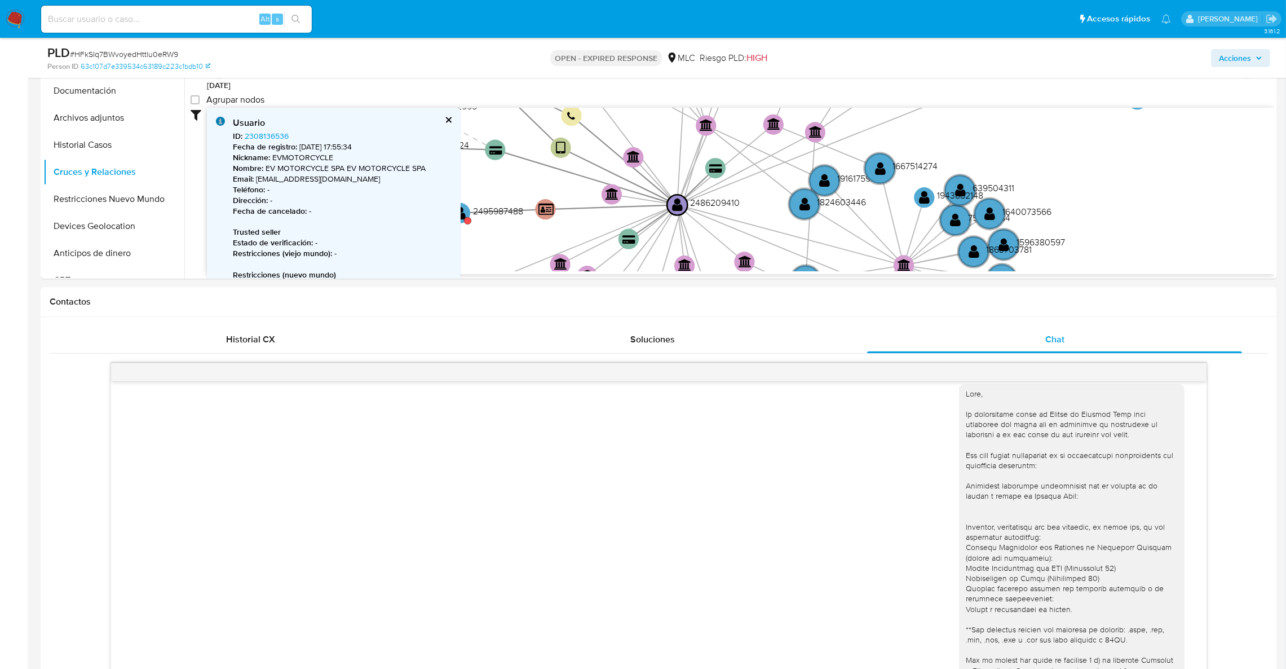
scroll to position [491, 0]
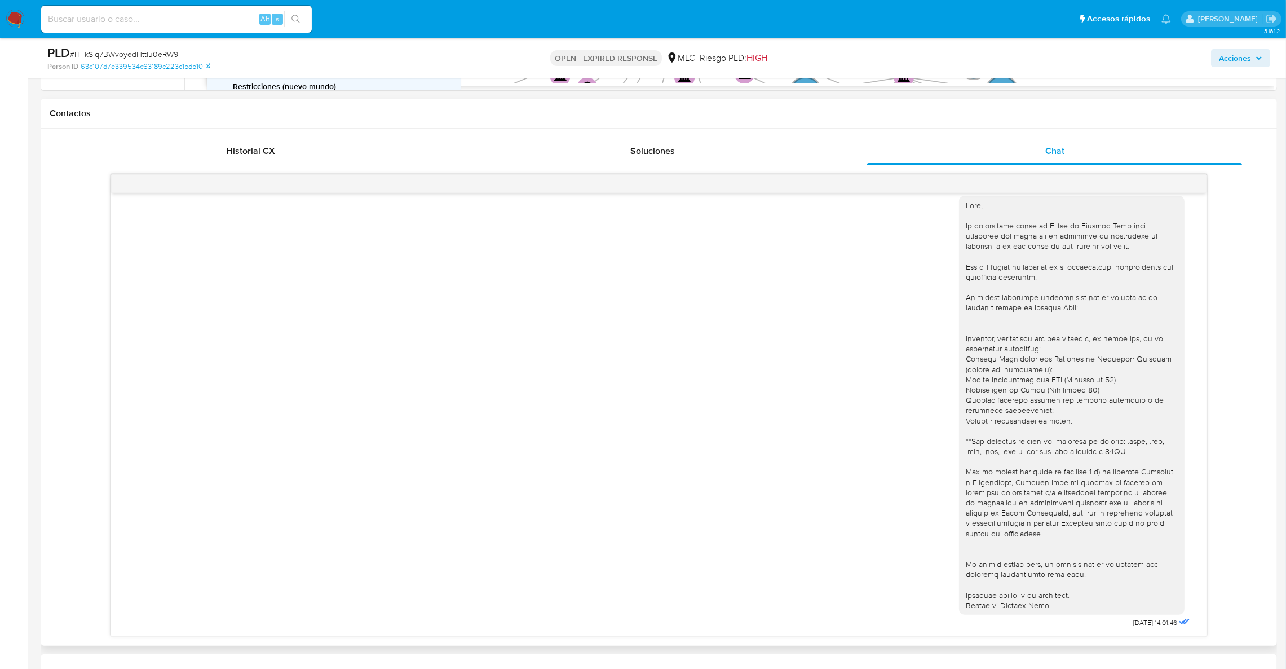
click at [402, 298] on div "18/08/2025 14:01:46" at bounding box center [658, 409] width 1067 height 443
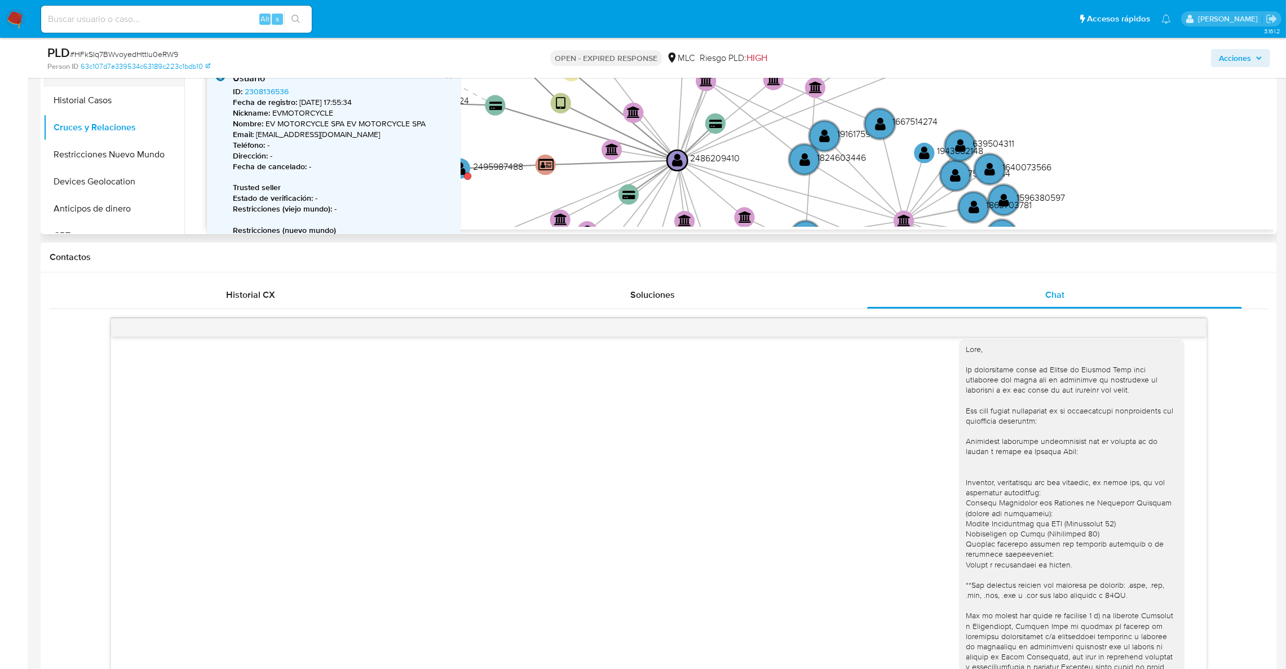
scroll to position [153, 0]
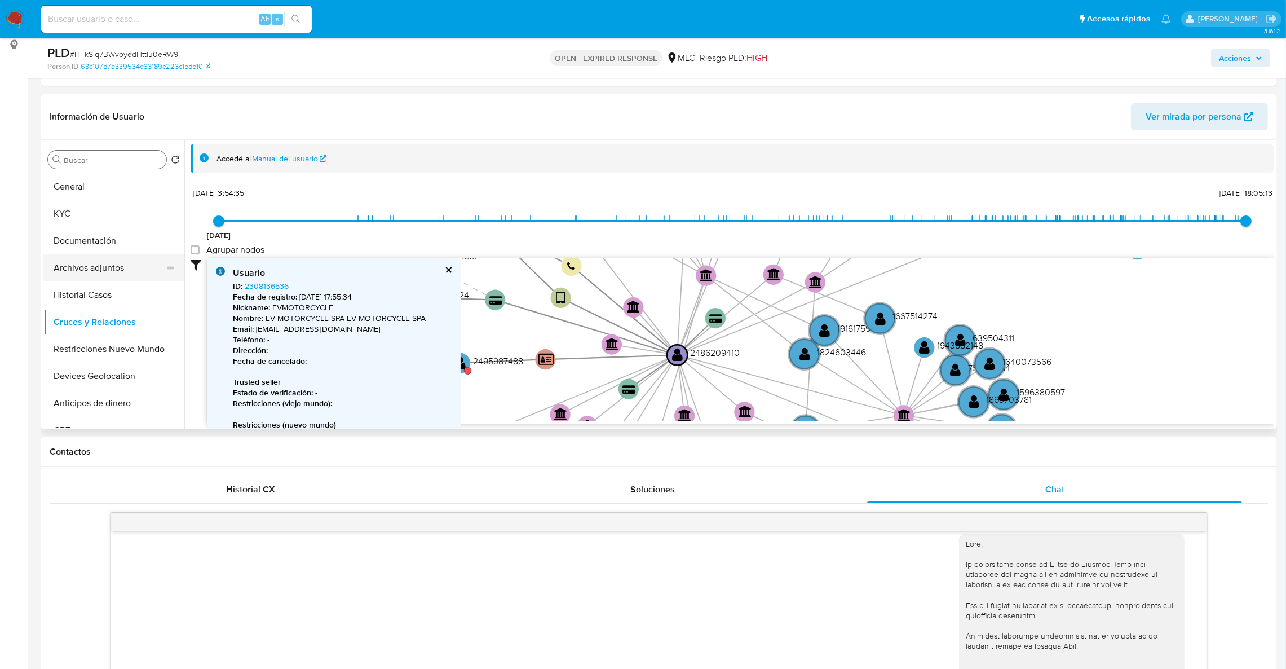
click at [111, 262] on button "Archivos adjuntos" at bounding box center [109, 267] width 132 height 27
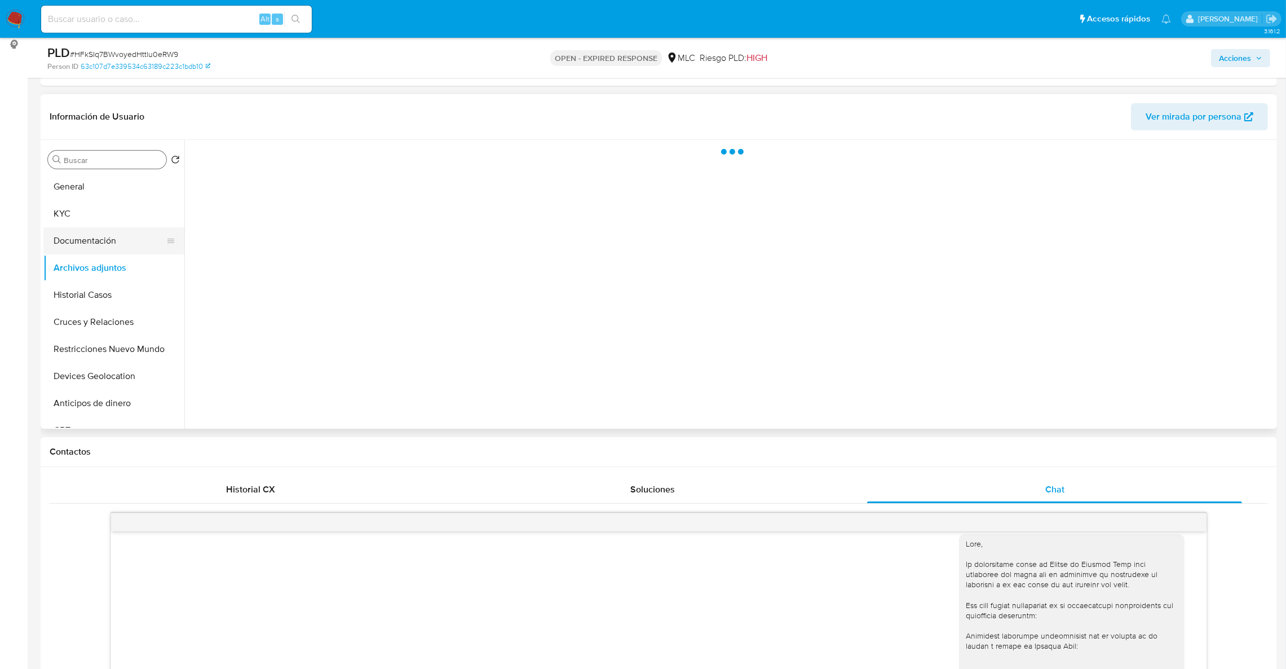
click at [107, 250] on button "Documentación" at bounding box center [109, 240] width 132 height 27
click at [52, 213] on button "KYC" at bounding box center [109, 213] width 132 height 27
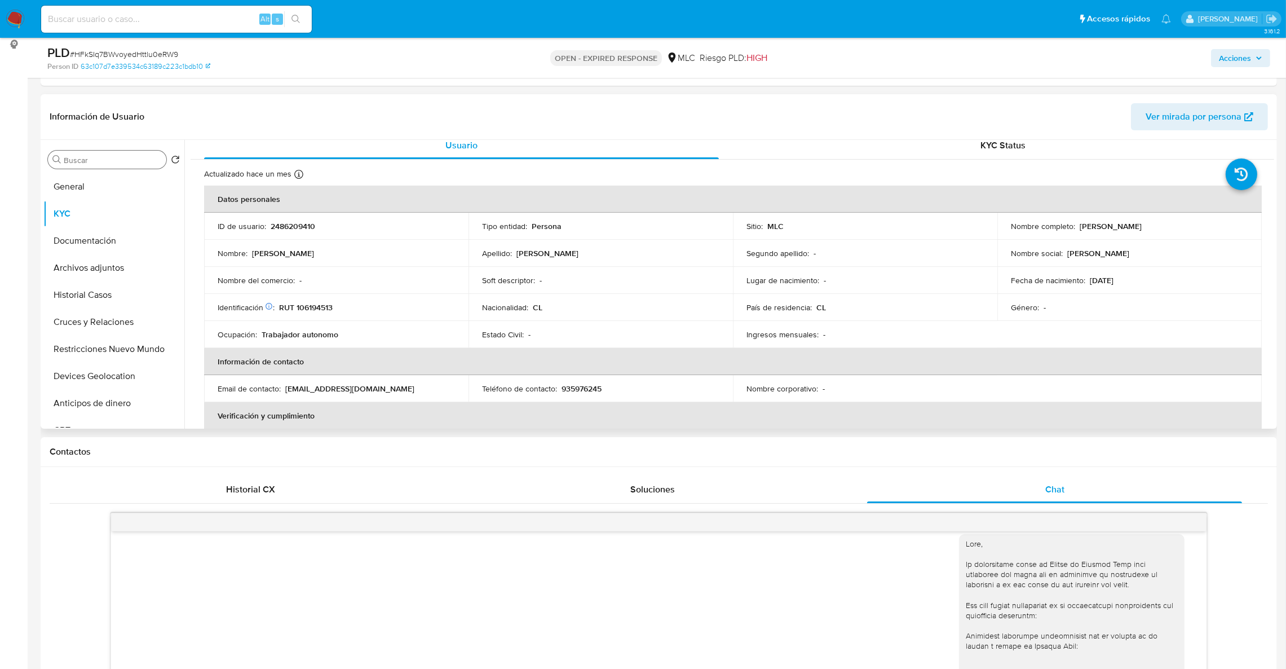
scroll to position [0, 0]
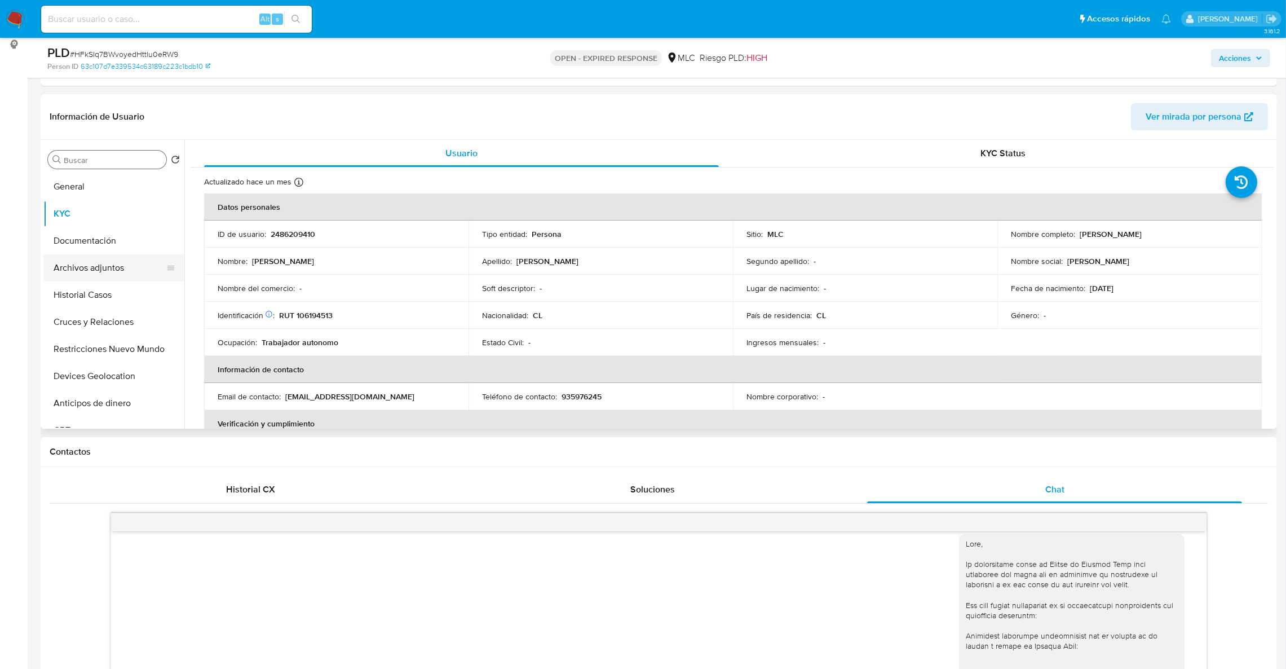
click at [109, 272] on button "Archivos adjuntos" at bounding box center [109, 267] width 132 height 27
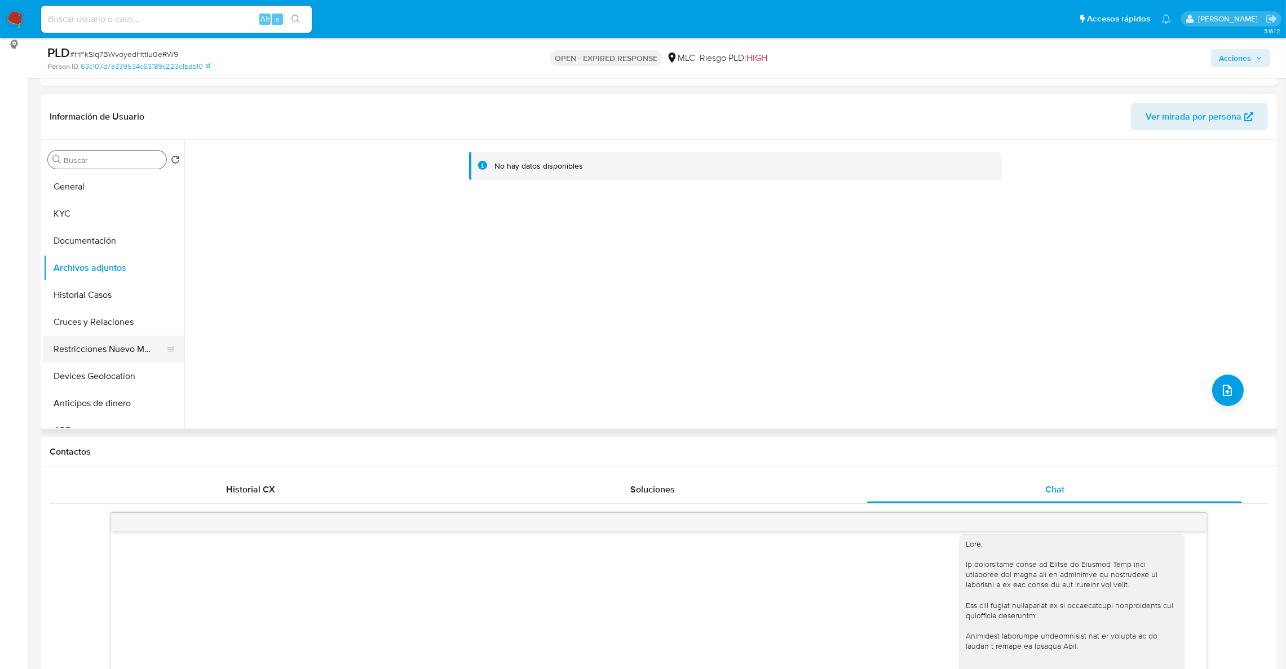
click at [130, 351] on button "Restricciones Nuevo Mundo" at bounding box center [109, 348] width 132 height 27
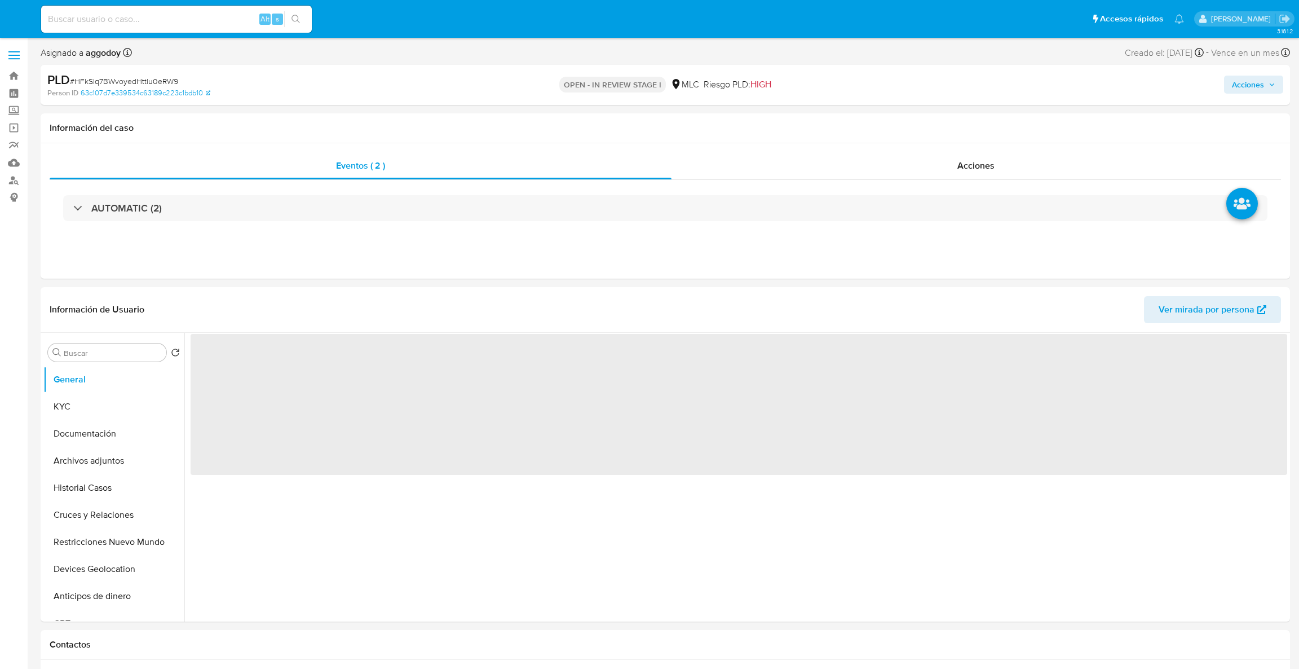
select select "10"
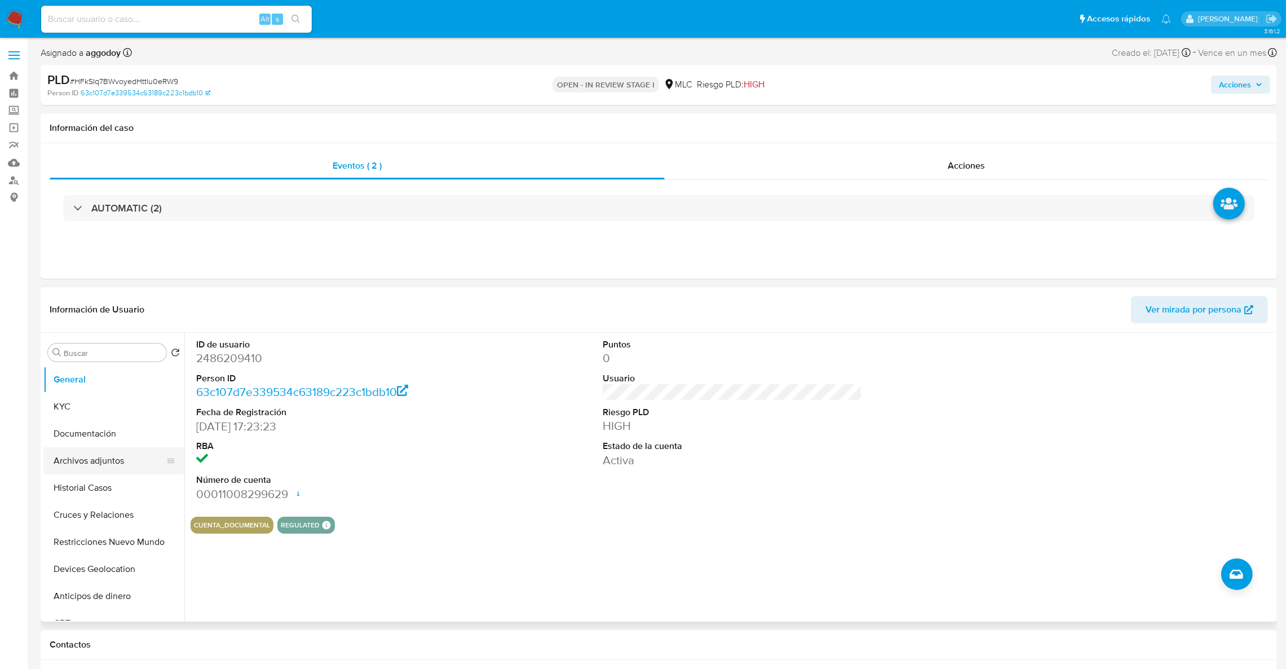
click at [77, 462] on button "Archivos adjuntos" at bounding box center [109, 460] width 132 height 27
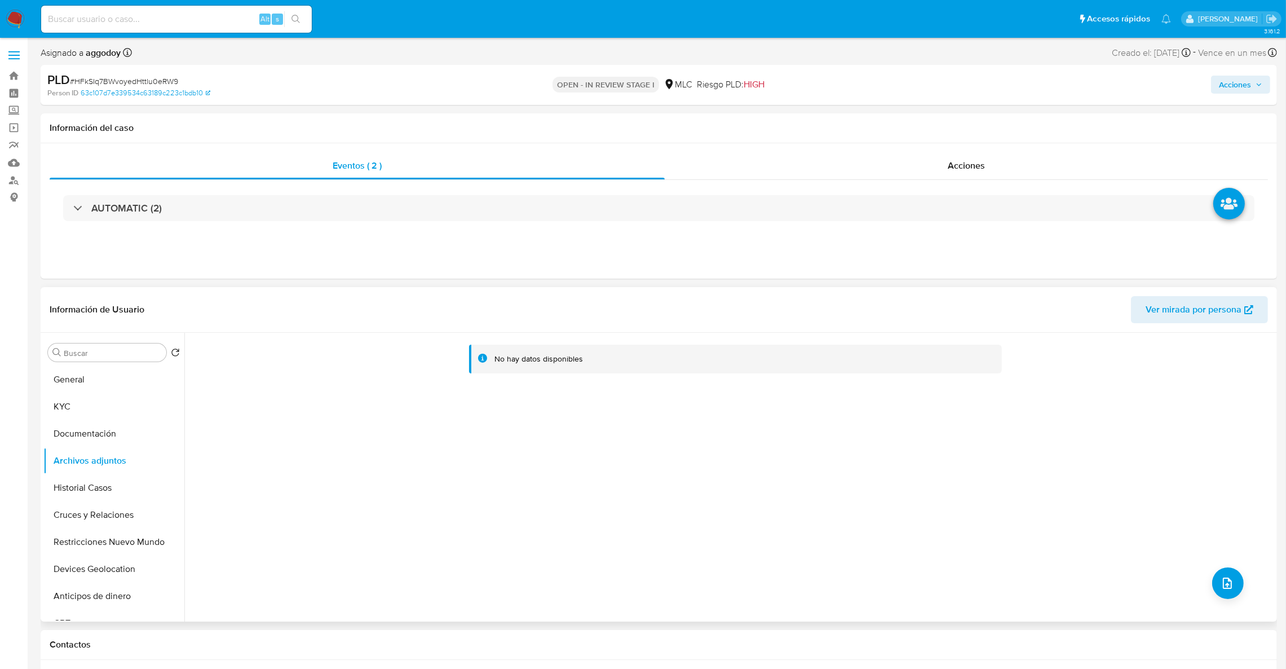
click at [1246, 593] on div "No hay datos disponibles" at bounding box center [729, 477] width 1090 height 289
click at [1234, 587] on button "upload-file" at bounding box center [1228, 583] width 32 height 32
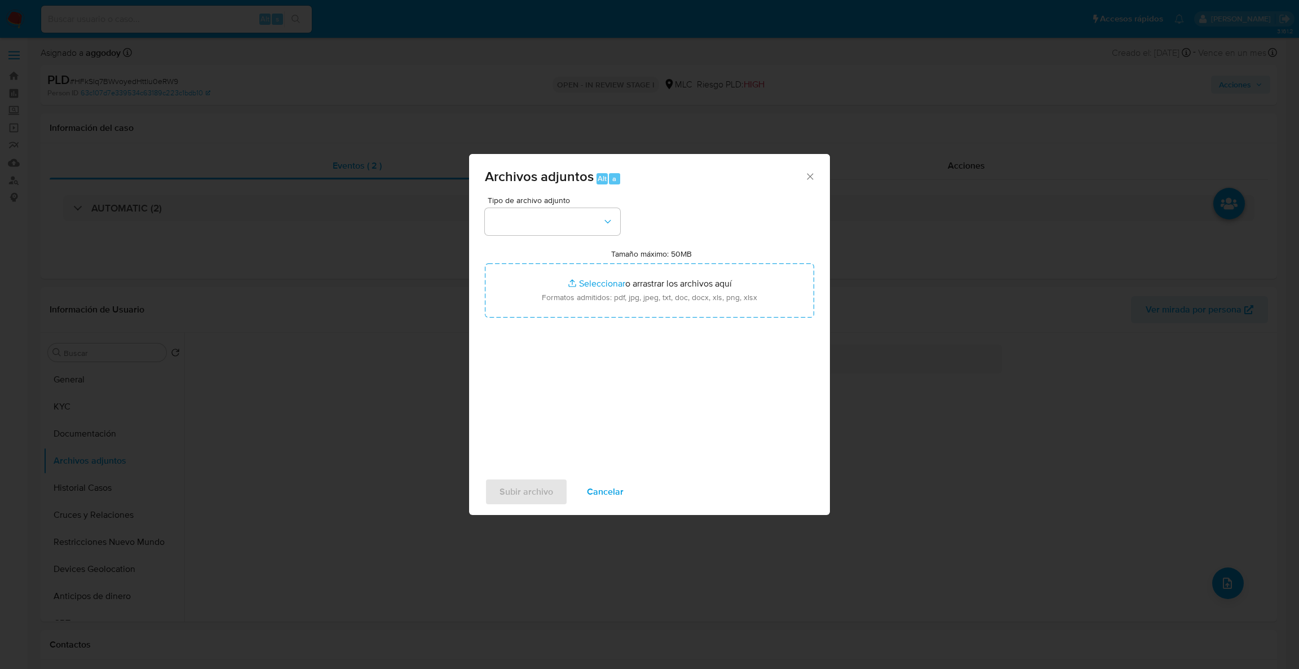
click at [511, 177] on span "Archivos adjuntos" at bounding box center [539, 176] width 109 height 20
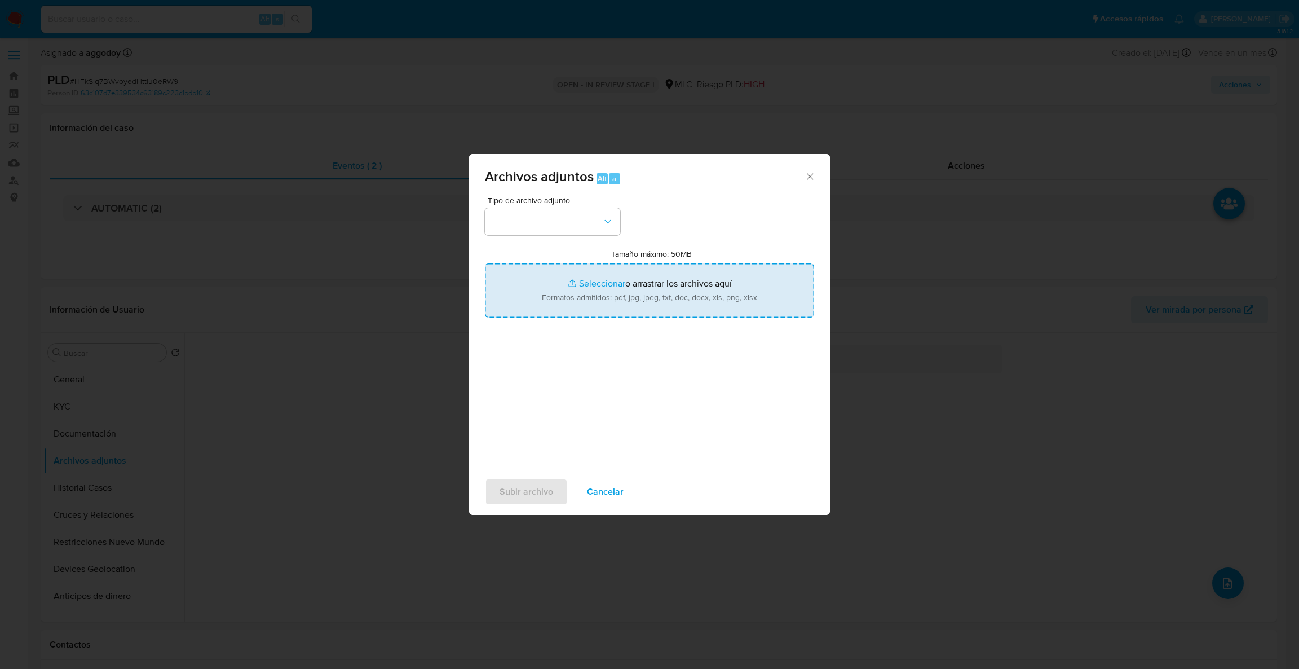
click at [582, 290] on input "Tamaño máximo: 50MB Seleccionar archivos" at bounding box center [649, 290] width 329 height 54
type input "C:\fakepath\2486209410Movimientos.xlsx"
click at [604, 283] on input "Tamaño máximo: 50MB Seleccionar archivos" at bounding box center [649, 290] width 329 height 54
type input "C:\fakepath\Case Log - 2486209410.pdf"
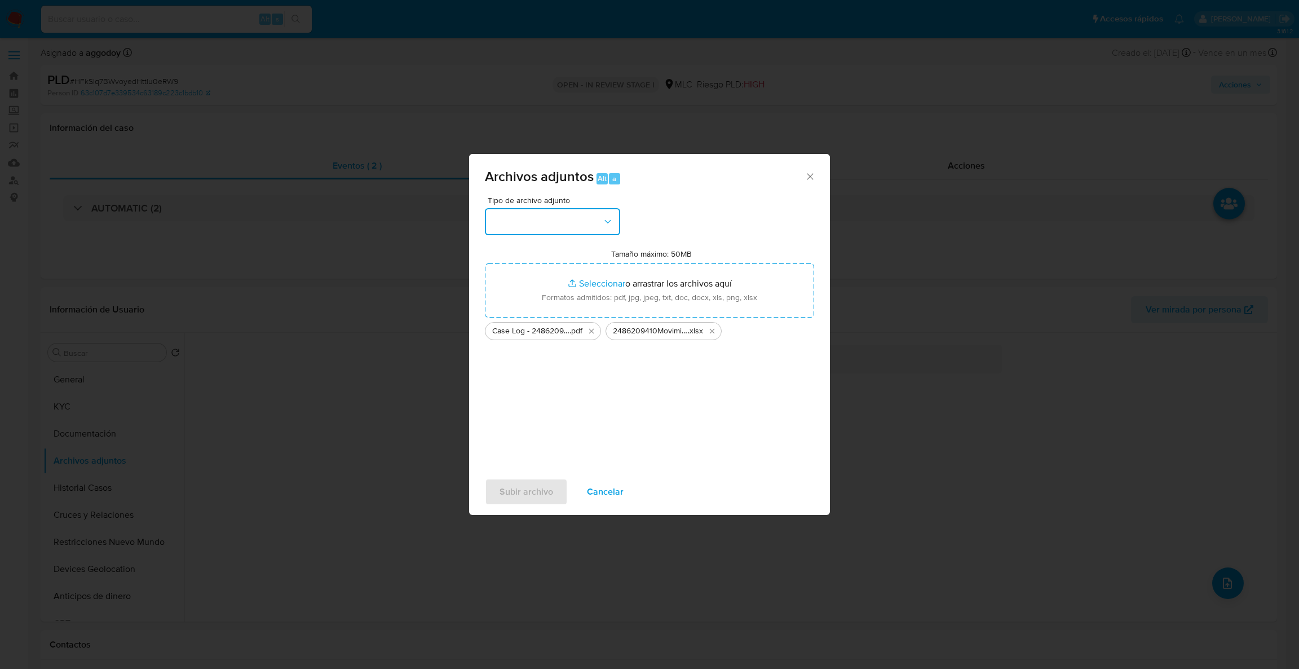
click at [567, 230] on button "button" at bounding box center [552, 221] width 135 height 27
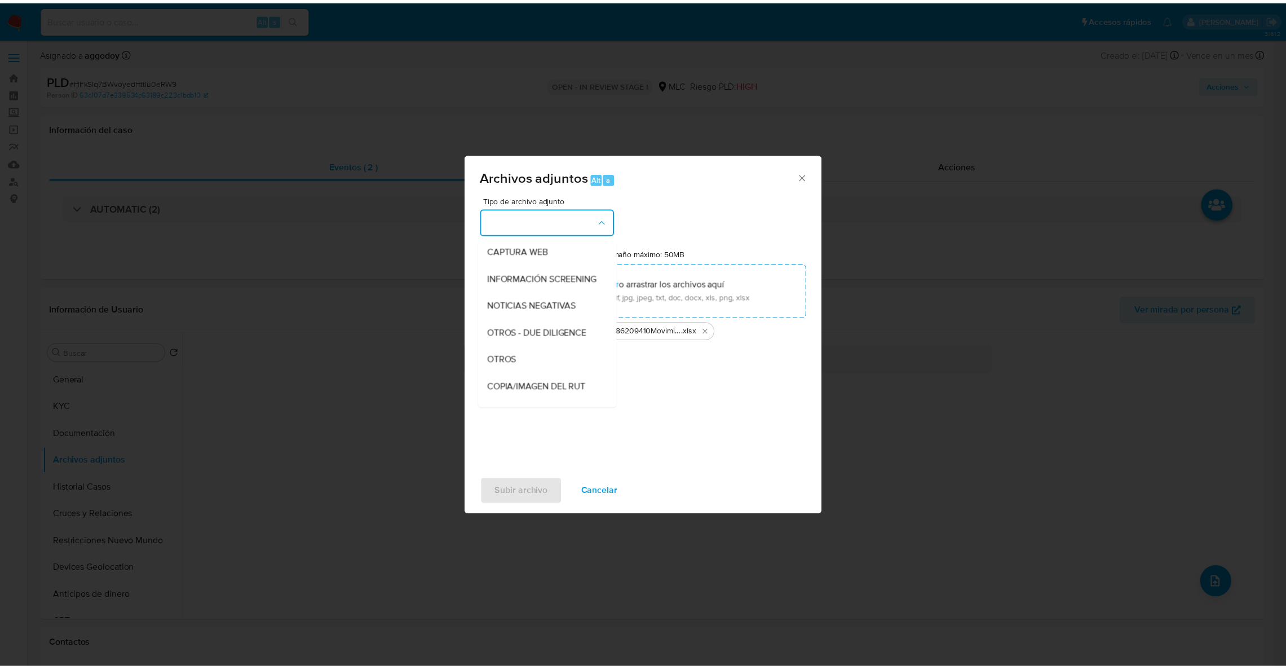
scroll to position [151, 0]
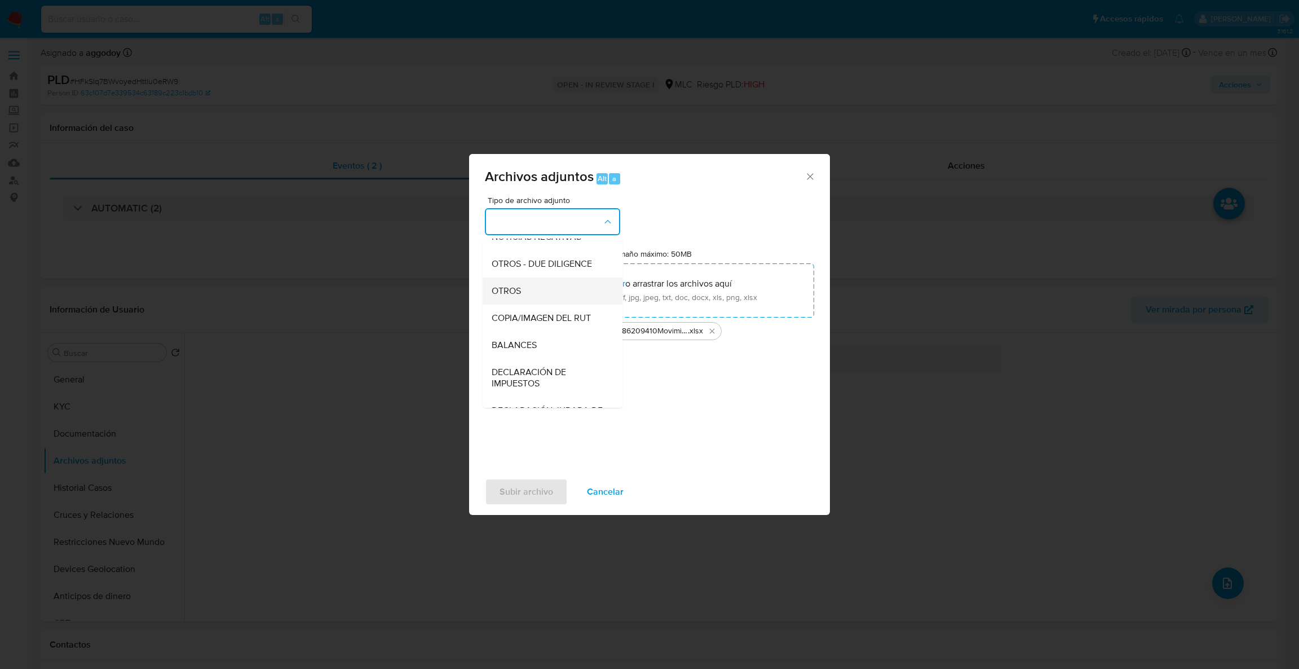
click at [533, 304] on div "OTROS" at bounding box center [549, 290] width 115 height 27
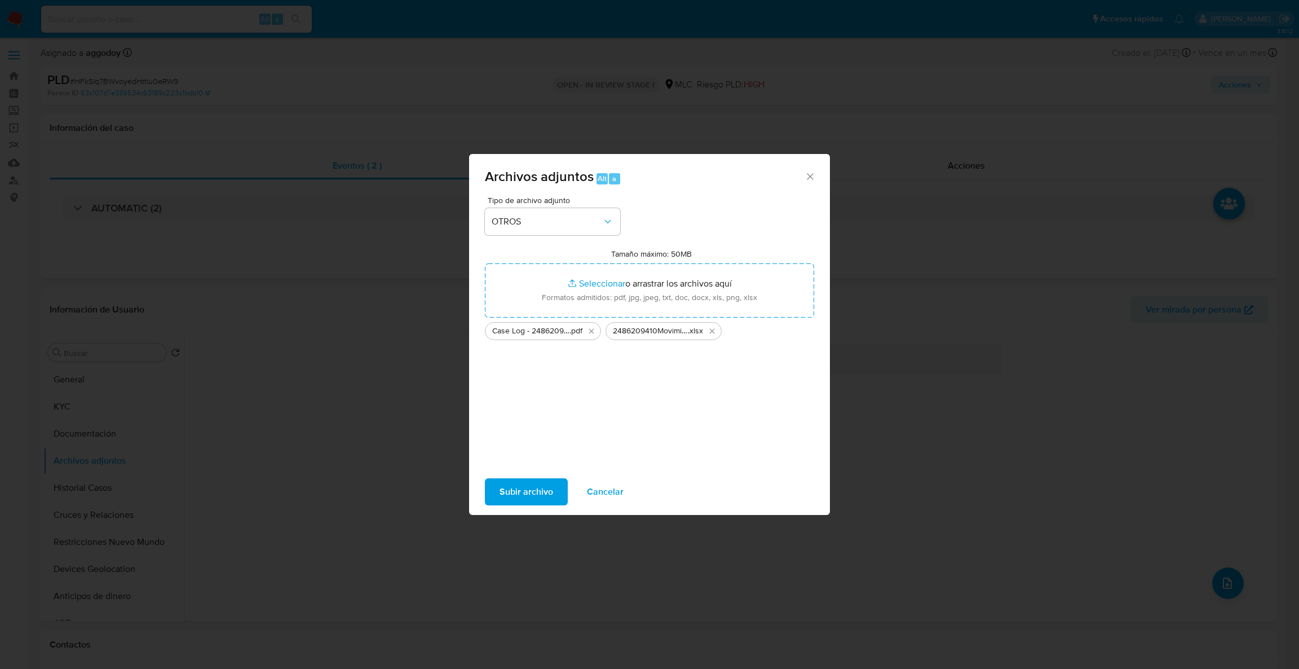
click at [532, 507] on div "Subir archivo Cancelar" at bounding box center [649, 491] width 361 height 43
click at [523, 495] on span "Subir archivo" at bounding box center [526, 491] width 54 height 25
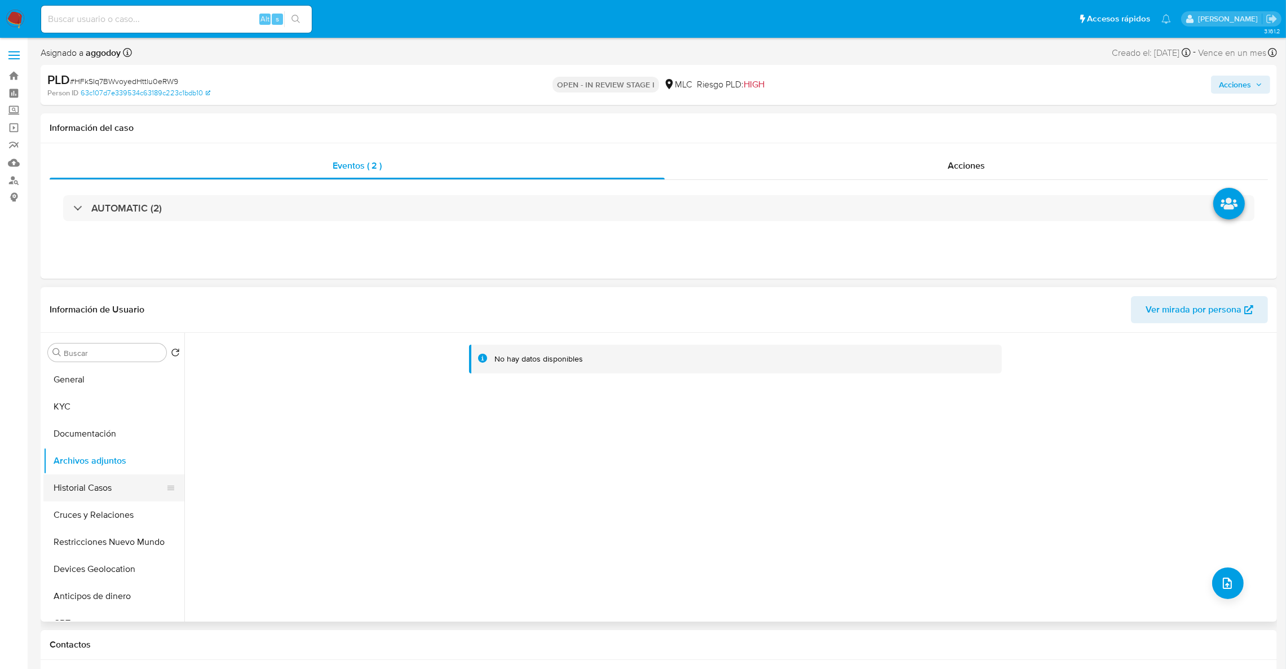
click at [103, 493] on button "Historial Casos" at bounding box center [109, 487] width 132 height 27
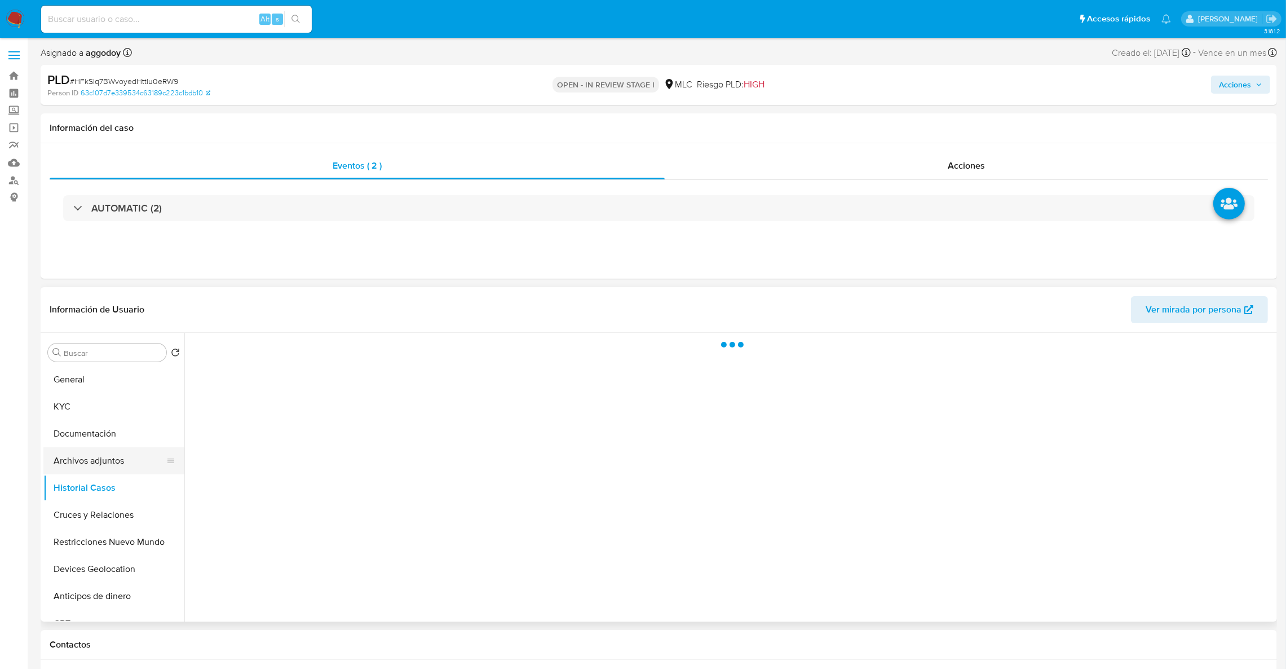
click at [104, 460] on button "Archivos adjuntos" at bounding box center [109, 460] width 132 height 27
click at [1228, 88] on span "Acciones" at bounding box center [1235, 85] width 32 height 18
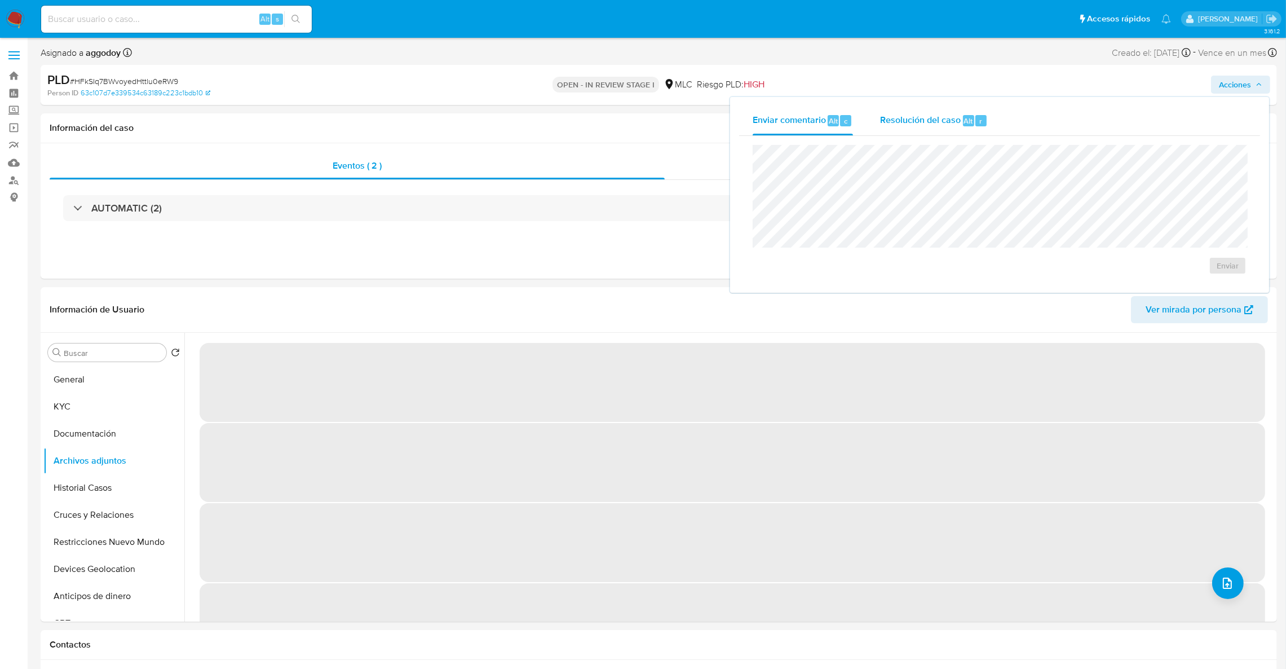
click at [898, 116] on span "Resolución del caso" at bounding box center [920, 120] width 81 height 13
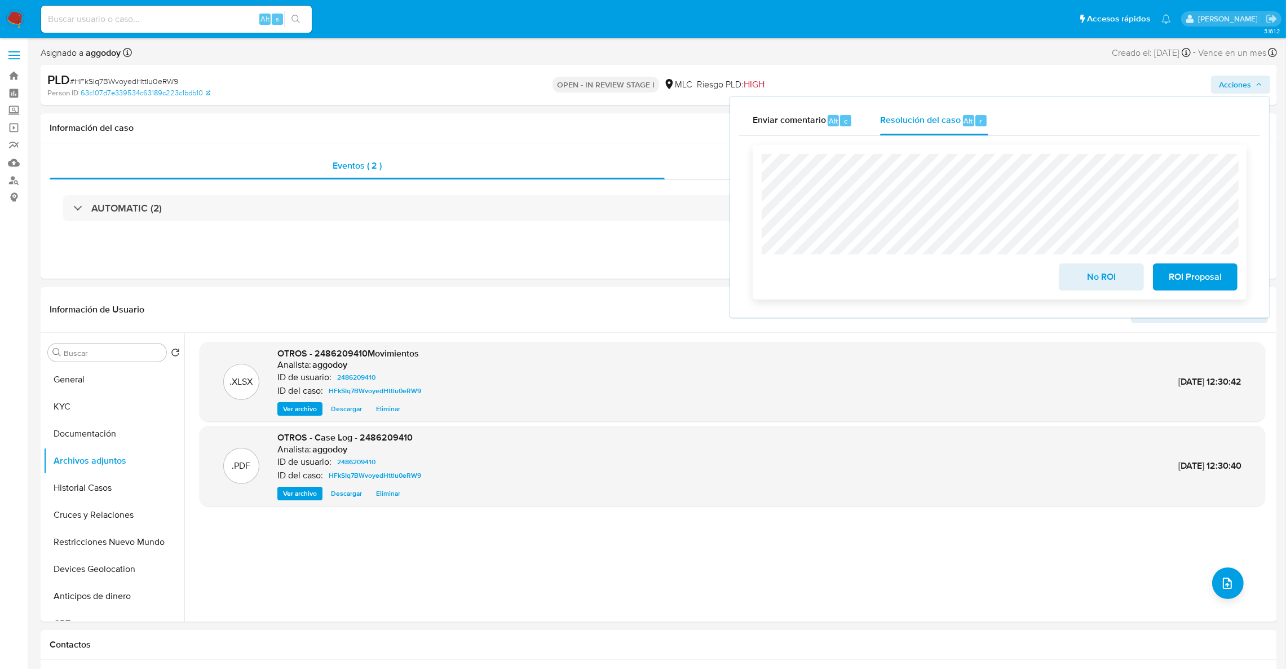
click at [1187, 277] on span "ROI Proposal" at bounding box center [1195, 276] width 55 height 25
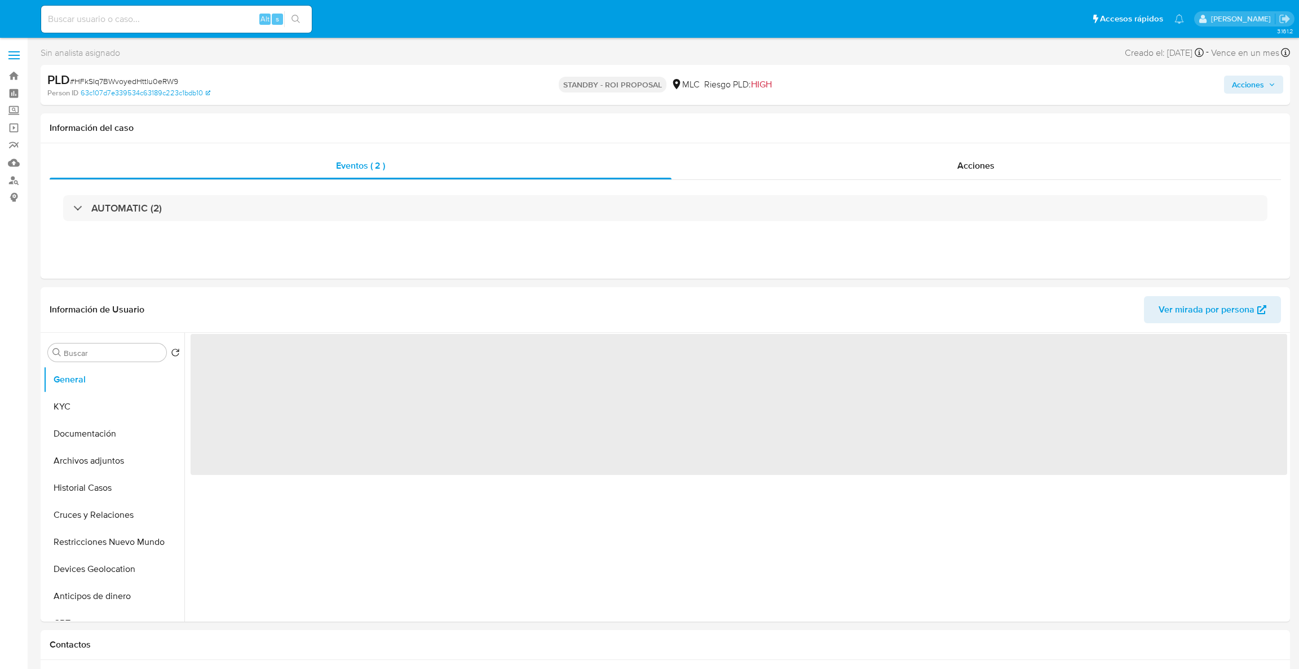
select select "10"
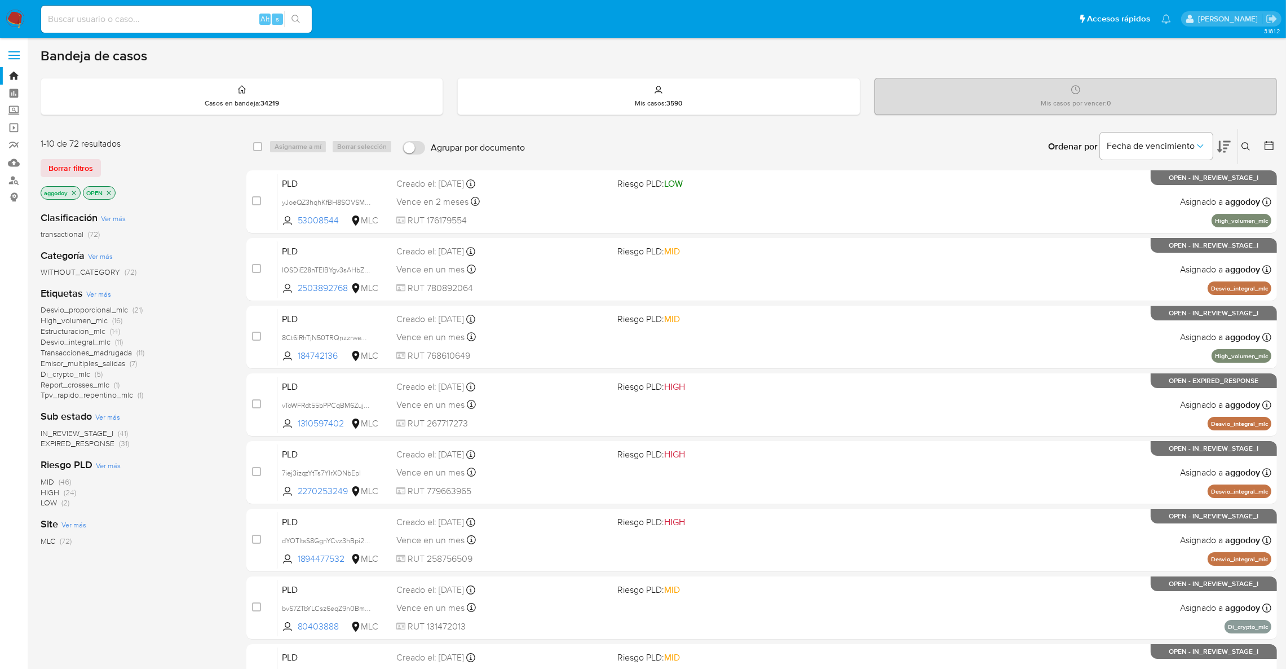
click at [1234, 142] on div "Ordenar por Fecha de vencimiento" at bounding box center [1138, 146] width 198 height 35
click at [1242, 142] on icon at bounding box center [1245, 146] width 9 height 9
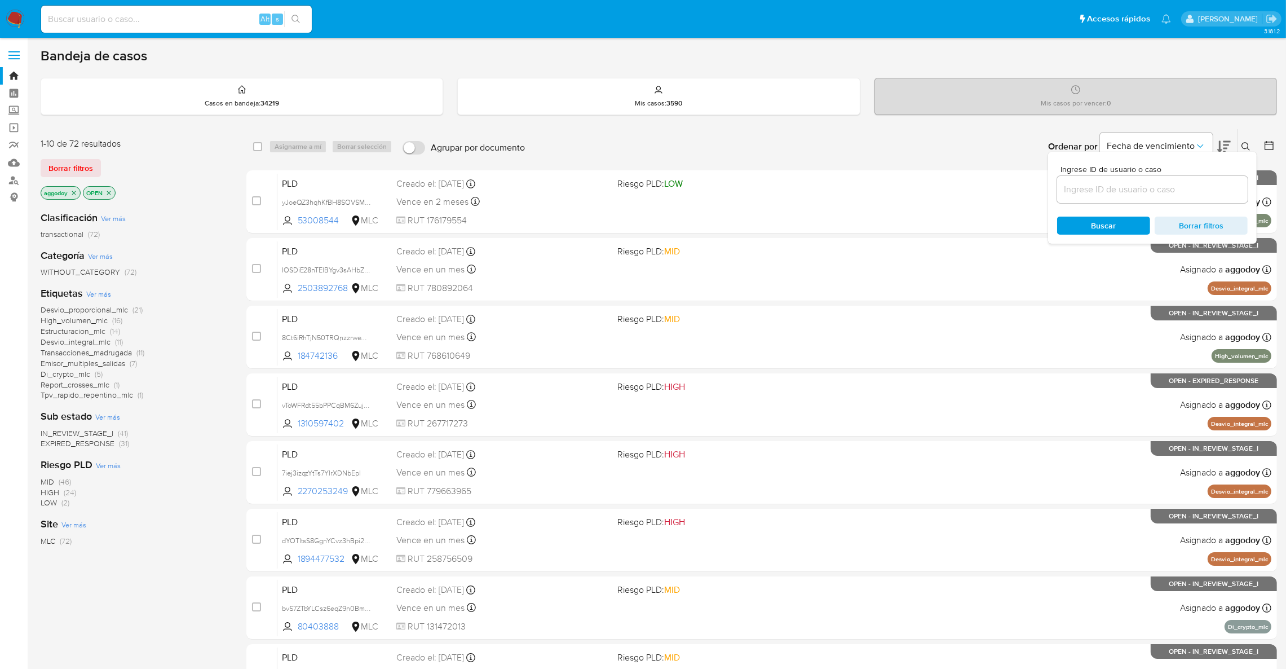
click at [1193, 186] on input at bounding box center [1152, 189] width 191 height 15
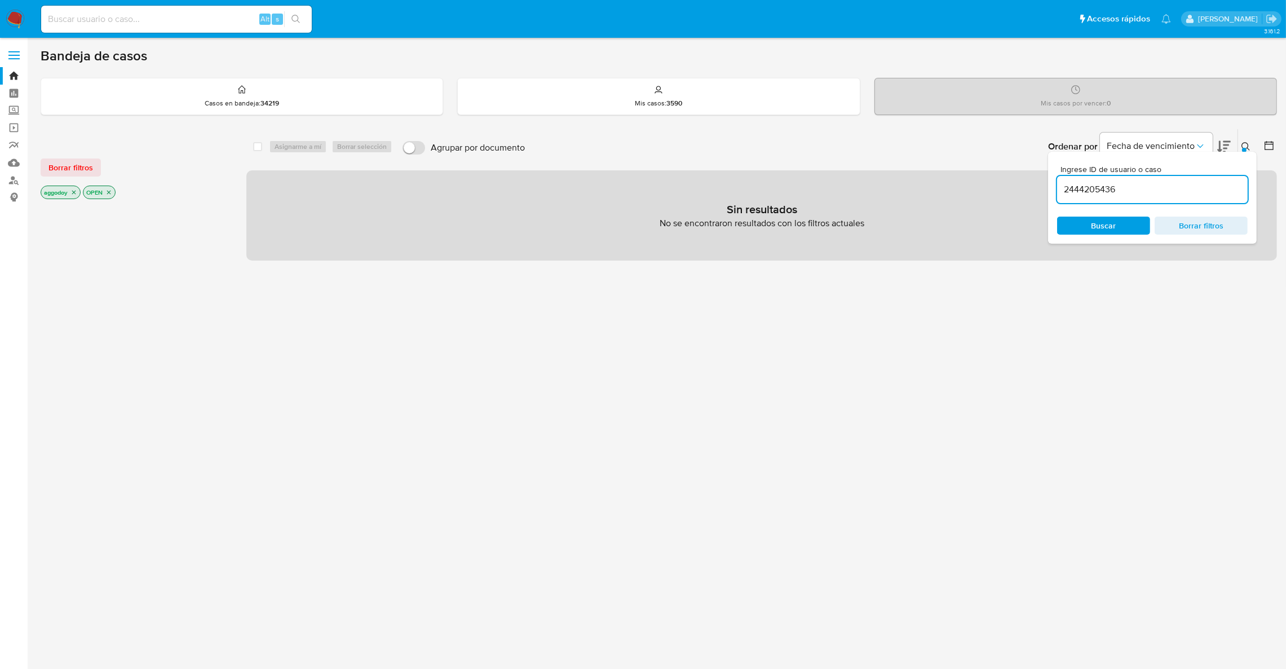
click at [1193, 186] on input "2444205436" at bounding box center [1152, 189] width 191 height 15
type input "2444205436"
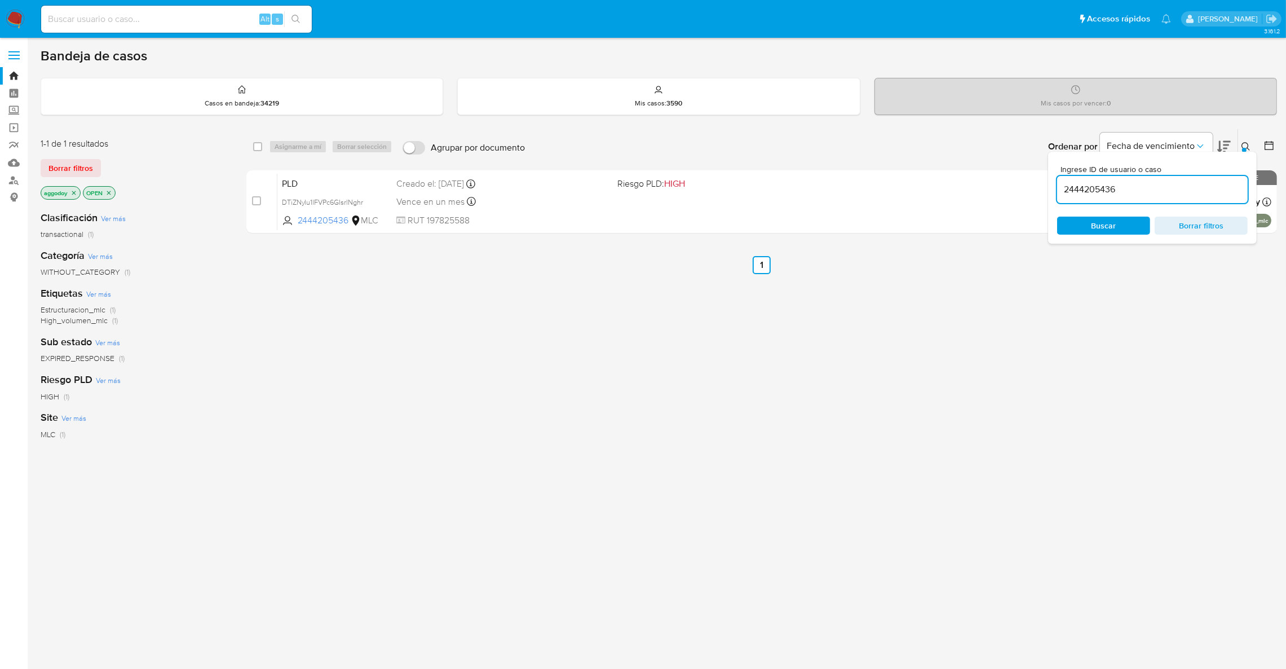
click at [1245, 147] on icon at bounding box center [1245, 146] width 9 height 9
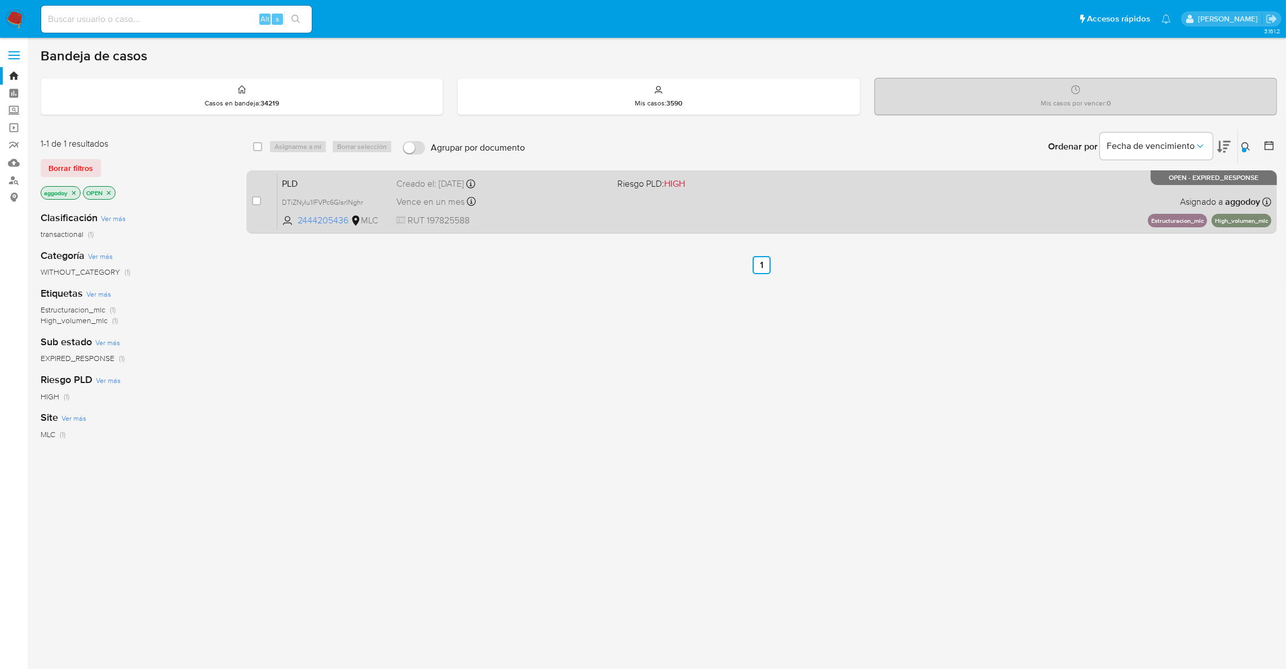
click at [974, 185] on div "PLD DTiZNylu1lFVPc6GlsrlNghr 2444205436 MLC Riesgo PLD: HIGH Creado el: 12/08/2…" at bounding box center [774, 201] width 994 height 57
click at [253, 199] on input "checkbox" at bounding box center [256, 200] width 9 height 9
checkbox input "true"
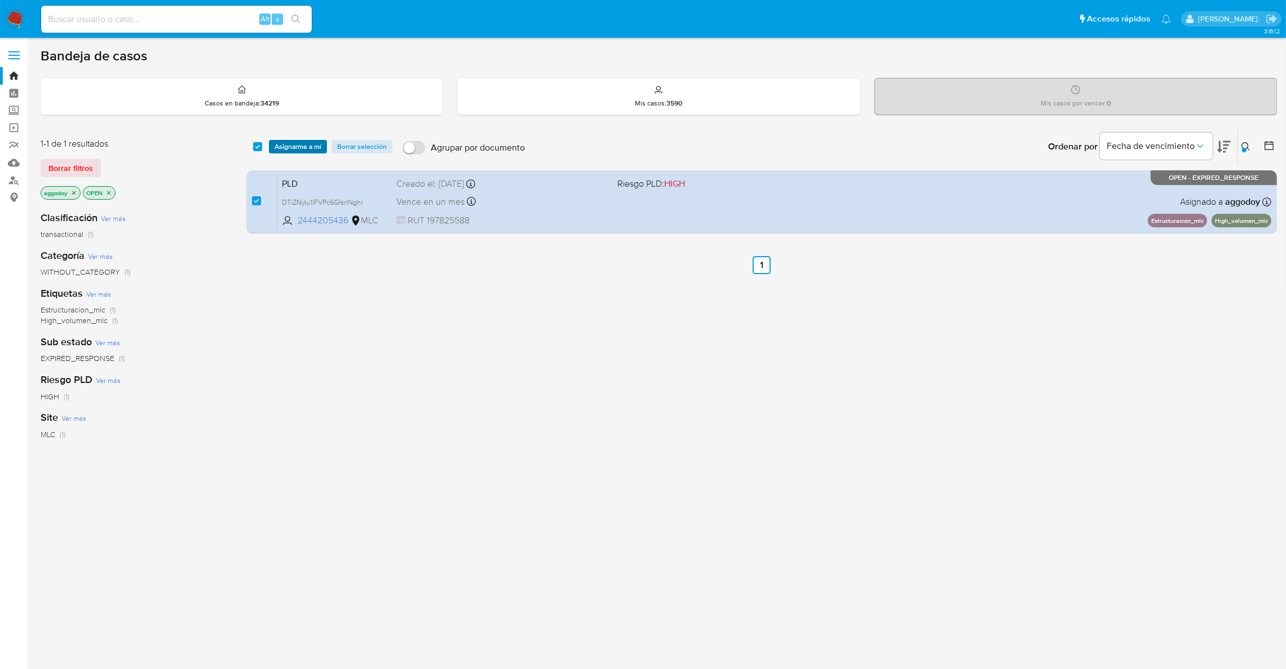
click at [290, 141] on span "Asignarme a mí" at bounding box center [298, 146] width 47 height 11
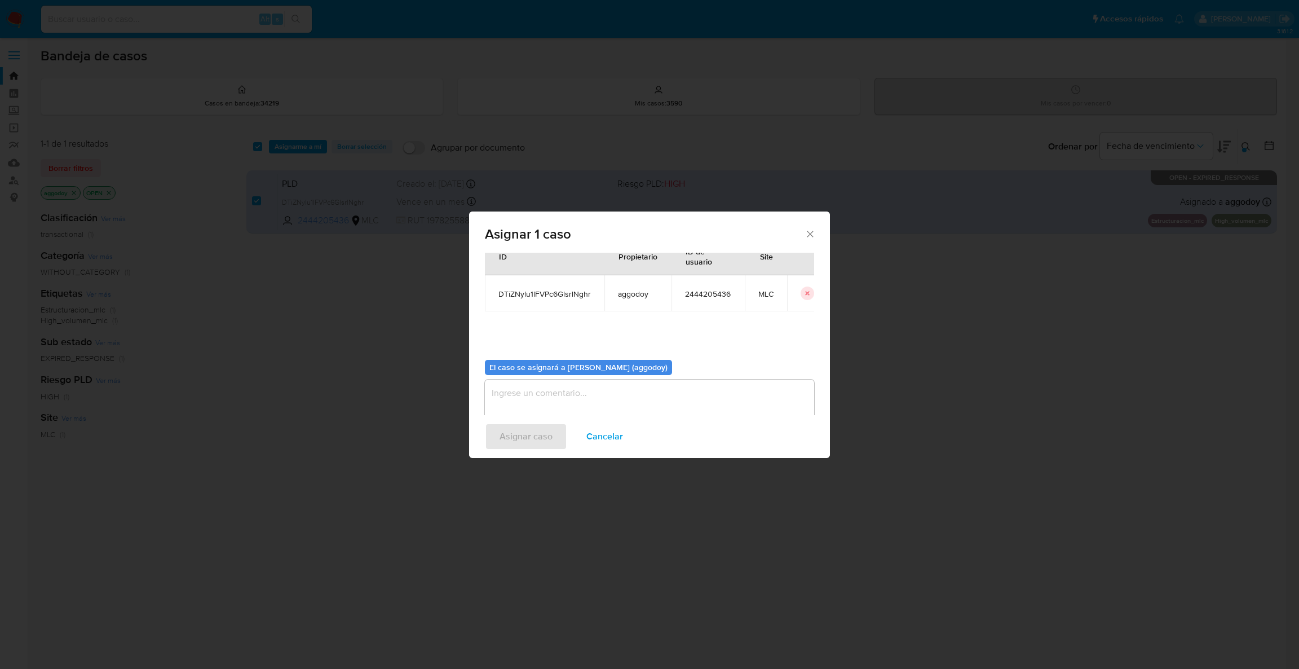
scroll to position [58, 0]
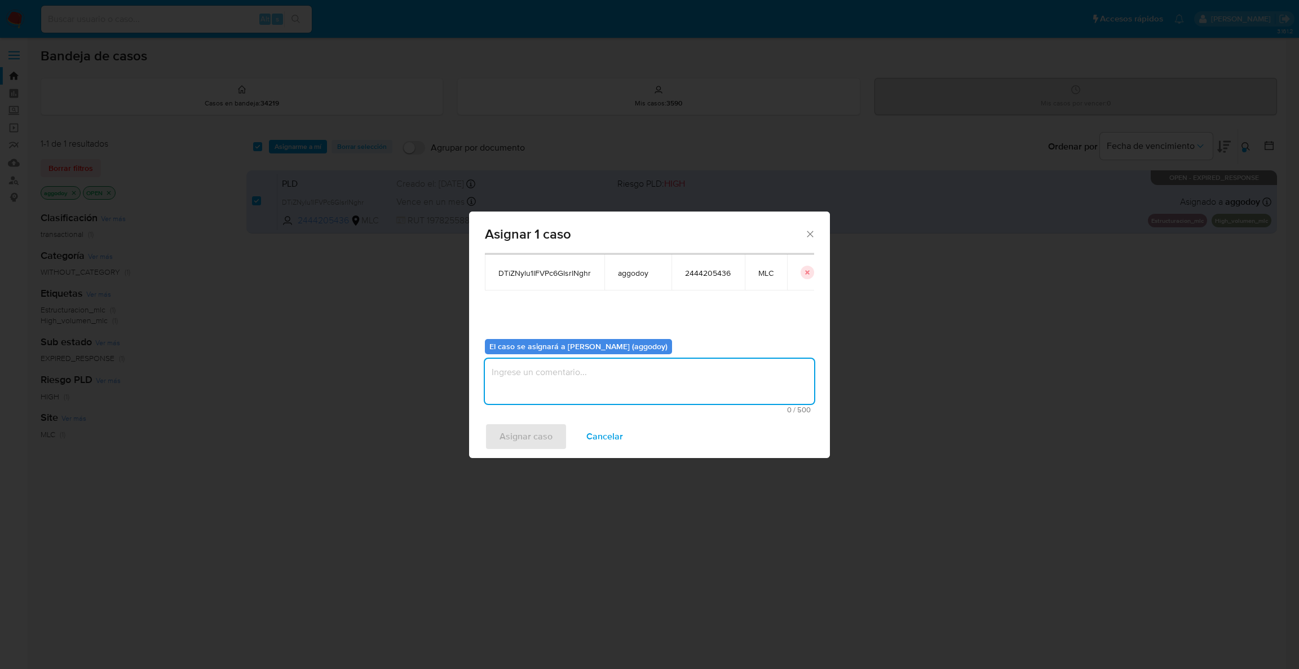
click at [557, 378] on textarea "assign-modal" at bounding box center [649, 381] width 329 height 45
type textarea "."
click at [512, 422] on div "Asignar caso Cancelar" at bounding box center [649, 436] width 361 height 43
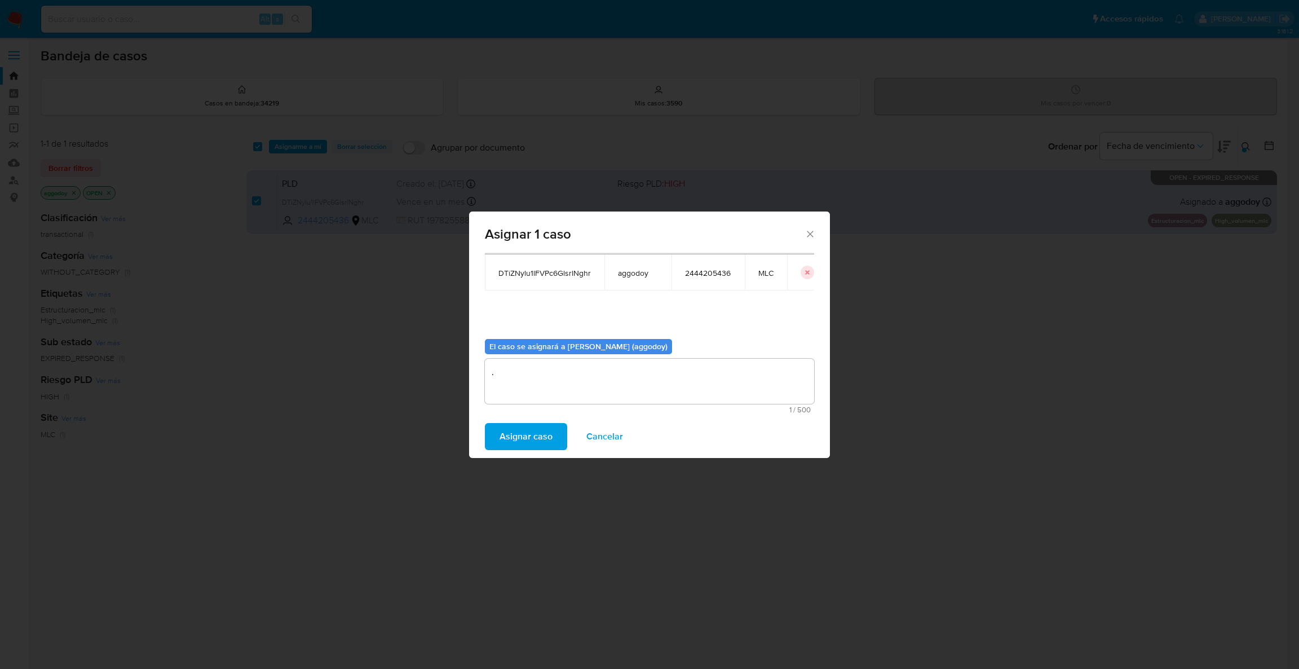
click at [509, 434] on span "Asignar caso" at bounding box center [525, 436] width 53 height 25
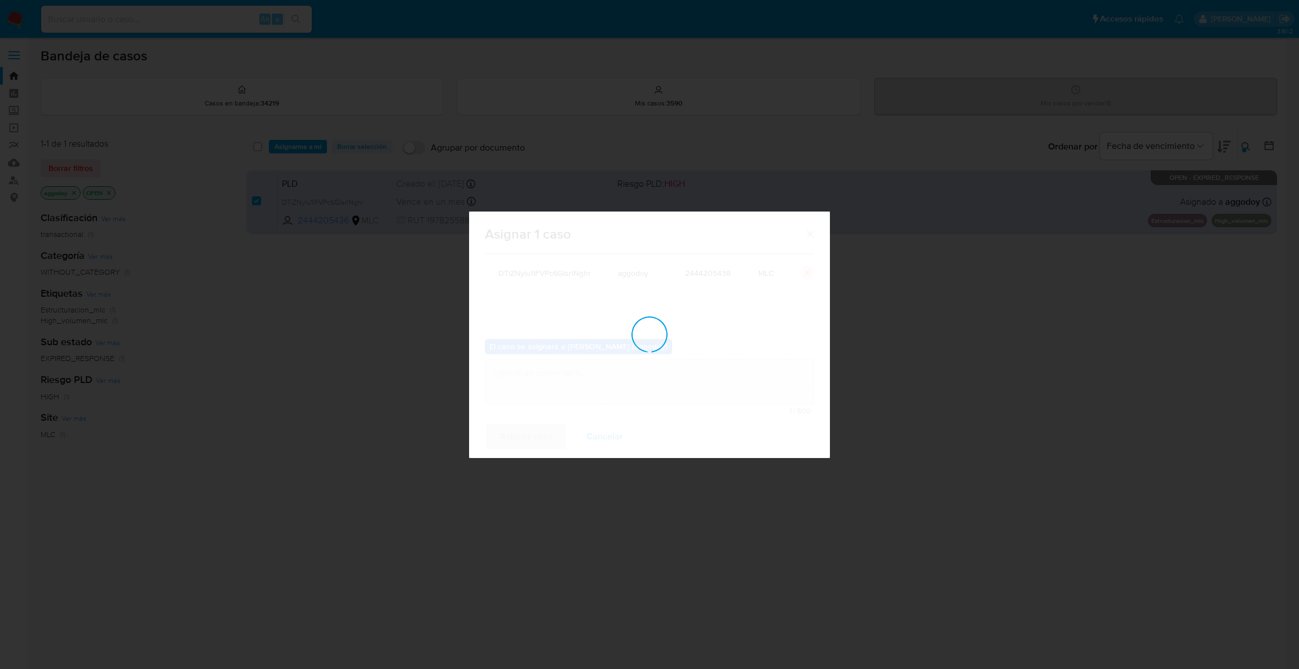
checkbox input "false"
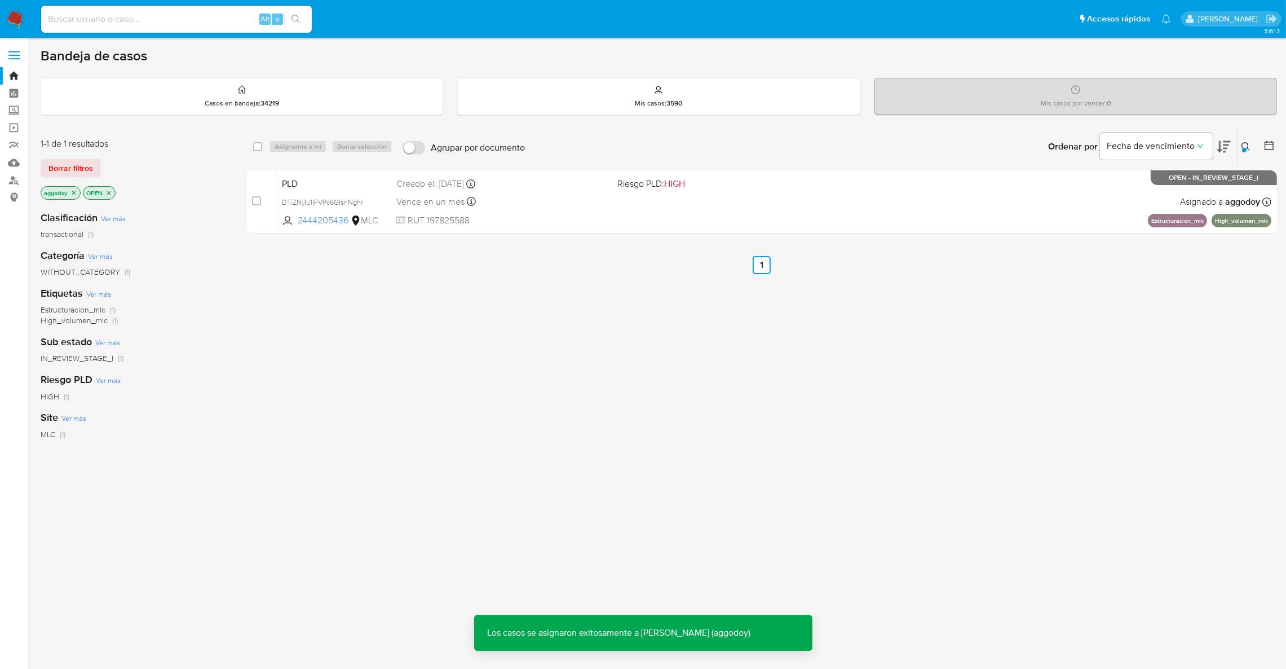
click at [72, 193] on icon "close-filter" at bounding box center [73, 192] width 7 height 7
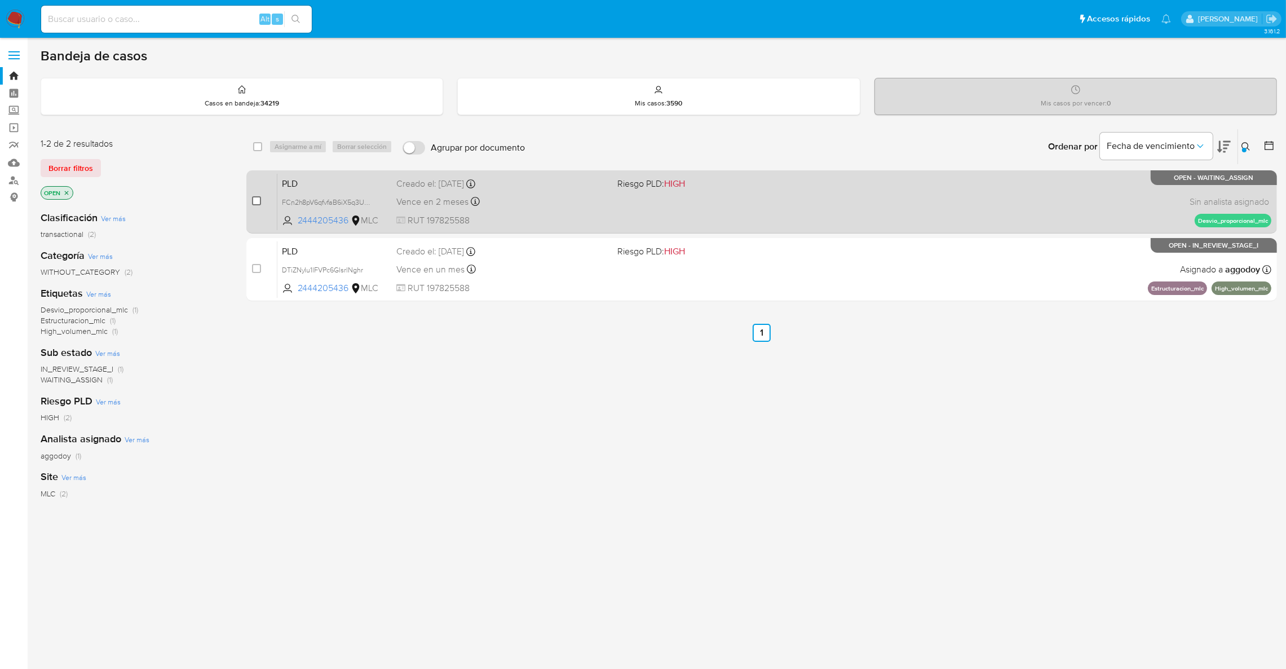
click at [259, 203] on input "checkbox" at bounding box center [256, 200] width 9 height 9
checkbox input "true"
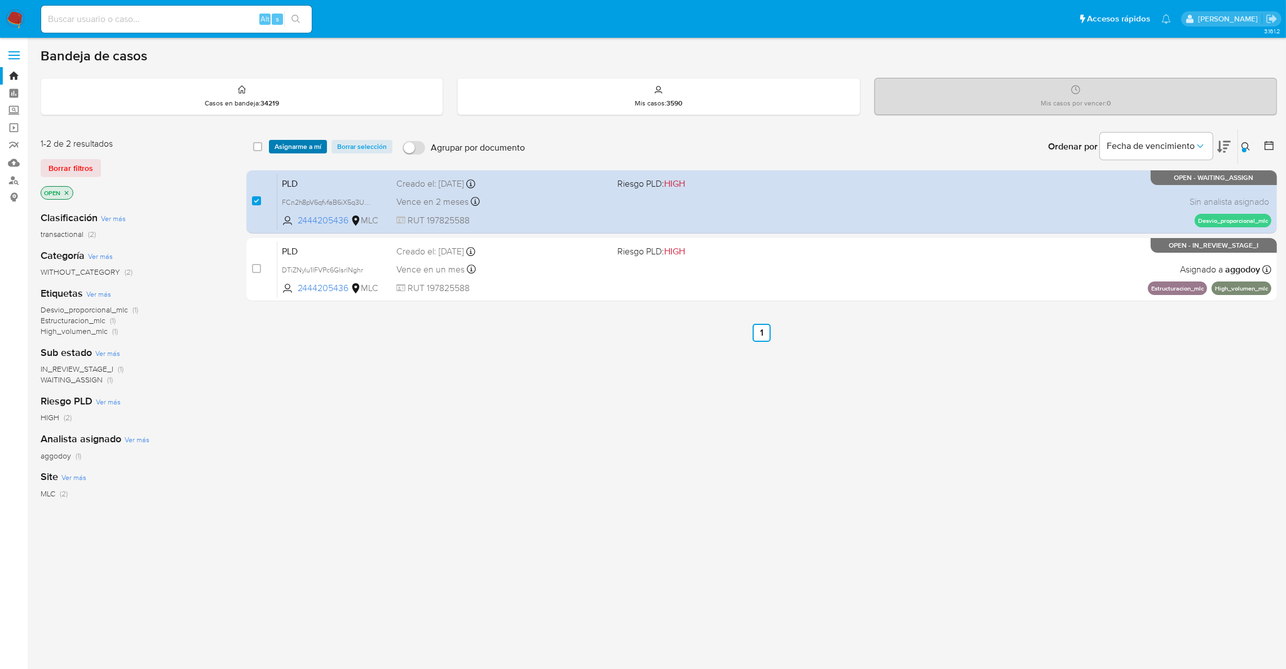
click at [312, 144] on span "Asignarme a mí" at bounding box center [298, 146] width 47 height 11
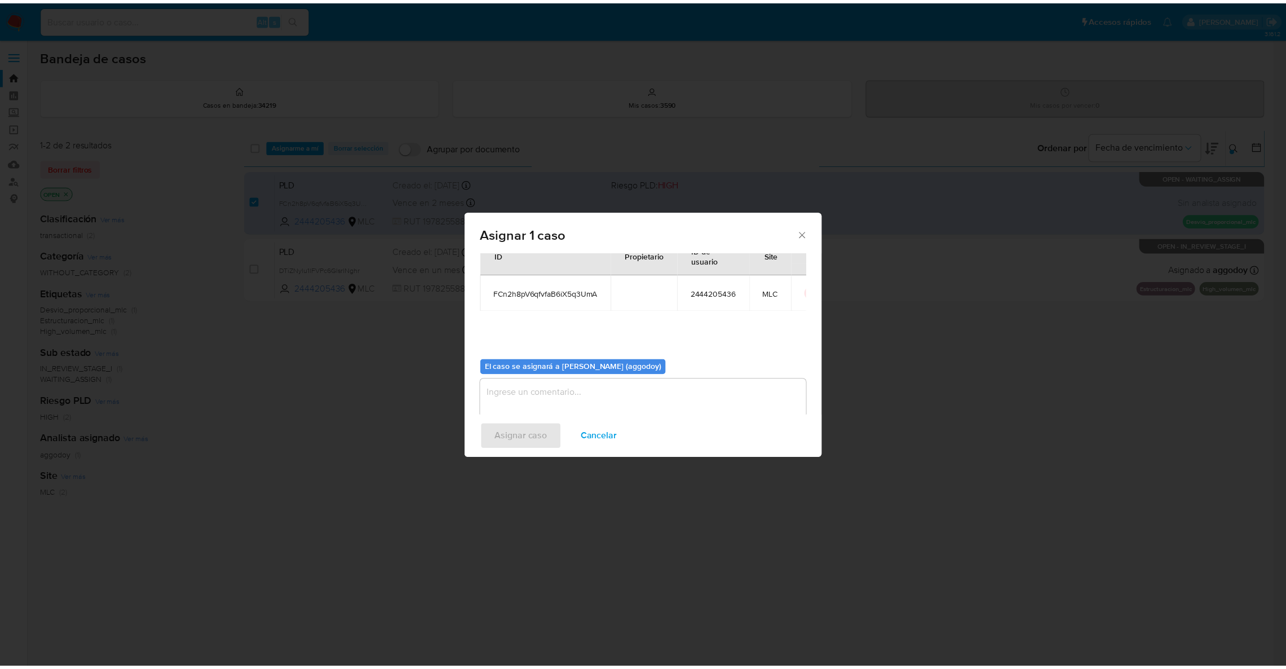
scroll to position [58, 0]
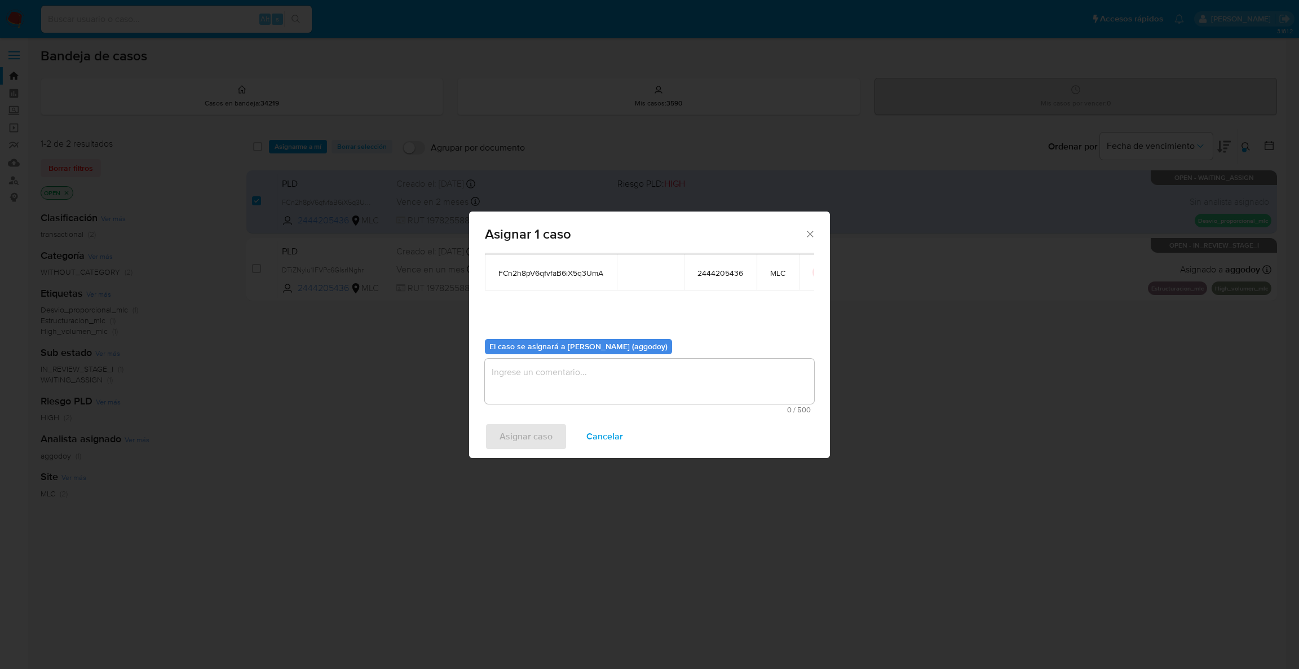
click at [559, 381] on textarea "assign-modal" at bounding box center [649, 381] width 329 height 45
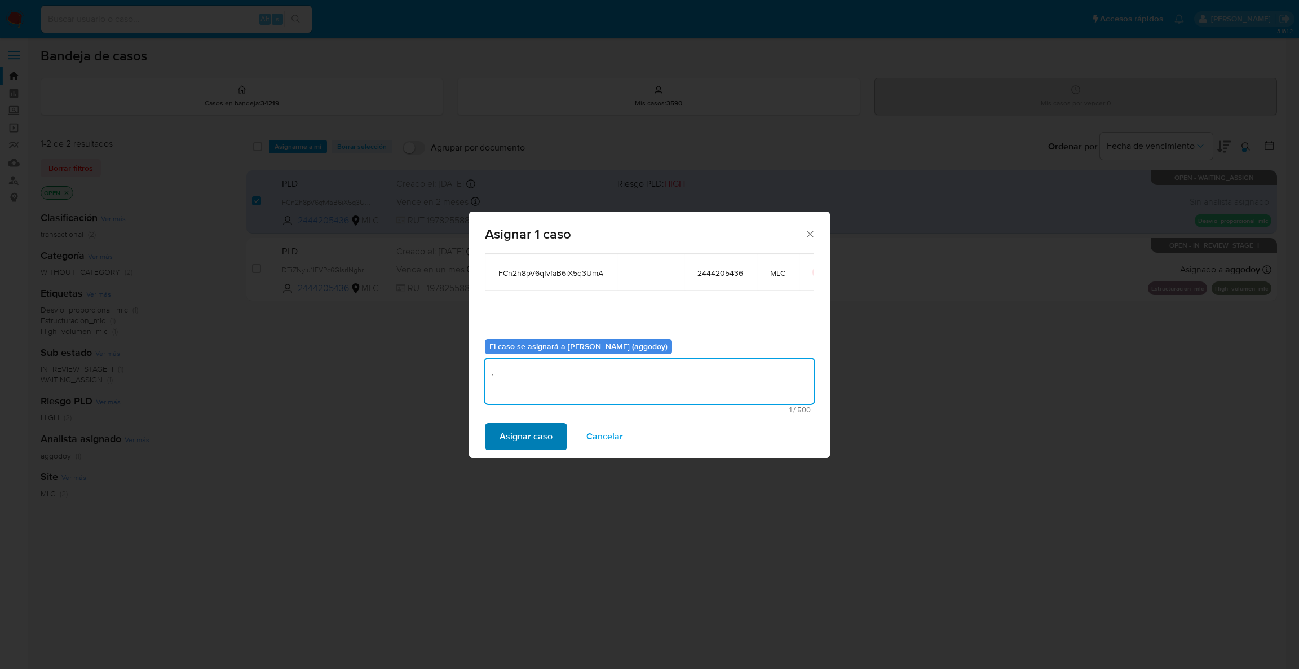
type textarea ","
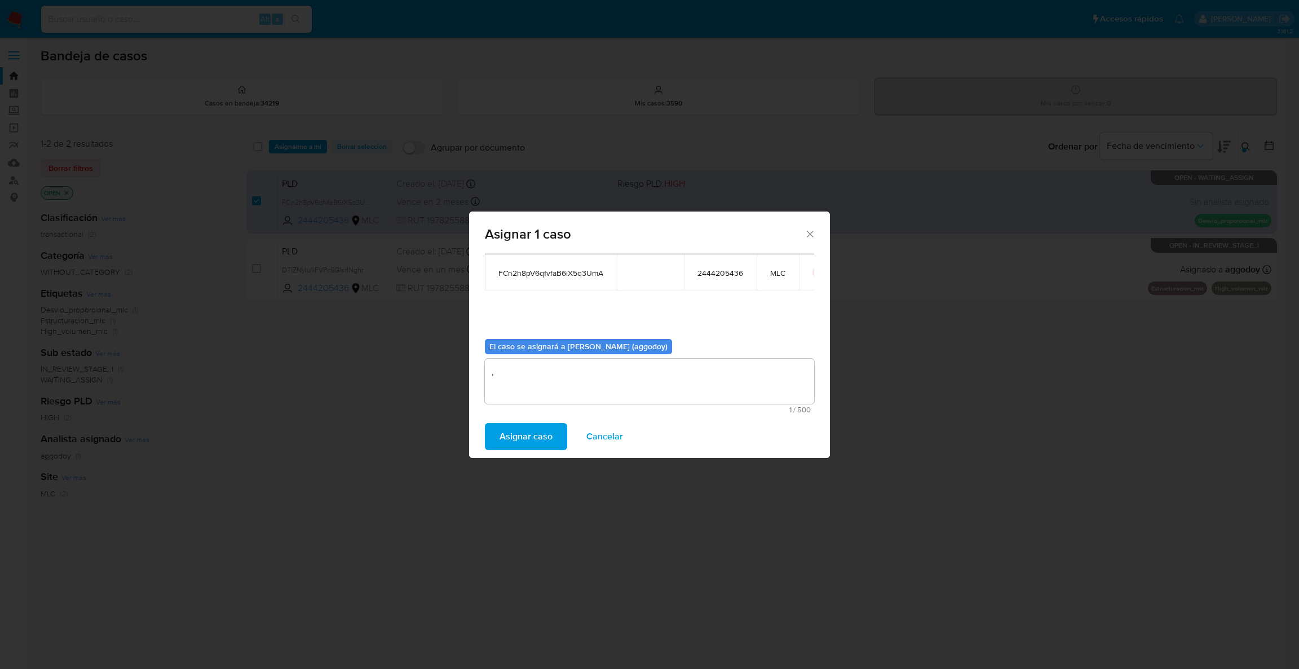
click at [515, 435] on span "Asignar caso" at bounding box center [525, 436] width 53 height 25
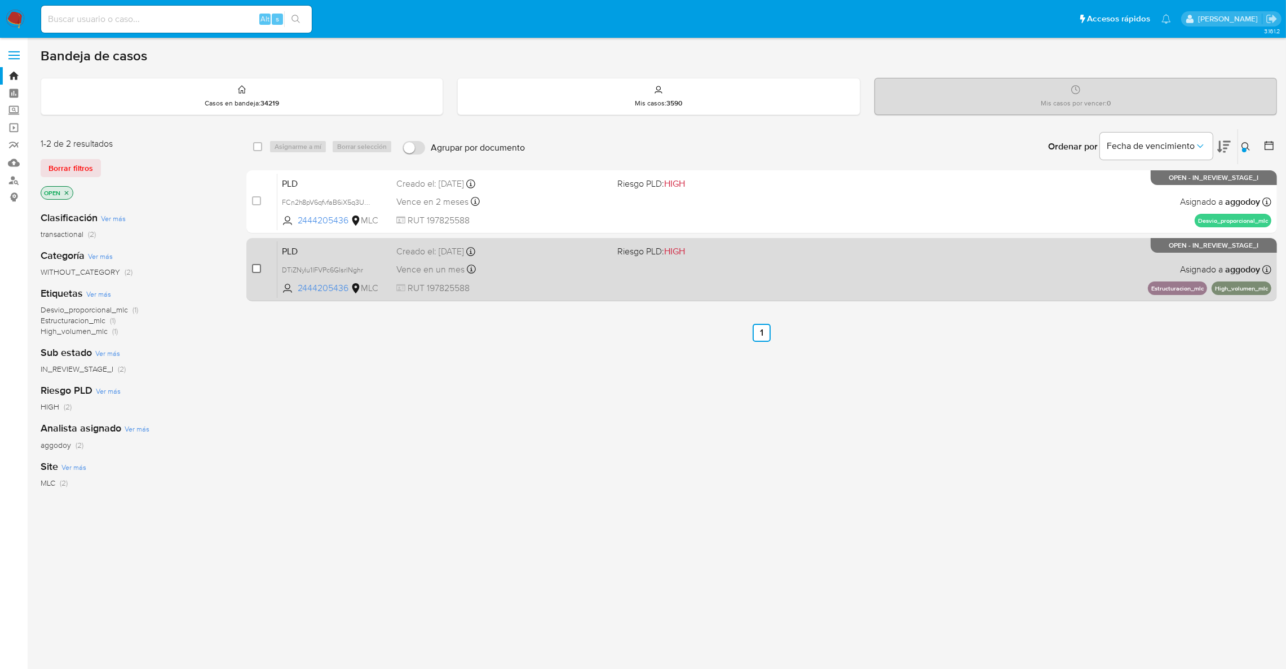
click at [258, 271] on input "checkbox" at bounding box center [256, 268] width 9 height 9
checkbox input "true"
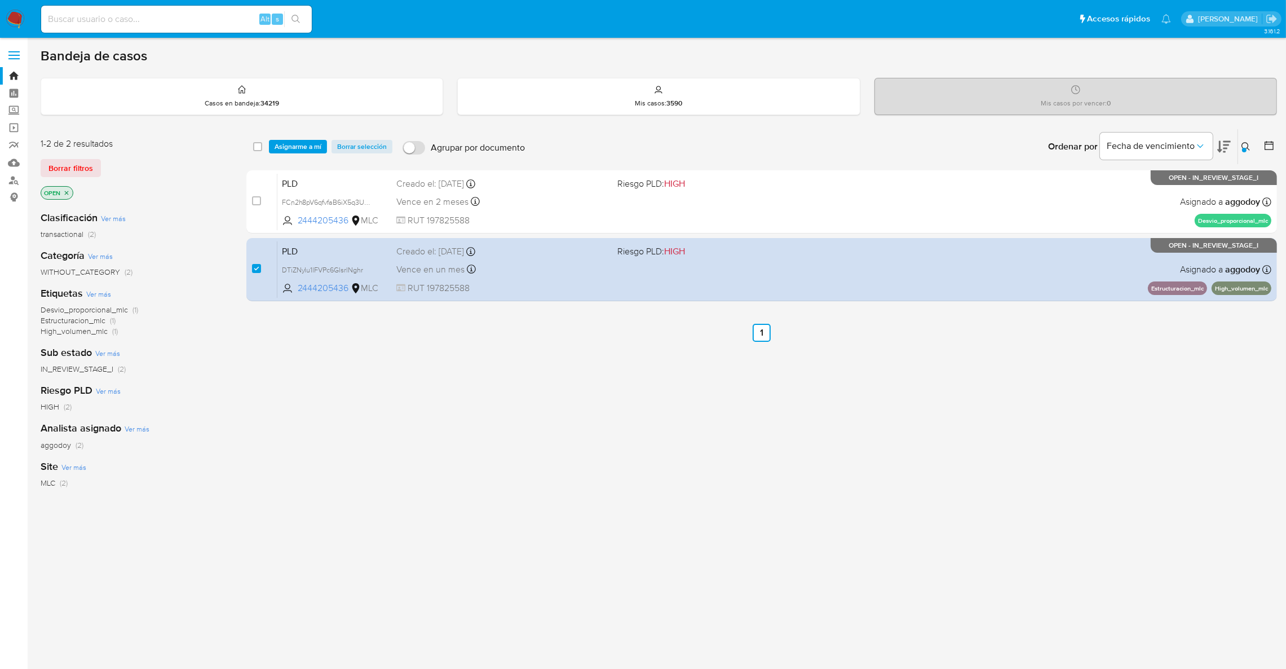
click at [646, 480] on div "select-all-cases-checkbox Asignarme a mí Borrar selección Agrupar por documento…" at bounding box center [761, 384] width 1031 height 511
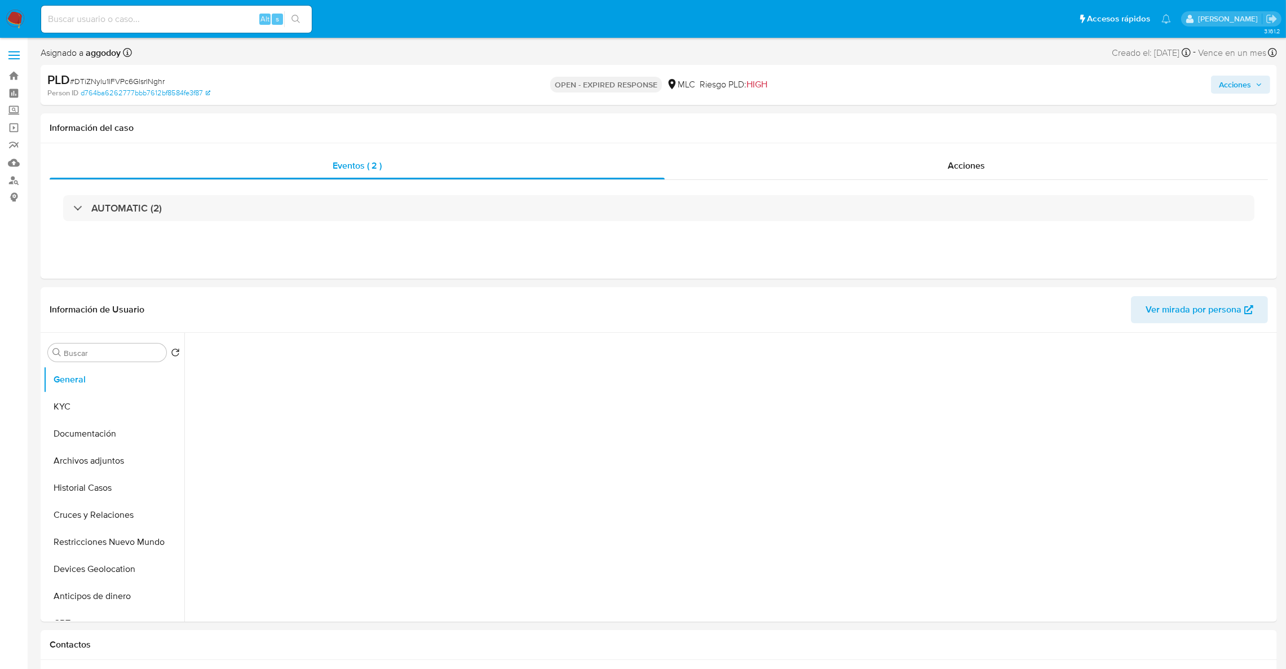
select select "10"
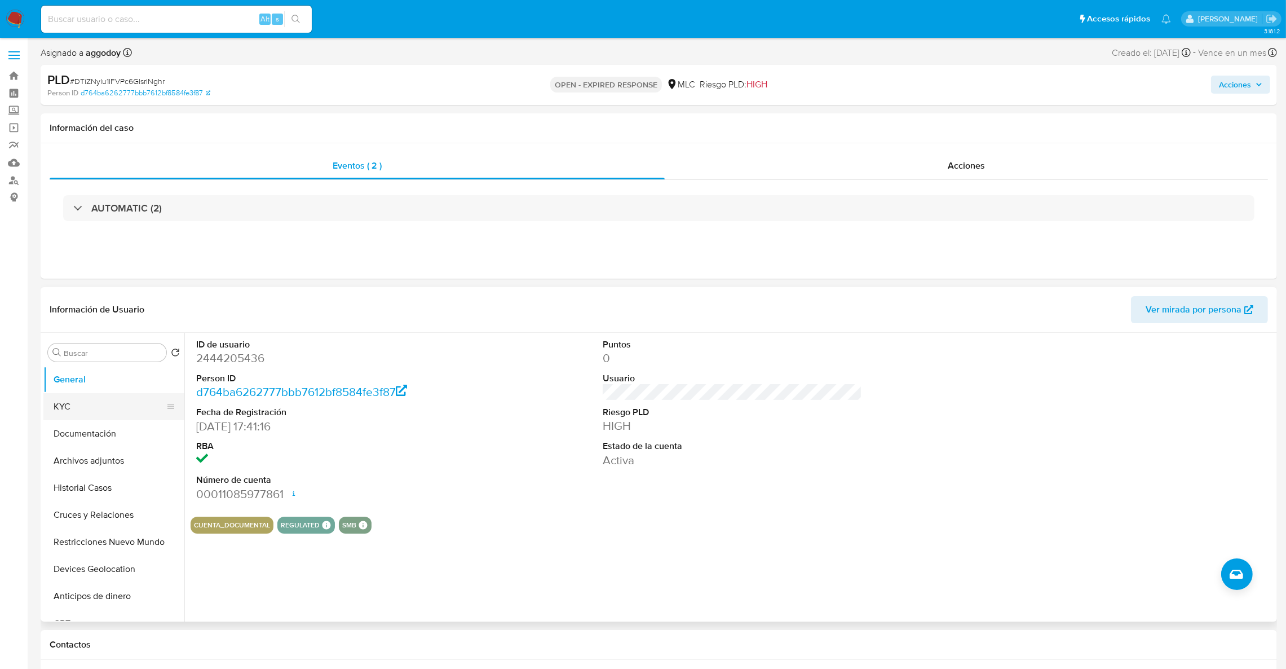
click at [169, 405] on icon at bounding box center [170, 406] width 9 height 9
click at [144, 402] on button "KYC" at bounding box center [109, 406] width 132 height 27
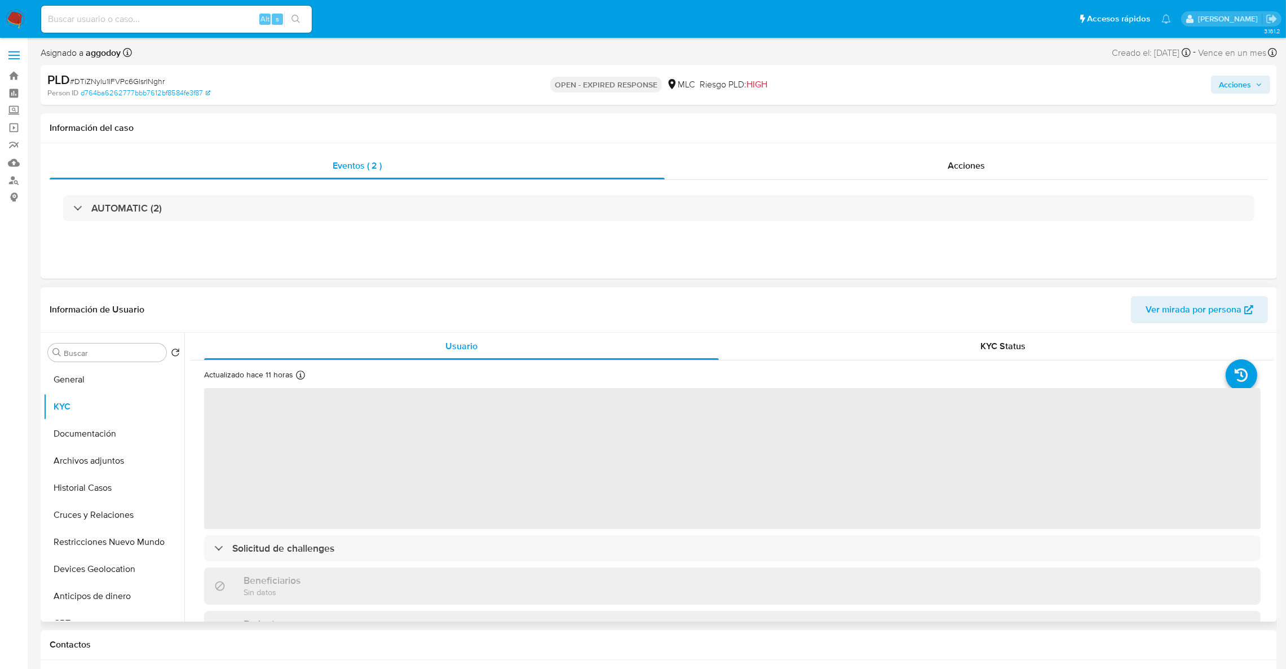
scroll to position [85, 0]
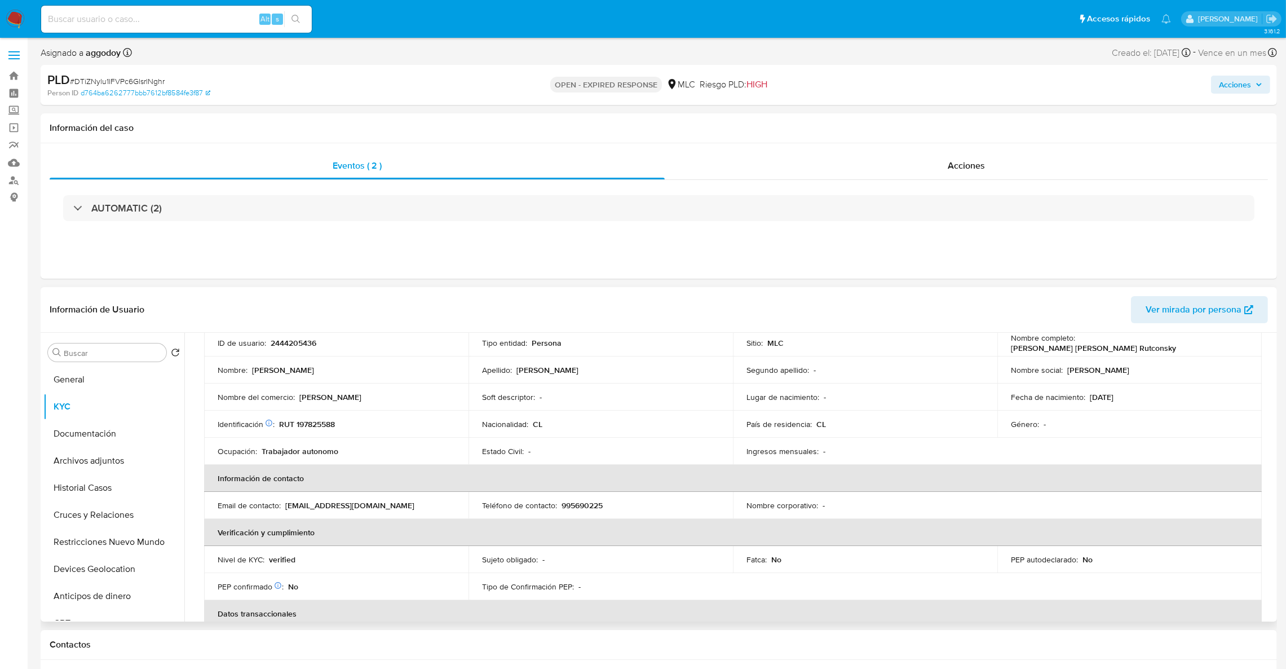
click at [316, 422] on p "RUT 197825588" at bounding box center [307, 424] width 56 height 10
copy p "197825588"
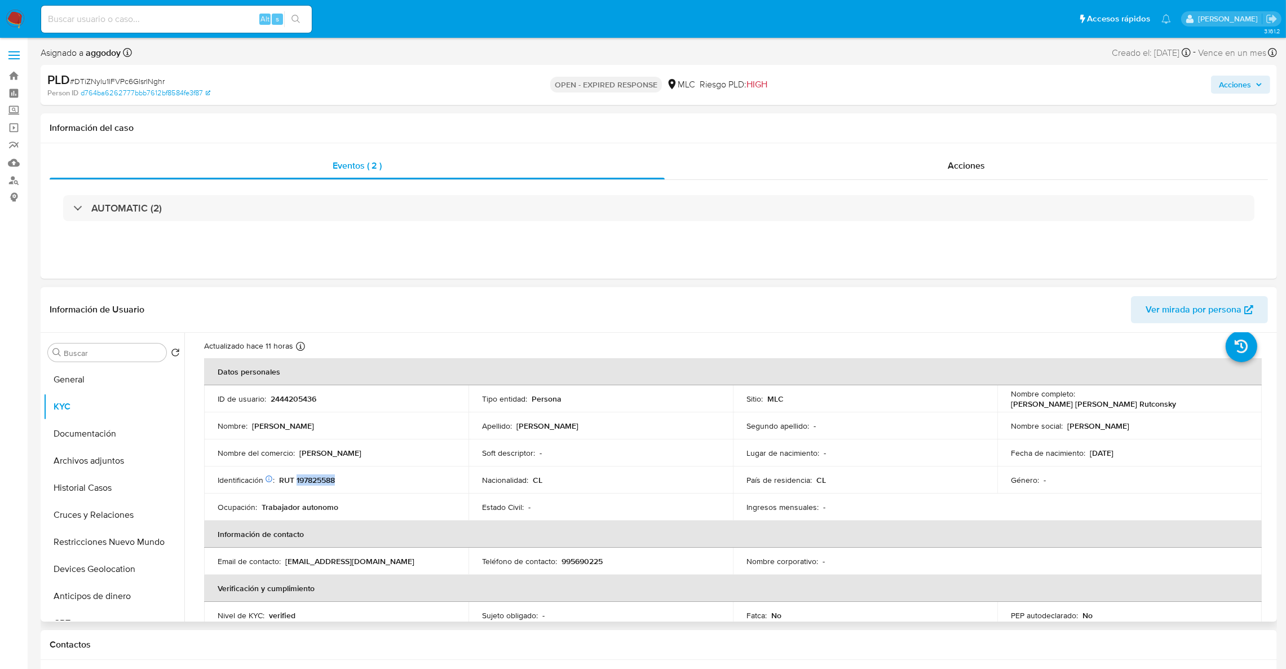
scroll to position [55, 0]
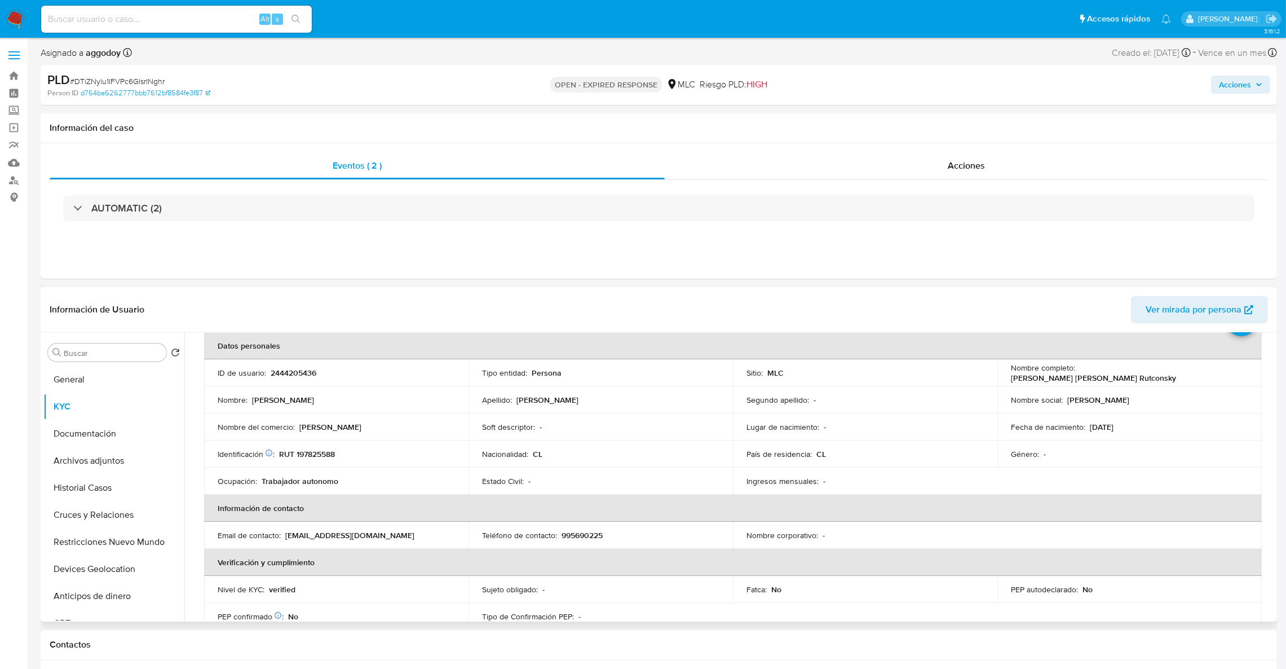
drag, startPoint x: 1270, startPoint y: 404, endPoint x: 1270, endPoint y: 411, distance: 7.3
drag, startPoint x: 1076, startPoint y: 372, endPoint x: 1209, endPoint y: 372, distance: 133.0
click at [1209, 372] on div "Nombre completo : [PERSON_NAME] [PERSON_NAME] Rutconsky" at bounding box center [1129, 372] width 237 height 20
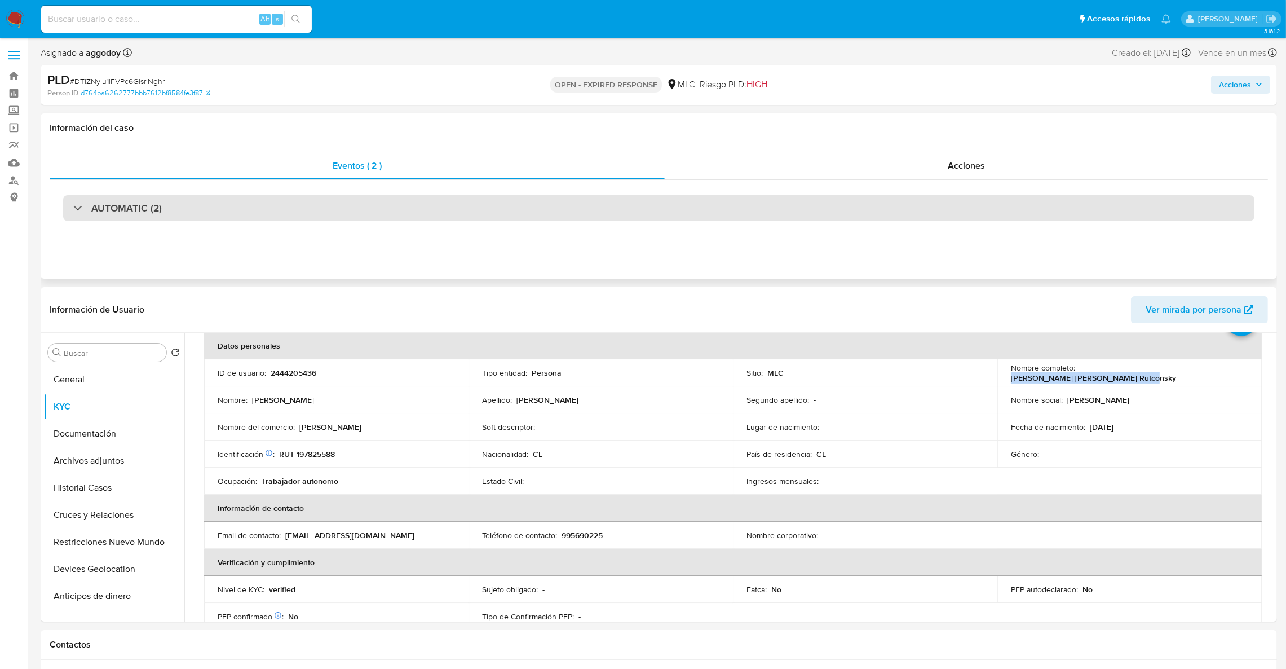
copy p "[PERSON_NAME] [PERSON_NAME] Rutconsky"
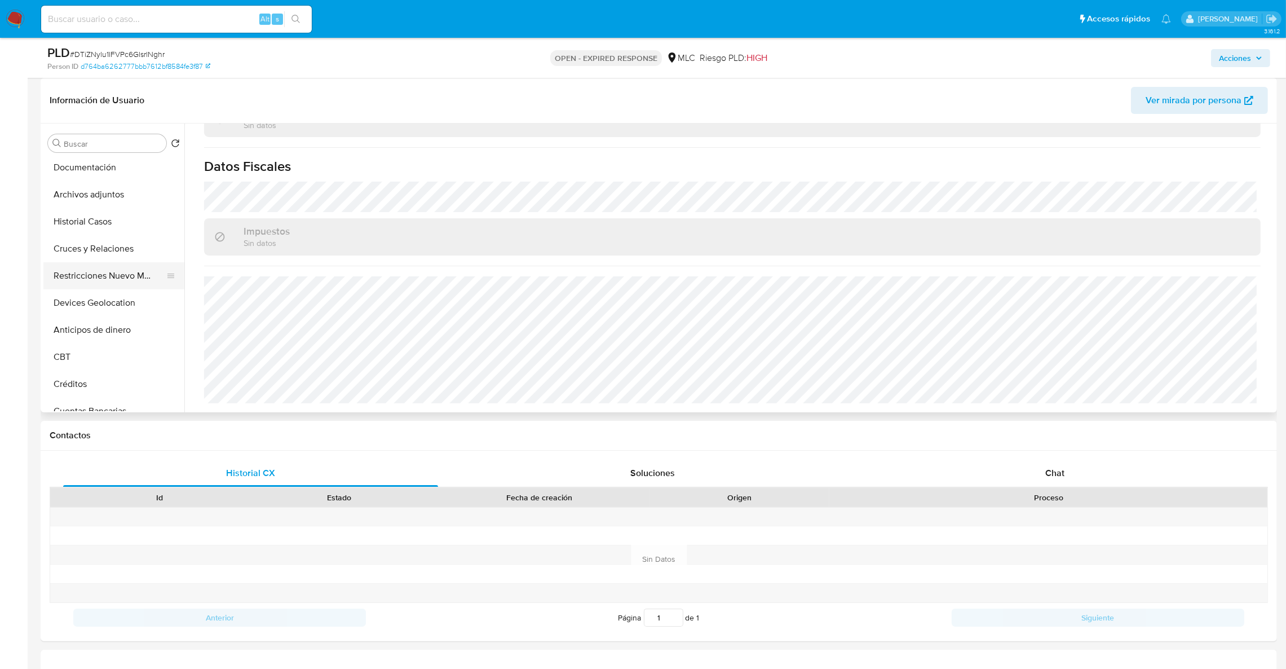
scroll to position [85, 0]
click at [123, 271] on button "Devices Geolocation" at bounding box center [109, 275] width 132 height 27
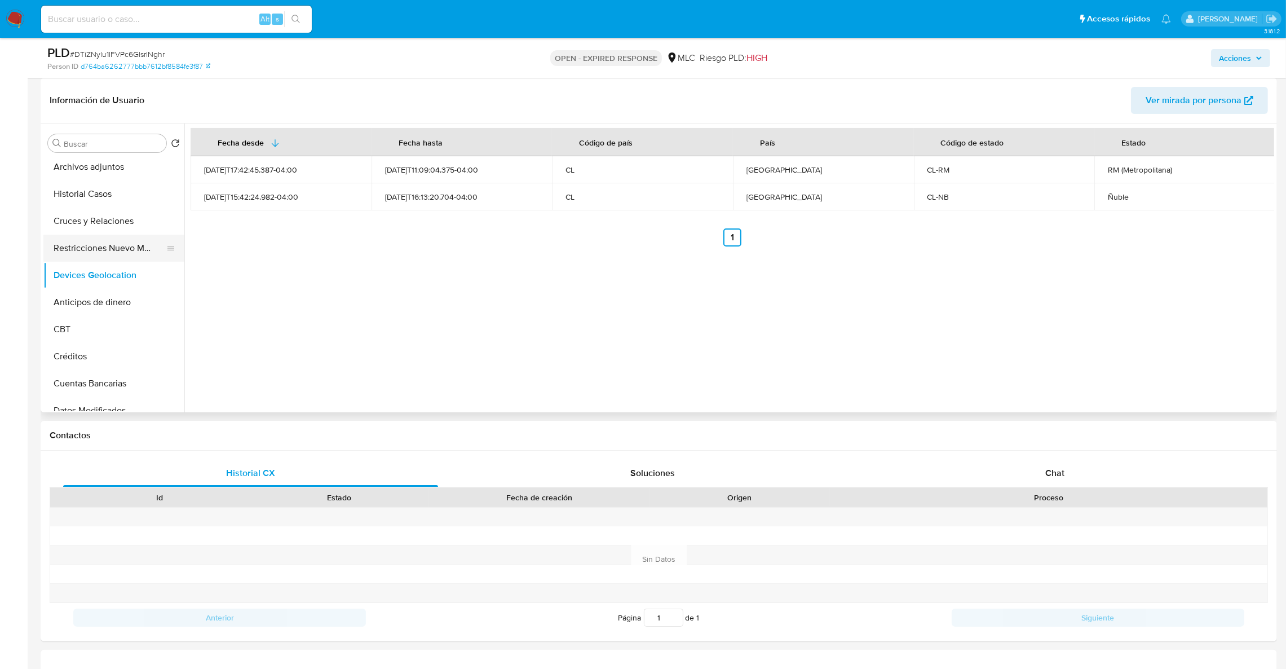
scroll to position [0, 0]
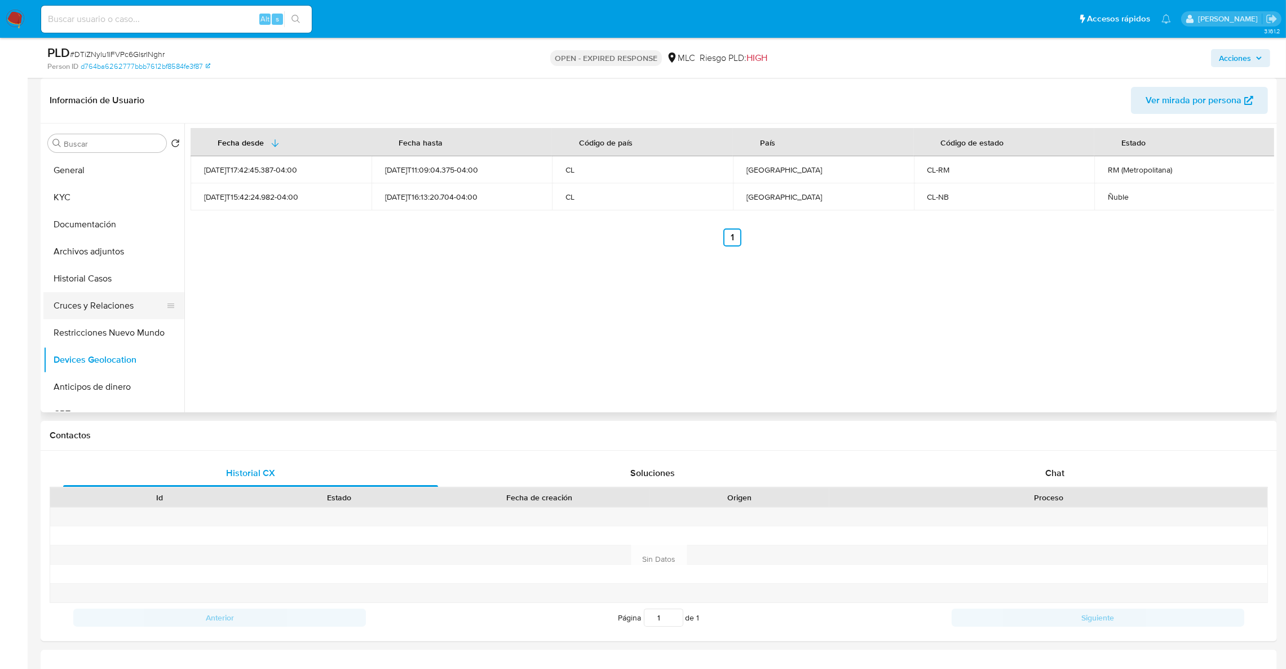
click at [104, 301] on button "Cruces y Relaciones" at bounding box center [109, 305] width 132 height 27
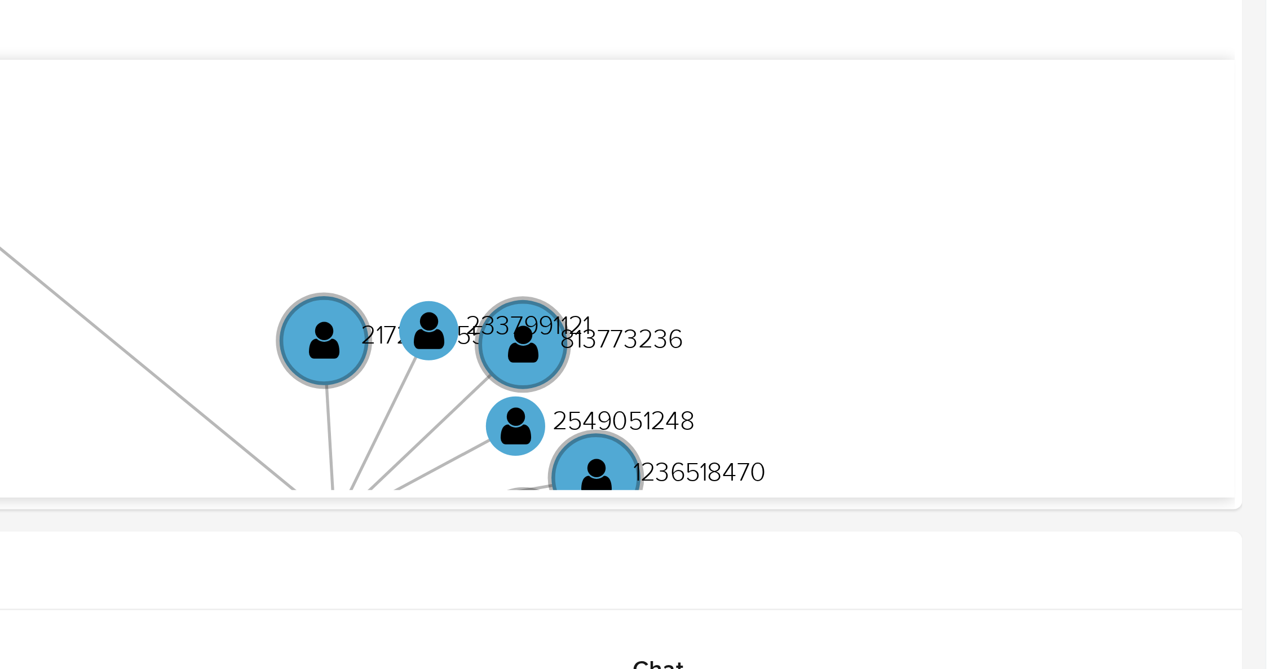
scroll to position [267, 0]
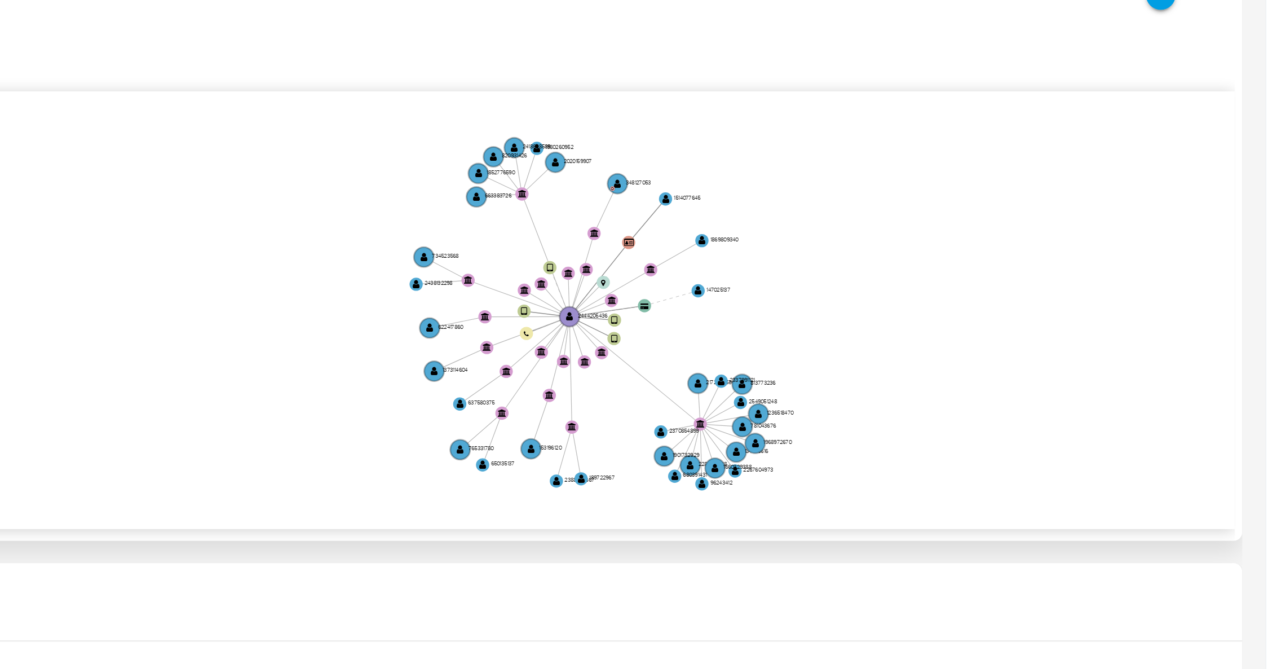
click at [1112, 249] on icon "device-686c8fabaa84907574314b42  user-2444205436  2444205436 device-68a24d361…" at bounding box center [740, 225] width 1067 height 163
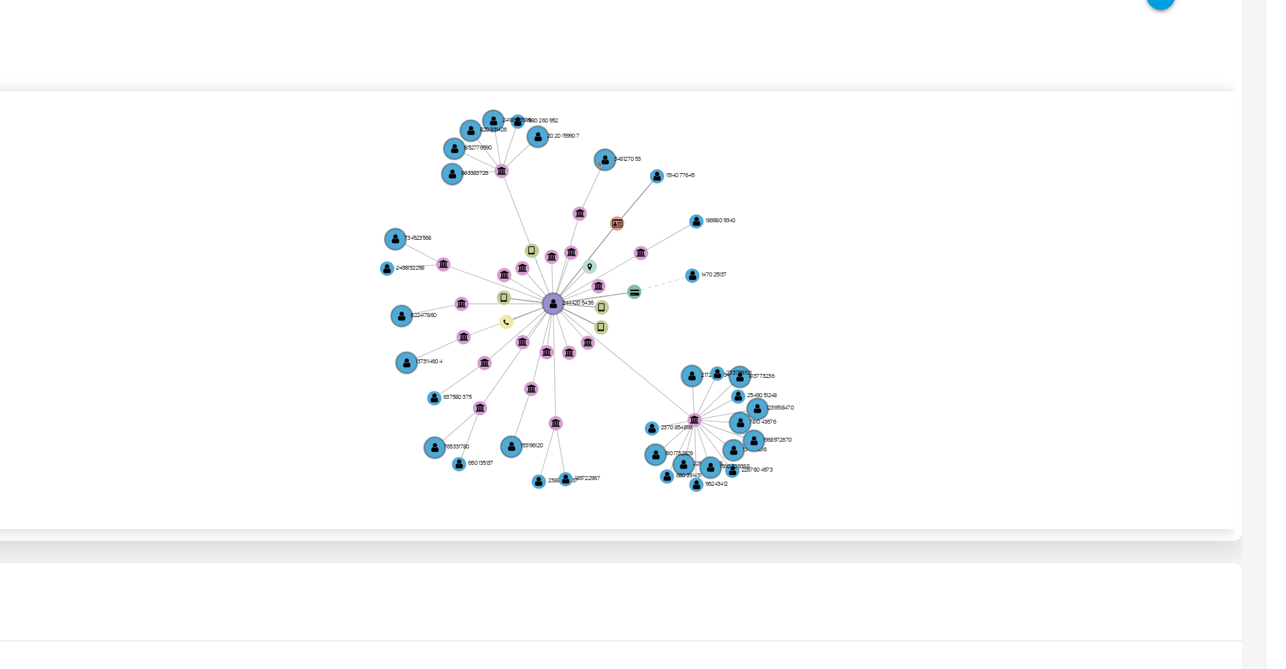
click at [1112, 252] on icon "device-686c8fabaa84907574314b42  user-2444205436  2444205436 device-68a24d361…" at bounding box center [740, 225] width 1067 height 163
click at [967, 125] on div "7/5/2024 7/5/2024, 19:51:16 24/9/2025, 18:07:45" at bounding box center [732, 115] width 1027 height 32
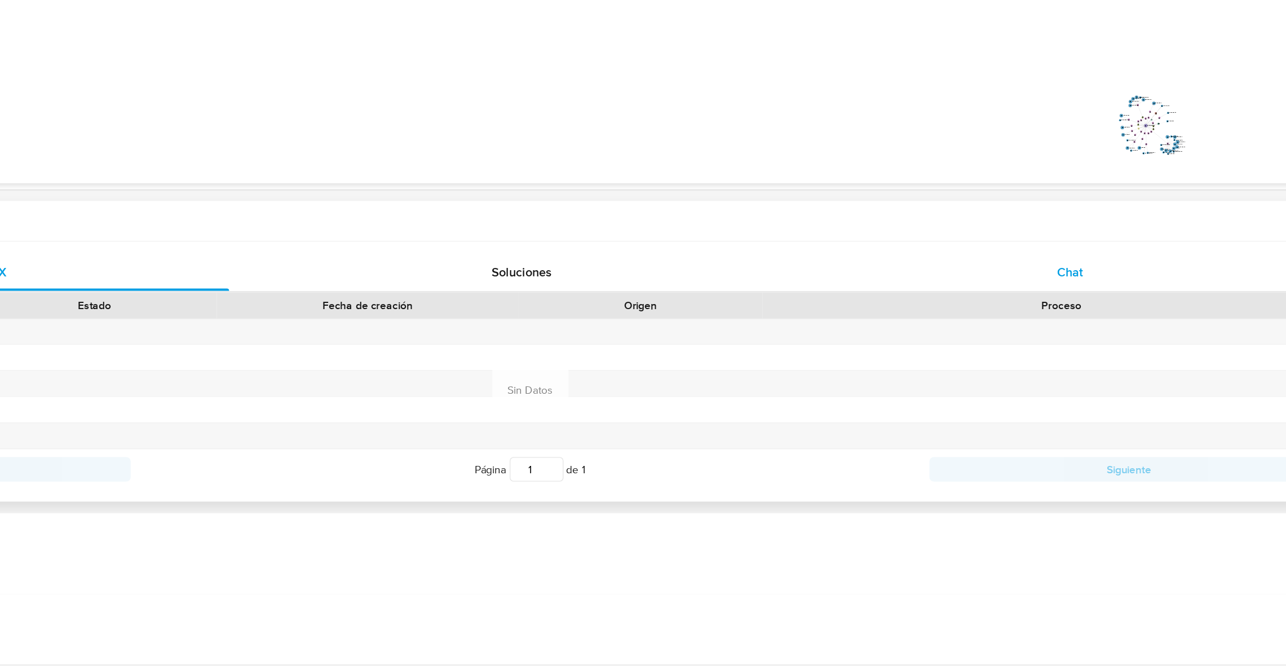
scroll to position [264, 0]
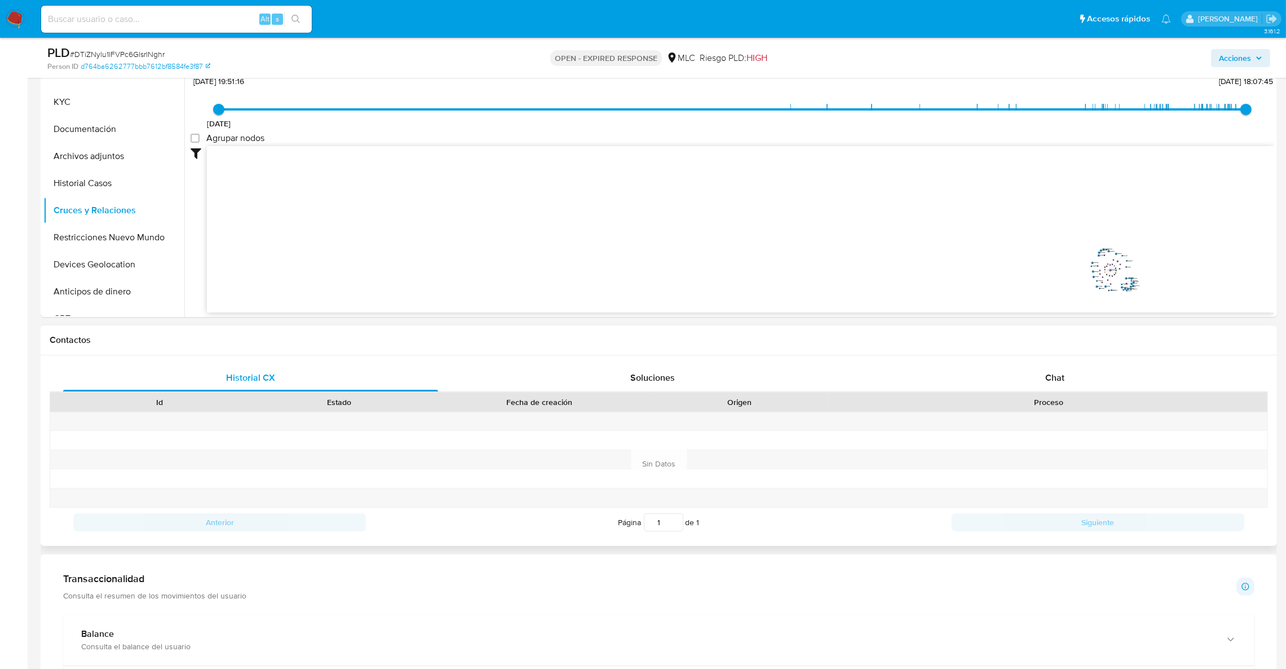
click at [1098, 361] on div "Historial CX Soluciones Chat Id Estado Fecha de creación Origen Proceso Anterio…" at bounding box center [659, 450] width 1236 height 191
click at [1095, 372] on div "Chat" at bounding box center [1054, 377] width 375 height 27
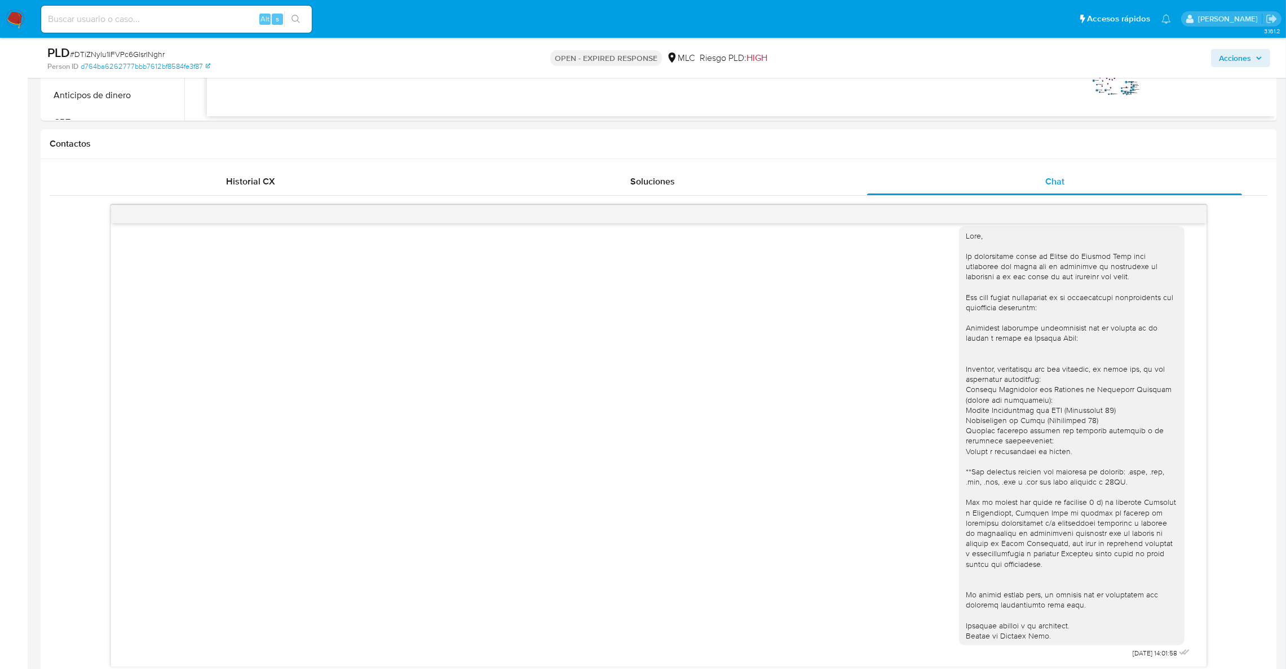
scroll to position [506, 0]
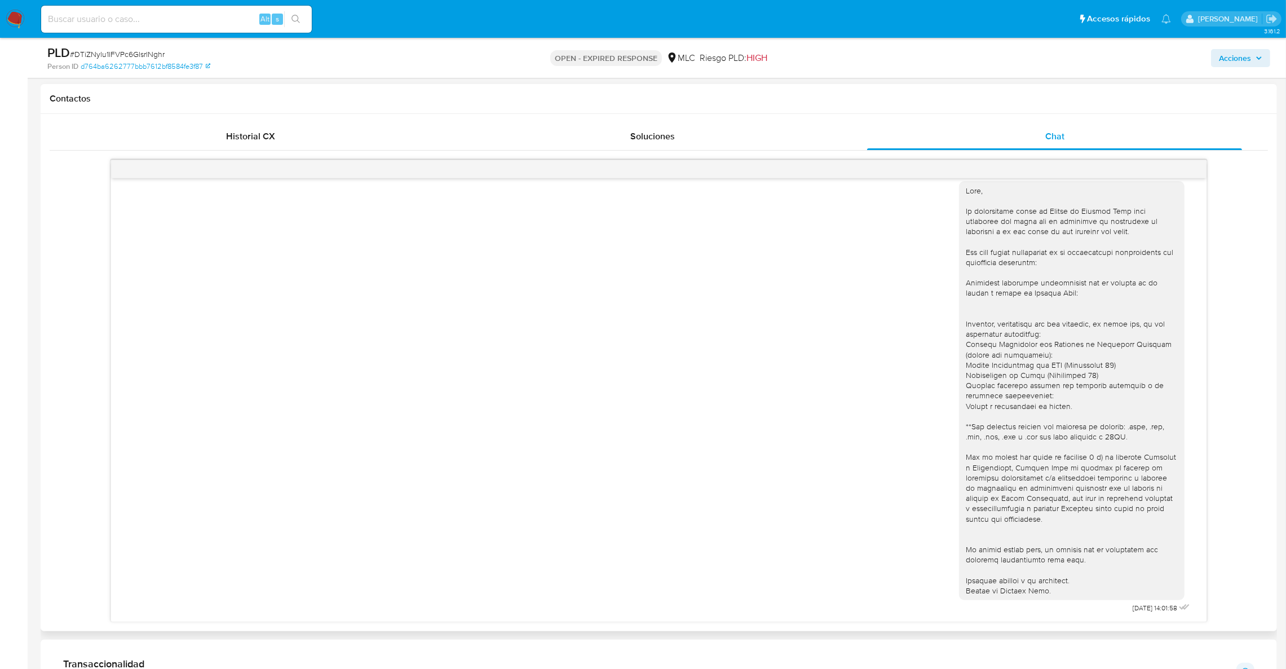
click at [290, 290] on div "18/08/2025 14:01:58" at bounding box center [658, 394] width 1067 height 443
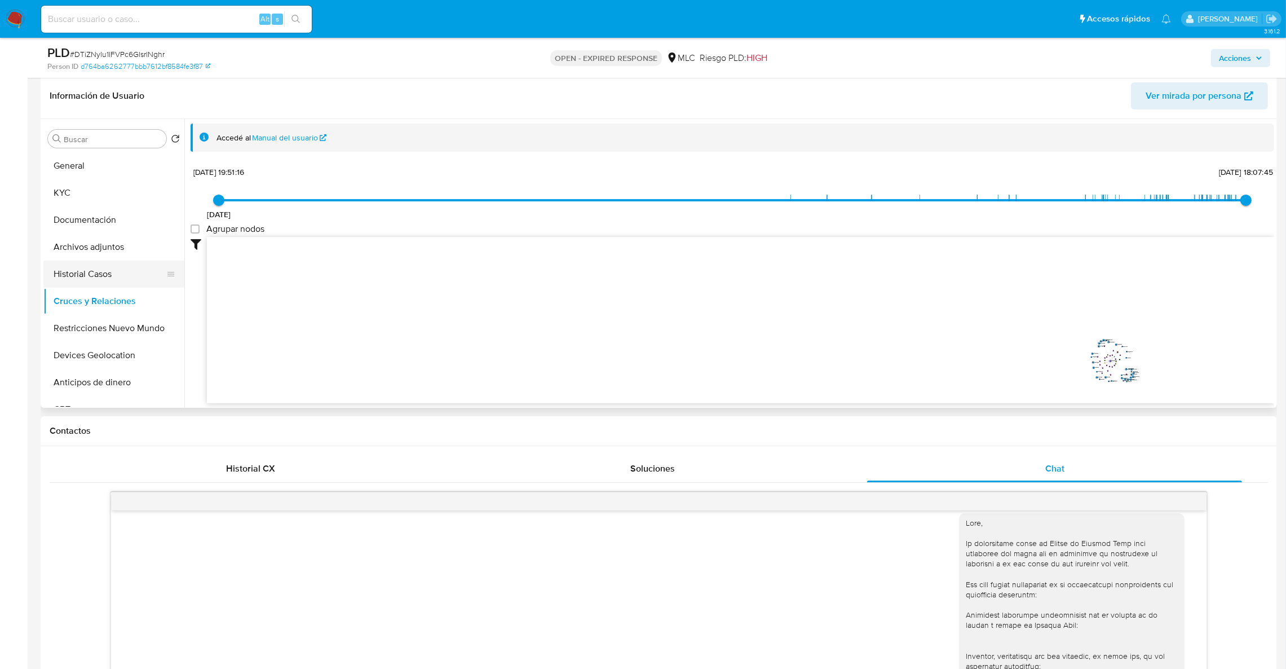
scroll to position [167, 0]
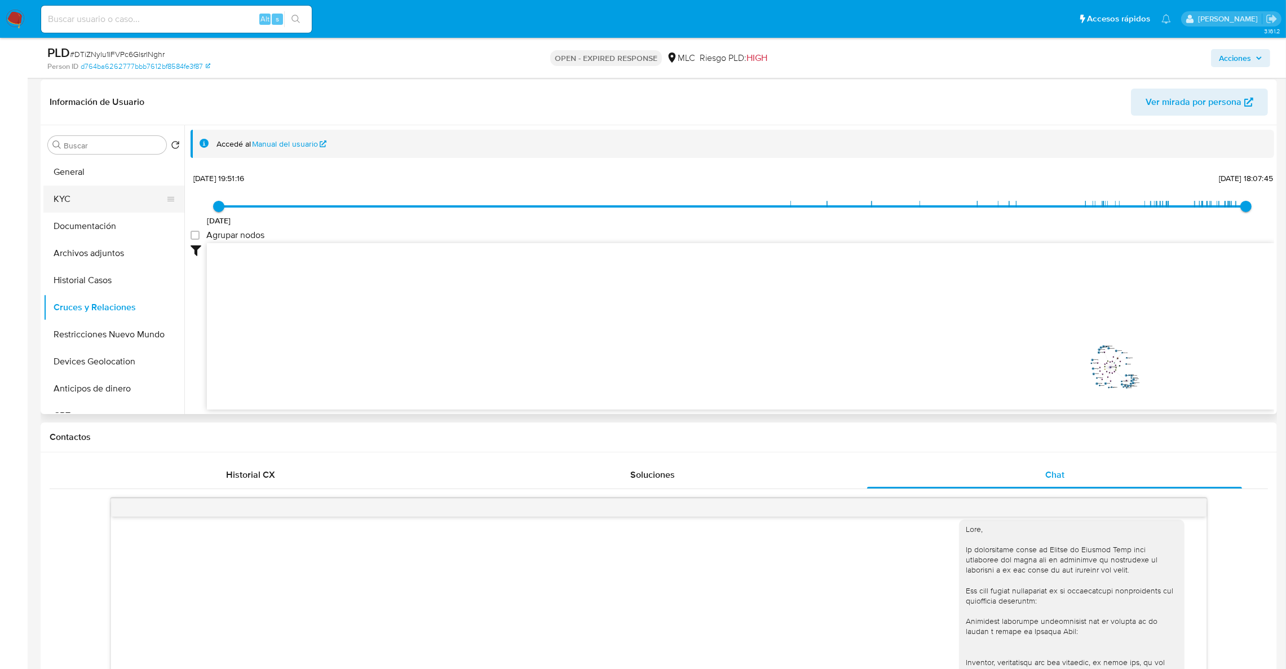
click at [95, 206] on button "KYC" at bounding box center [109, 198] width 132 height 27
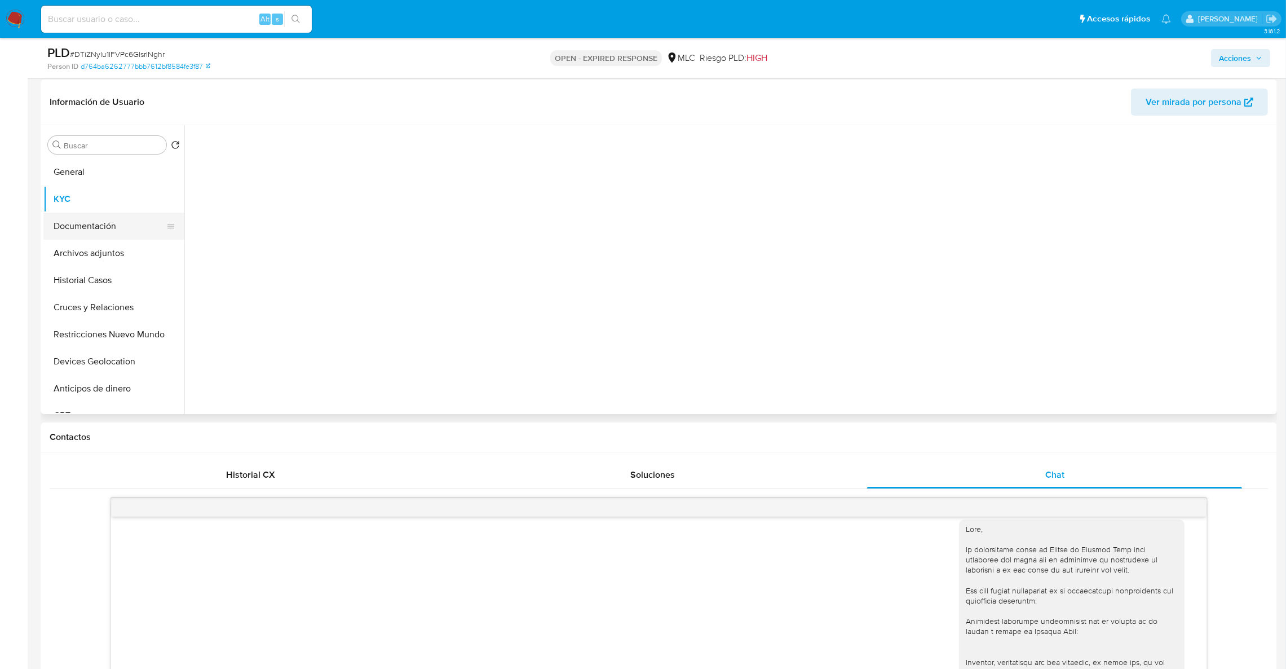
click at [100, 233] on button "Documentación" at bounding box center [109, 226] width 132 height 27
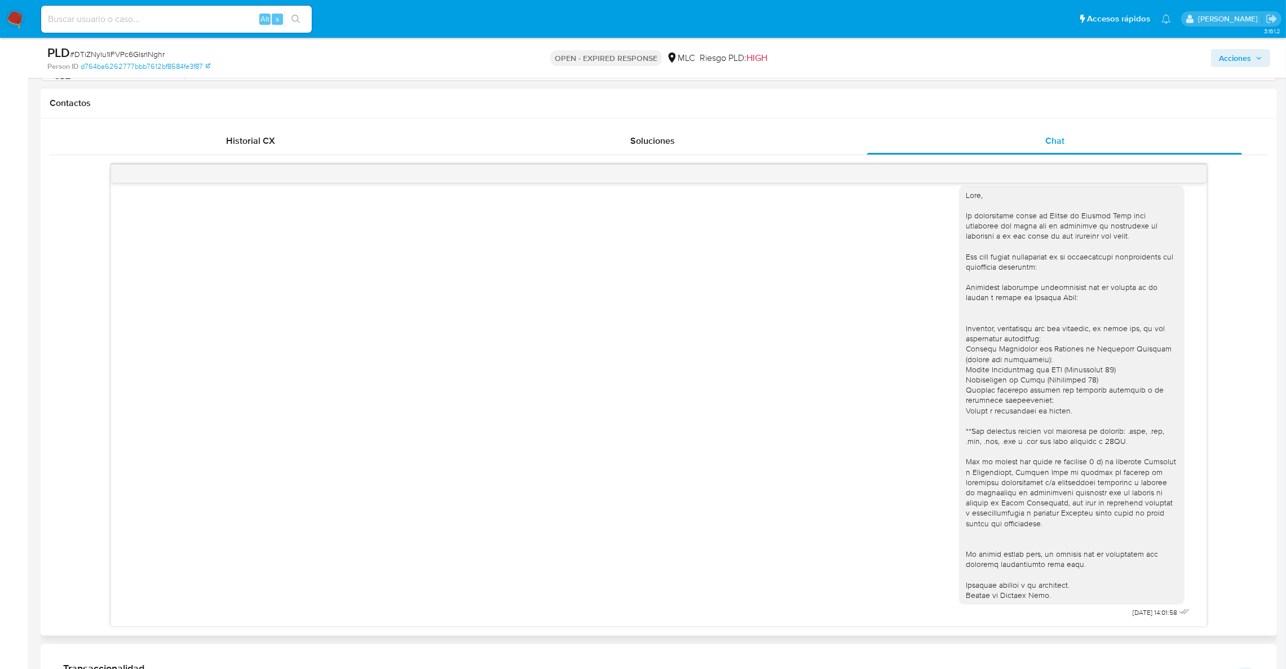
scroll to position [506, 0]
click at [499, 425] on div "18/08/2025 14:01:58" at bounding box center [658, 394] width 1067 height 443
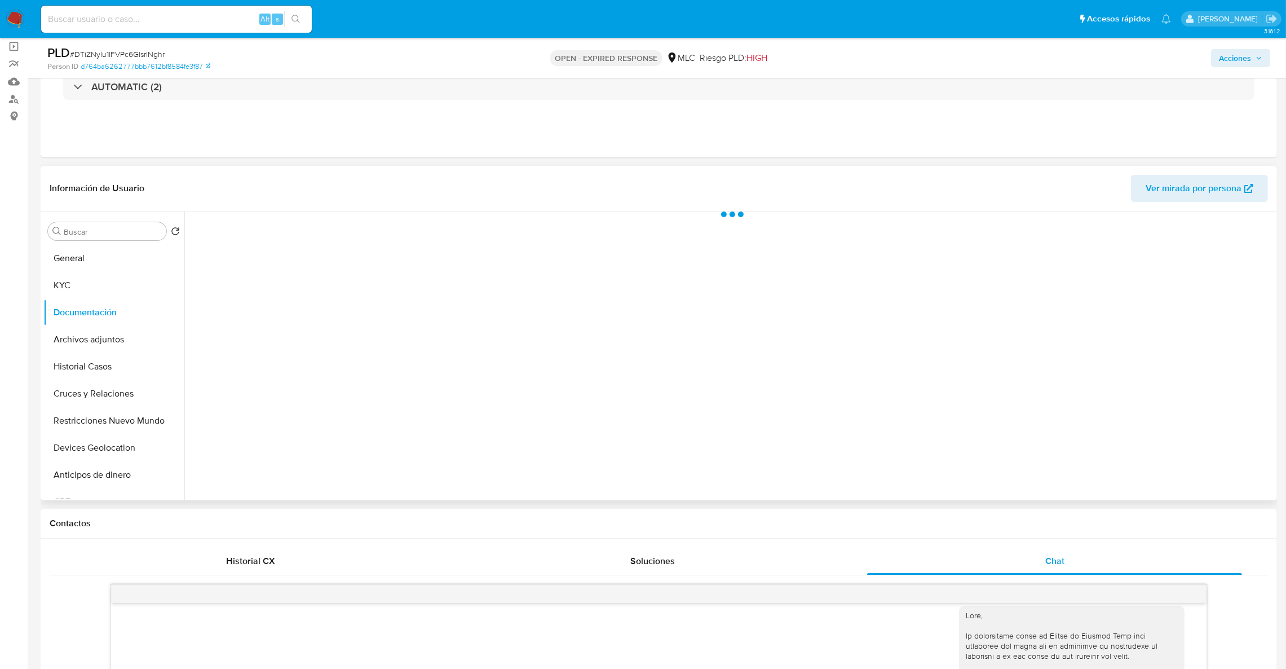
scroll to position [0, 0]
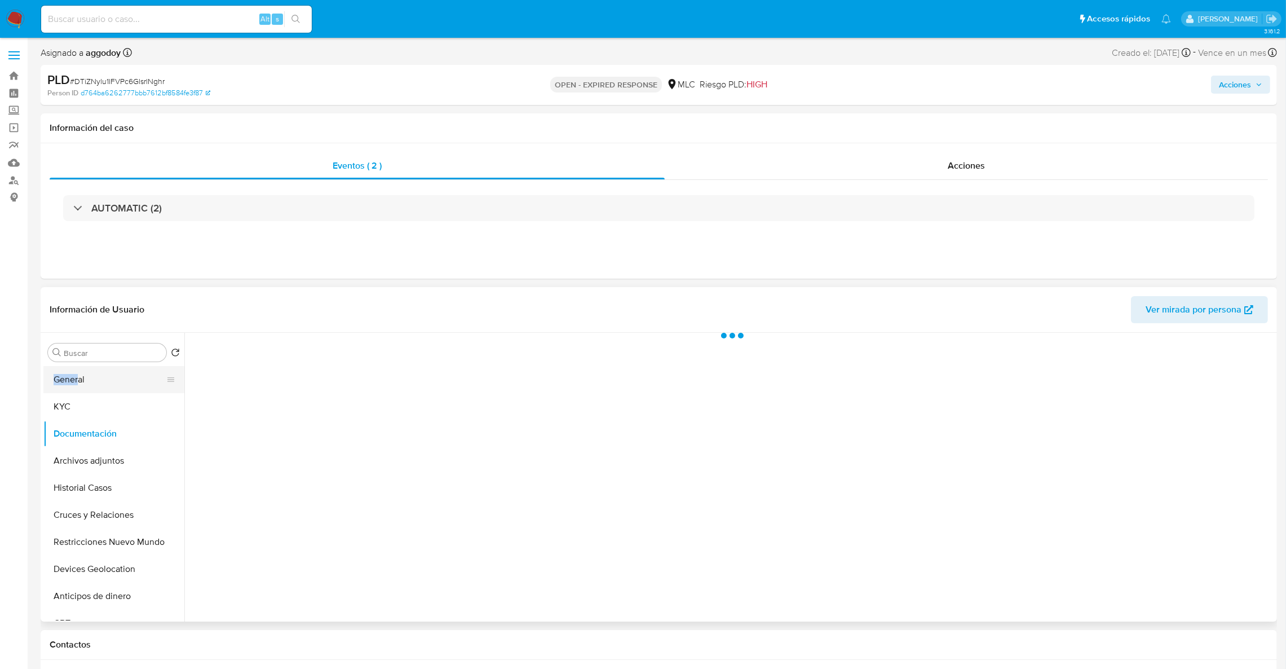
click at [77, 366] on div "Buscar Volver al orden por defecto General KYC Documentación Archivos adjuntos …" at bounding box center [113, 477] width 141 height 287
click at [83, 384] on button "General" at bounding box center [109, 379] width 132 height 27
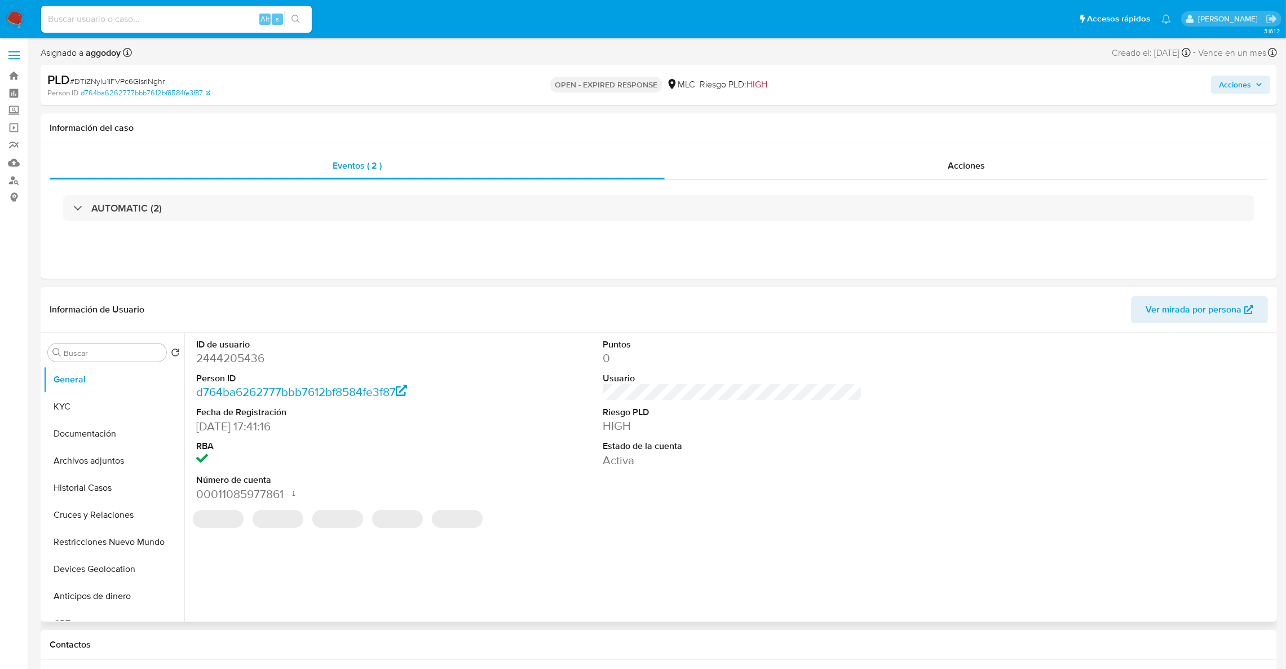
click at [240, 361] on dd "2444205436" at bounding box center [326, 358] width 260 height 16
copy dd "2444205436"
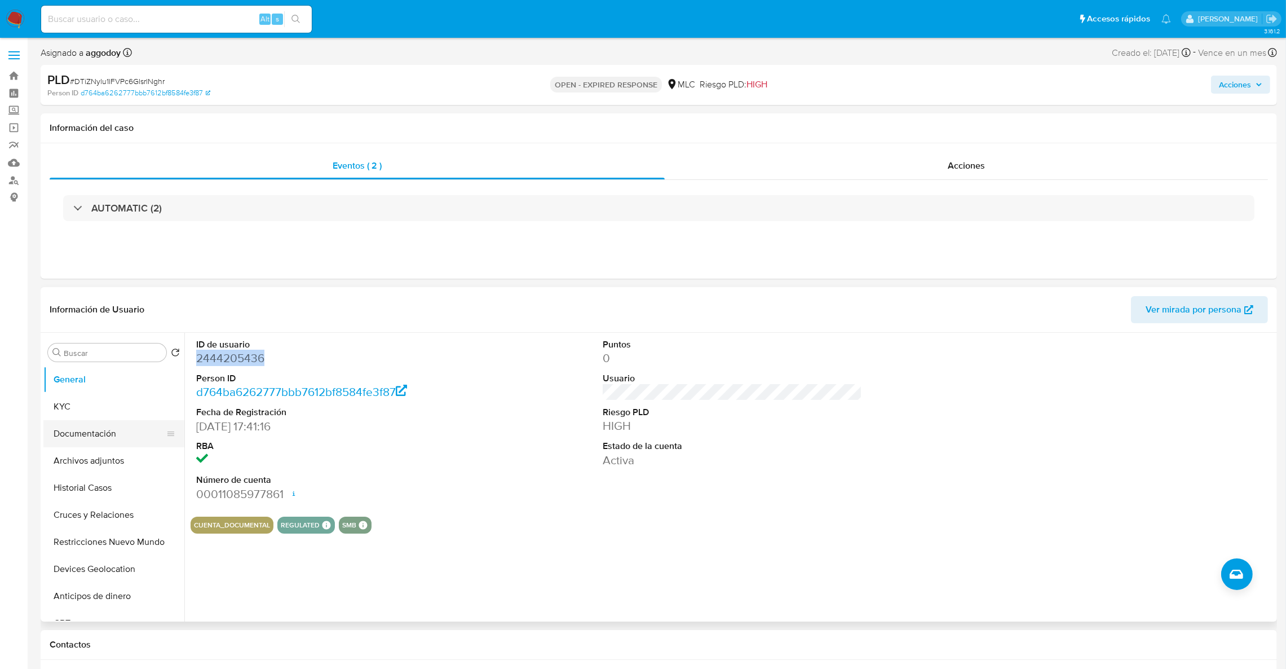
click at [118, 431] on button "Documentación" at bounding box center [109, 433] width 132 height 27
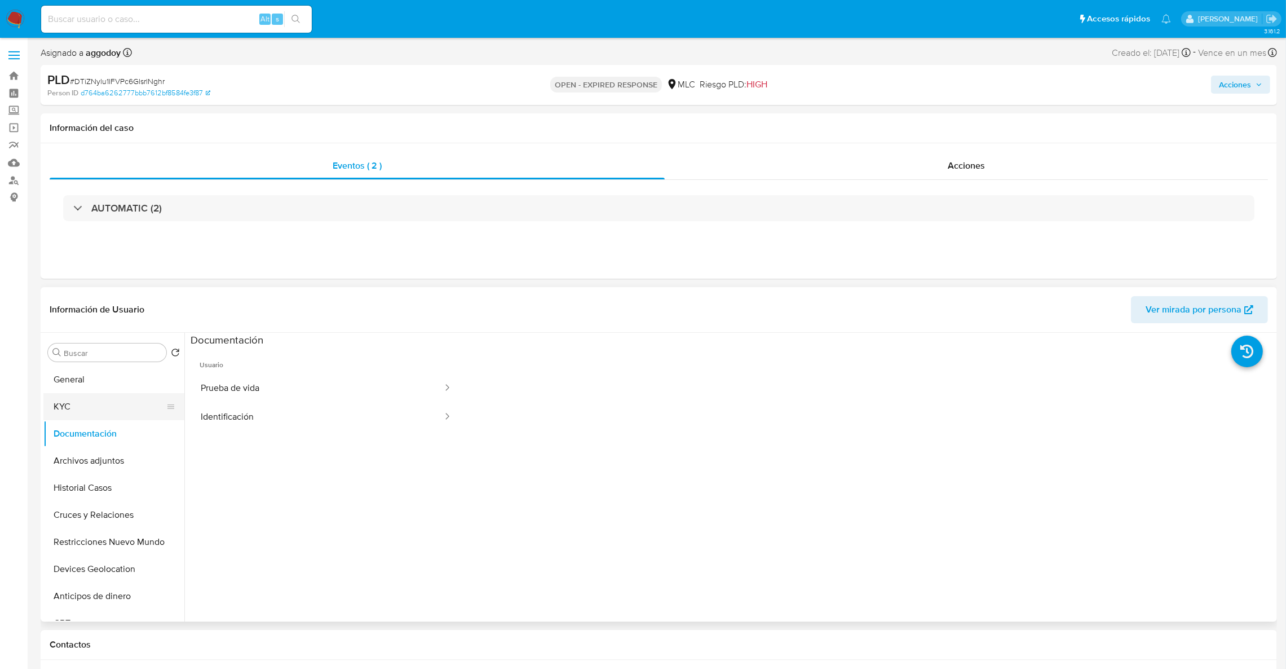
click at [121, 407] on button "KYC" at bounding box center [109, 406] width 132 height 27
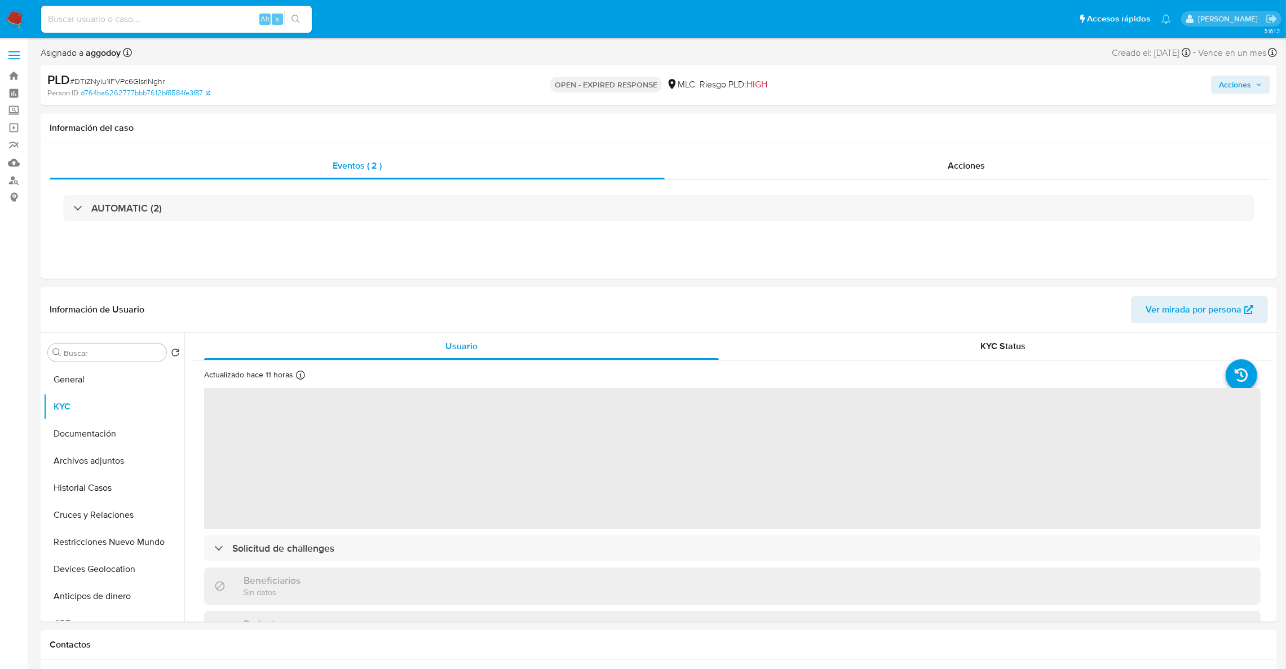
scroll to position [51, 0]
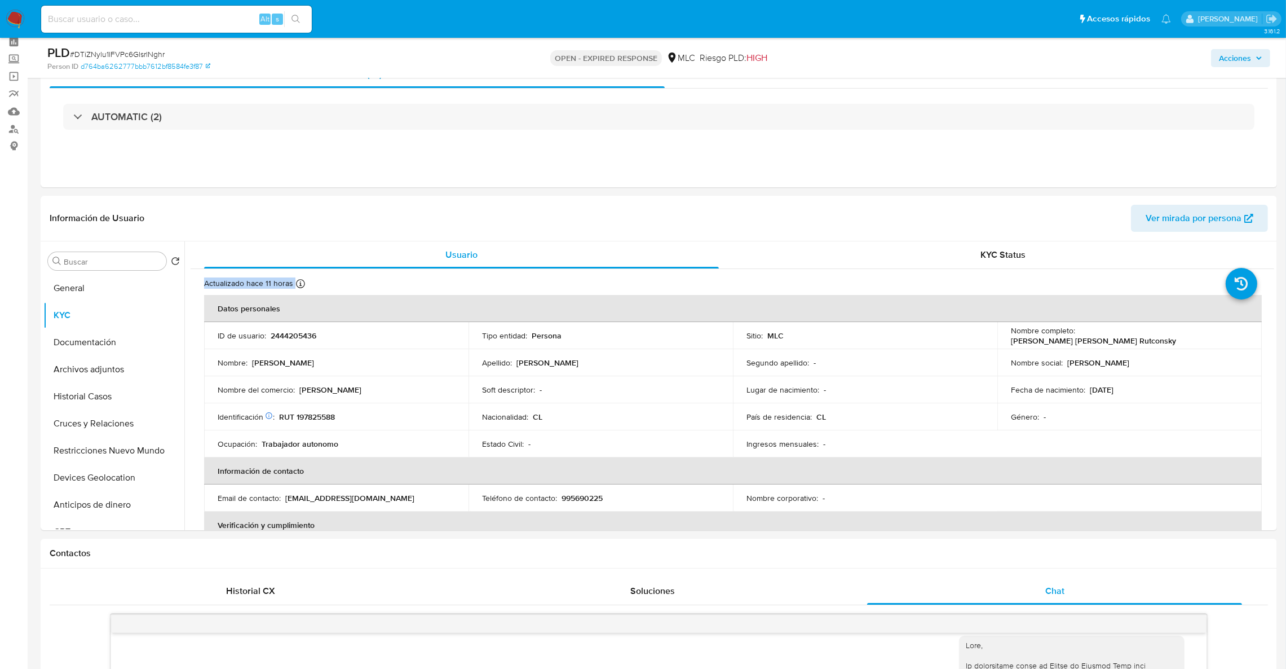
drag, startPoint x: 1274, startPoint y: 266, endPoint x: 1277, endPoint y: 282, distance: 16.0
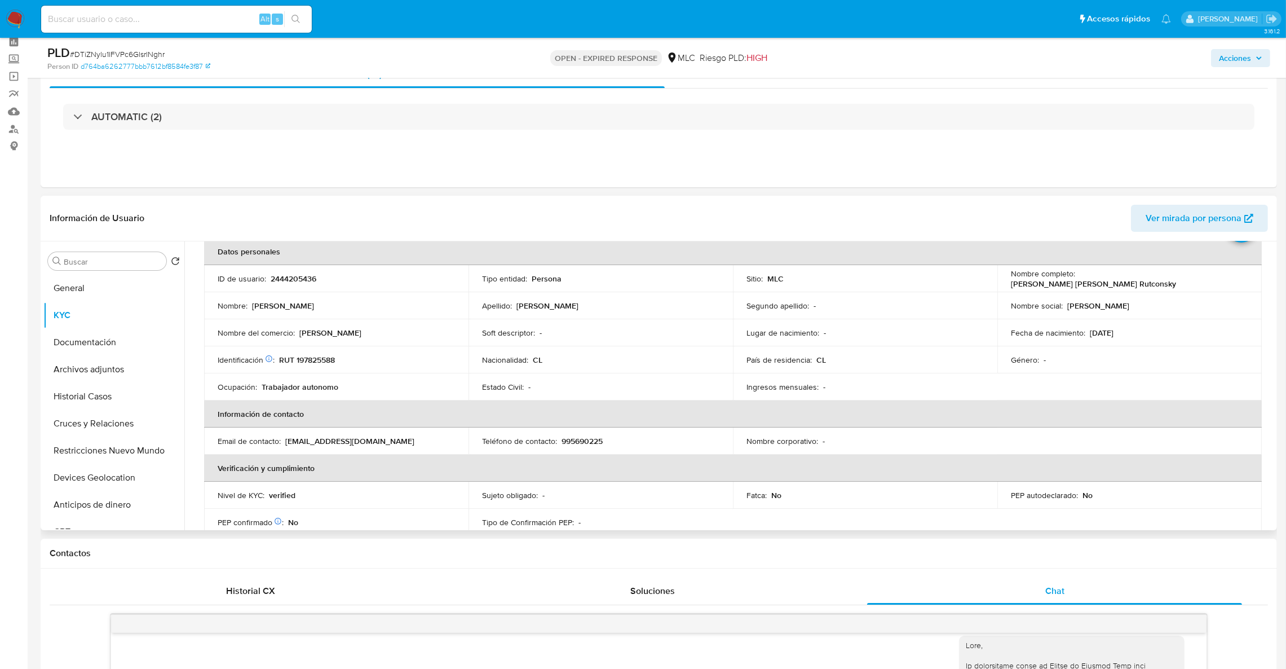
scroll to position [59, 0]
click at [280, 286] on td "ID de usuario : 2444205436" at bounding box center [336, 276] width 264 height 27
click at [280, 276] on p "2444205436" at bounding box center [294, 277] width 46 height 10
copy p "2444205436"
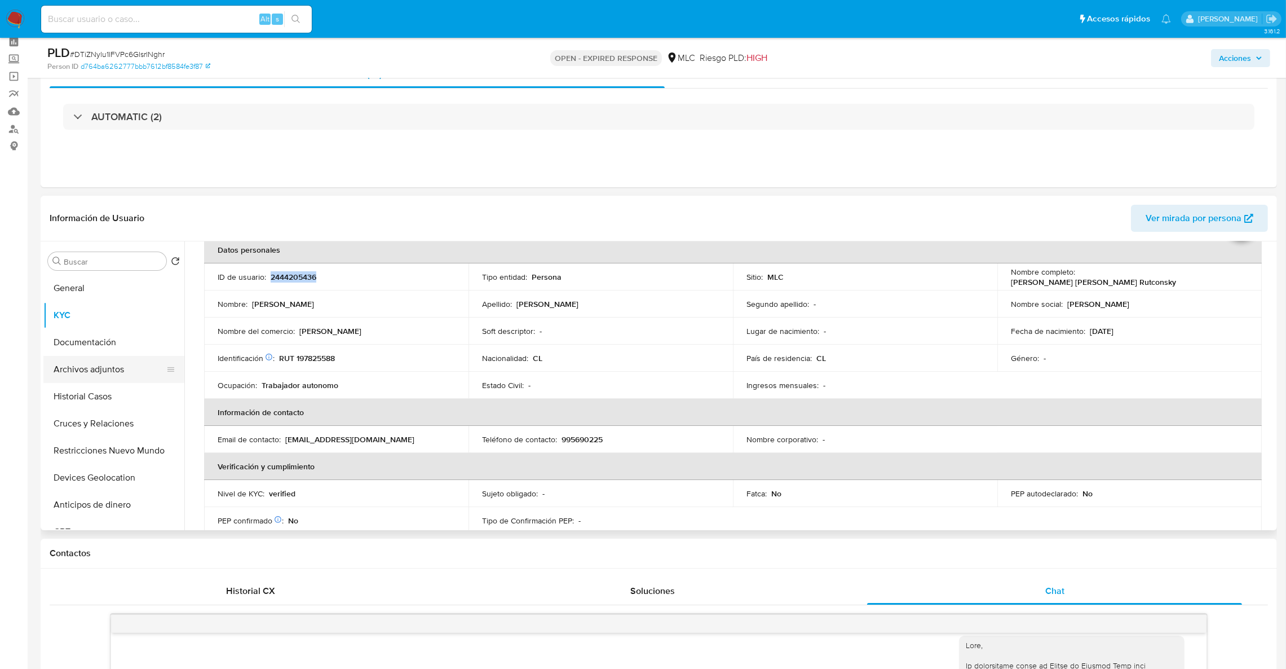
click at [120, 372] on button "Archivos adjuntos" at bounding box center [109, 369] width 132 height 27
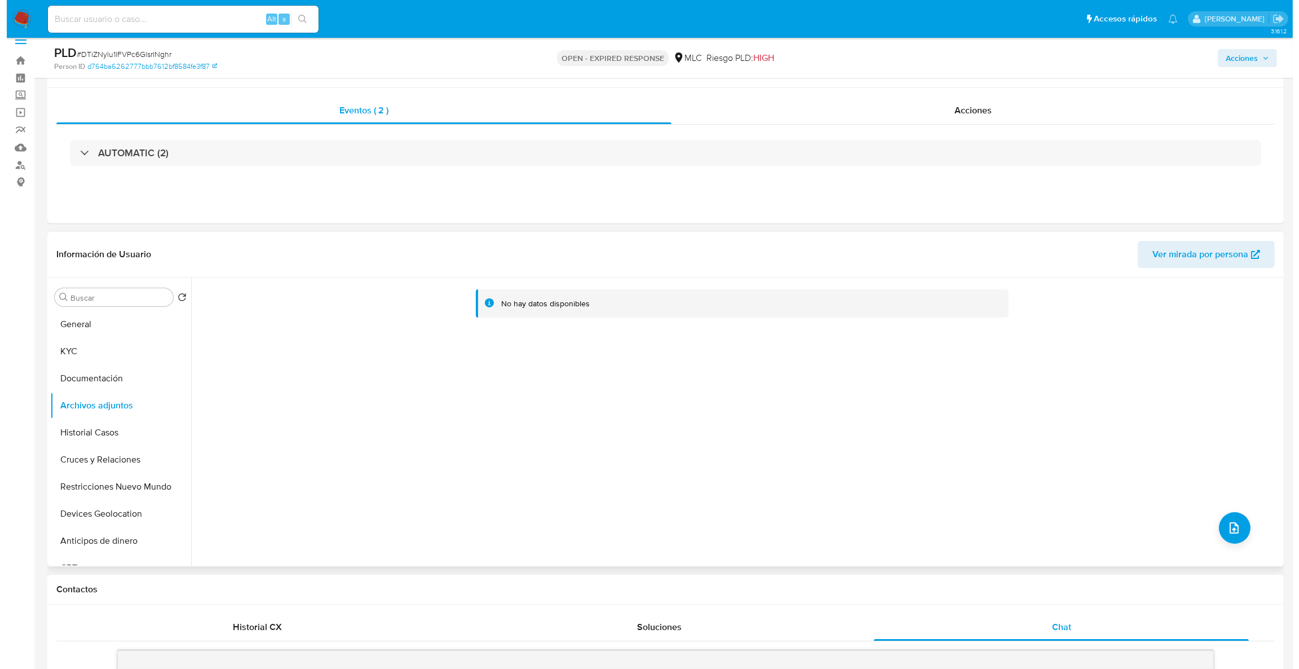
scroll to position [0, 0]
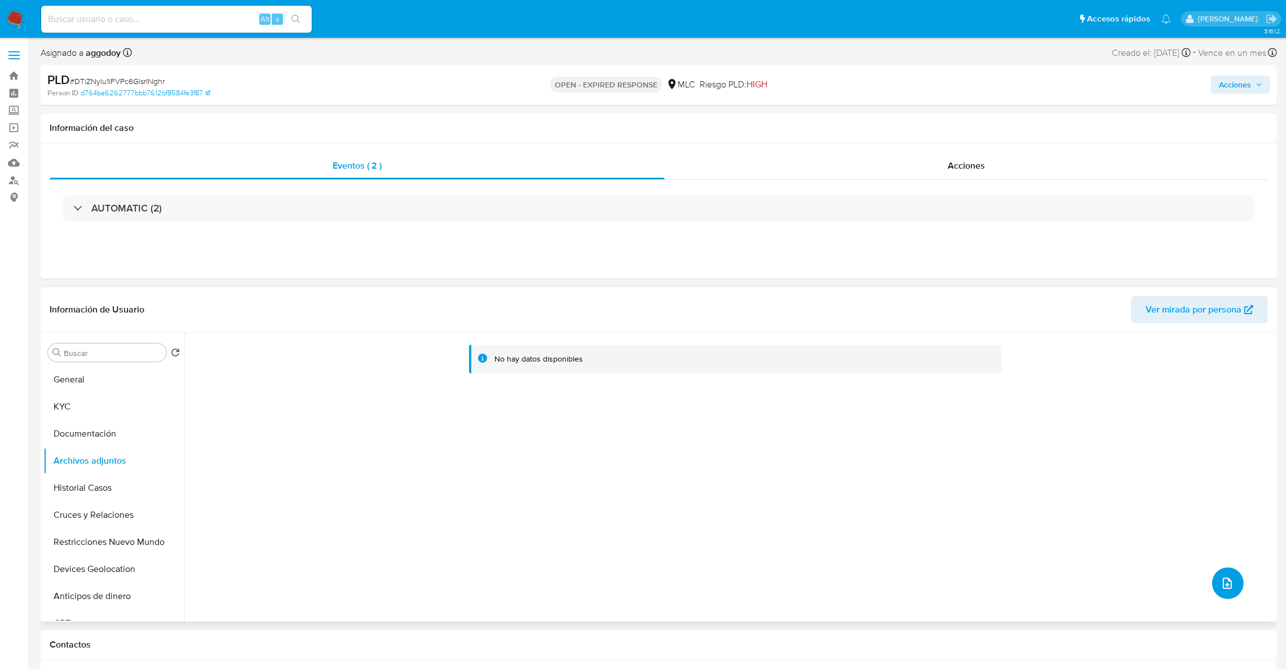
click at [1227, 574] on button "upload-file" at bounding box center [1228, 583] width 32 height 32
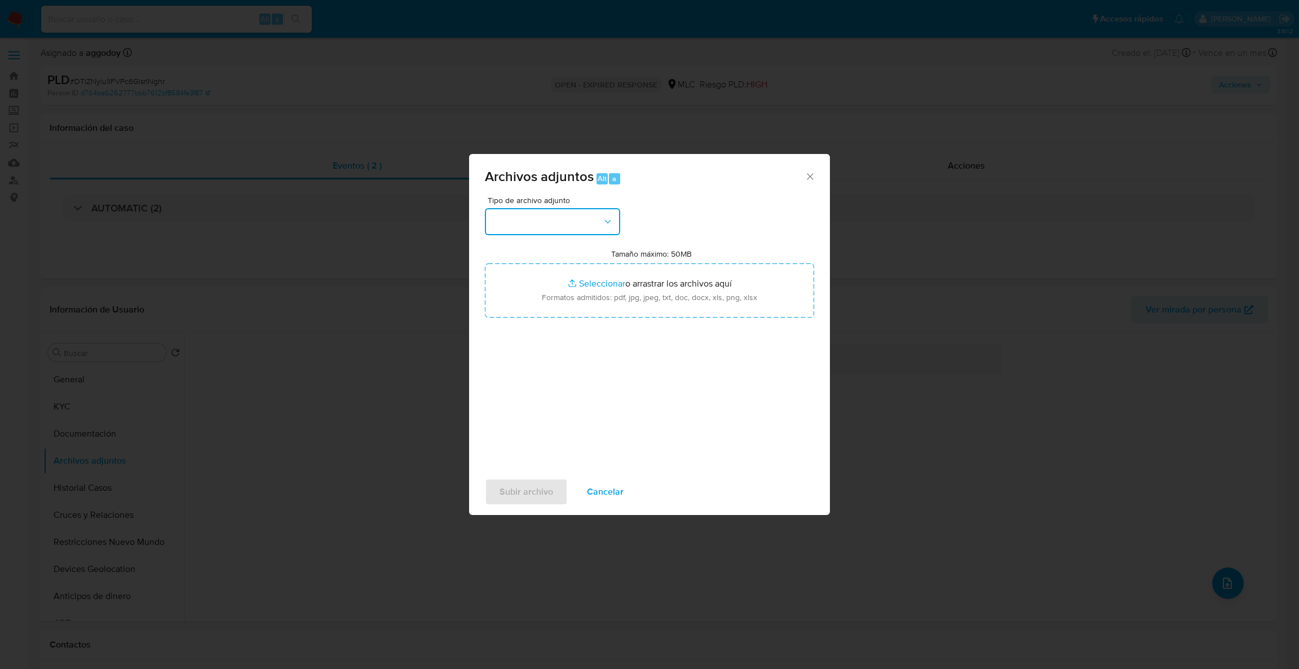
drag, startPoint x: 579, startPoint y: 225, endPoint x: 585, endPoint y: 231, distance: 8.4
click at [580, 224] on button "button" at bounding box center [552, 221] width 135 height 27
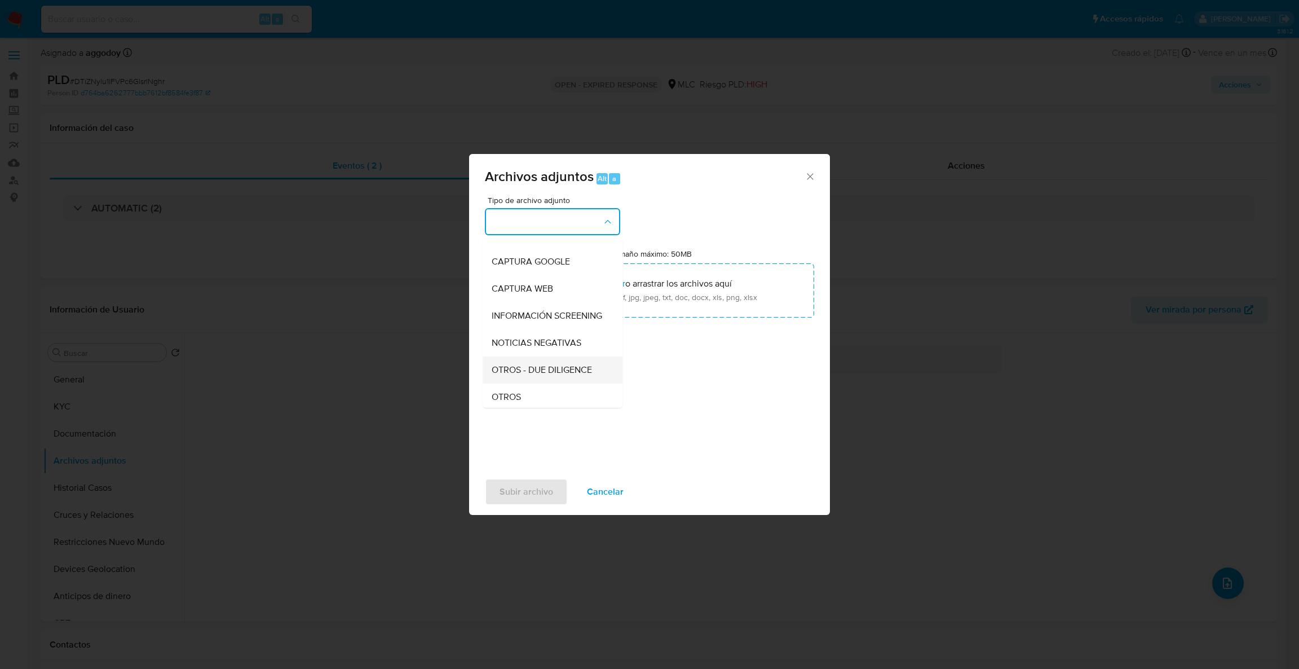
click at [532, 383] on div "OTROS - DUE DILIGENCE" at bounding box center [549, 369] width 115 height 27
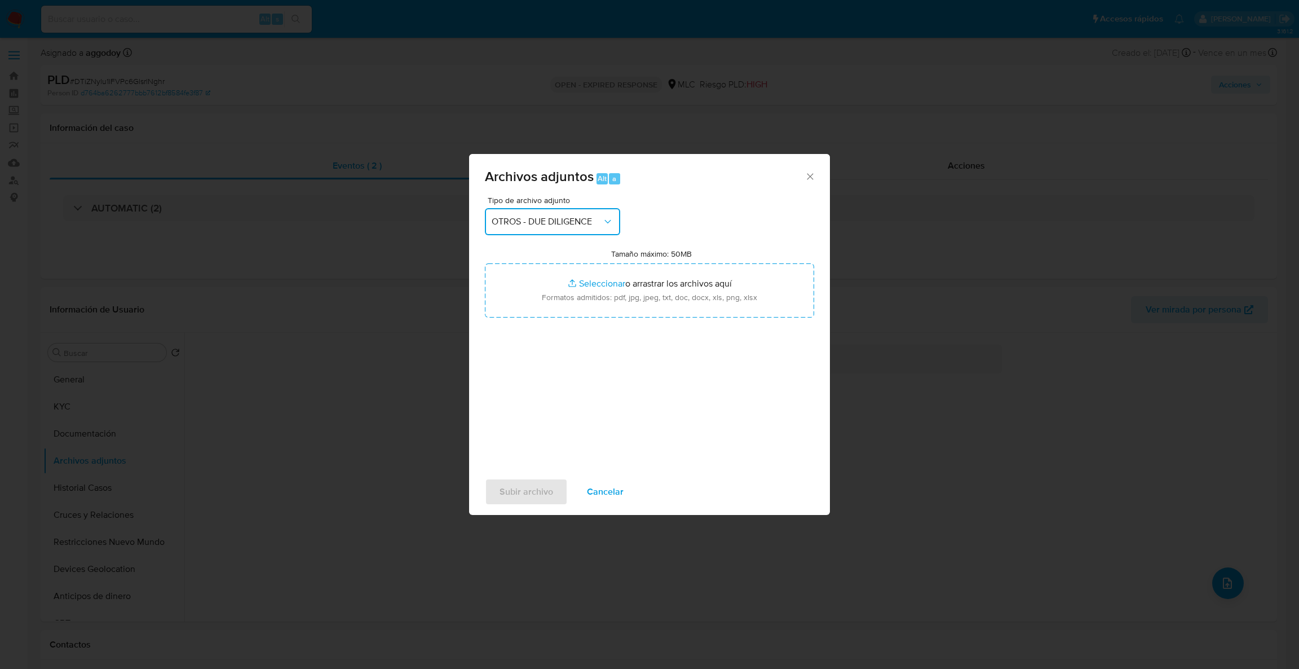
drag, startPoint x: 537, startPoint y: 220, endPoint x: 537, endPoint y: 229, distance: 9.0
click at [537, 221] on span "OTROS - DUE DILIGENCE" at bounding box center [547, 221] width 110 height 11
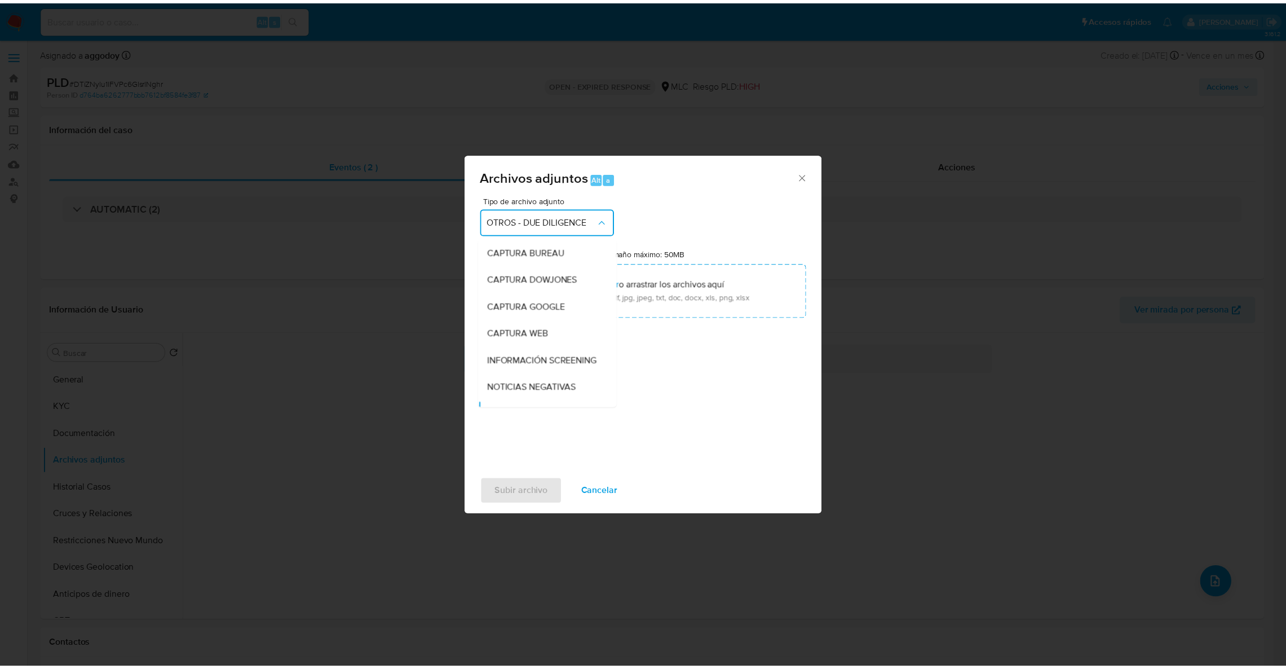
scroll to position [108, 0]
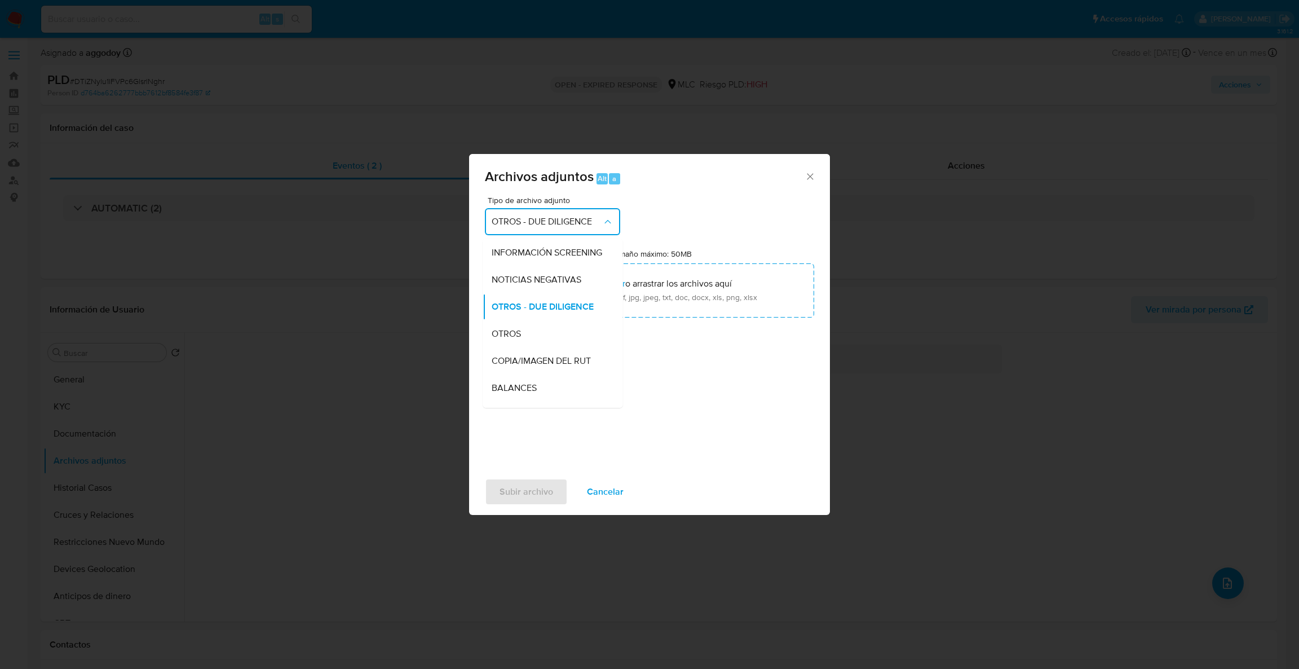
click at [512, 339] on span "OTROS" at bounding box center [506, 333] width 29 height 11
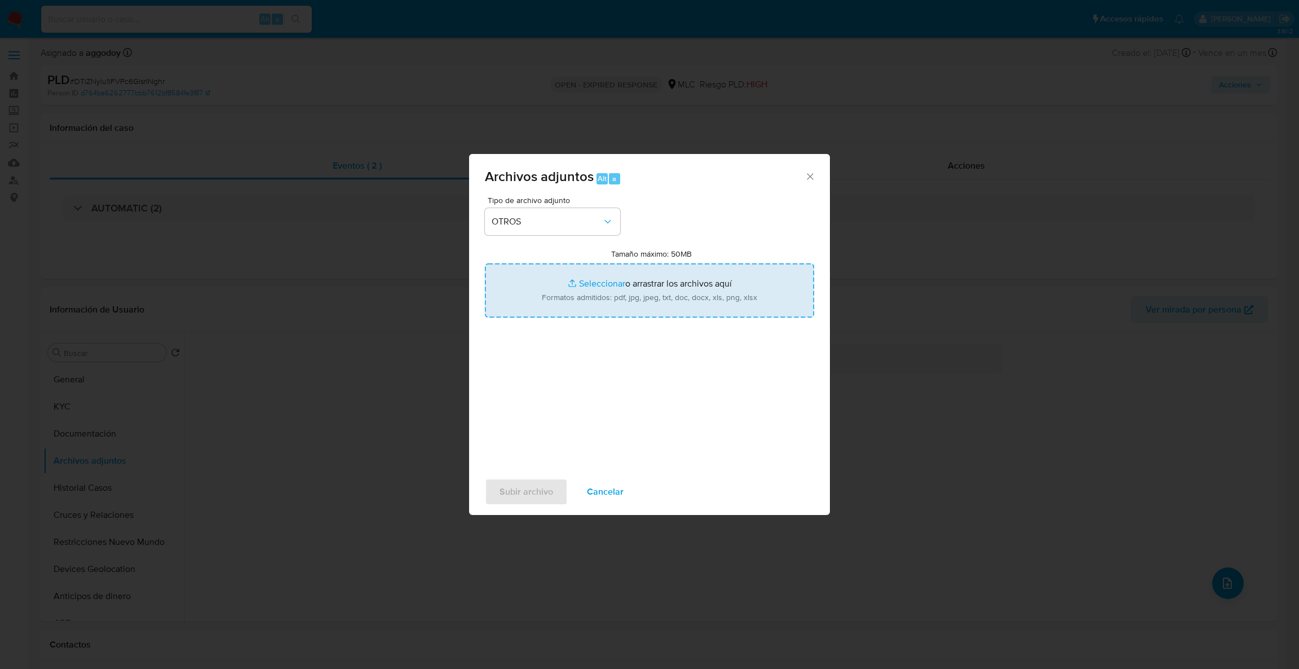
click at [605, 282] on input "Tamaño máximo: 50MB Seleccionar archivos" at bounding box center [649, 290] width 329 height 54
type input "C:\fakepath\Case Log - 2444205436.pdf"
click at [630, 297] on input "Tamaño máximo: 50MB Seleccionar archivos" at bounding box center [649, 290] width 329 height 54
type input "C:\fakepath\2444205436Movimientos.xlsx"
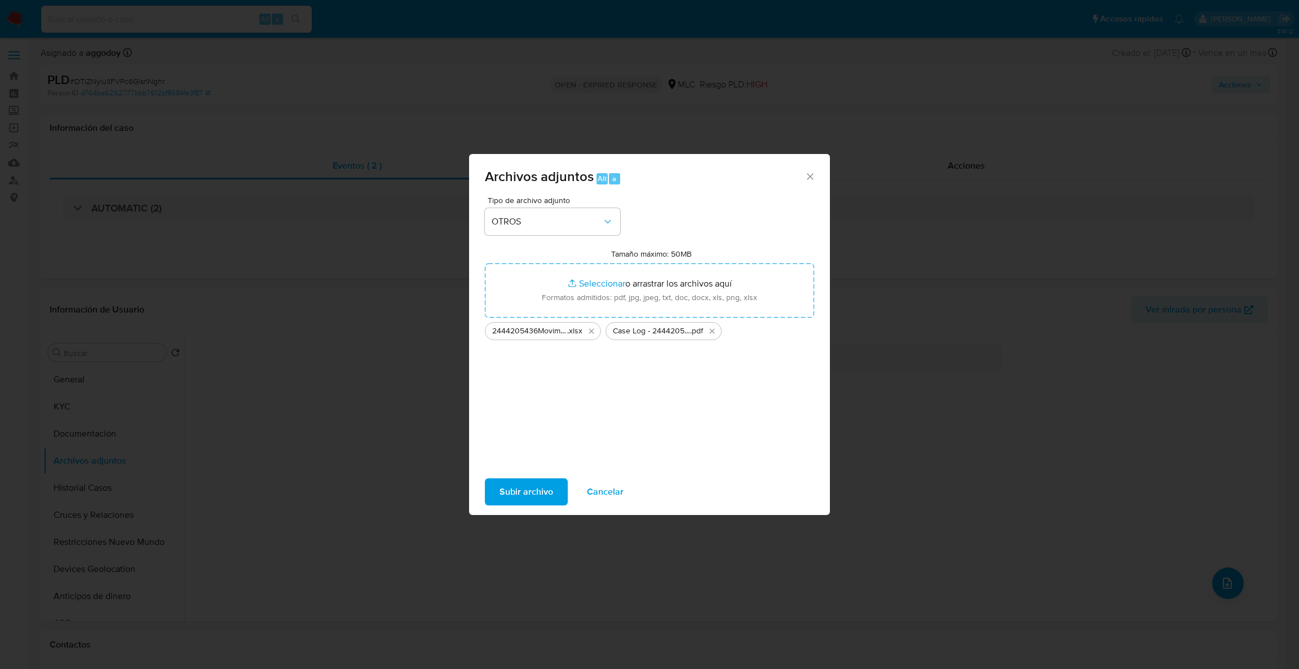
click at [520, 497] on span "Subir archivo" at bounding box center [526, 491] width 54 height 25
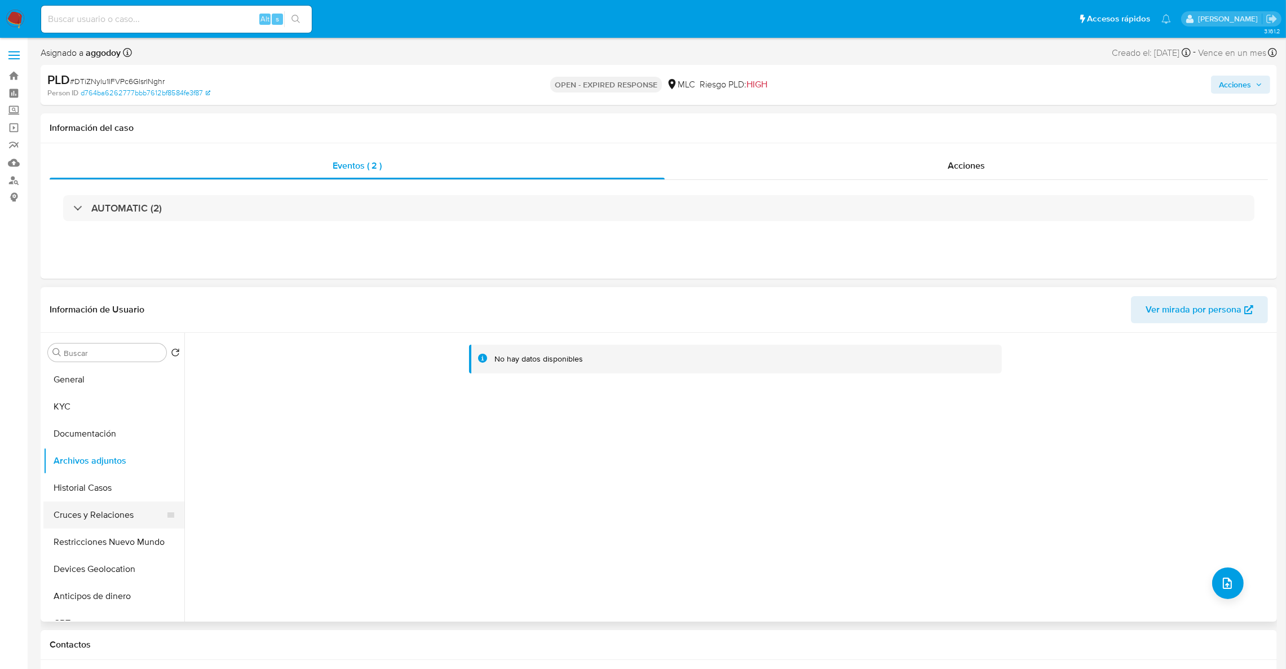
drag, startPoint x: 97, startPoint y: 530, endPoint x: 98, endPoint y: 524, distance: 5.7
click at [97, 527] on ul "General KYC Documentación Archivos adjuntos Historial Casos Cruces y Relaciones…" at bounding box center [113, 493] width 141 height 254
click at [105, 444] on button "Documentación" at bounding box center [109, 433] width 132 height 27
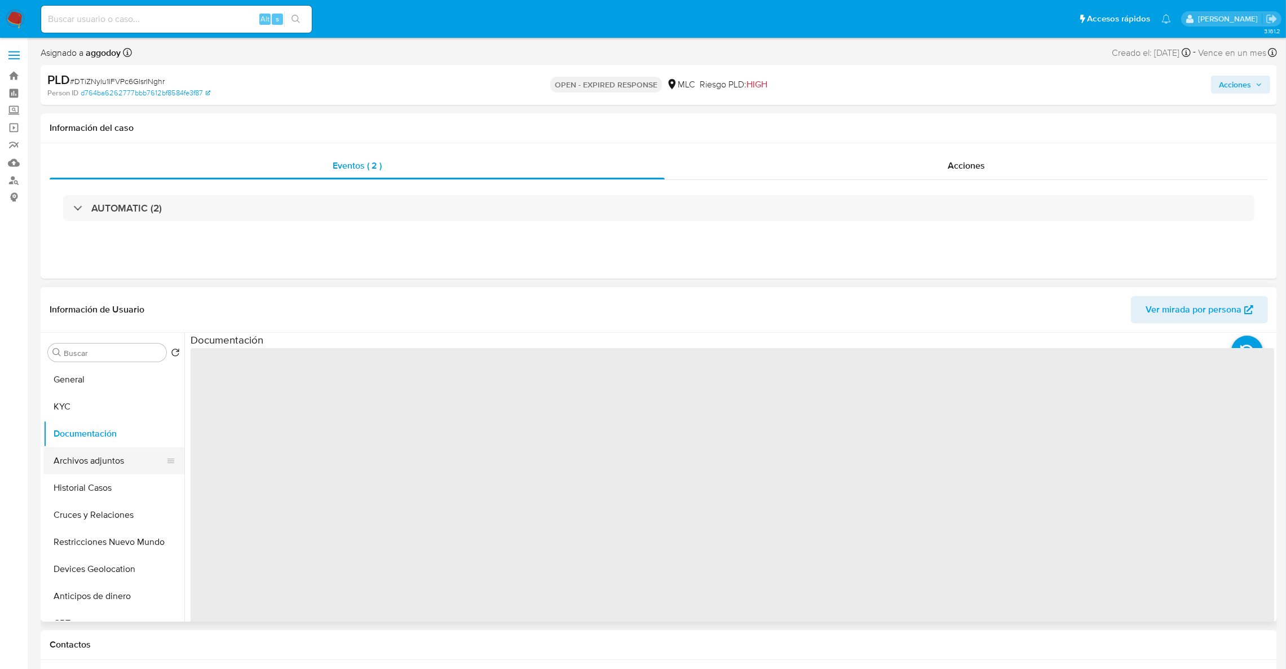
click at [105, 467] on button "Archivos adjuntos" at bounding box center [109, 460] width 132 height 27
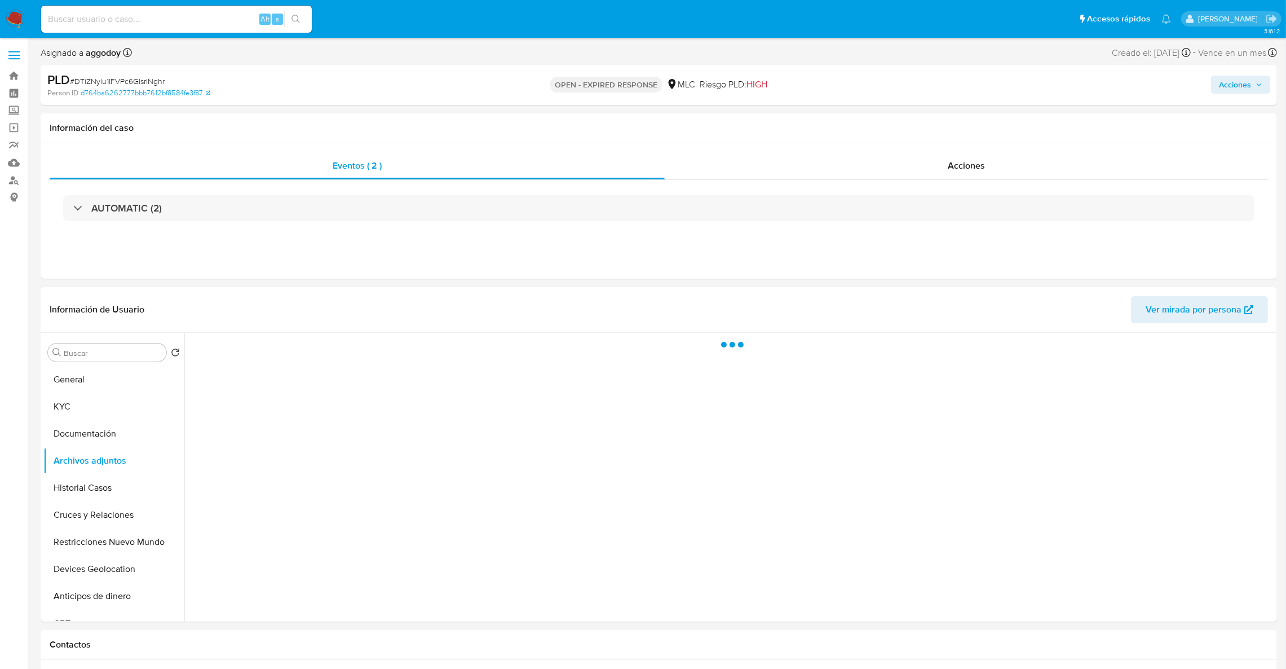
drag, startPoint x: 1240, startPoint y: 82, endPoint x: 1203, endPoint y: 93, distance: 38.7
click at [1240, 80] on span "Acciones" at bounding box center [1235, 85] width 32 height 18
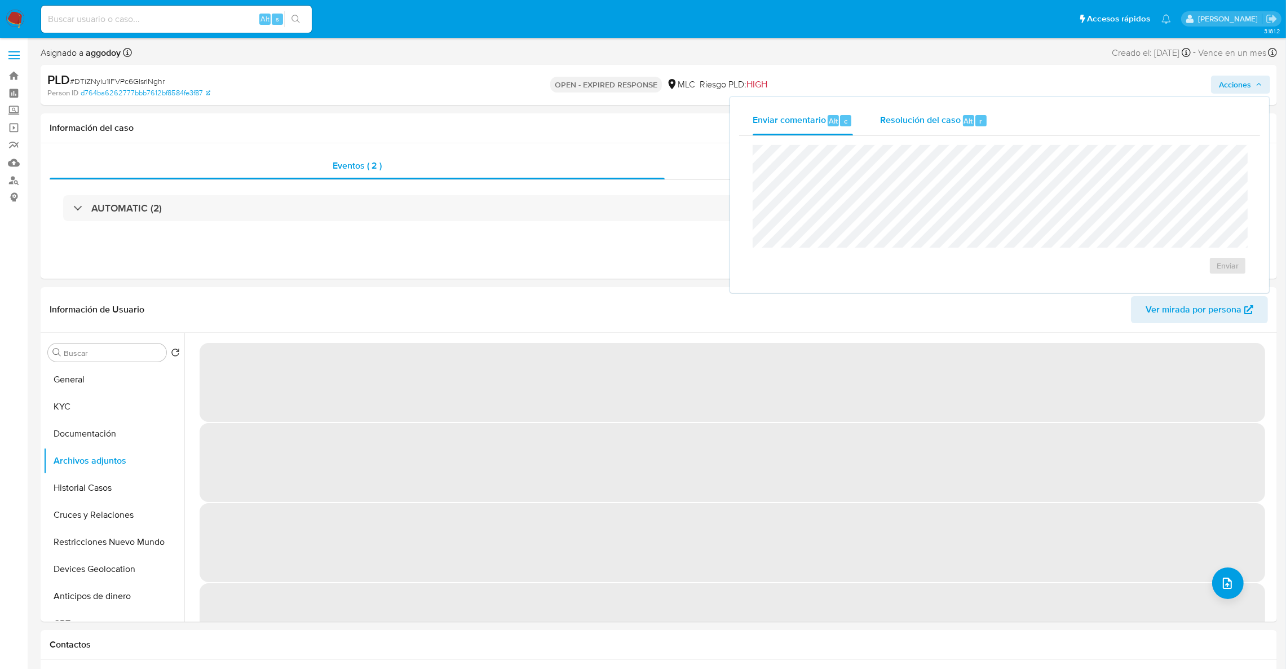
click at [912, 125] on span "Resolución del caso" at bounding box center [920, 120] width 81 height 13
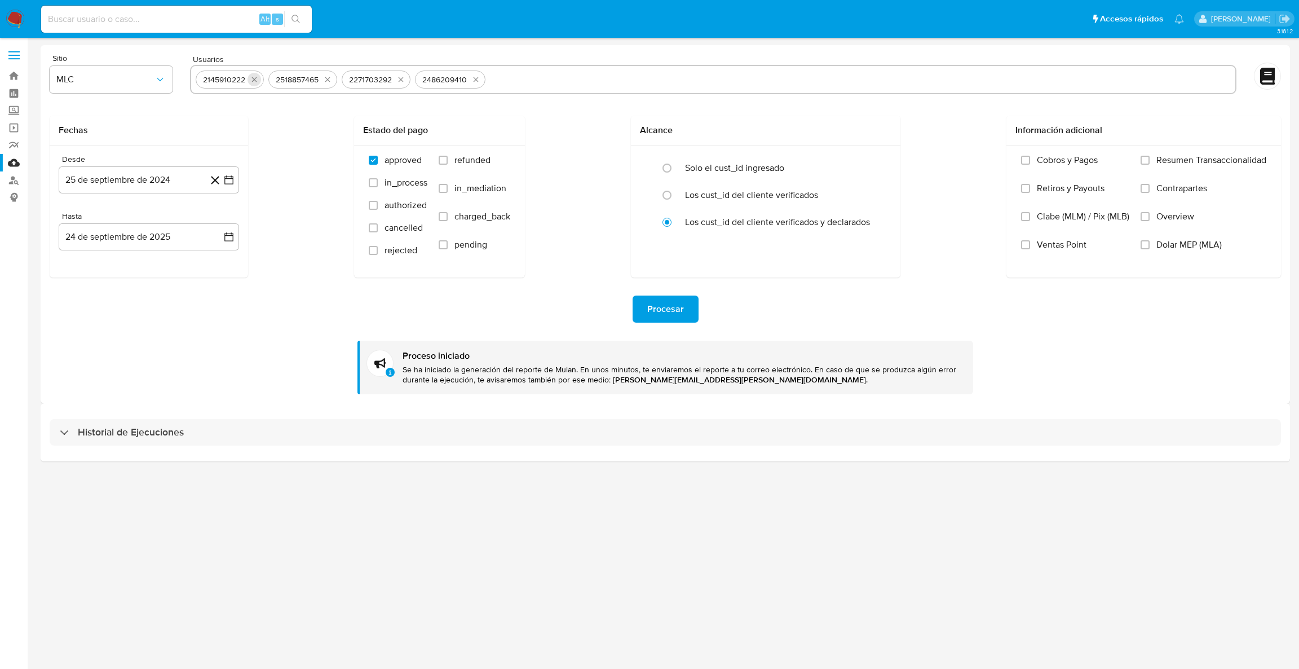
click at [254, 82] on icon "quitar 2145910222" at bounding box center [254, 79] width 9 height 9
click at [254, 82] on icon "quitar 2518857465" at bounding box center [254, 79] width 9 height 9
click at [324, 82] on icon "quitar 2271703292" at bounding box center [328, 79] width 9 height 9
click at [254, 82] on icon "quitar 2486209410" at bounding box center [256, 79] width 9 height 9
click at [254, 82] on input "text" at bounding box center [713, 79] width 1035 height 18
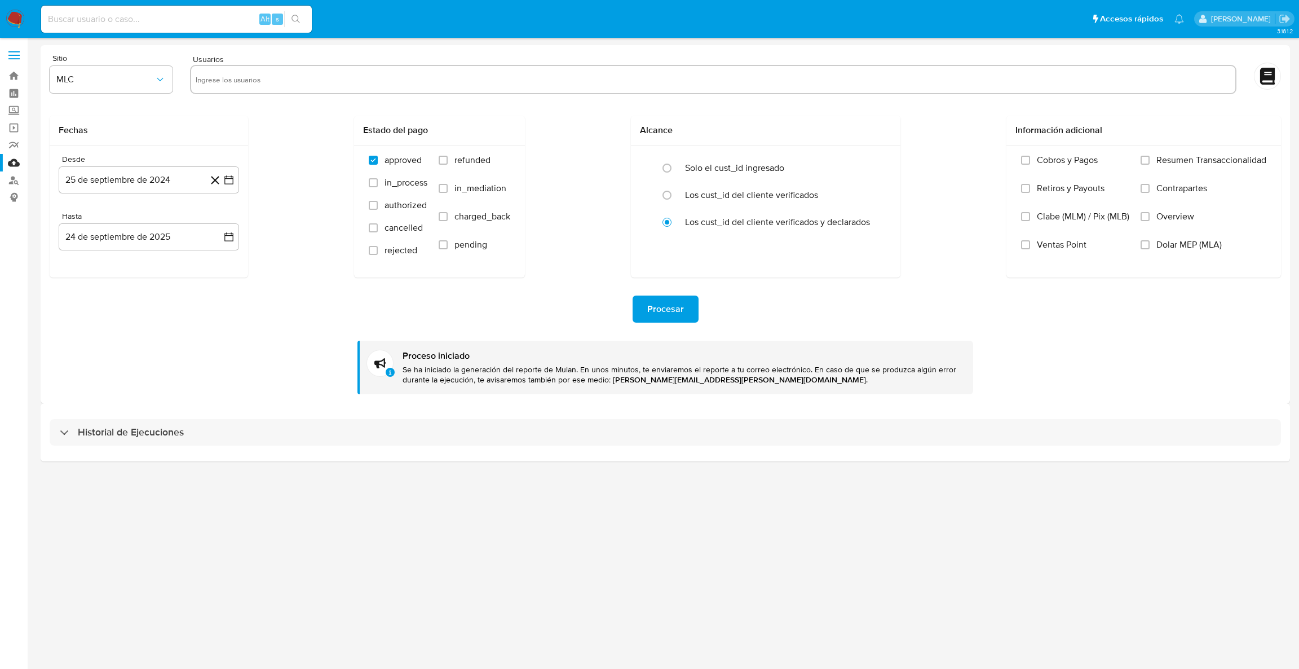
paste input "2444205436"
type input "2444205436"
drag, startPoint x: 253, startPoint y: 82, endPoint x: 582, endPoint y: 276, distance: 381.8
click at [496, 194] on form "Sitio MLC Usuarios Fechas Desde 25 de septiembre de 2024 [DATE] Hasta 24 de sep…" at bounding box center [665, 224] width 1231 height 340
click at [635, 300] on button "Procesar" at bounding box center [666, 308] width 66 height 27
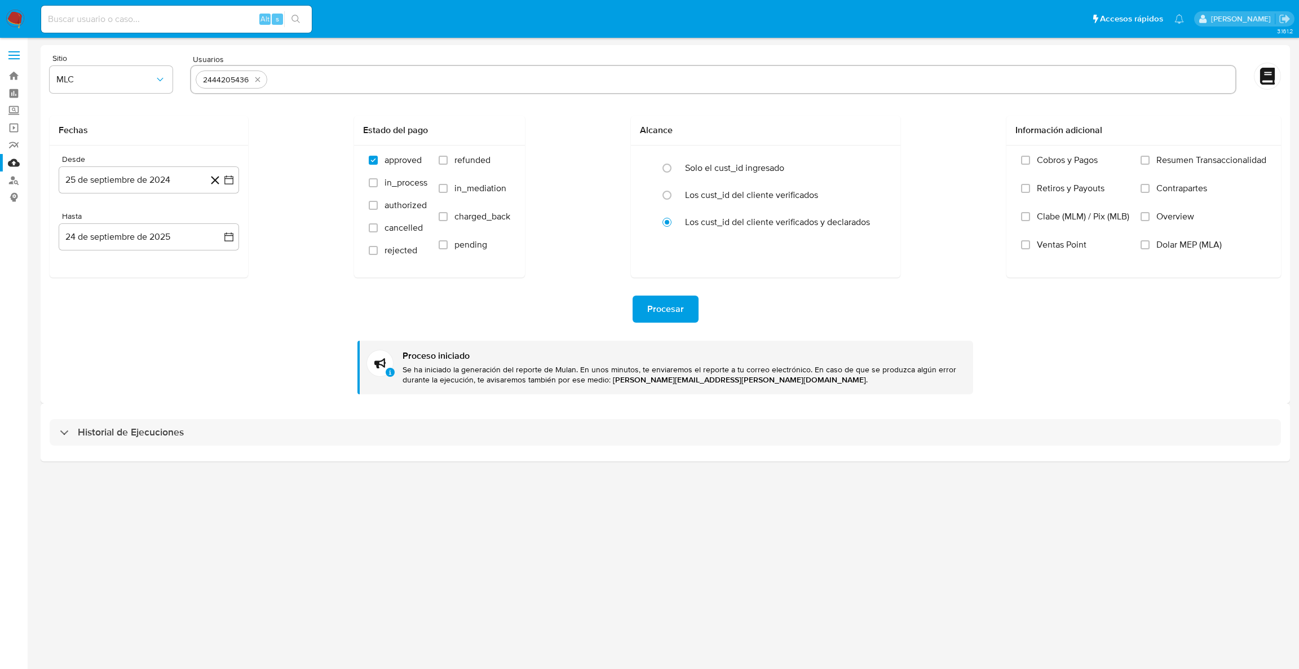
drag, startPoint x: 644, startPoint y: 297, endPoint x: 648, endPoint y: 302, distance: 6.4
click at [648, 302] on button "Procesar" at bounding box center [666, 308] width 66 height 27
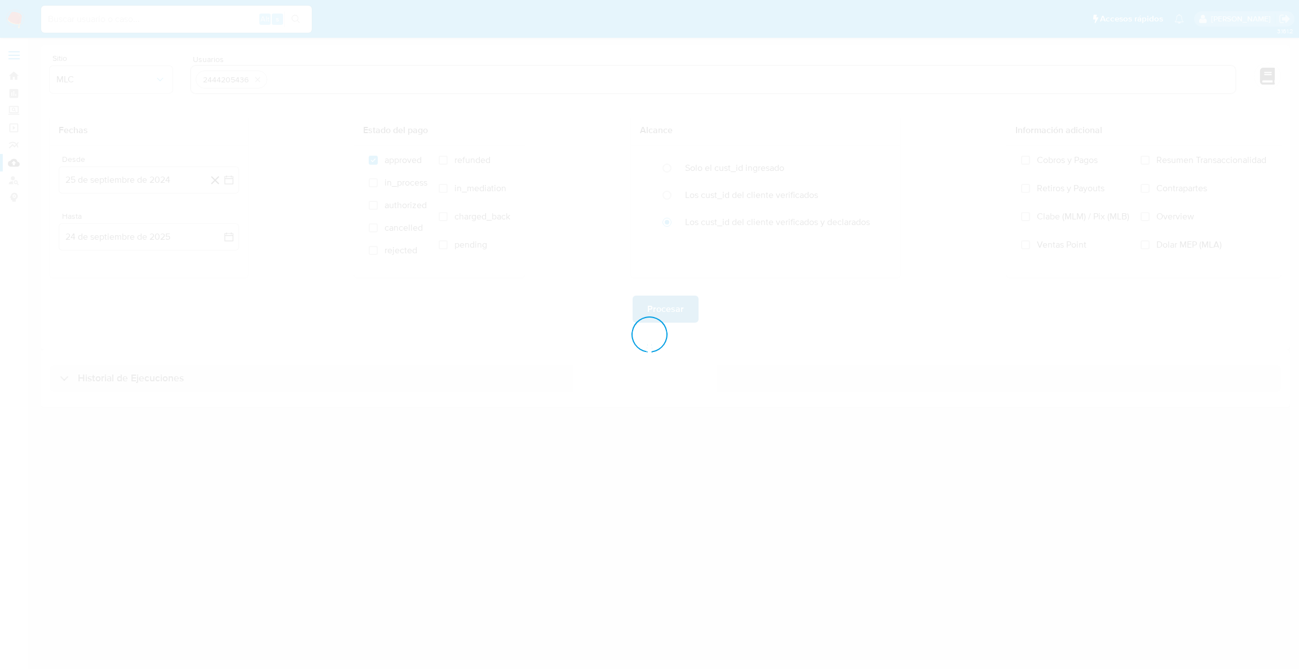
click at [664, 311] on div at bounding box center [649, 334] width 1299 height 669
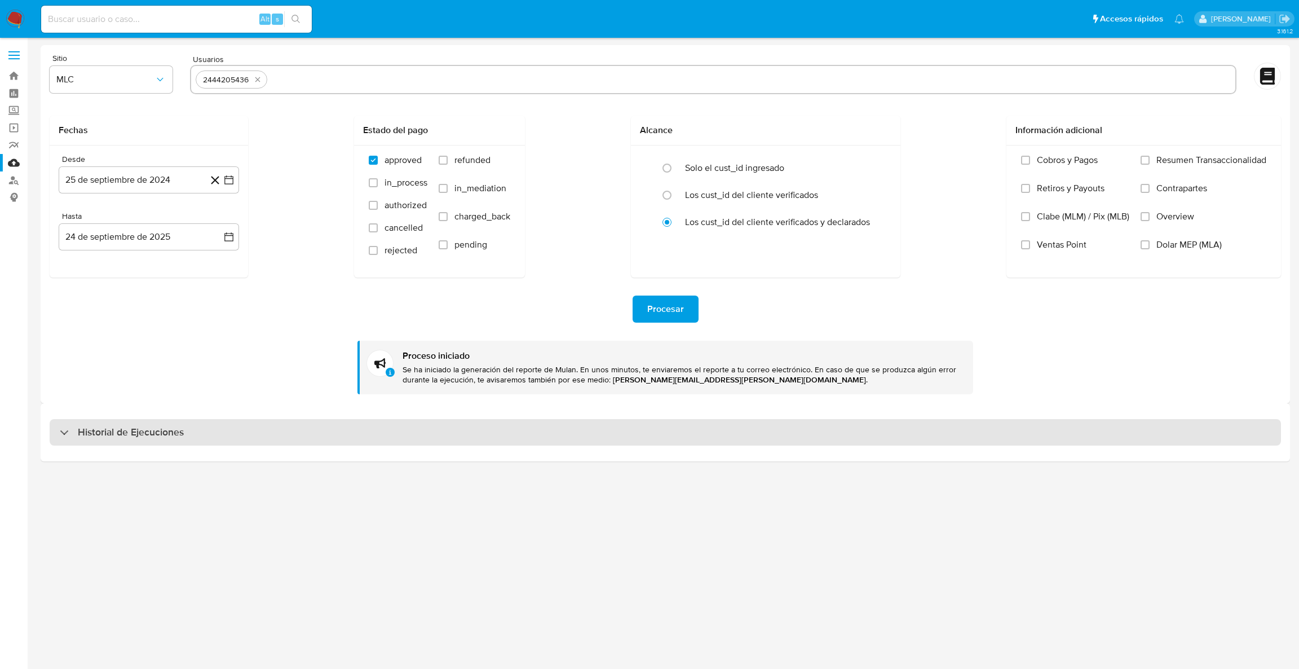
click at [132, 438] on h3 "Historial de Ejecuciones" at bounding box center [131, 433] width 106 height 14
select select "10"
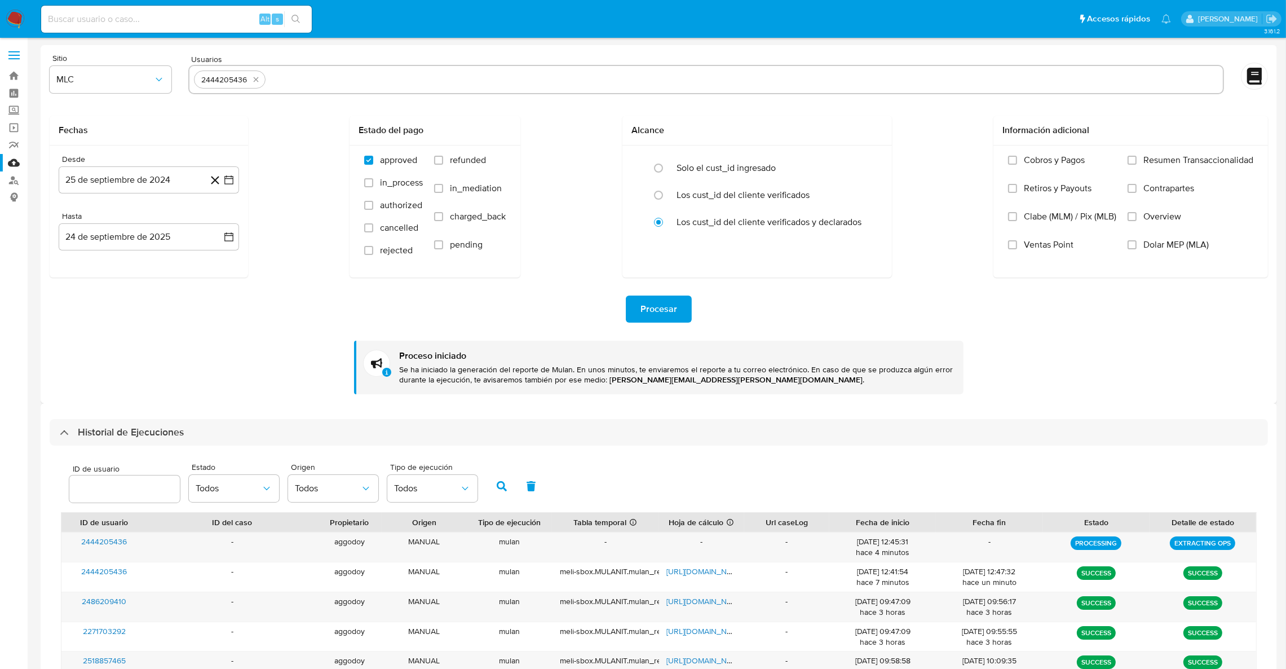
click at [395, 59] on div "Usuarios 2444205436" at bounding box center [706, 75] width 1036 height 42
click at [395, 71] on input "text" at bounding box center [744, 79] width 948 height 18
paste input "750489061"
type input "750489061"
click at [643, 312] on span "Procesar" at bounding box center [658, 309] width 37 height 25
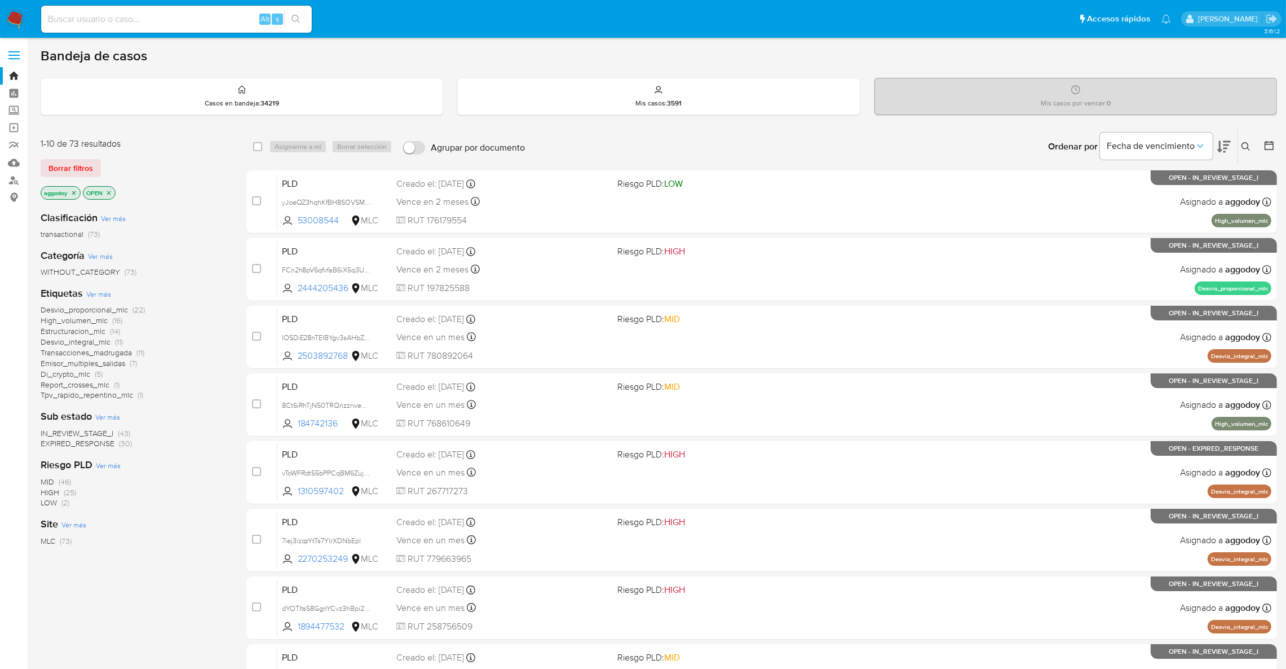
click at [113, 445] on span "EXPIRED_RESPONSE" at bounding box center [78, 442] width 74 height 11
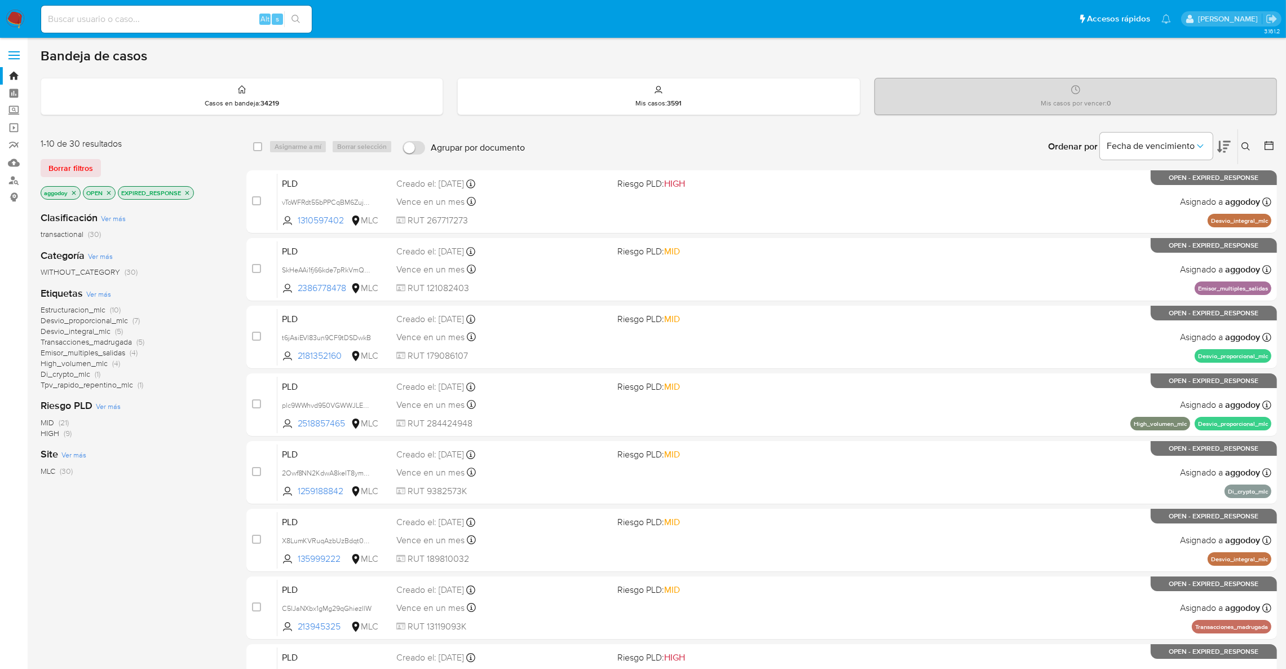
click at [112, 360] on span "(4)" at bounding box center [116, 362] width 8 height 11
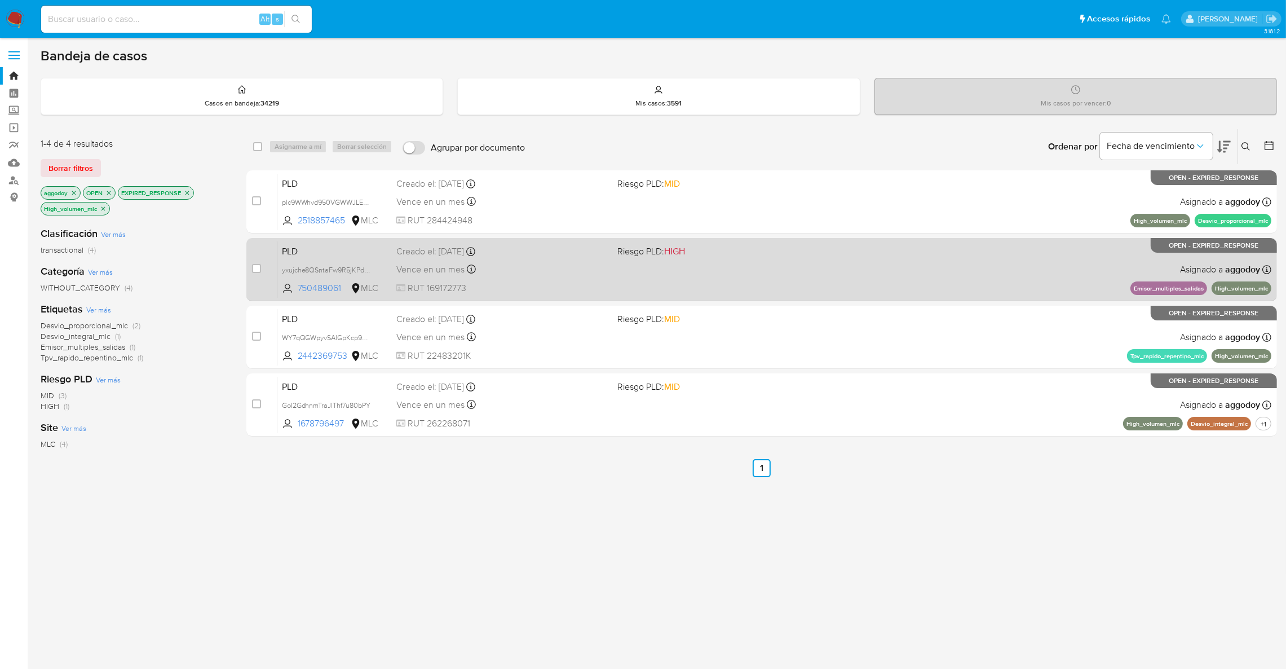
click at [630, 256] on span "Riesgo PLD: HIGH" at bounding box center [651, 251] width 68 height 12
click at [549, 282] on span "RUT 169172773" at bounding box center [502, 288] width 212 height 12
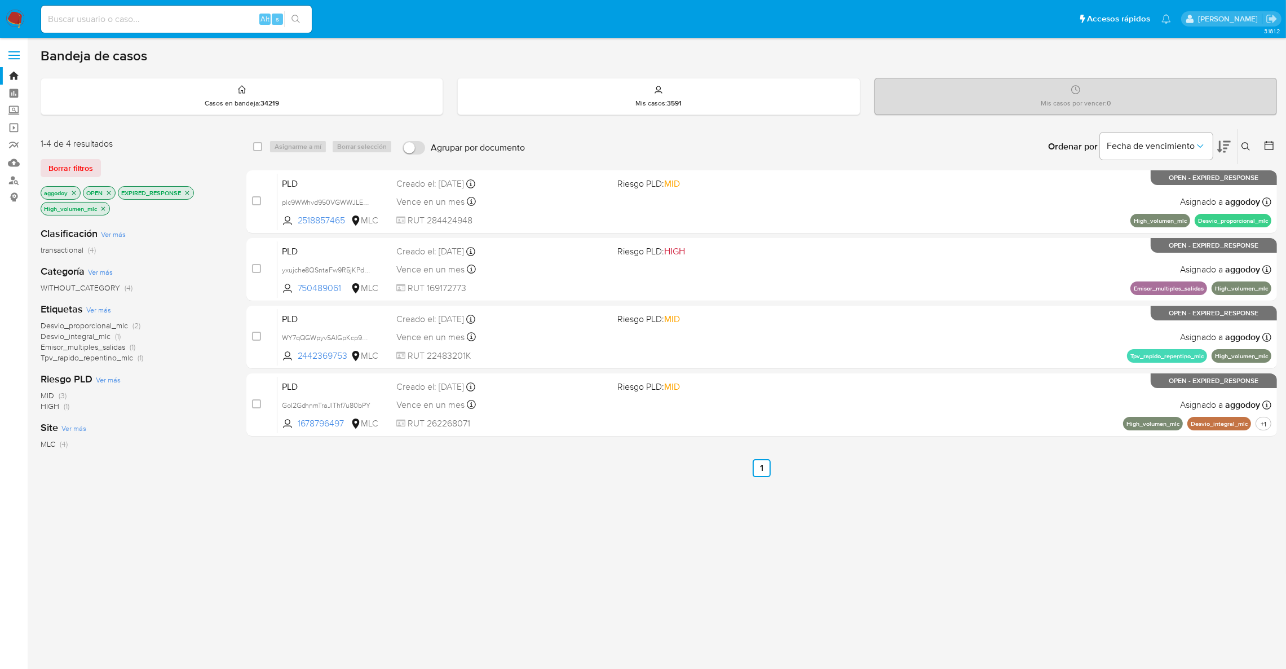
click at [191, 194] on icon "close-filter" at bounding box center [187, 192] width 7 height 7
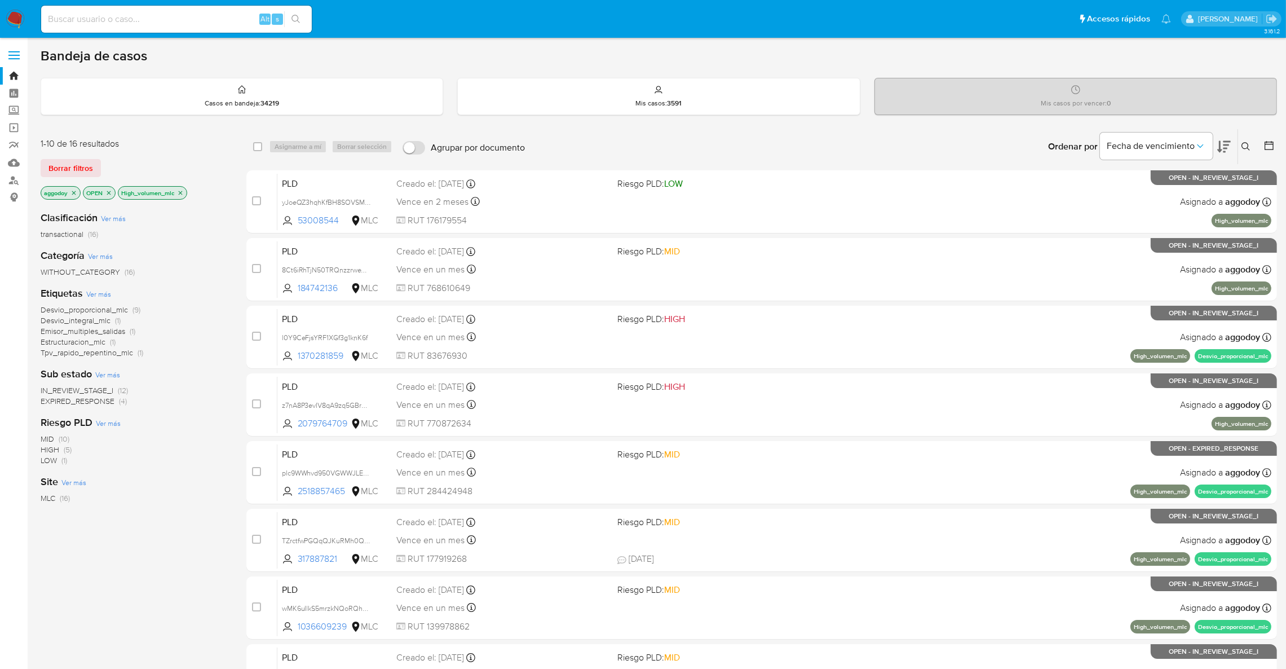
click at [184, 196] on p "High_volumen_mlc" at bounding box center [152, 193] width 68 height 12
click at [184, 195] on icon "close-filter" at bounding box center [180, 192] width 7 height 7
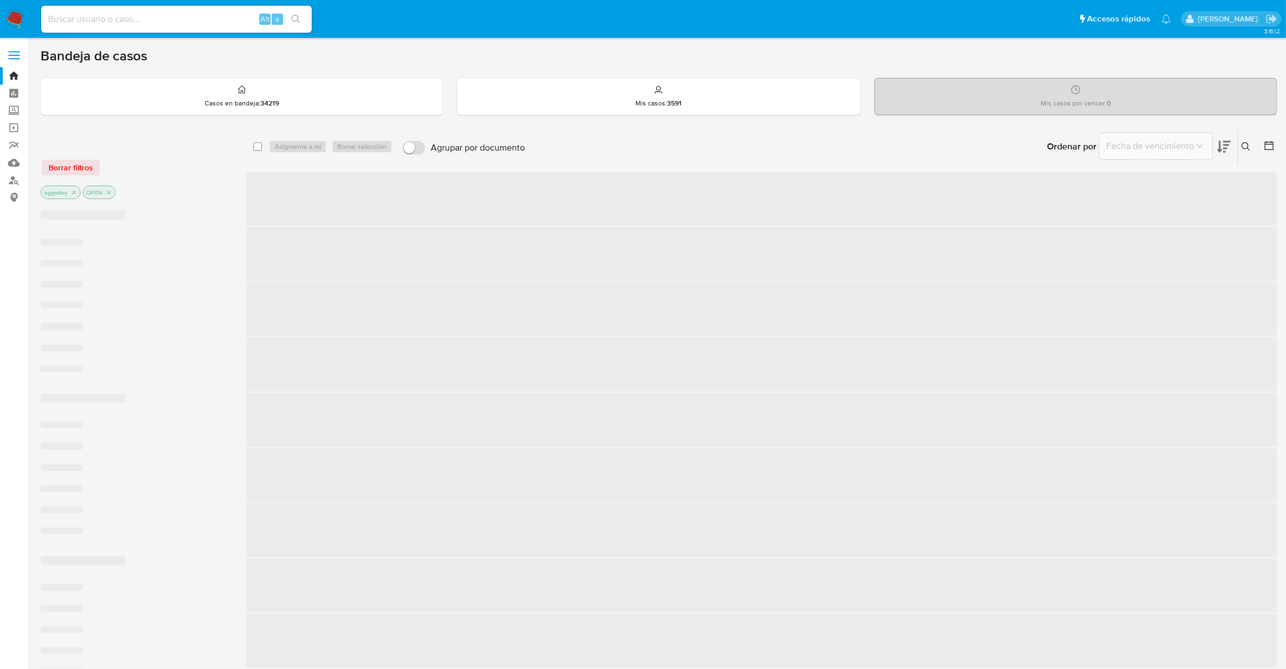
click at [184, 194] on div "aggodoy OPEN" at bounding box center [131, 193] width 180 height 16
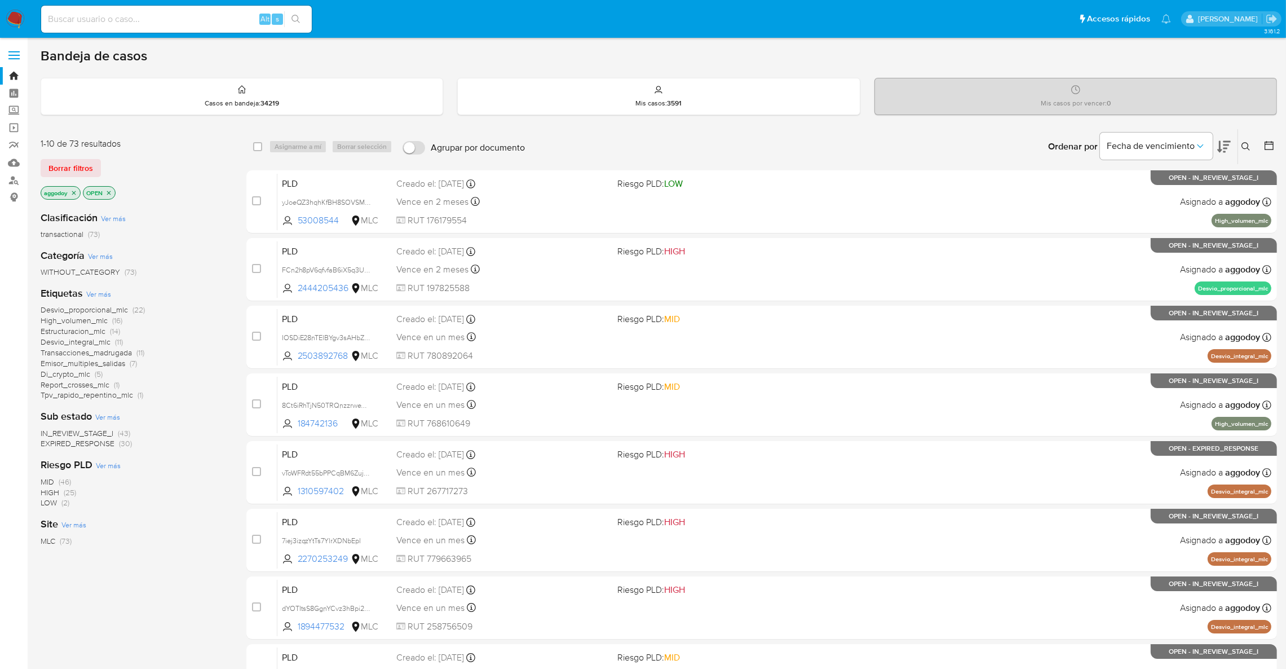
click at [106, 448] on span "EXPIRED_RESPONSE" at bounding box center [78, 442] width 74 height 11
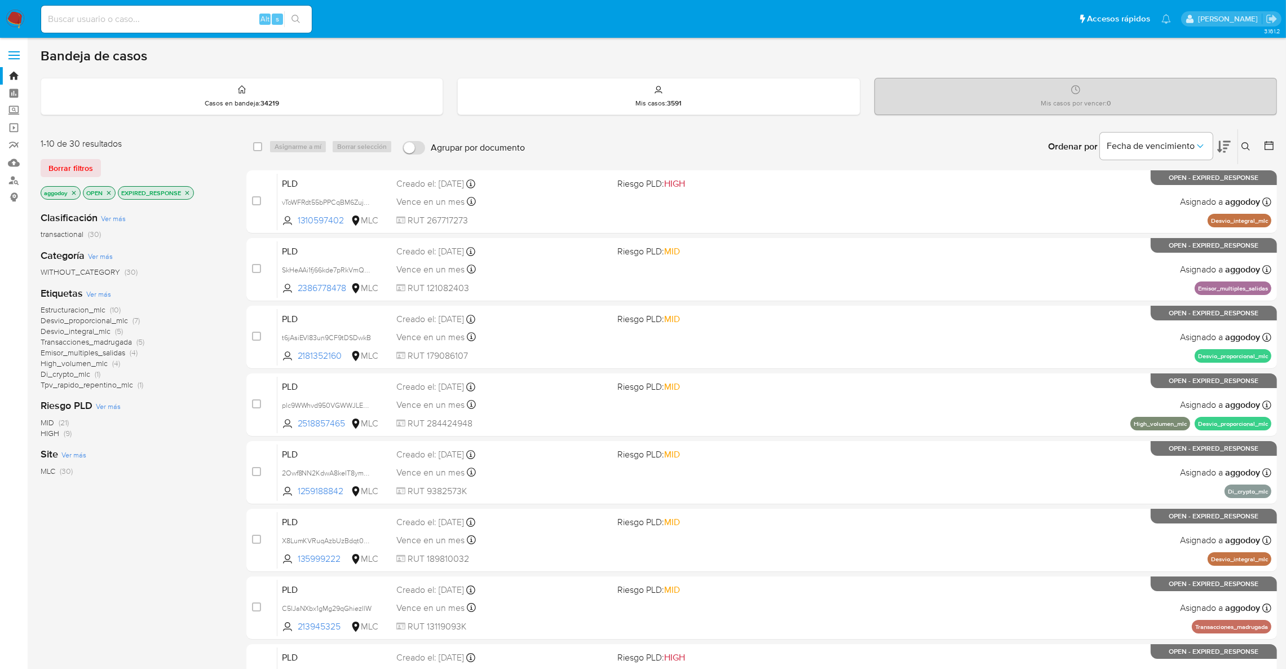
click at [104, 331] on span "Desvio_integral_mlc" at bounding box center [76, 330] width 70 height 11
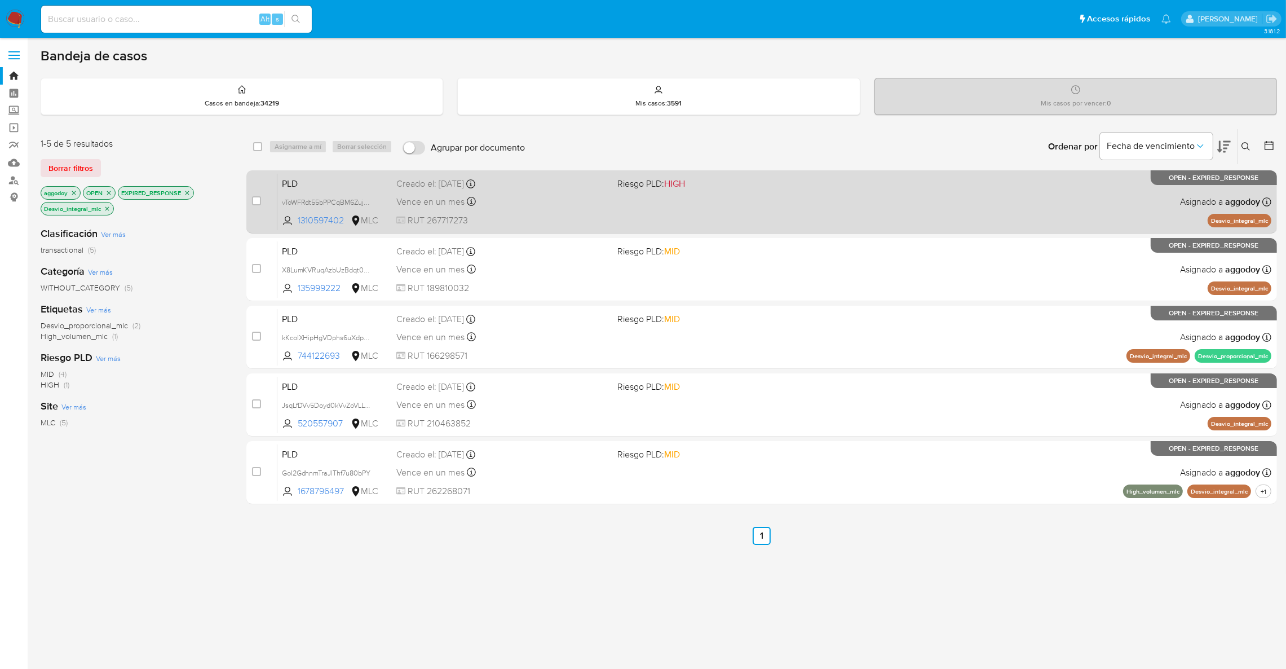
click at [850, 185] on div "PLD vToWFRdt55bPPCqBM6Zuj19F 1310597402 MLC Riesgo PLD: HIGH Creado el: 12/08/2…" at bounding box center [774, 201] width 994 height 57
click at [347, 201] on span "vToWFRdt55bPPCqBM6Zuj19F" at bounding box center [328, 201] width 92 height 12
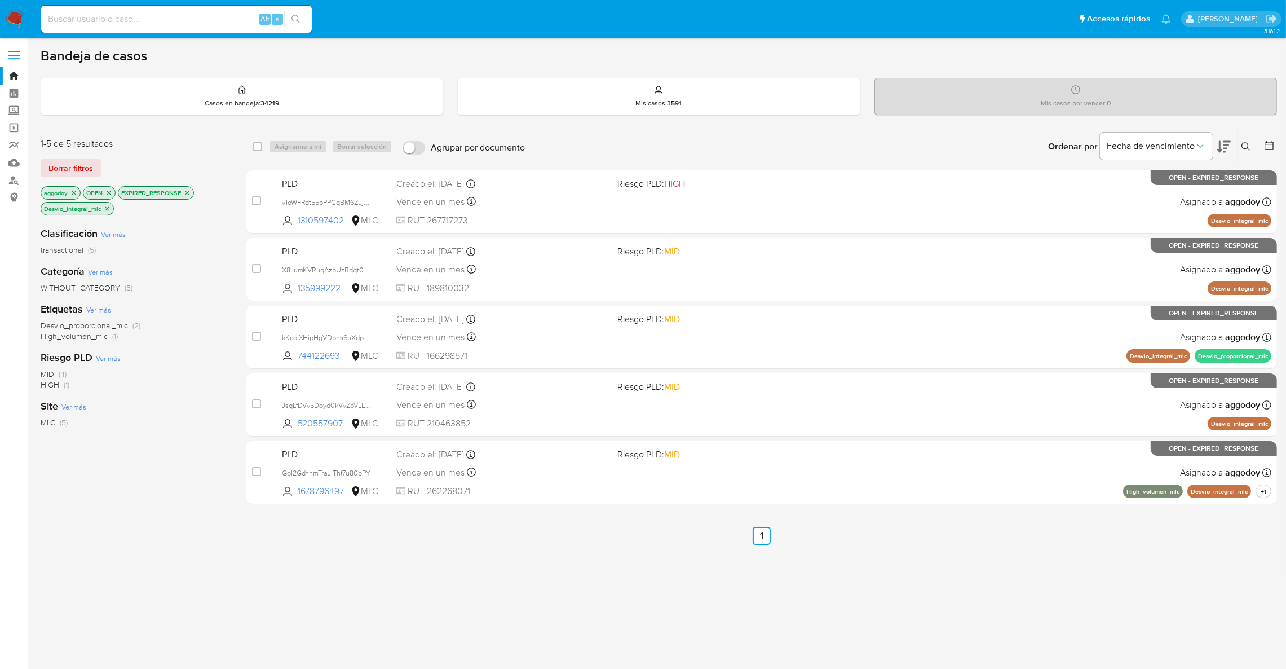
click at [1247, 152] on button at bounding box center [1247, 147] width 19 height 14
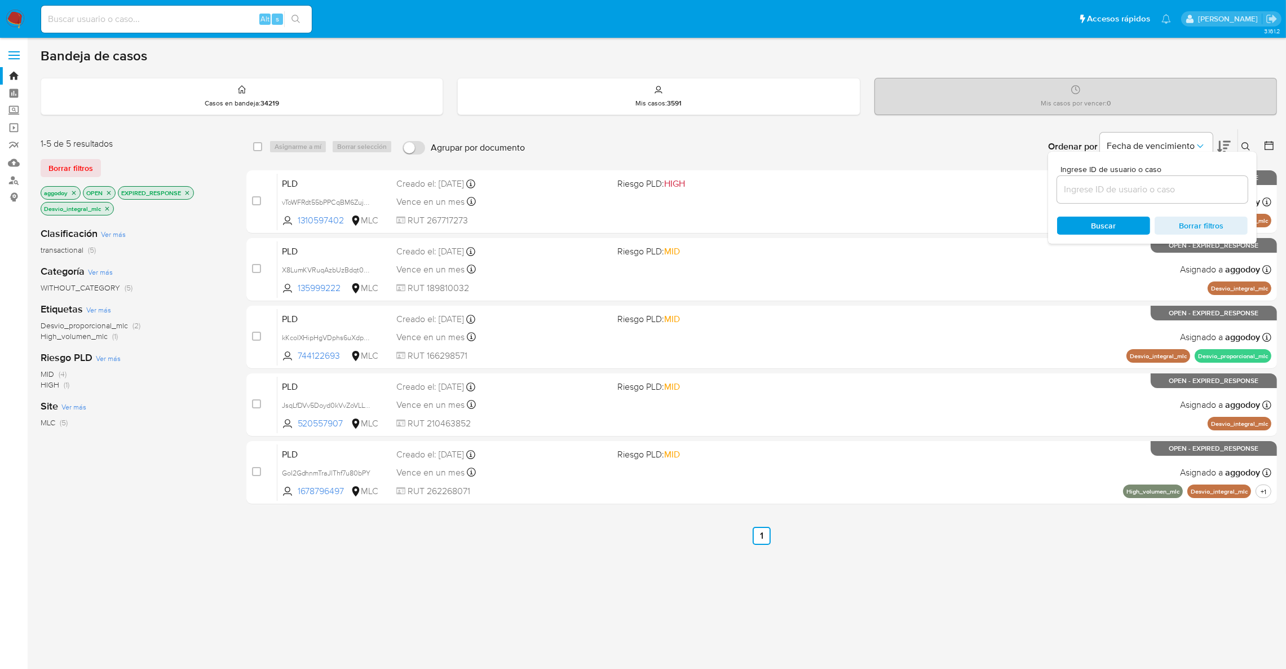
click at [1247, 145] on icon at bounding box center [1245, 146] width 9 height 9
click at [1179, 188] on input at bounding box center [1152, 189] width 191 height 15
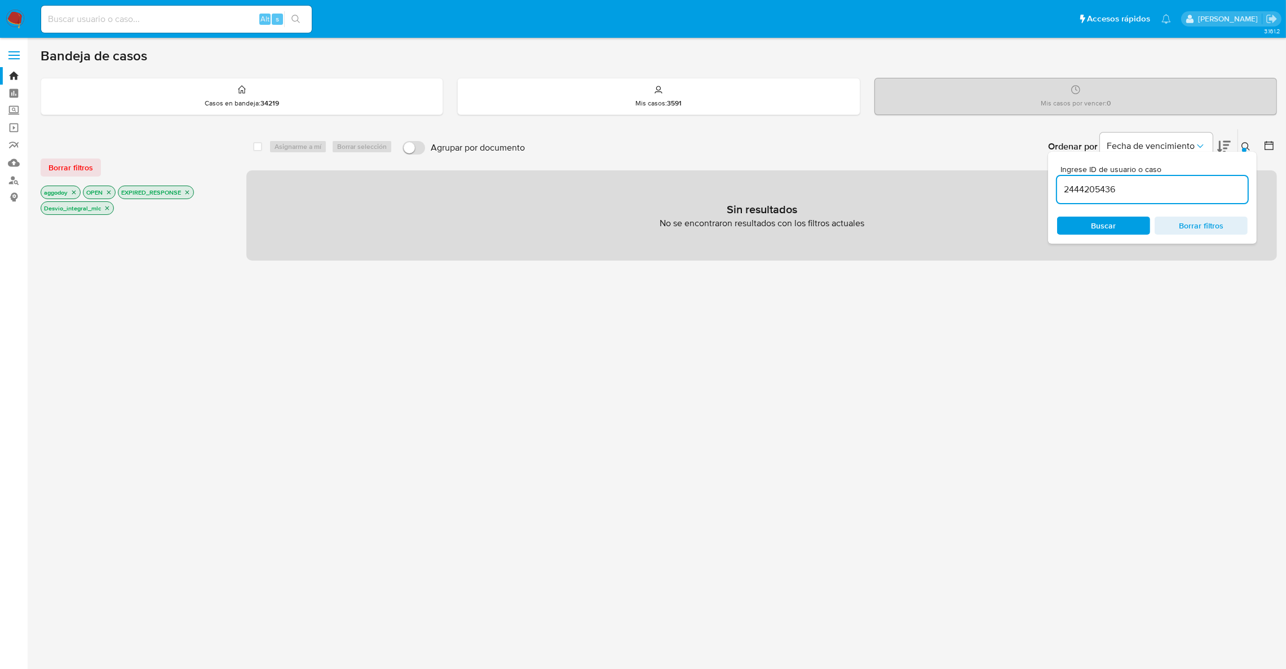
click at [1168, 182] on input "2444205436" at bounding box center [1152, 189] width 191 height 15
type input "2444205436"
click at [1243, 151] on div at bounding box center [1244, 150] width 5 height 5
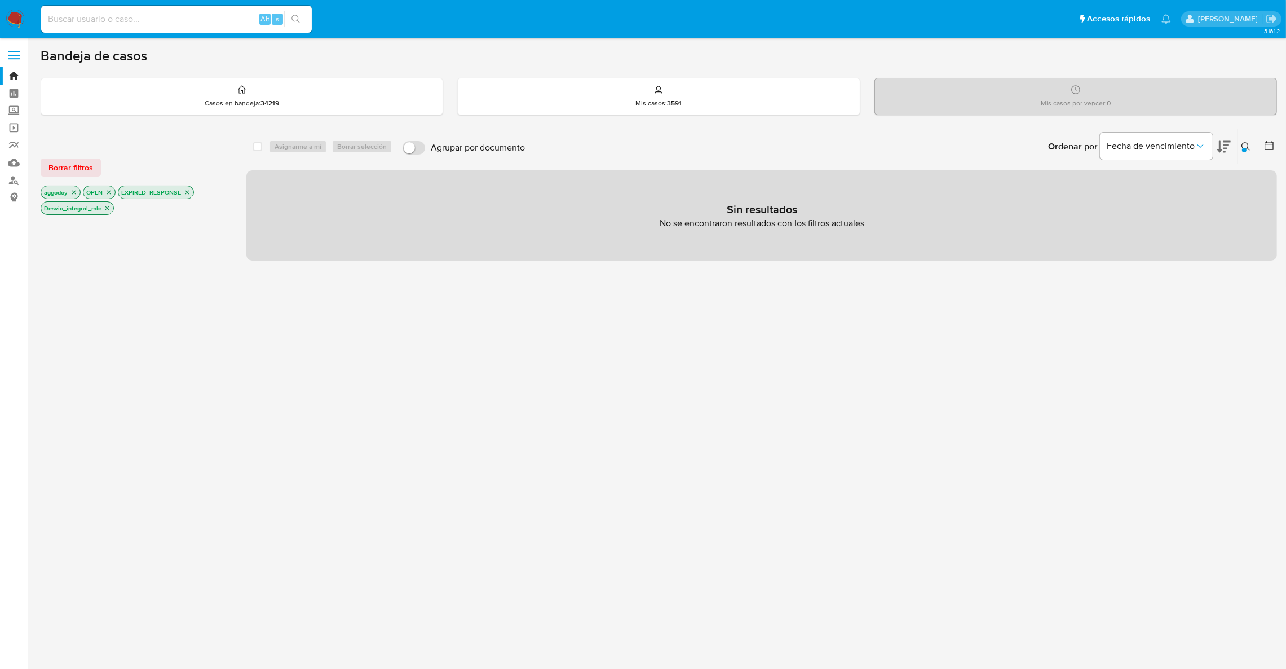
click at [77, 192] on icon "close-filter" at bounding box center [73, 192] width 7 height 7
click at [72, 192] on p "OPEN" at bounding box center [57, 192] width 32 height 12
click at [67, 192] on icon "close-filter" at bounding box center [66, 192] width 7 height 7
click at [107, 193] on icon "close-filter" at bounding box center [110, 192] width 7 height 7
click at [106, 193] on icon "close-filter" at bounding box center [107, 192] width 7 height 7
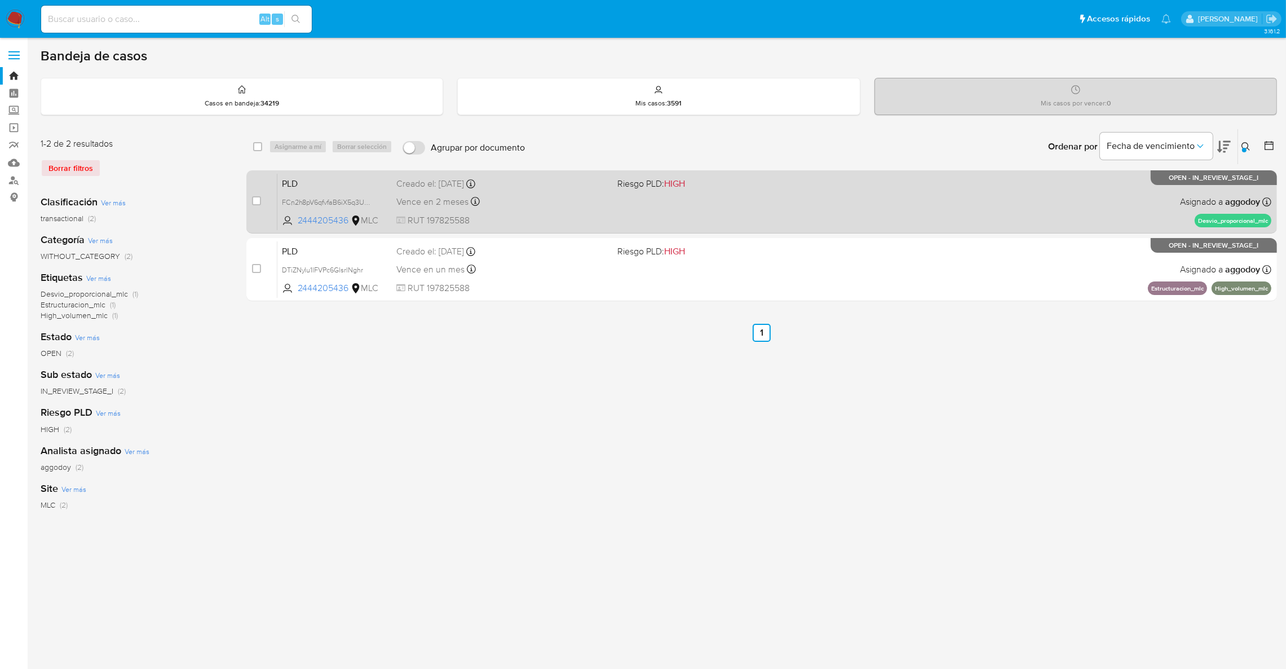
click at [733, 200] on span at bounding box center [723, 201] width 212 height 2
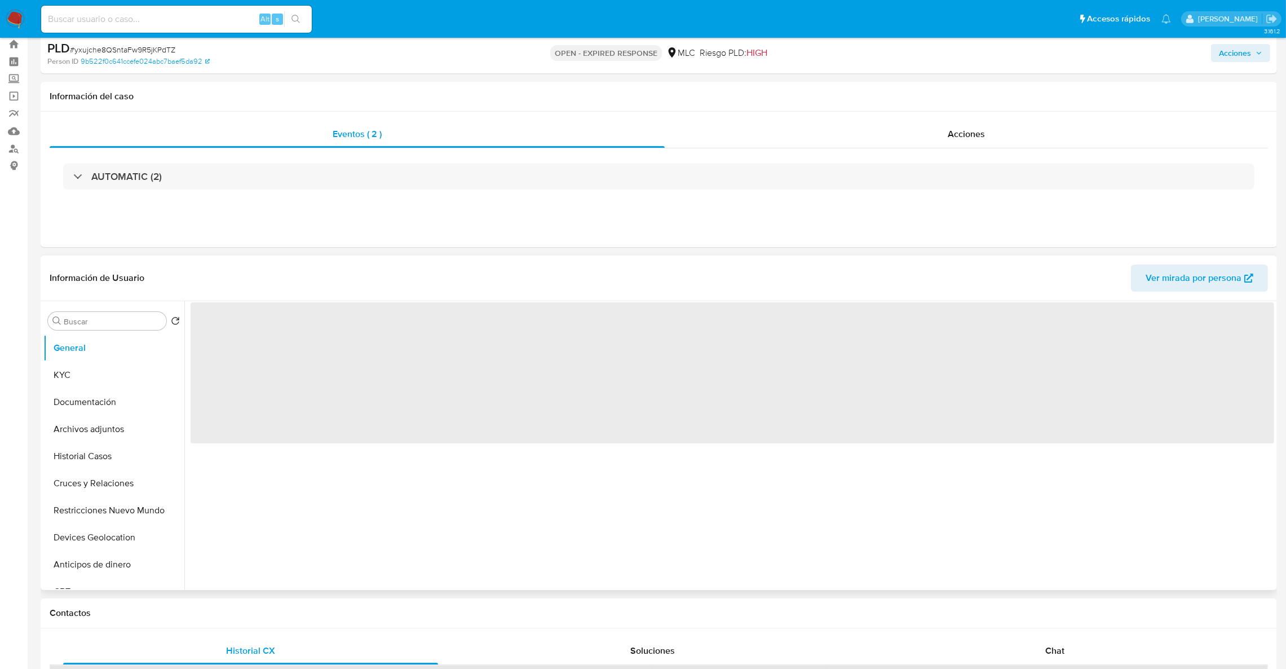
select select "10"
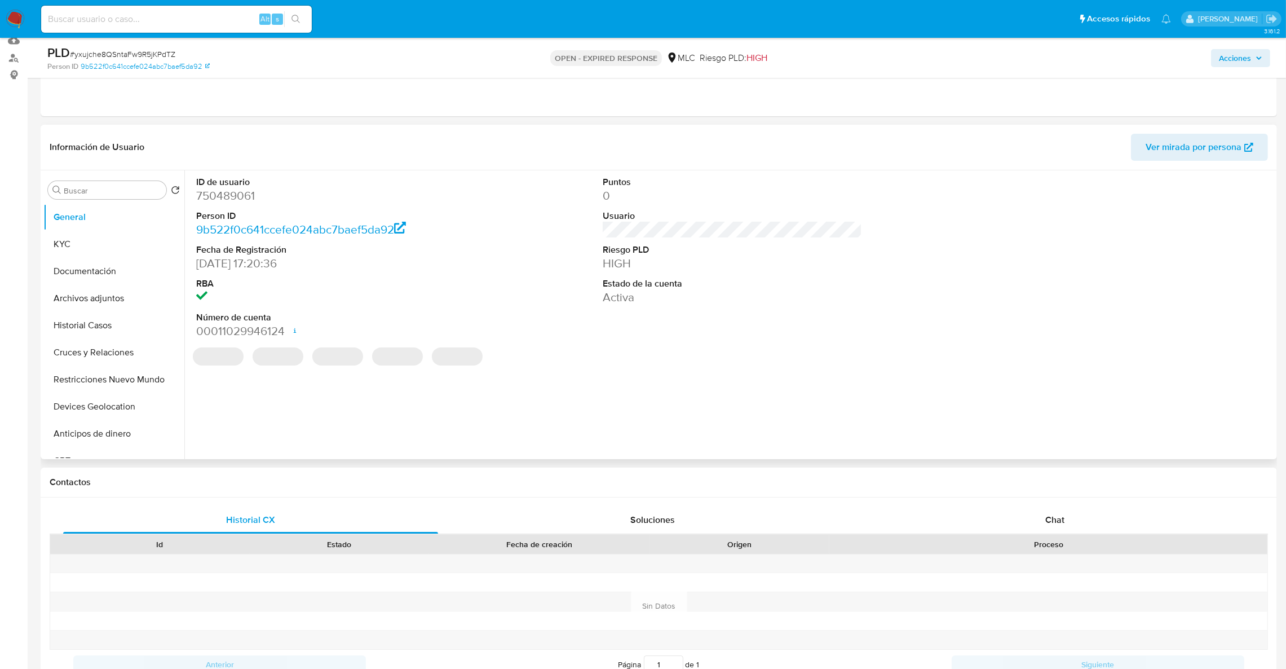
scroll to position [85, 0]
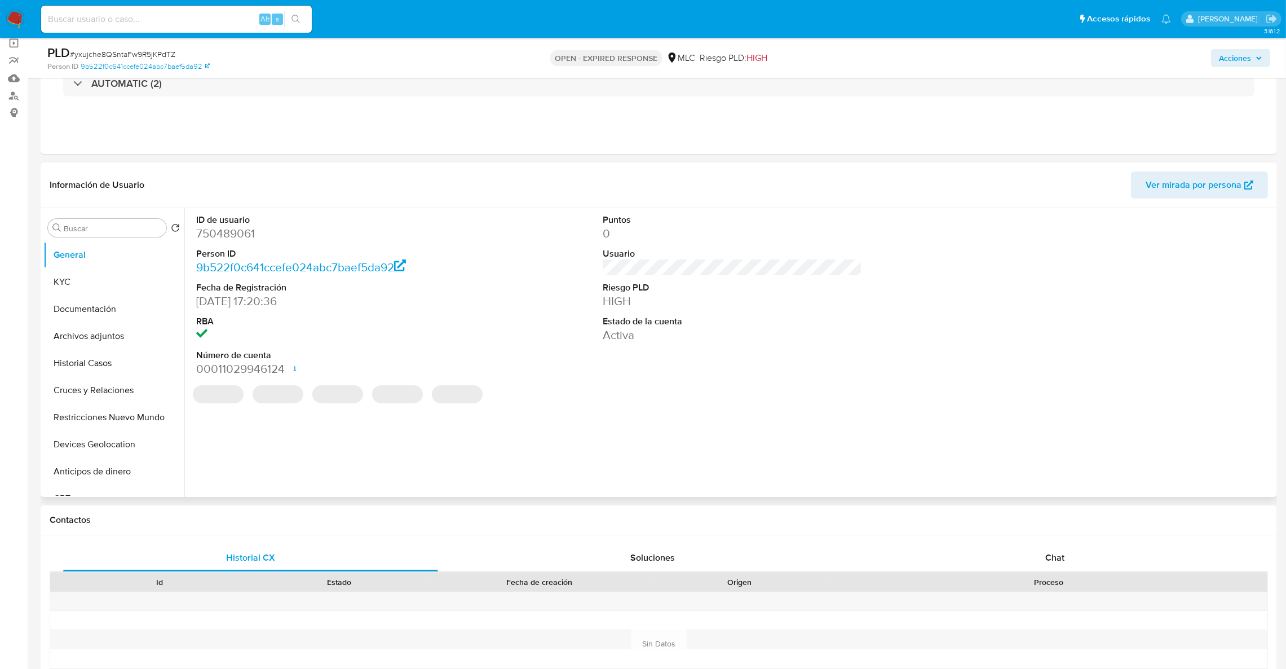
click at [246, 229] on dd "750489061" at bounding box center [326, 234] width 260 height 16
copy dd "750489061"
drag, startPoint x: 228, startPoint y: 226, endPoint x: 79, endPoint y: 373, distance: 209.3
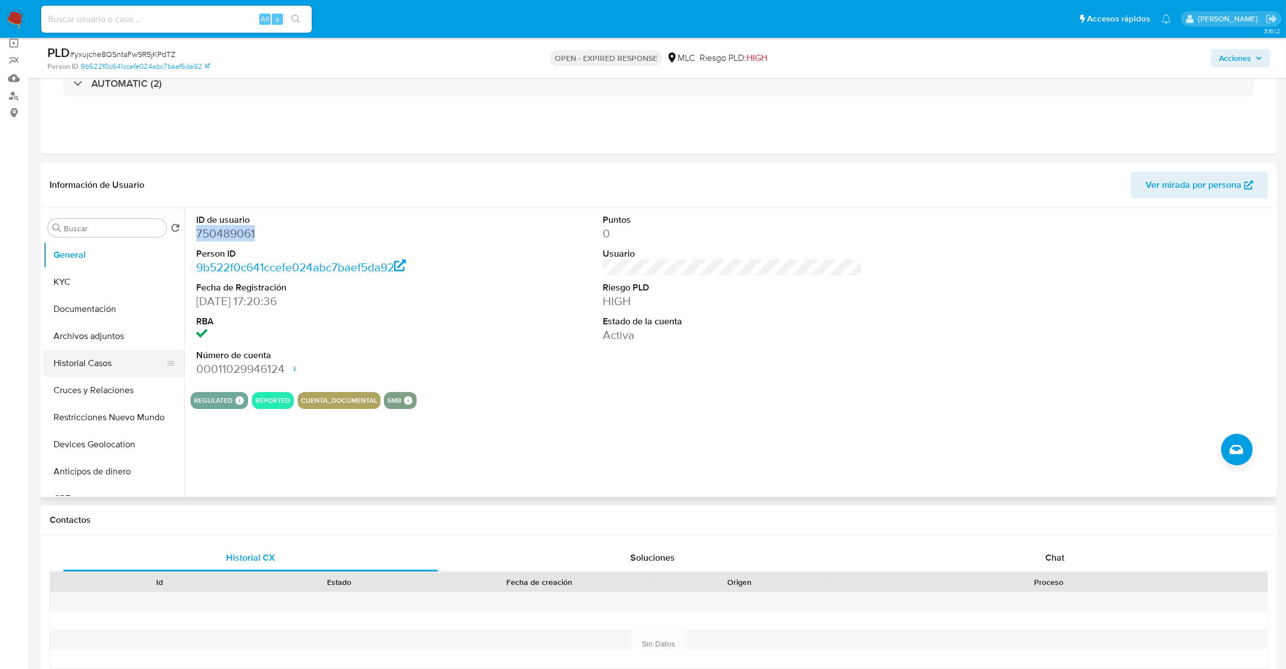
click at [79, 373] on button "Historial Casos" at bounding box center [109, 363] width 132 height 27
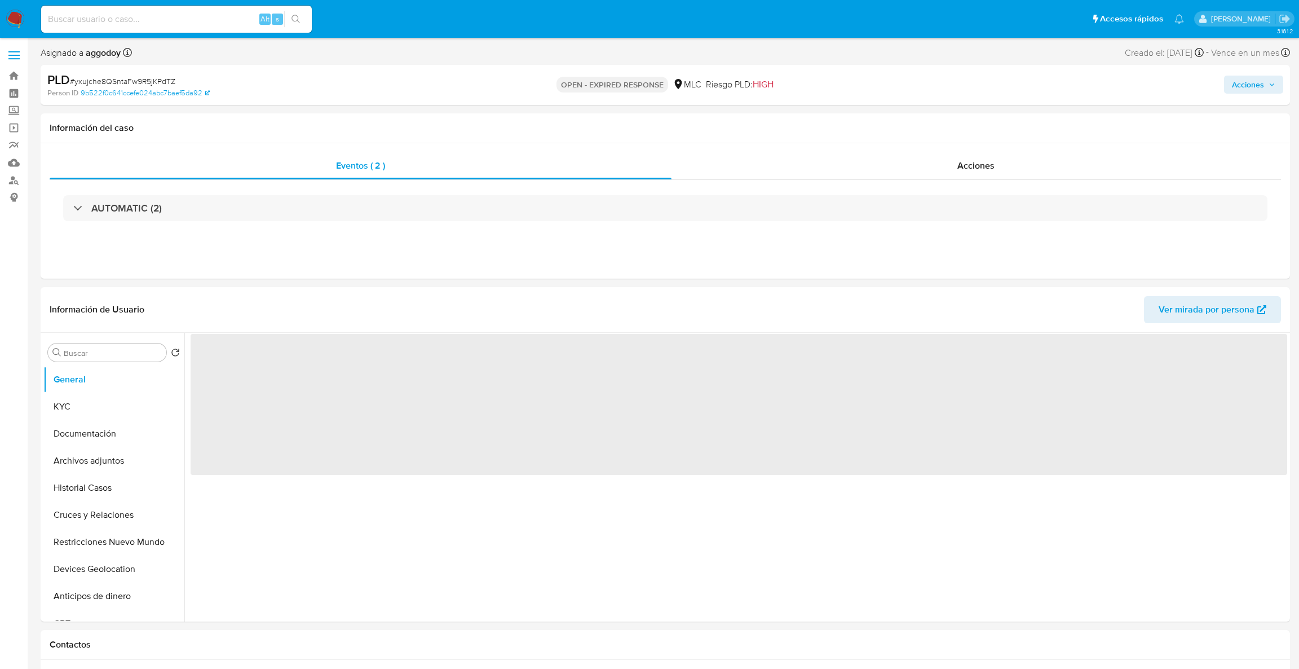
select select "10"
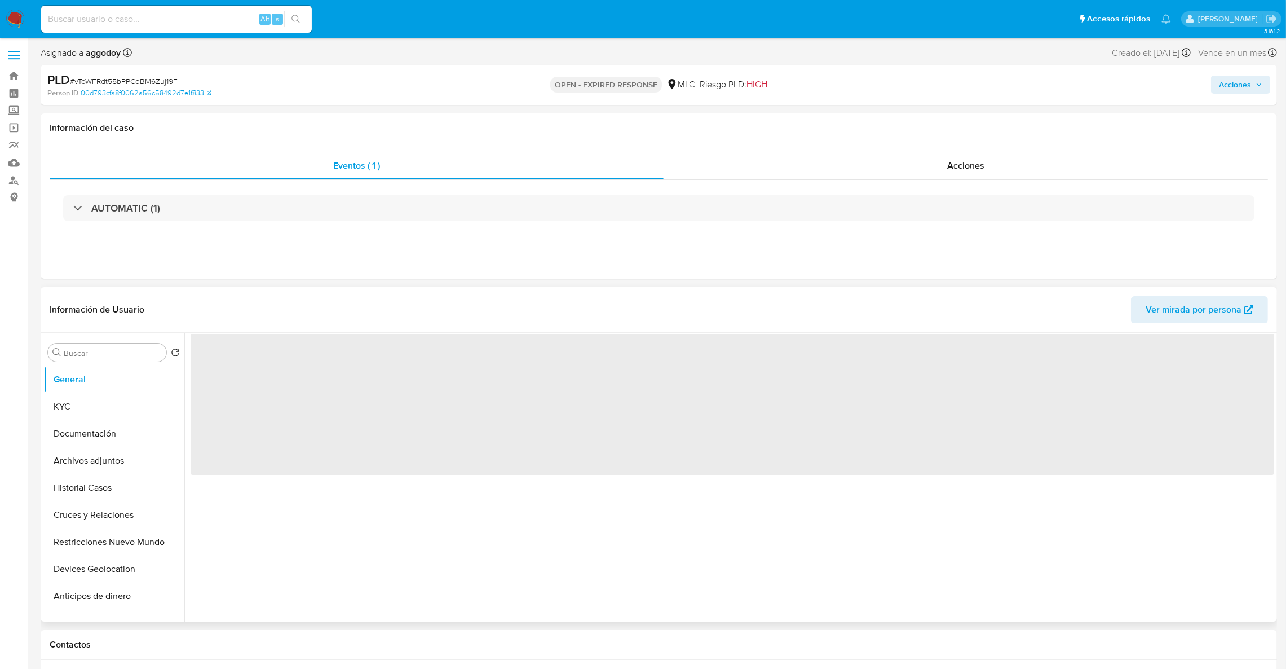
select select "10"
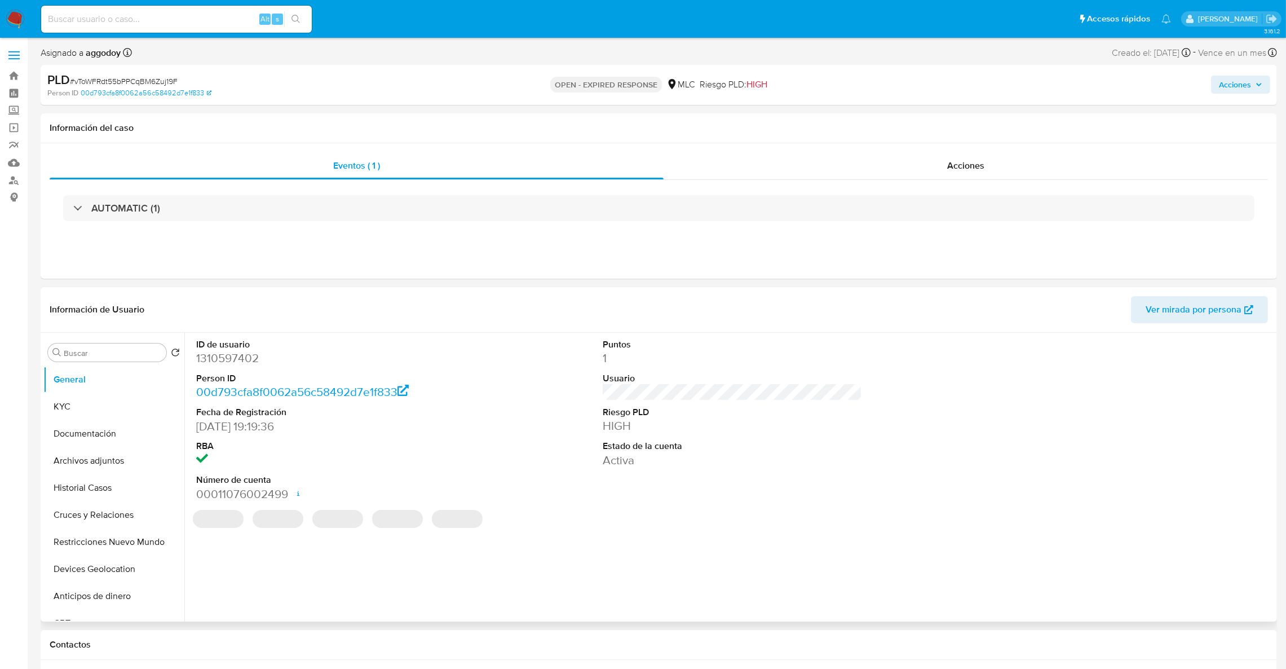
click at [236, 360] on dd "1310597402" at bounding box center [326, 358] width 260 height 16
copy dd "1310597402"
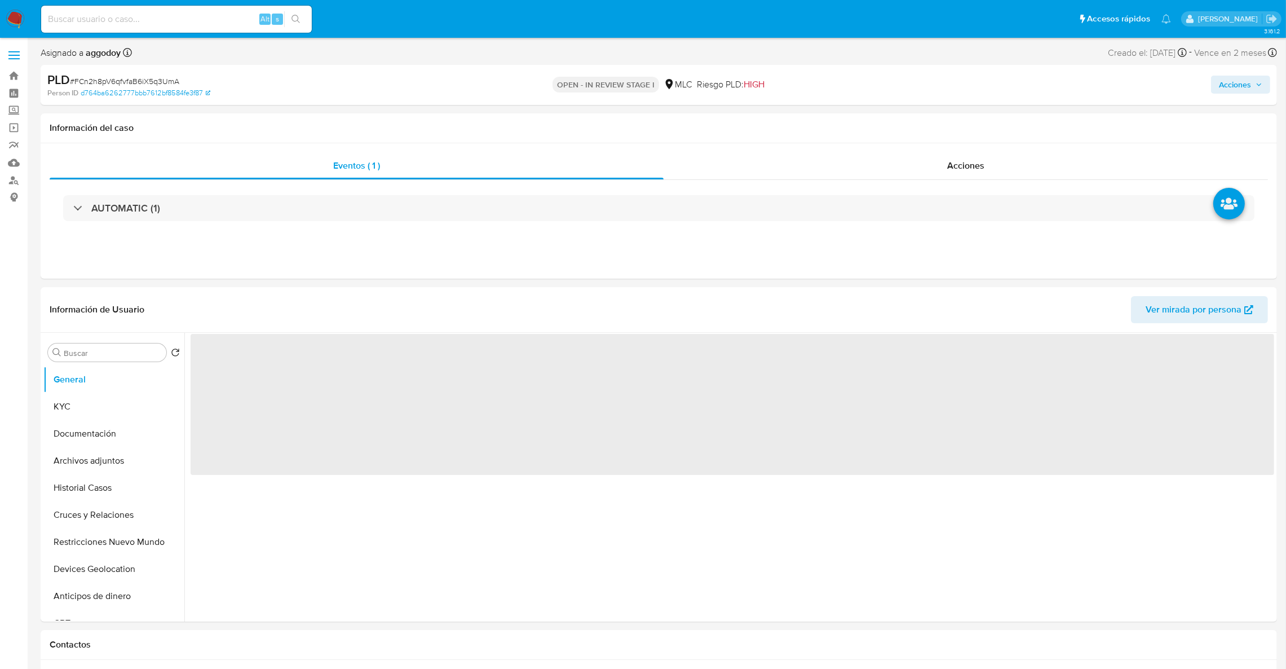
select select "10"
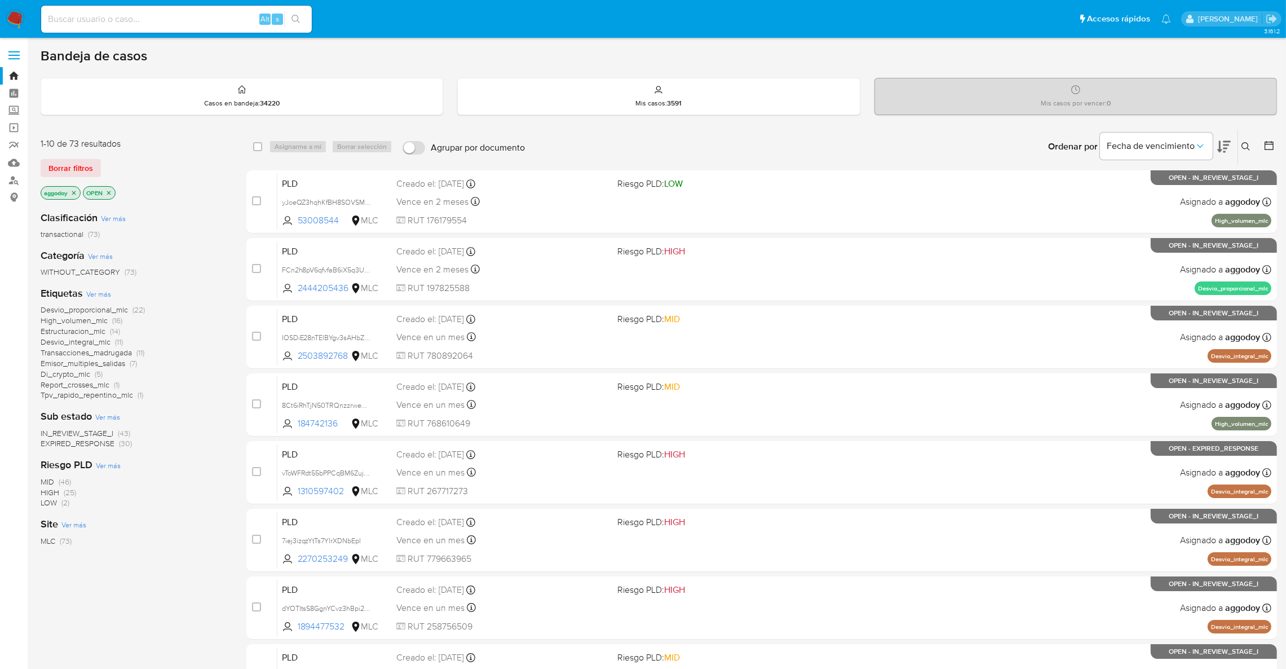
click at [1216, 148] on div "Fecha de vencimiento" at bounding box center [1165, 146] width 131 height 35
click at [1222, 141] on icon at bounding box center [1224, 147] width 14 height 14
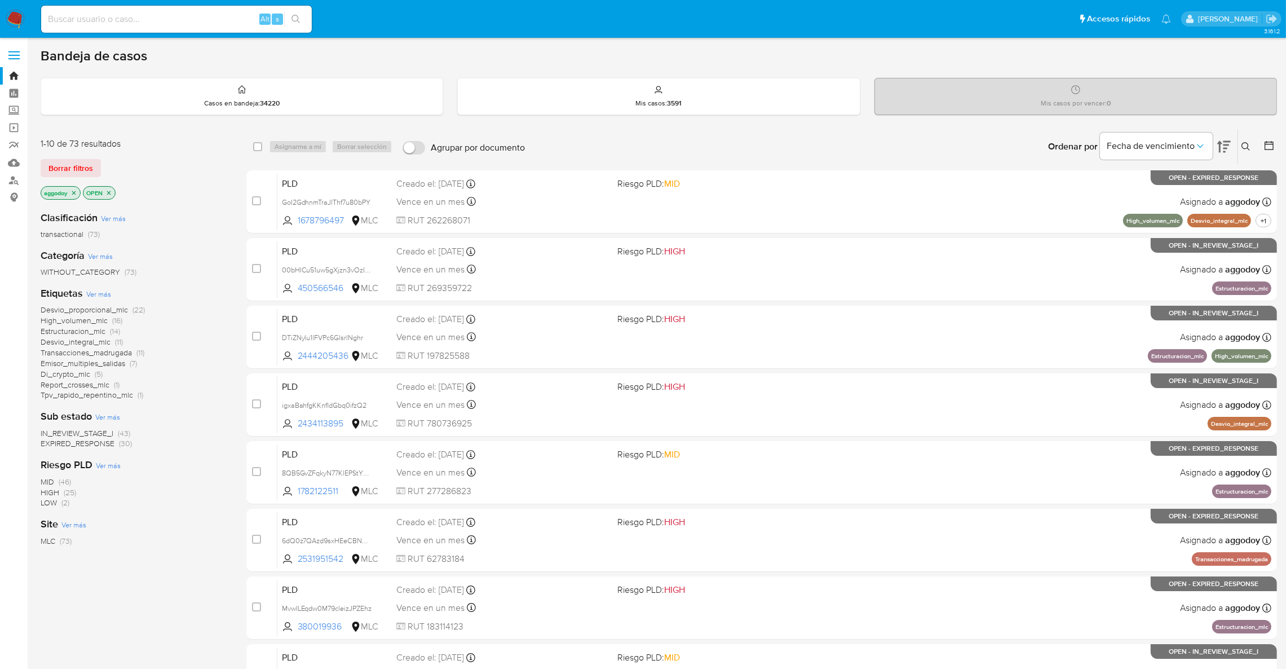
click at [1251, 143] on button at bounding box center [1247, 147] width 19 height 14
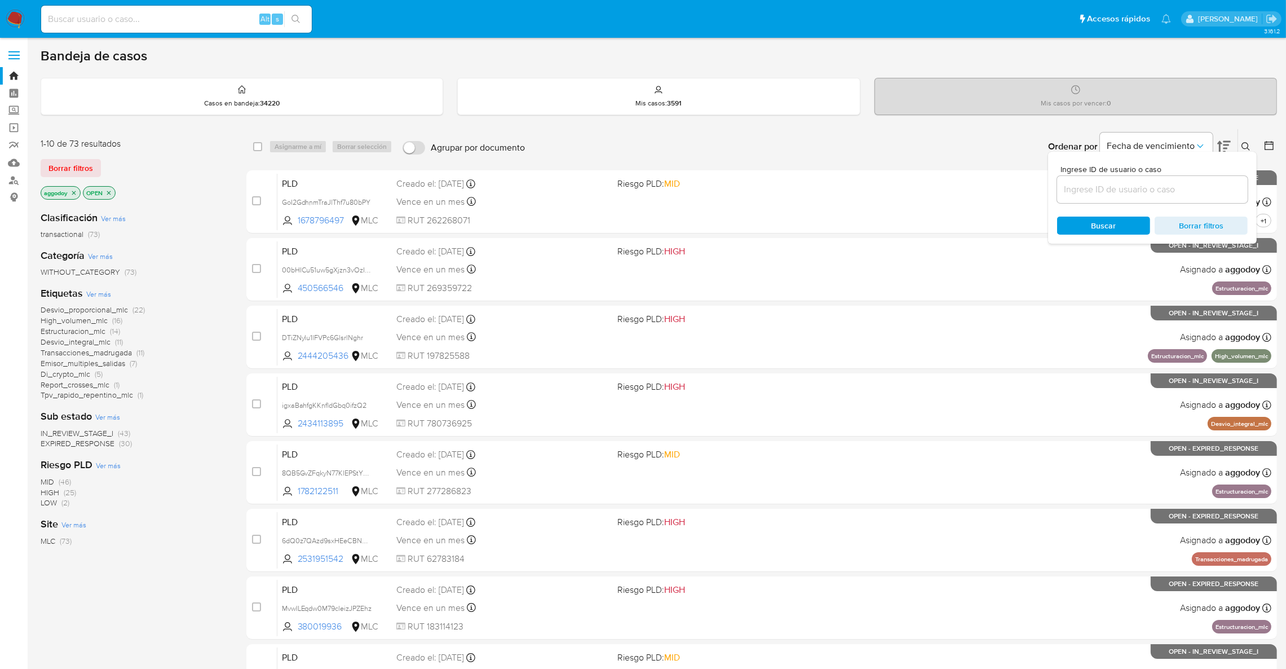
click at [1193, 189] on input at bounding box center [1152, 189] width 191 height 15
type input "1148443373"
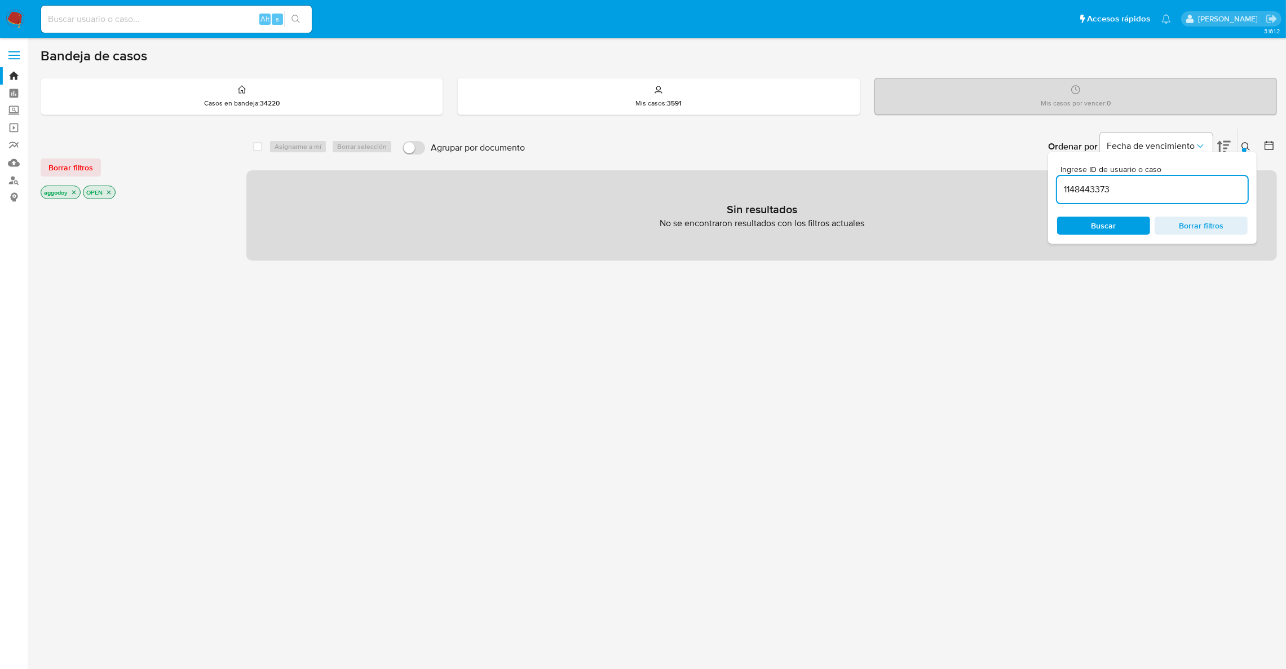
click at [1243, 142] on icon at bounding box center [1245, 146] width 9 height 9
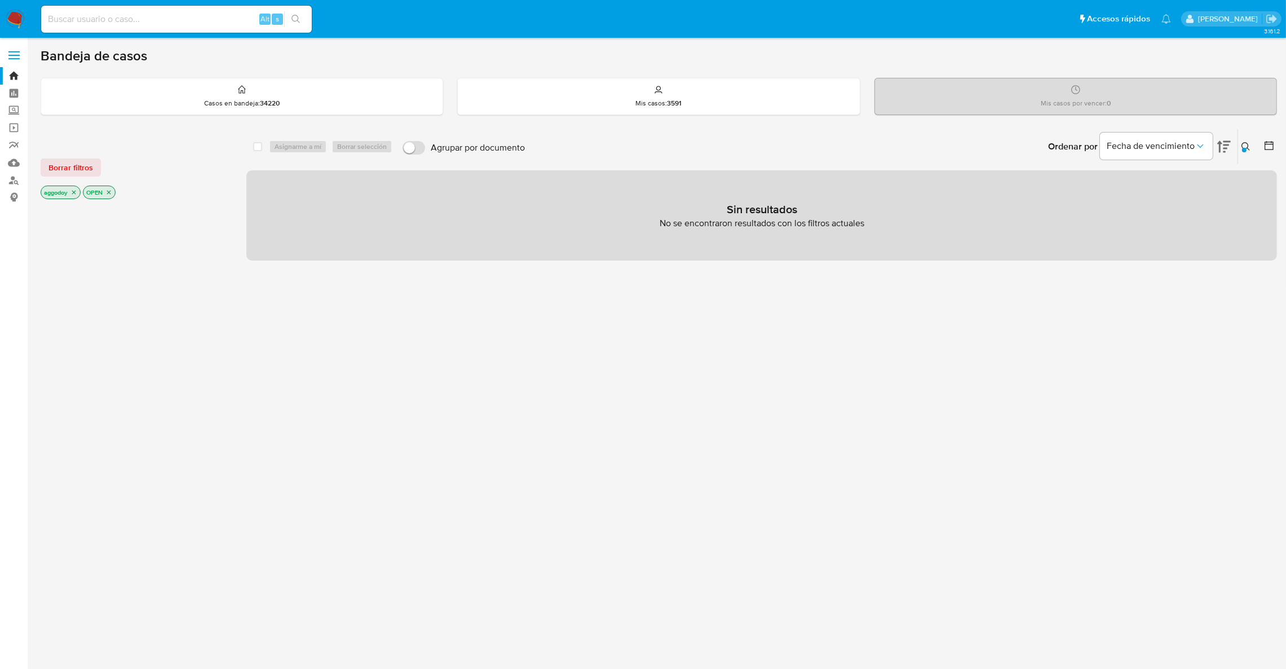
click at [114, 196] on div "OPEN" at bounding box center [99, 192] width 33 height 14
click at [108, 195] on icon "close-filter" at bounding box center [108, 192] width 7 height 7
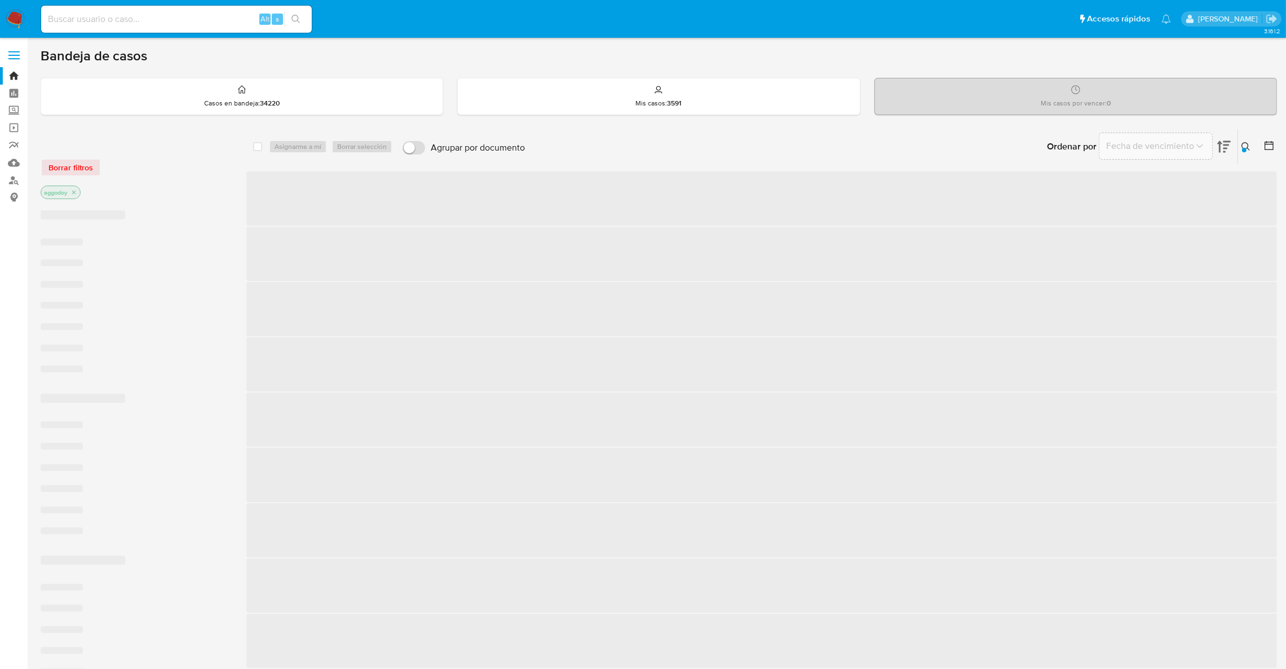
click at [72, 191] on icon "close-filter" at bounding box center [73, 192] width 7 height 7
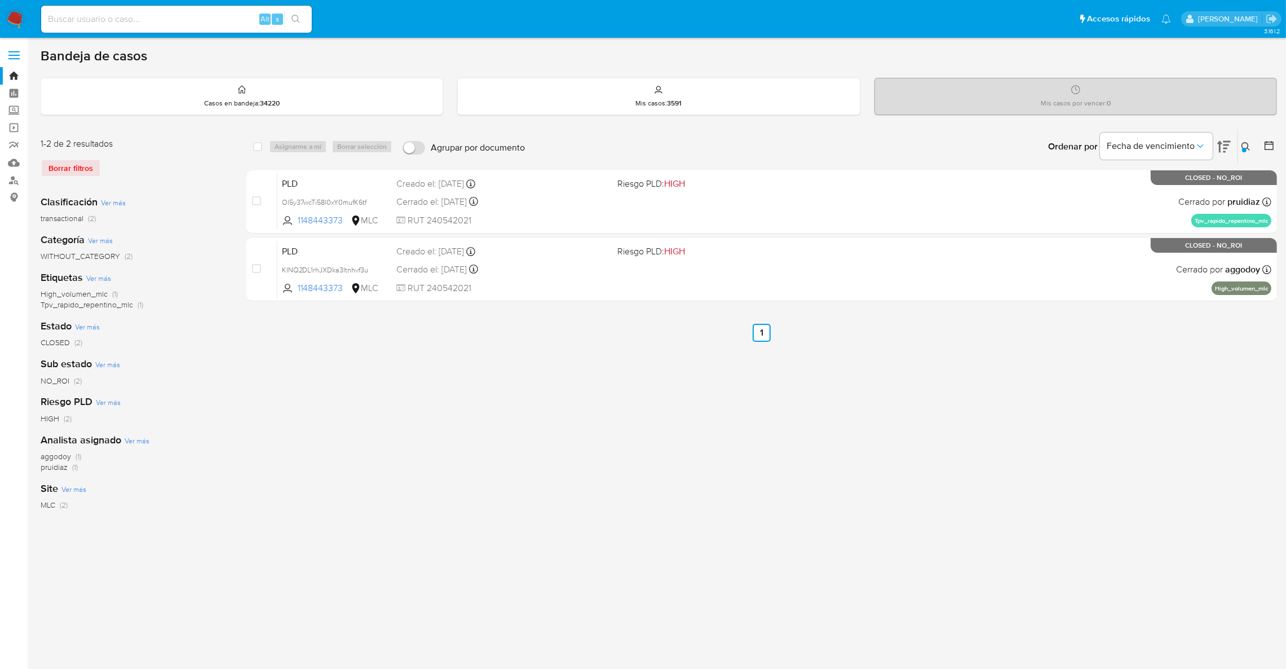
click at [1234, 147] on div "Ordenar por Fecha de vencimiento" at bounding box center [1138, 146] width 198 height 35
click at [1239, 147] on button at bounding box center [1247, 147] width 19 height 14
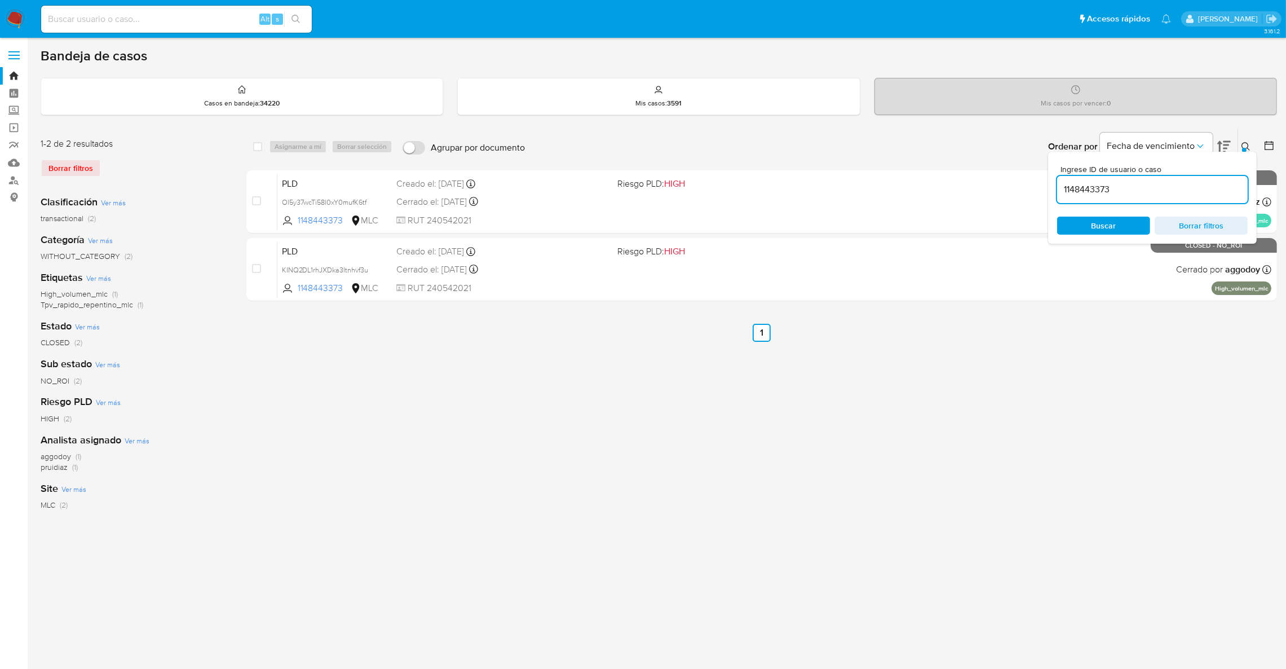
click at [1166, 196] on div "1148443373" at bounding box center [1152, 189] width 191 height 27
drag, startPoint x: 1166, startPoint y: 196, endPoint x: 1161, endPoint y: 191, distance: 7.2
click at [1161, 191] on div "1148443373" at bounding box center [1152, 189] width 191 height 27
click at [1161, 191] on input "1148443373" at bounding box center [1152, 189] width 191 height 15
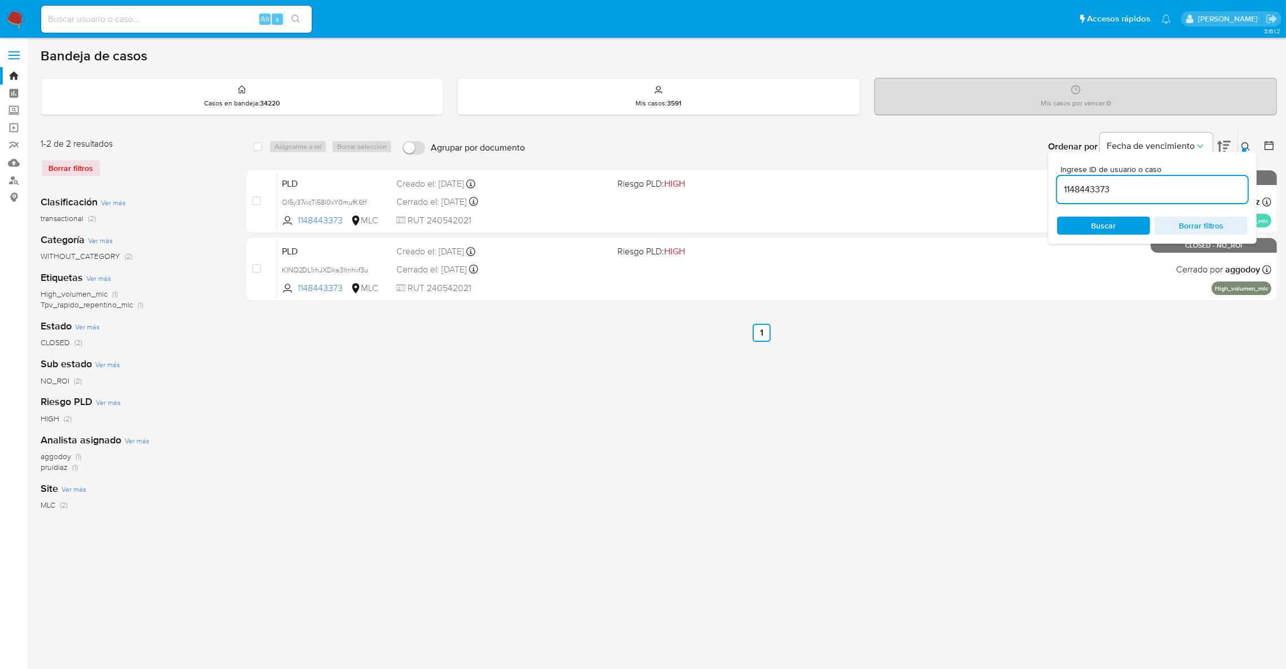
paste input "72203070"
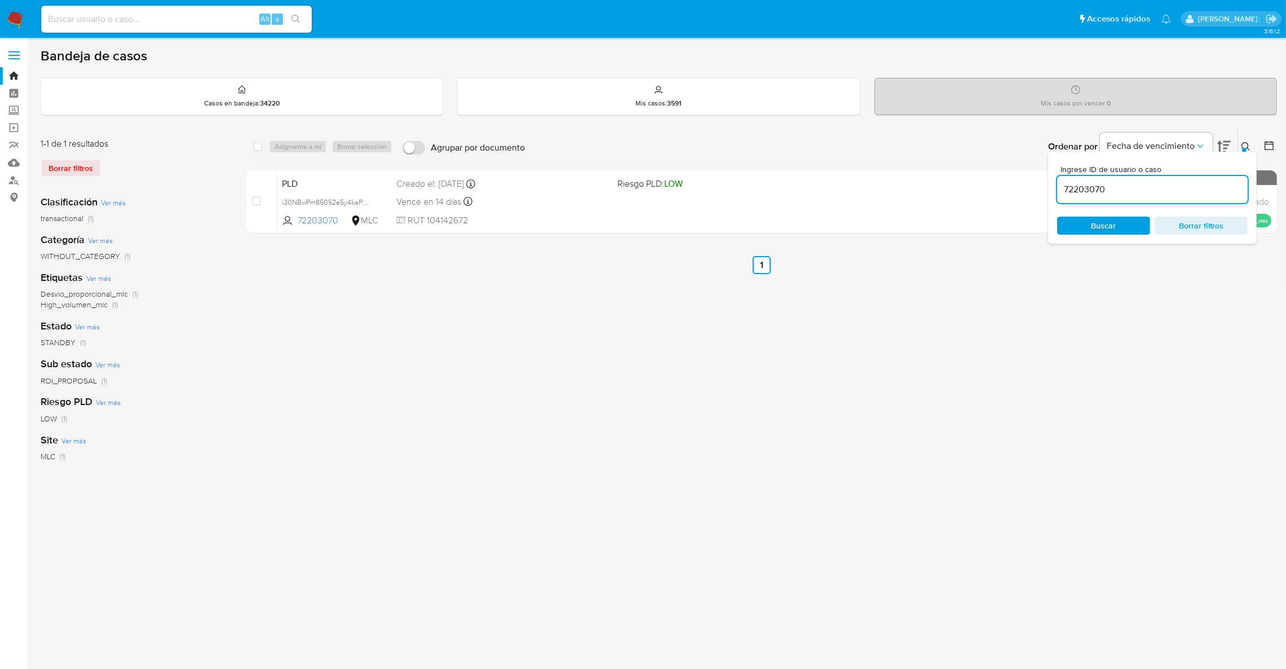
click at [1240, 154] on div "Ingrese ID de usuario o caso 72203070 Buscar Borrar filtros" at bounding box center [1152, 198] width 209 height 92
click at [1246, 147] on icon at bounding box center [1245, 146] width 9 height 9
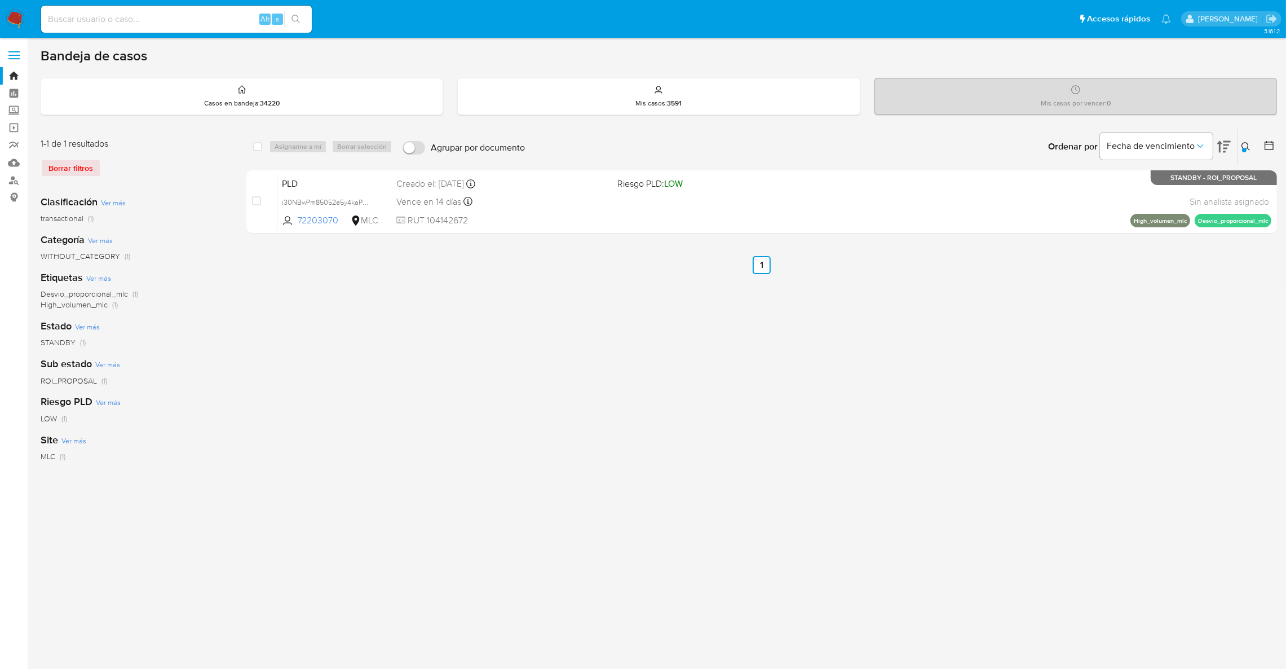
click at [1254, 147] on button at bounding box center [1247, 147] width 19 height 14
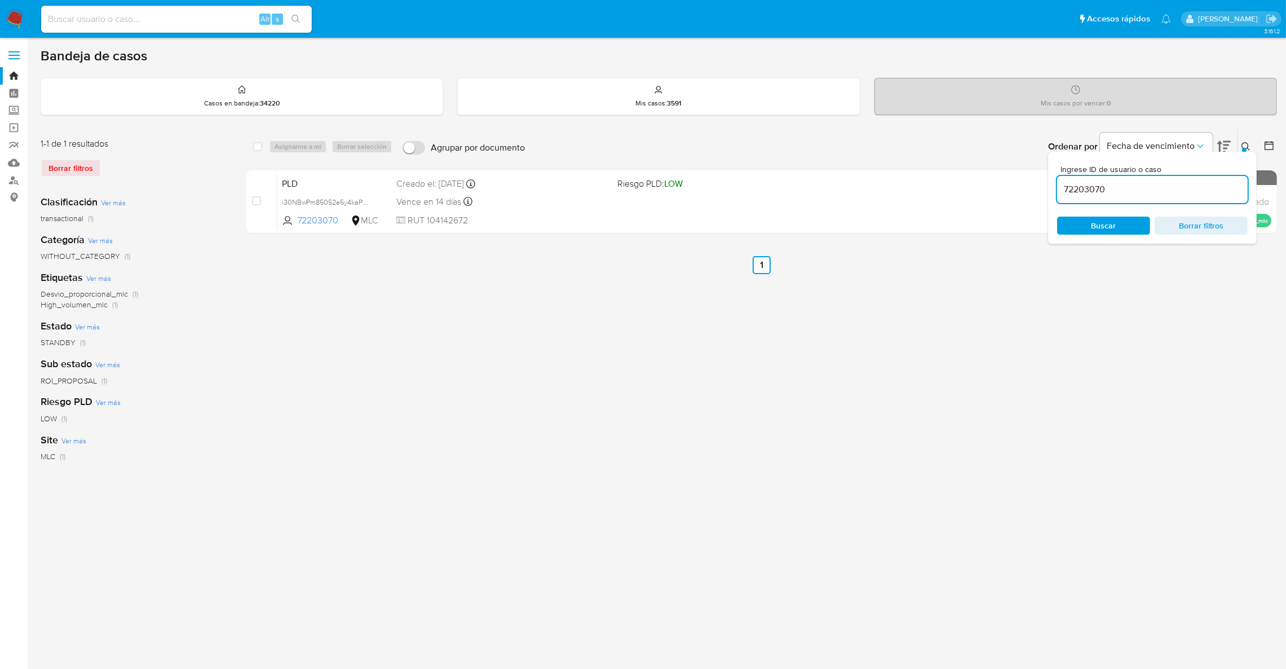
click at [1189, 181] on div "72203070" at bounding box center [1152, 189] width 191 height 27
click at [1189, 186] on input "72203070" at bounding box center [1152, 189] width 191 height 15
paste input "53008544"
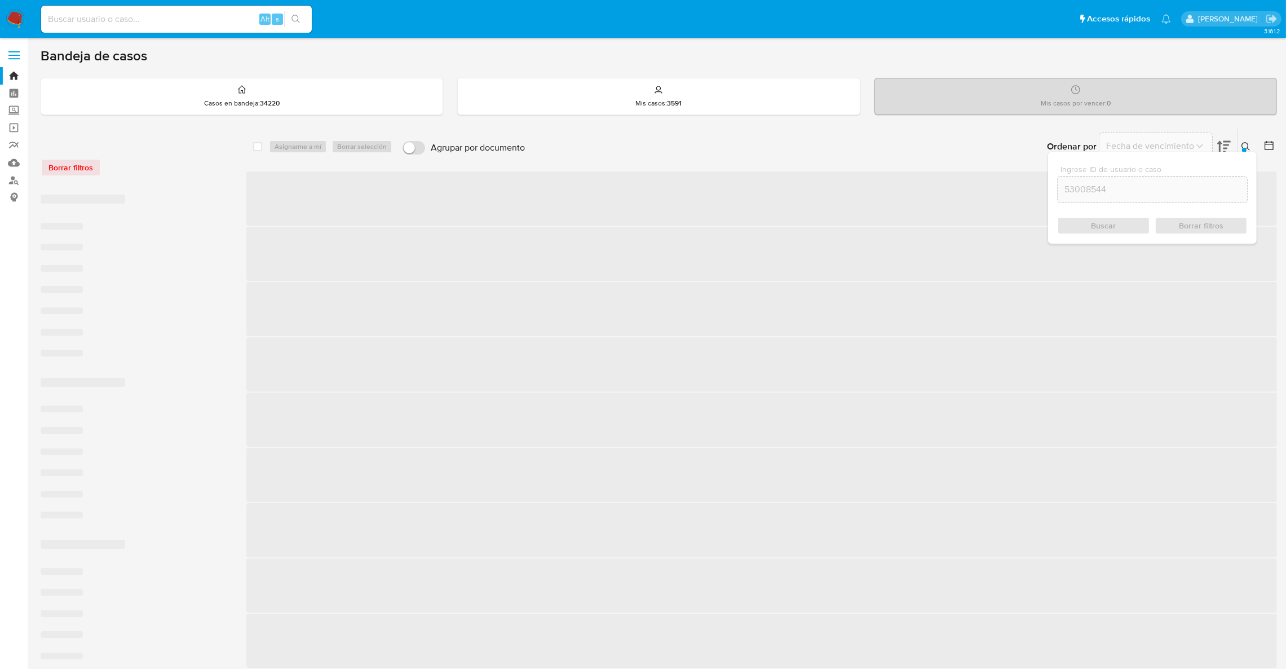
click at [1245, 152] on div "Ingrese ID de usuario o caso 53008544 Buscar Borrar filtros" at bounding box center [1152, 198] width 209 height 92
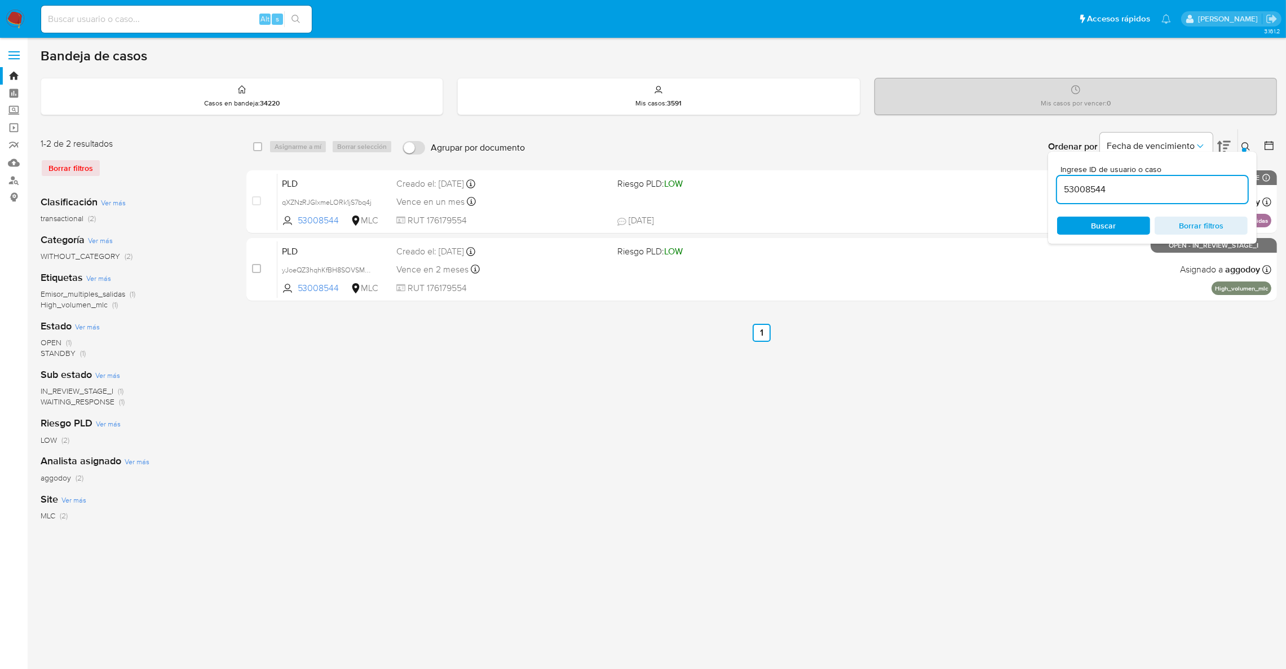
click at [1249, 147] on icon at bounding box center [1245, 146] width 9 height 9
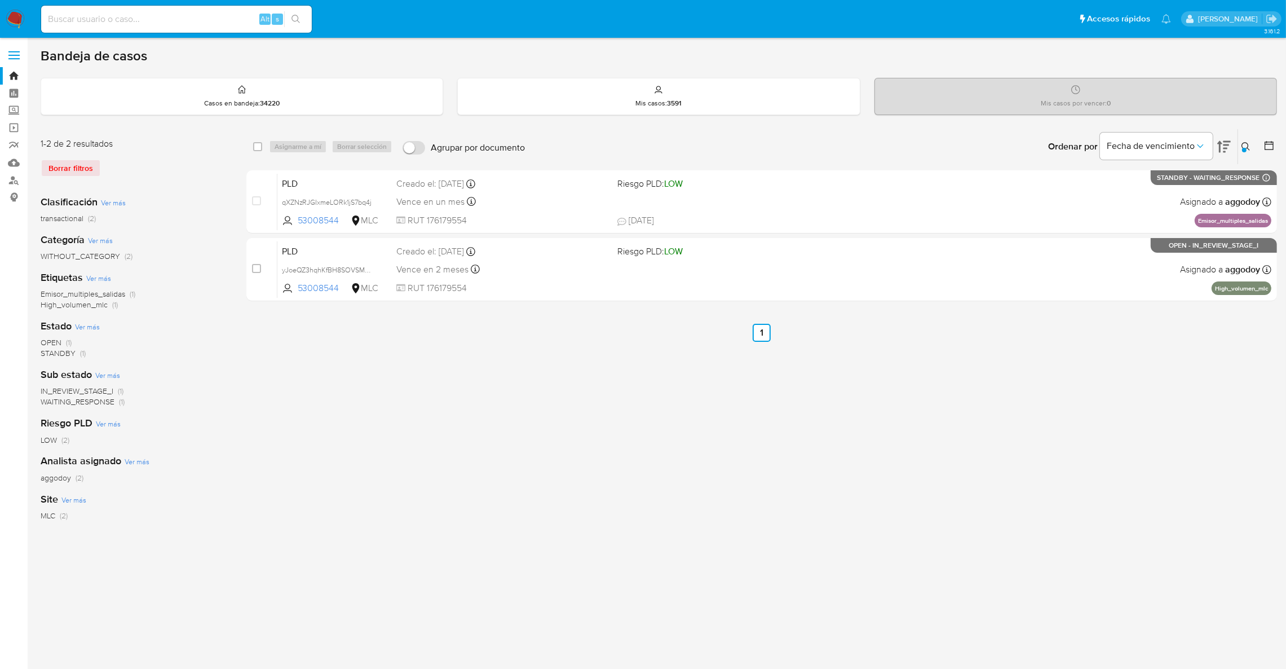
click at [1244, 144] on icon at bounding box center [1245, 146] width 9 height 9
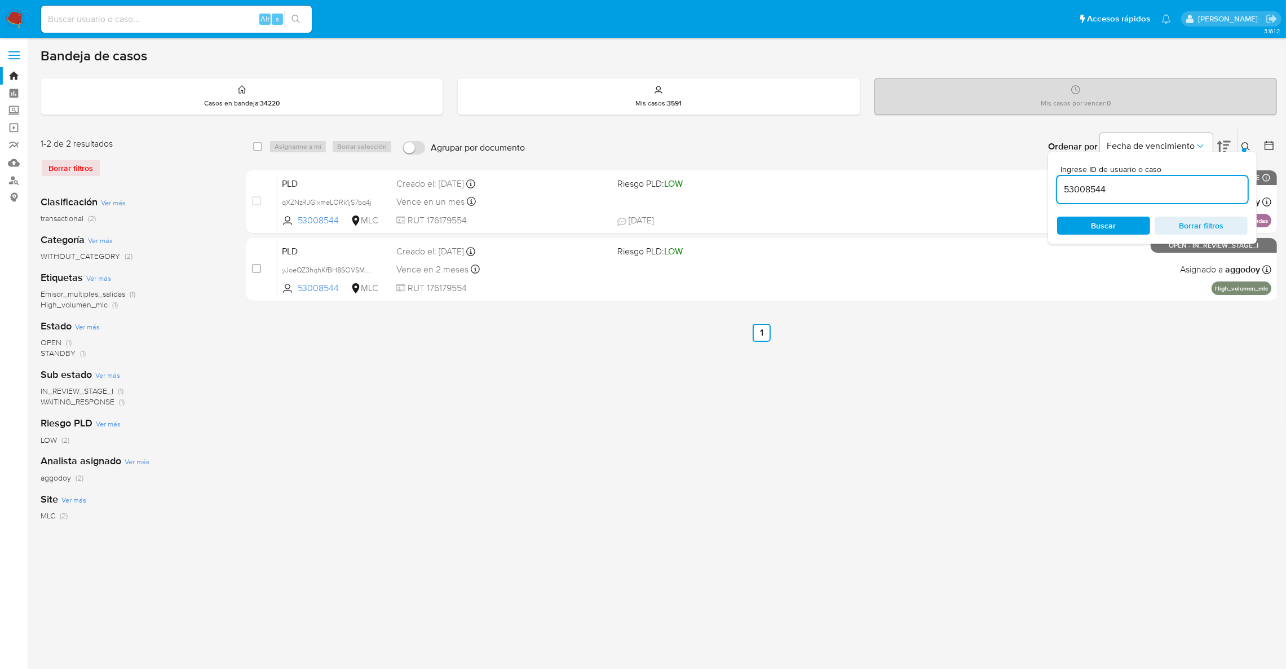
click at [1142, 194] on input "53008544" at bounding box center [1152, 189] width 191 height 15
type input "750489061"
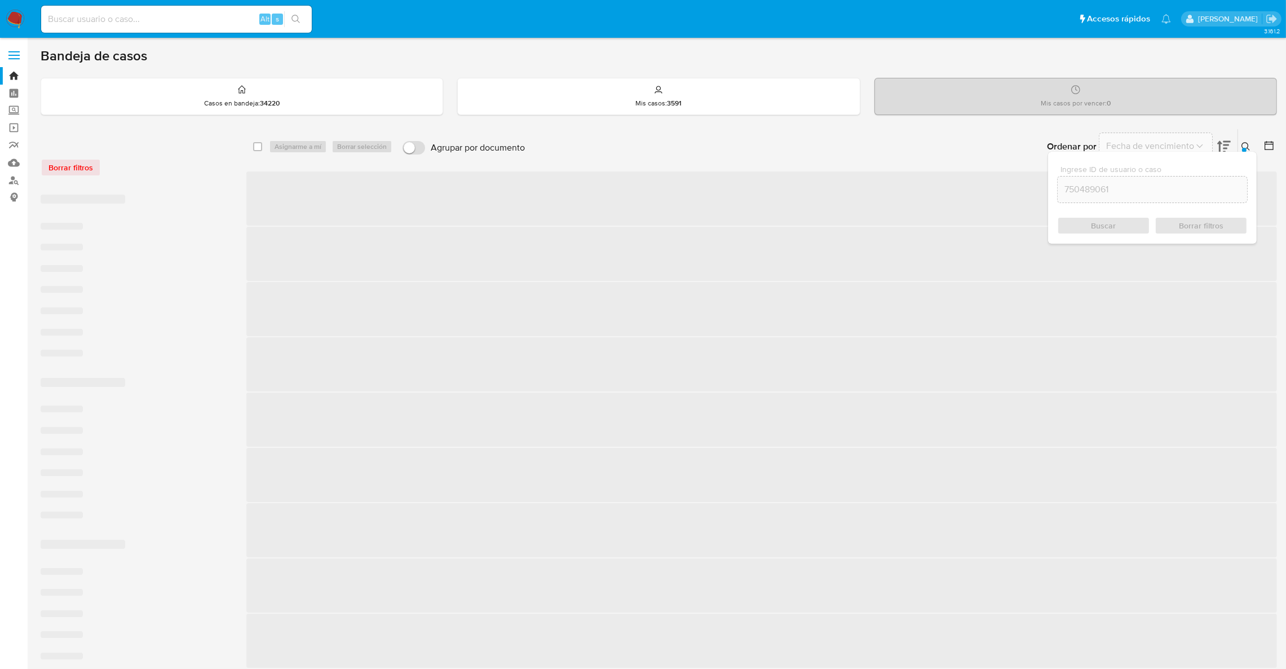
click at [1252, 154] on div "Ingrese ID de usuario o caso 750489061 Buscar Borrar filtros" at bounding box center [1152, 198] width 209 height 92
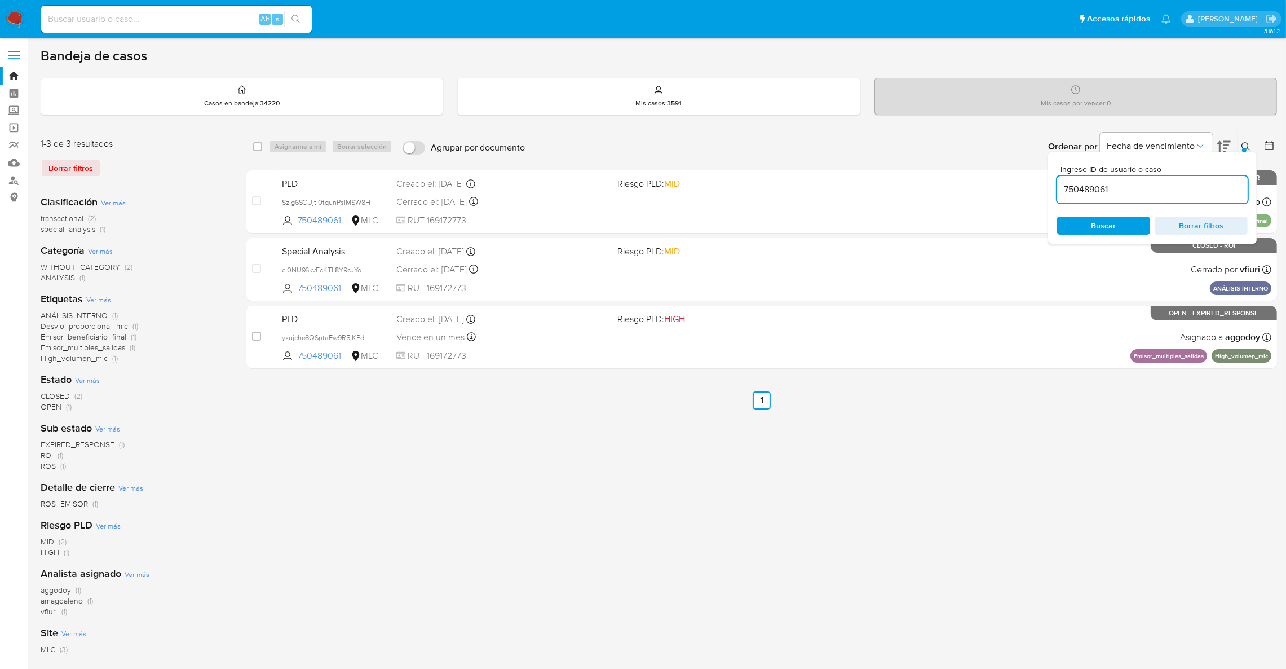
click at [1248, 148] on icon at bounding box center [1245, 146] width 8 height 8
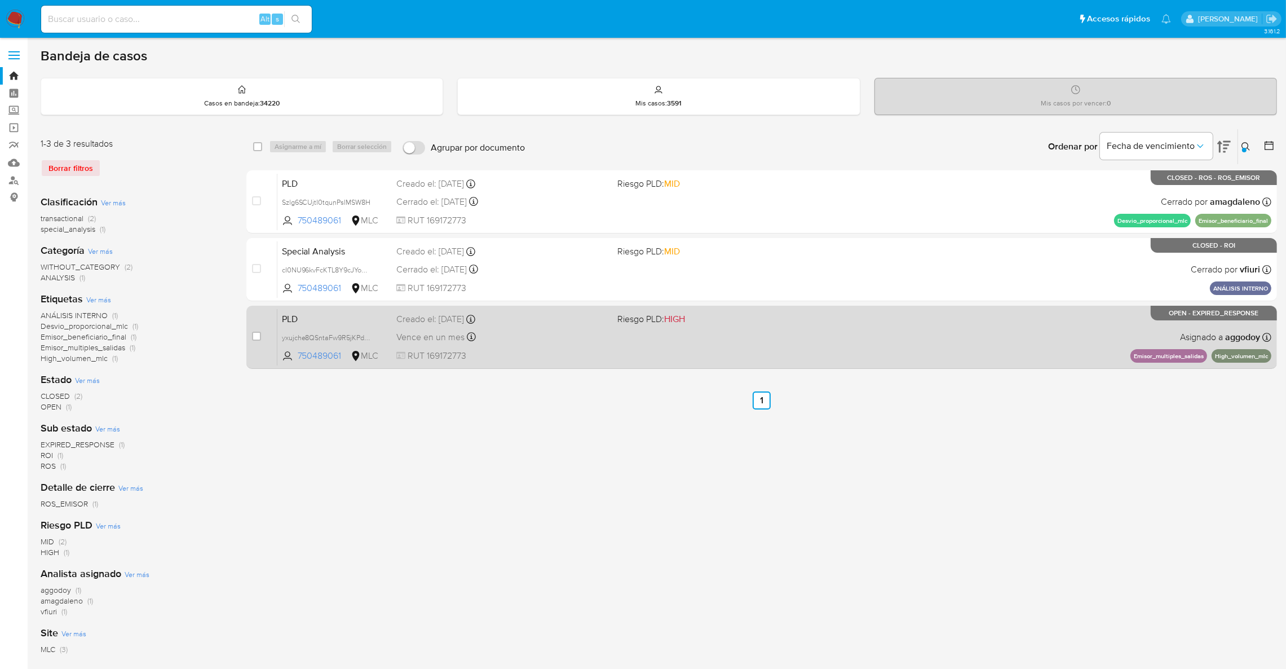
click at [565, 345] on div "PLD yxujche8QSntaFw9R5jKPdTZ 750489061 MLC Riesgo PLD: HIGH Creado el: 12/08/20…" at bounding box center [774, 336] width 994 height 57
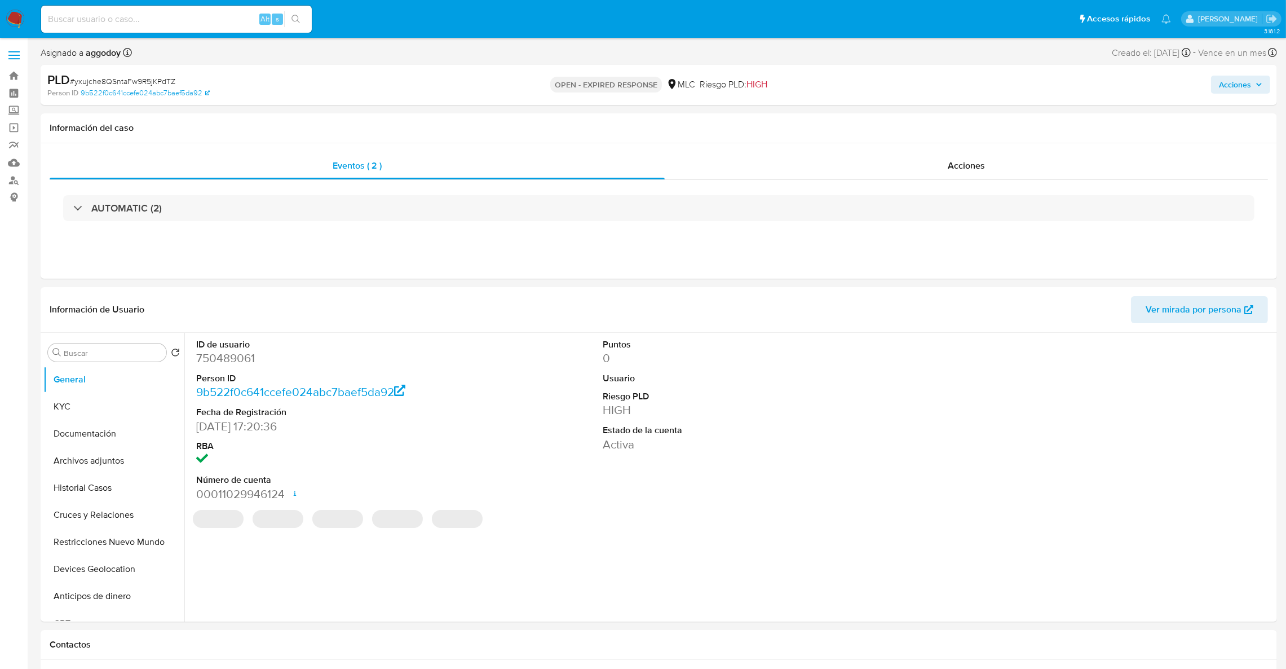
select select "10"
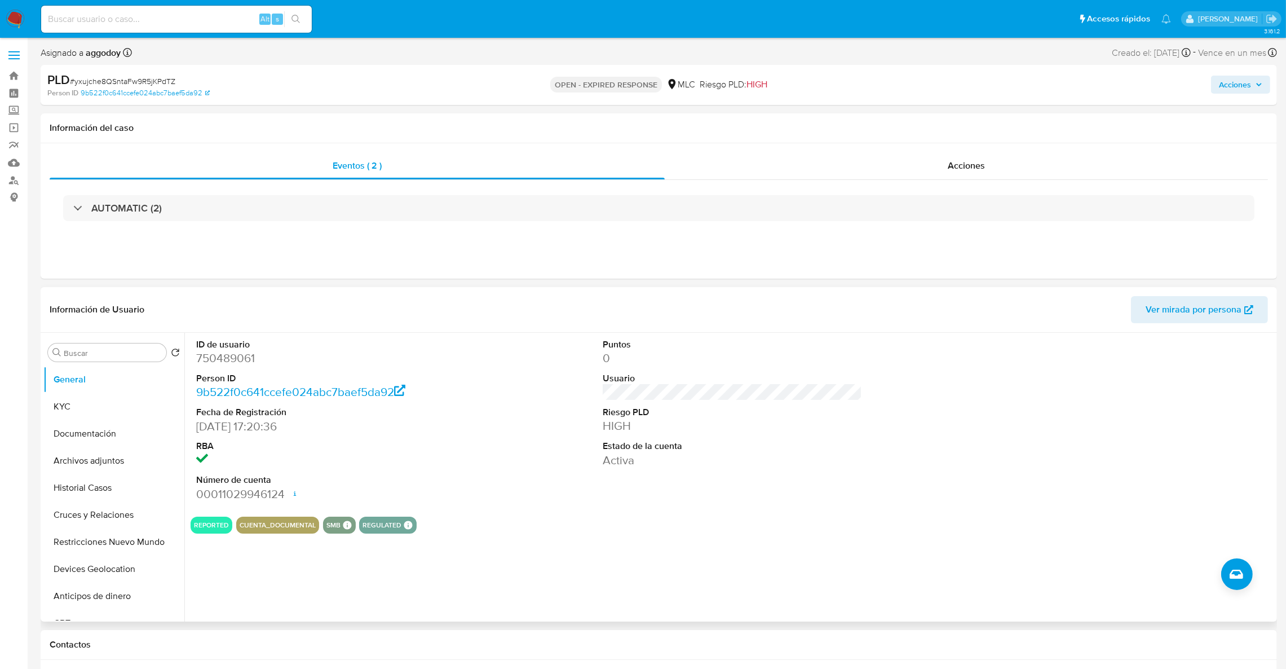
click at [237, 360] on dd "750489061" at bounding box center [326, 358] width 260 height 16
copy dd "750489061"
click at [222, 361] on dd "750489061" at bounding box center [326, 358] width 260 height 16
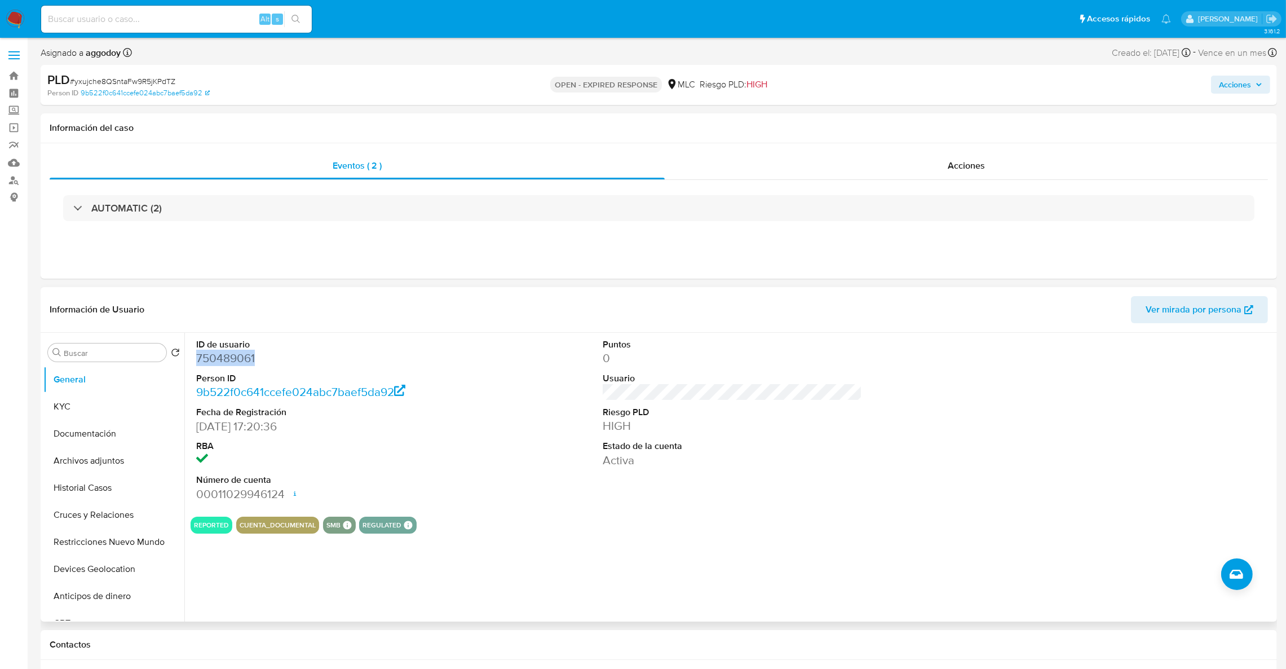
click at [222, 361] on dd "750489061" at bounding box center [326, 358] width 260 height 16
click at [129, 84] on div "PLD # yxujche8QSntaFw9R5jKPdTZ" at bounding box center [249, 80] width 404 height 17
click at [129, 84] on span "# yxujche8QSntaFw9R5jKPdTZ" at bounding box center [122, 81] width 105 height 11
copy span "yxujche8QSntaFw9R5jKPdTZ"
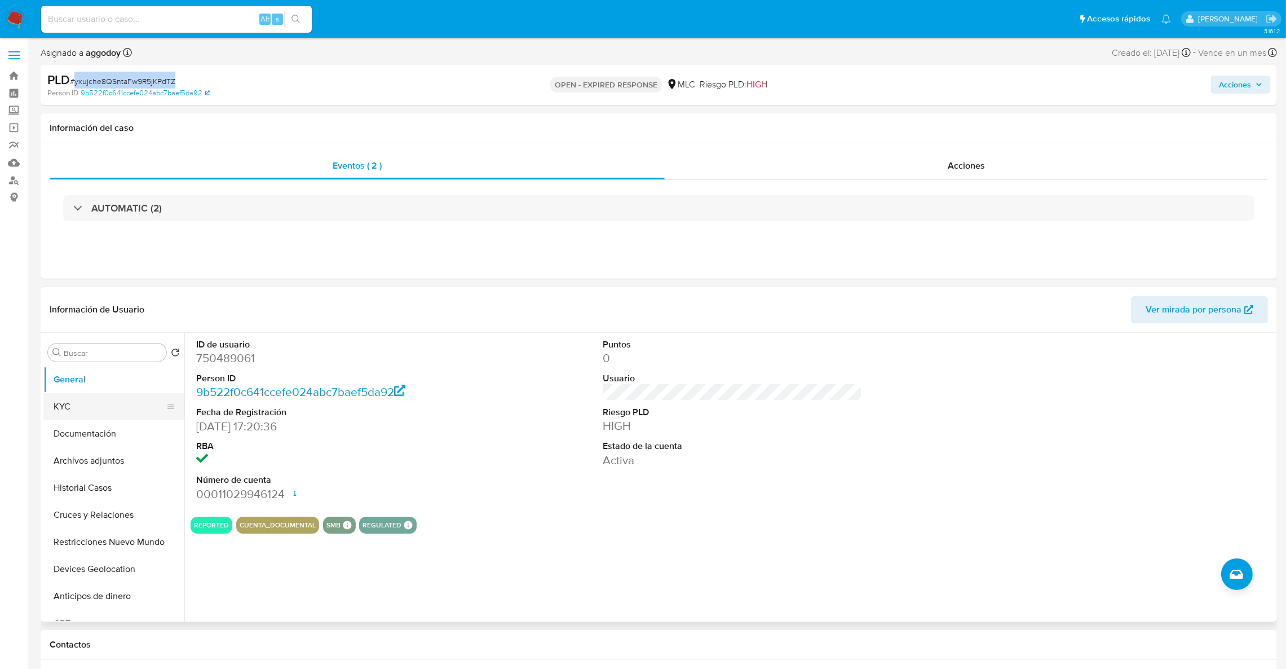
click at [121, 393] on button "KYC" at bounding box center [109, 406] width 132 height 27
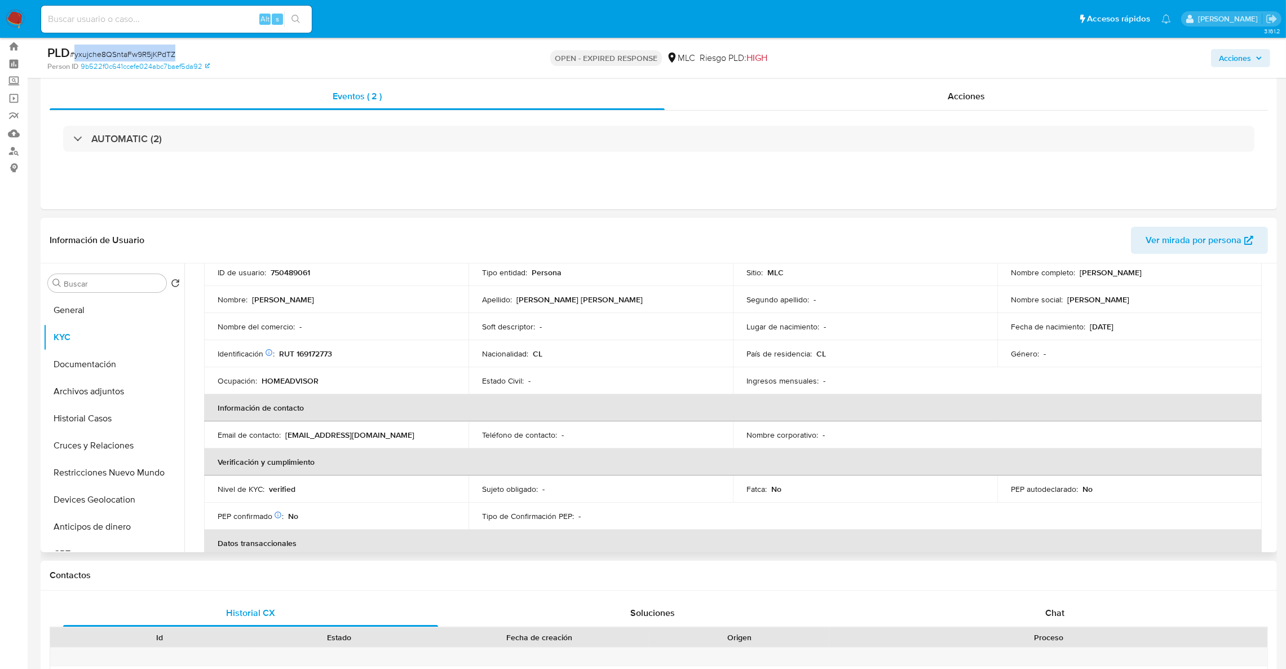
scroll to position [59, 0]
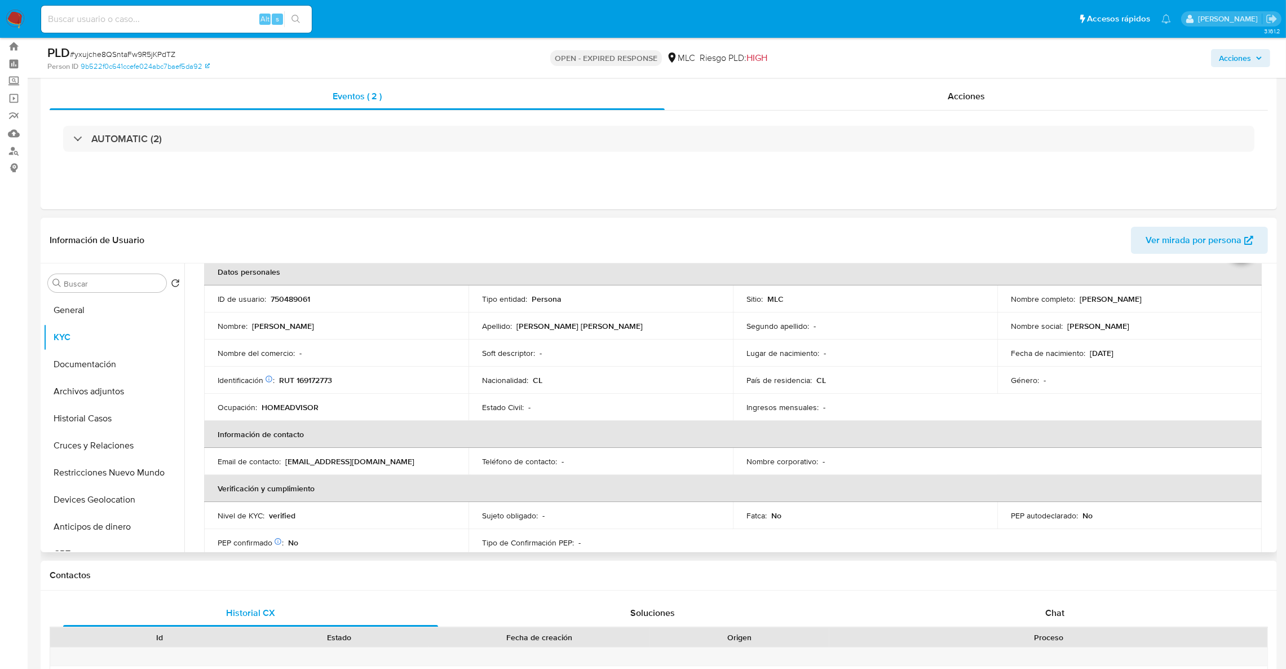
click at [310, 378] on p "RUT 169172773" at bounding box center [305, 380] width 53 height 10
copy p "169172773"
click at [92, 436] on button "Cruces y Relaciones" at bounding box center [109, 445] width 132 height 27
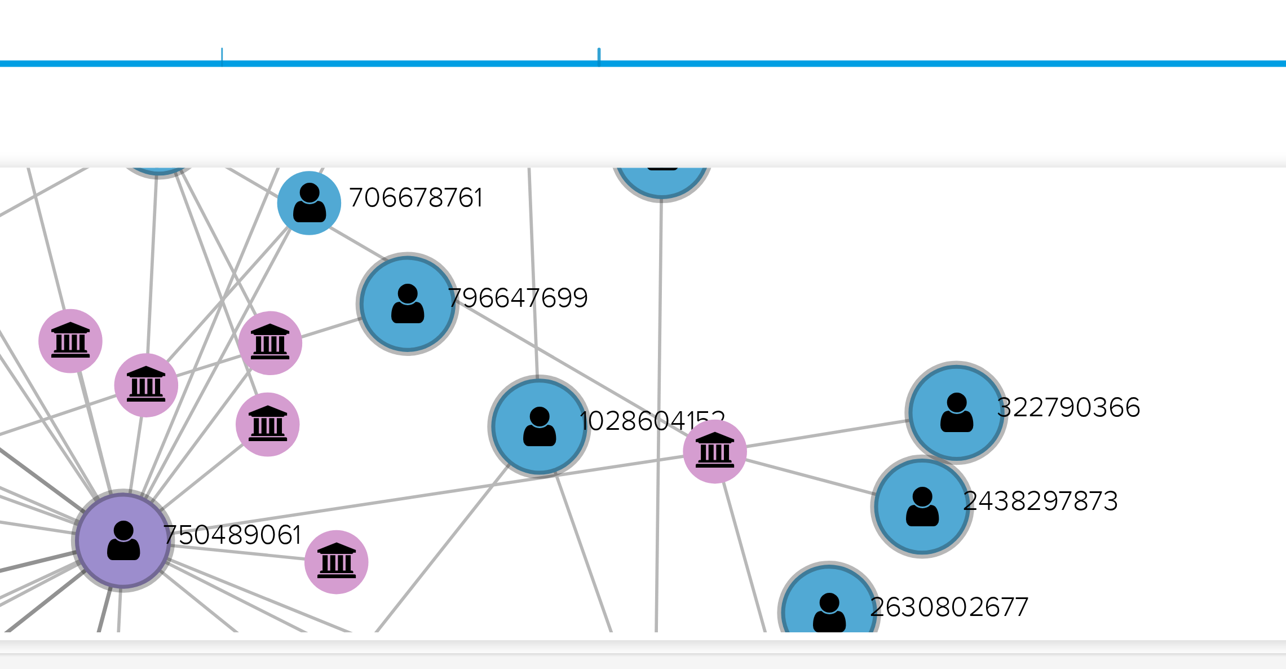
scroll to position [29, 0]
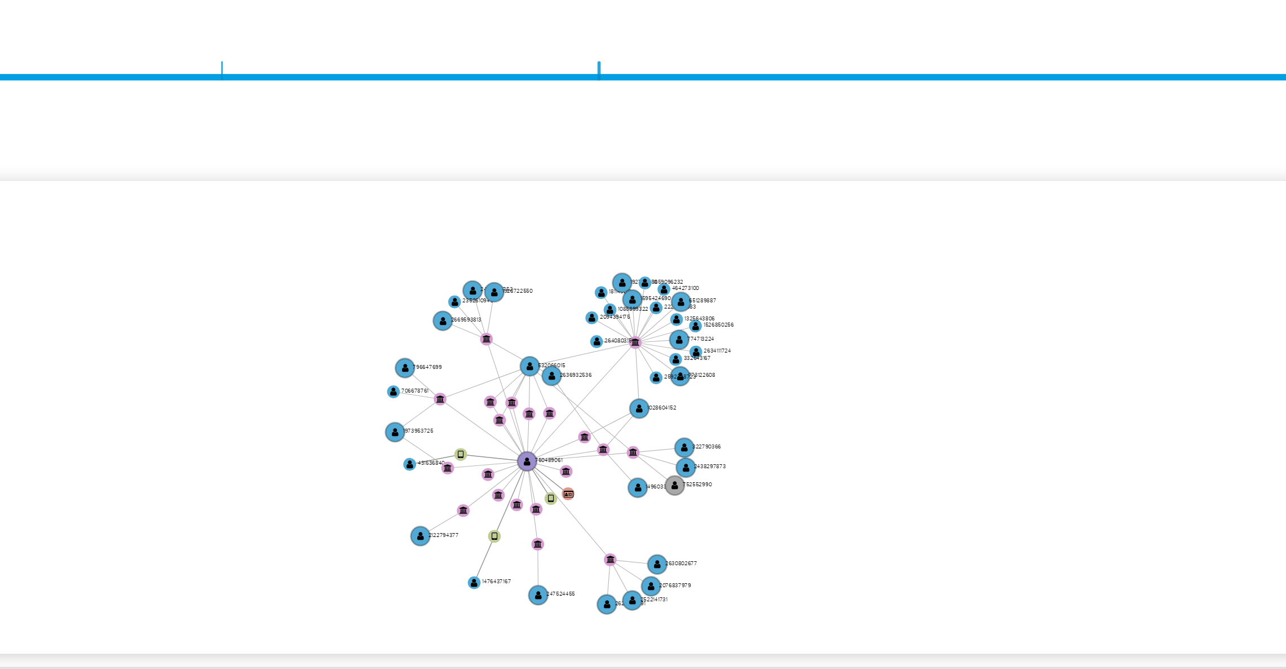
drag, startPoint x: 951, startPoint y: 454, endPoint x: 835, endPoint y: 479, distance: 117.5
click at [828, 459] on icon "user-750489061  750489061 device-63ed5f8208813b001956a9b8  user-1476437167  …" at bounding box center [740, 462] width 1067 height 163
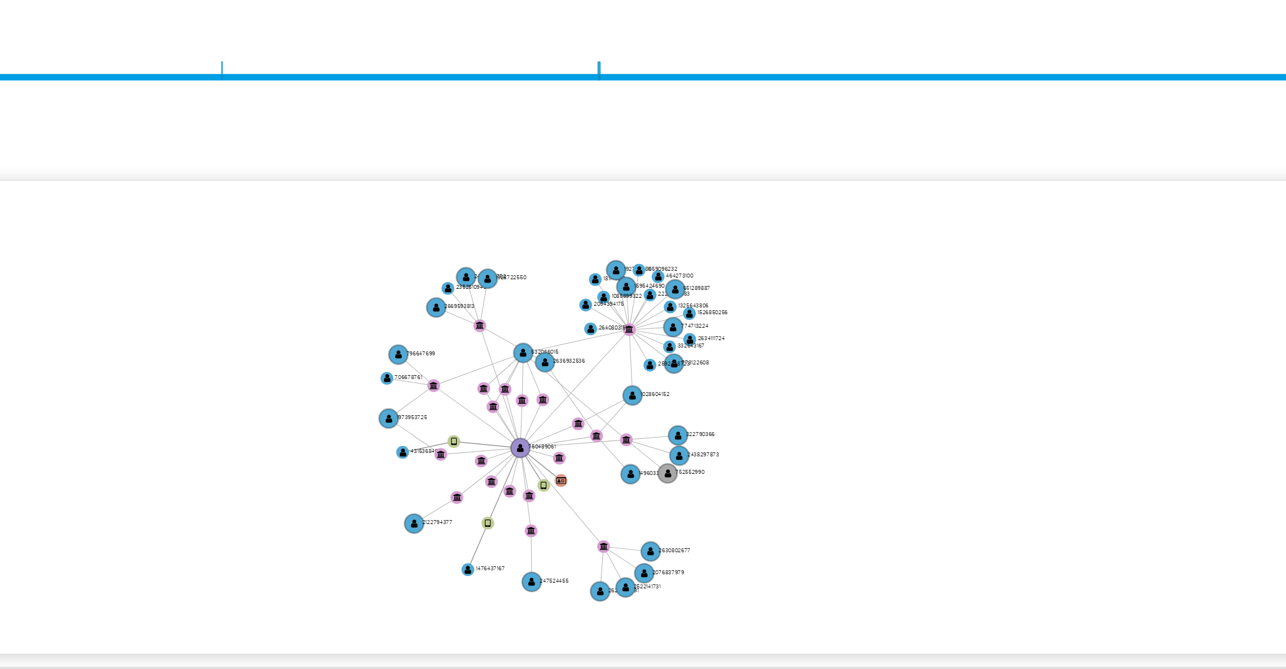
click at [970, 428] on icon "user-750489061  750489061 device-63ed5f8208813b001956a9b8  user-1476437167  …" at bounding box center [740, 462] width 1067 height 163
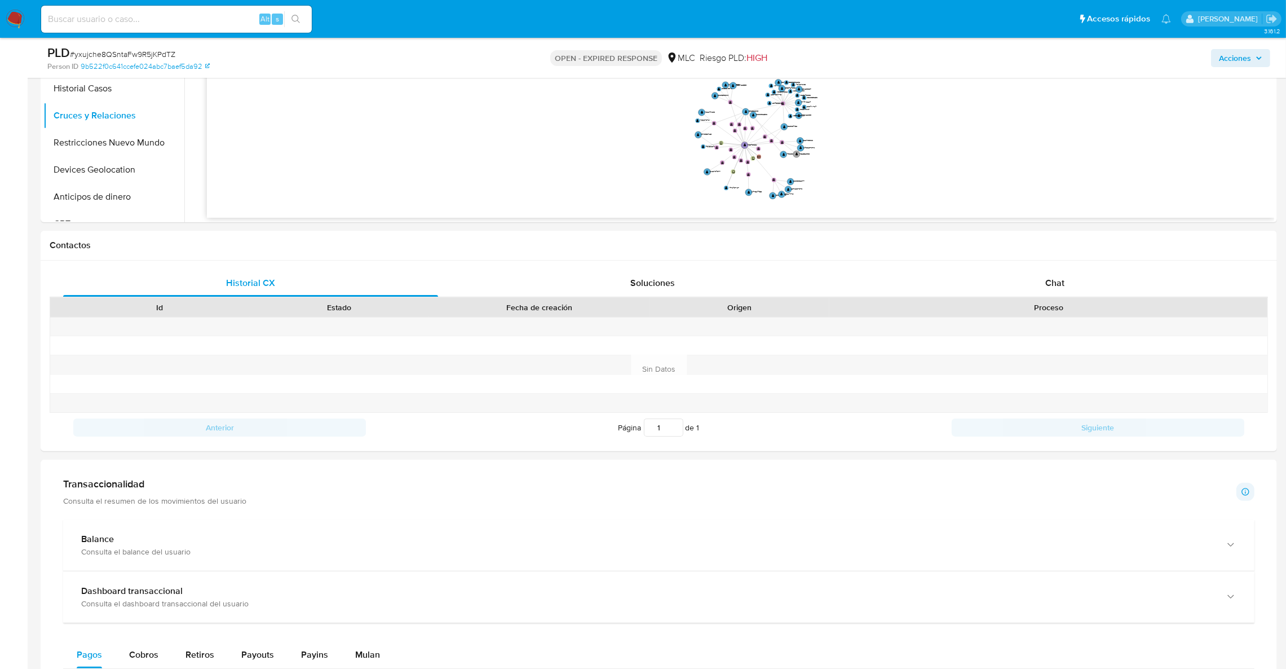
scroll to position [452, 0]
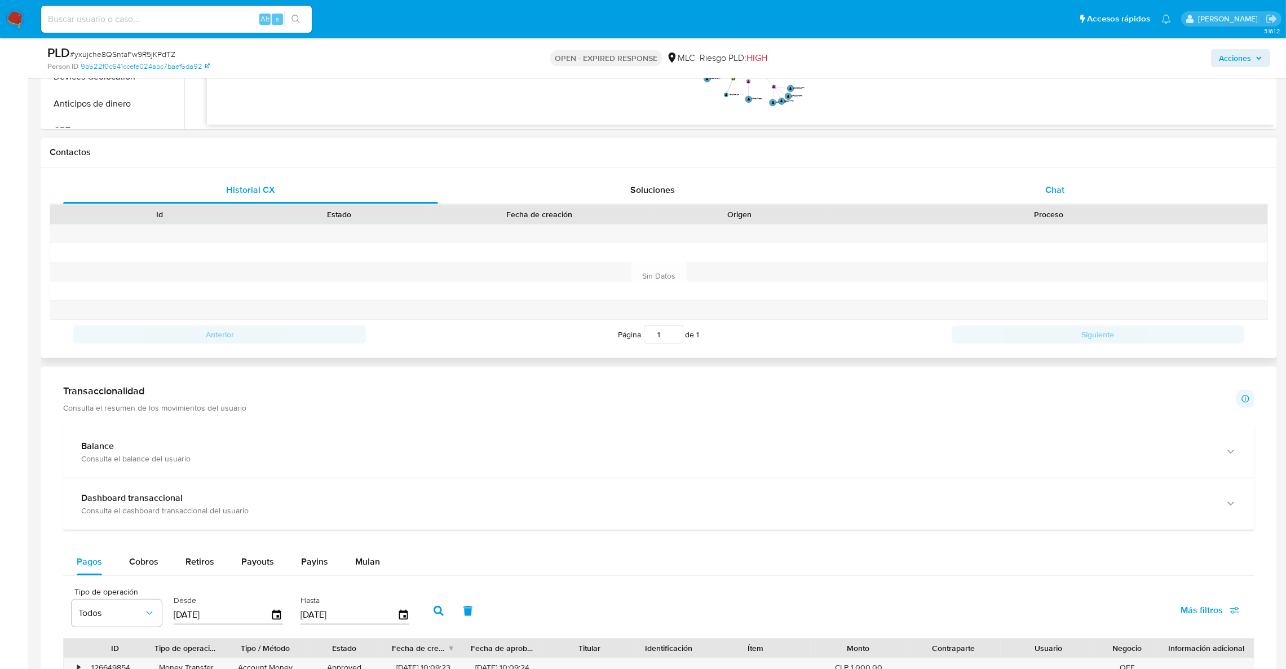
click at [1077, 184] on div "Chat" at bounding box center [1054, 189] width 375 height 27
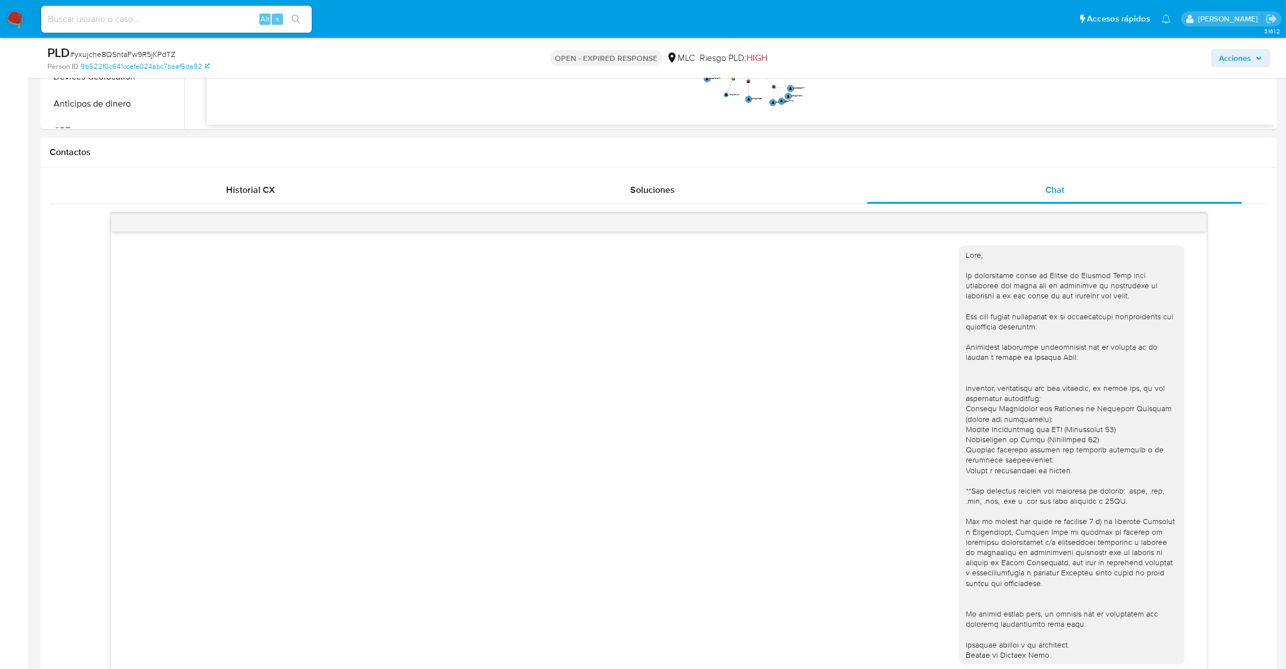
scroll to position [11, 0]
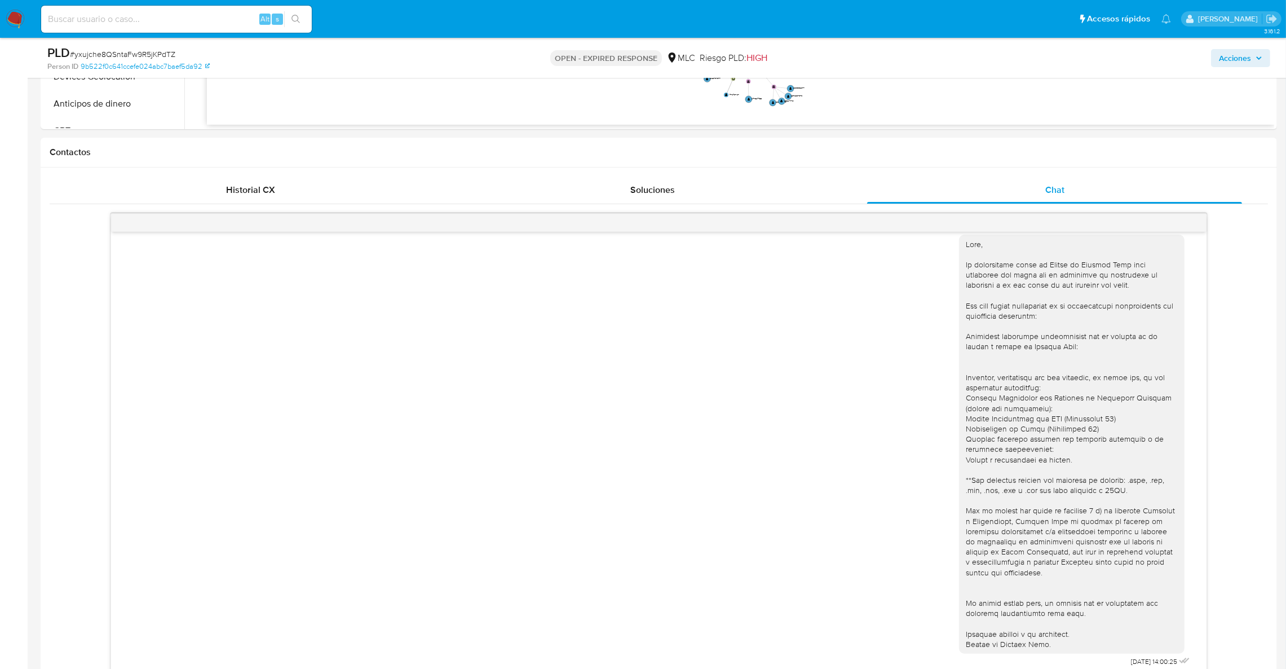
drag, startPoint x: 1285, startPoint y: 230, endPoint x: 1298, endPoint y: 255, distance: 28.0
click at [1286, 249] on html "Pausado Ver notificaciones Alt s Accesos rápidos Presiona las siguientes teclas…" at bounding box center [643, 545] width 1286 height 1995
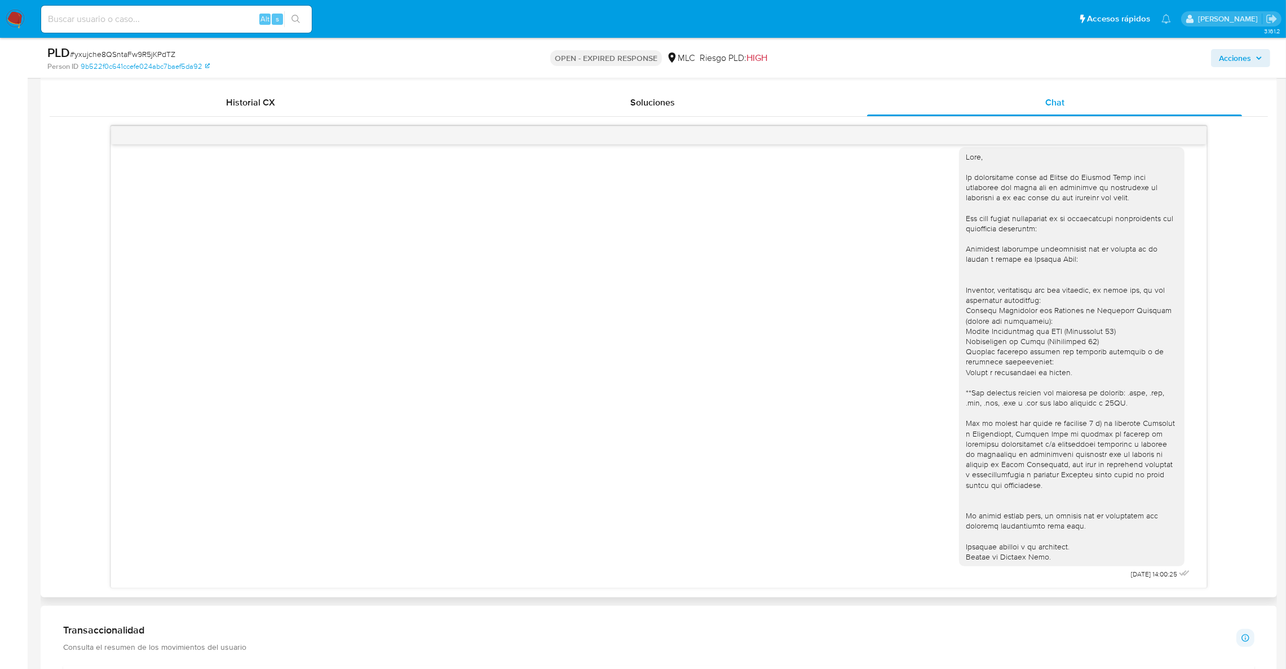
drag, startPoint x: 1280, startPoint y: 182, endPoint x: 1275, endPoint y: 168, distance: 14.7
click at [1280, 182] on main "3.161.2 Asignado a aggodoy Asignado el: 12/08/2025 16:40:52 Creado el: 12/08/20…" at bounding box center [643, 457] width 1286 height 1995
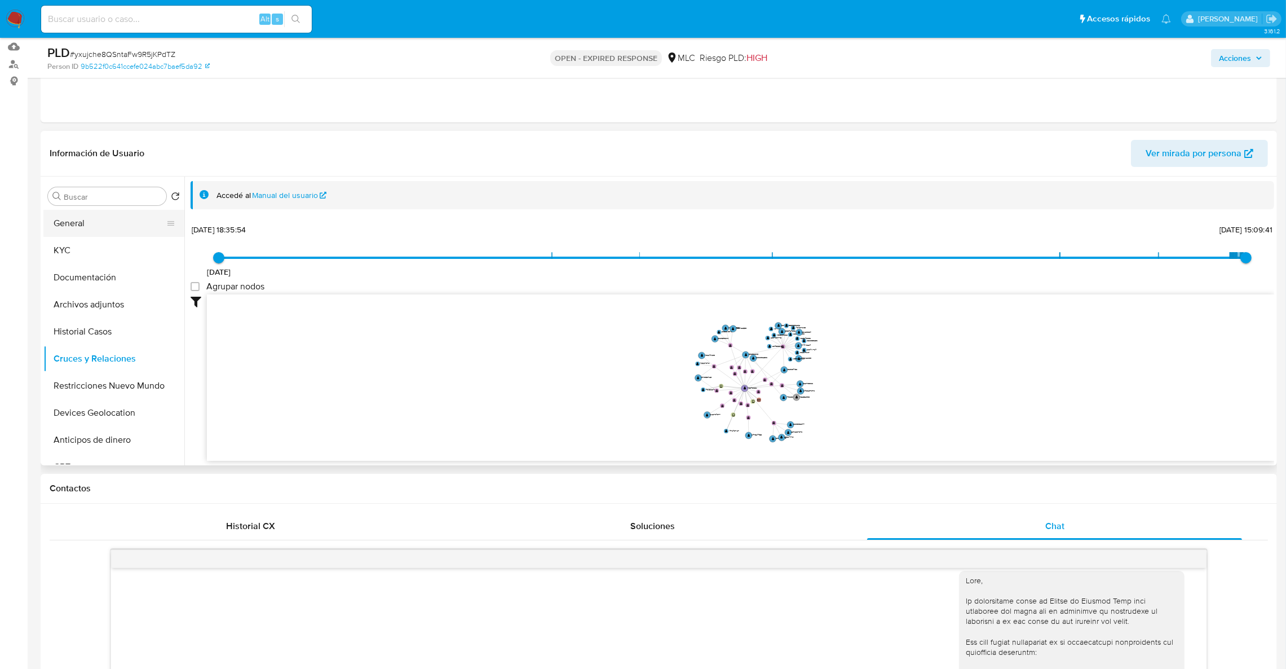
scroll to position [0, 0]
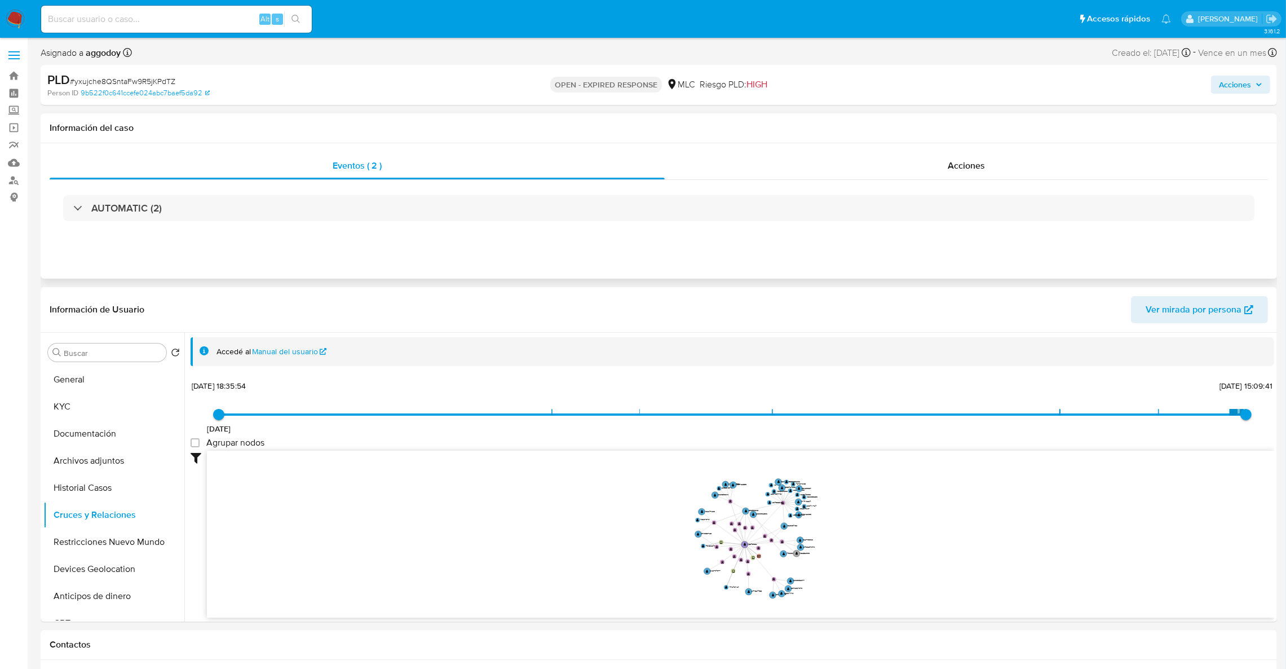
click at [80, 435] on button "Documentación" at bounding box center [113, 433] width 141 height 27
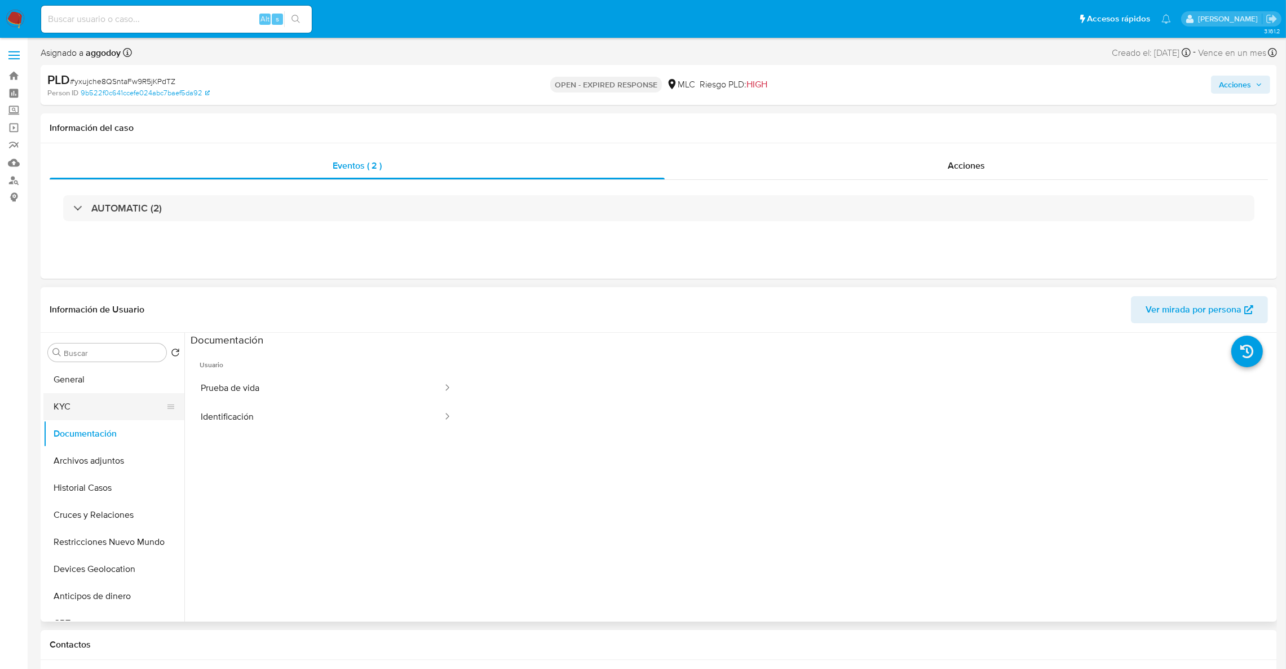
click at [96, 405] on button "KYC" at bounding box center [109, 406] width 132 height 27
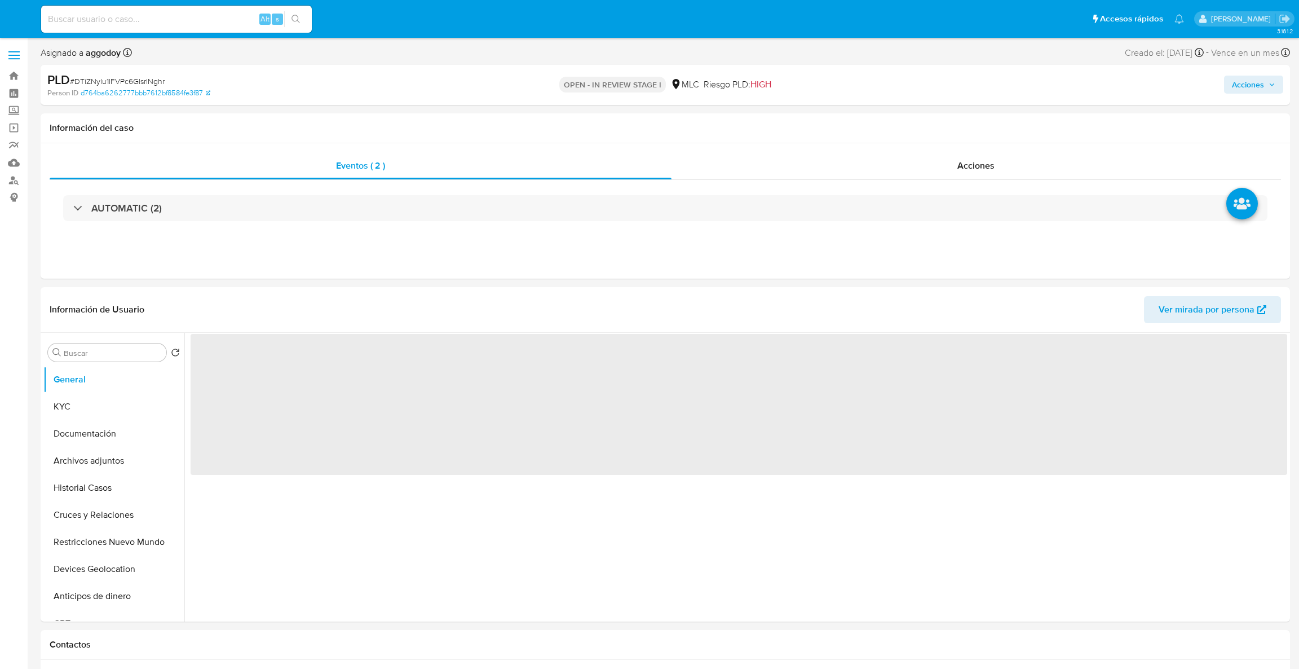
select select "10"
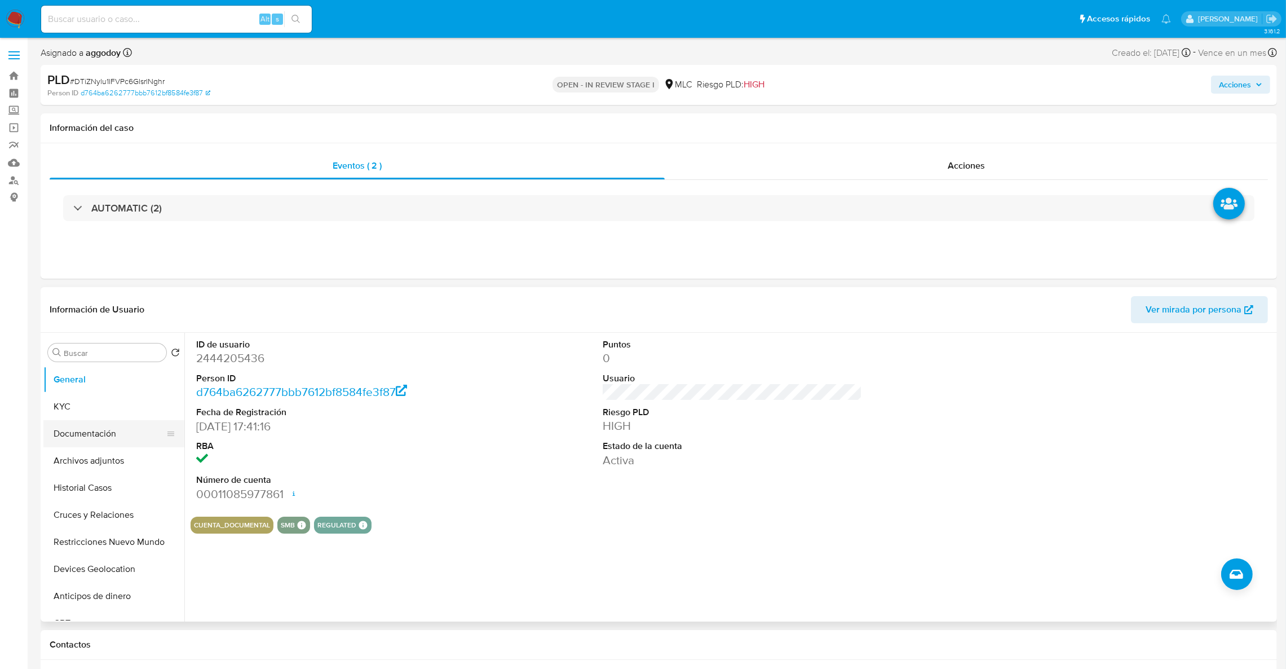
click at [106, 462] on button "Archivos adjuntos" at bounding box center [113, 460] width 141 height 27
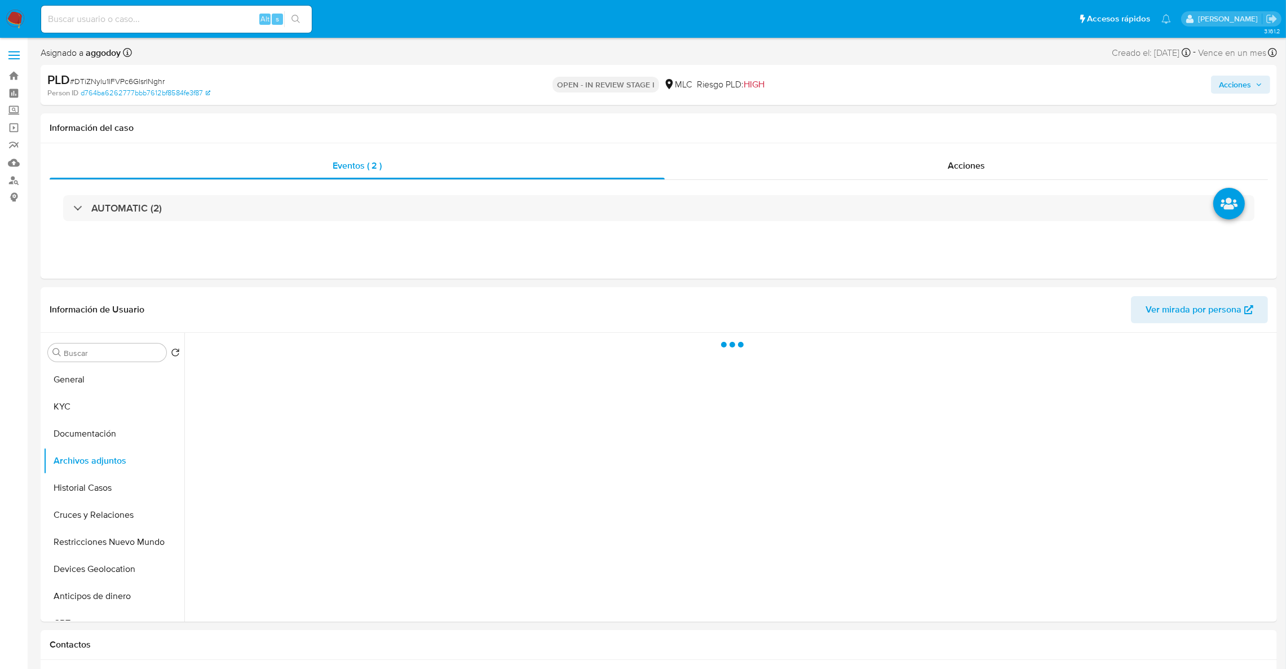
click at [1249, 87] on span "Acciones" at bounding box center [1235, 85] width 32 height 18
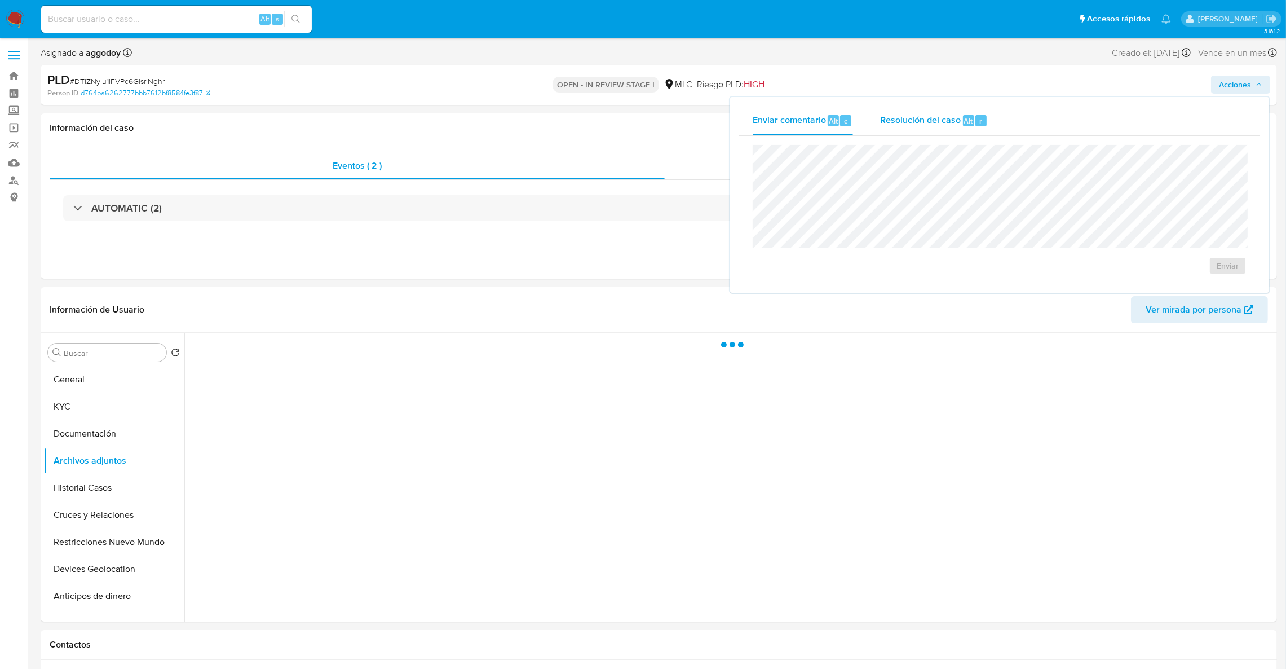
click at [994, 133] on button "Resolución del caso Alt r" at bounding box center [934, 120] width 135 height 29
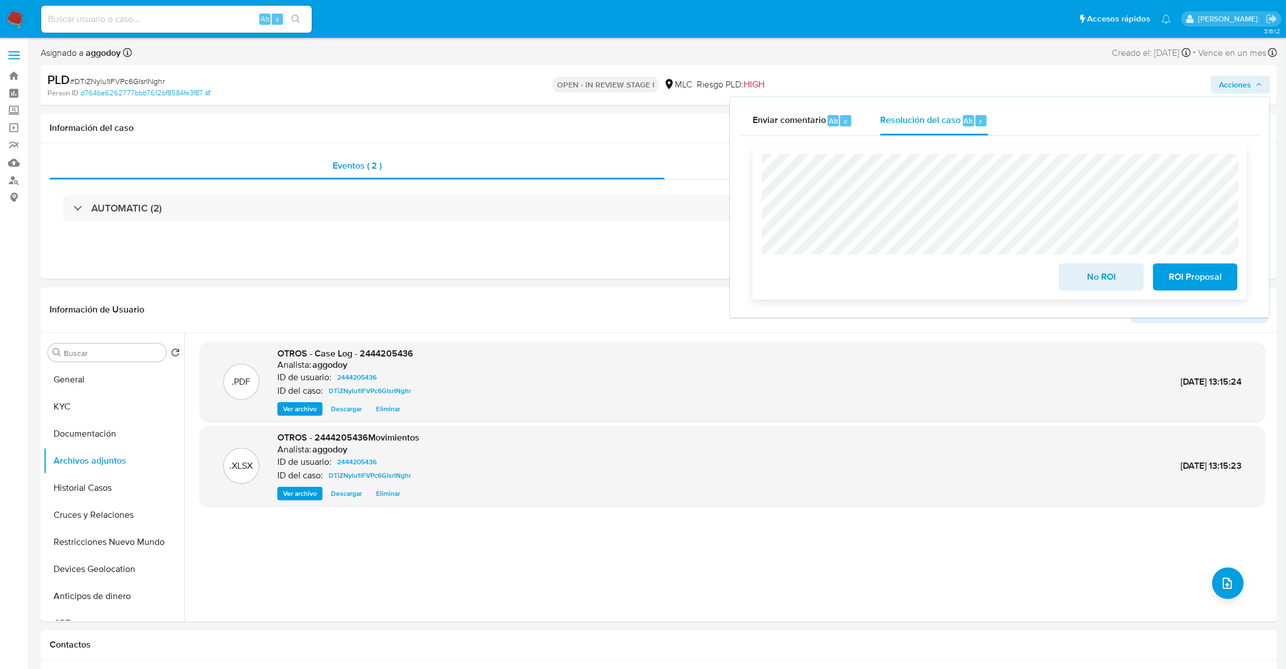
click at [1215, 275] on span "ROI Proposal" at bounding box center [1195, 276] width 55 height 25
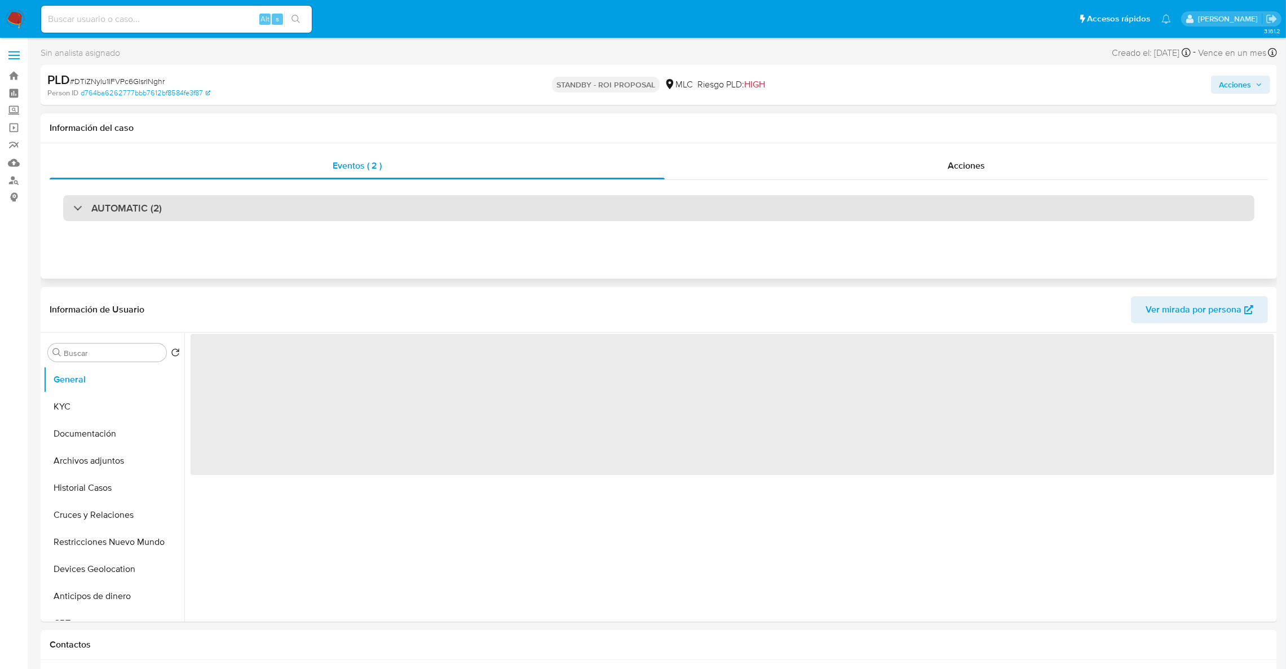
select select "10"
